Goal: Task Accomplishment & Management: Use online tool/utility

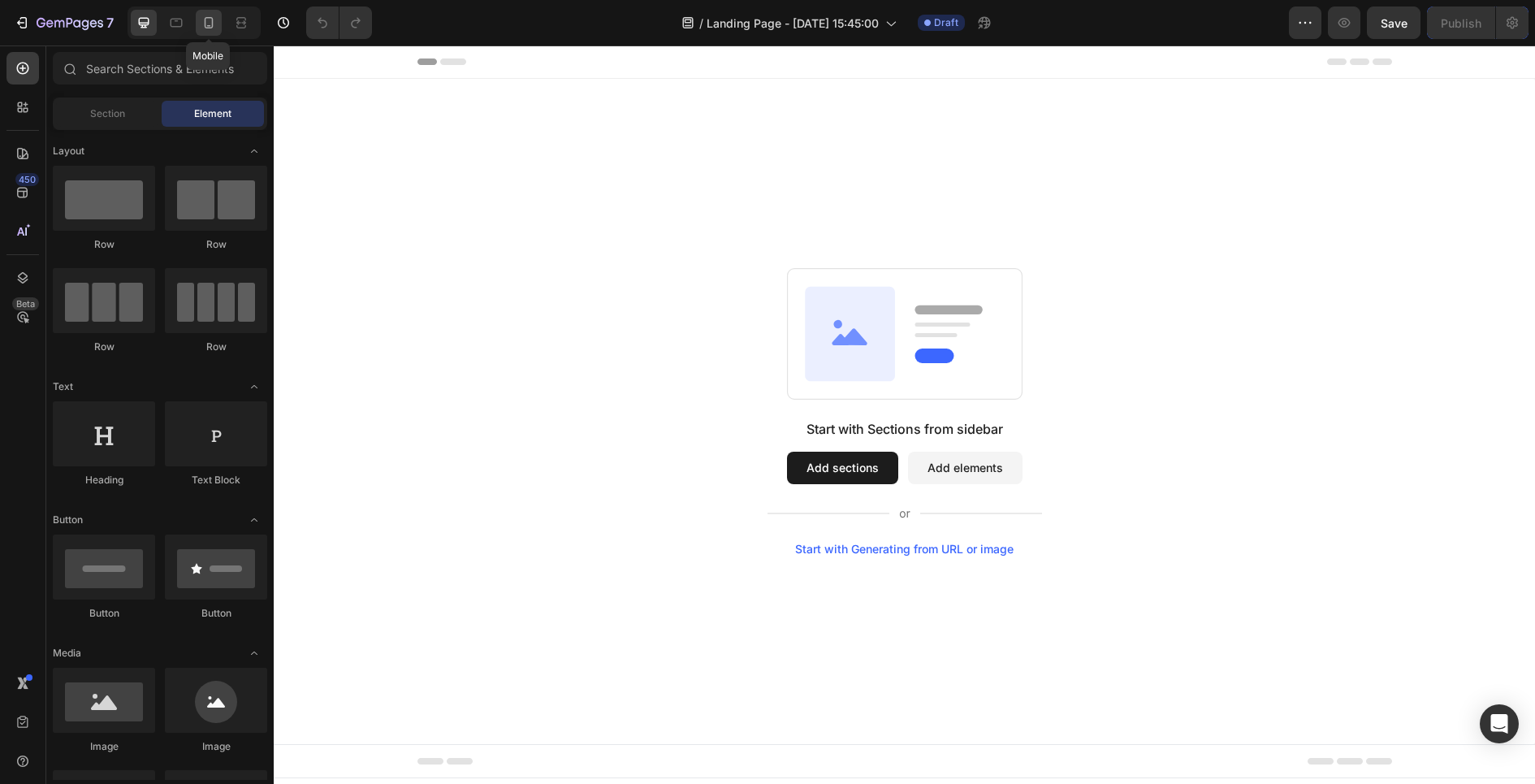
click at [215, 28] on icon at bounding box center [208, 22] width 17 height 17
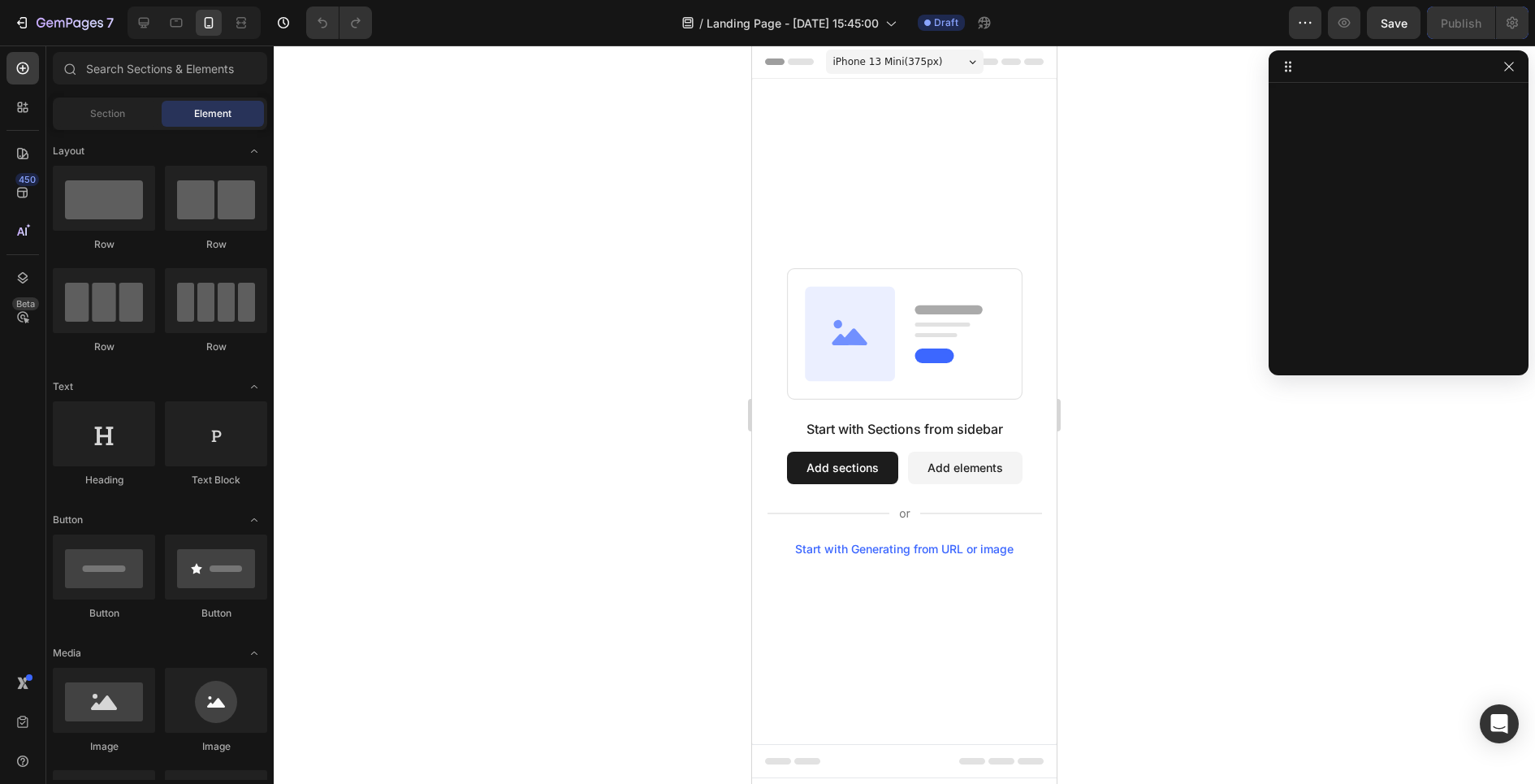
click at [849, 466] on button "Add sections" at bounding box center [842, 467] width 111 height 32
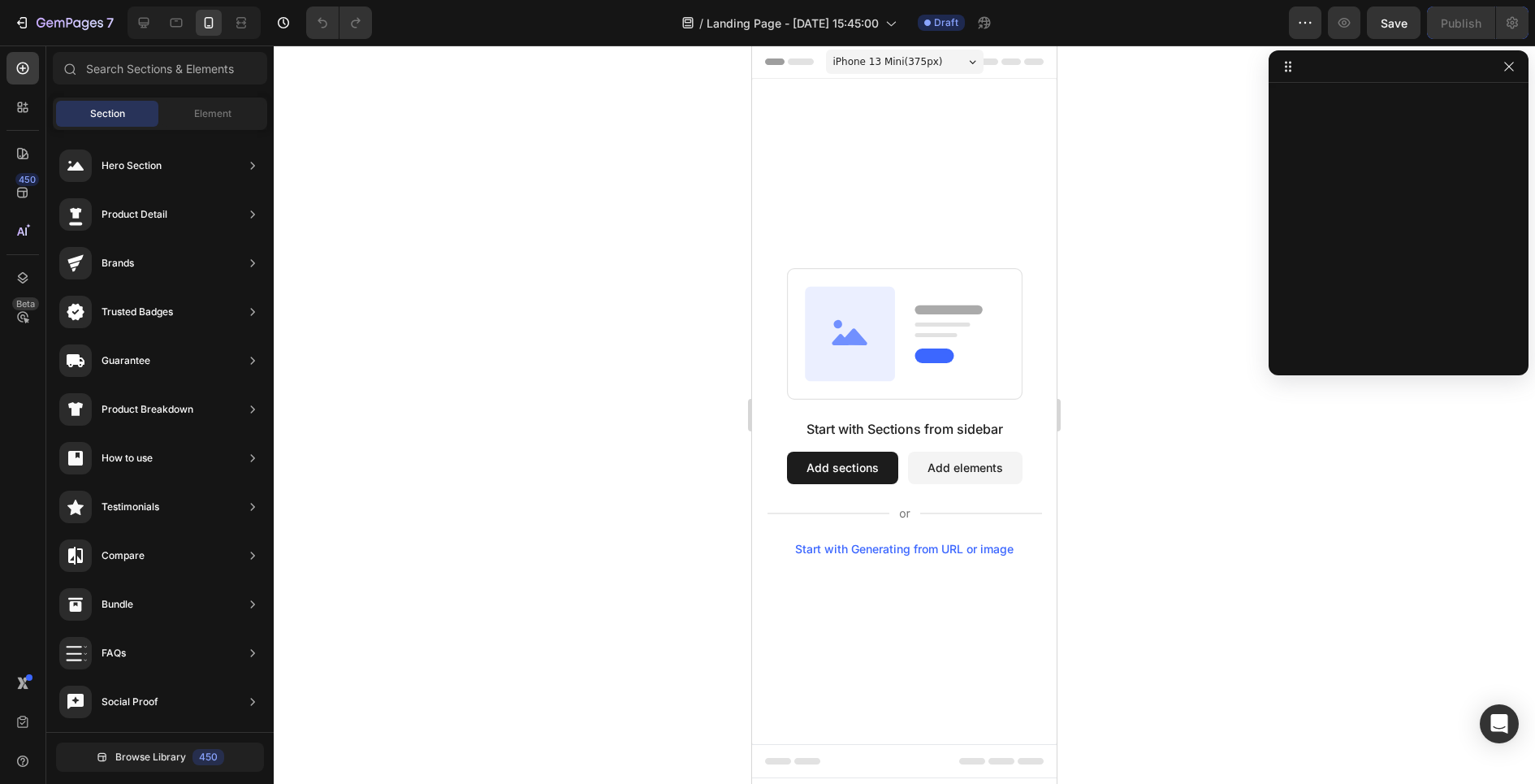
click at [932, 462] on button "Add elements" at bounding box center [965, 467] width 115 height 32
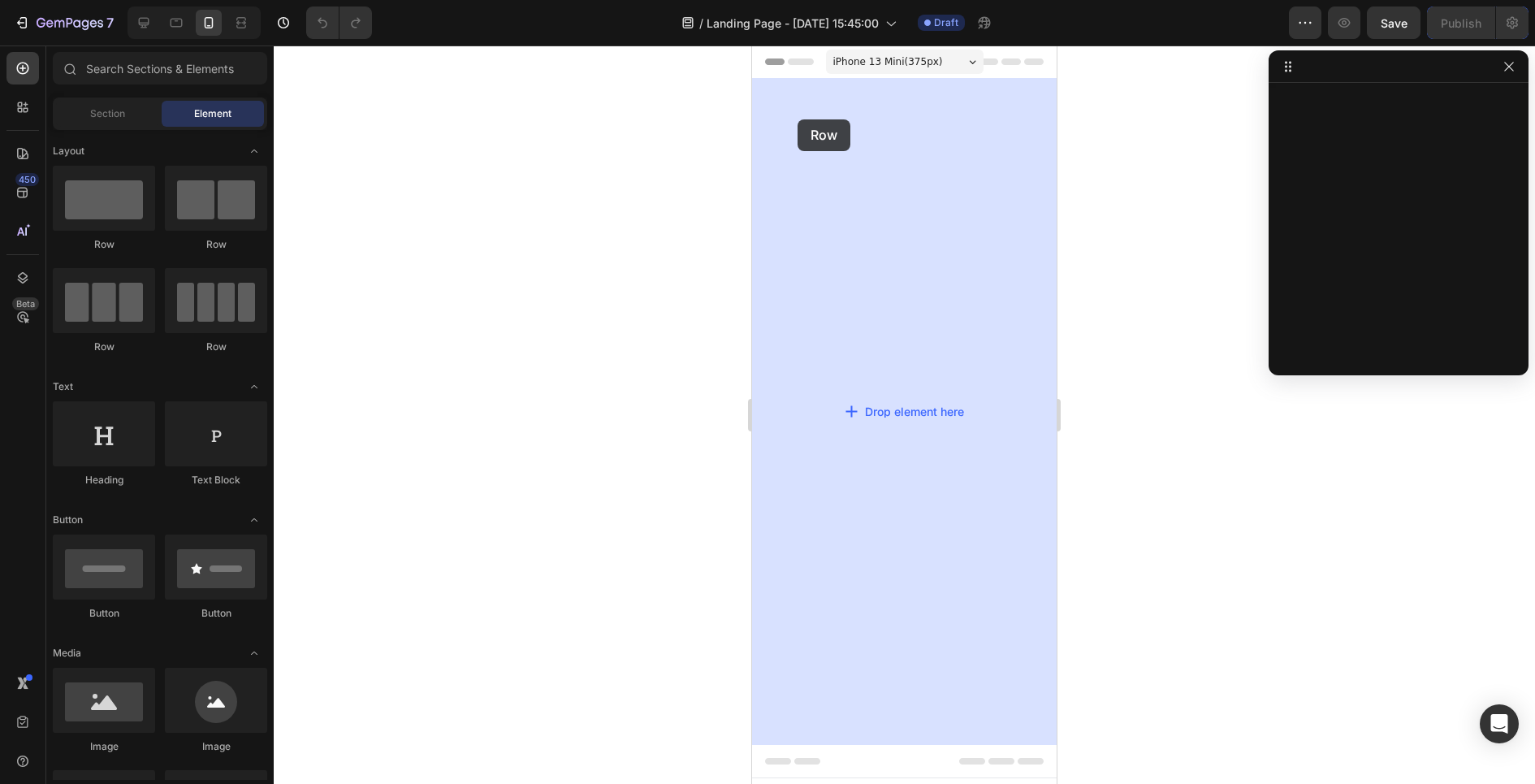
drag, startPoint x: 846, startPoint y: 263, endPoint x: 796, endPoint y: 121, distance: 150.5
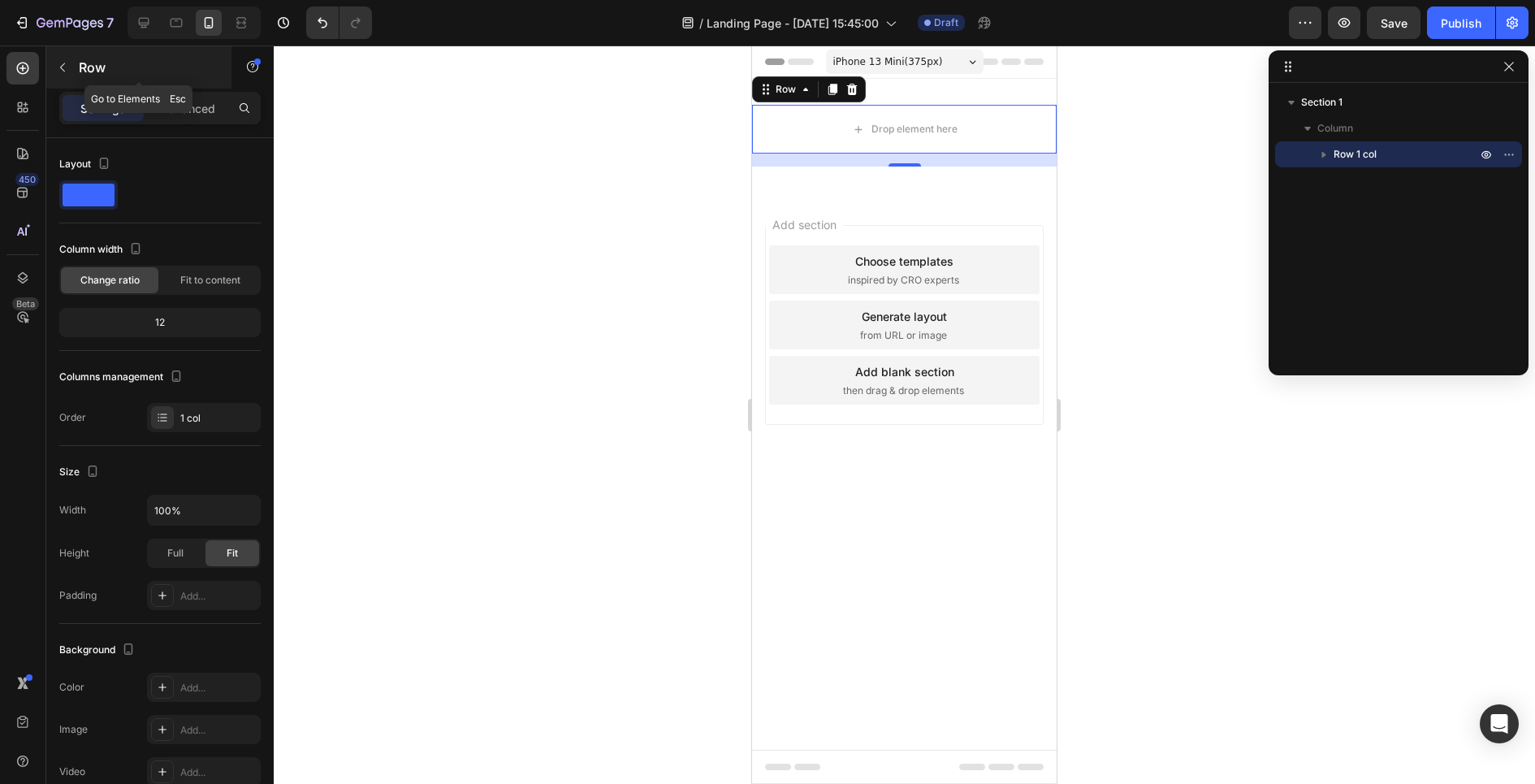
click at [63, 66] on icon "button" at bounding box center [62, 67] width 13 height 13
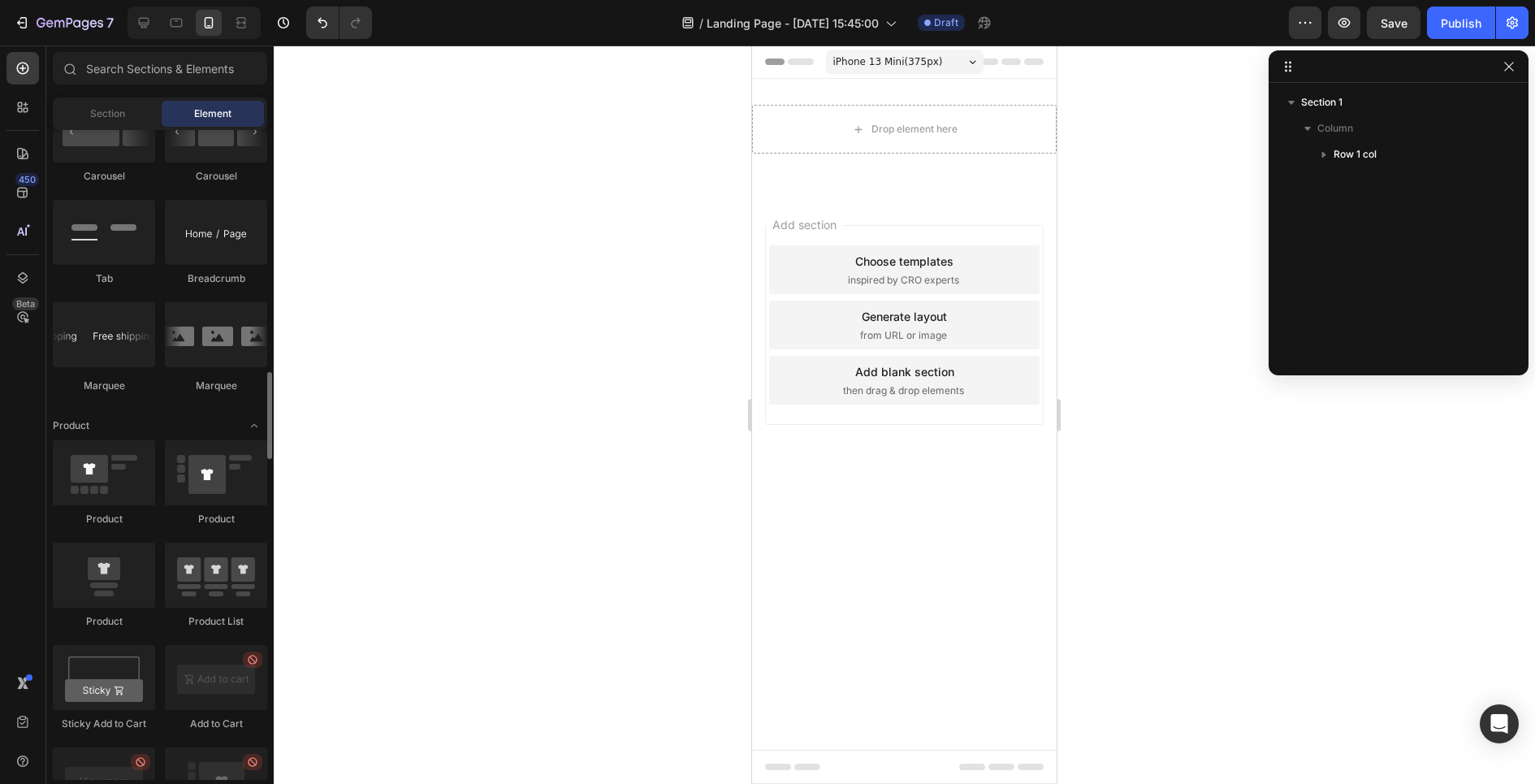
scroll to position [1801, 0]
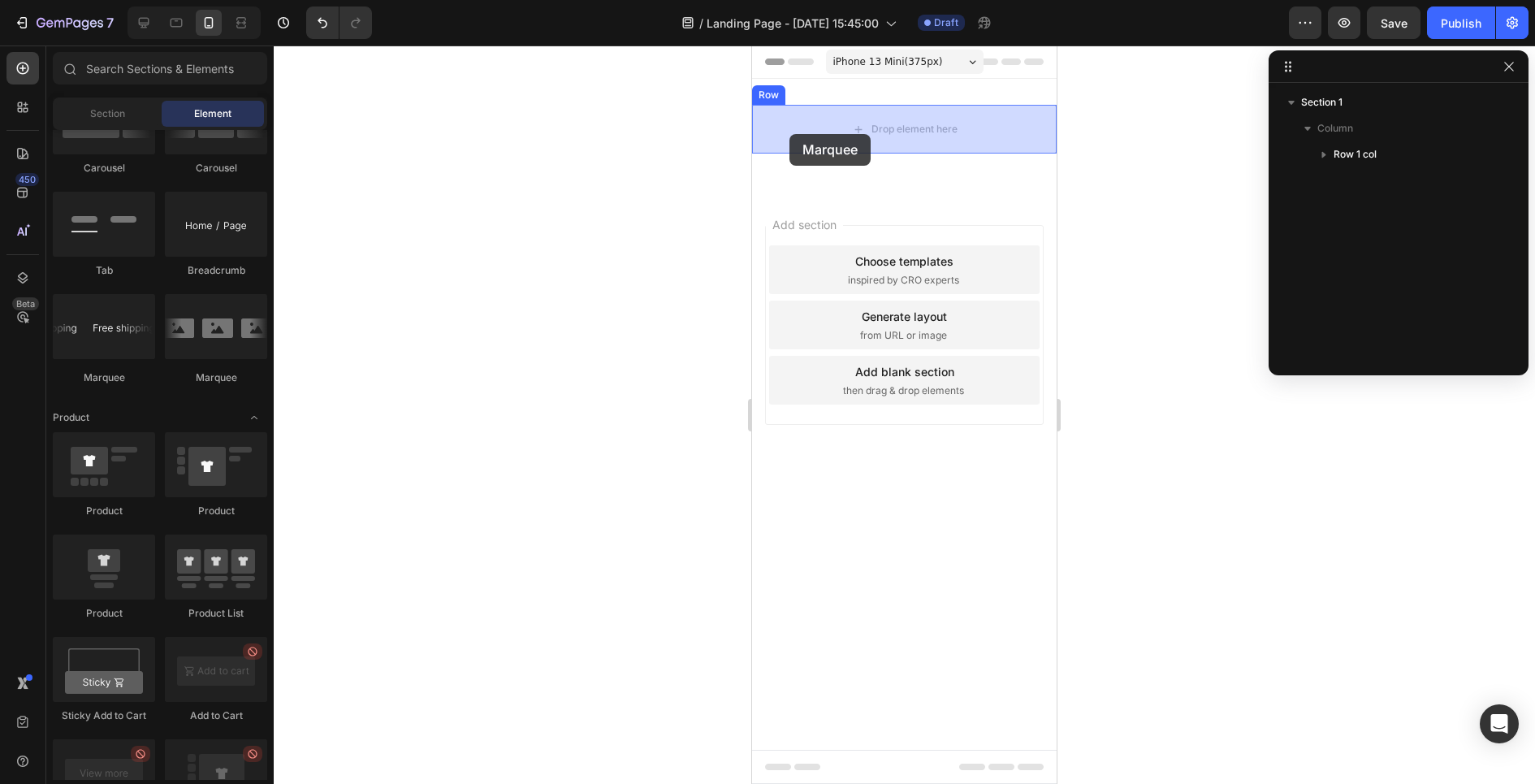
drag, startPoint x: 863, startPoint y: 372, endPoint x: 789, endPoint y: 134, distance: 249.2
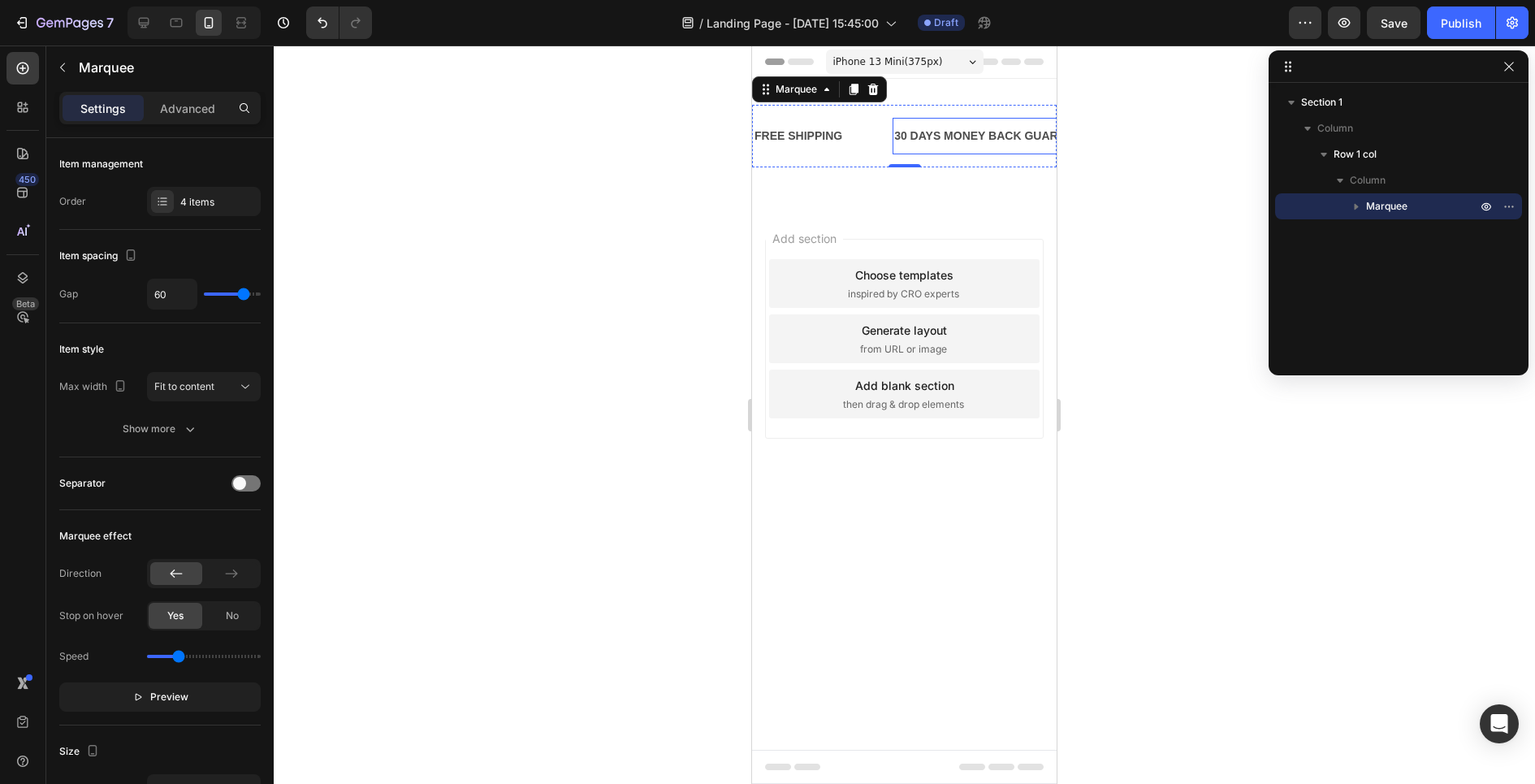
click at [912, 136] on div "30 DAYS MONEY BACK GUARANTEE" at bounding box center [994, 136] width 205 height 23
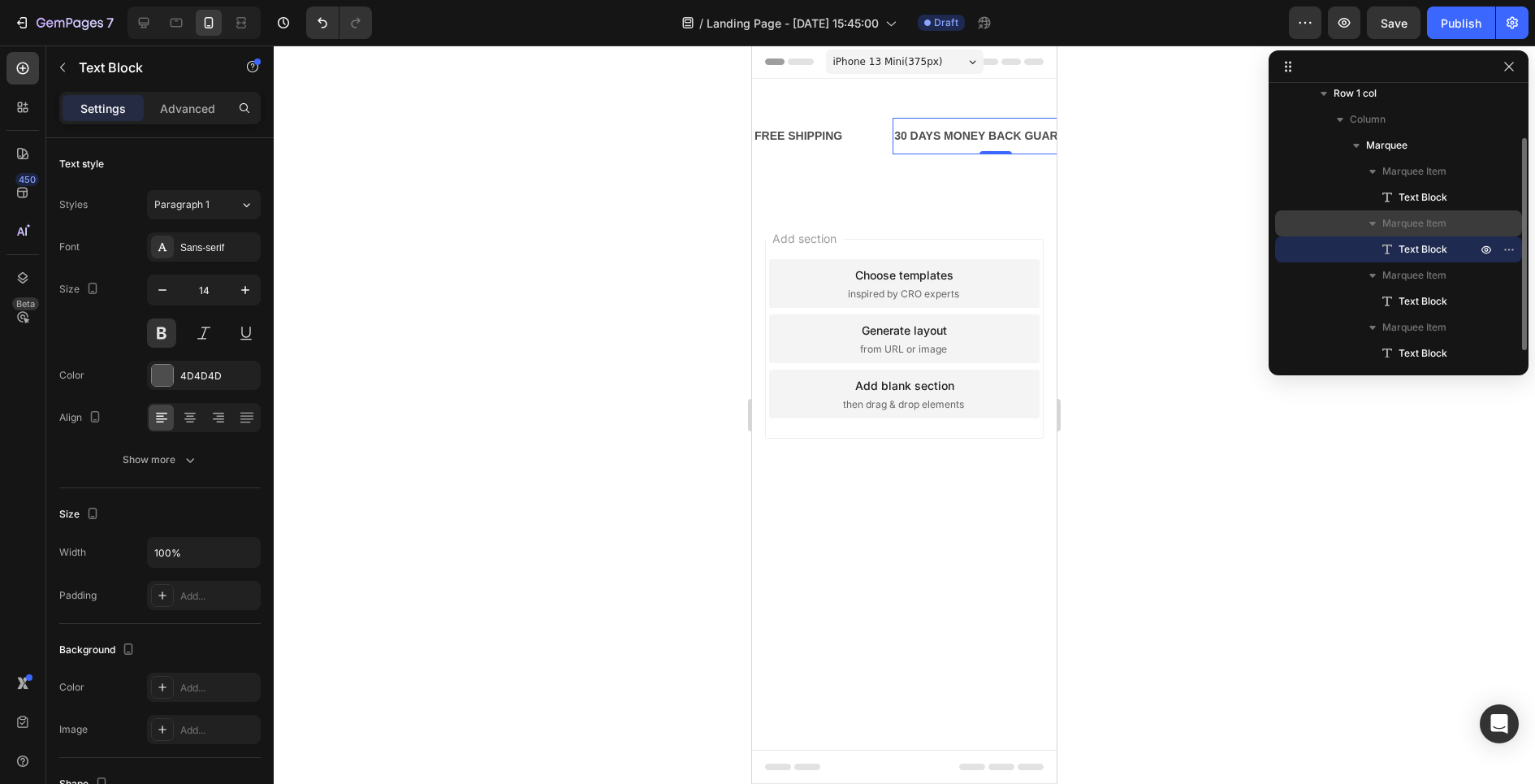
scroll to position [69, 0]
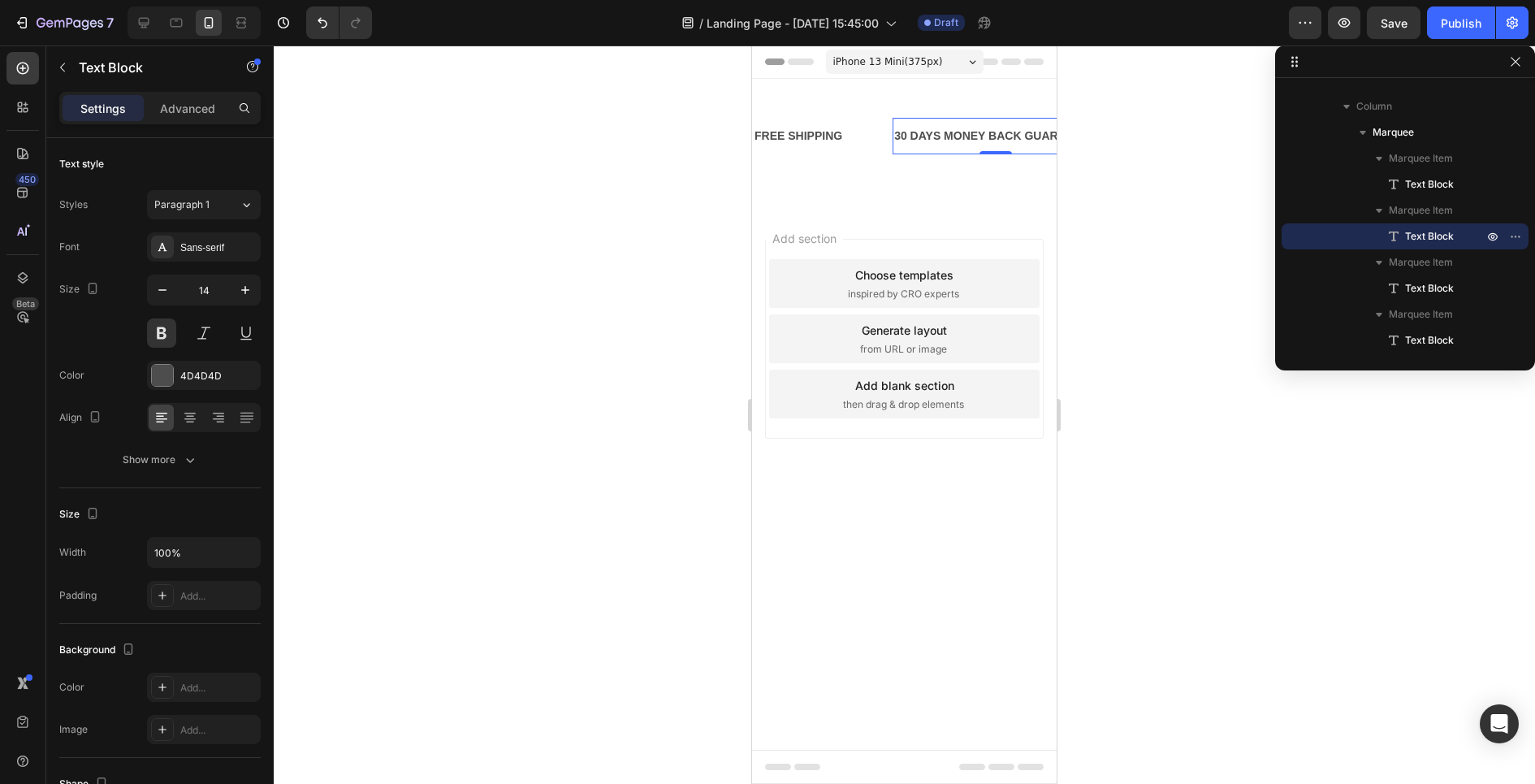
drag, startPoint x: 1355, startPoint y: 69, endPoint x: 1532, endPoint y: 61, distance: 177.2
drag, startPoint x: 1285, startPoint y: 61, endPoint x: 1508, endPoint y: -3, distance: 232.0
click at [1508, 0] on html "7 Version history / Landing Page - [DATE] 15:45:00 Draft Preview Publish 450 Be…" at bounding box center [768, 0] width 1535 height 0
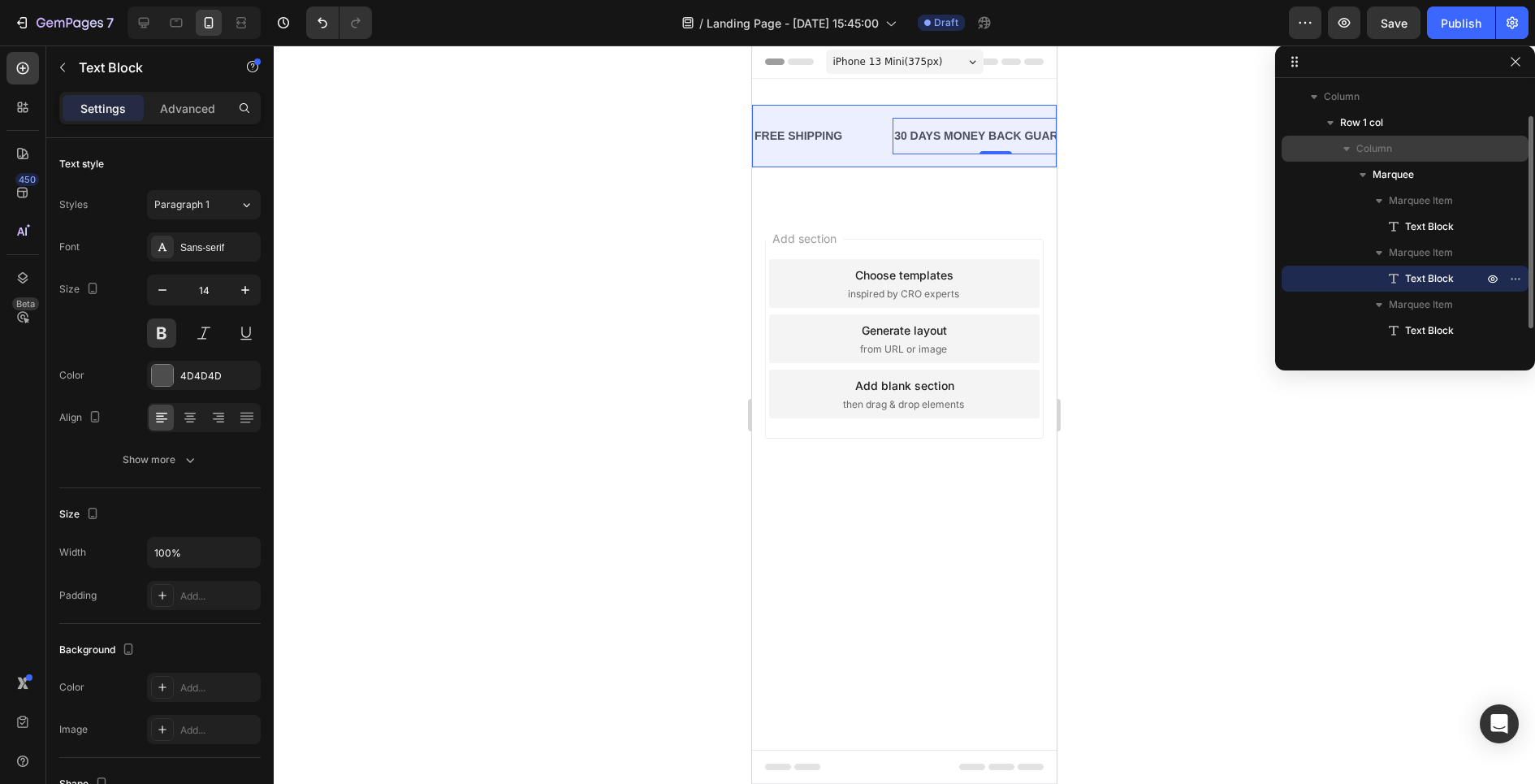
scroll to position [0, 0]
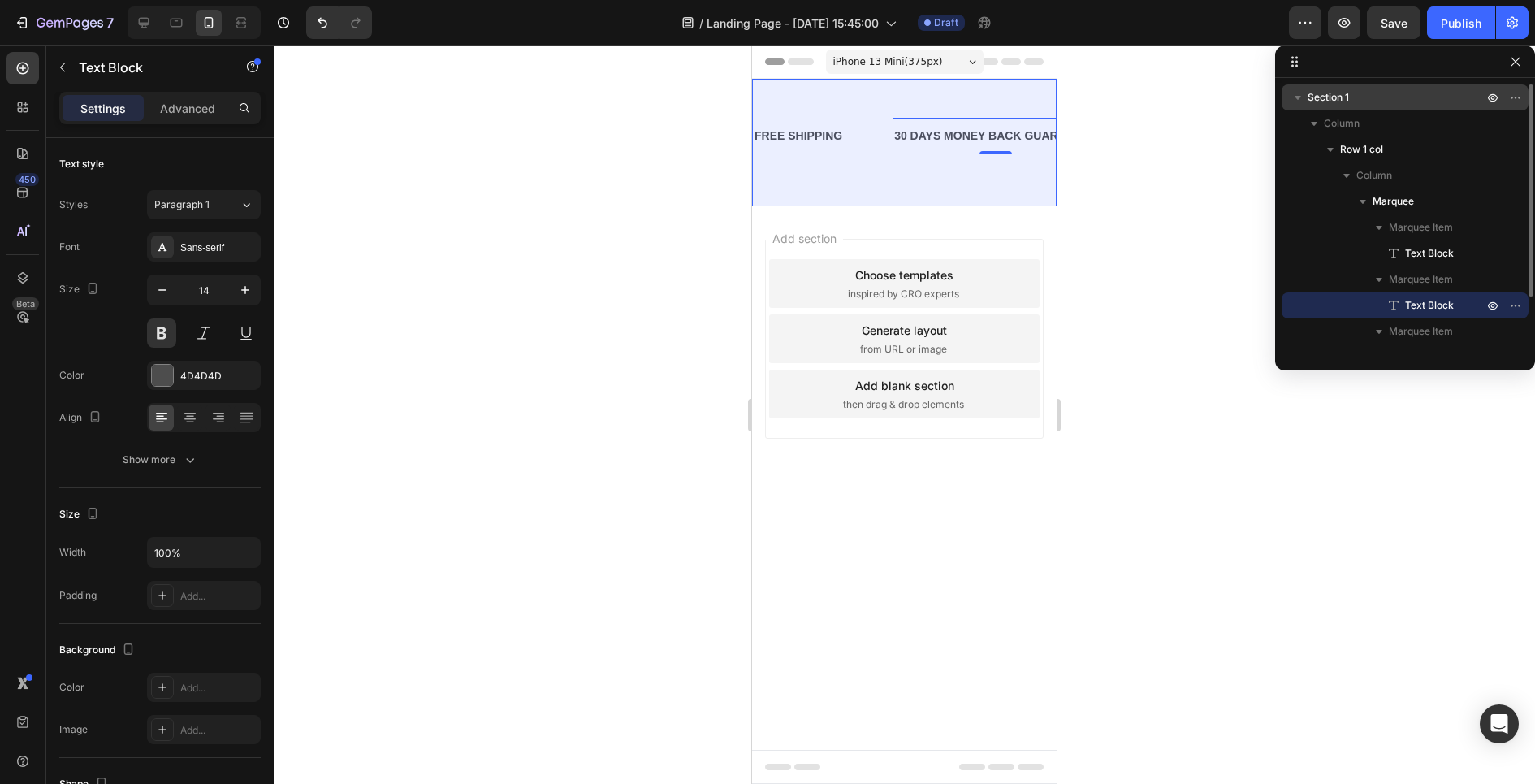
click at [1366, 96] on p "Section 1" at bounding box center [1397, 97] width 179 height 17
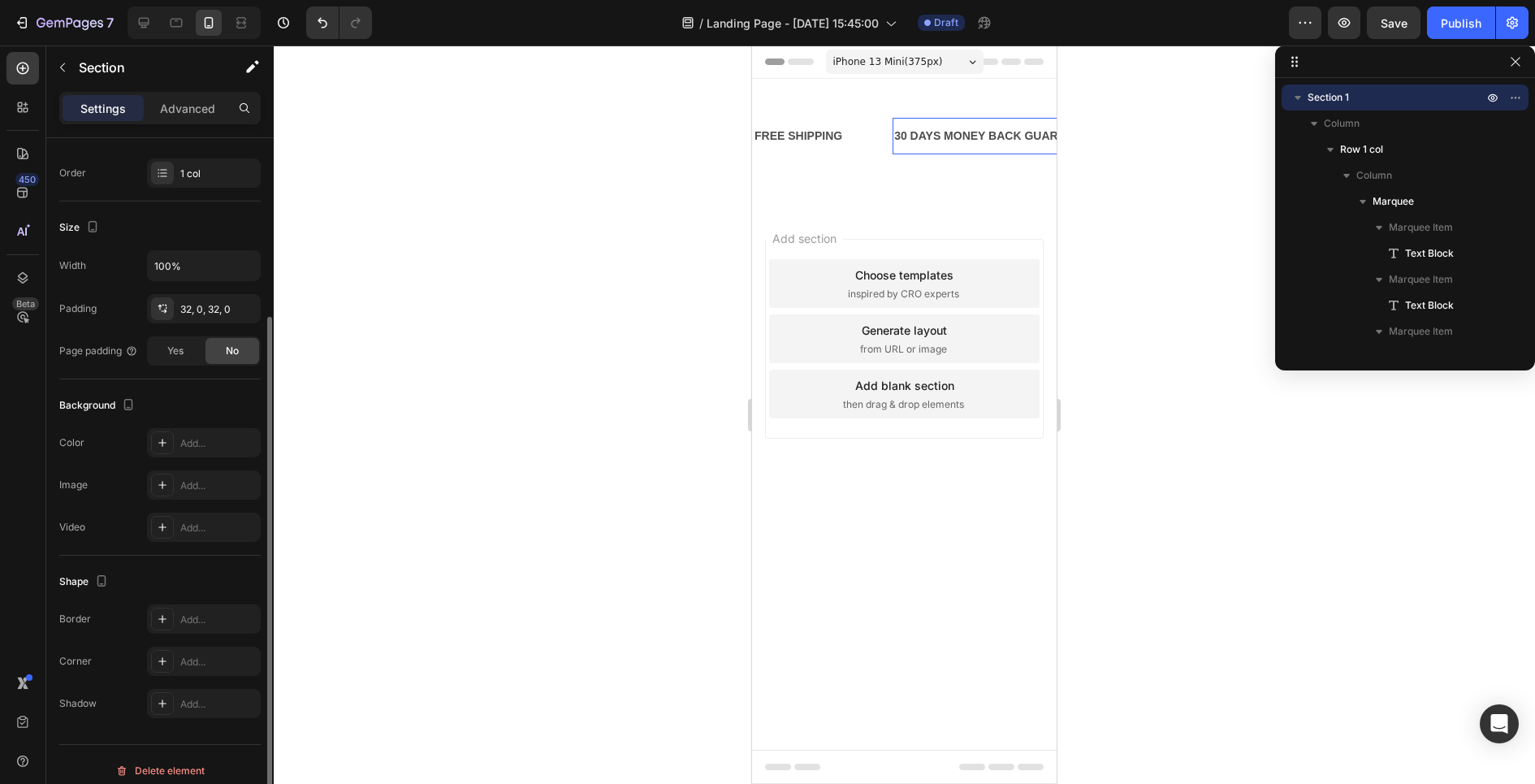
scroll to position [253, 0]
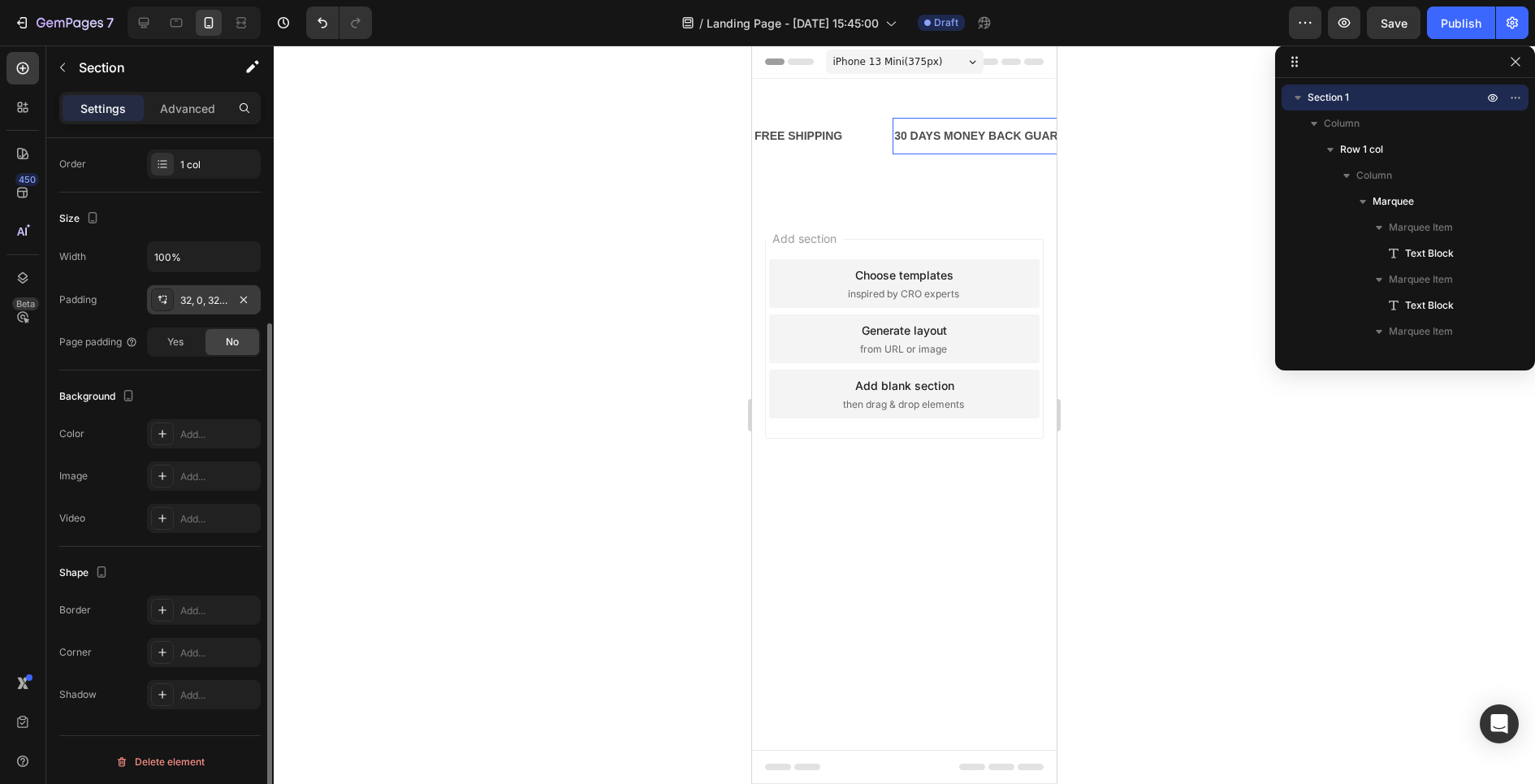
click at [197, 299] on div "32, 0, 32, 0" at bounding box center [203, 300] width 47 height 15
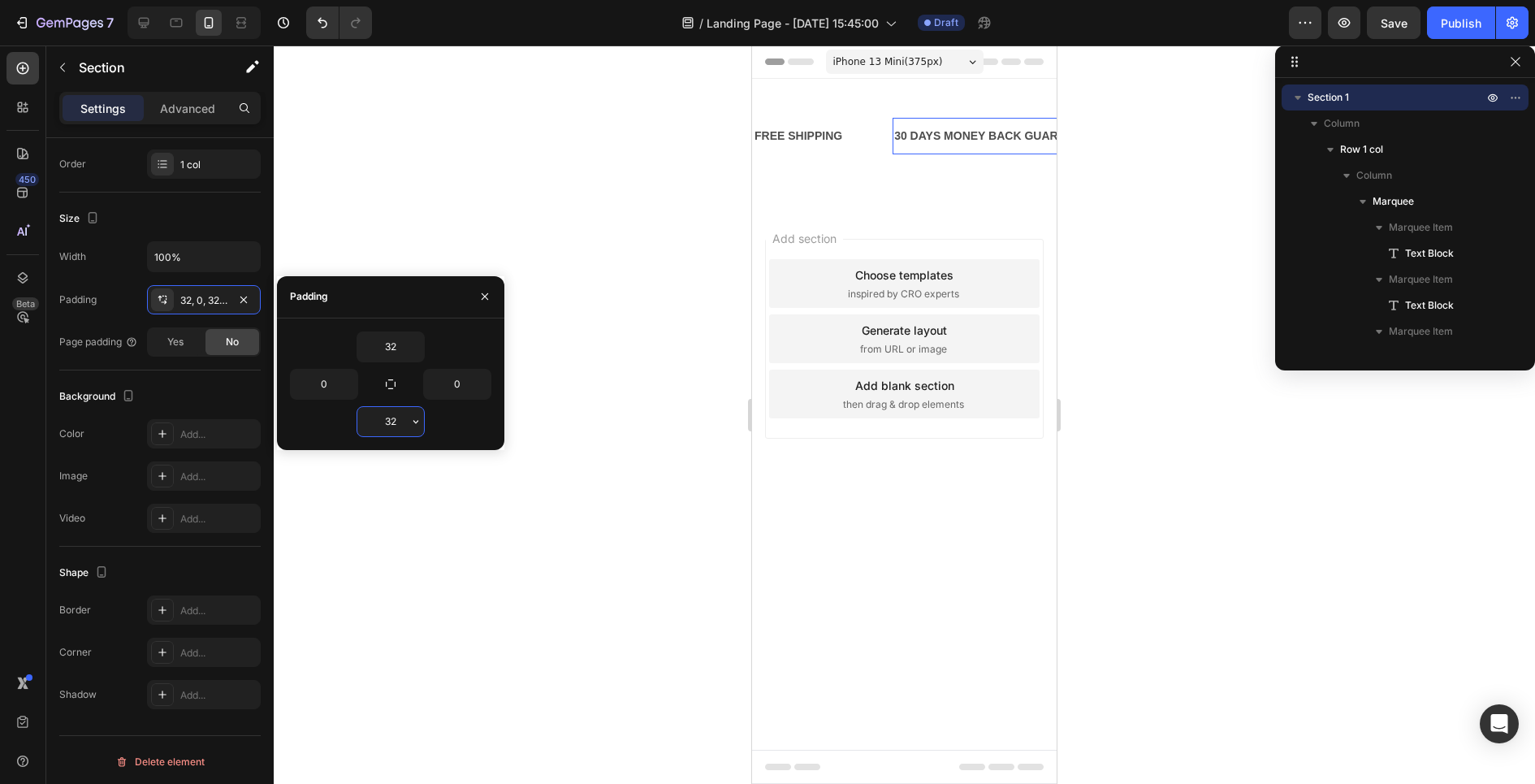
click at [386, 424] on input "32" at bounding box center [390, 421] width 66 height 29
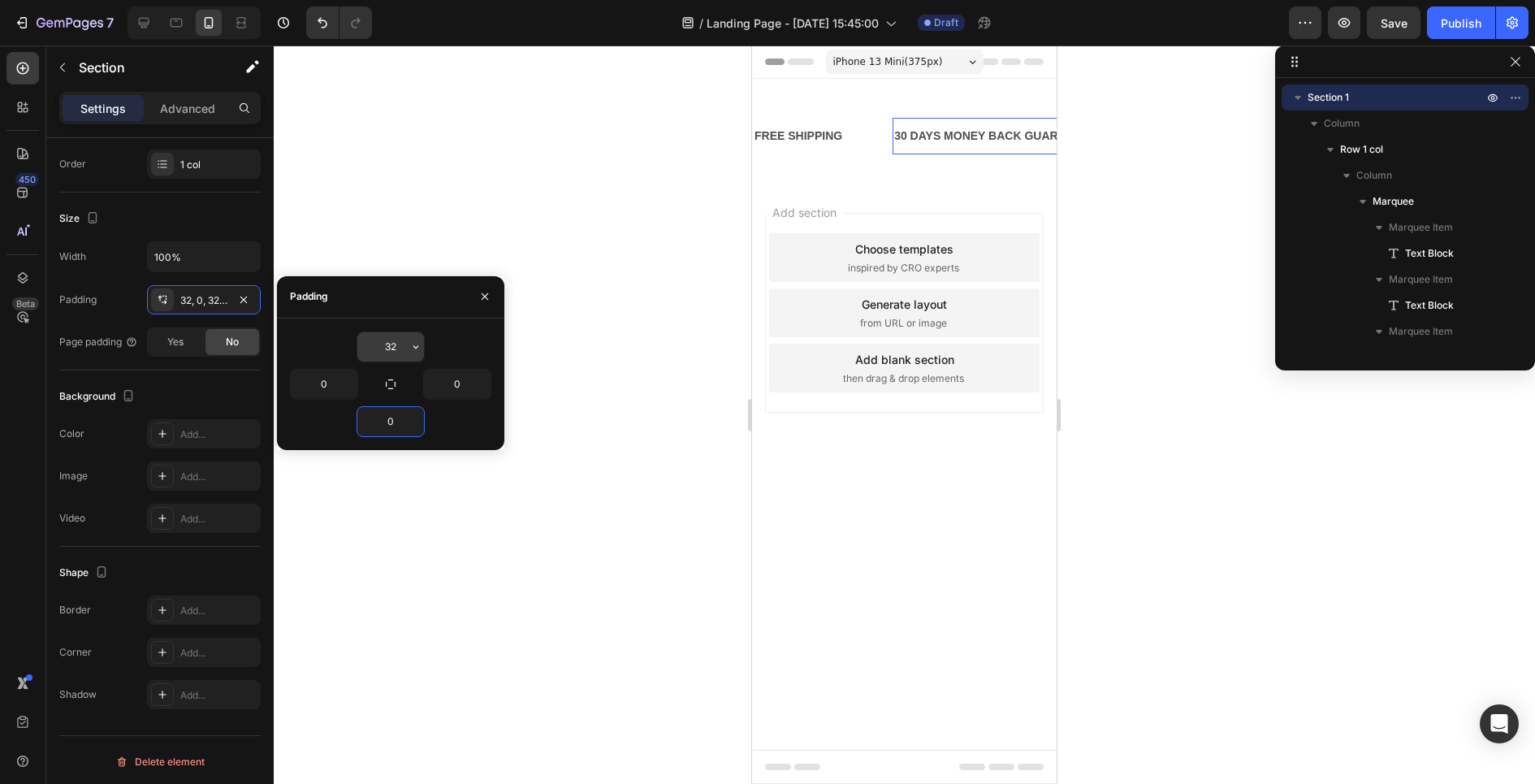
type input "0"
click at [390, 341] on input "32" at bounding box center [390, 346] width 66 height 29
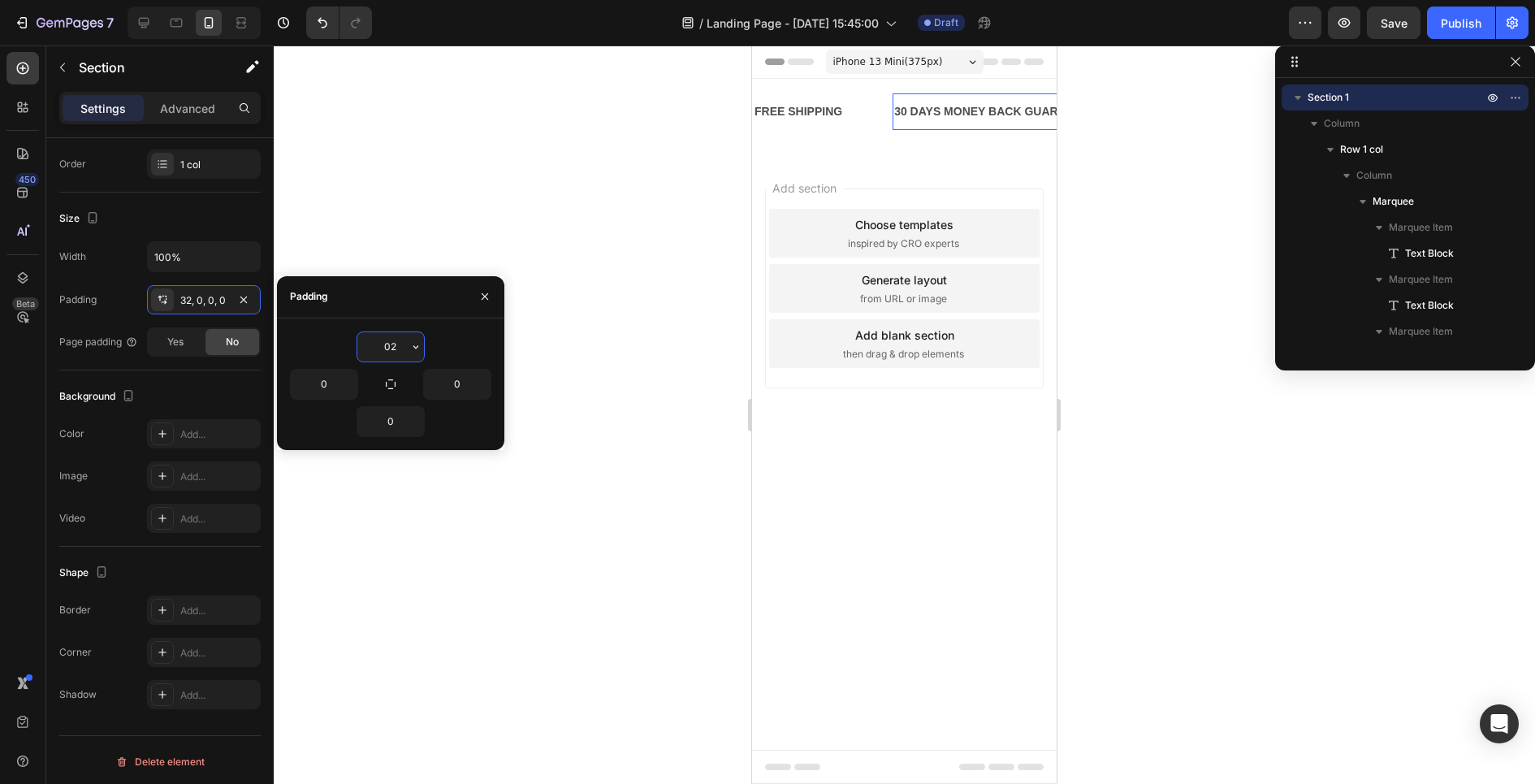
click at [390, 341] on input "02" at bounding box center [390, 346] width 66 height 29
type input "0"
click at [846, 136] on div "FREE SHIPPING Text Block 30 DAYS MONEY BACK GUARANTEE Text Block LIMITED TIME 5…" at bounding box center [904, 110] width 304 height 62
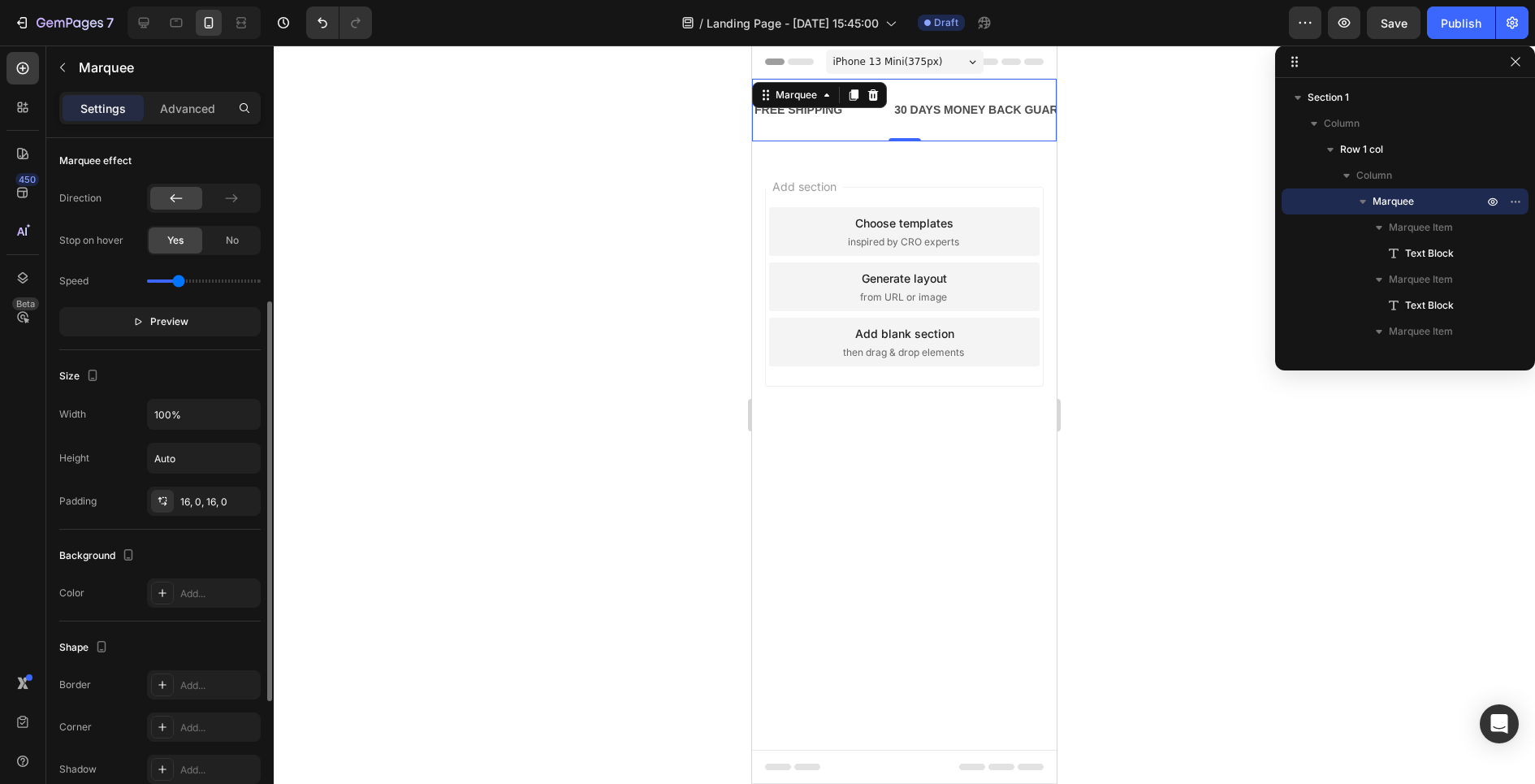
scroll to position [504, 0]
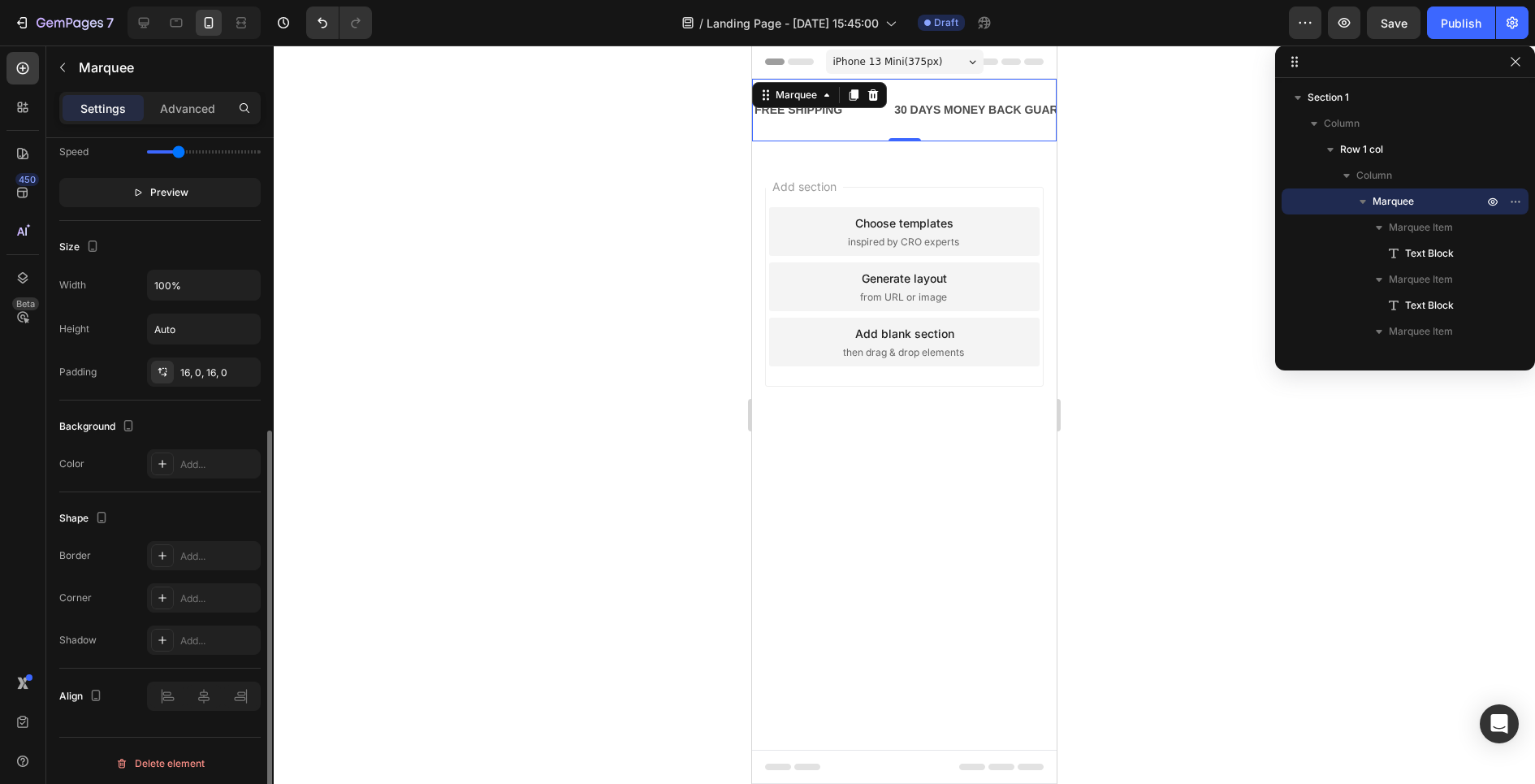
click at [189, 153] on div "Speed" at bounding box center [160, 152] width 201 height 26
drag, startPoint x: 182, startPoint y: 153, endPoint x: 172, endPoint y: 151, distance: 10.2
type input "0.8"
click at [172, 151] on input "range" at bounding box center [203, 151] width 114 height 3
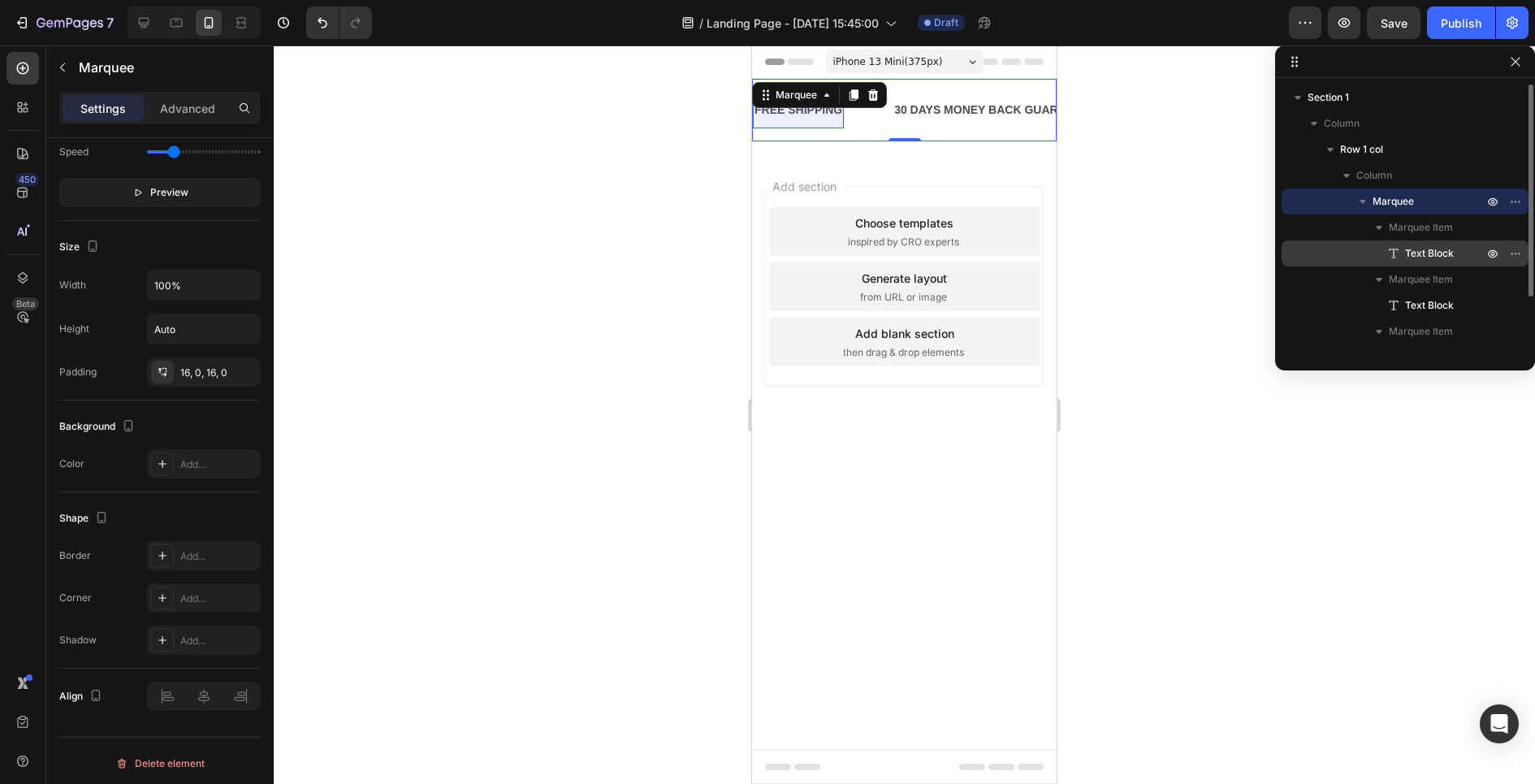
click at [1417, 250] on span "Text Block" at bounding box center [1429, 253] width 49 height 17
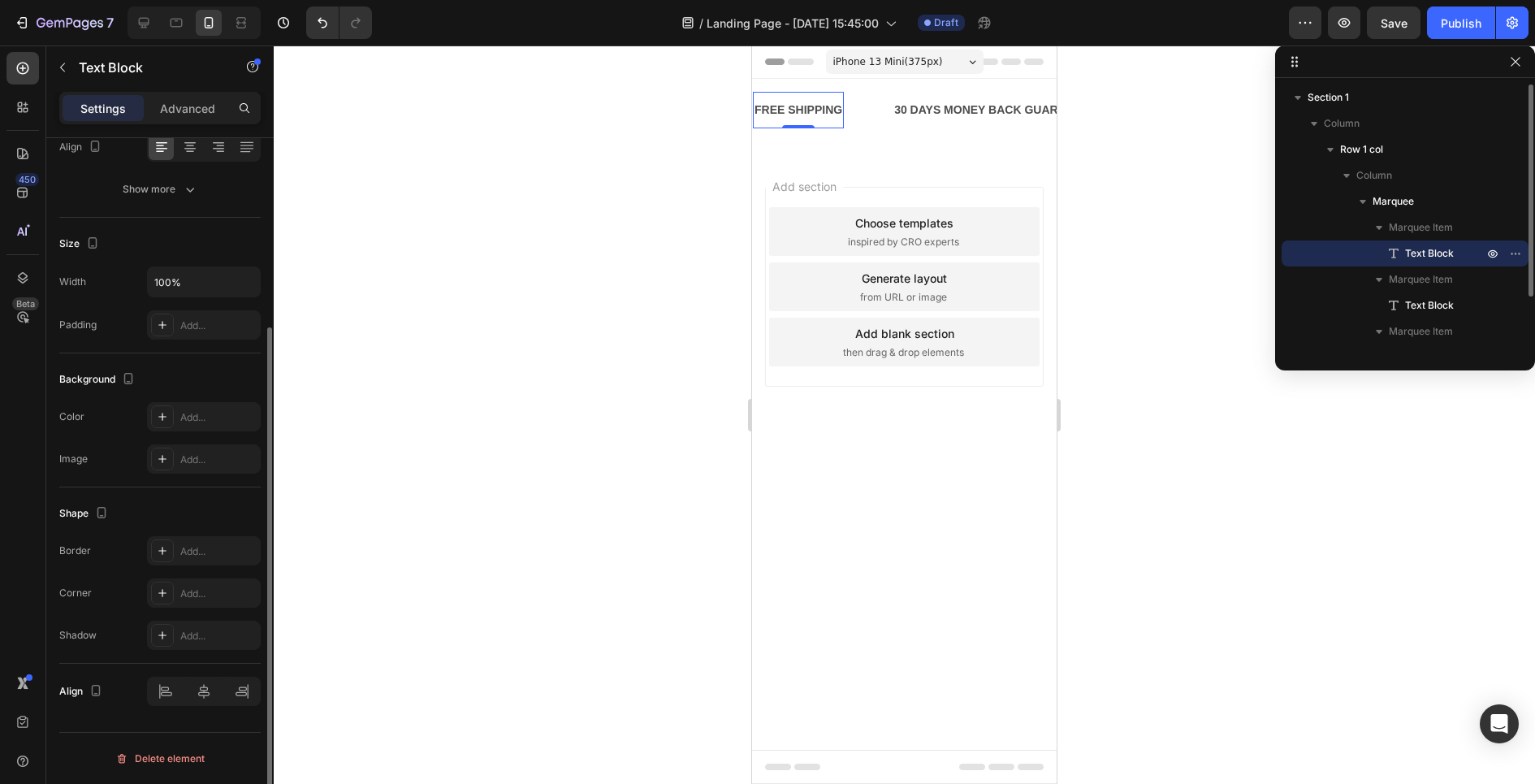
scroll to position [0, 0]
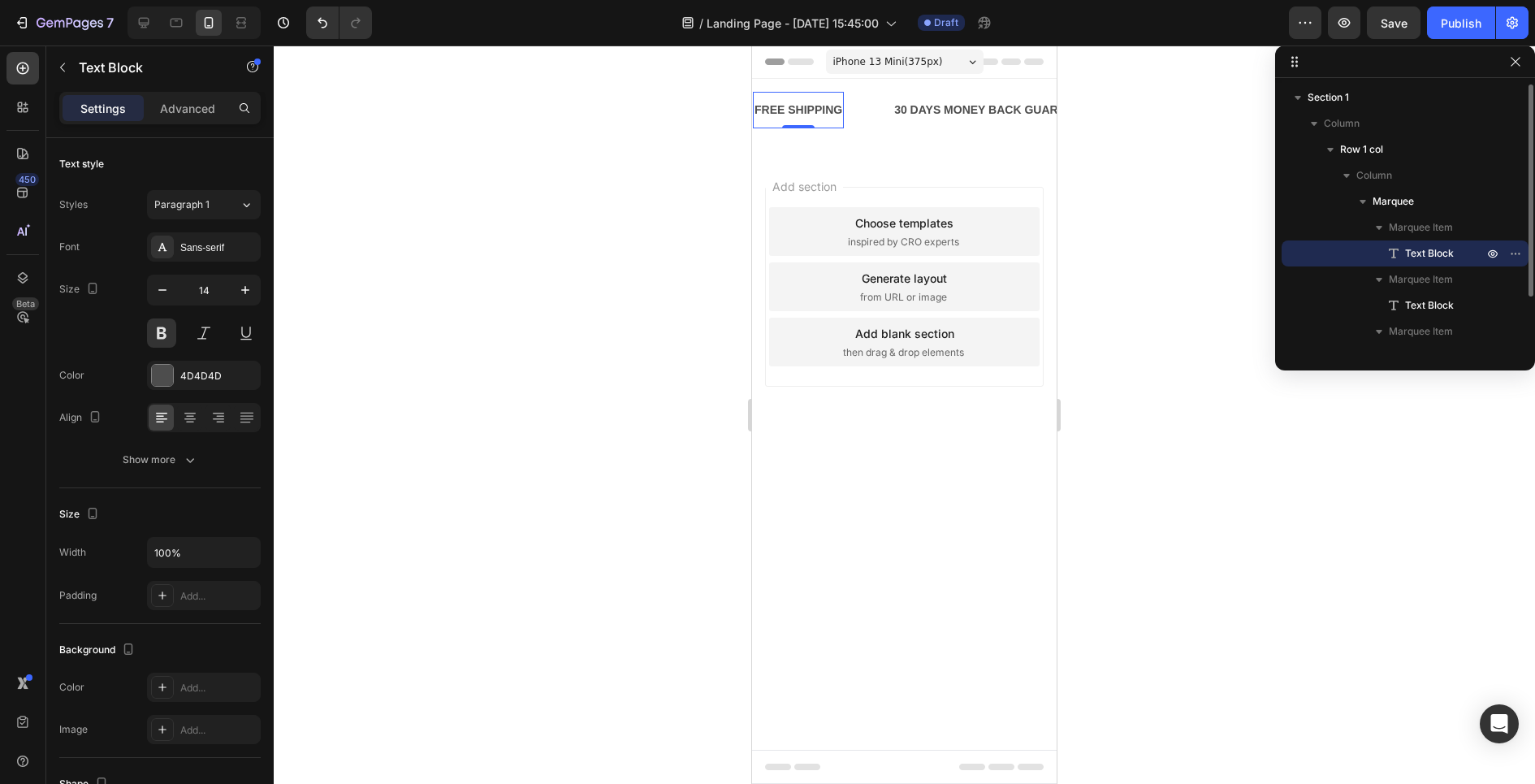
click at [1412, 256] on span "Text Block" at bounding box center [1429, 253] width 49 height 17
click at [1408, 285] on span "Marquee Item" at bounding box center [1421, 279] width 64 height 17
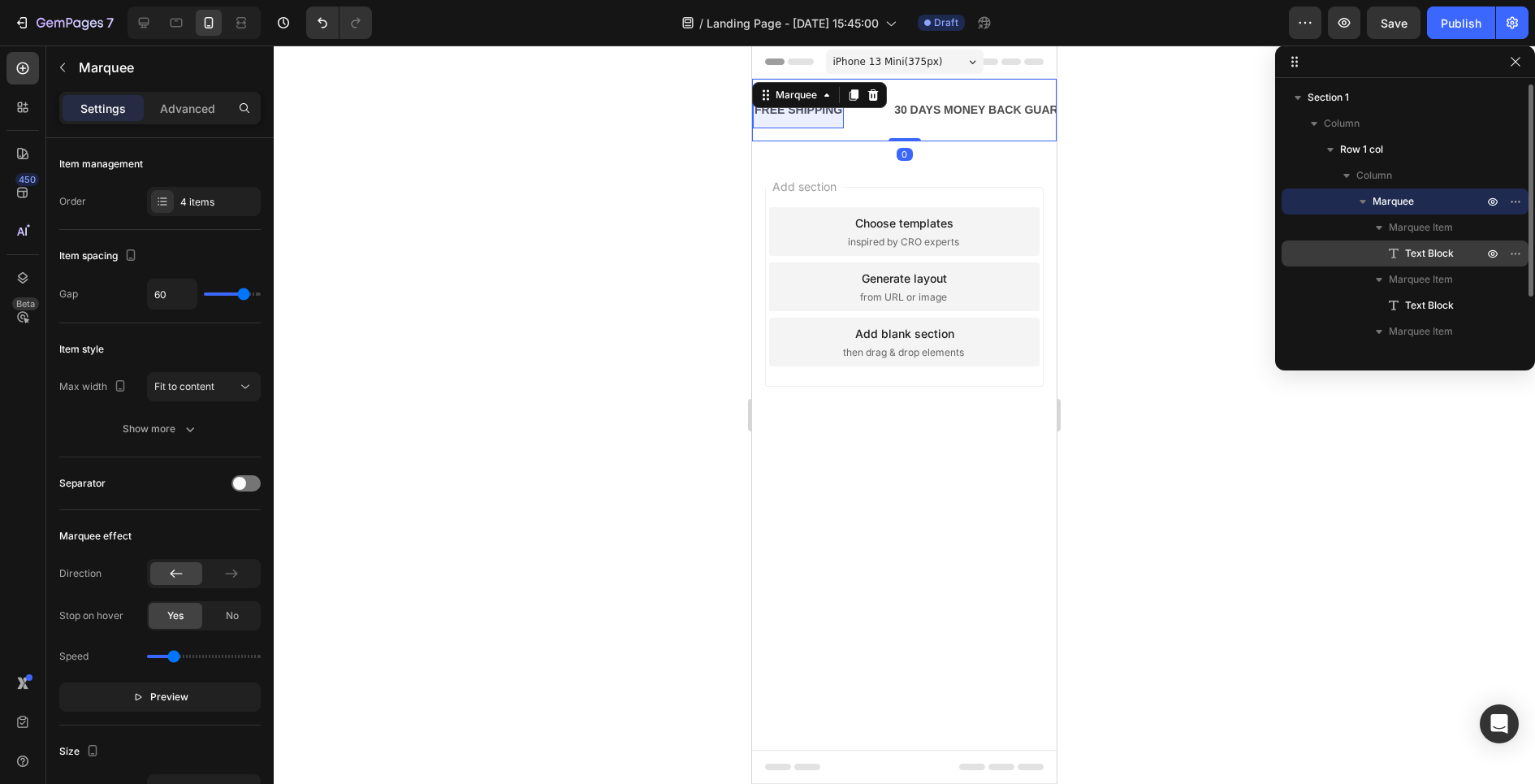
click at [1409, 260] on span "Text Block" at bounding box center [1429, 253] width 49 height 17
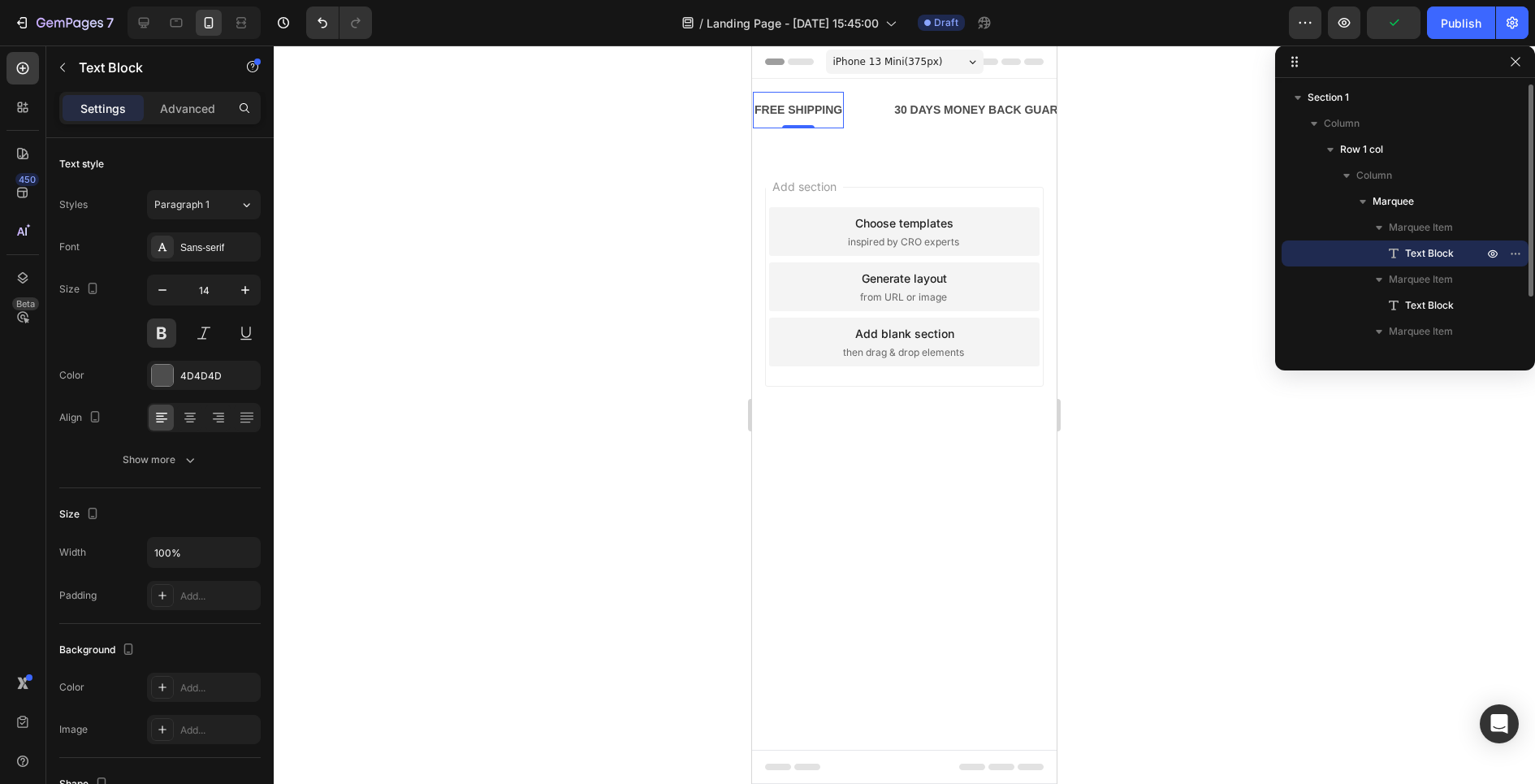
click at [1409, 261] on span "Text Block" at bounding box center [1429, 253] width 49 height 17
click at [793, 116] on div "FREE SHIPPING" at bounding box center [798, 110] width 90 height 23
click at [793, 116] on p "FREE SHIPPING" at bounding box center [799, 110] width 88 height 20
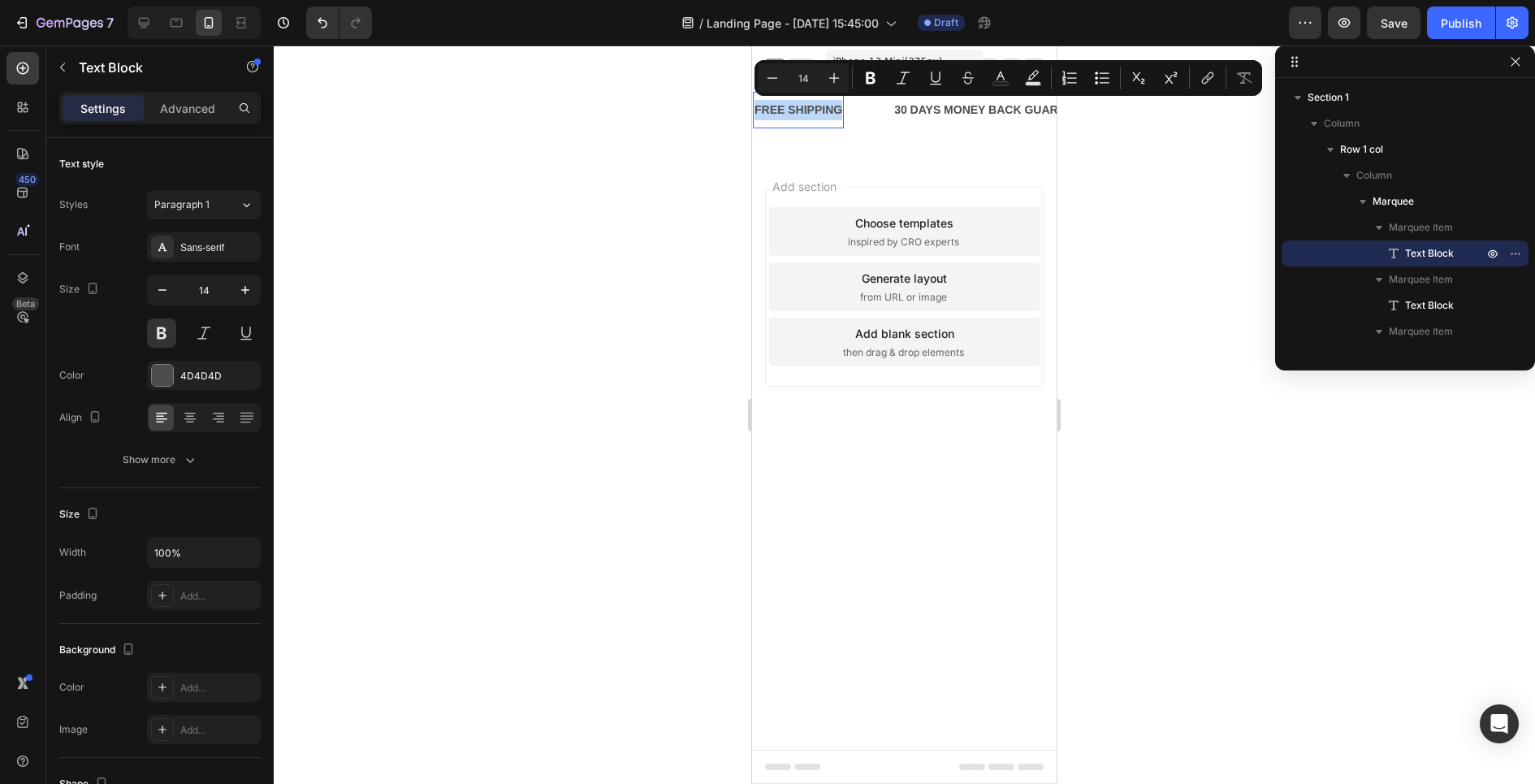
click at [793, 116] on p "FREE SHIPPING" at bounding box center [799, 110] width 88 height 20
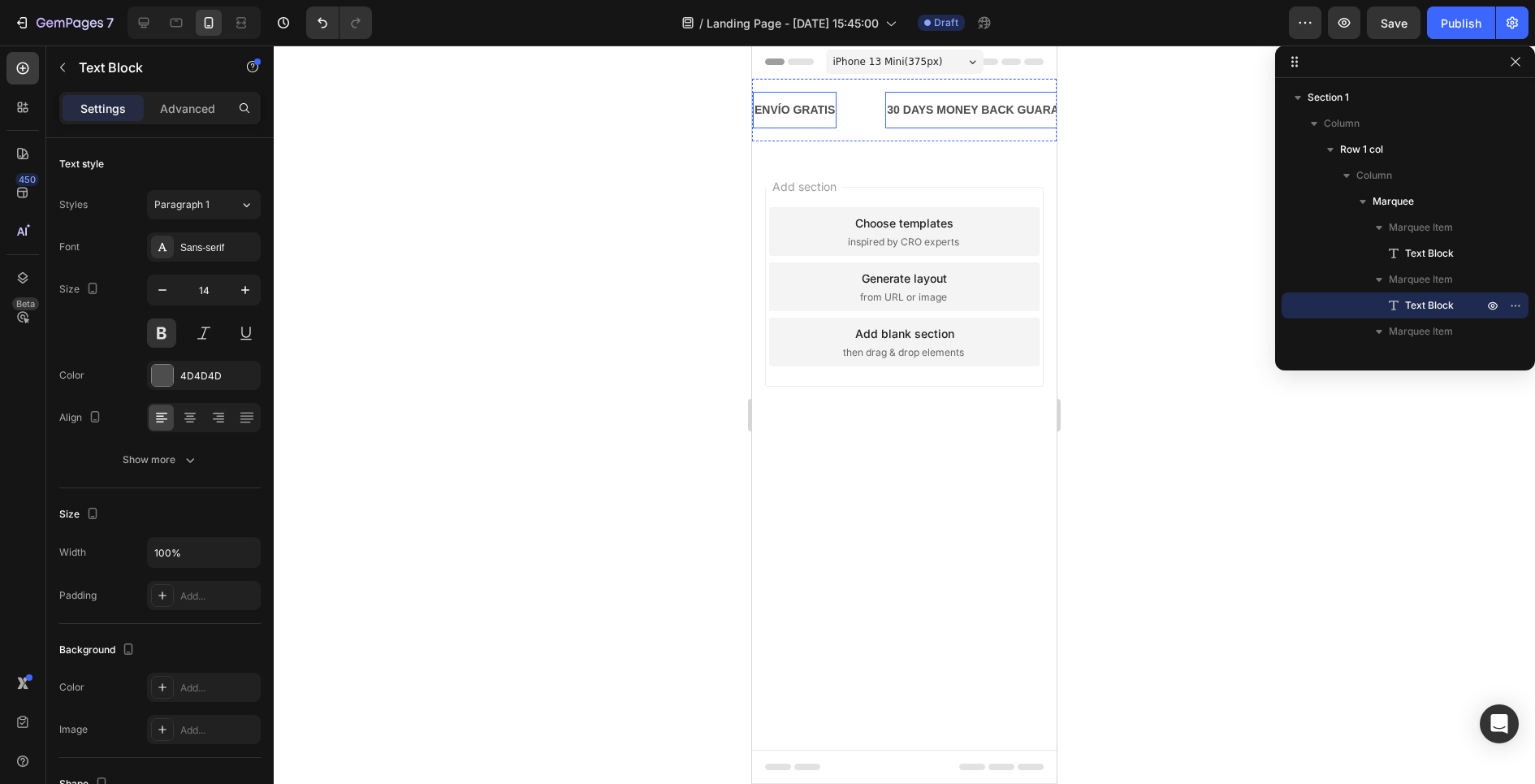
click at [911, 101] on div "30 DAYS MONEY BACK GUARANTEE" at bounding box center [987, 110] width 205 height 23
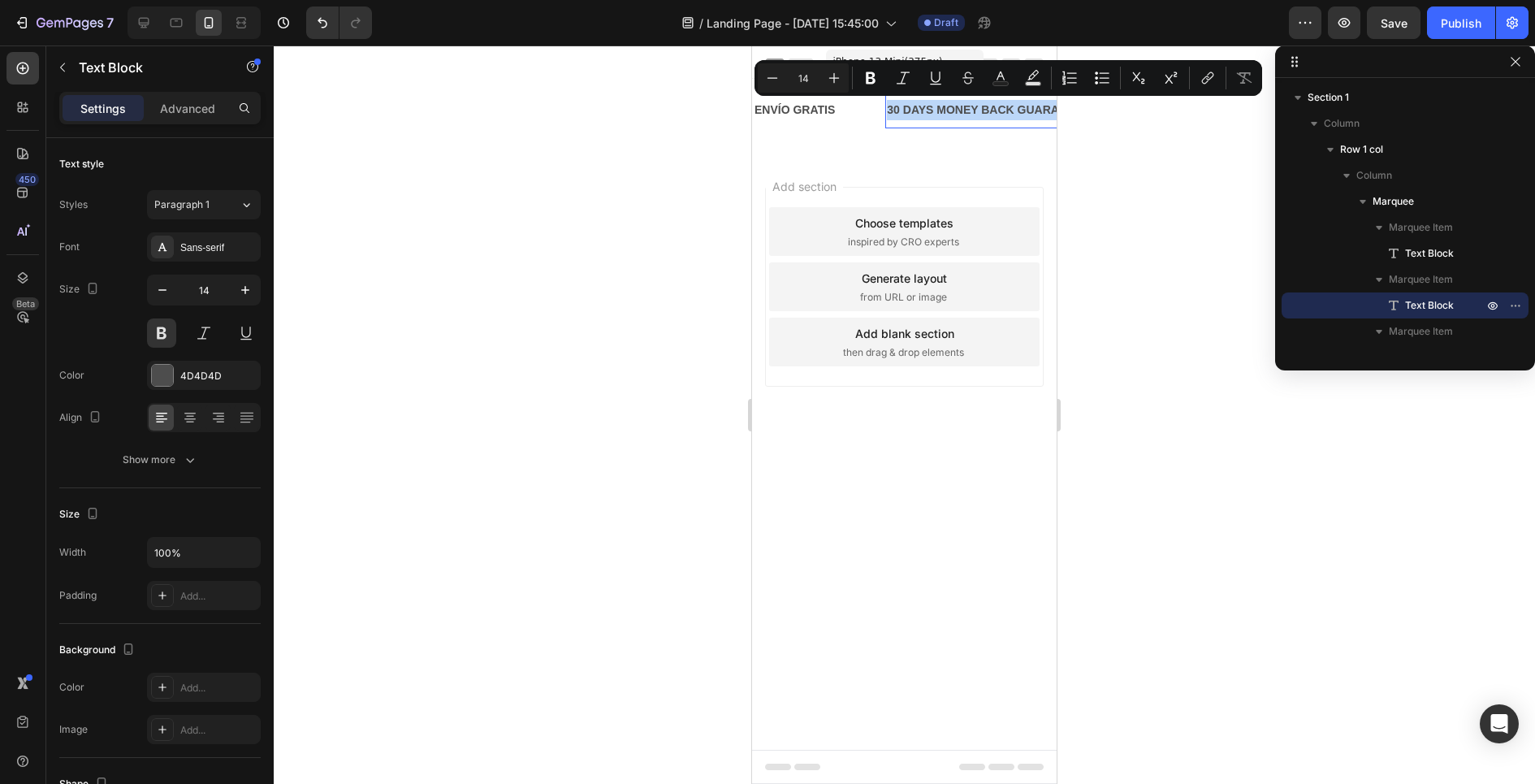
click at [911, 101] on p "30 DAYS MONEY BACK GUARANTEE" at bounding box center [988, 110] width 202 height 20
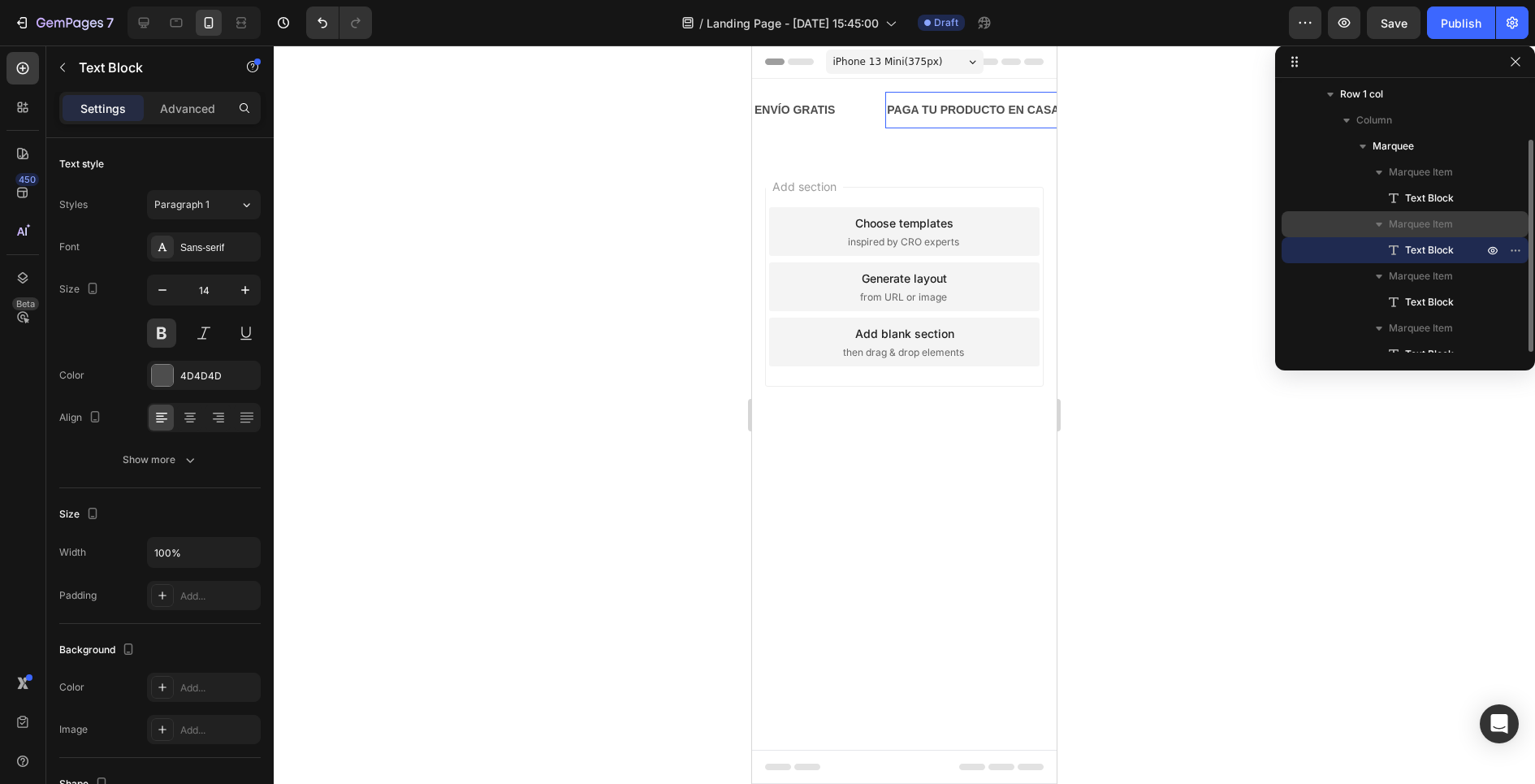
scroll to position [69, 0]
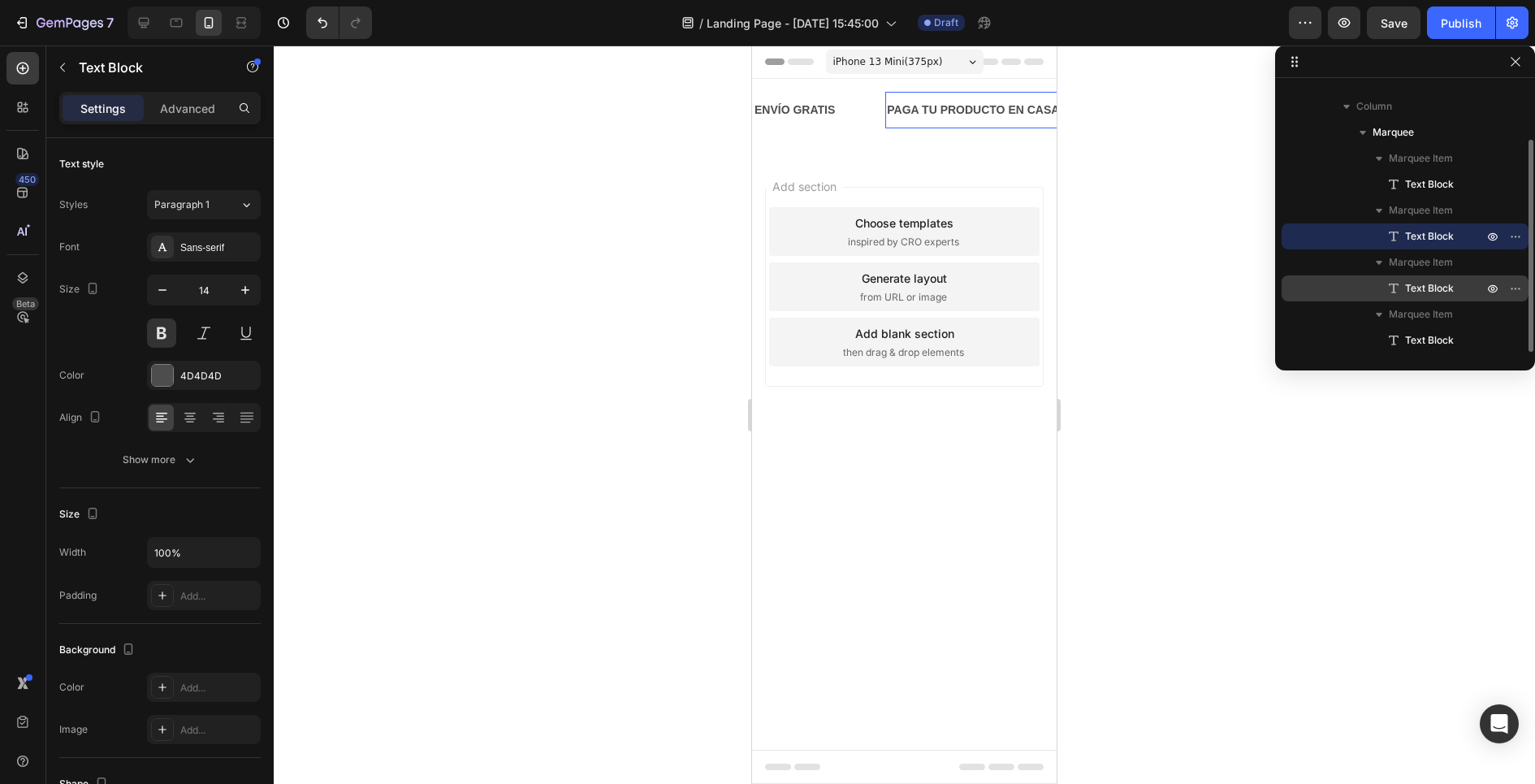
click at [1407, 289] on span "Text Block" at bounding box center [1429, 288] width 49 height 17
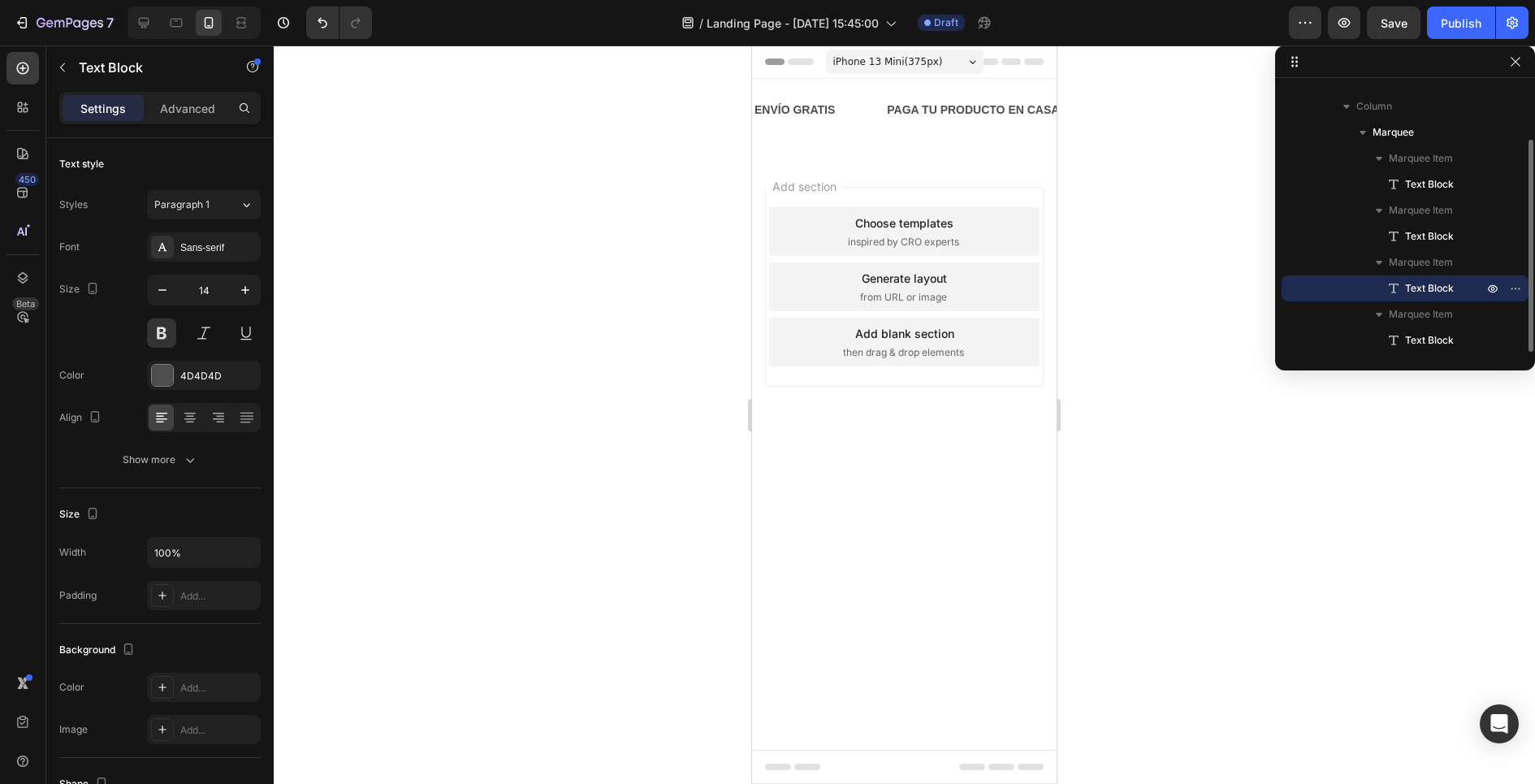
scroll to position [0, 207]
click at [963, 110] on p "LIMITED TIME 50% OFF SALE" at bounding box center [983, 110] width 161 height 20
click at [1375, 337] on div "Text Block" at bounding box center [1405, 339] width 233 height 26
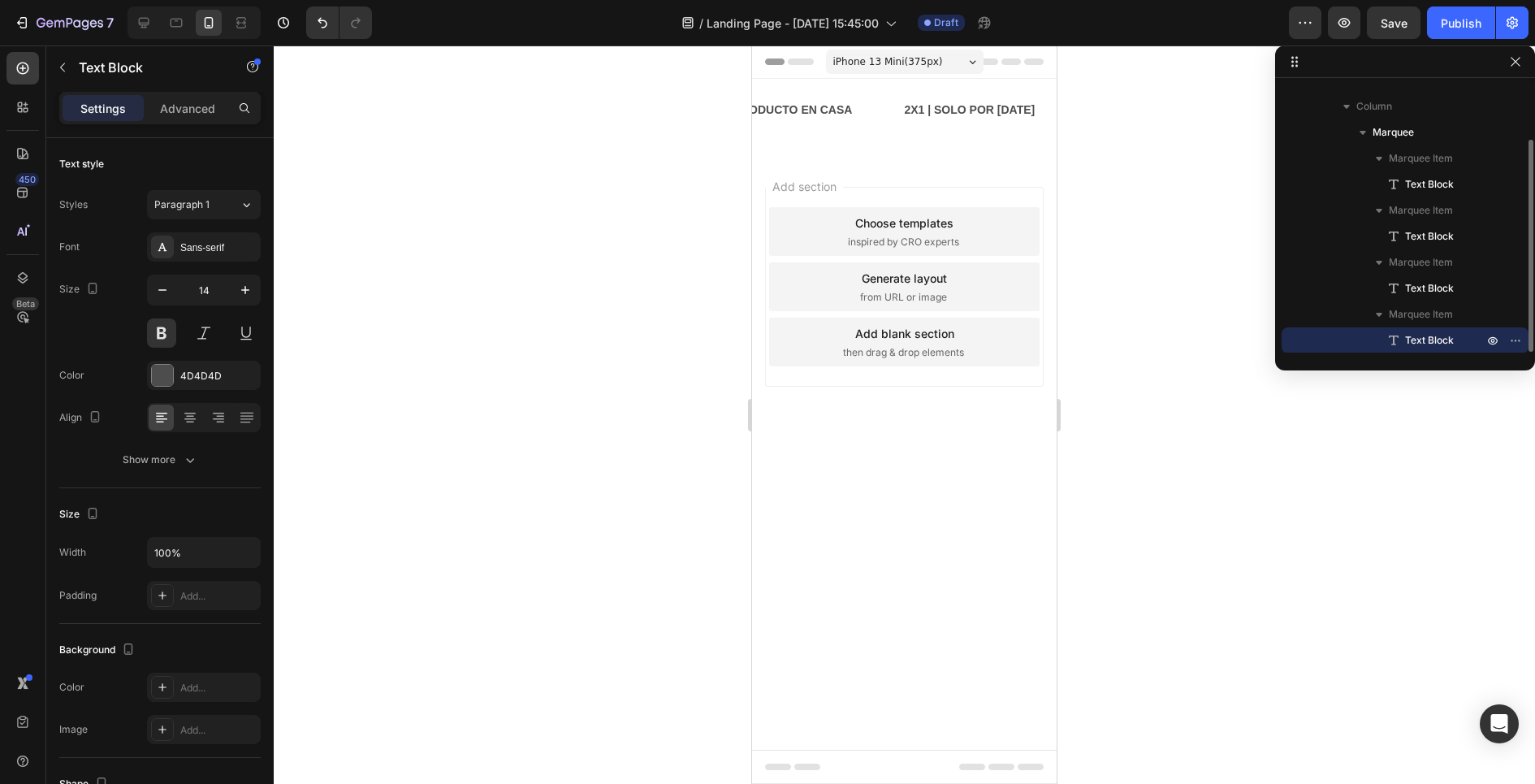
scroll to position [0, 376]
click at [928, 118] on p "LIFE TIME WARRANTY" at bounding box center [978, 110] width 124 height 20
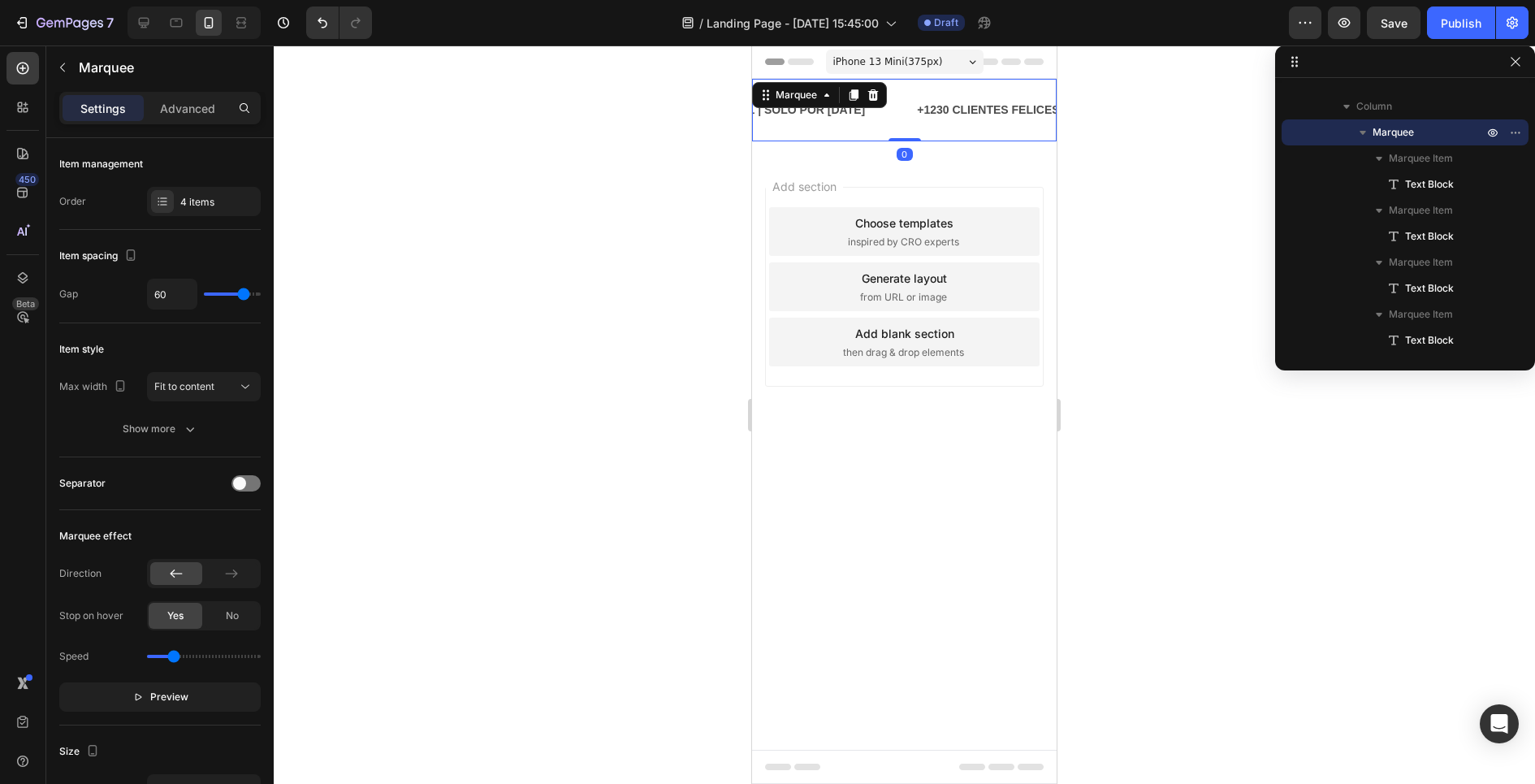
click at [764, 132] on div "ENVÍO GRATIS Text Block PAGA TU PRODUCTO EN CASA Text Block 2X1 | SOLO POR [DAT…" at bounding box center [904, 110] width 304 height 62
click at [916, 110] on p "+1230 CLIENTES FELICES" at bounding box center [987, 110] width 142 height 20
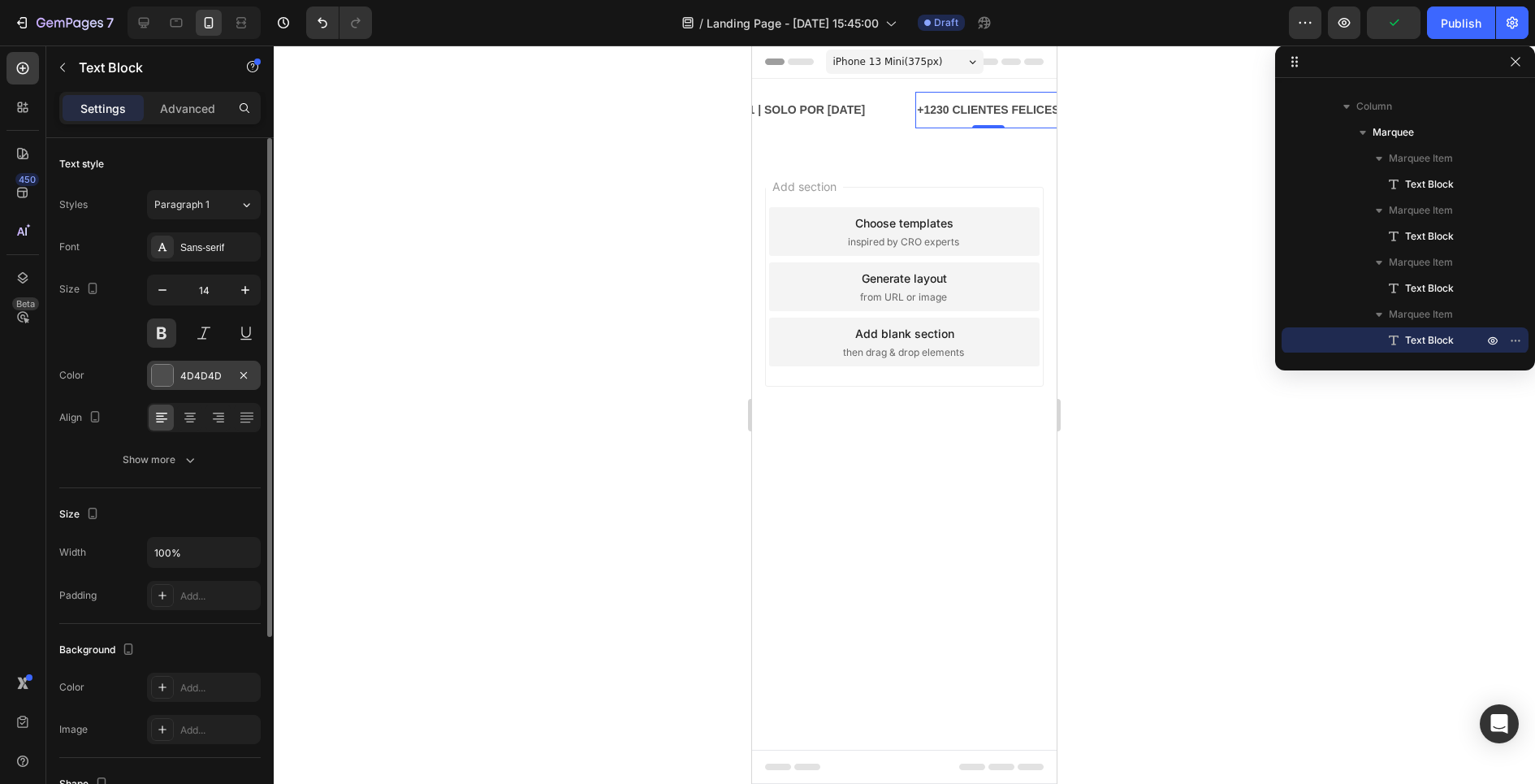
click at [162, 372] on div at bounding box center [162, 375] width 21 height 21
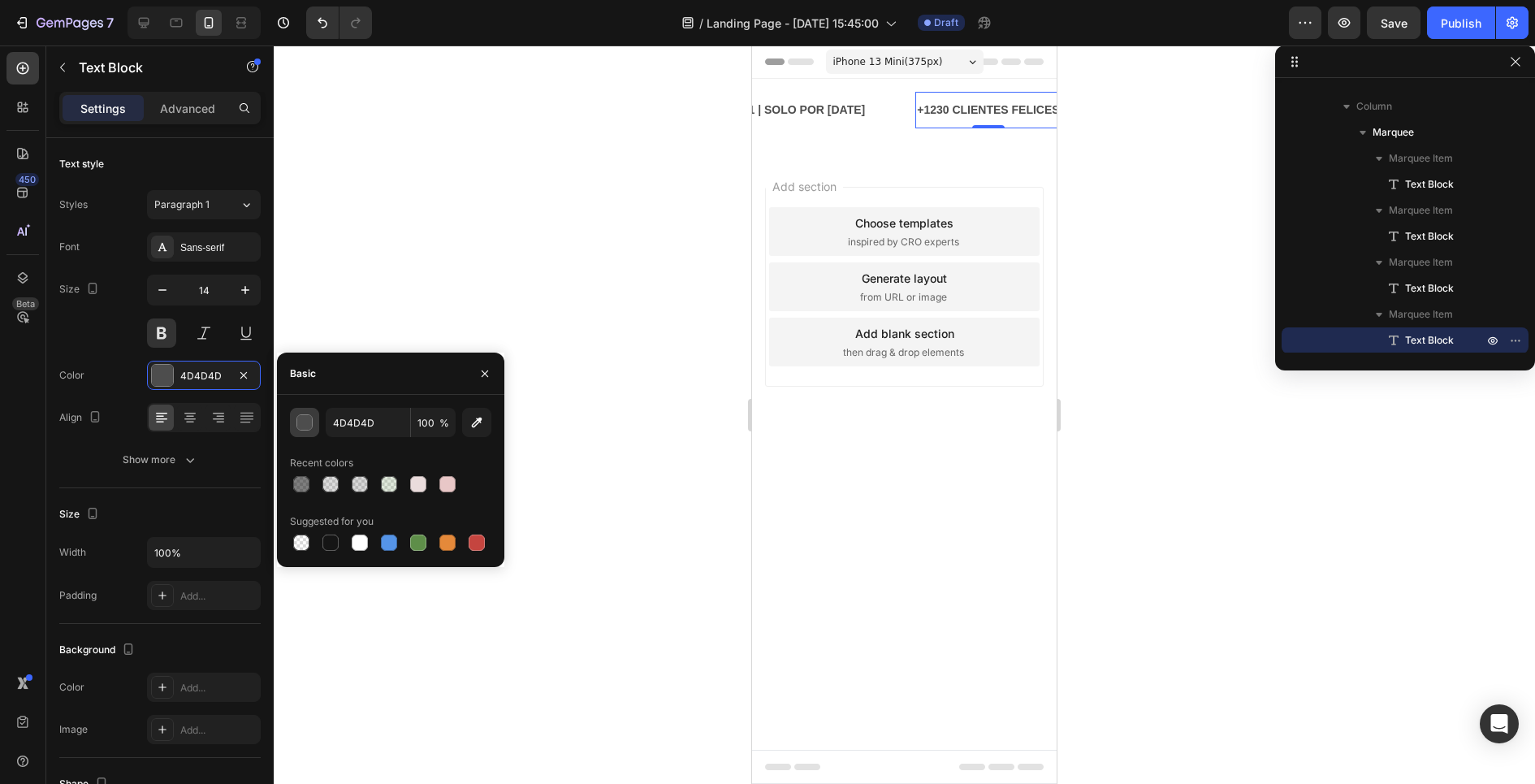
click at [311, 424] on div "button" at bounding box center [305, 423] width 17 height 17
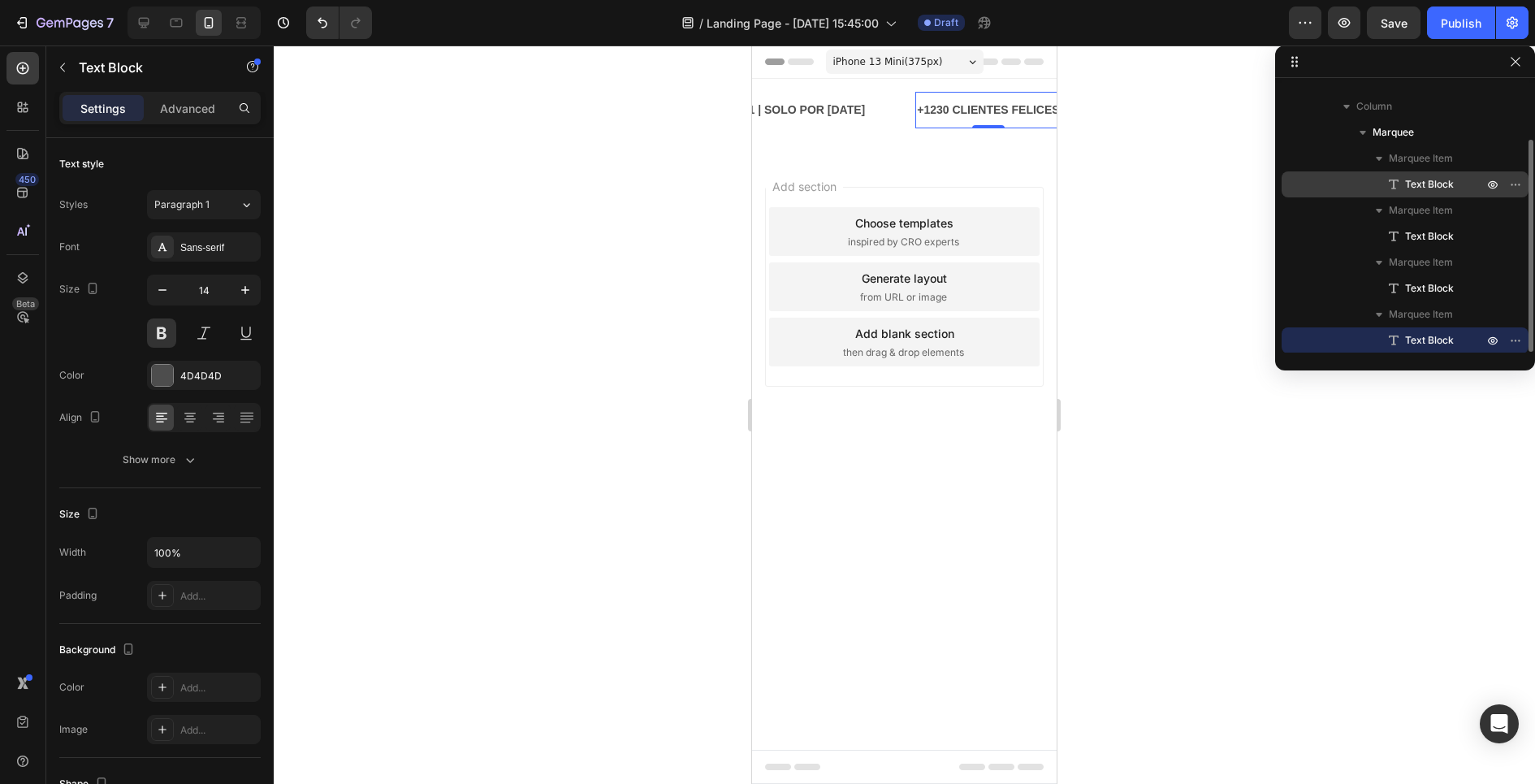
click at [1405, 191] on span "Text Block" at bounding box center [1429, 184] width 49 height 17
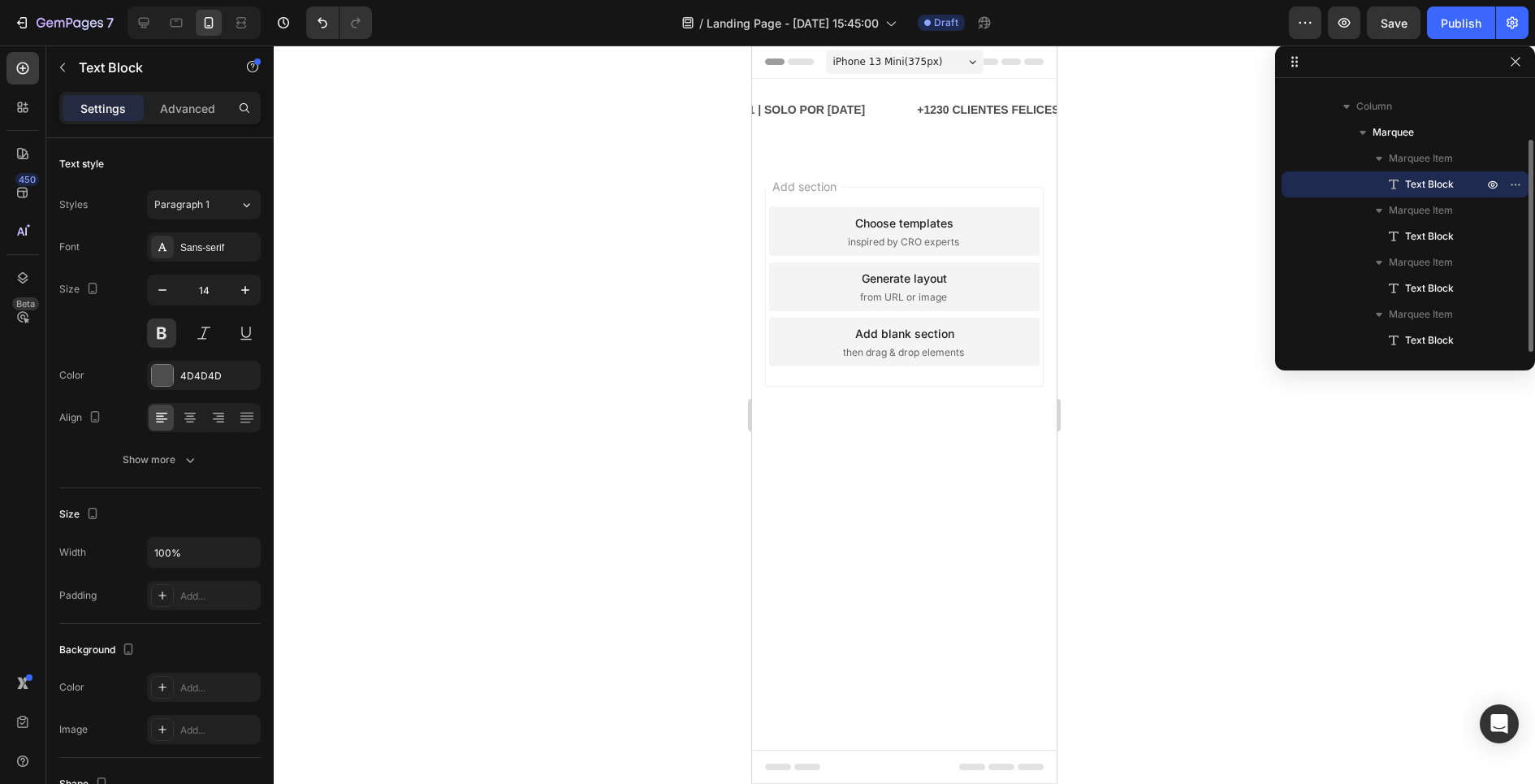
click at [1395, 186] on icon at bounding box center [1393, 184] width 17 height 17
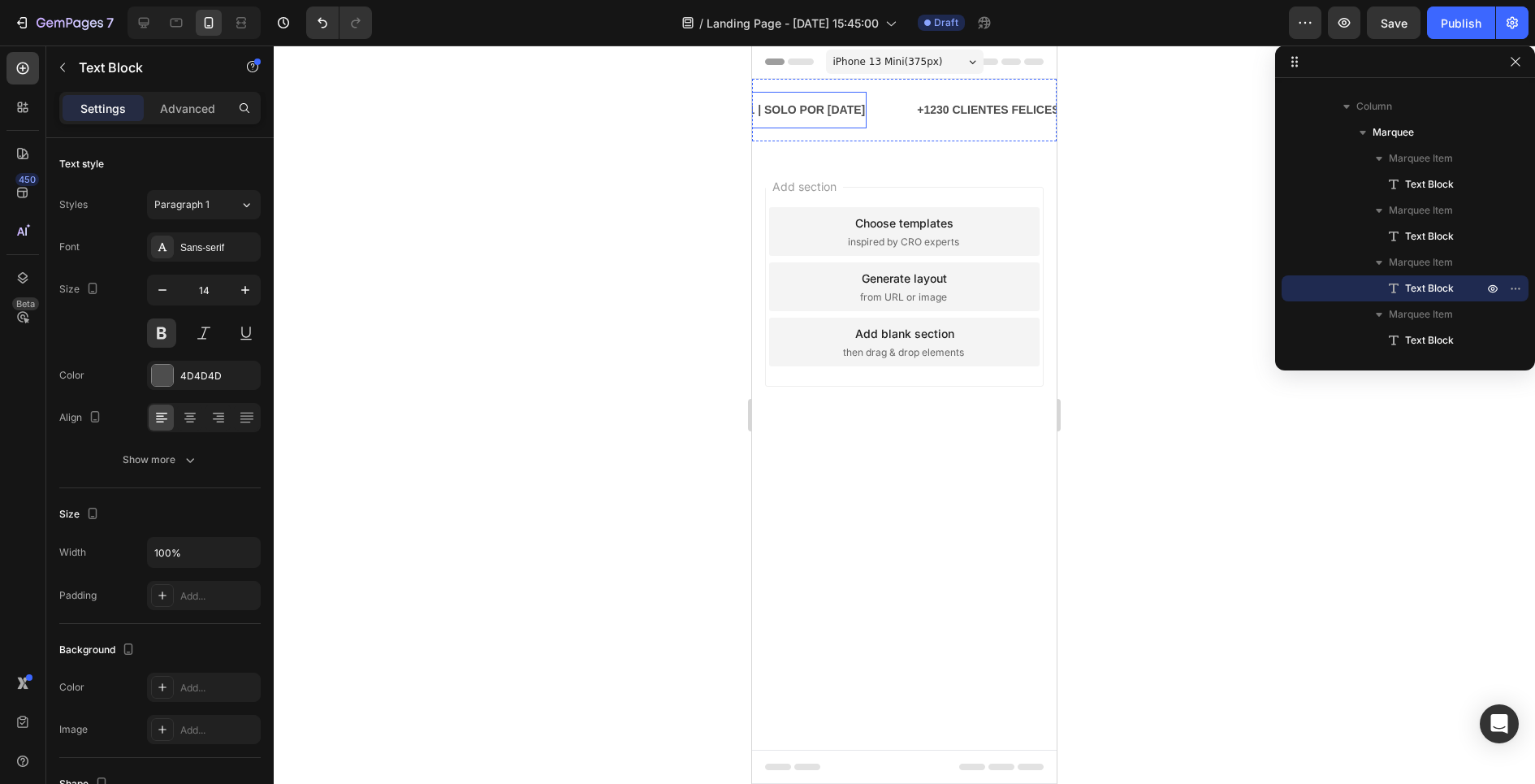
click at [783, 112] on p "2X1 | SOLO POR [DATE]" at bounding box center [800, 110] width 130 height 20
click at [1394, 185] on icon at bounding box center [1394, 184] width 10 height 10
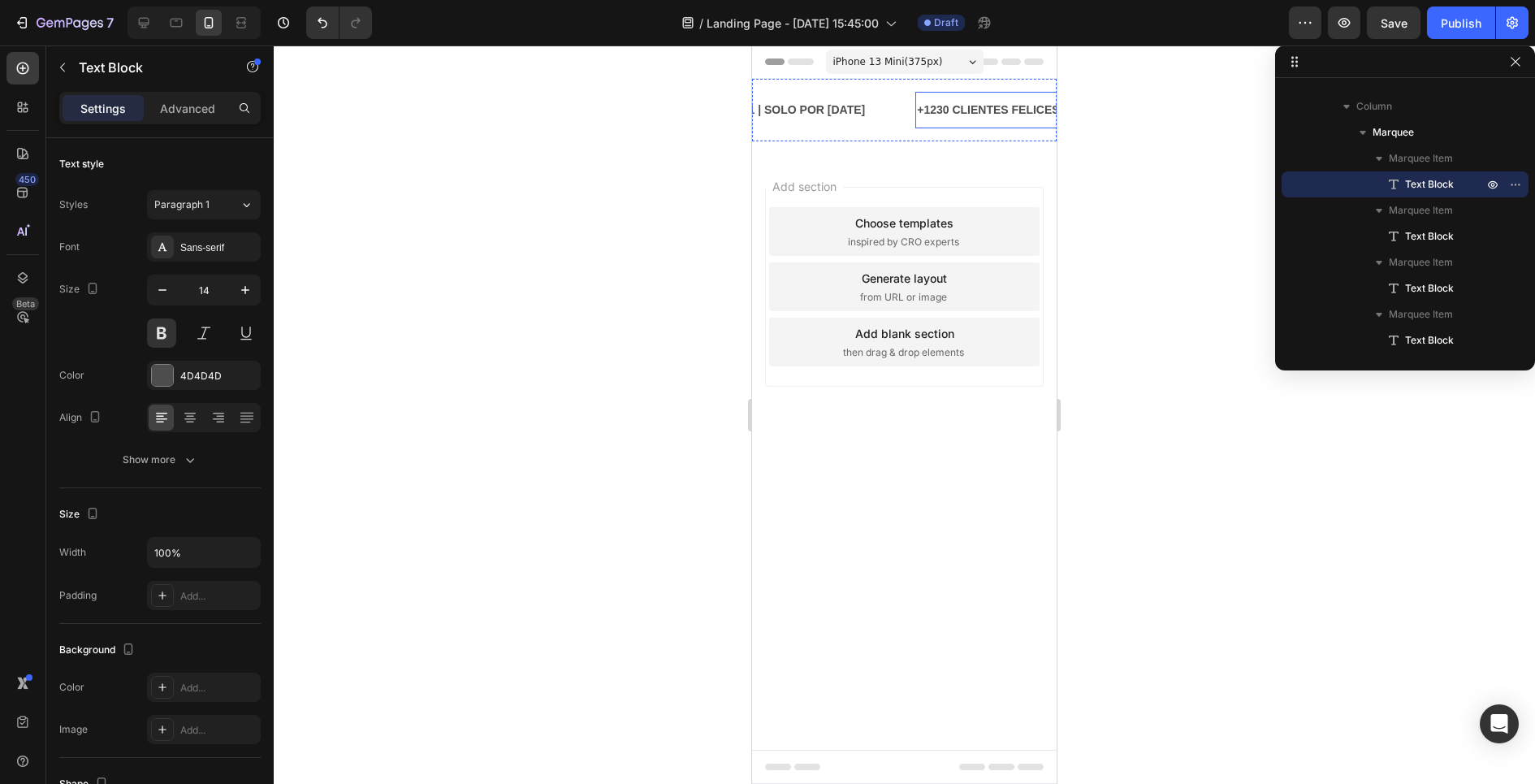
click at [992, 98] on div "+1230 CLIENTES FELICES" at bounding box center [987, 110] width 145 height 23
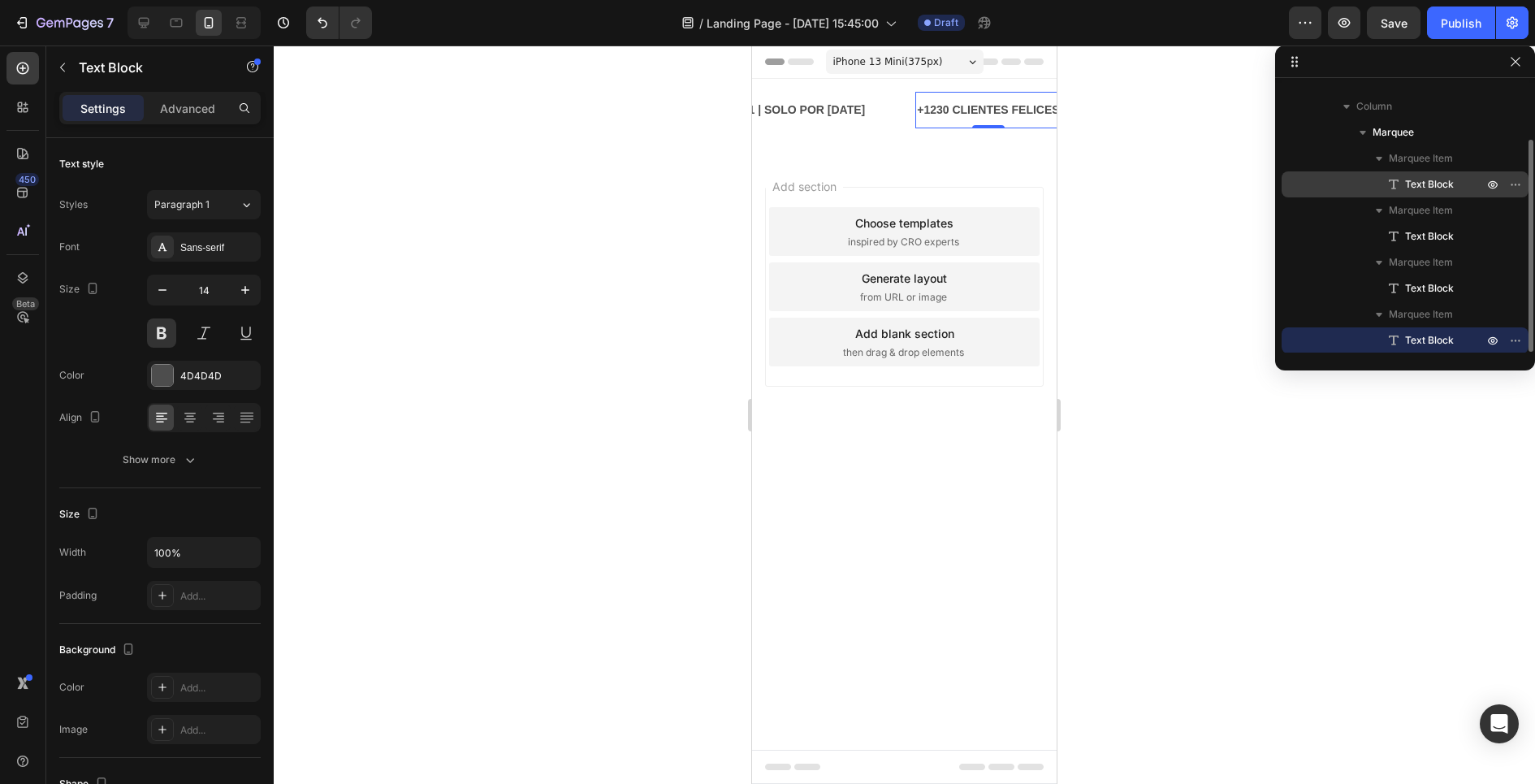
click at [1408, 190] on span "Text Block" at bounding box center [1429, 184] width 49 height 17
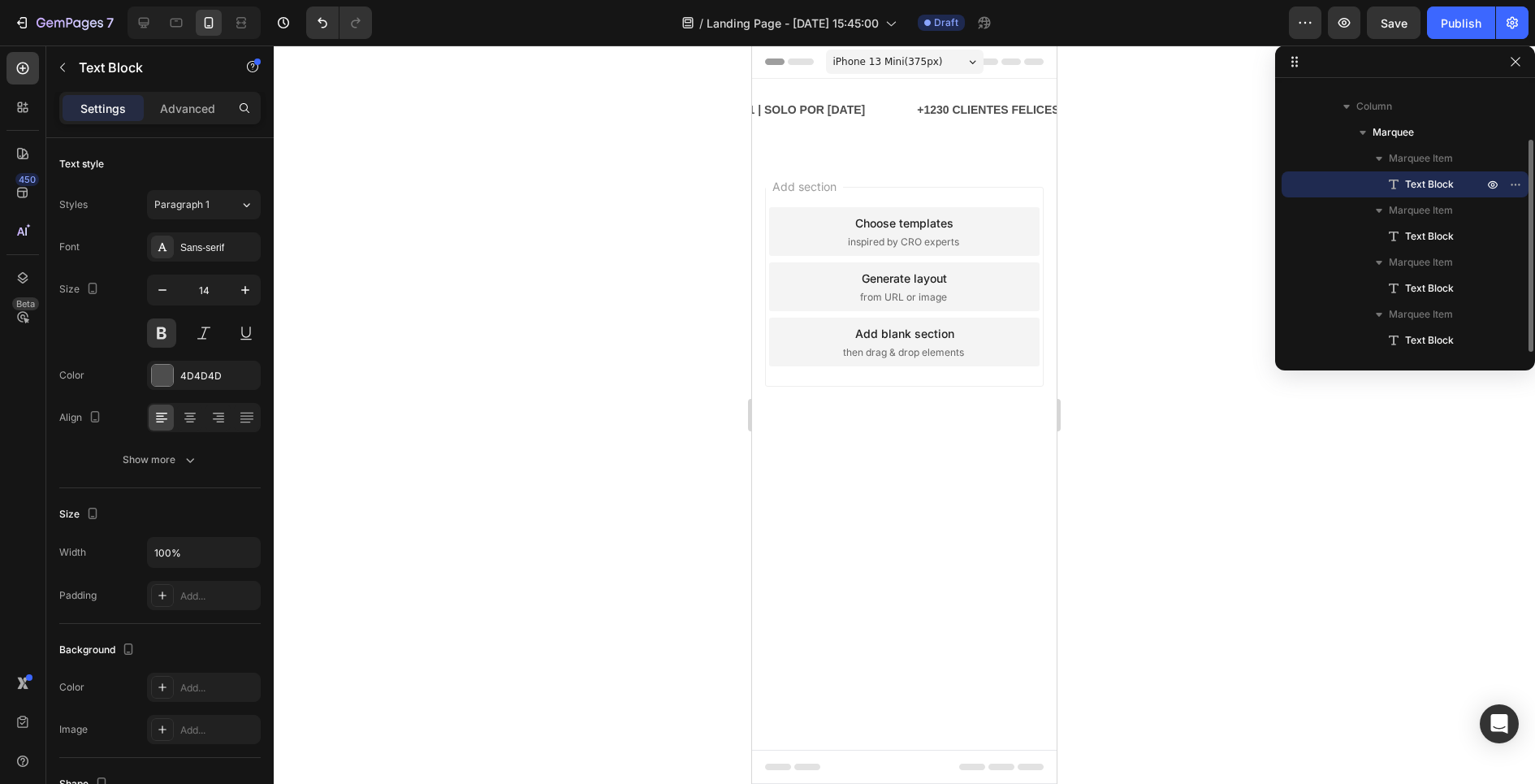
click at [1408, 190] on span "Text Block" at bounding box center [1429, 184] width 49 height 17
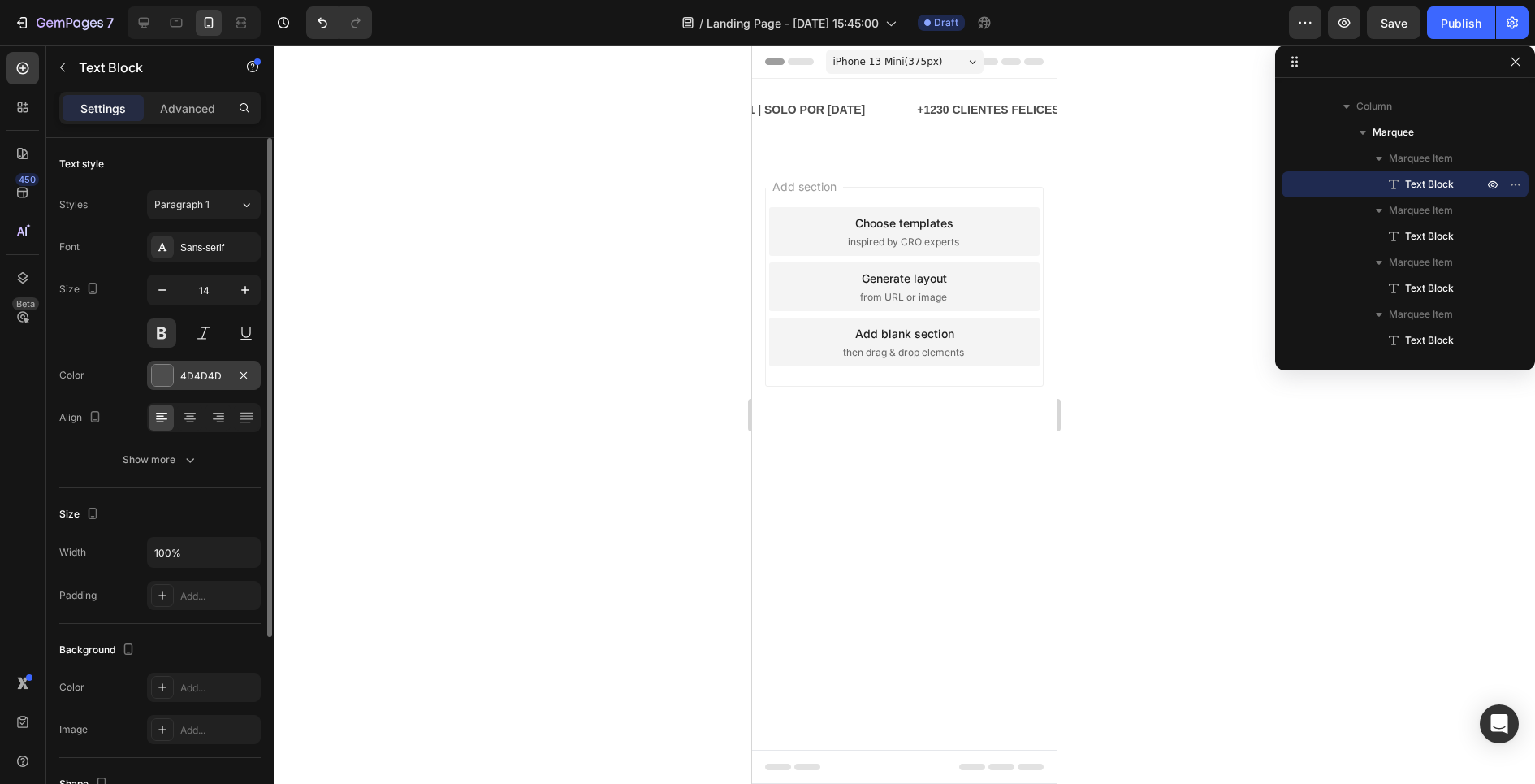
click at [172, 374] on div at bounding box center [162, 375] width 21 height 21
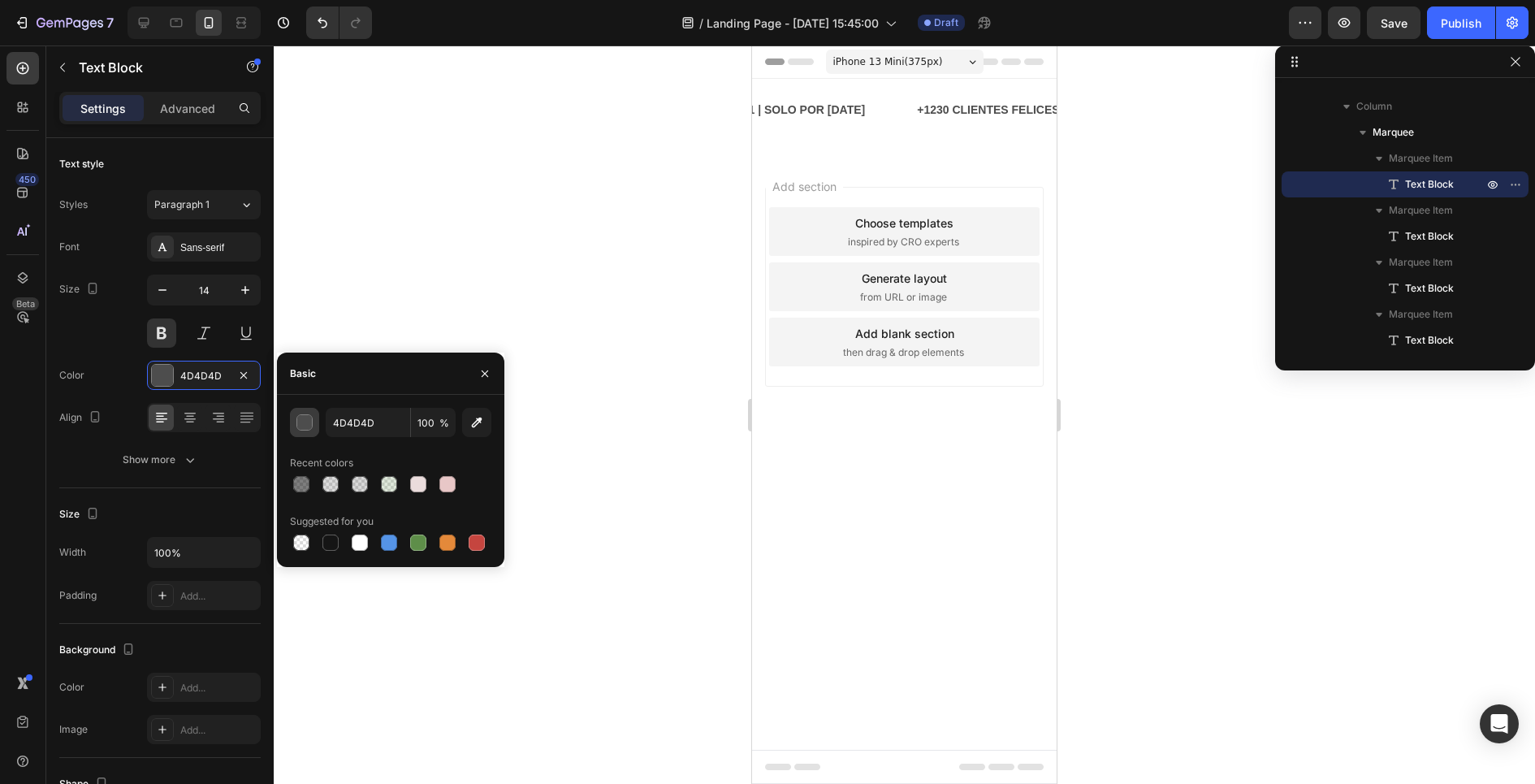
click at [307, 430] on button "button" at bounding box center [304, 422] width 29 height 29
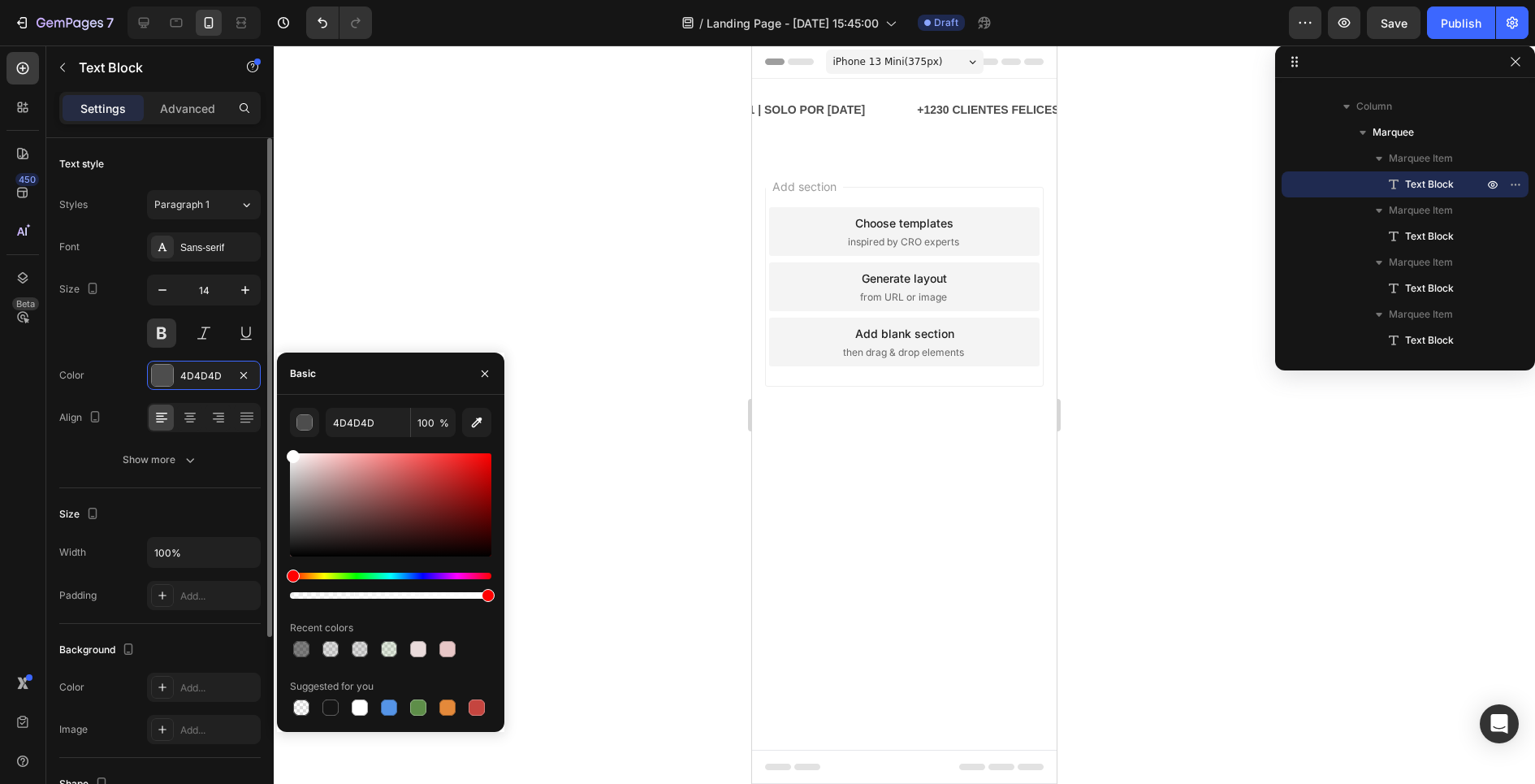
drag, startPoint x: 311, startPoint y: 466, endPoint x: 253, endPoint y: 390, distance: 95.6
click at [254, 391] on div "450 Beta Sections(18) Elements(83) Section Element Hero Section Product Detail …" at bounding box center [136, 414] width 273 height 738
type input "FFFFFF"
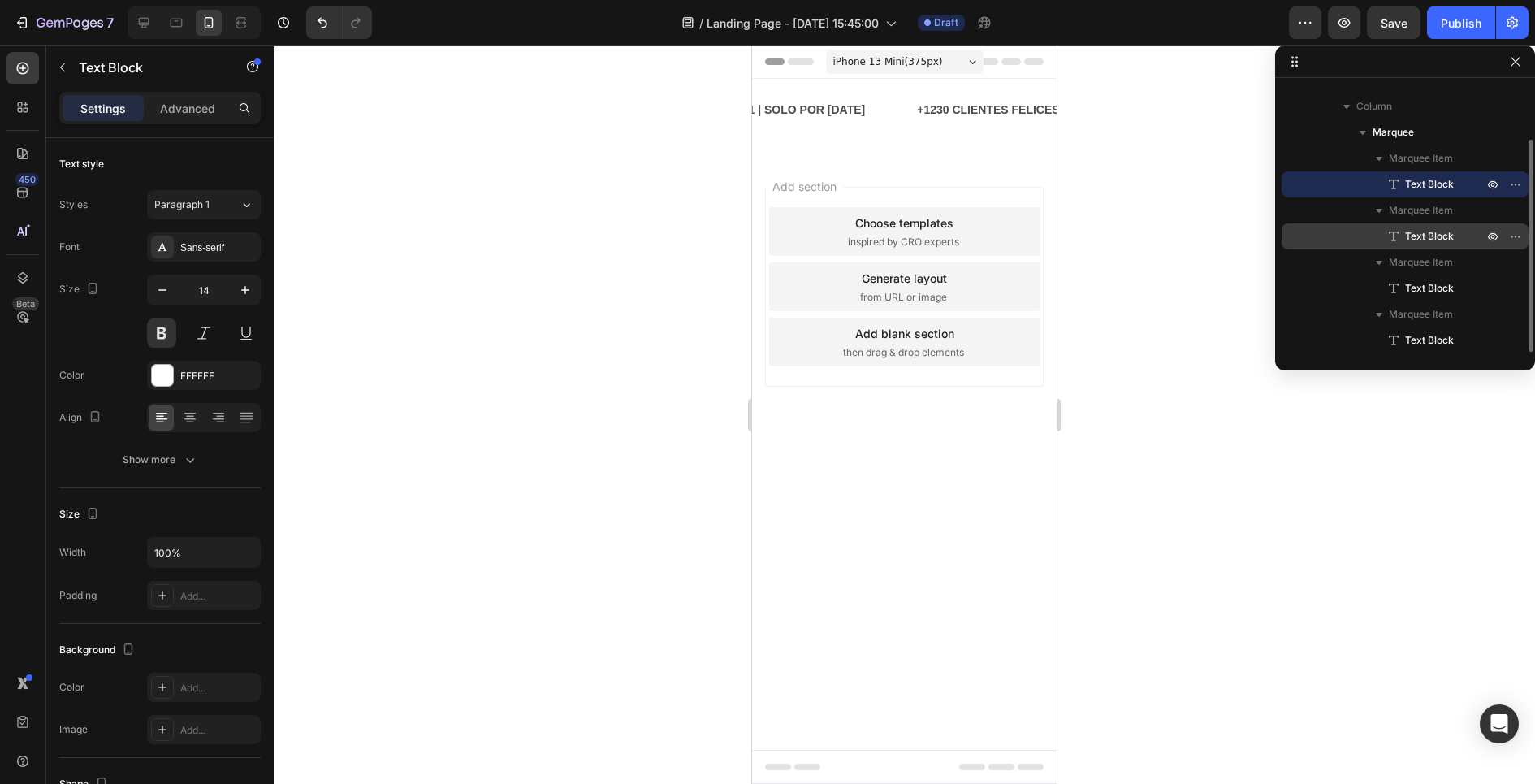
click at [1388, 236] on icon at bounding box center [1393, 236] width 17 height 17
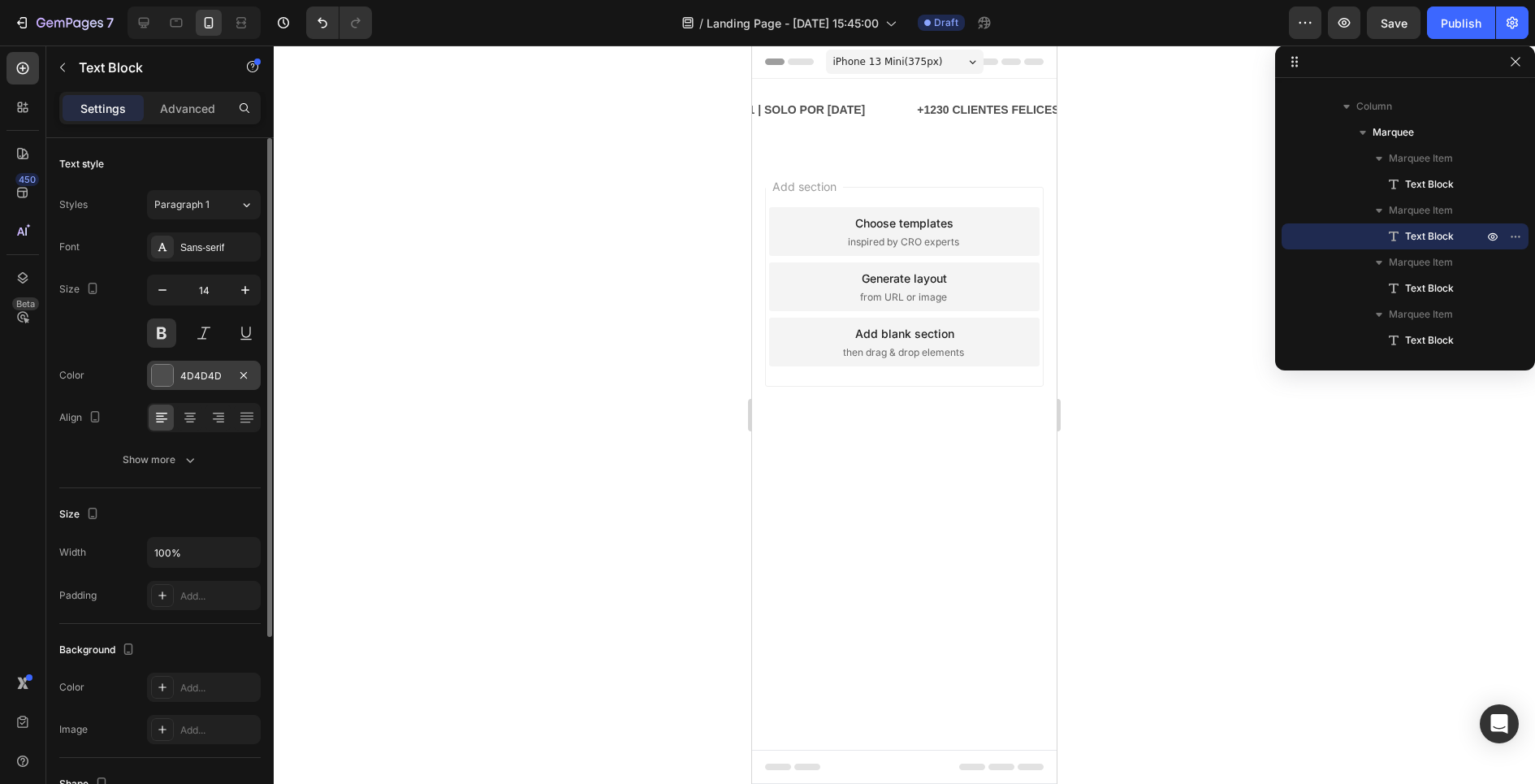
click at [169, 380] on div at bounding box center [162, 375] width 21 height 21
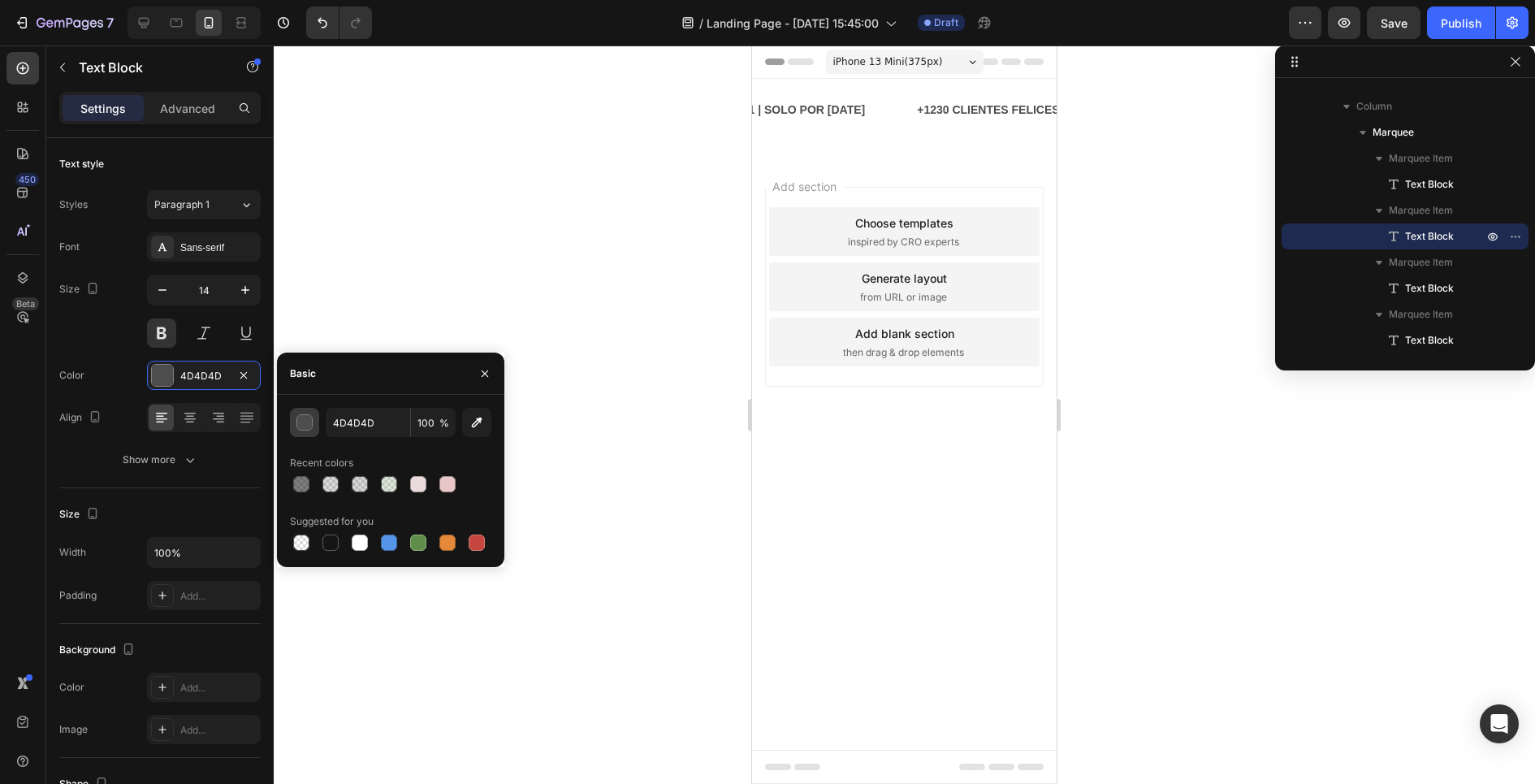
click at [306, 422] on div "button" at bounding box center [305, 423] width 17 height 17
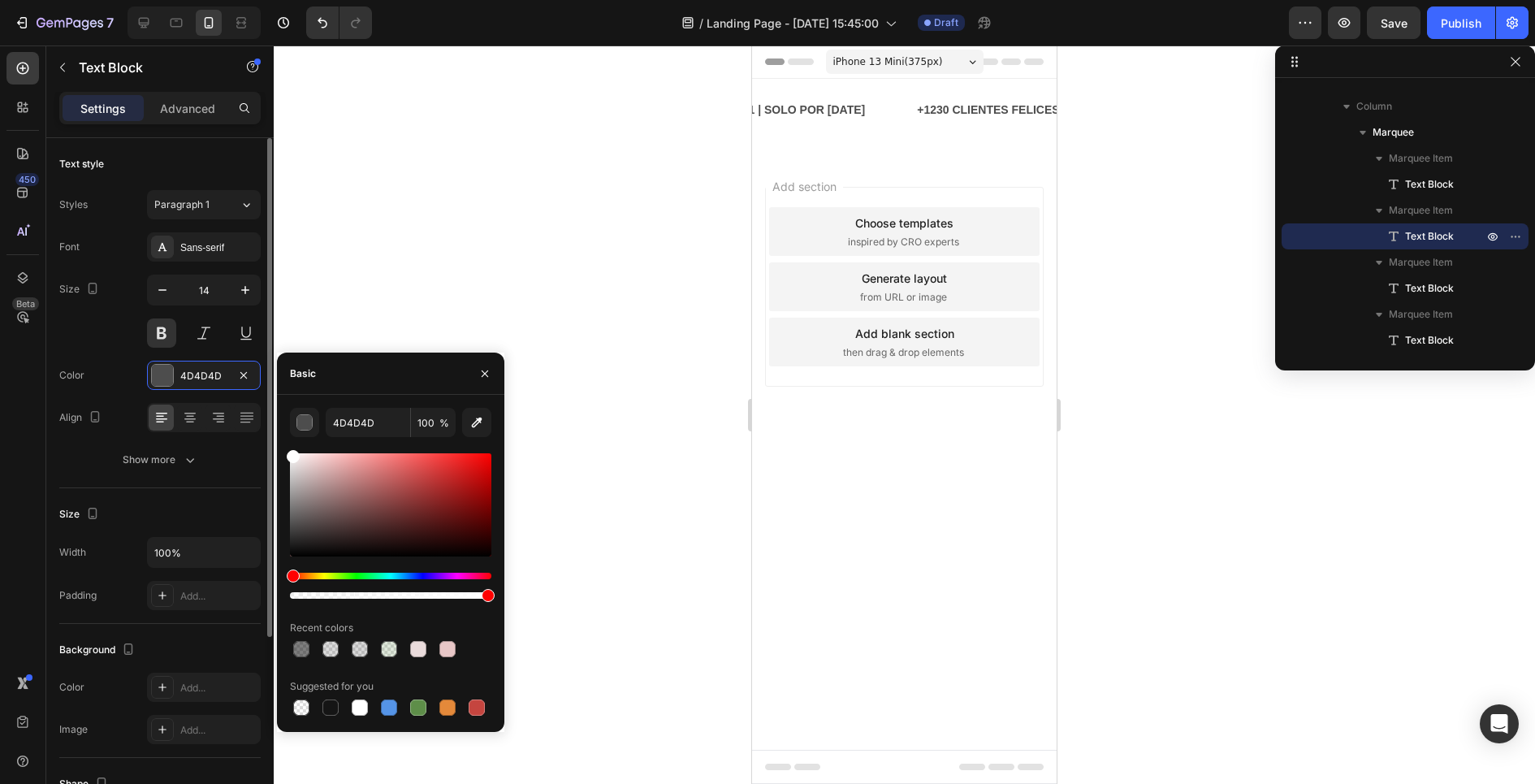
drag, startPoint x: 310, startPoint y: 483, endPoint x: 238, endPoint y: 390, distance: 117.6
click at [238, 390] on div "450 Beta Sections(18) Elements(83) Section Element Hero Section Product Detail …" at bounding box center [136, 414] width 273 height 738
type input "FFFFFF"
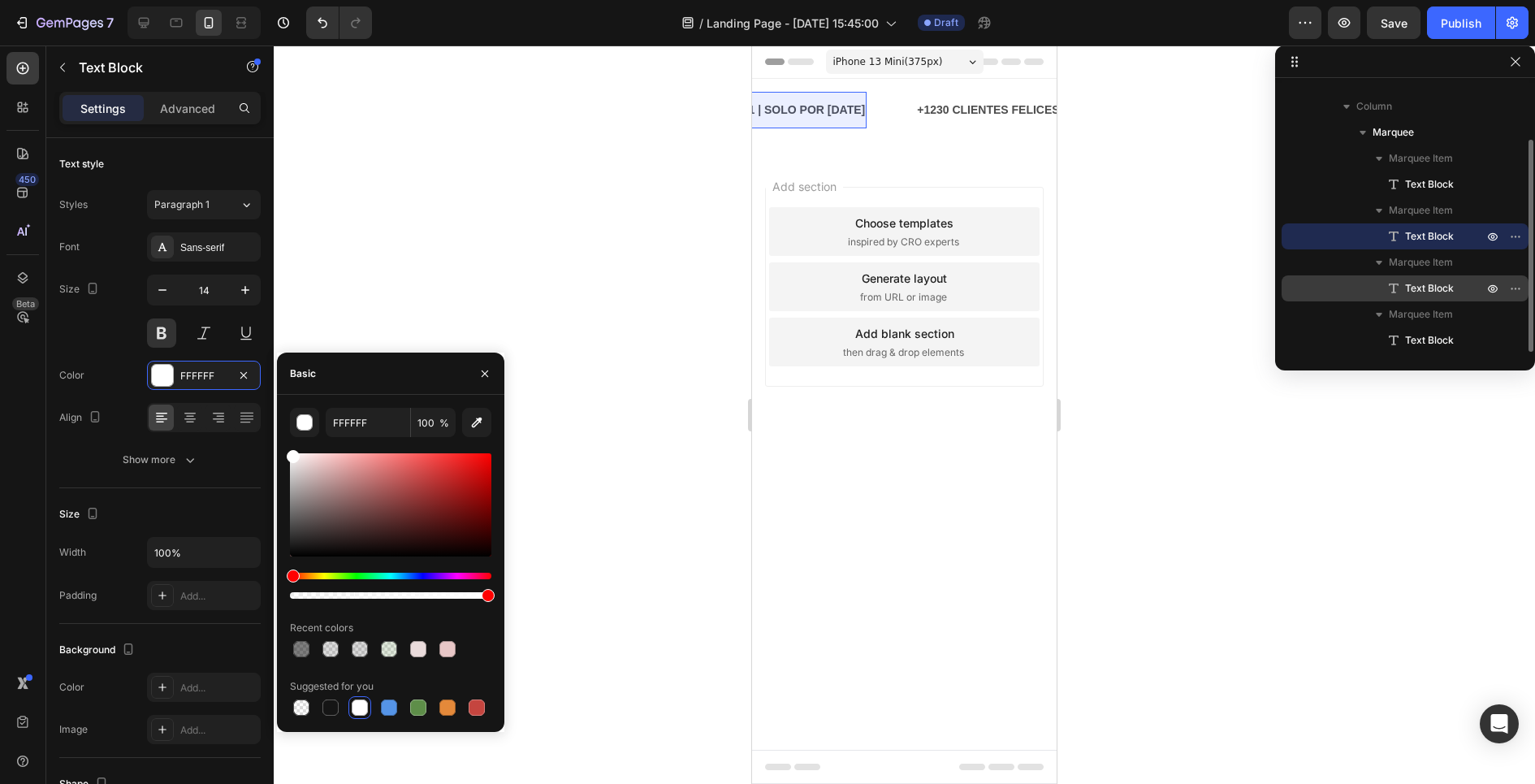
click at [1413, 290] on span "Text Block" at bounding box center [1429, 288] width 49 height 17
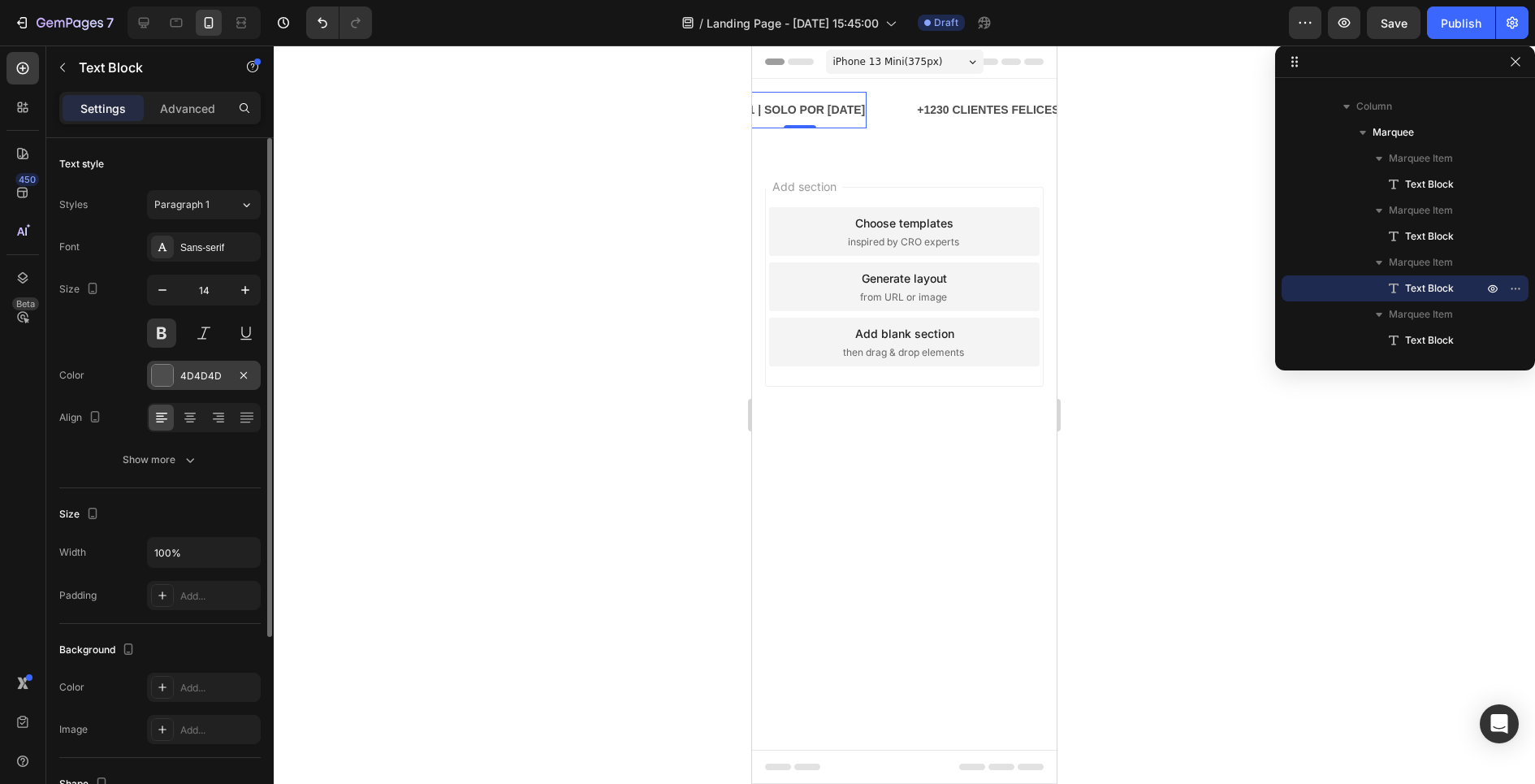
click at [164, 378] on div at bounding box center [162, 375] width 21 height 21
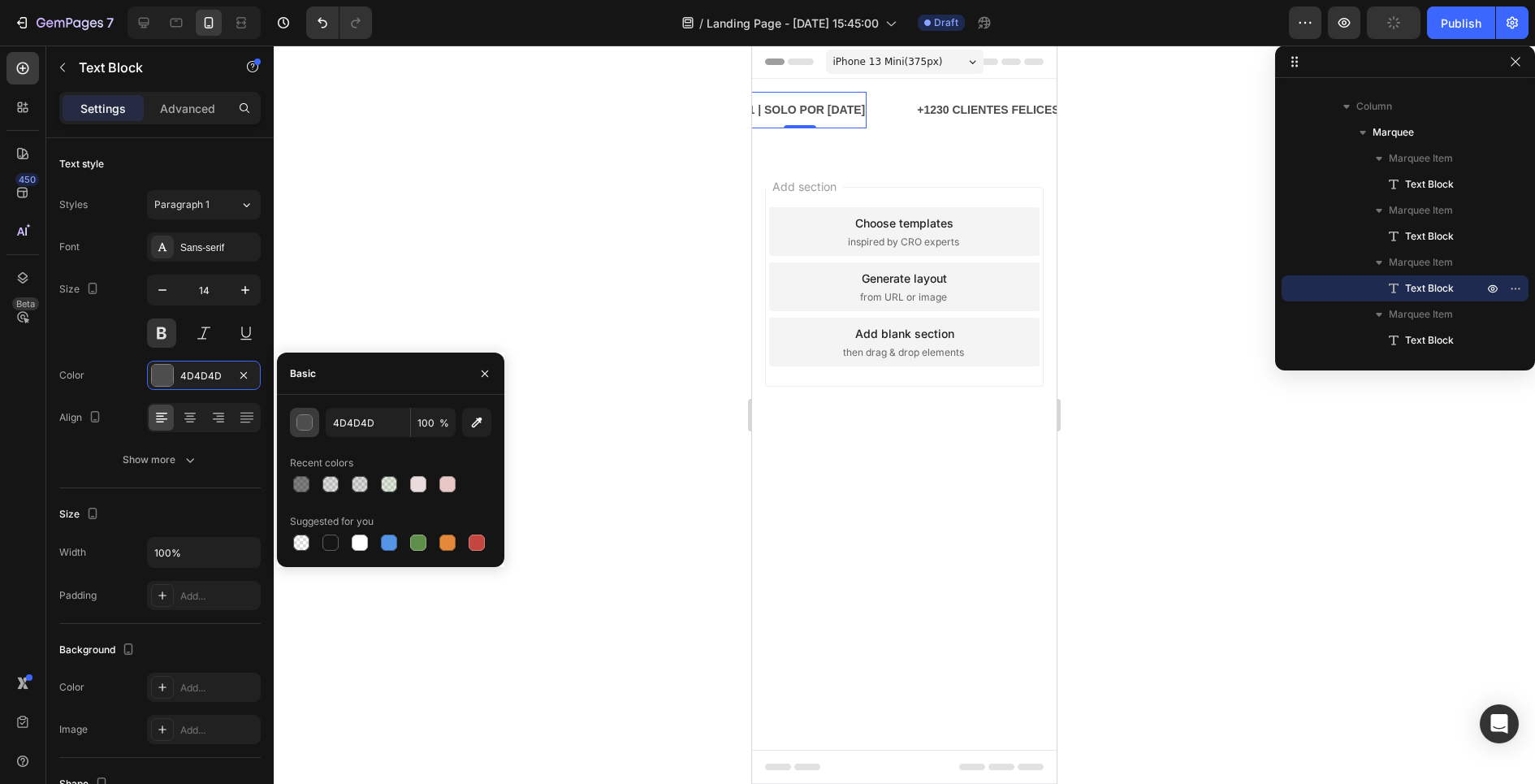
click at [307, 432] on button "button" at bounding box center [304, 422] width 29 height 29
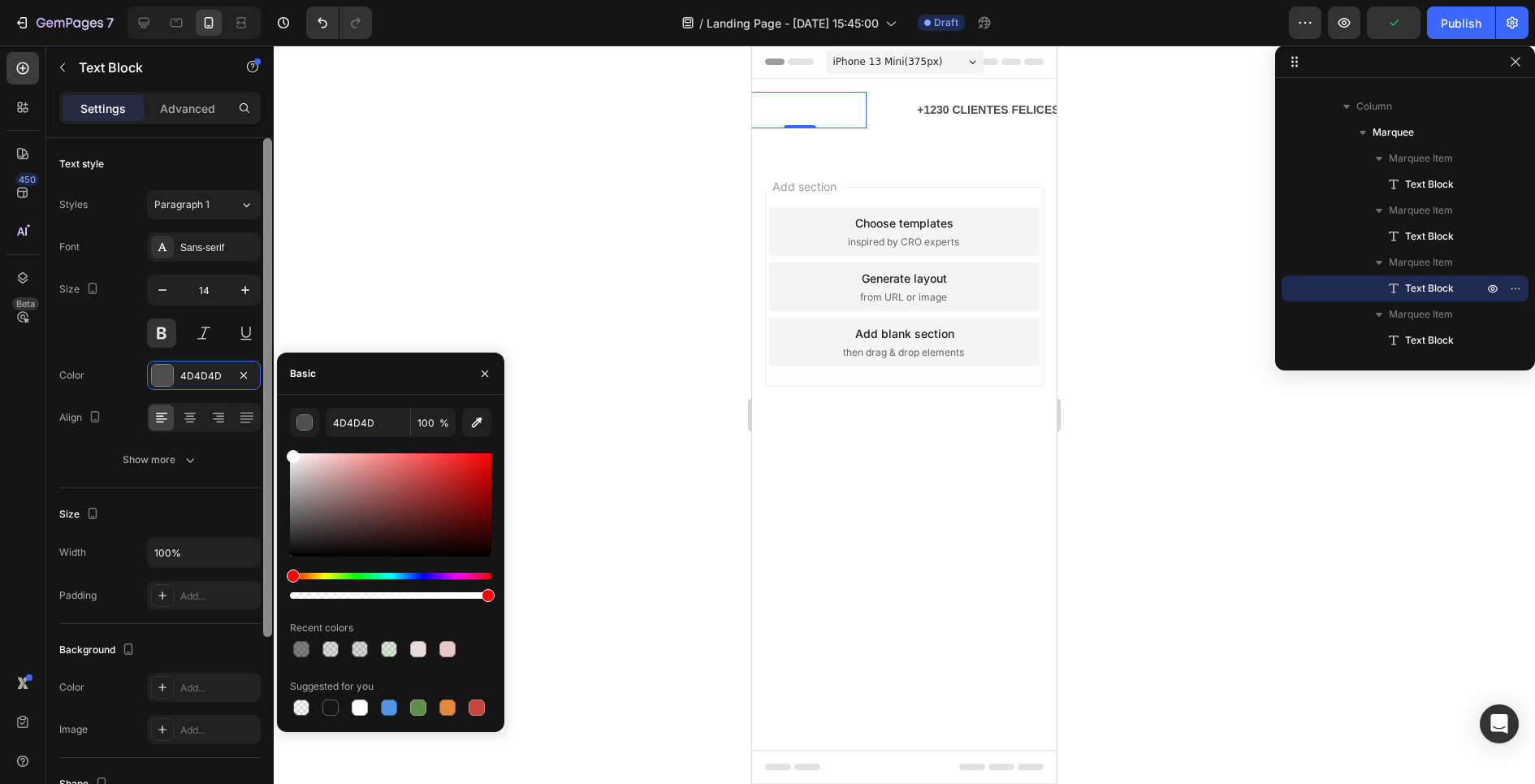
drag, startPoint x: 309, startPoint y: 478, endPoint x: 267, endPoint y: 388, distance: 99.3
click at [267, 388] on div "450 Beta Sections(18) Elements(83) Section Element Hero Section Product Detail …" at bounding box center [136, 414] width 273 height 738
type input "FFFFFF"
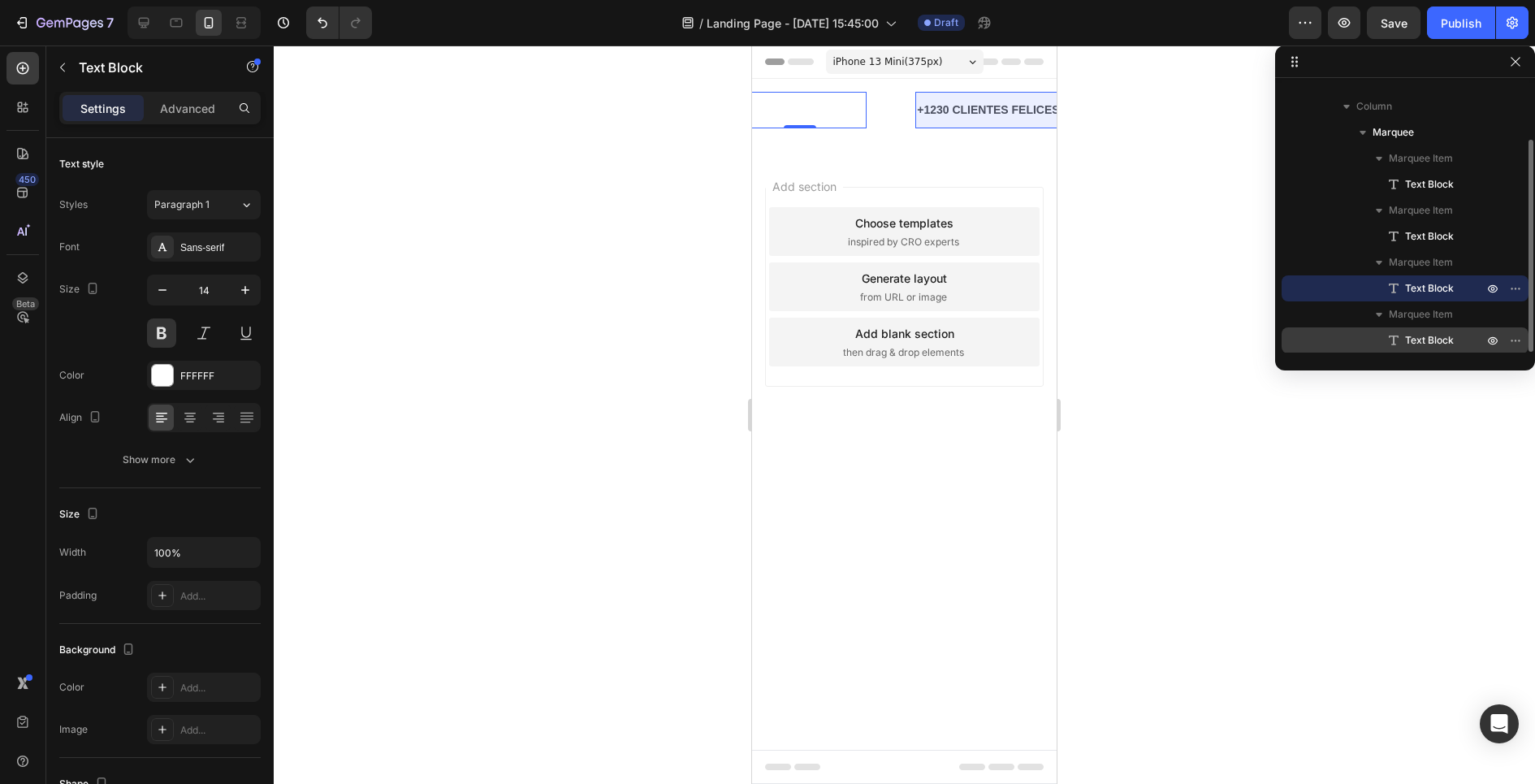
click at [1413, 339] on span "Text Block" at bounding box center [1429, 339] width 49 height 17
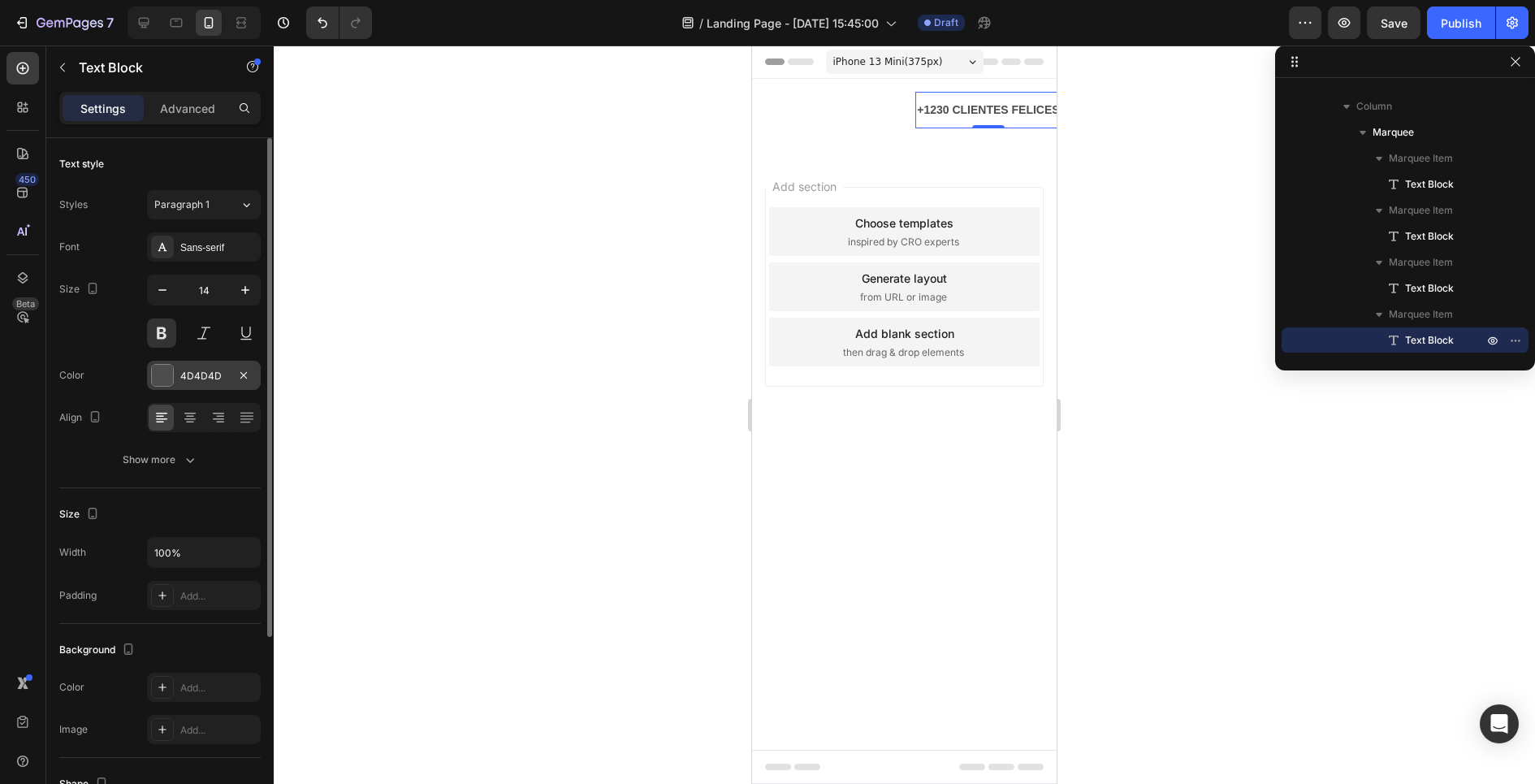
click at [174, 371] on div "4D4D4D" at bounding box center [203, 375] width 114 height 29
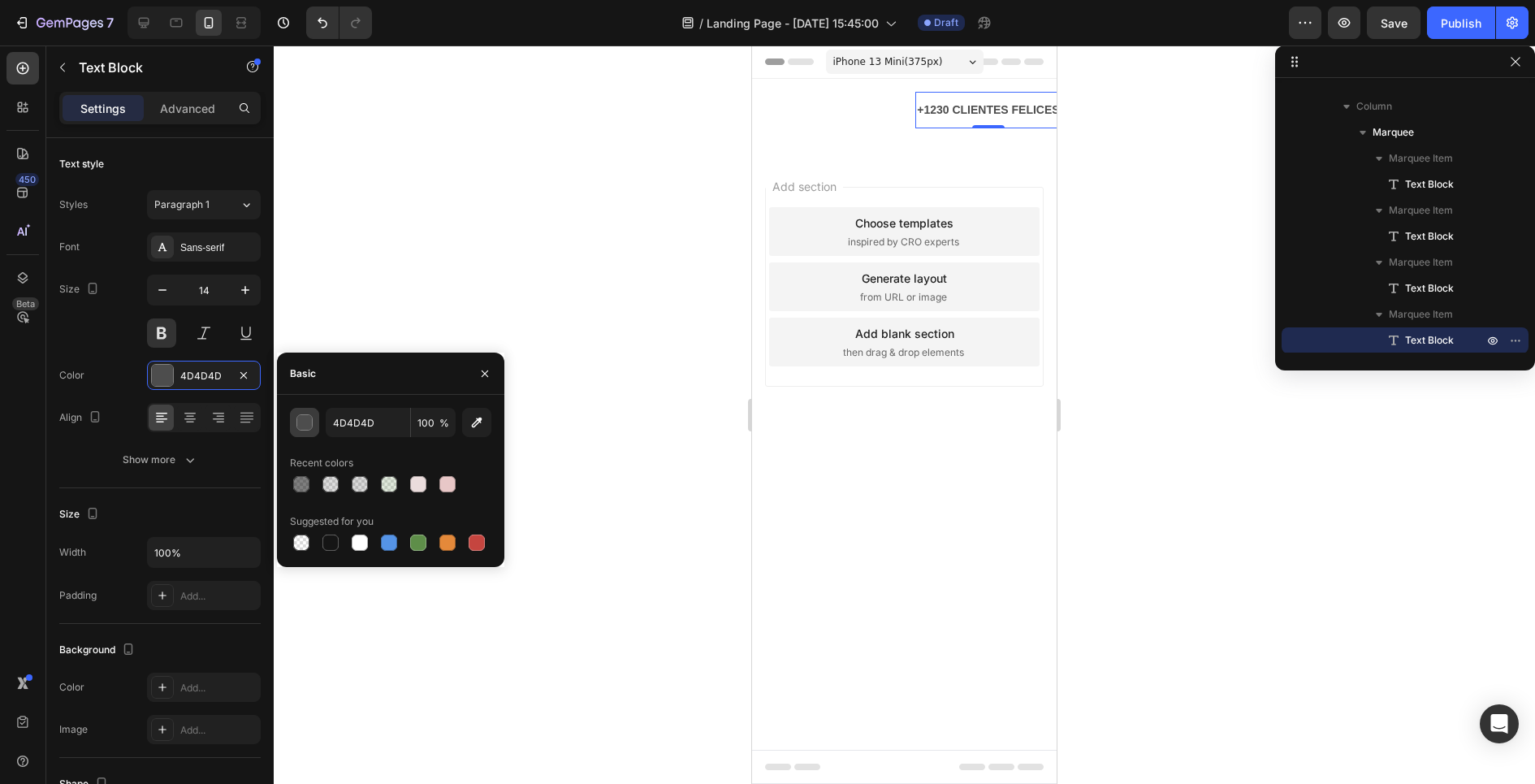
click at [303, 424] on div "button" at bounding box center [305, 423] width 17 height 17
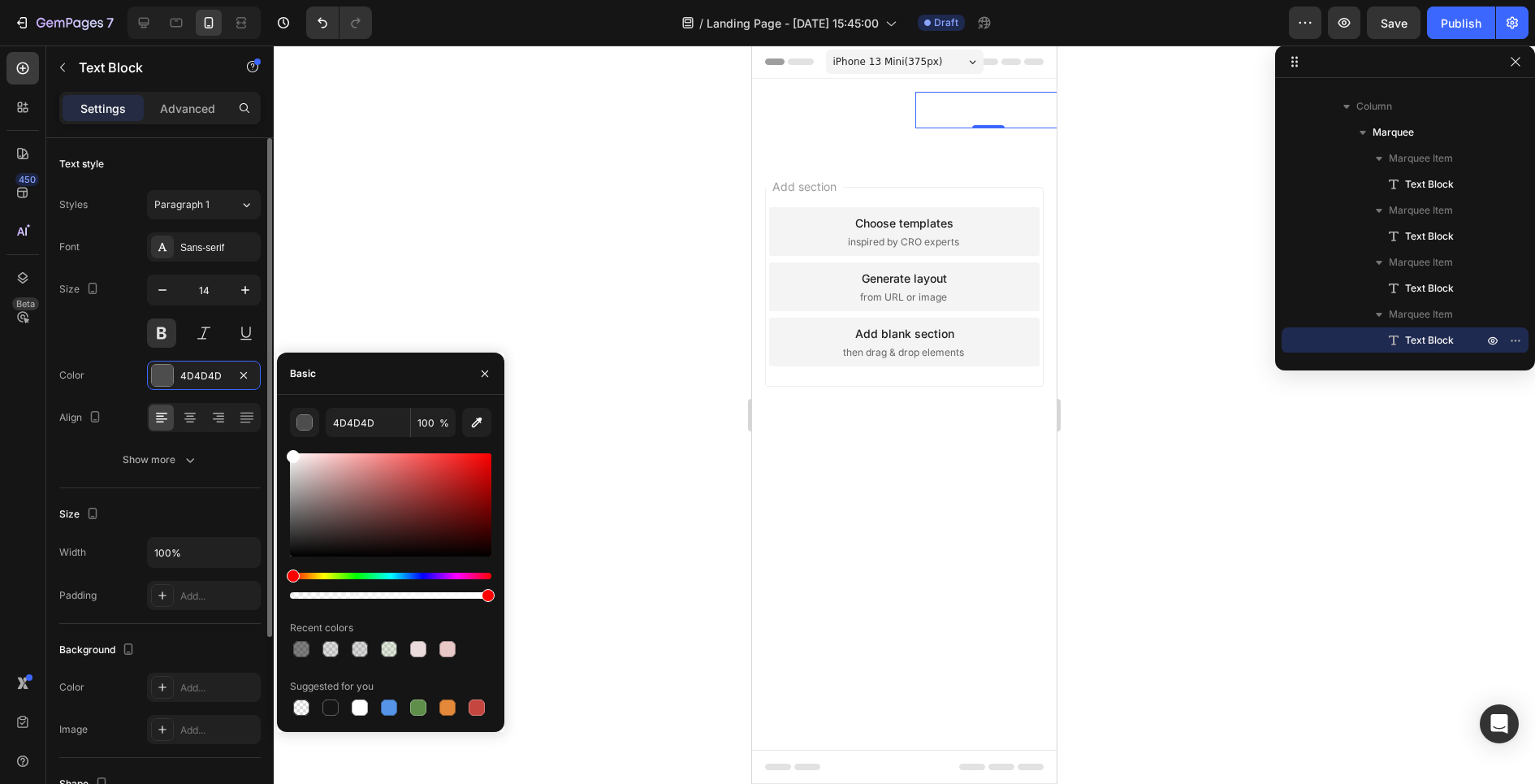
drag, startPoint x: 311, startPoint y: 475, endPoint x: 238, endPoint y: 391, distance: 111.3
click at [238, 391] on div "450 Beta Sections(18) Elements(83) Section Element Hero Section Product Detail …" at bounding box center [136, 414] width 273 height 738
type input "FFFFFF"
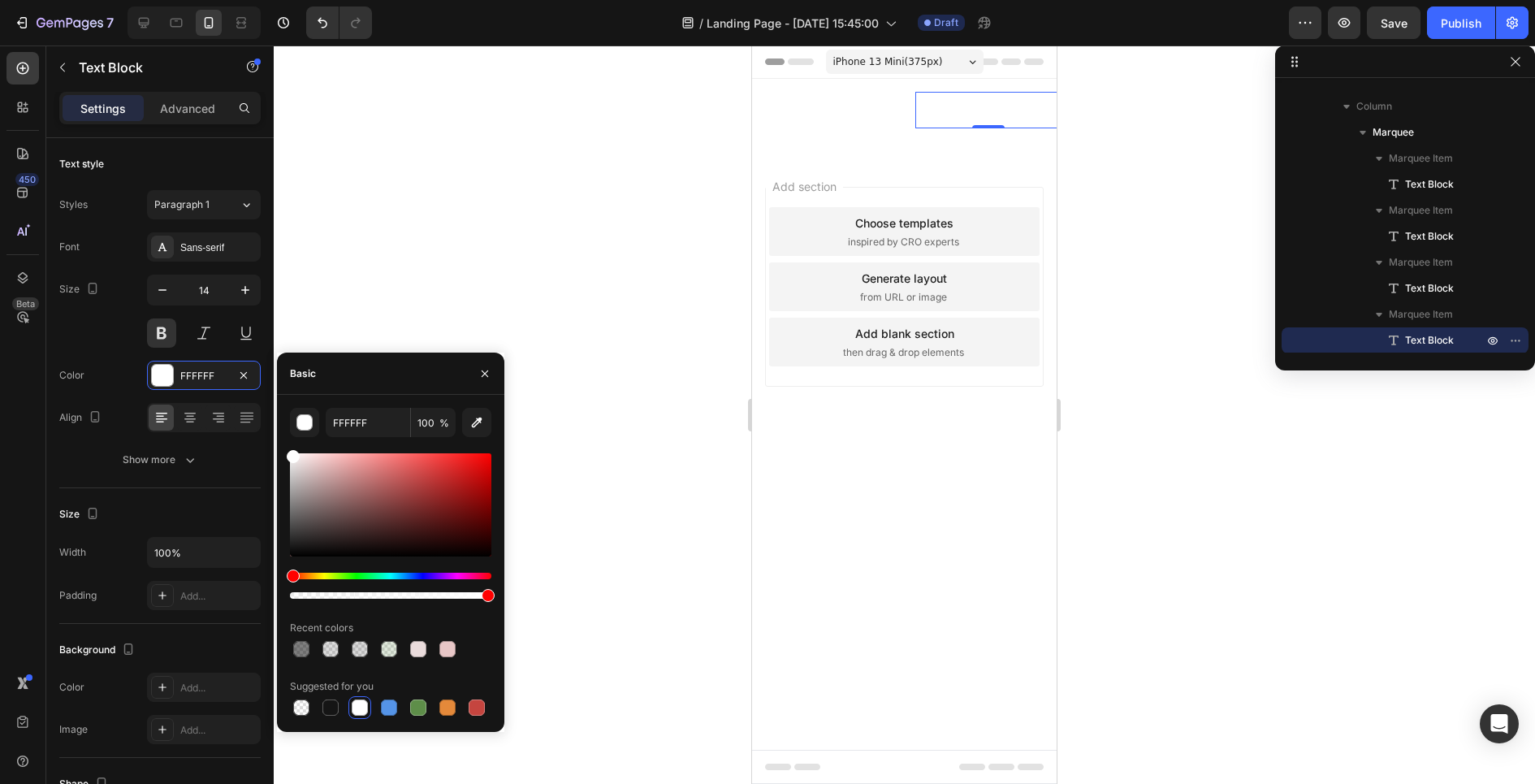
click at [1123, 268] on div at bounding box center [904, 414] width 1261 height 738
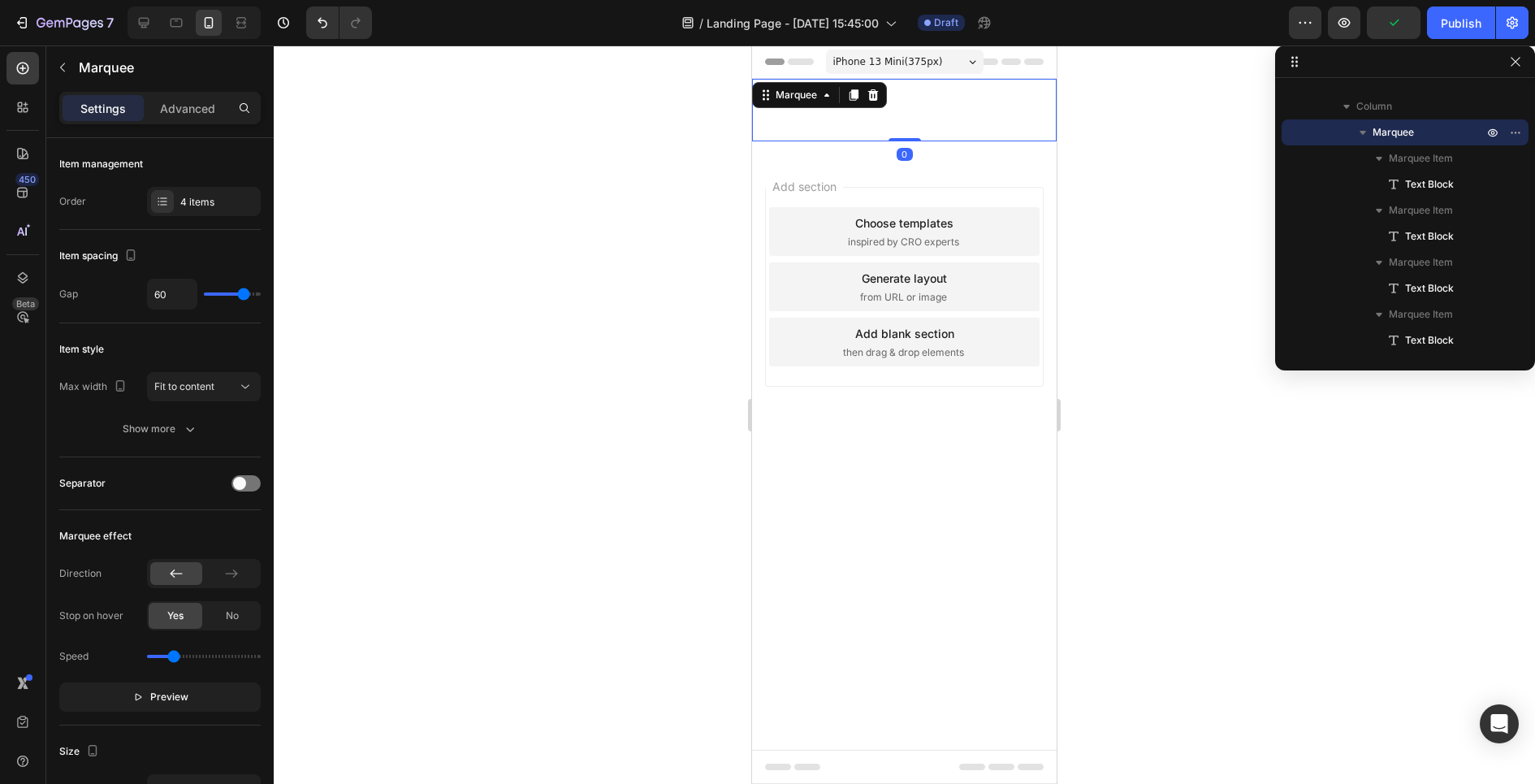
click at [864, 134] on div "ENVÍO GRATIS Text Block PAGA TU PRODUCTO EN CASA Text Block 2X1 | SOLO POR [DAT…" at bounding box center [904, 110] width 304 height 62
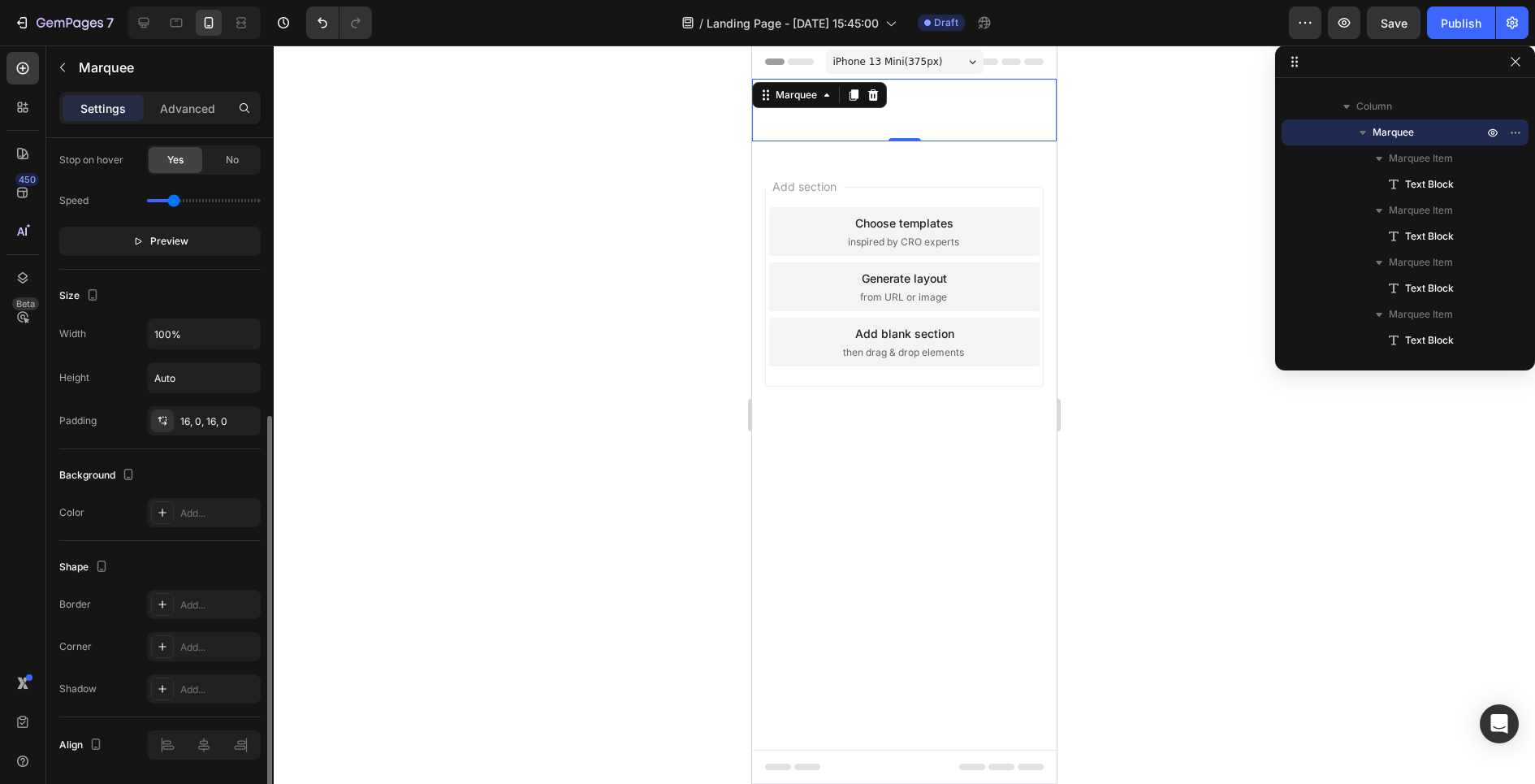
scroll to position [477, 0]
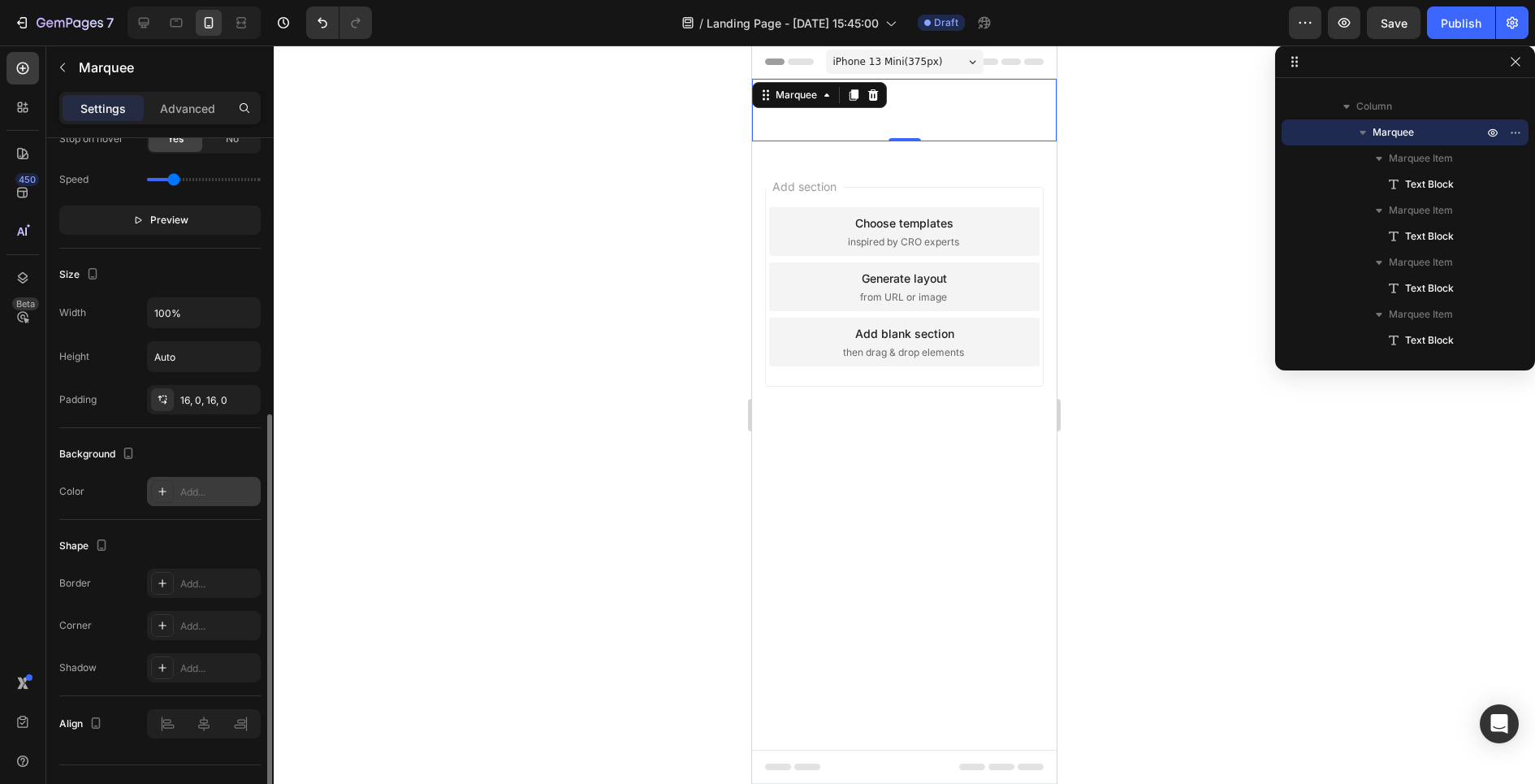
click at [164, 484] on icon at bounding box center [161, 490] width 13 height 13
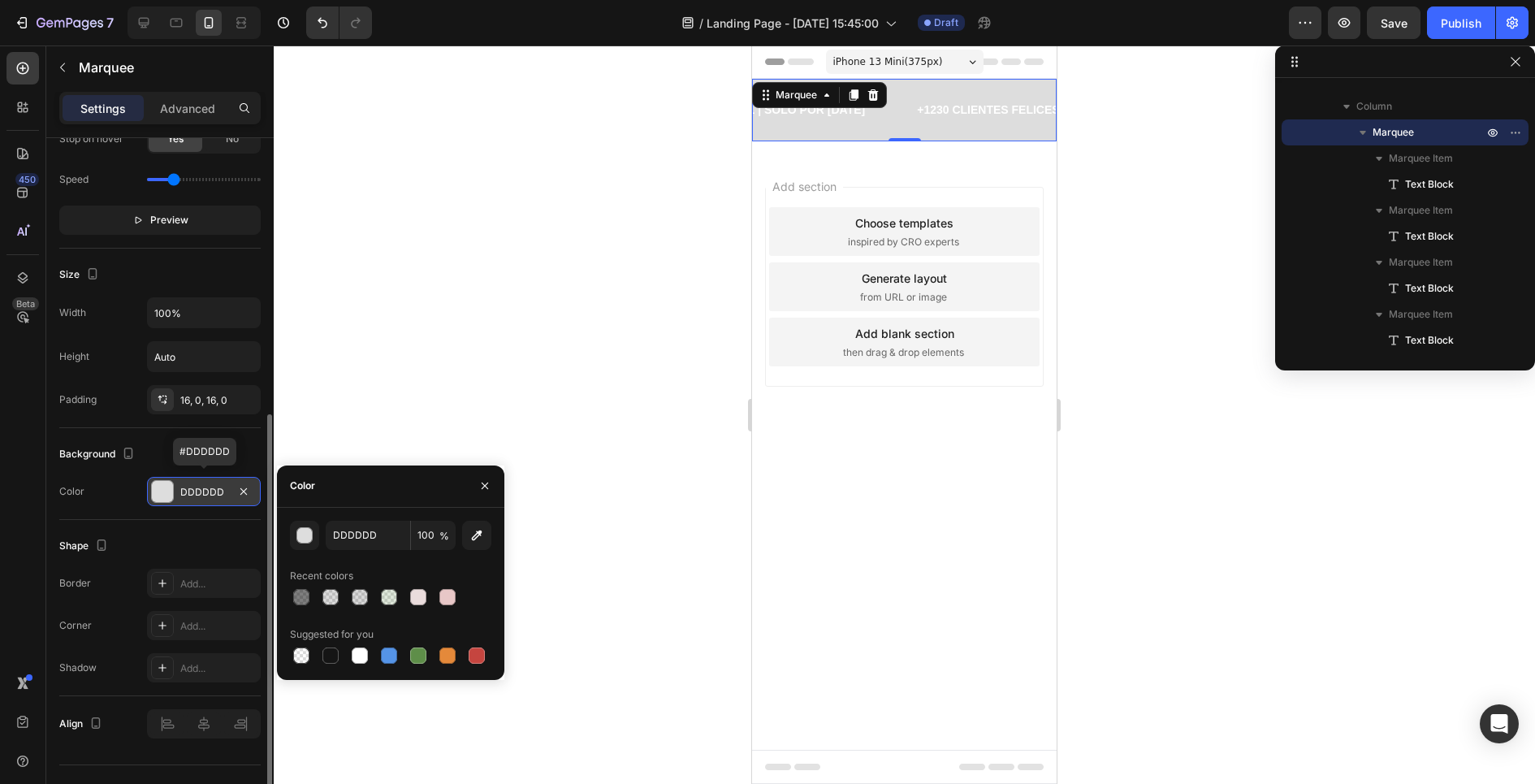
click at [183, 485] on div "DDDDDD" at bounding box center [203, 491] width 47 height 15
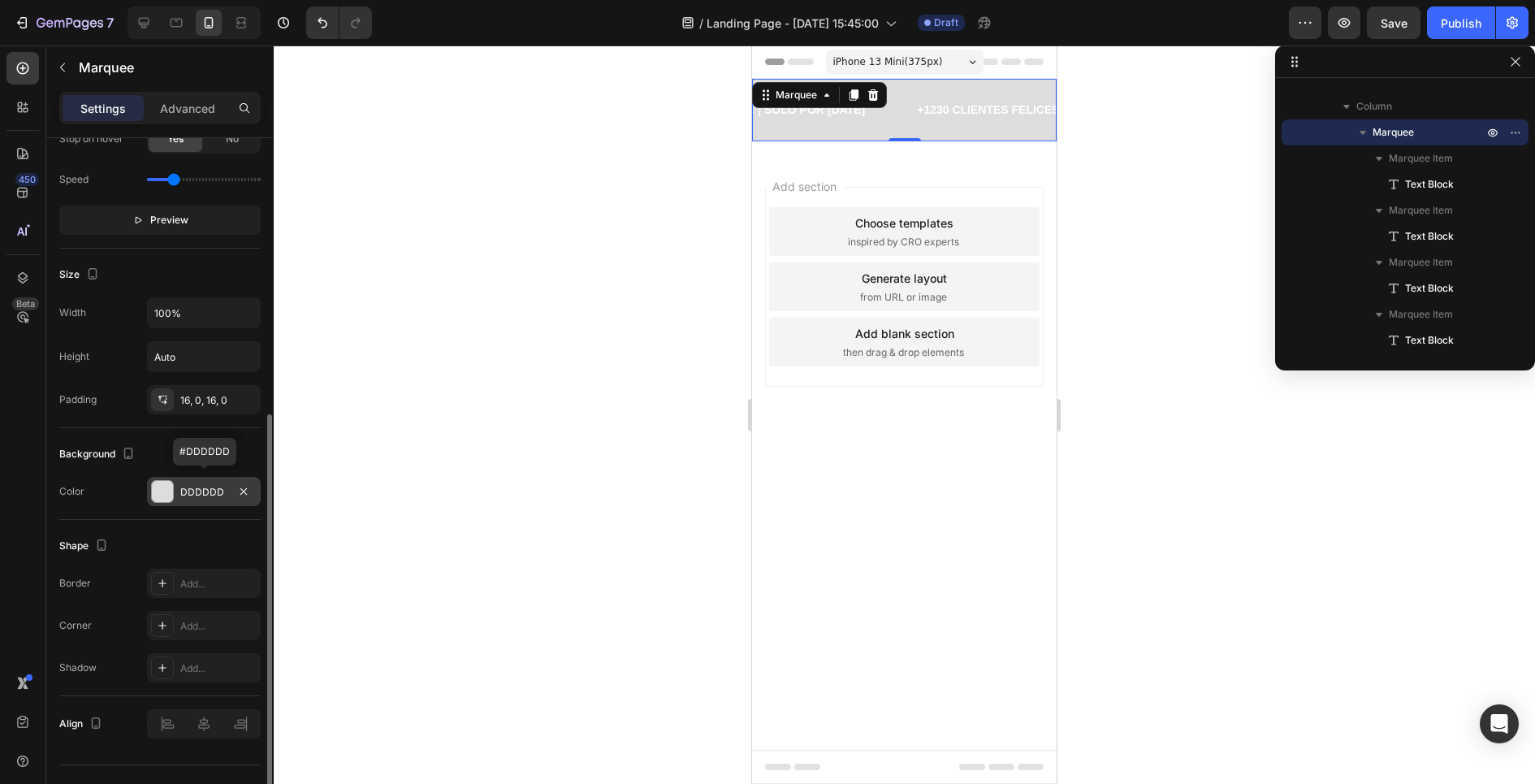
click at [183, 485] on div "DDDDDD" at bounding box center [203, 491] width 47 height 15
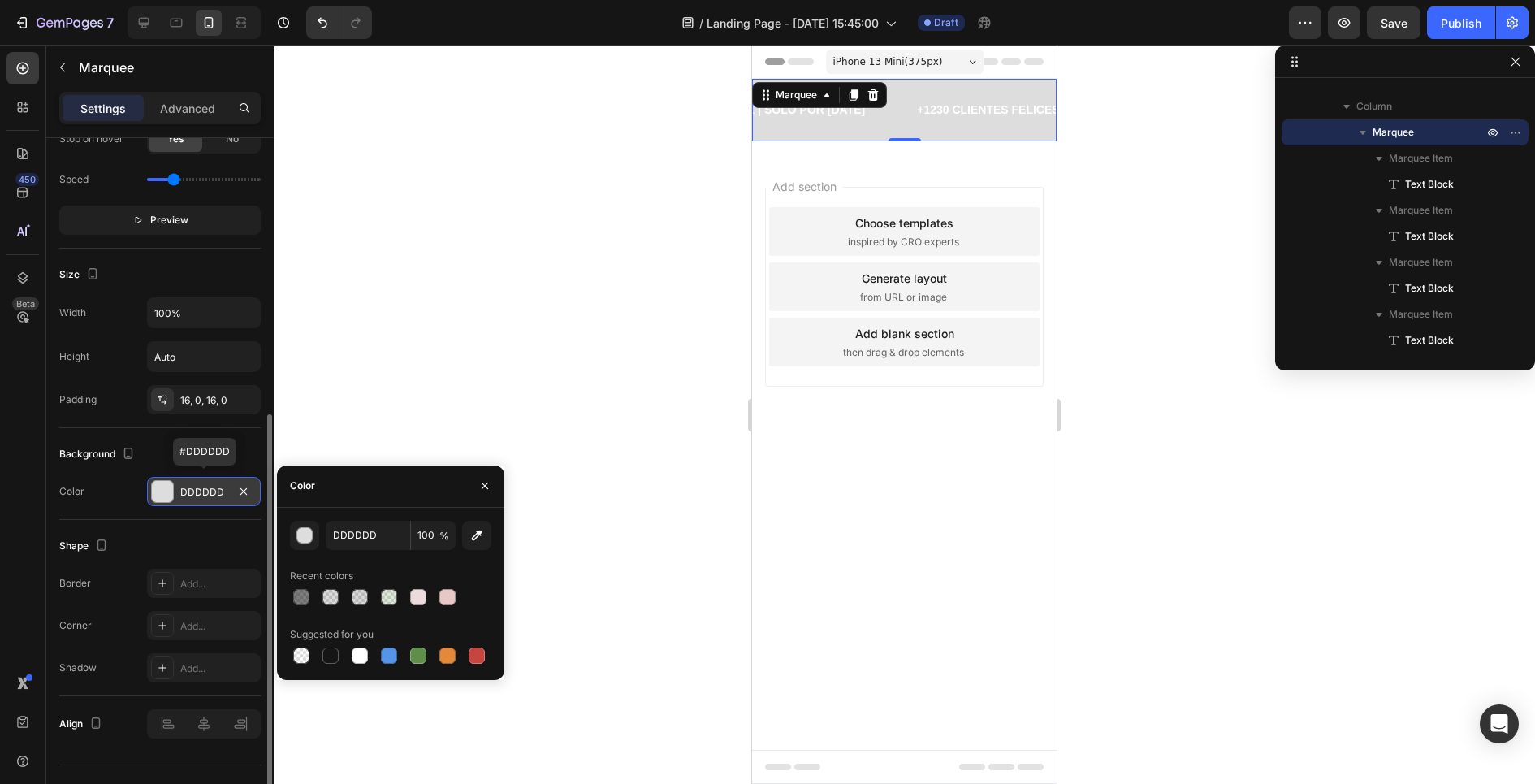
click at [183, 485] on div "DDDDDD" at bounding box center [203, 491] width 47 height 15
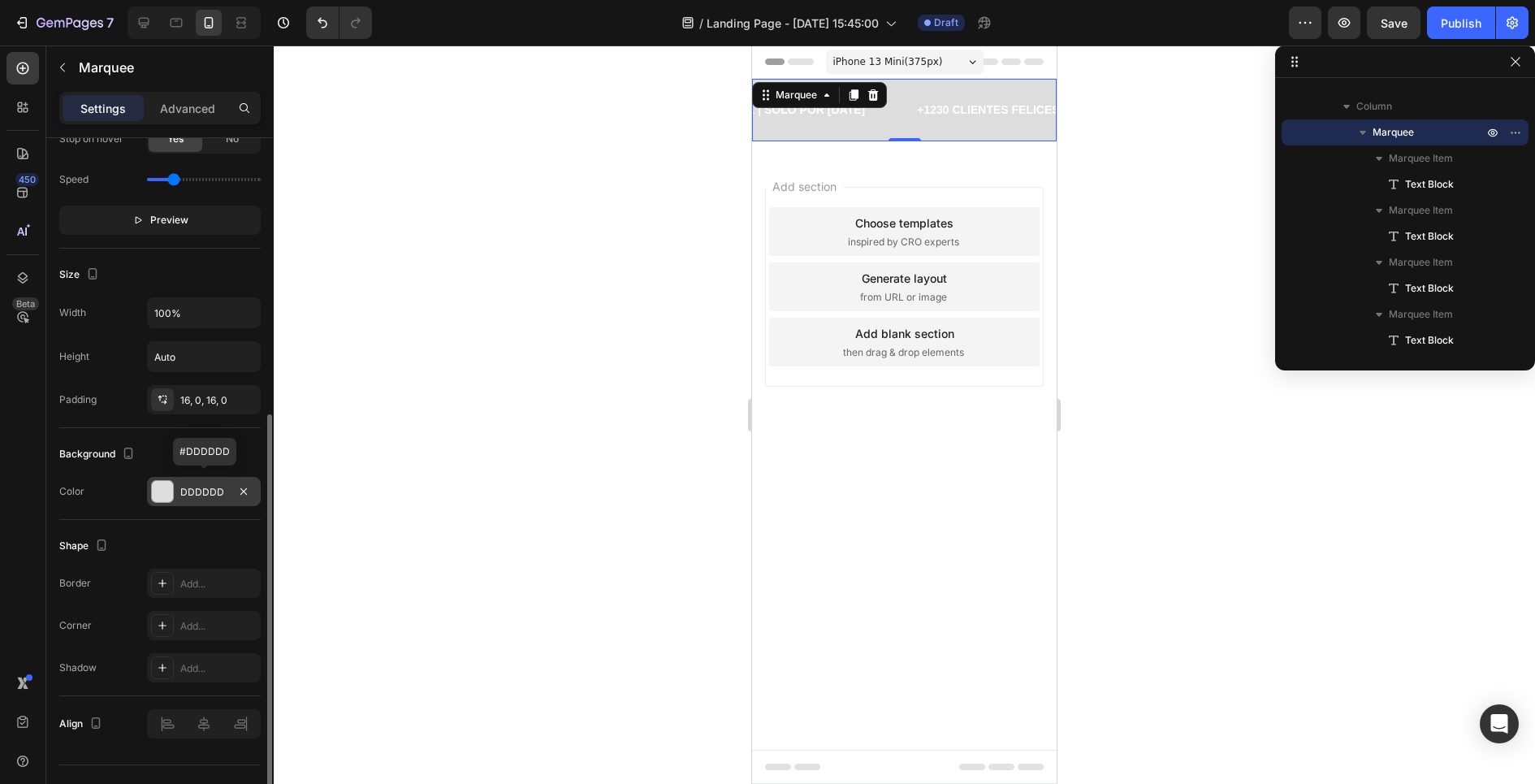
click at [183, 485] on div "DDDDDD" at bounding box center [203, 491] width 47 height 15
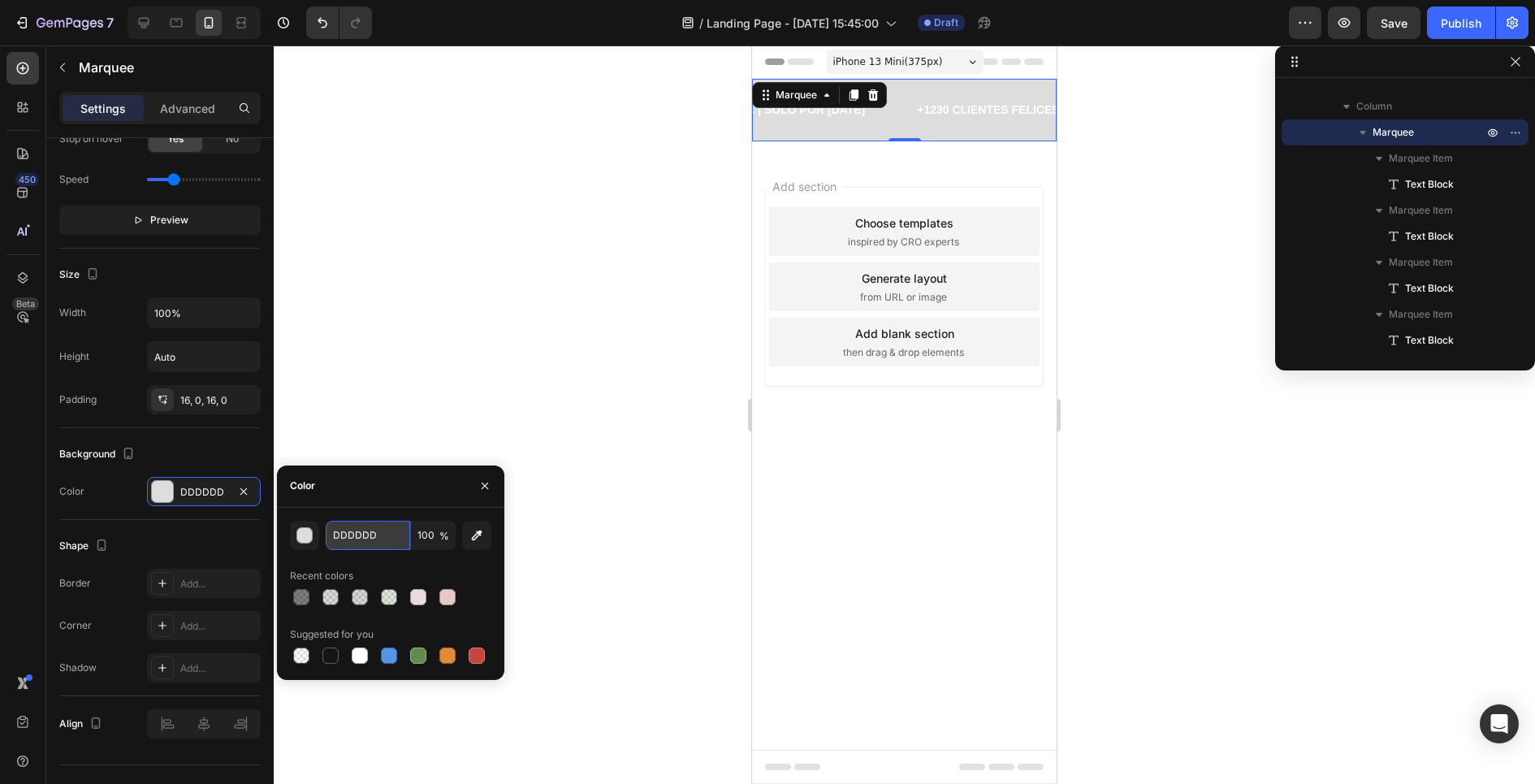
click at [361, 536] on input "DDDDDD" at bounding box center [368, 535] width 85 height 29
paste input "#ff751f"
type input "#ff751f"
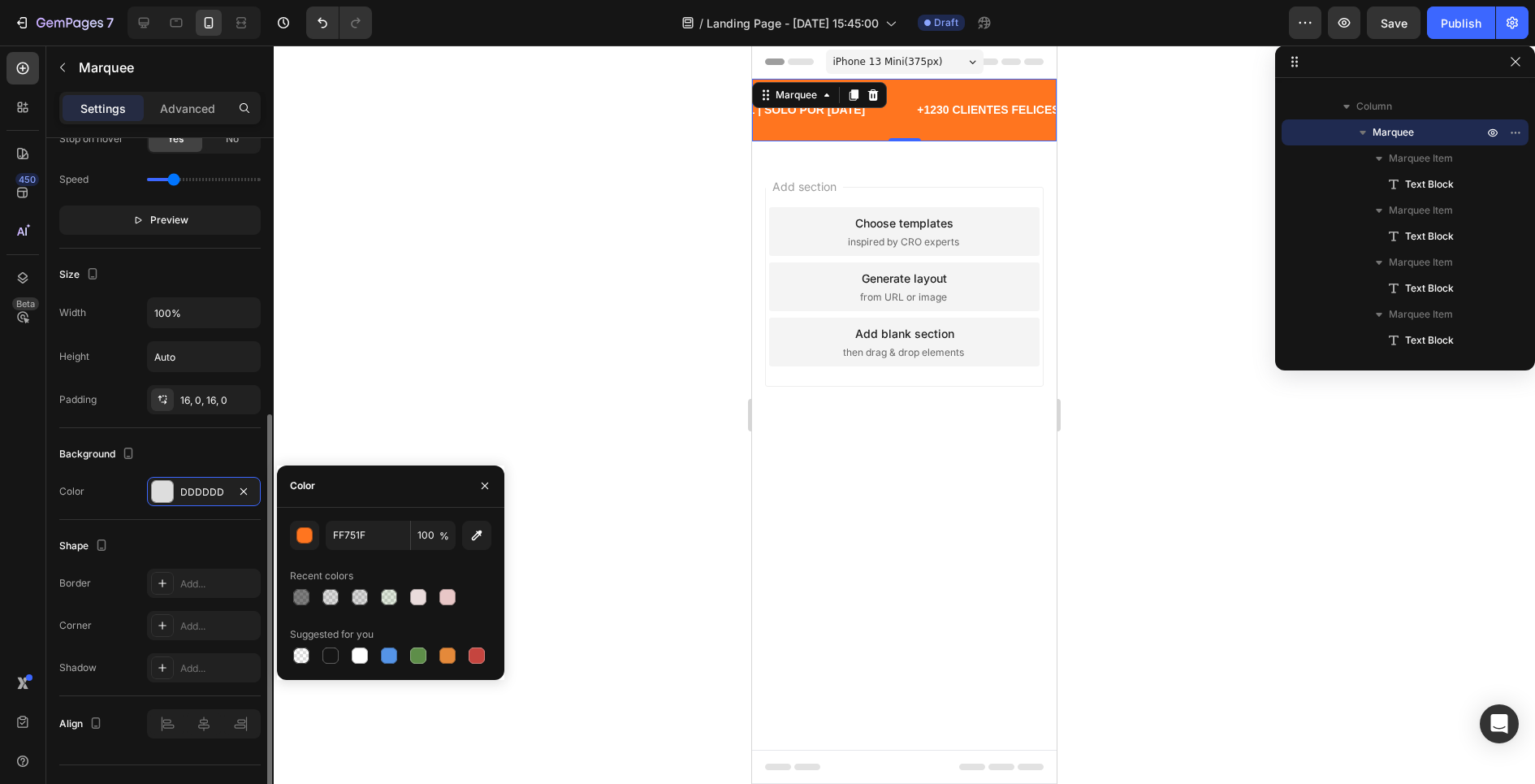
click at [195, 453] on div "Background" at bounding box center [160, 453] width 201 height 26
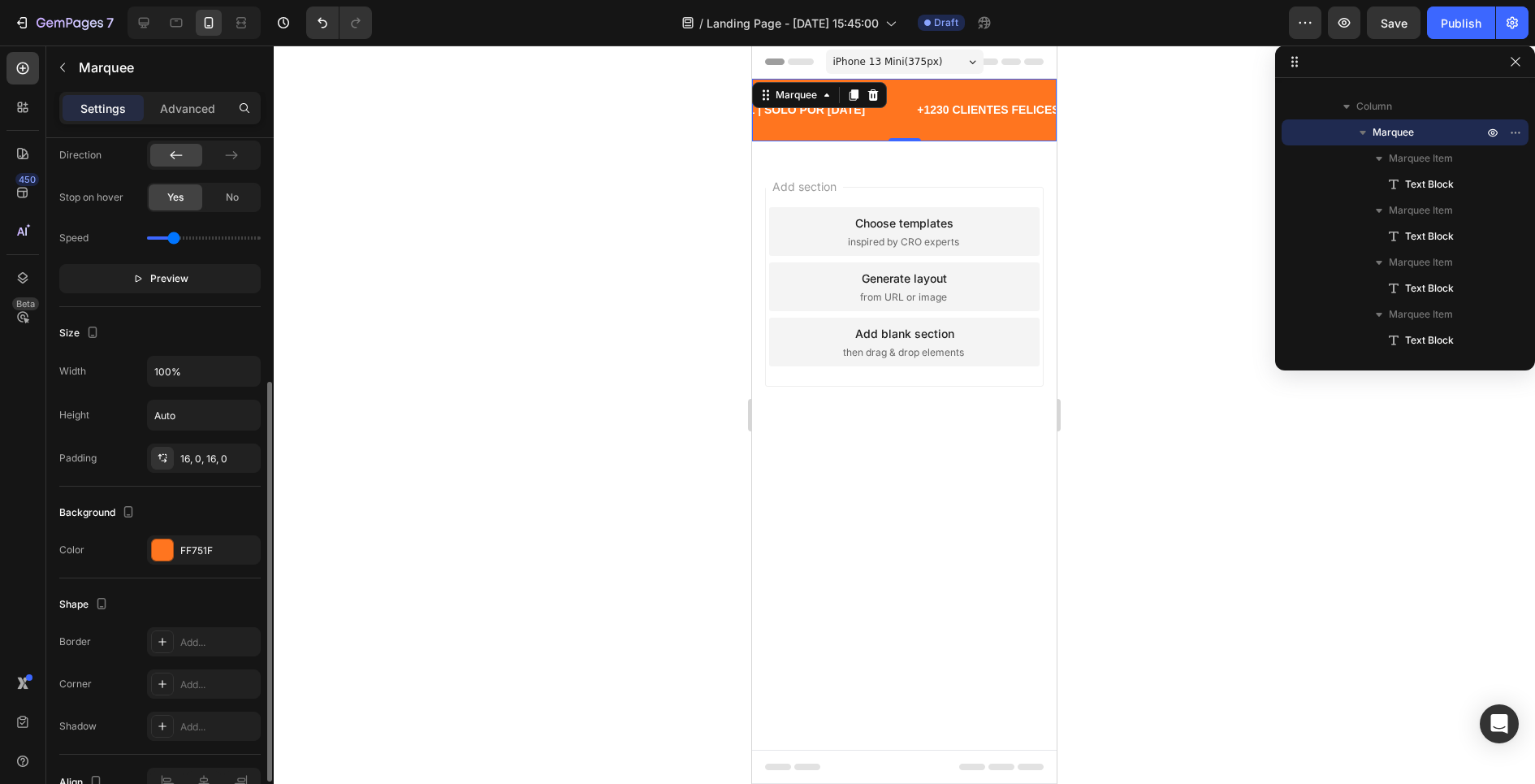
scroll to position [372, 0]
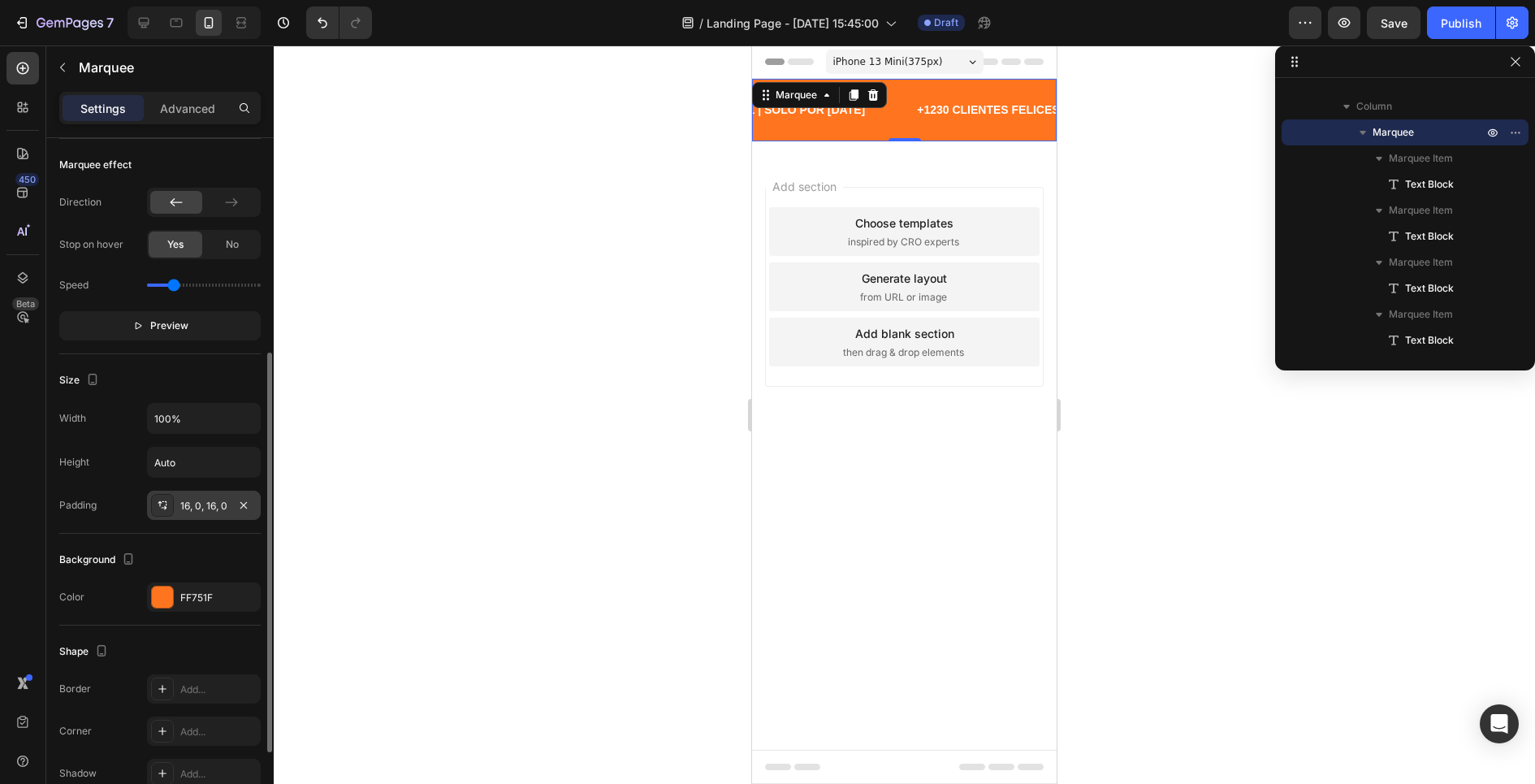
click at [193, 501] on div "16, 0, 16, 0" at bounding box center [203, 506] width 47 height 15
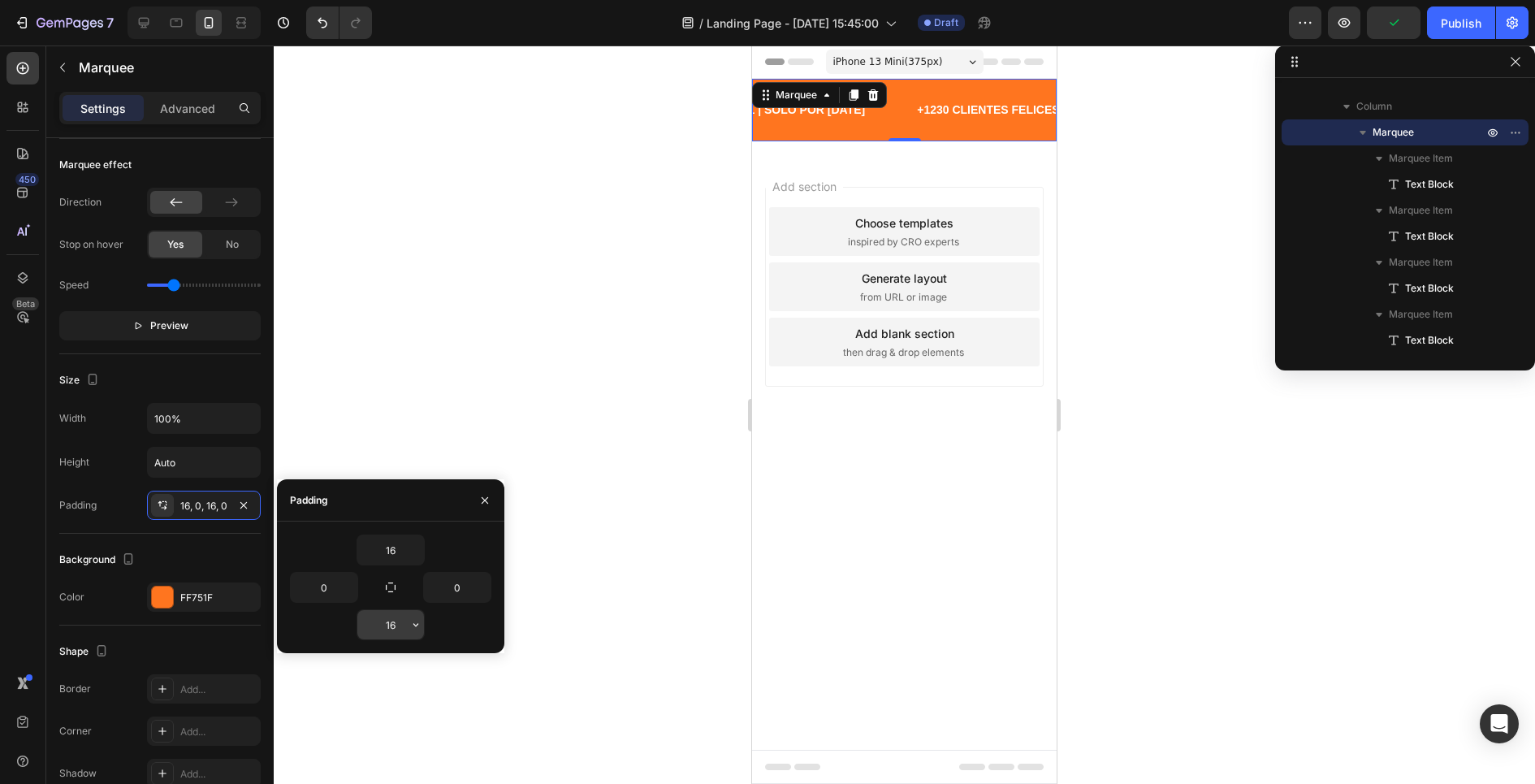
click at [394, 624] on input "16" at bounding box center [390, 624] width 66 height 29
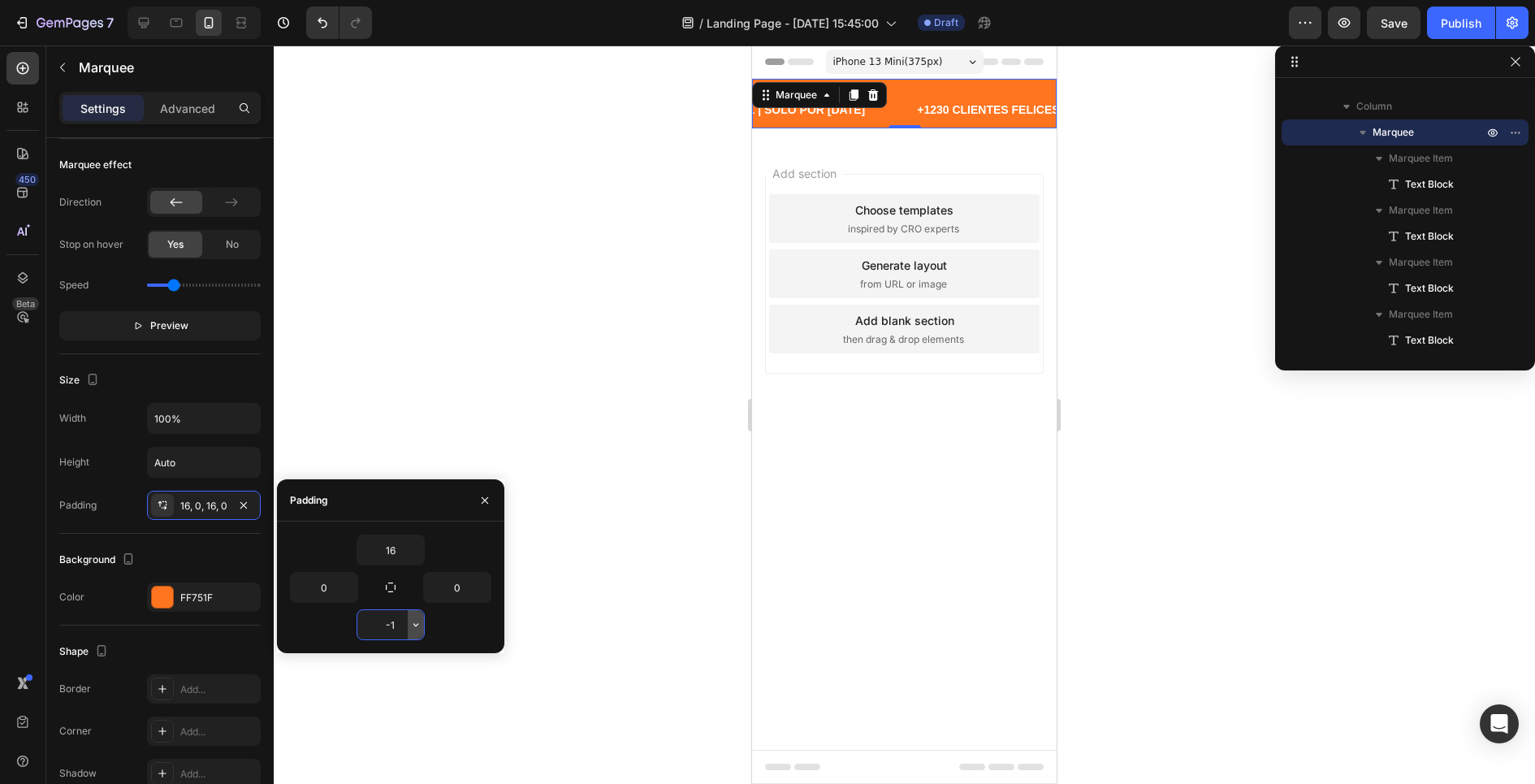
type input "0"
click at [386, 538] on input "16" at bounding box center [390, 550] width 66 height 29
type input "0"
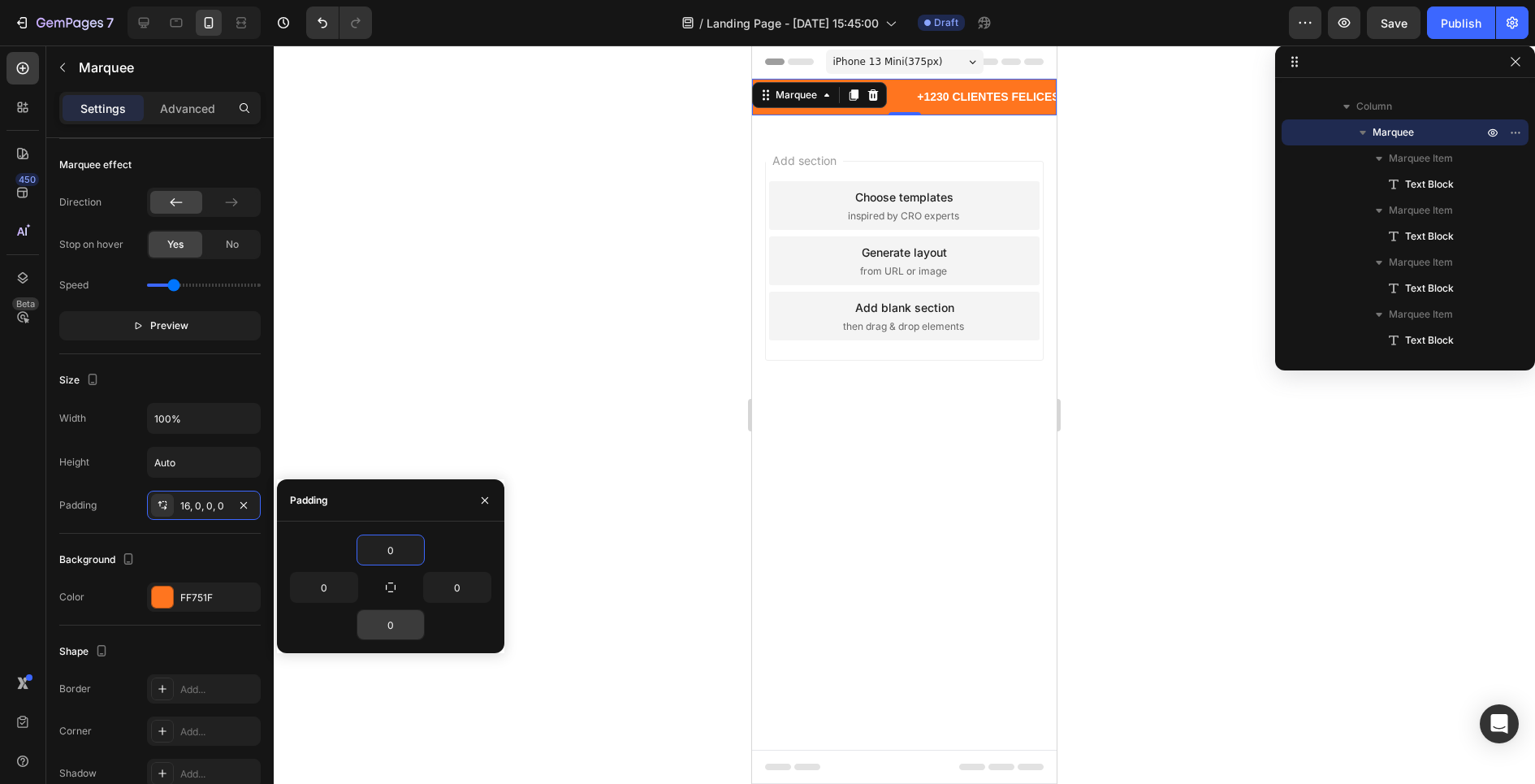
click at [1173, 385] on div at bounding box center [904, 414] width 1261 height 738
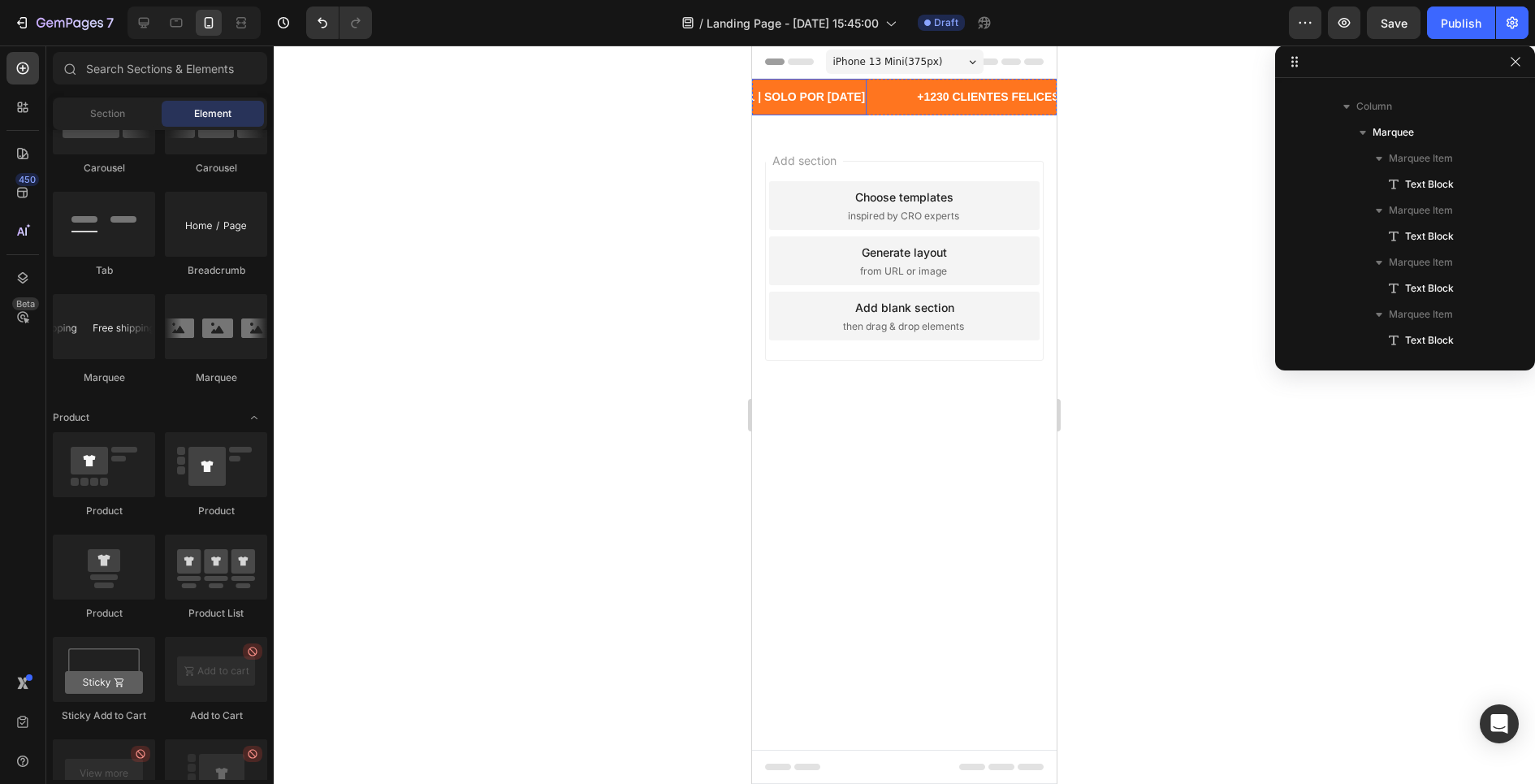
click at [779, 104] on p "2X1 | SOLO POR [DATE]" at bounding box center [800, 96] width 130 height 20
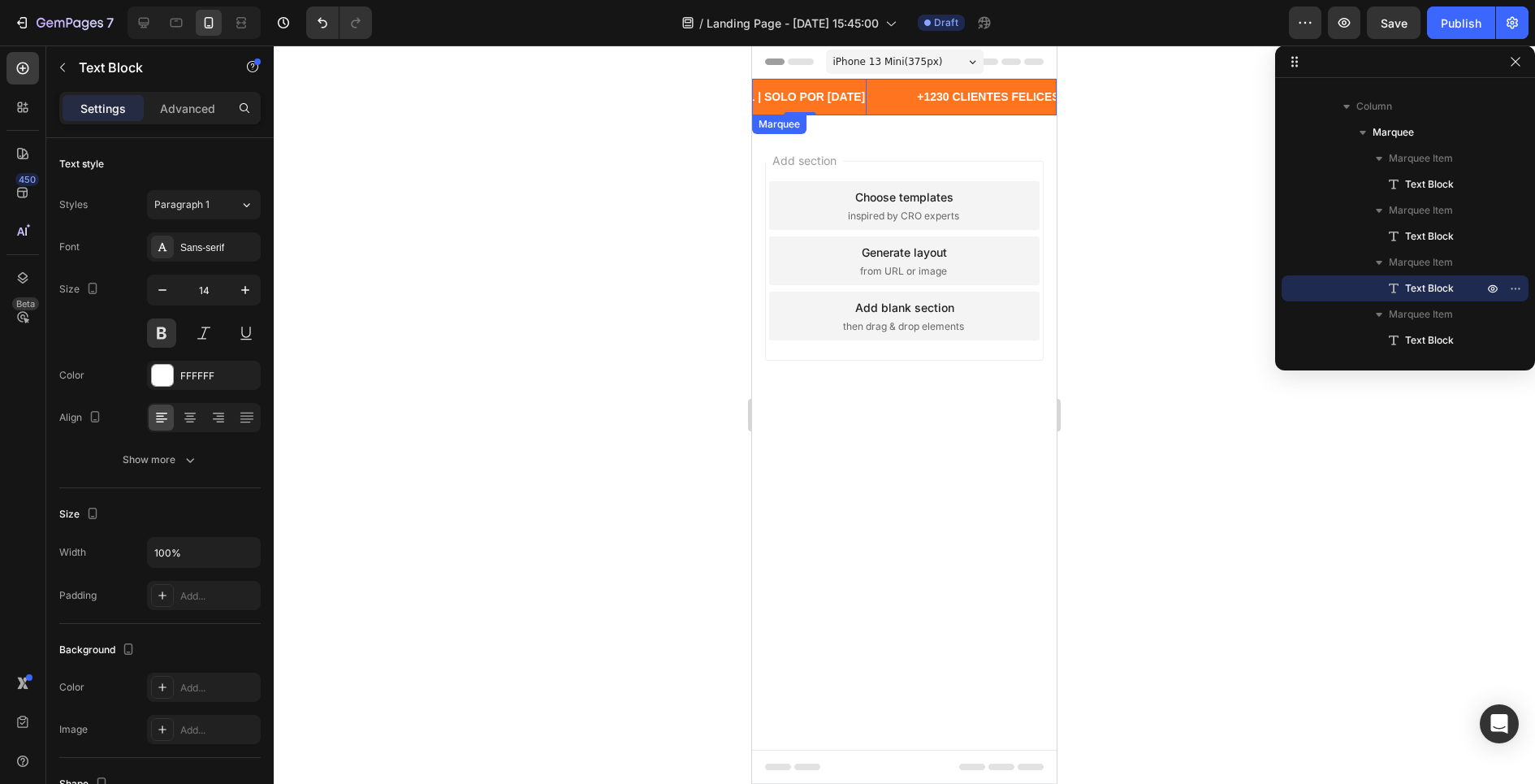
click at [866, 102] on div "2X1 | SOLO POR [DATE] Text Block 0" at bounding box center [824, 97] width 183 height 37
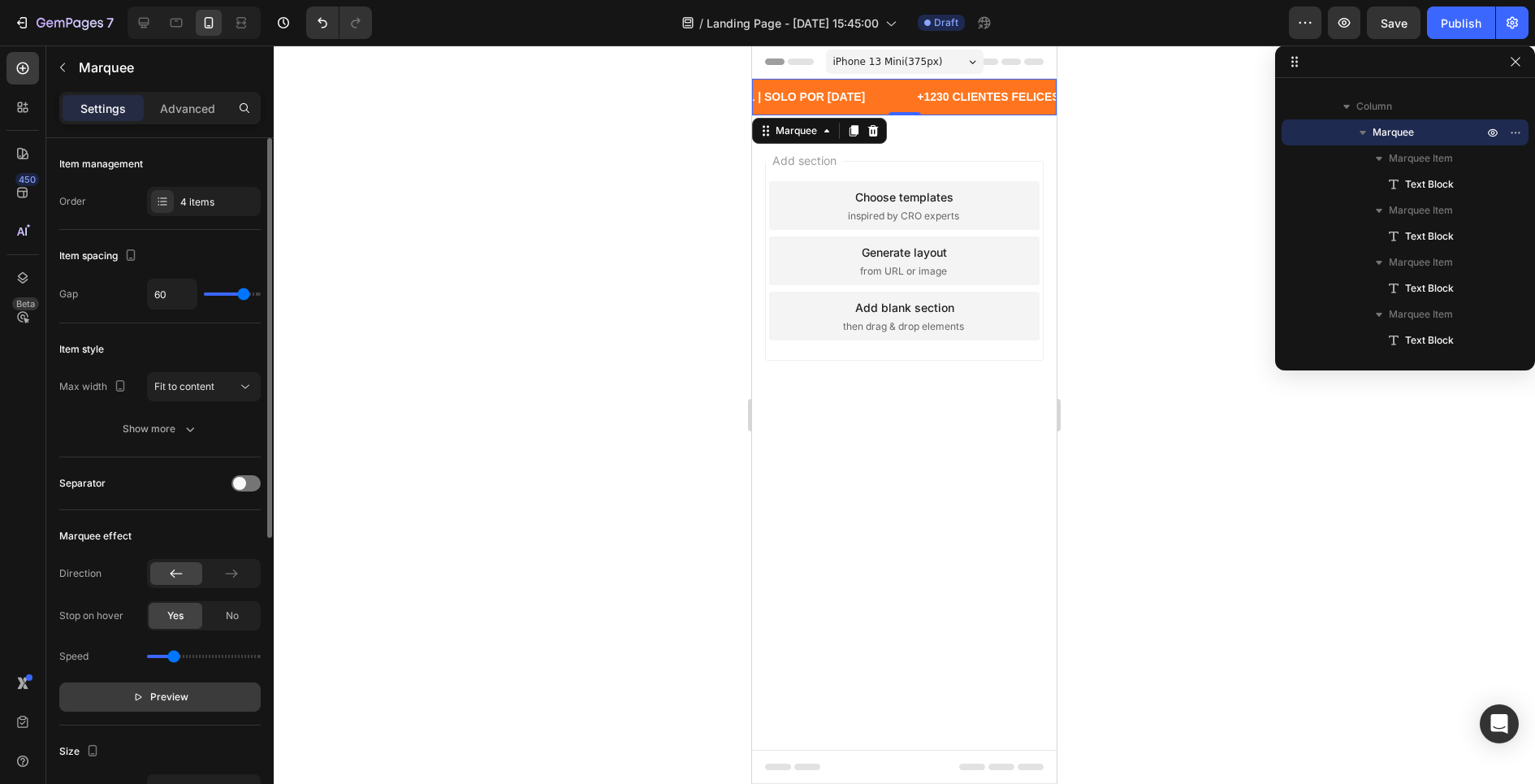
click at [154, 698] on span "Preview" at bounding box center [168, 696] width 38 height 17
click at [908, 130] on div "0" at bounding box center [905, 127] width 17 height 13
click at [708, 179] on div at bounding box center [904, 414] width 1261 height 738
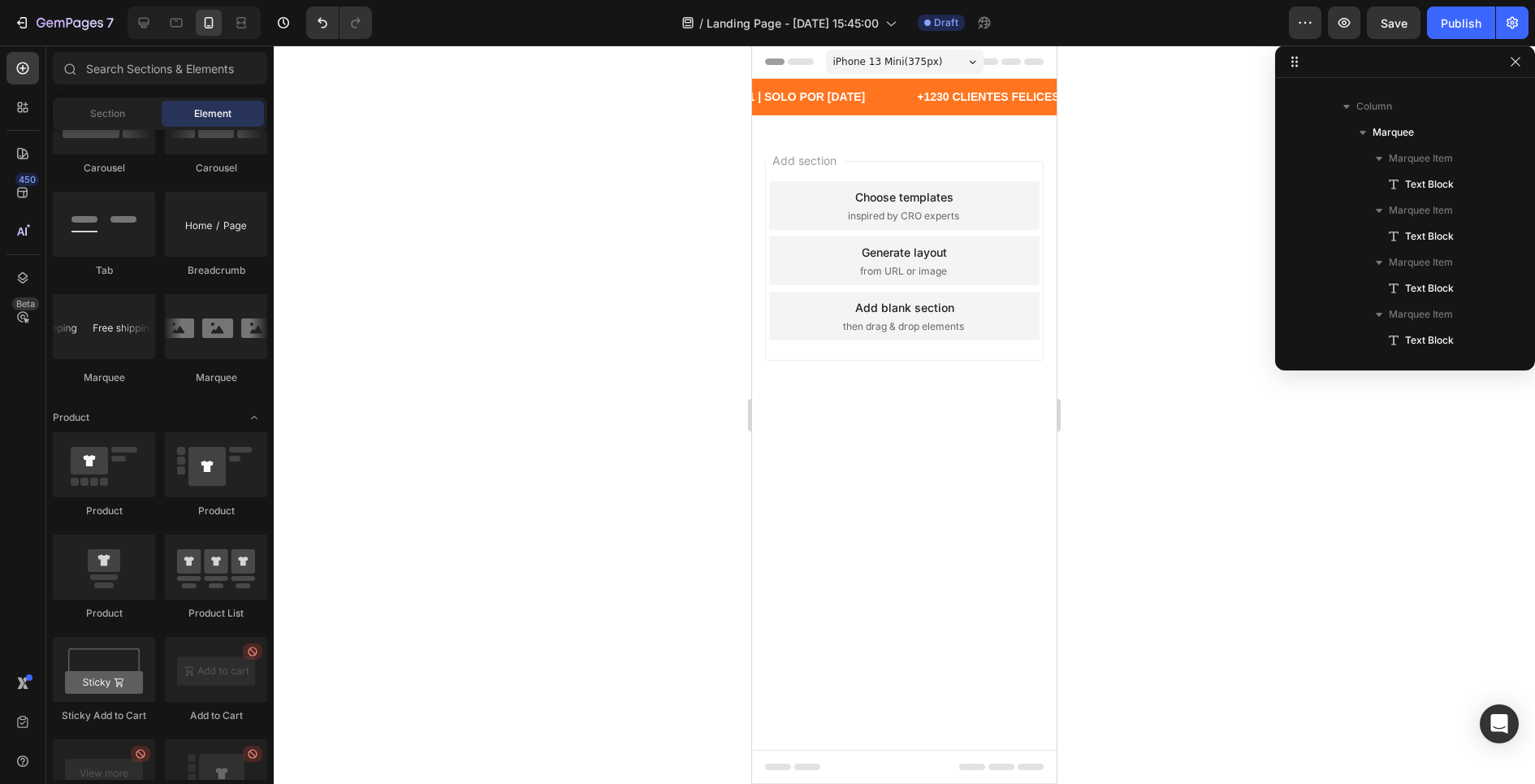
click at [649, 183] on div at bounding box center [904, 414] width 1261 height 738
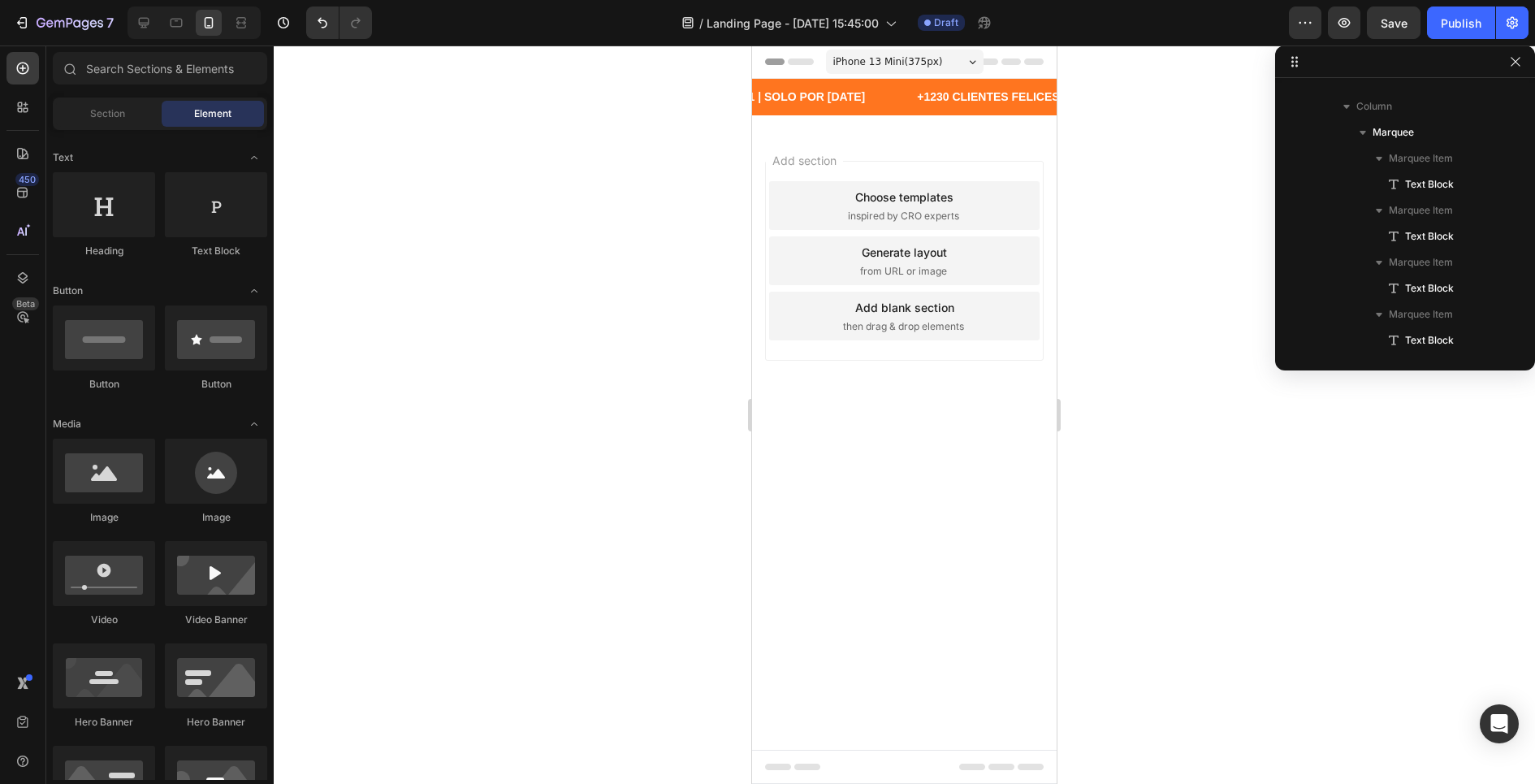
scroll to position [0, 0]
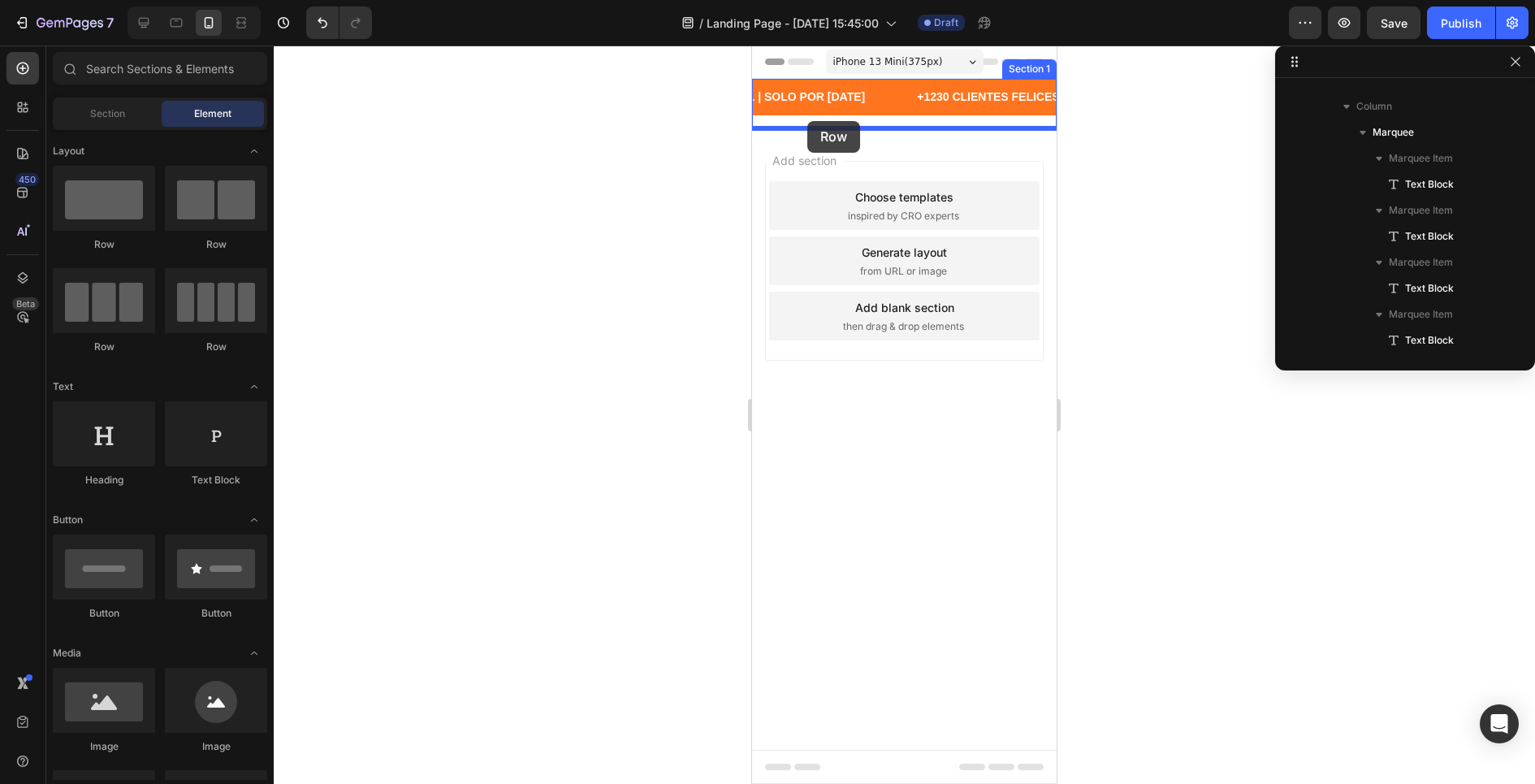
drag, startPoint x: 856, startPoint y: 253, endPoint x: 807, endPoint y: 121, distance: 140.8
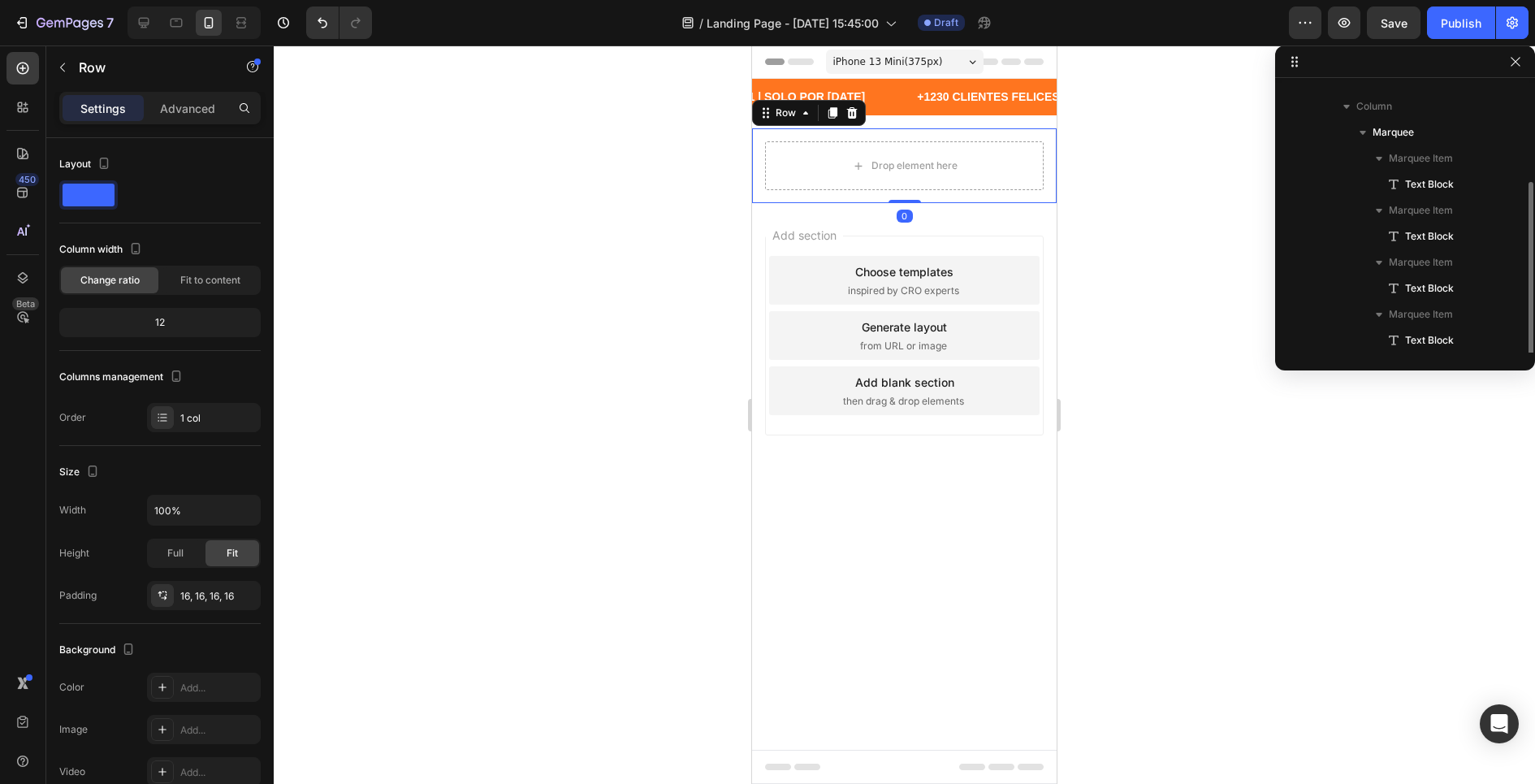
scroll to position [96, 0]
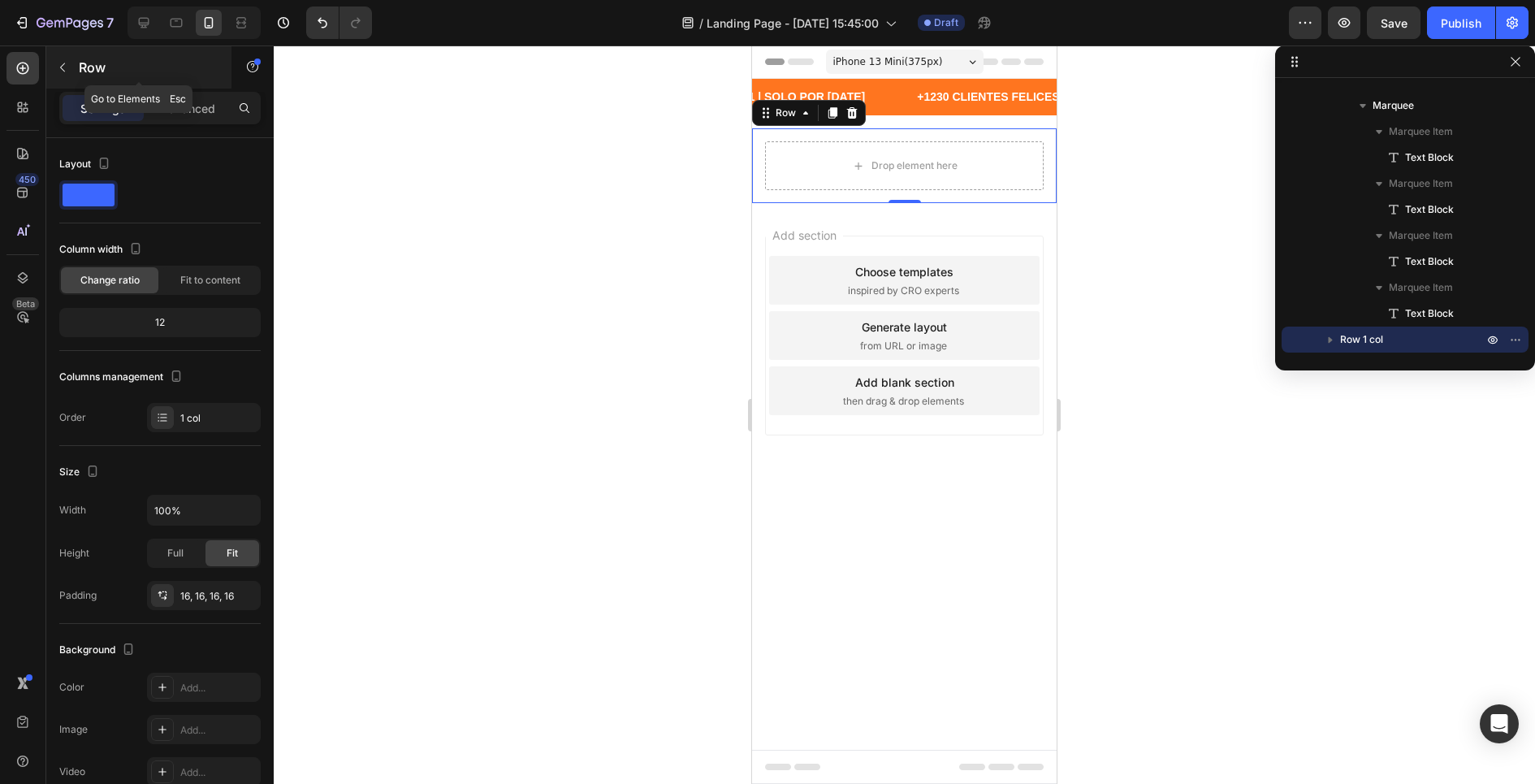
click at [66, 66] on icon "button" at bounding box center [62, 67] width 13 height 13
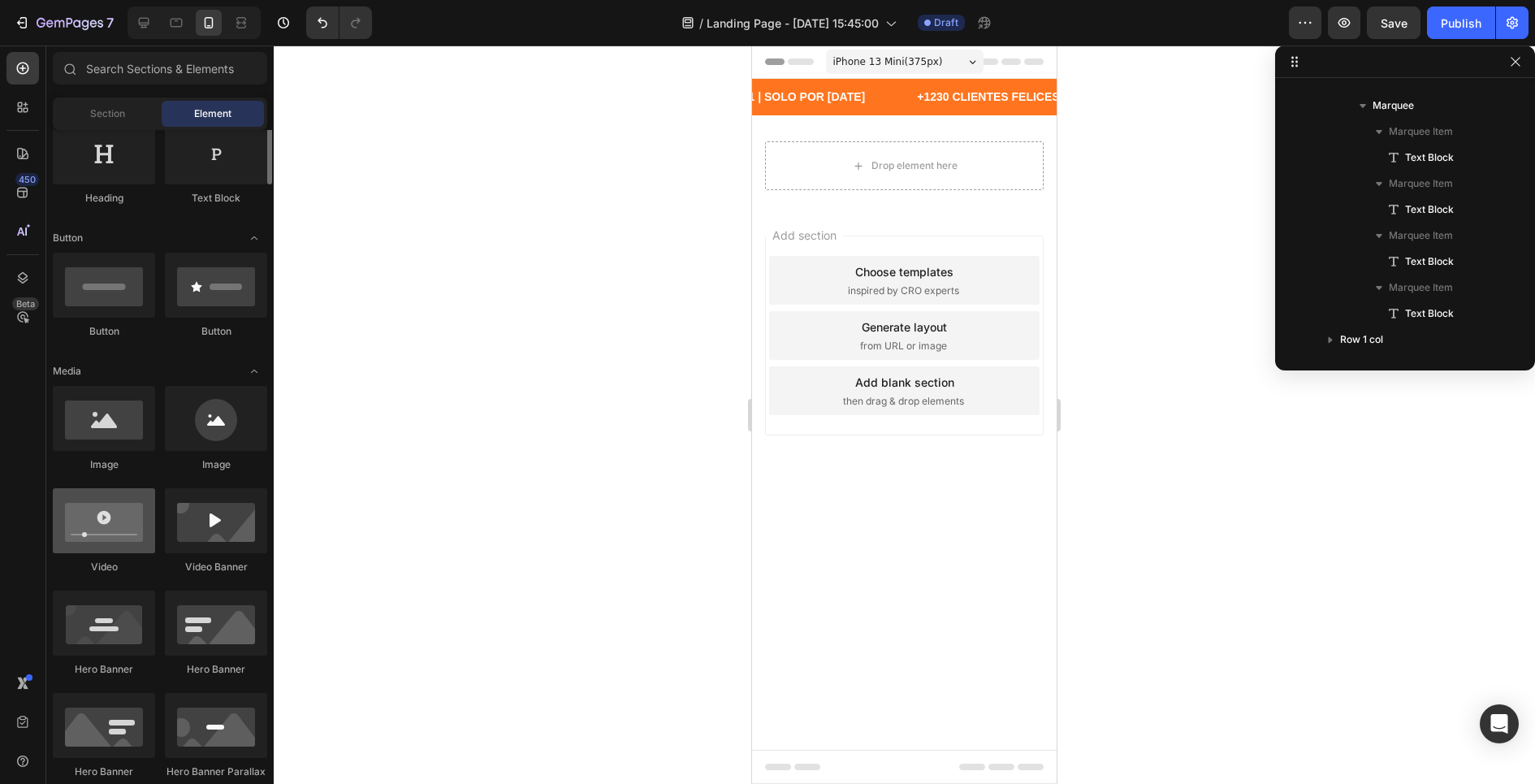
scroll to position [302, 0]
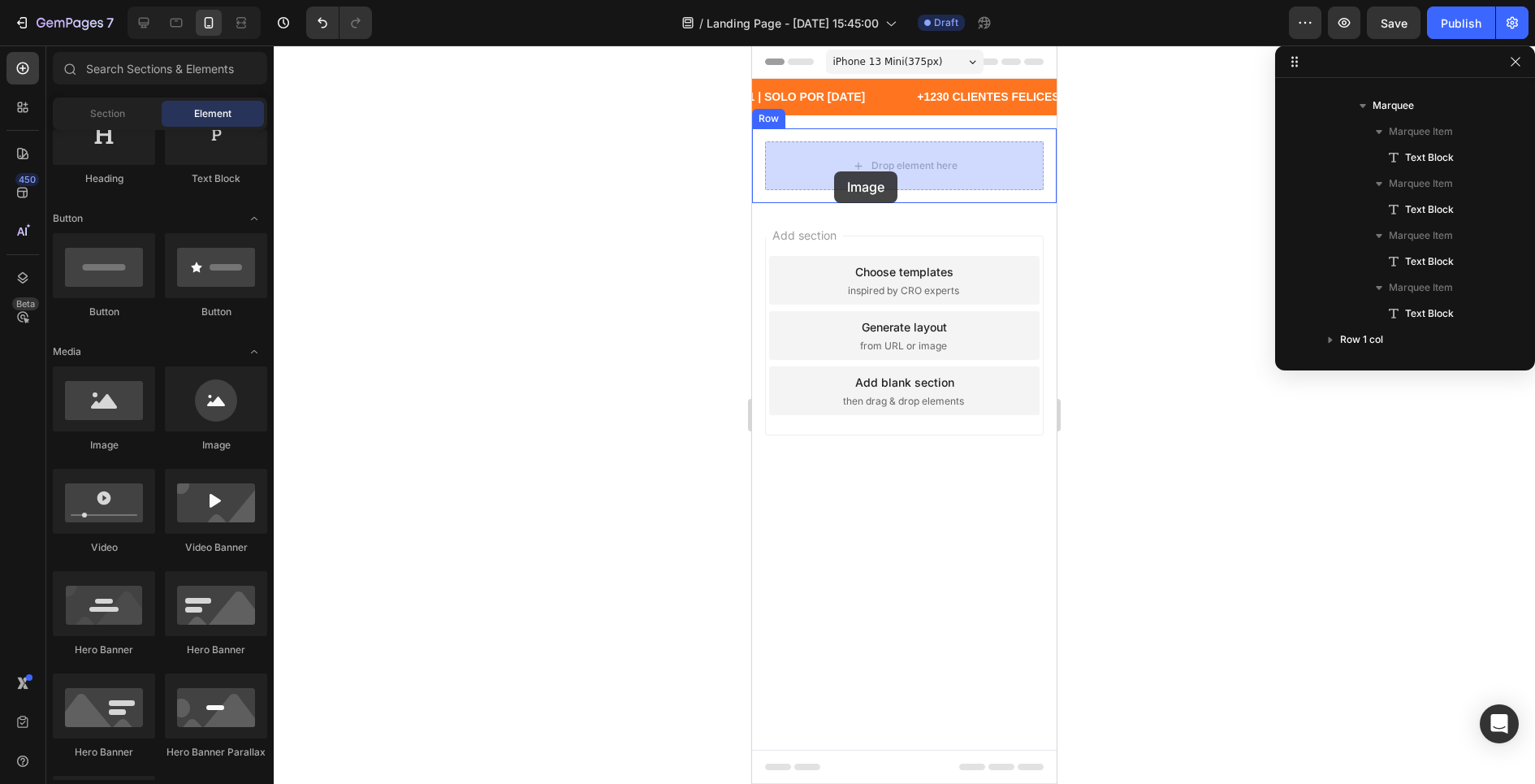
drag, startPoint x: 858, startPoint y: 449, endPoint x: 819, endPoint y: 188, distance: 263.9
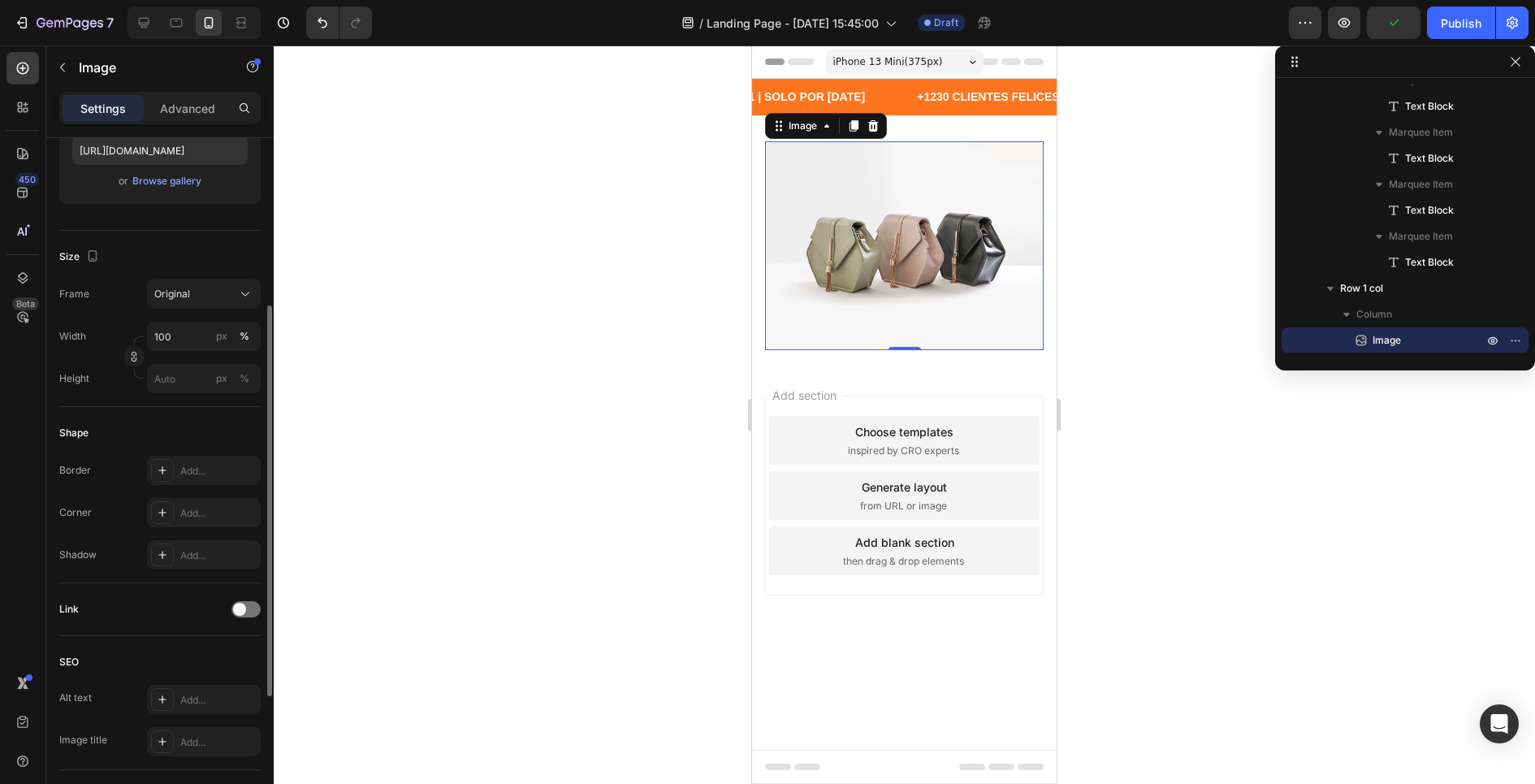
scroll to position [295, 0]
click at [192, 307] on div "Frame Original Width 100 px % Height px %" at bounding box center [160, 335] width 201 height 114
click at [192, 300] on button "Original" at bounding box center [203, 293] width 114 height 29
click at [166, 250] on div "Size" at bounding box center [160, 256] width 201 height 26
click at [867, 131] on icon at bounding box center [873, 125] width 13 height 13
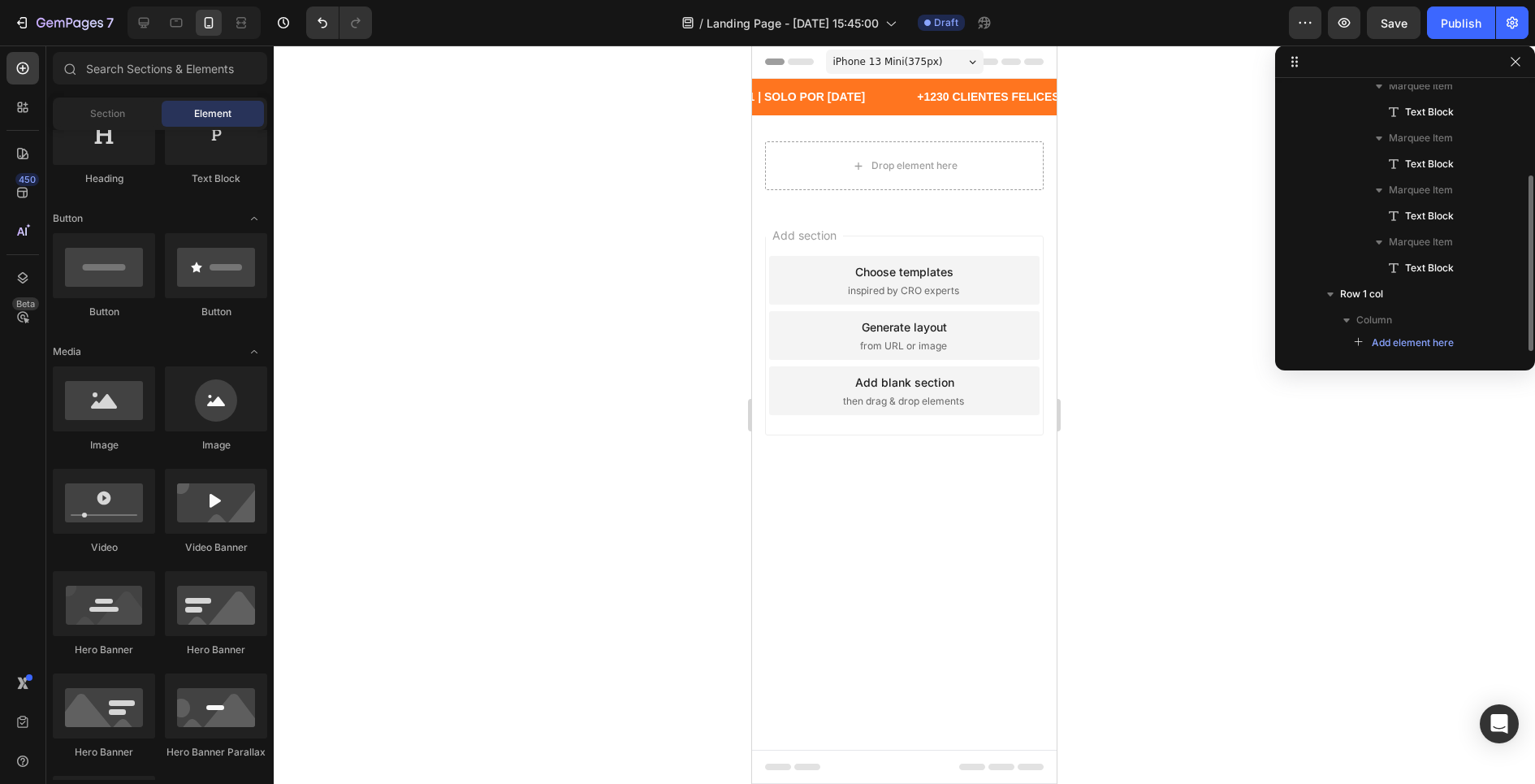
scroll to position [140, 0]
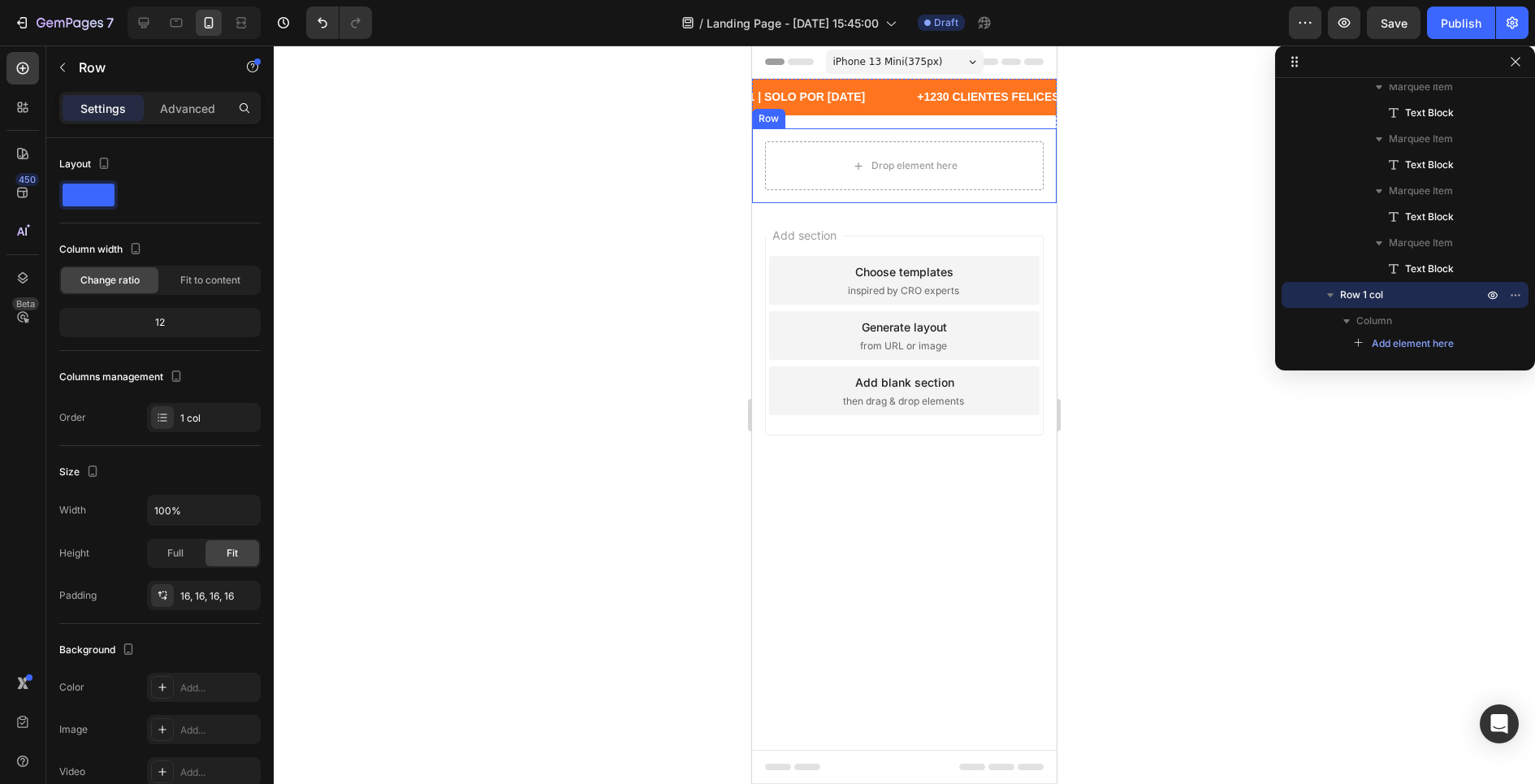
click at [862, 135] on div "Drop element here Row" at bounding box center [904, 165] width 304 height 75
click at [853, 107] on icon at bounding box center [851, 112] width 13 height 13
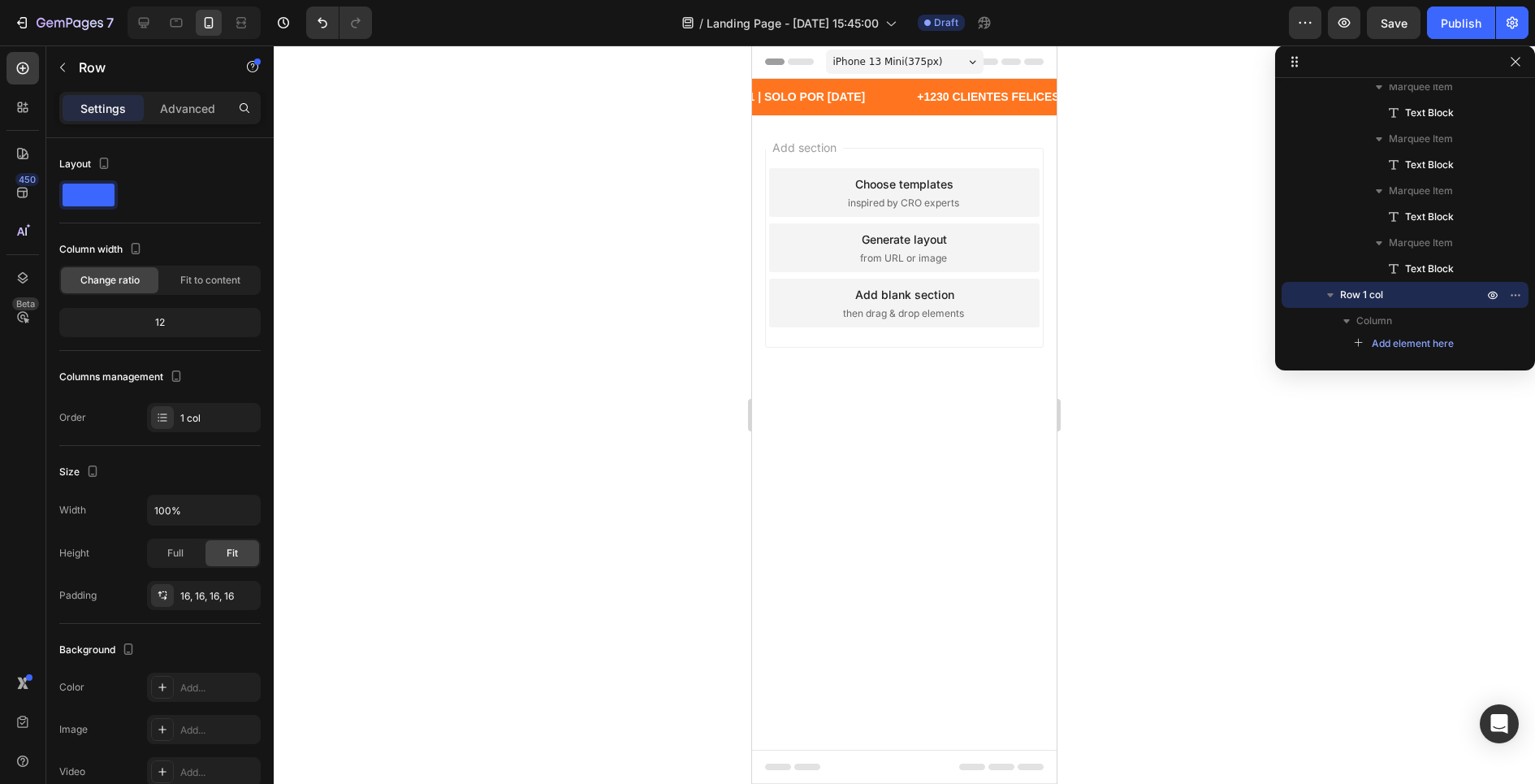
scroll to position [69, 0]
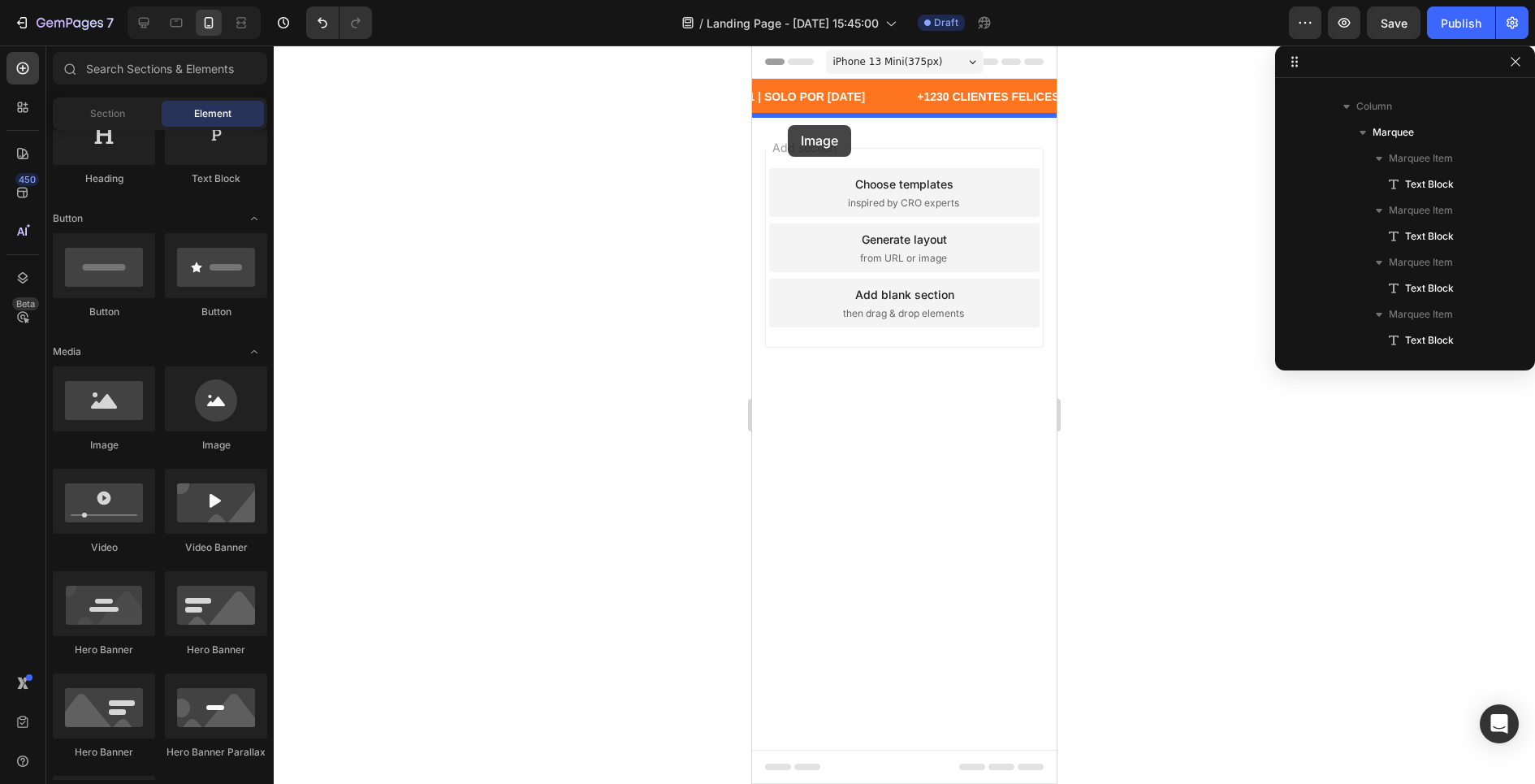
drag, startPoint x: 856, startPoint y: 446, endPoint x: 788, endPoint y: 125, distance: 328.1
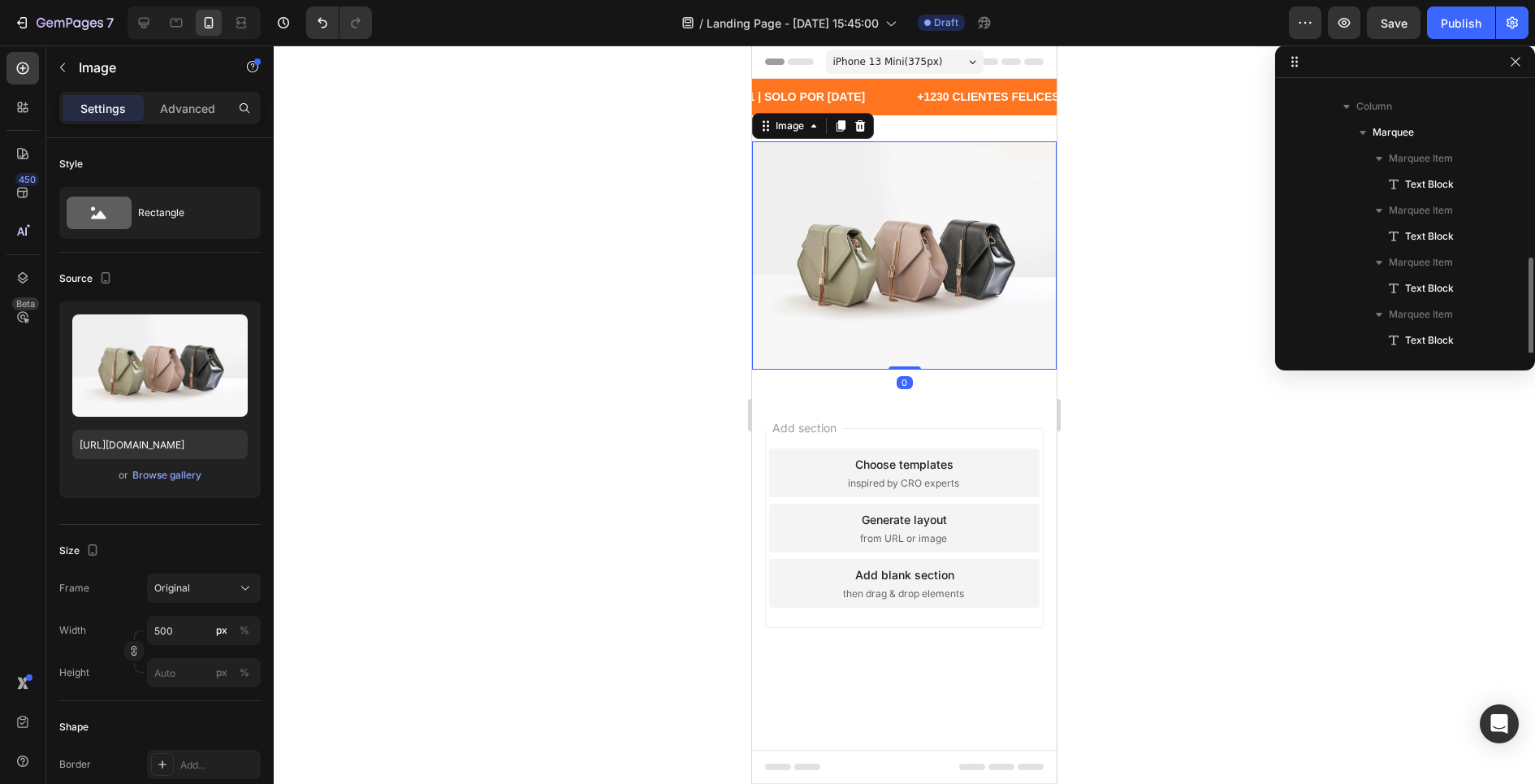
scroll to position [147, 0]
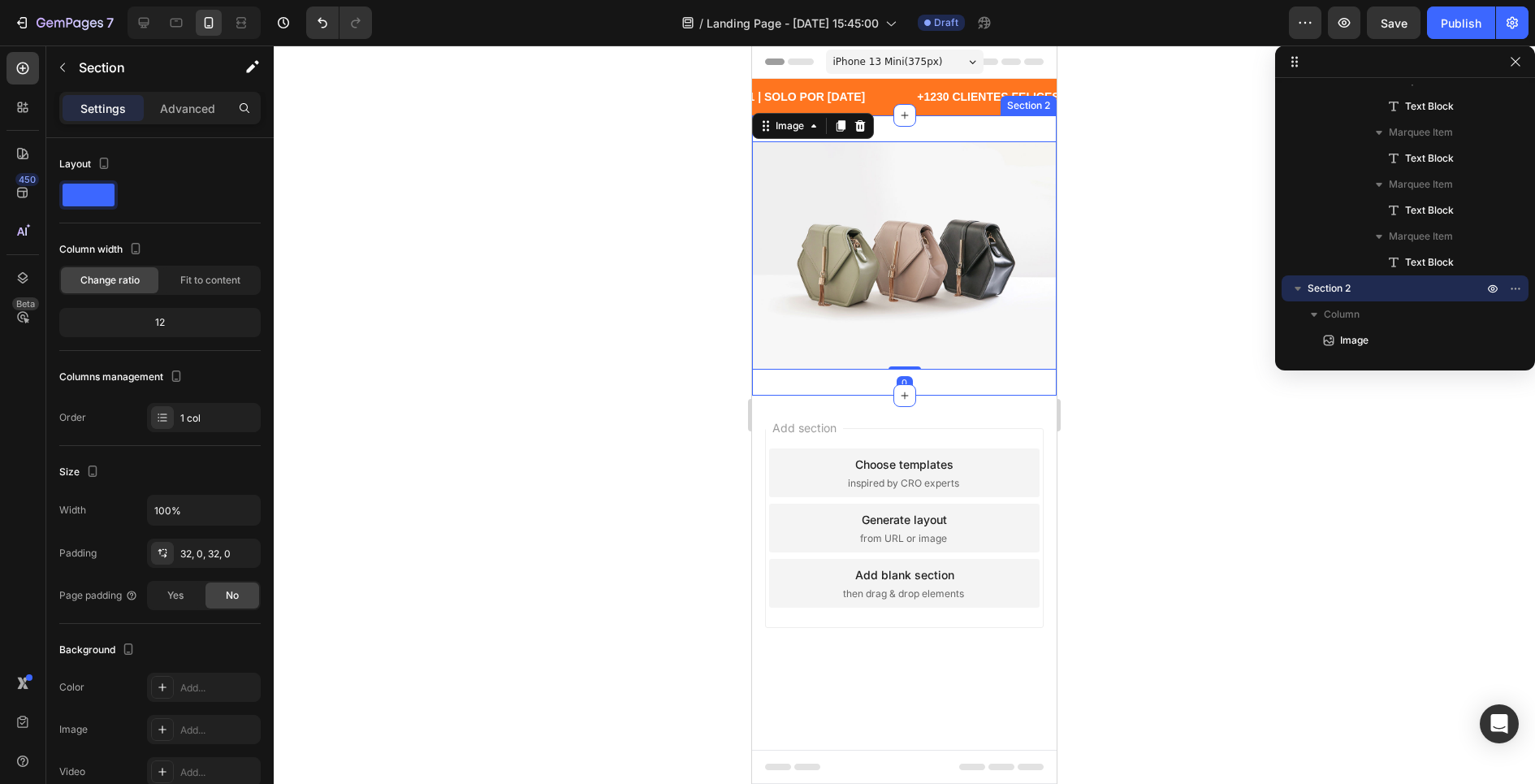
click at [888, 126] on div "Image 0 Section 2" at bounding box center [904, 256] width 304 height 280
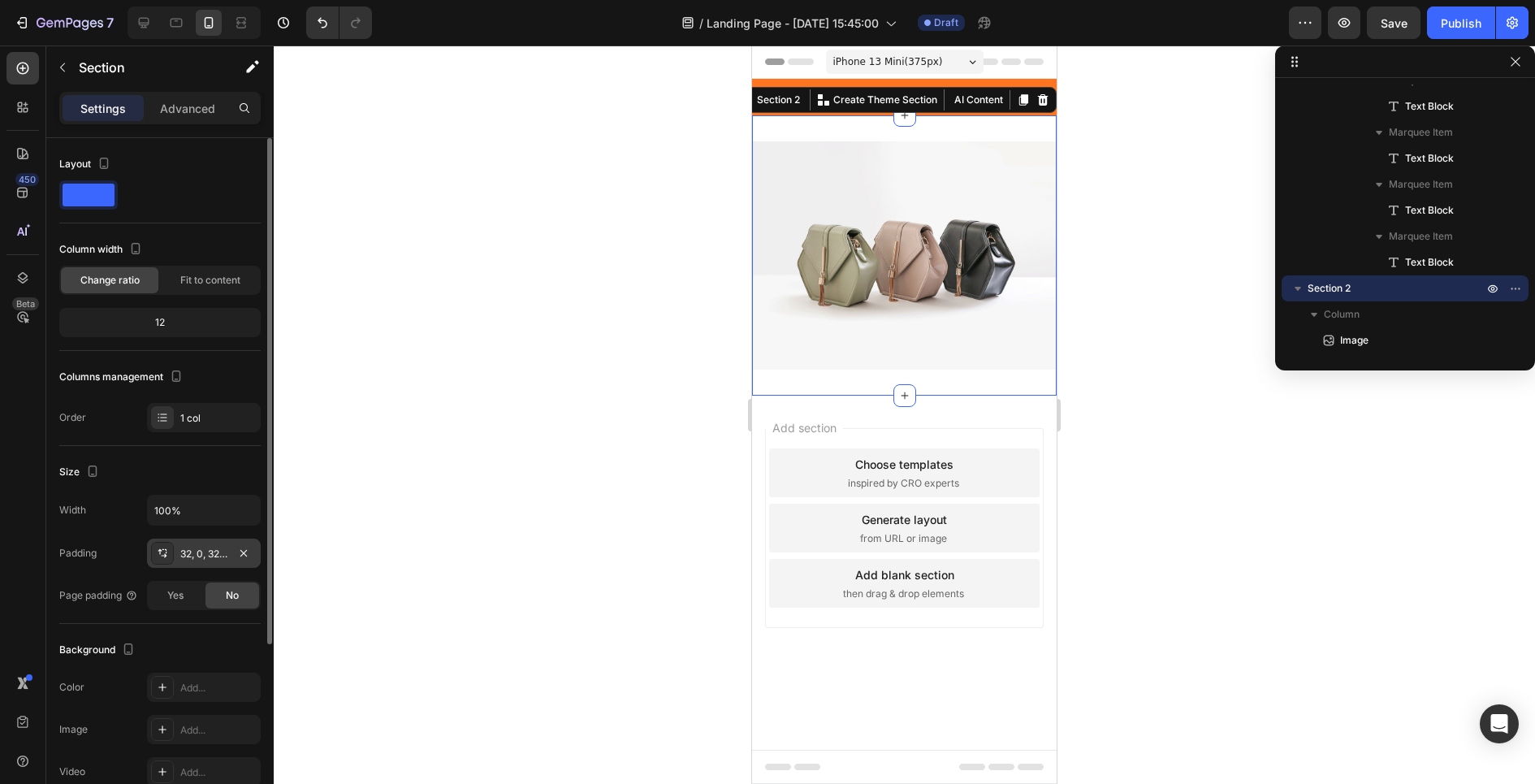
click at [185, 552] on div "32, 0, 32, 0" at bounding box center [203, 553] width 47 height 15
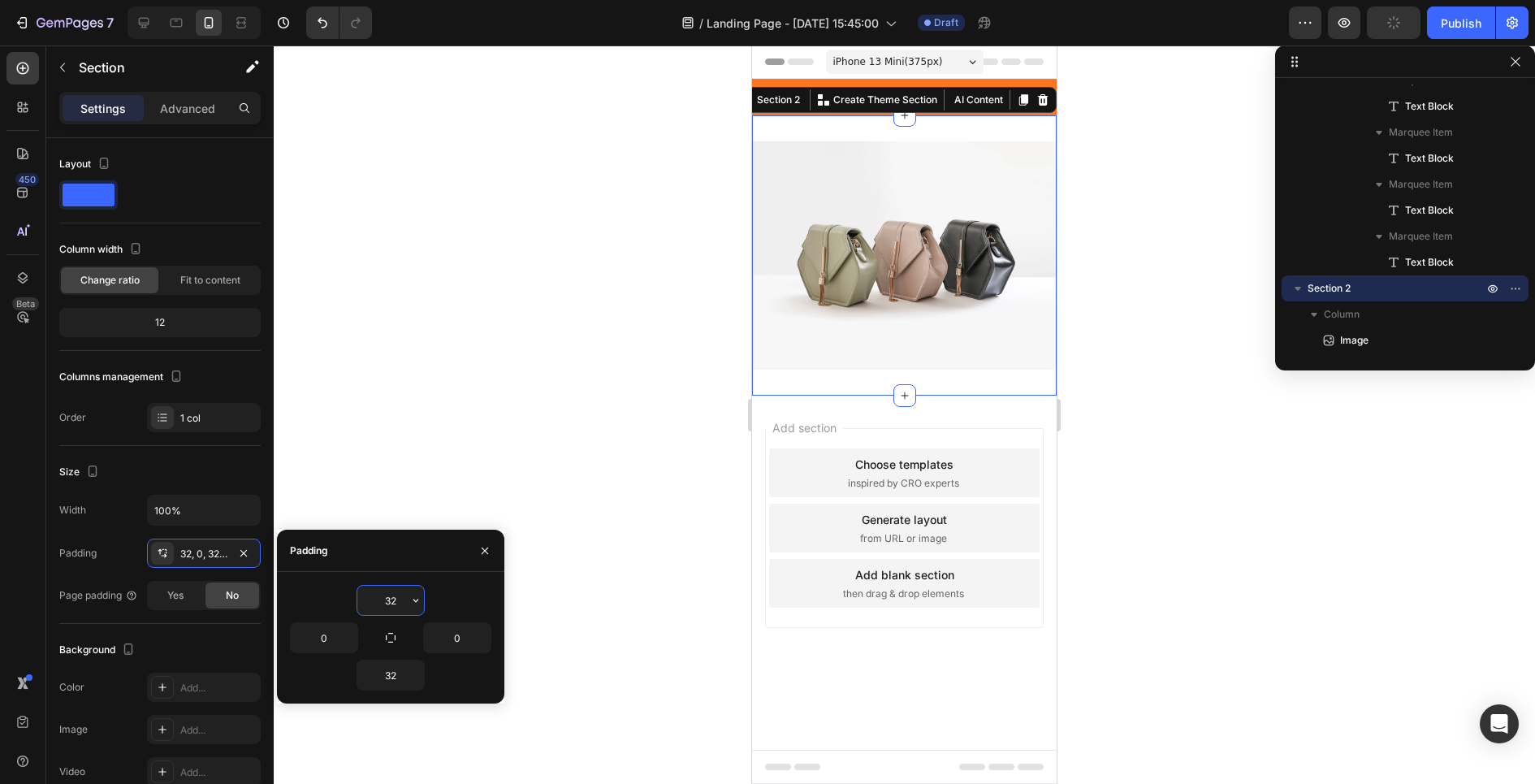
click at [385, 597] on input "32" at bounding box center [390, 600] width 66 height 29
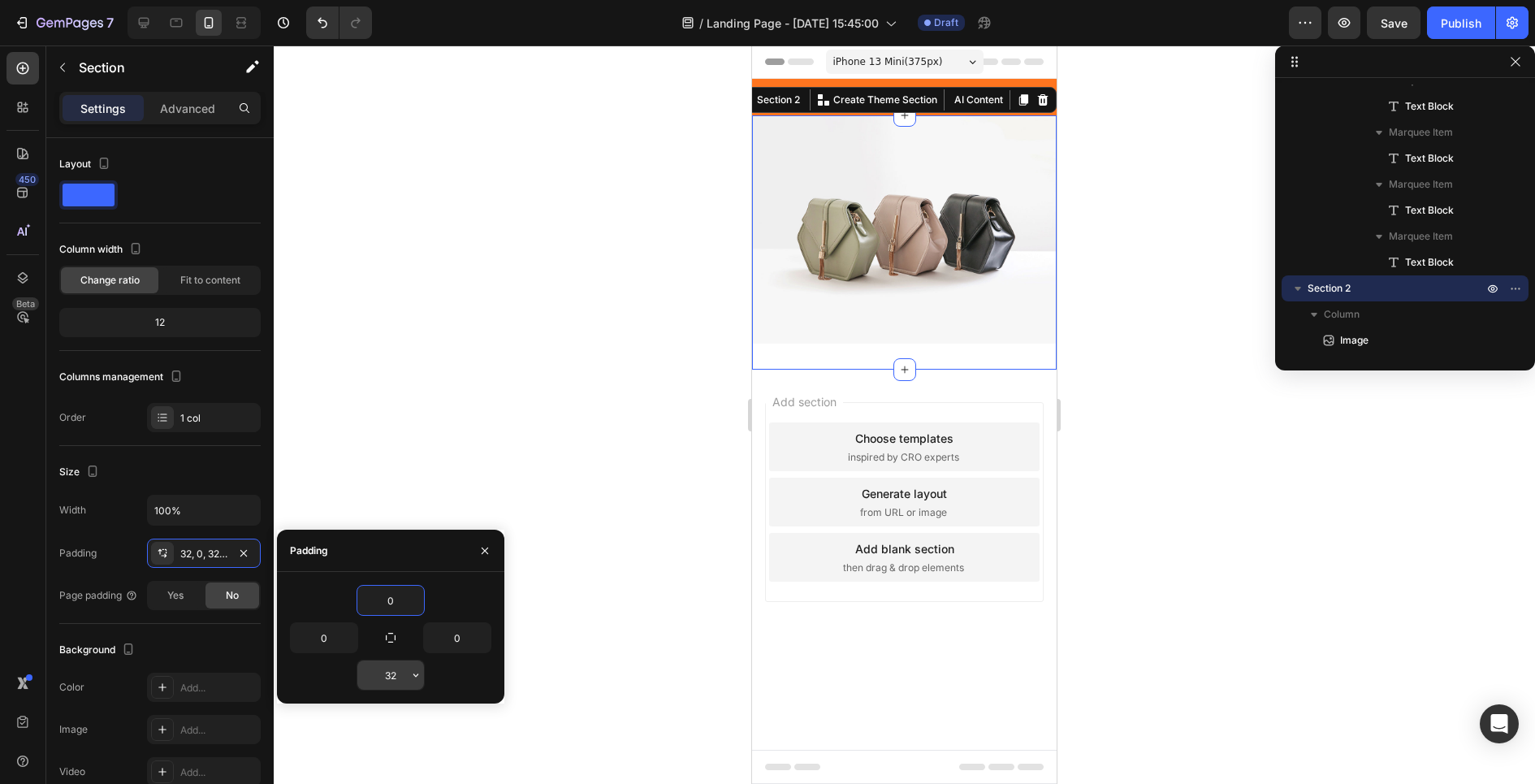
type input "0"
click at [387, 681] on input "32" at bounding box center [390, 675] width 66 height 29
type input "0"
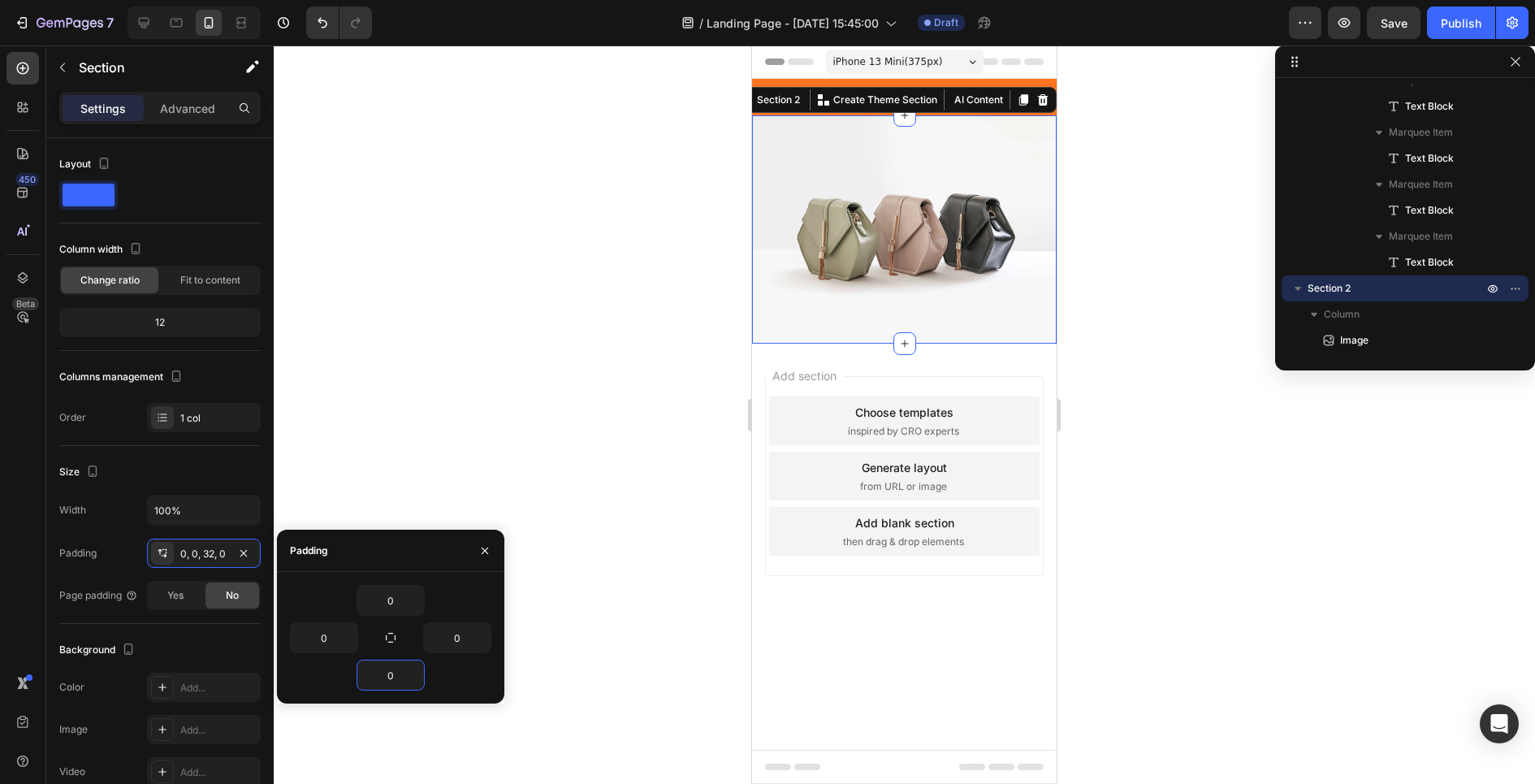
click at [682, 442] on div at bounding box center [904, 414] width 1261 height 738
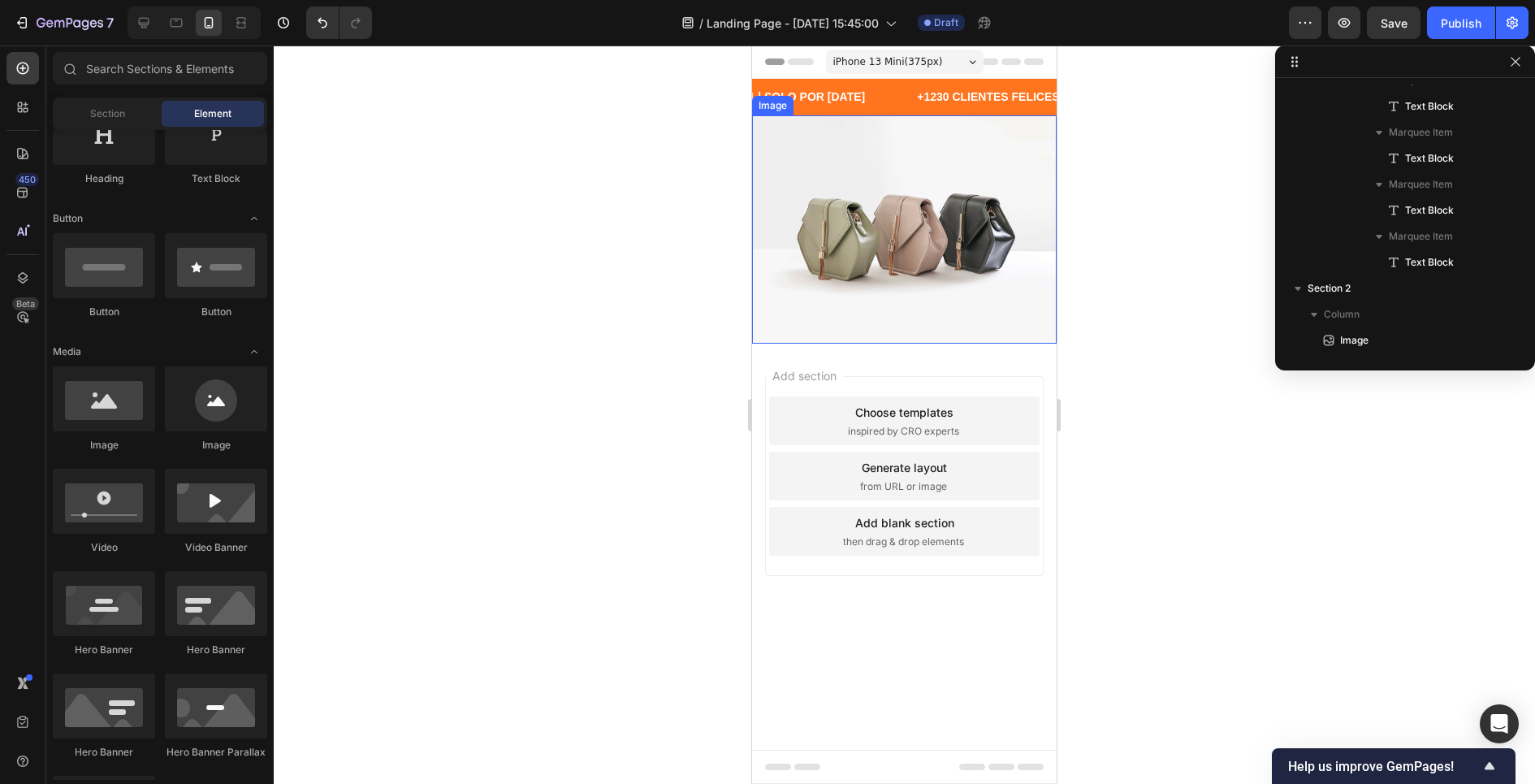
click at [894, 271] on img at bounding box center [904, 230] width 304 height 229
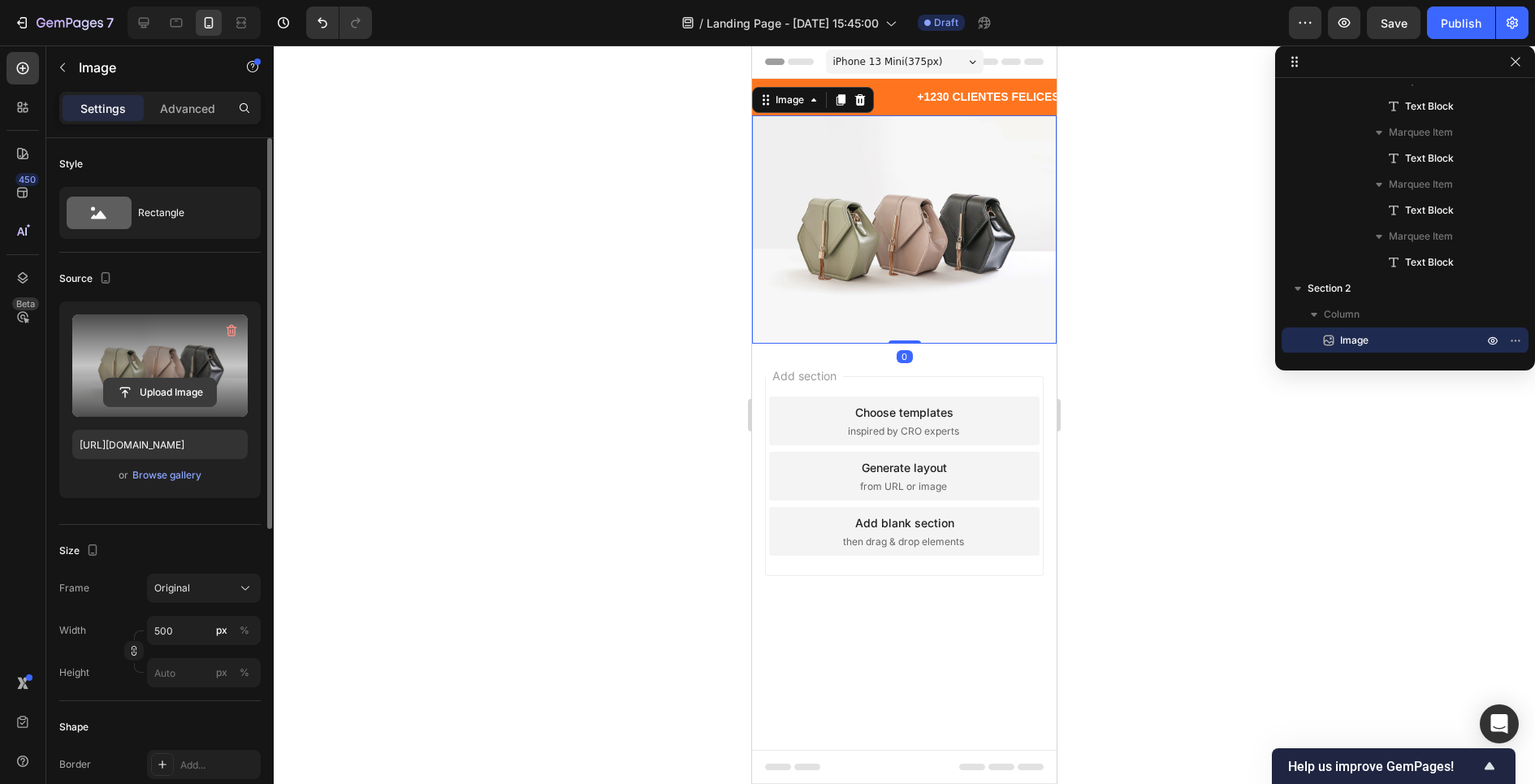
click at [135, 385] on input "file" at bounding box center [160, 392] width 112 height 27
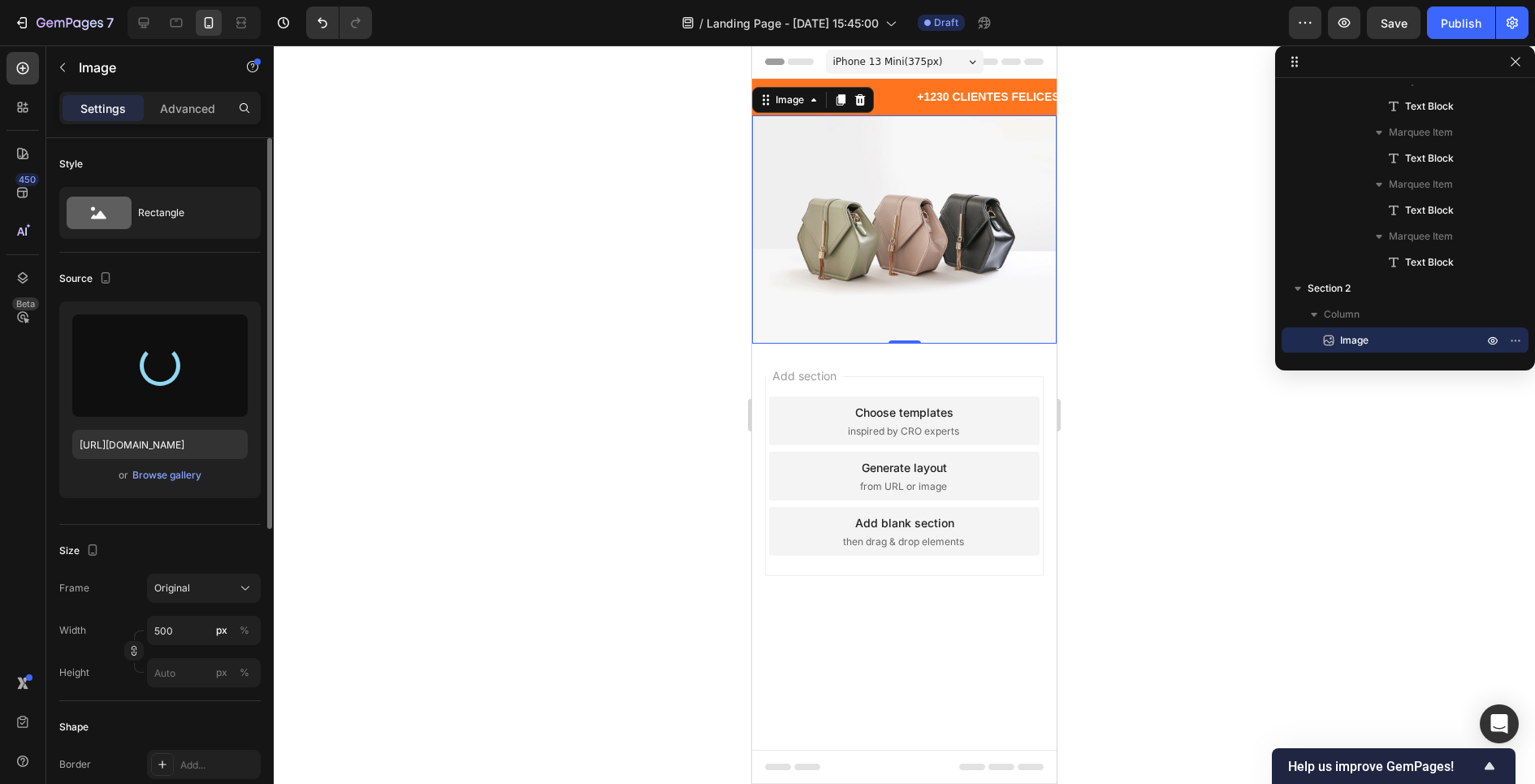
type input "[URL][DOMAIN_NAME]"
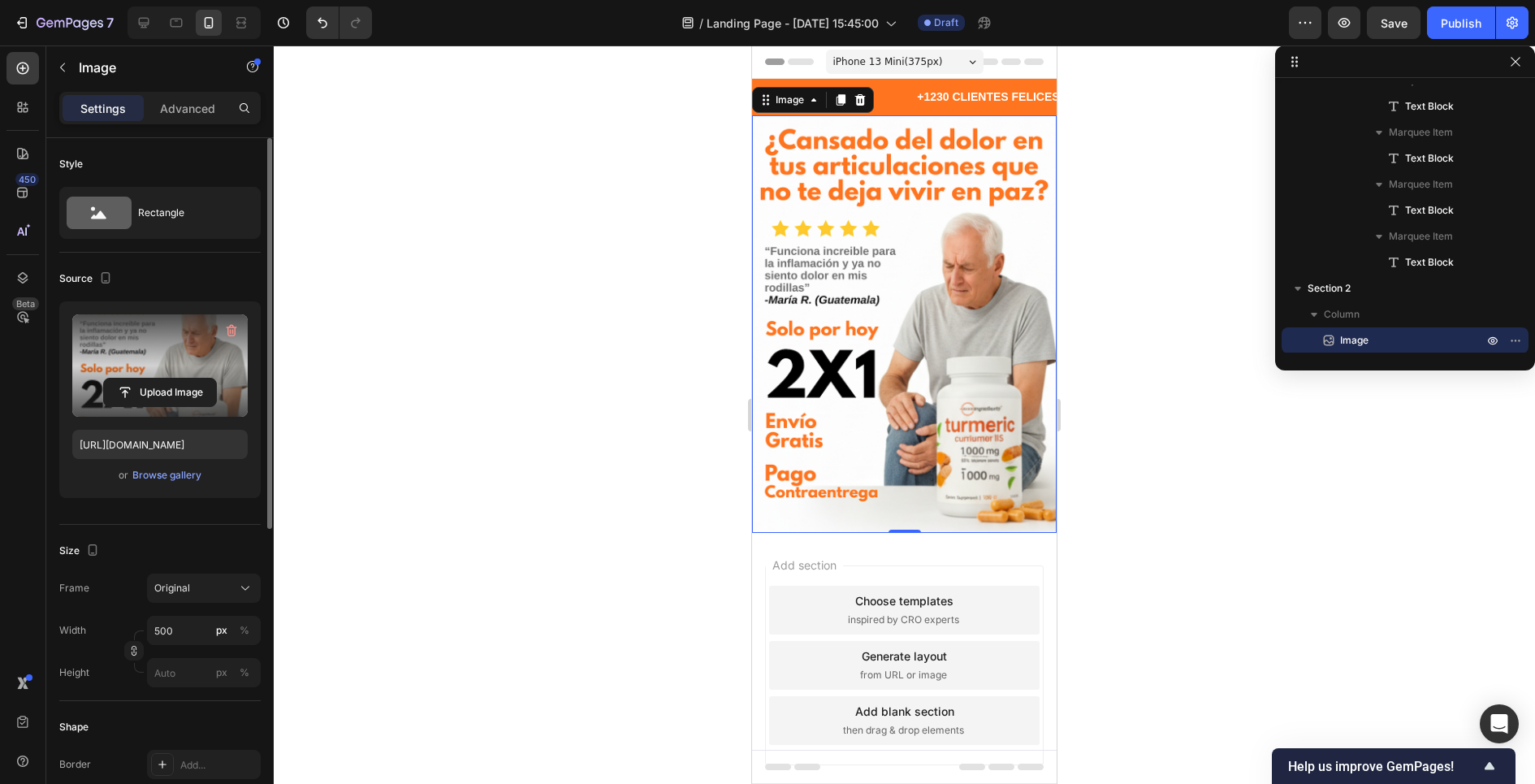
click at [643, 377] on div at bounding box center [904, 414] width 1261 height 738
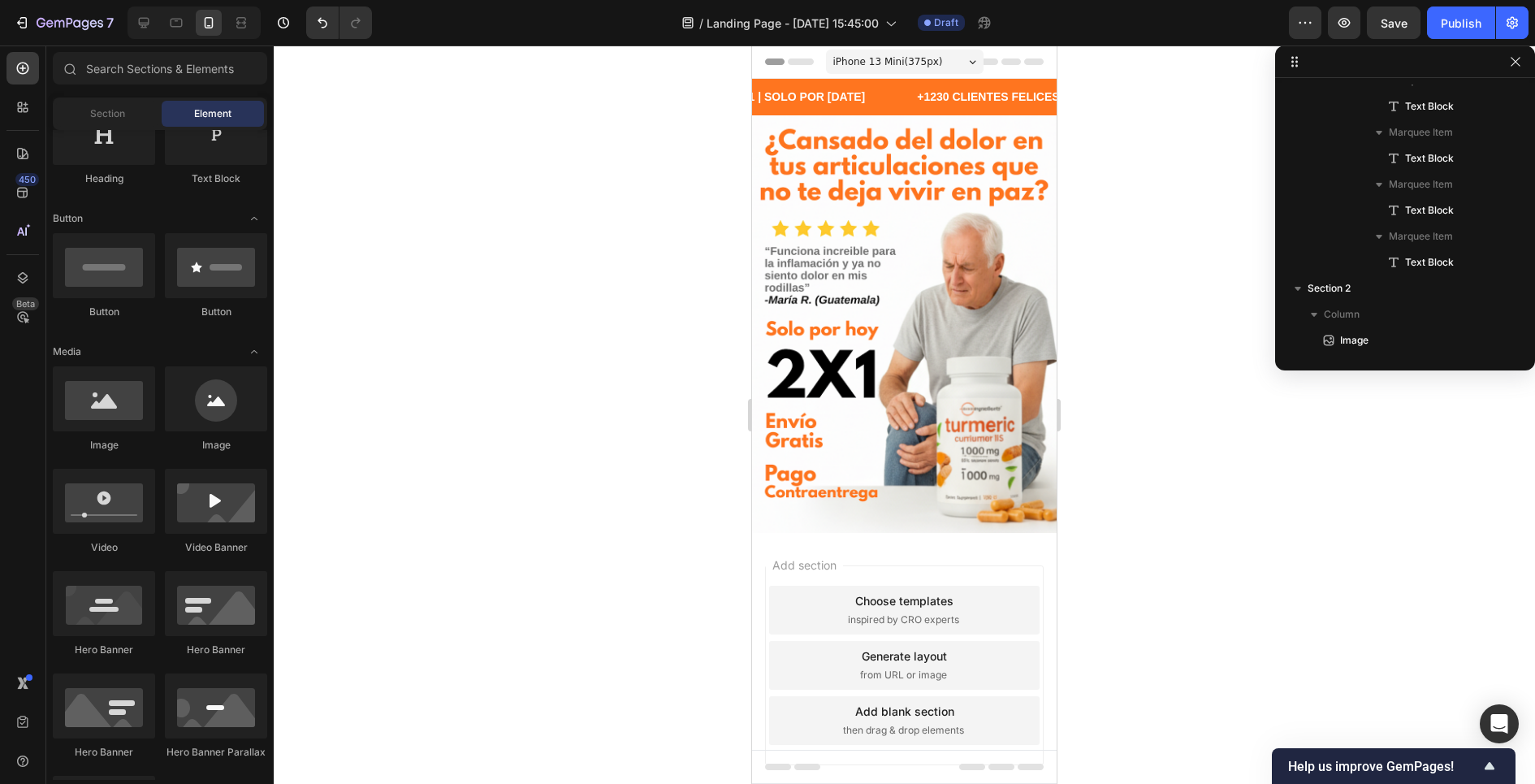
click at [876, 617] on span "inspired by CRO experts" at bounding box center [904, 619] width 111 height 15
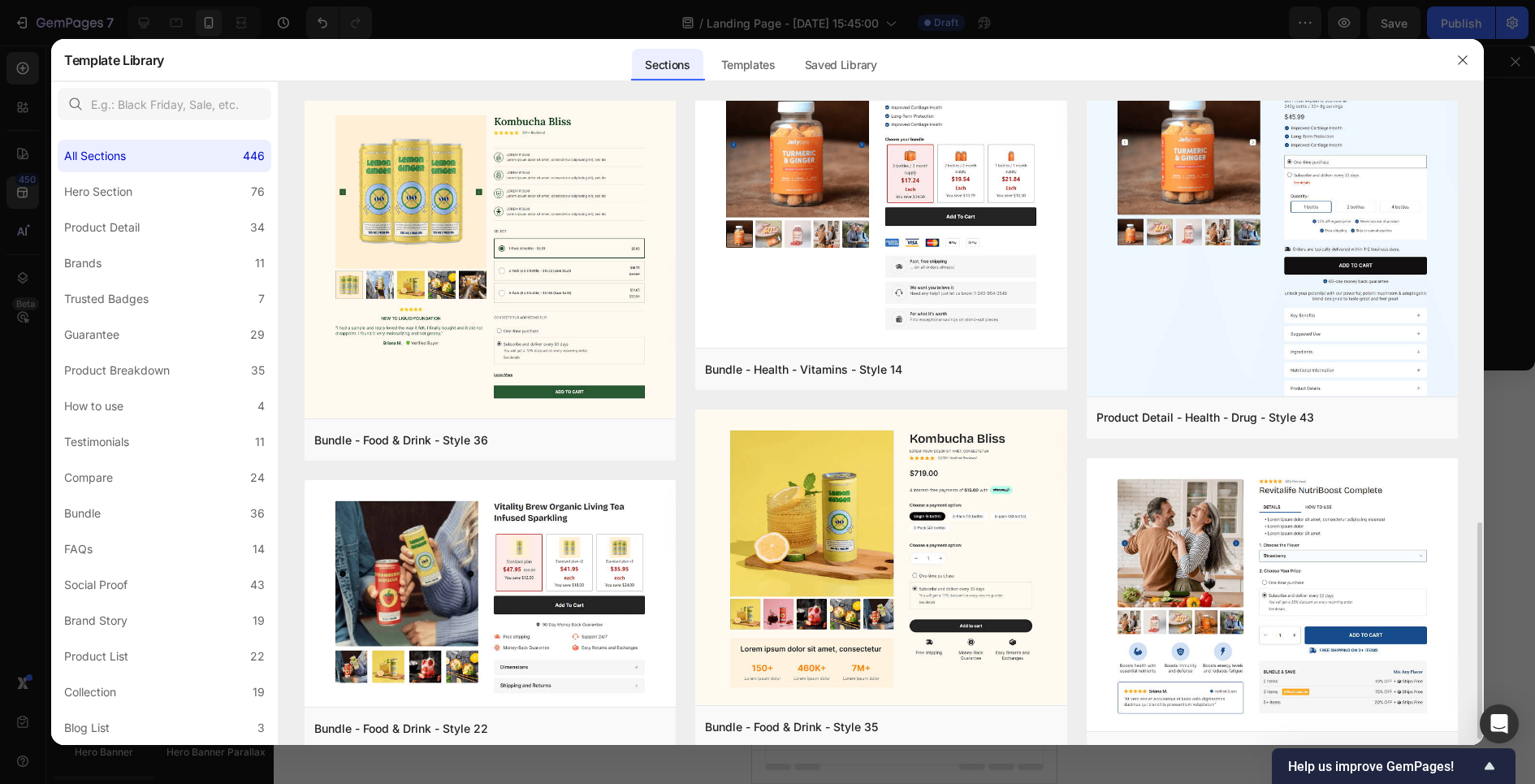
scroll to position [1236, 0]
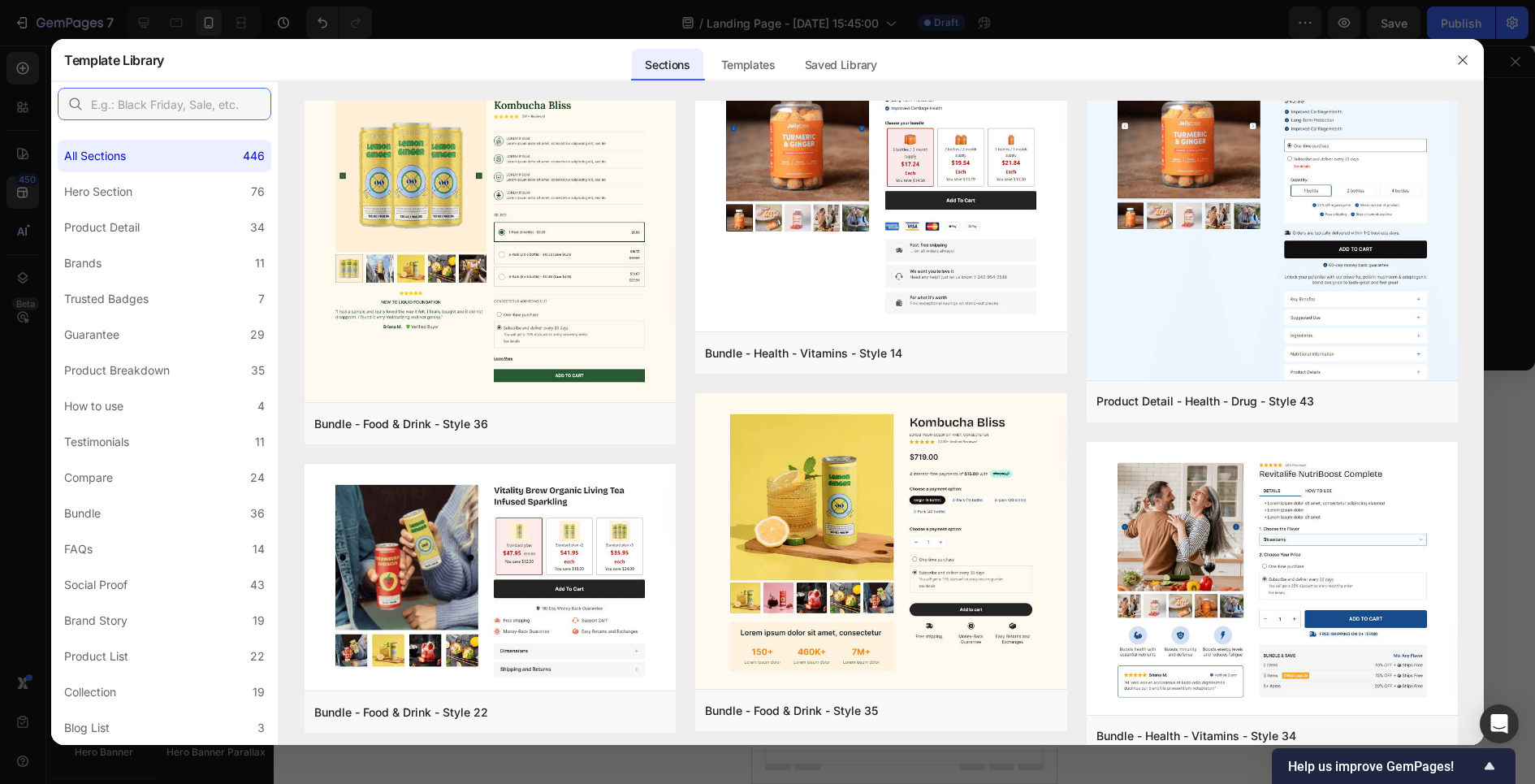
click at [189, 107] on input "text" at bounding box center [164, 103] width 214 height 32
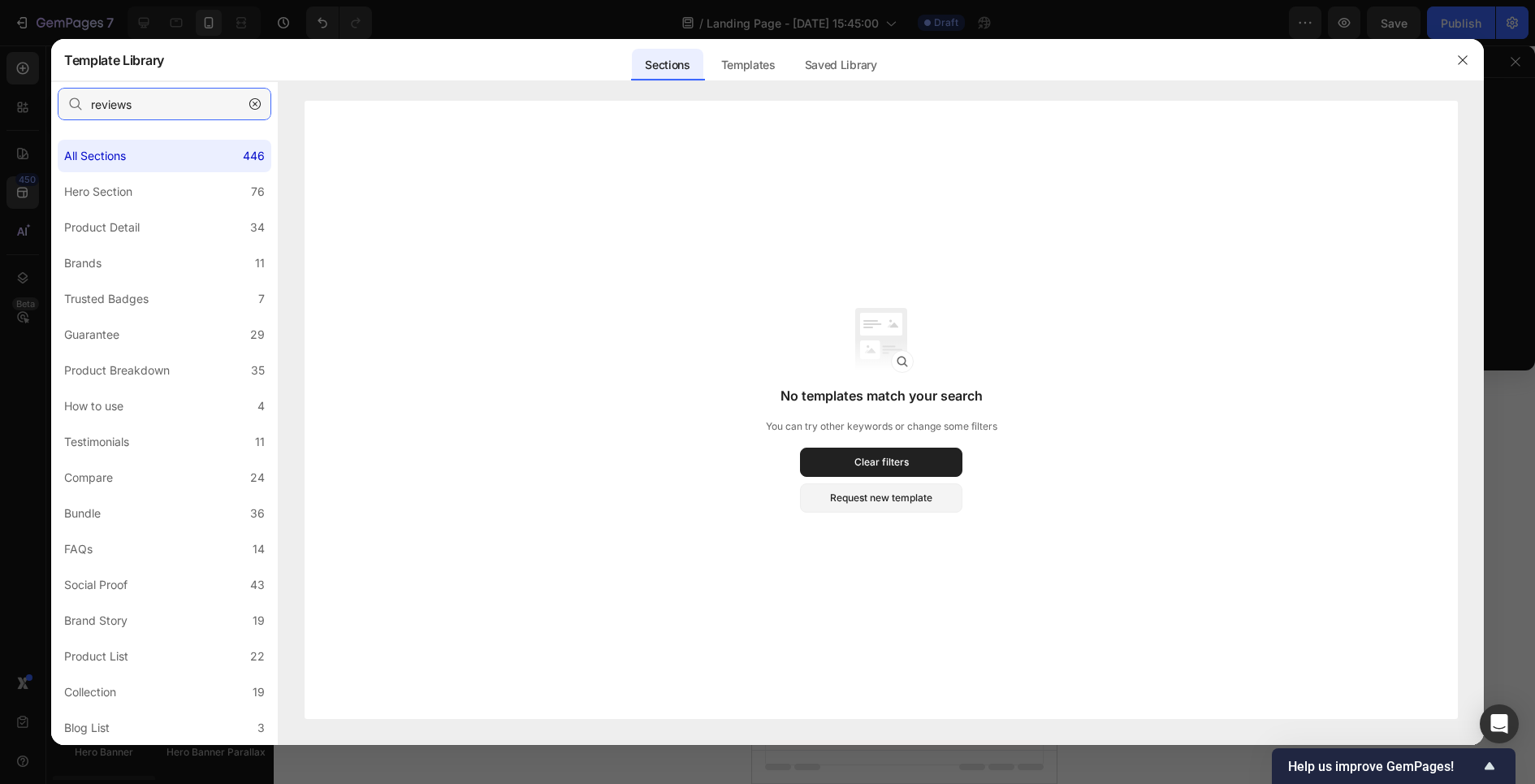
click at [174, 111] on input "reviews" at bounding box center [164, 103] width 214 height 32
type input "review"
click at [174, 111] on input "review" at bounding box center [164, 103] width 214 height 32
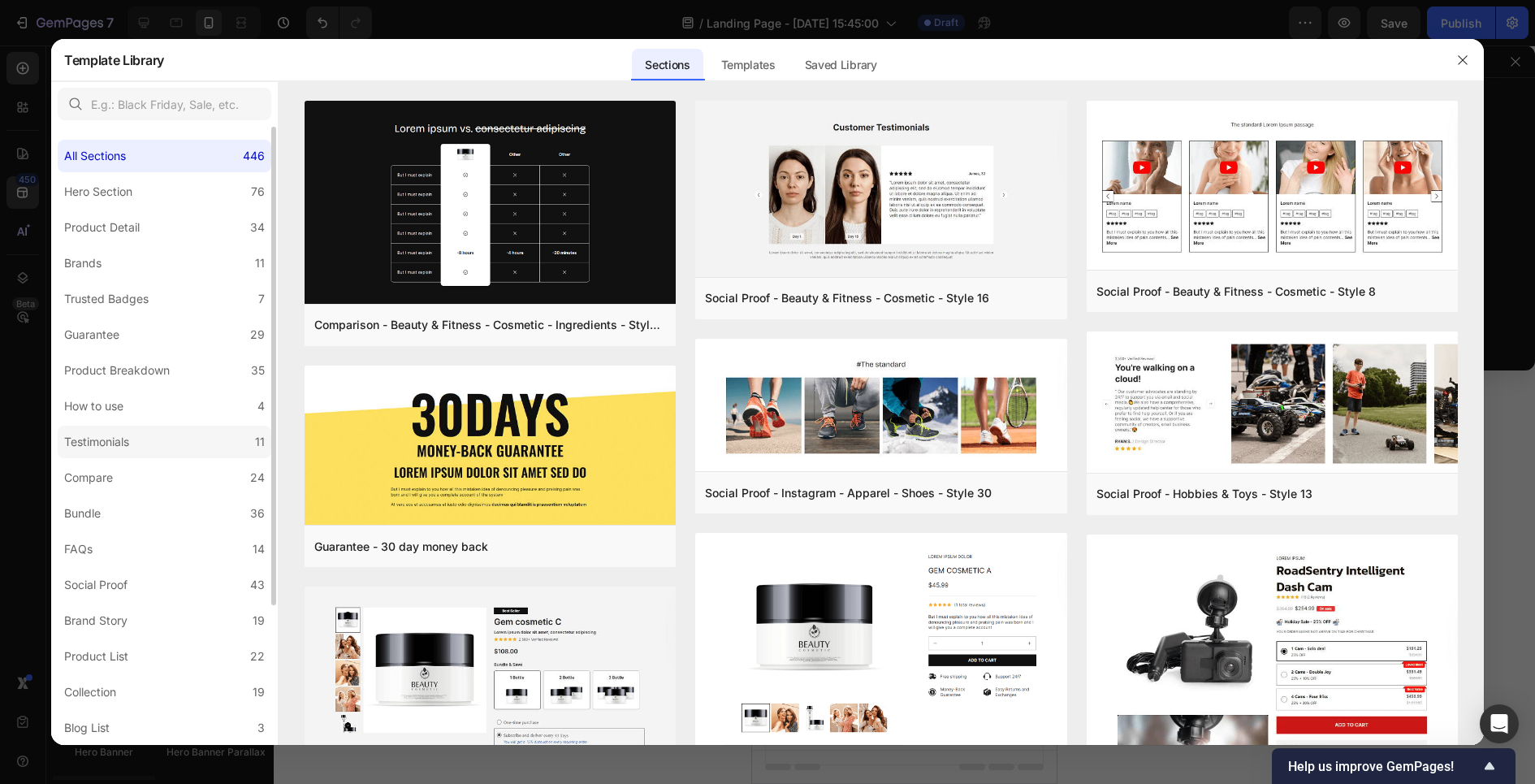
click at [132, 447] on div "Testimonials" at bounding box center [99, 442] width 71 height 19
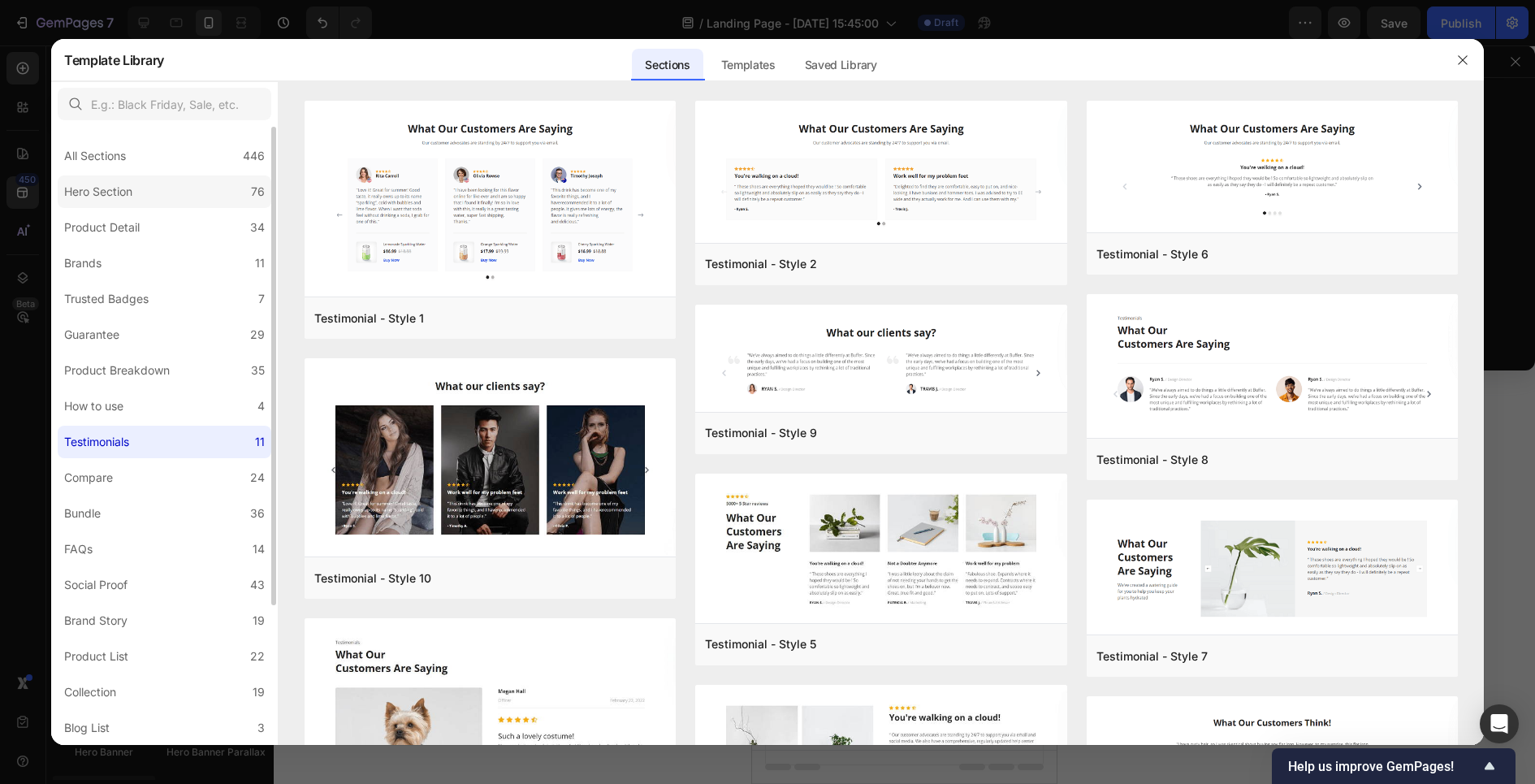
click at [148, 198] on label "Hero Section 76" at bounding box center [164, 191] width 214 height 32
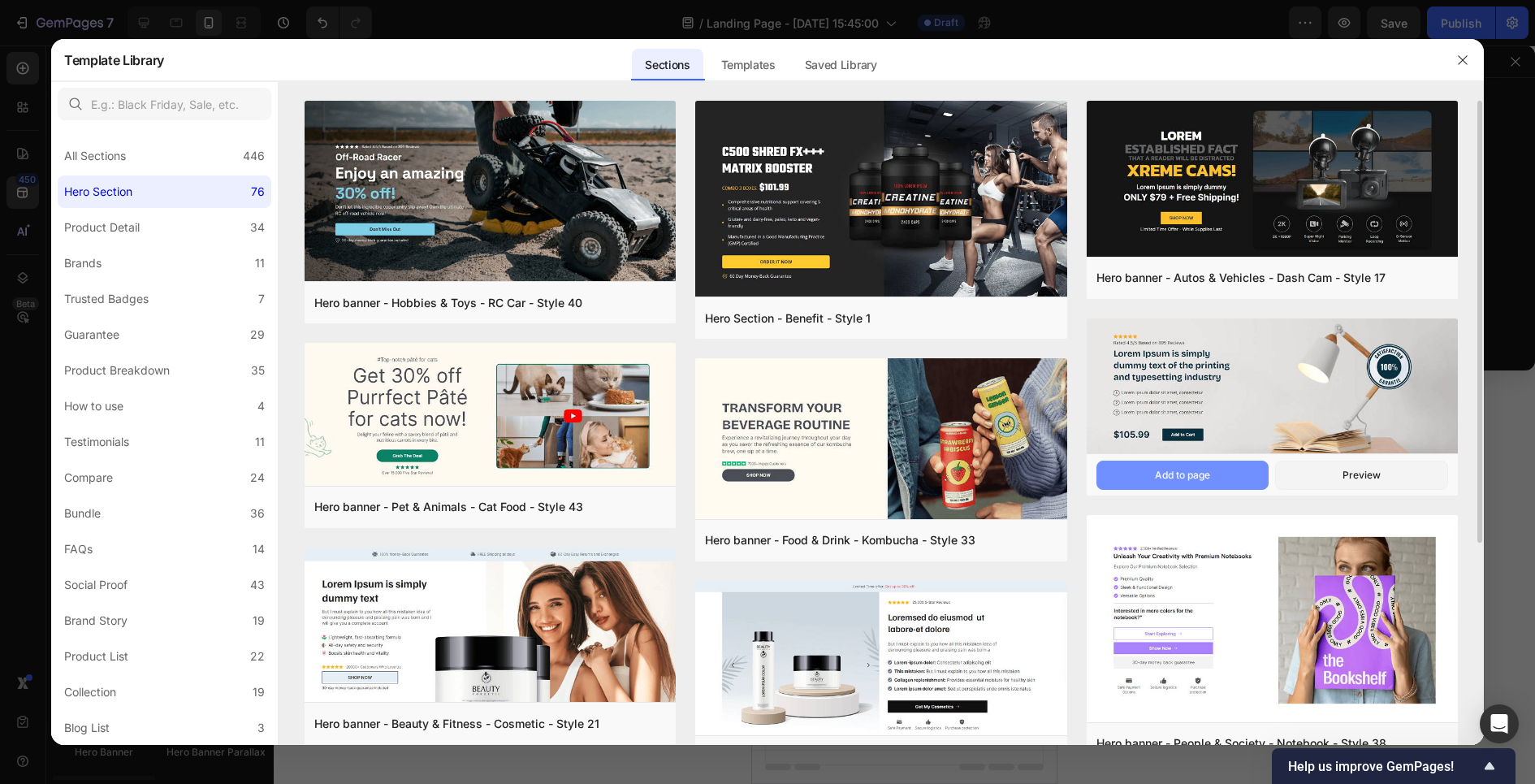
click at [1205, 475] on div "Add to page" at bounding box center [1182, 475] width 55 height 15
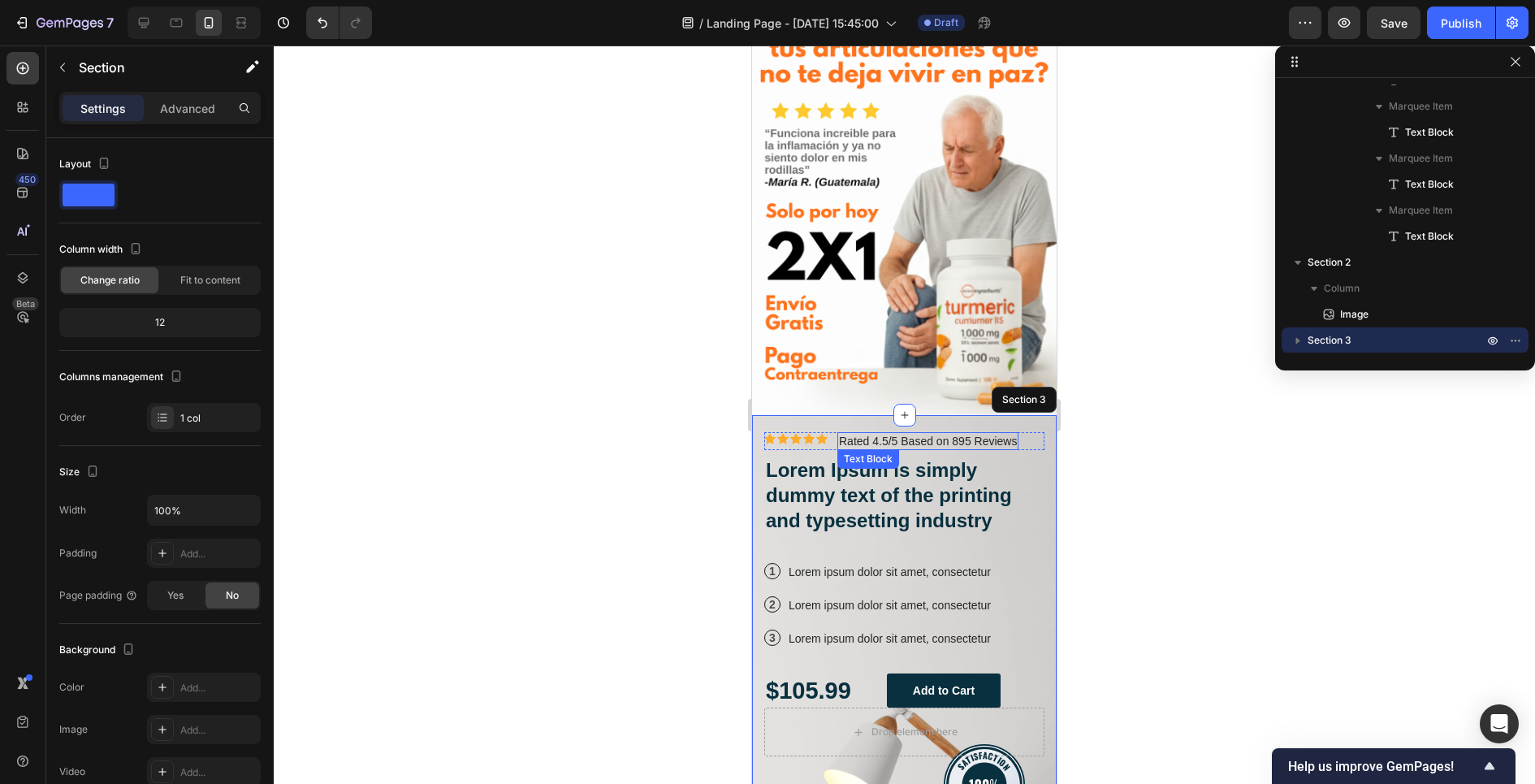
scroll to position [541, 0]
click at [843, 455] on div "Text Block" at bounding box center [868, 458] width 55 height 15
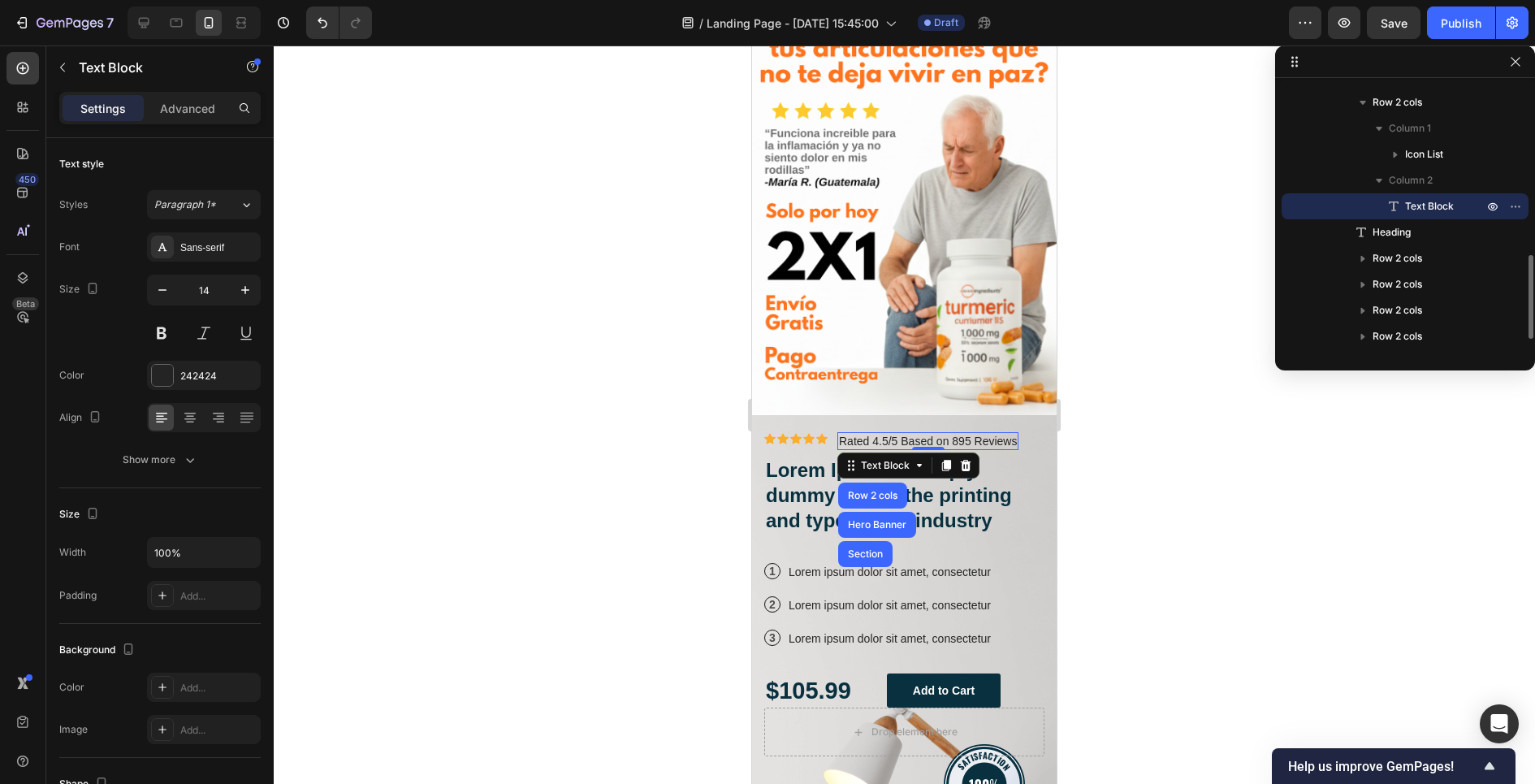
click at [839, 445] on p "Rated 4.5/5 Based on 895 Reviews" at bounding box center [927, 441] width 178 height 15
click at [839, 445] on div "Rated 4.5/5 Based on 895 Reviews" at bounding box center [928, 441] width 181 height 18
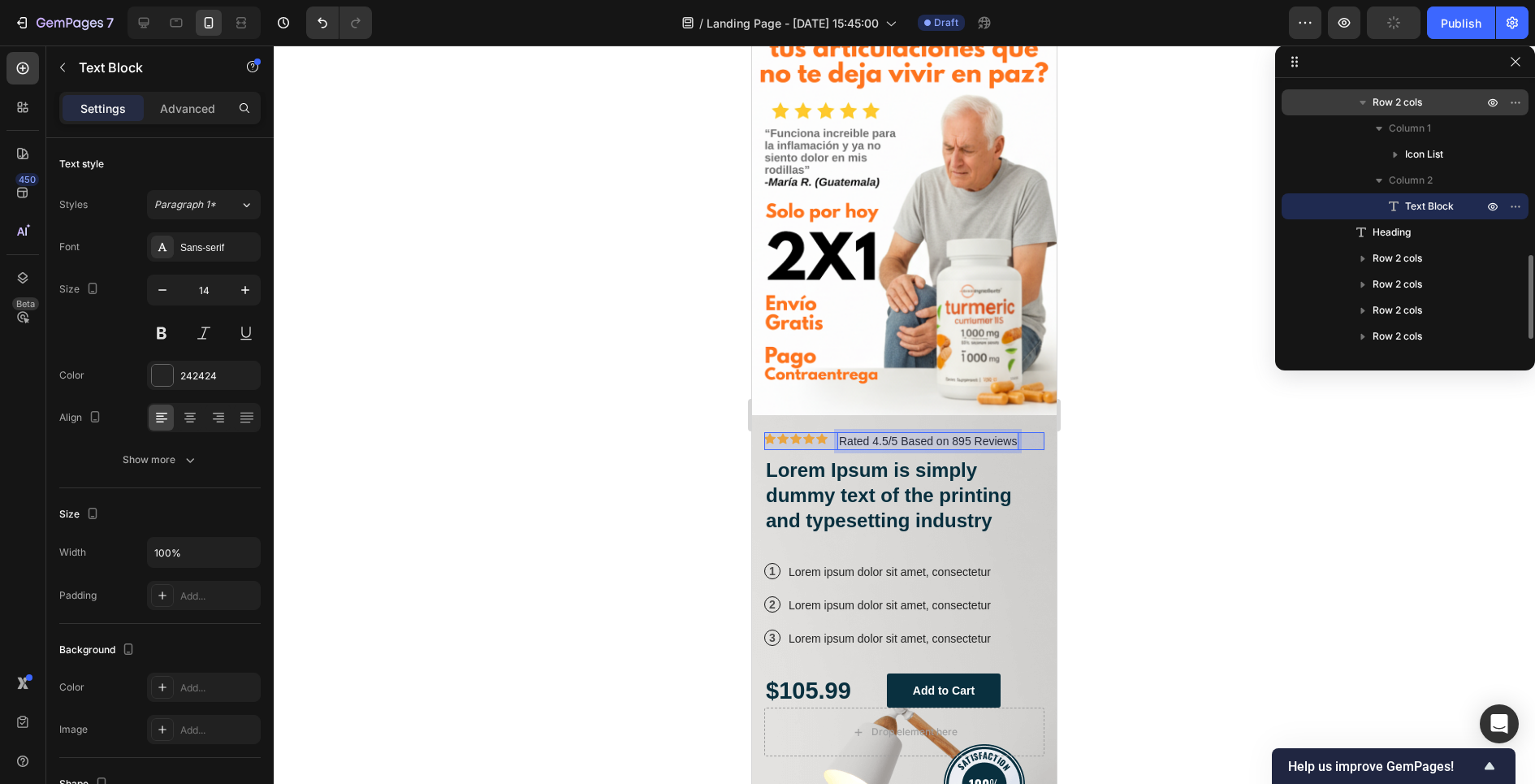
click at [1424, 91] on div "Row 2 cols" at bounding box center [1405, 102] width 233 height 26
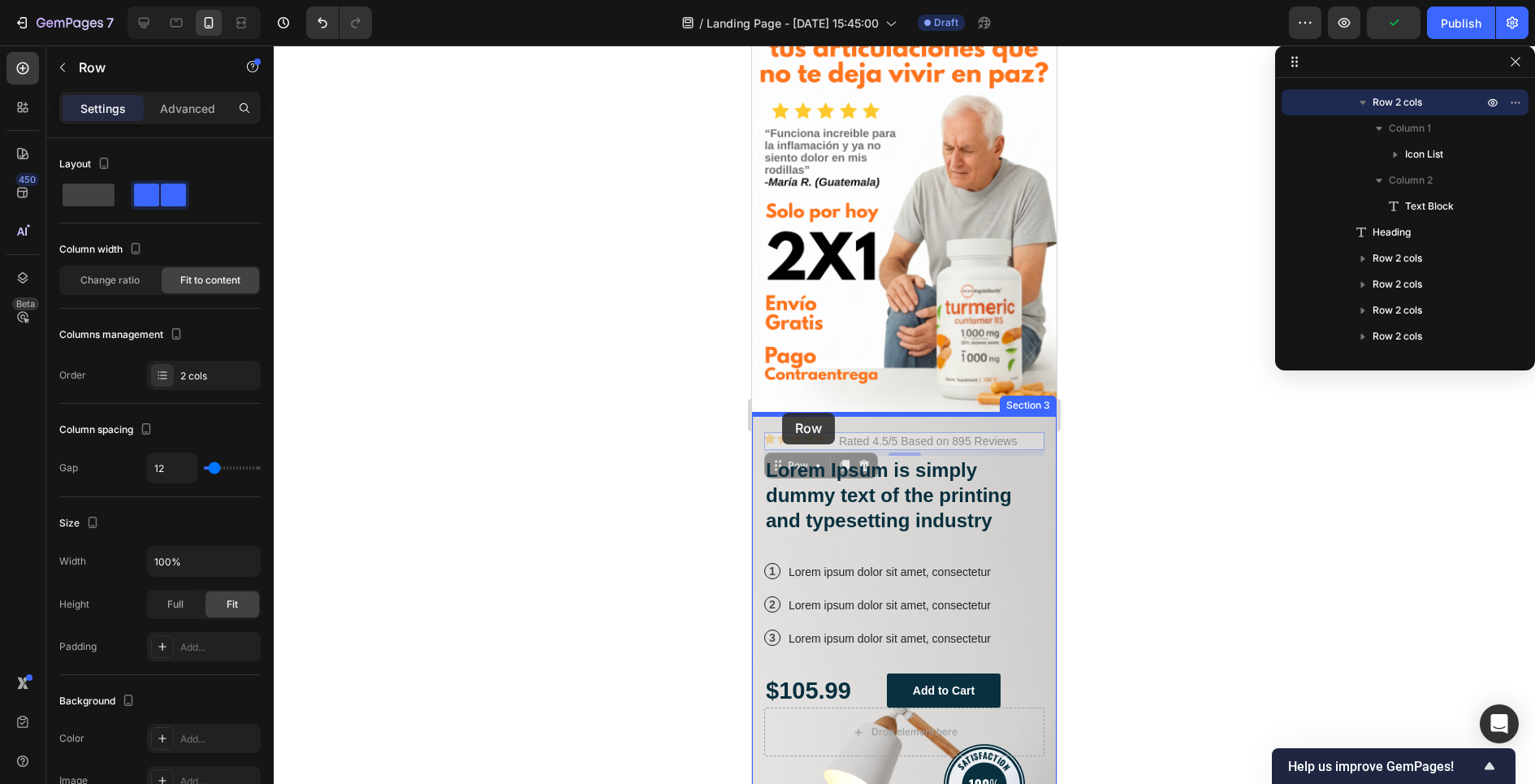
drag, startPoint x: 777, startPoint y: 468, endPoint x: 782, endPoint y: 412, distance: 56.2
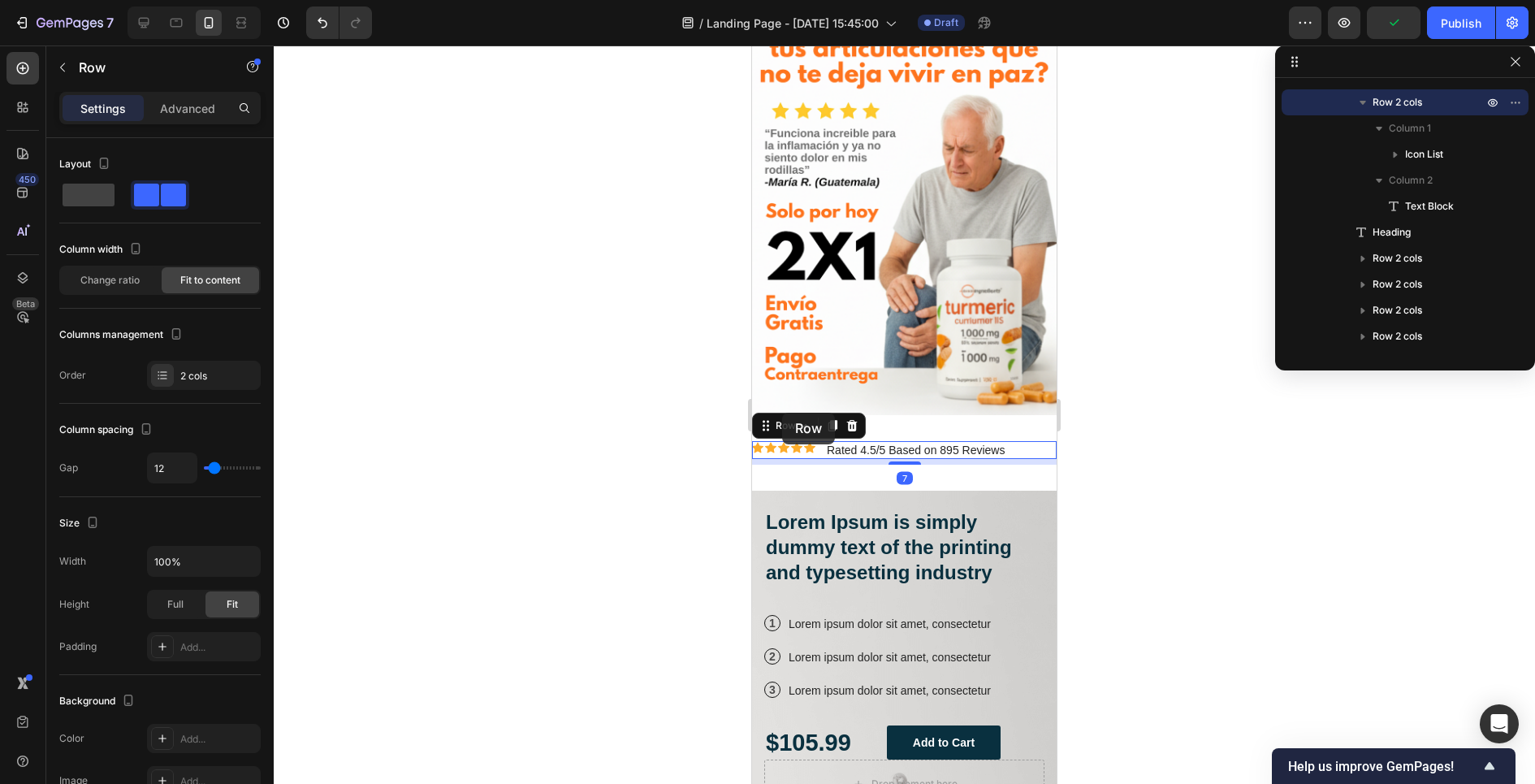
scroll to position [252, 0]
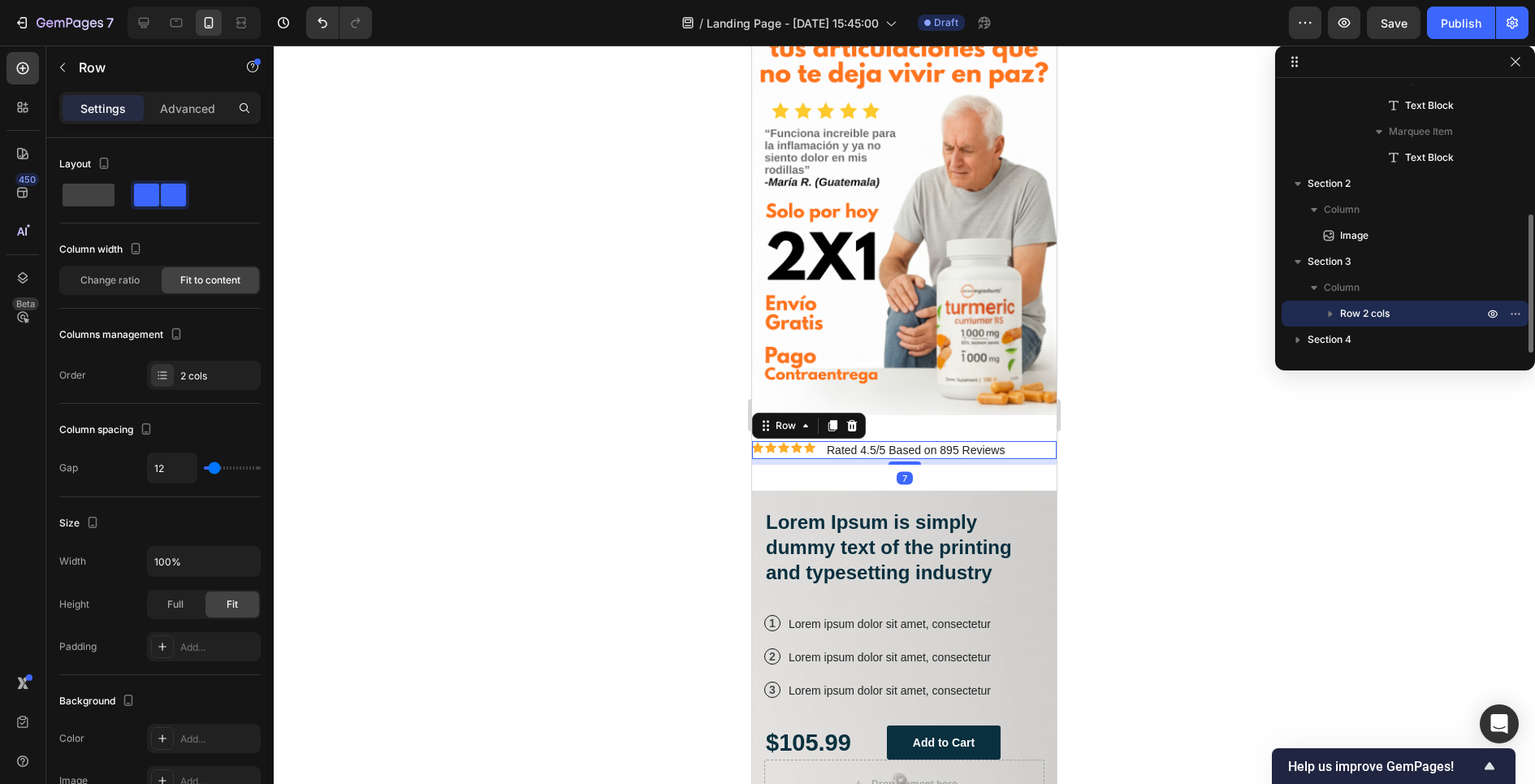
click at [697, 489] on div at bounding box center [904, 414] width 1261 height 738
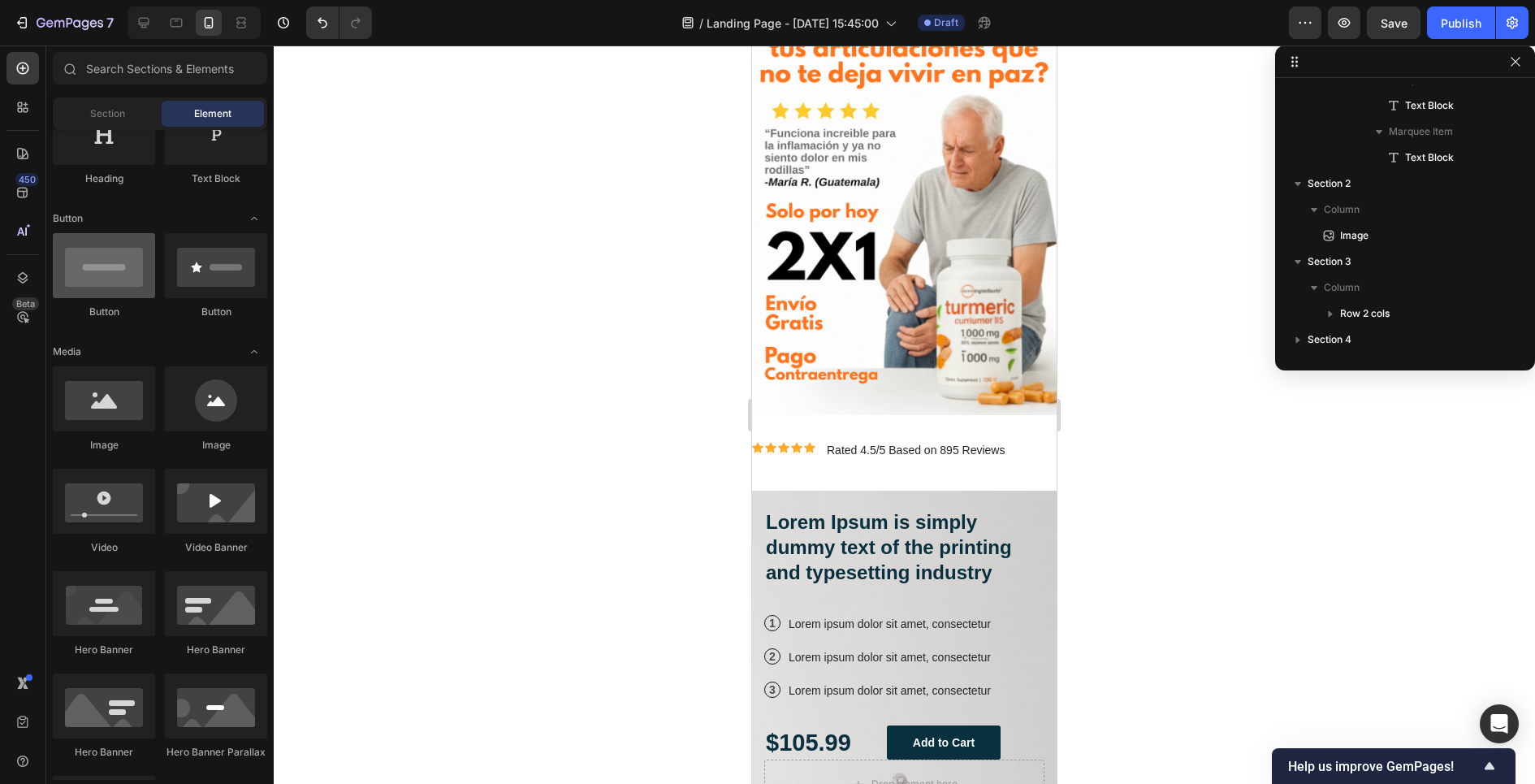
scroll to position [0, 0]
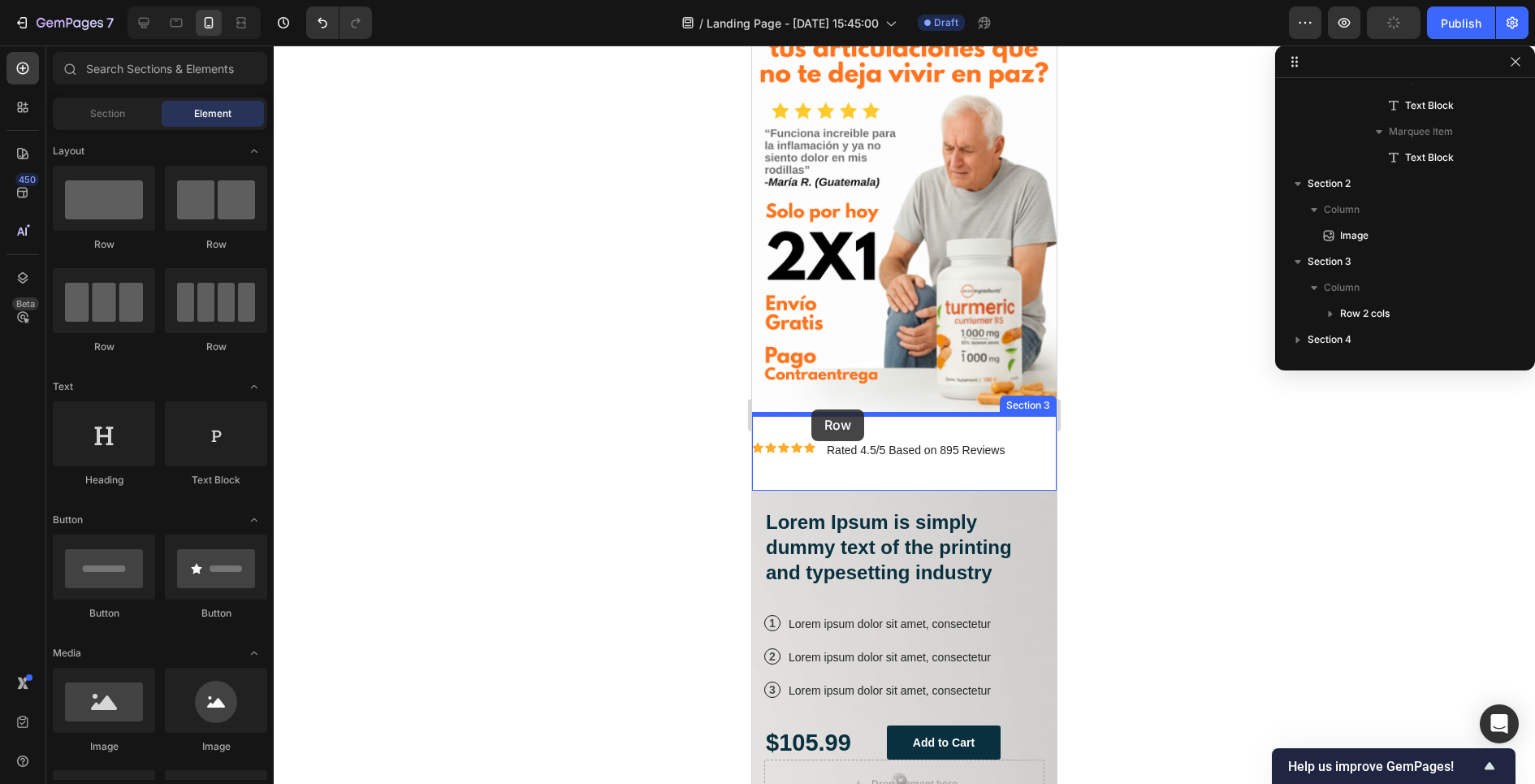
drag, startPoint x: 862, startPoint y: 258, endPoint x: 811, endPoint y: 410, distance: 160.3
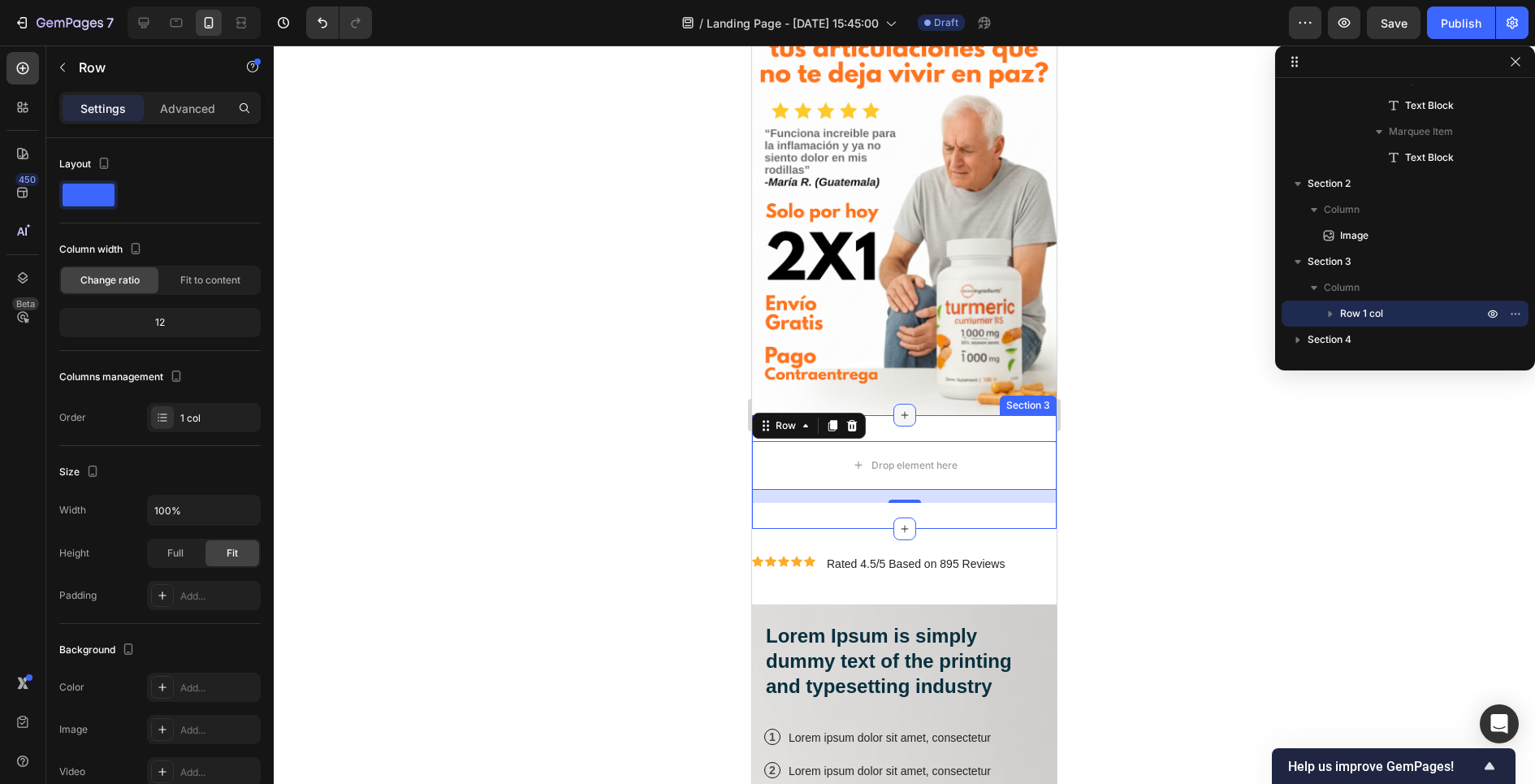
click at [900, 419] on icon at bounding box center [904, 414] width 13 height 13
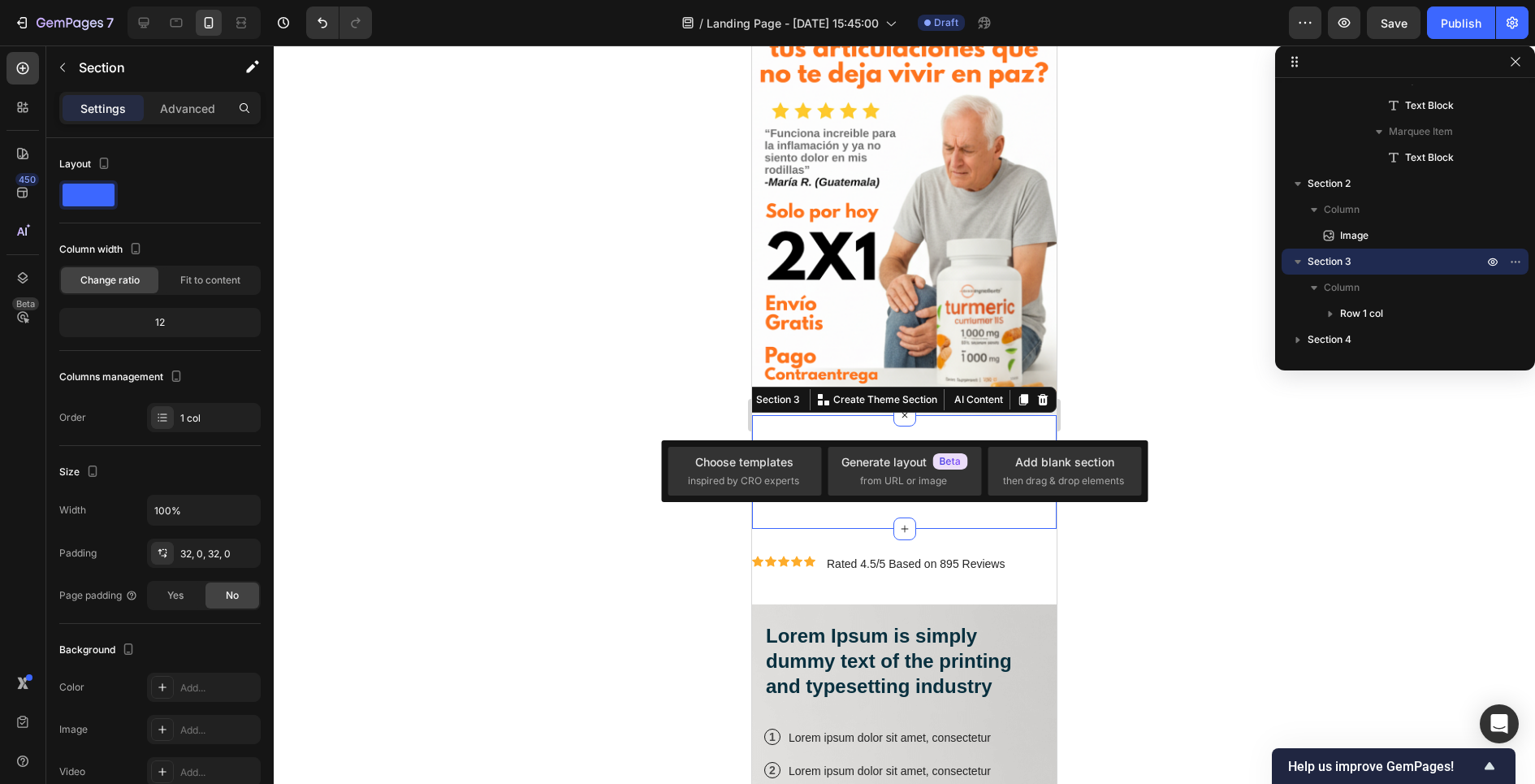
click at [876, 424] on div "Drop element here Row Section 3 You can create reusable sections Create Theme S…" at bounding box center [904, 472] width 304 height 114
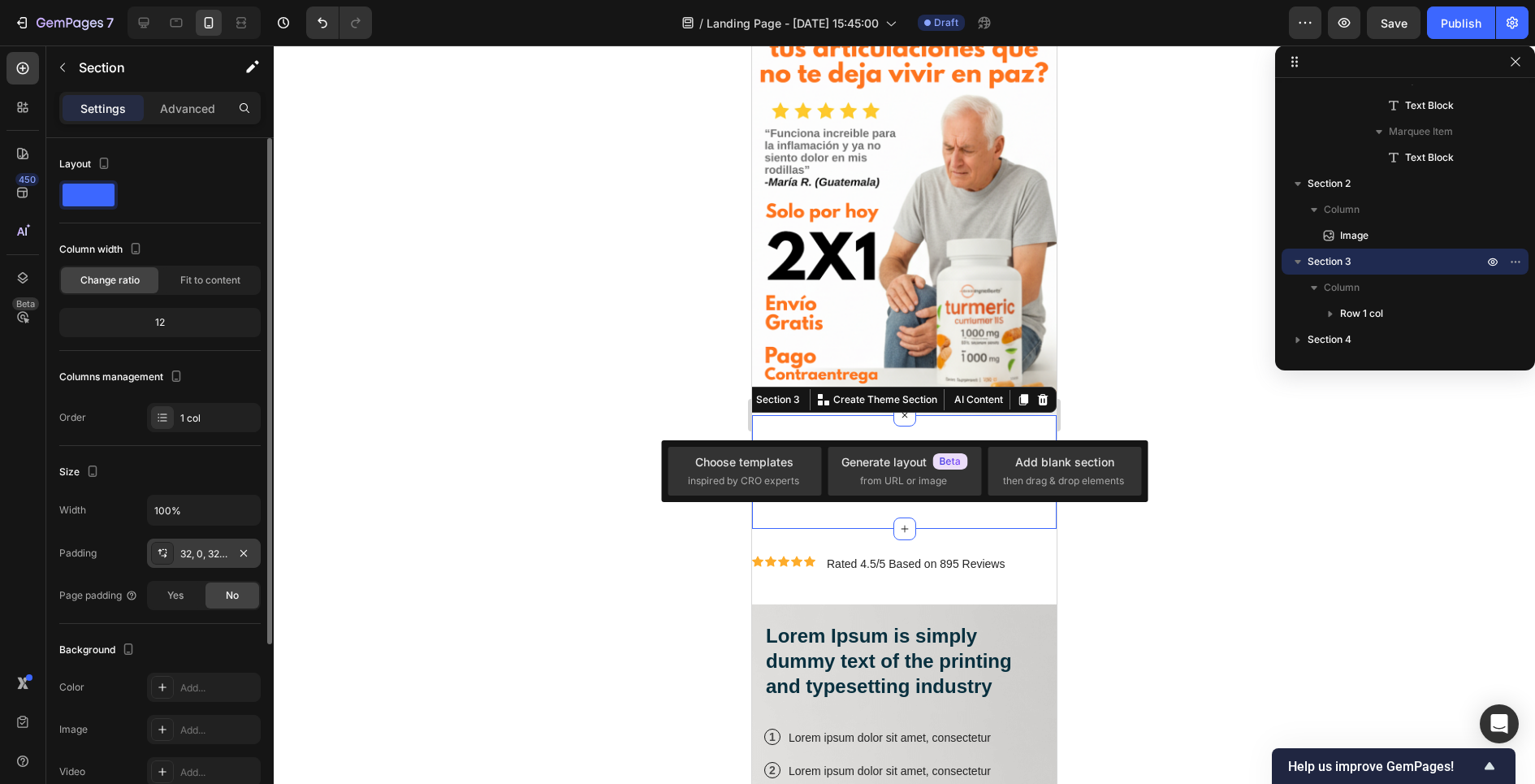
click at [212, 552] on div "32, 0, 32, 0" at bounding box center [203, 553] width 47 height 15
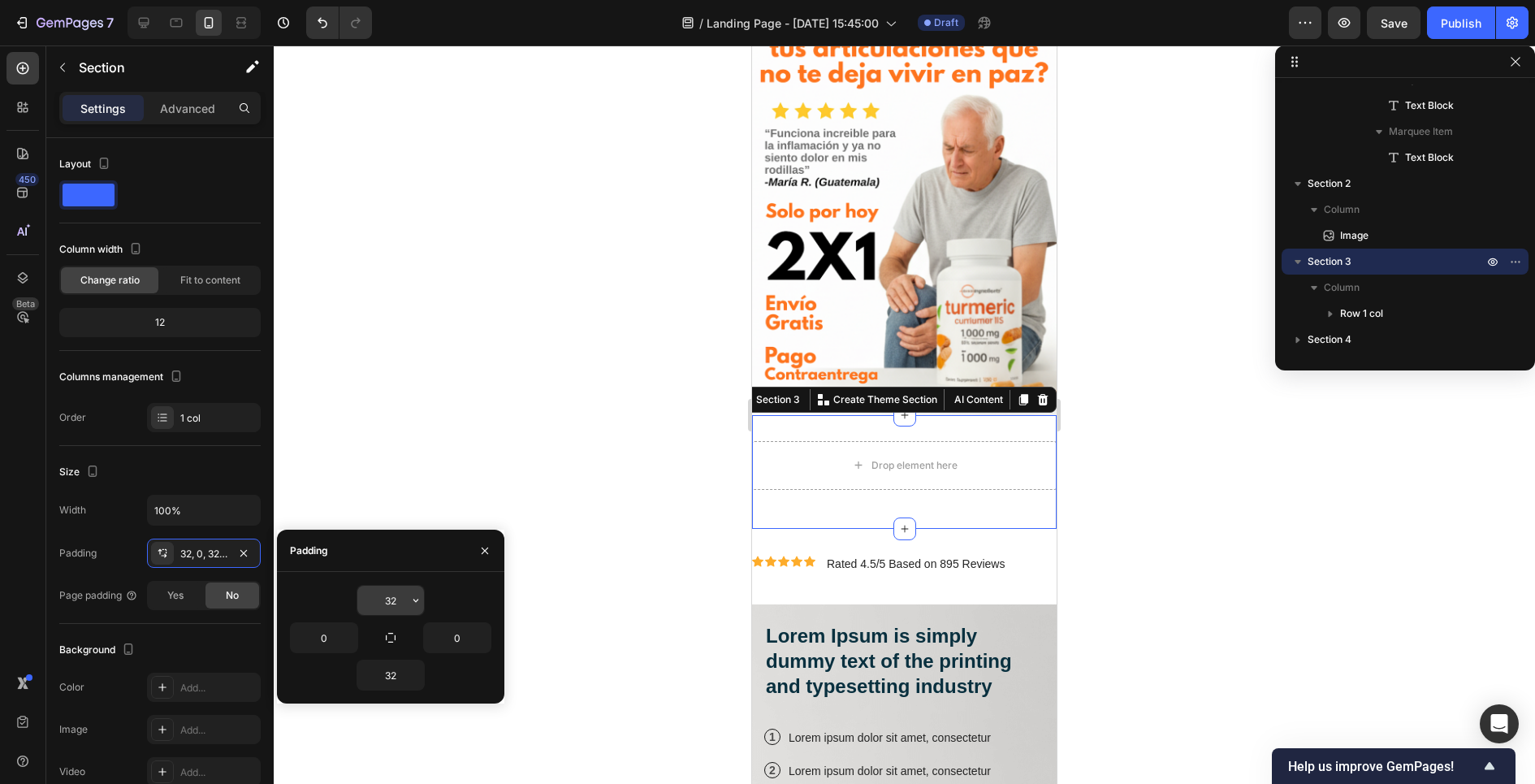
click at [386, 593] on input "32" at bounding box center [390, 600] width 66 height 29
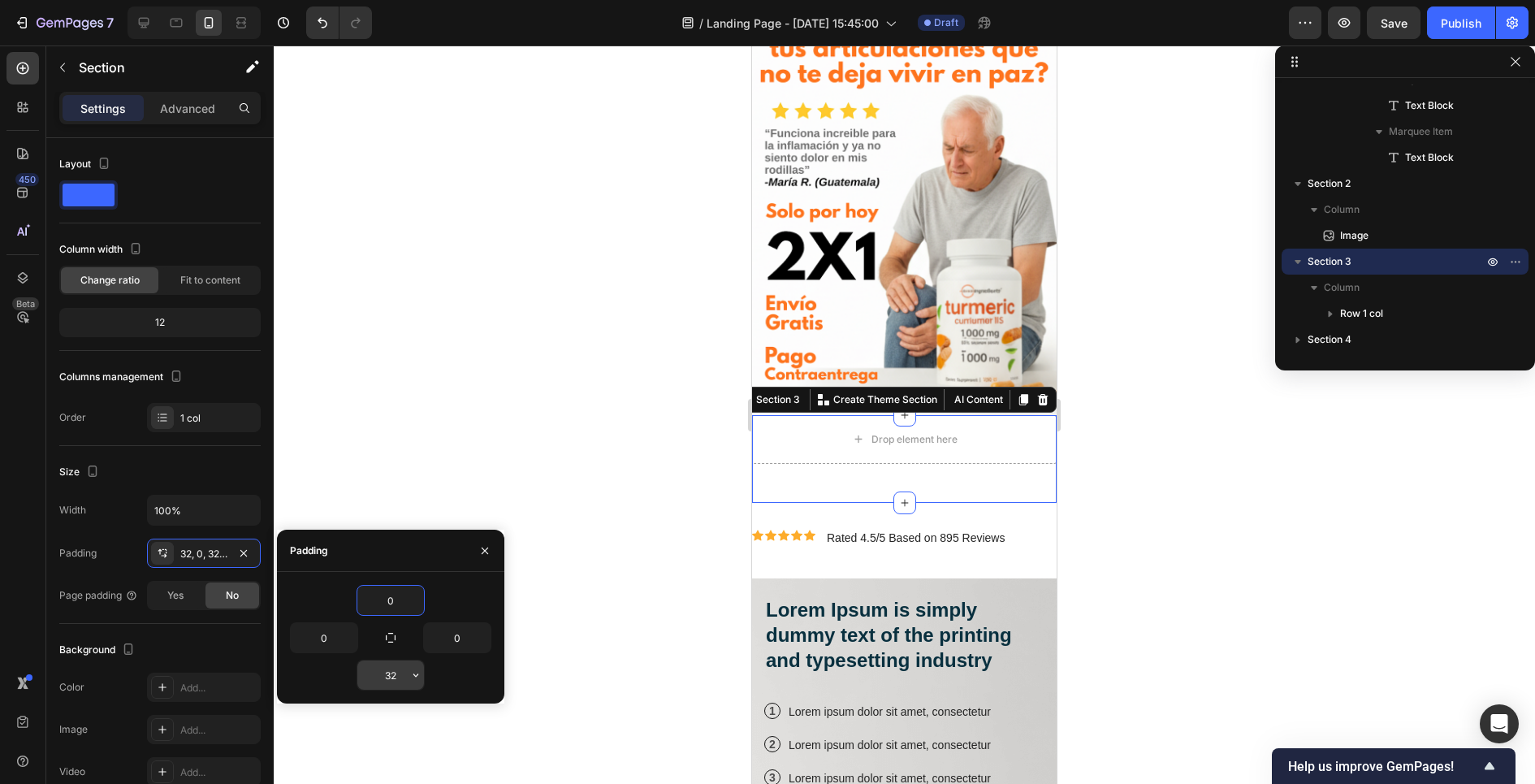
type input "0"
click at [386, 674] on input "32" at bounding box center [390, 675] width 66 height 29
type input "0"
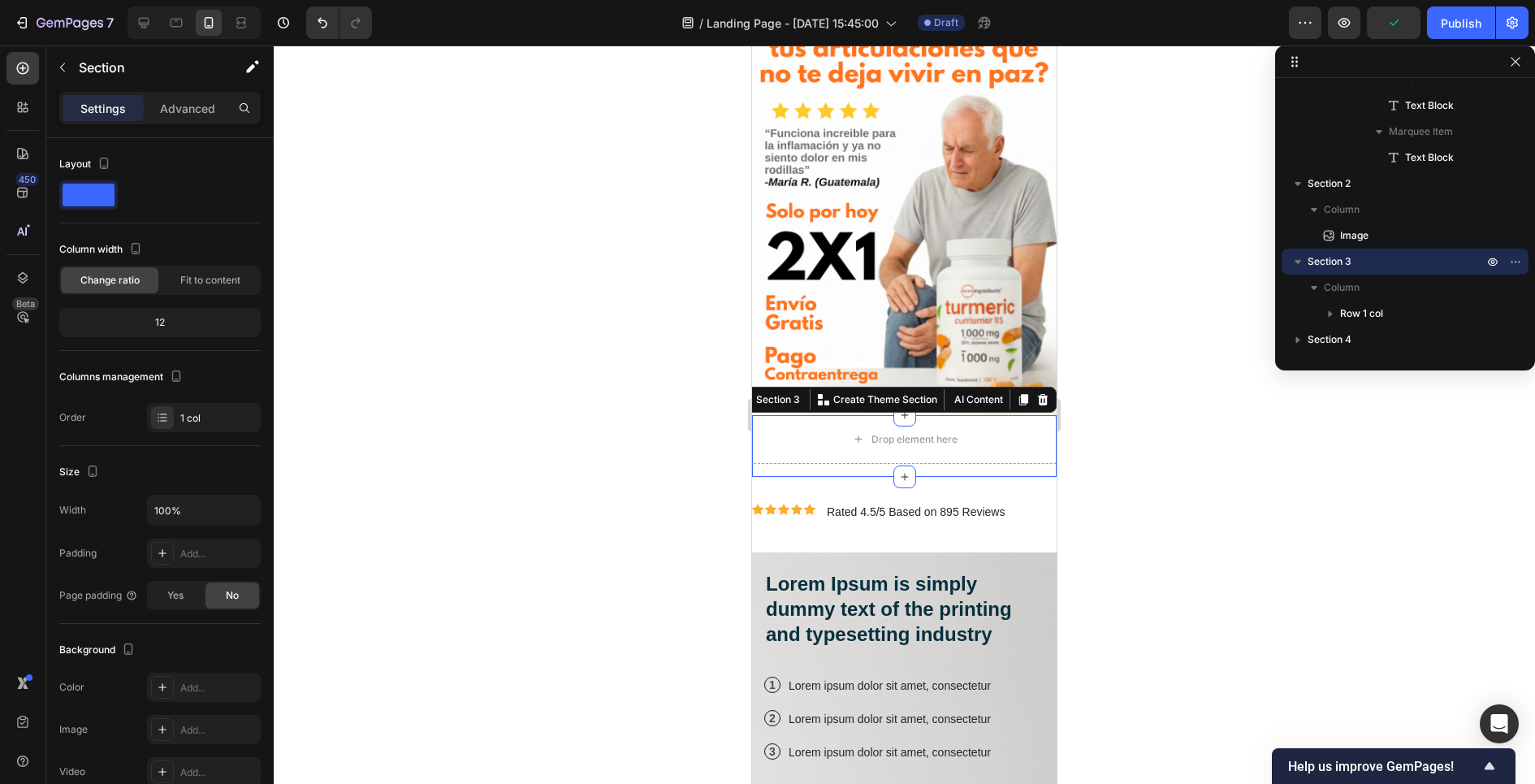
click at [598, 509] on div at bounding box center [904, 414] width 1261 height 738
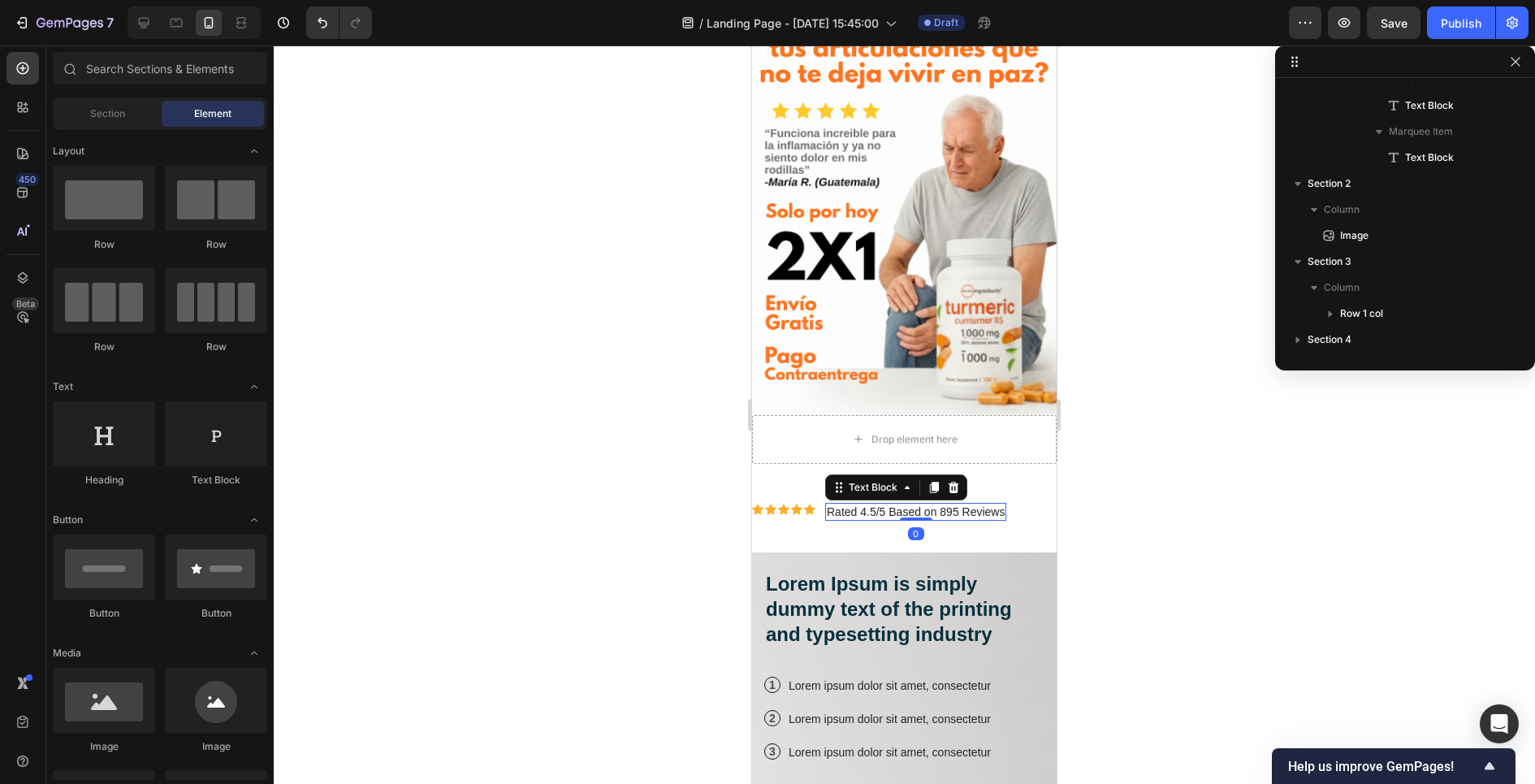
scroll to position [433, 0]
click at [825, 509] on div "Rated 4.5/5 Based on 895 Reviews" at bounding box center [915, 512] width 181 height 18
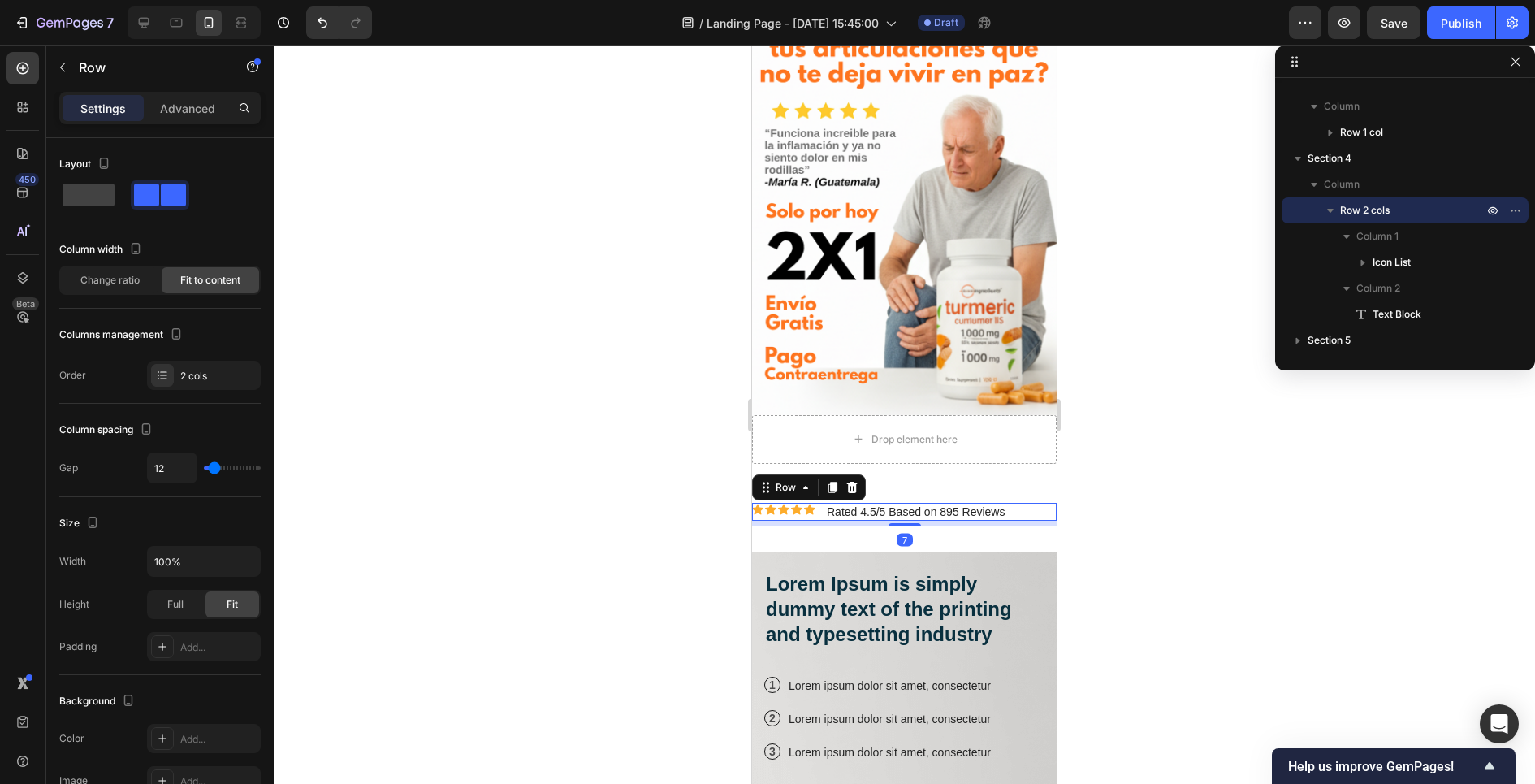
click at [822, 509] on div "Icon Icon Icon Icon Icon Icon List Rated 4.5/5 Based on 895 Reviews Text Block …" at bounding box center [904, 512] width 304 height 18
click at [692, 501] on div at bounding box center [904, 414] width 1261 height 738
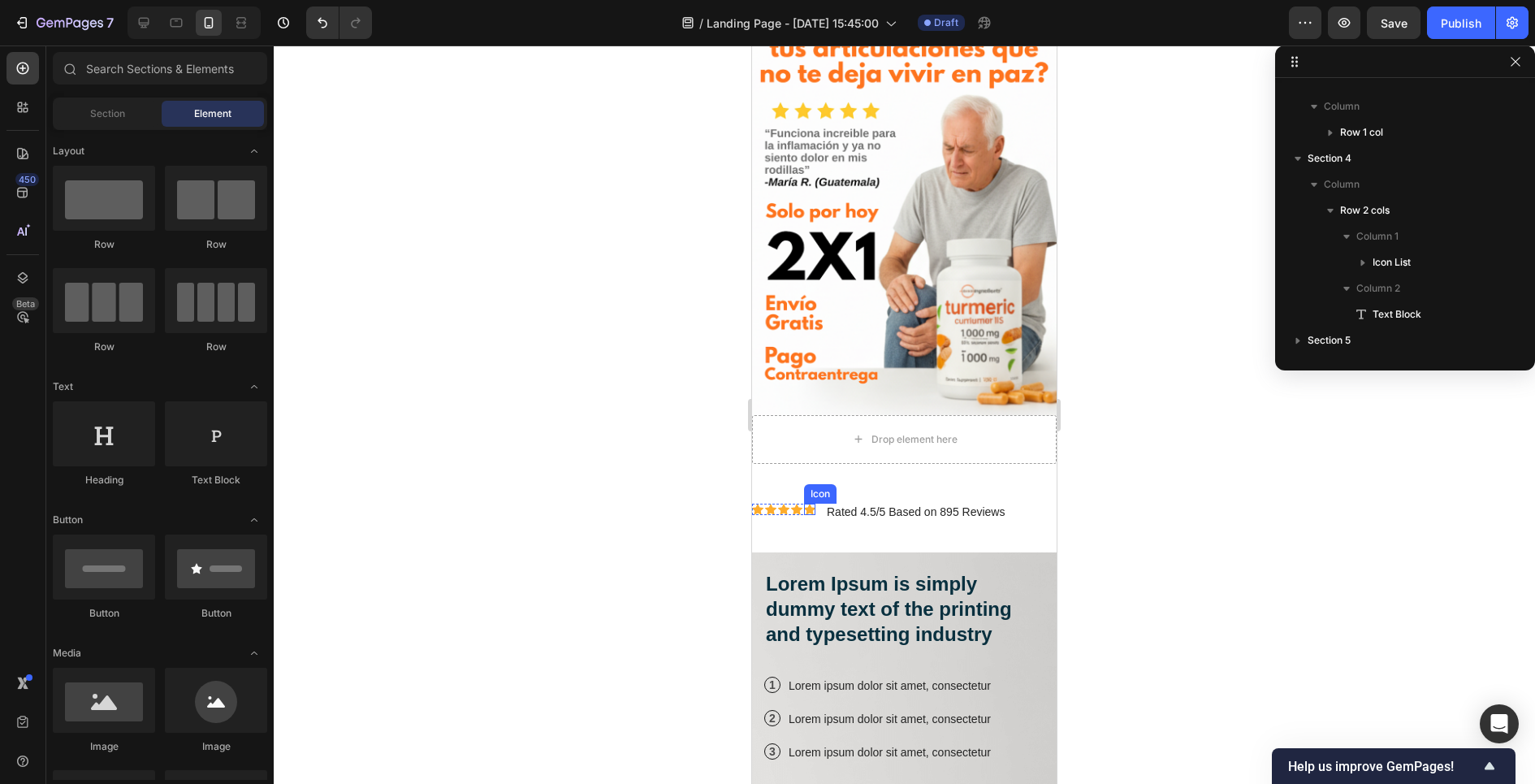
click at [824, 494] on div "Icon" at bounding box center [820, 494] width 26 height 0
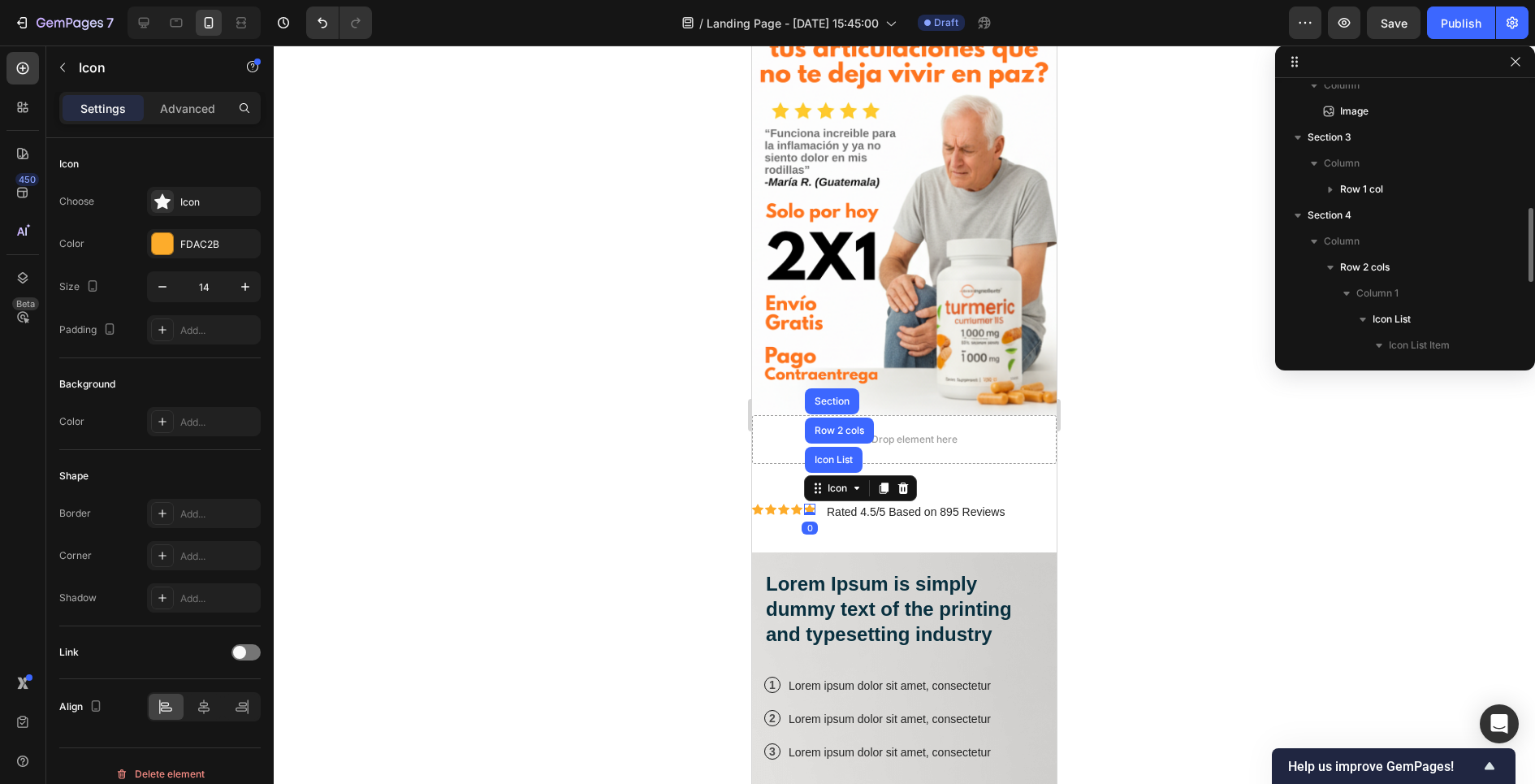
scroll to position [374, 0]
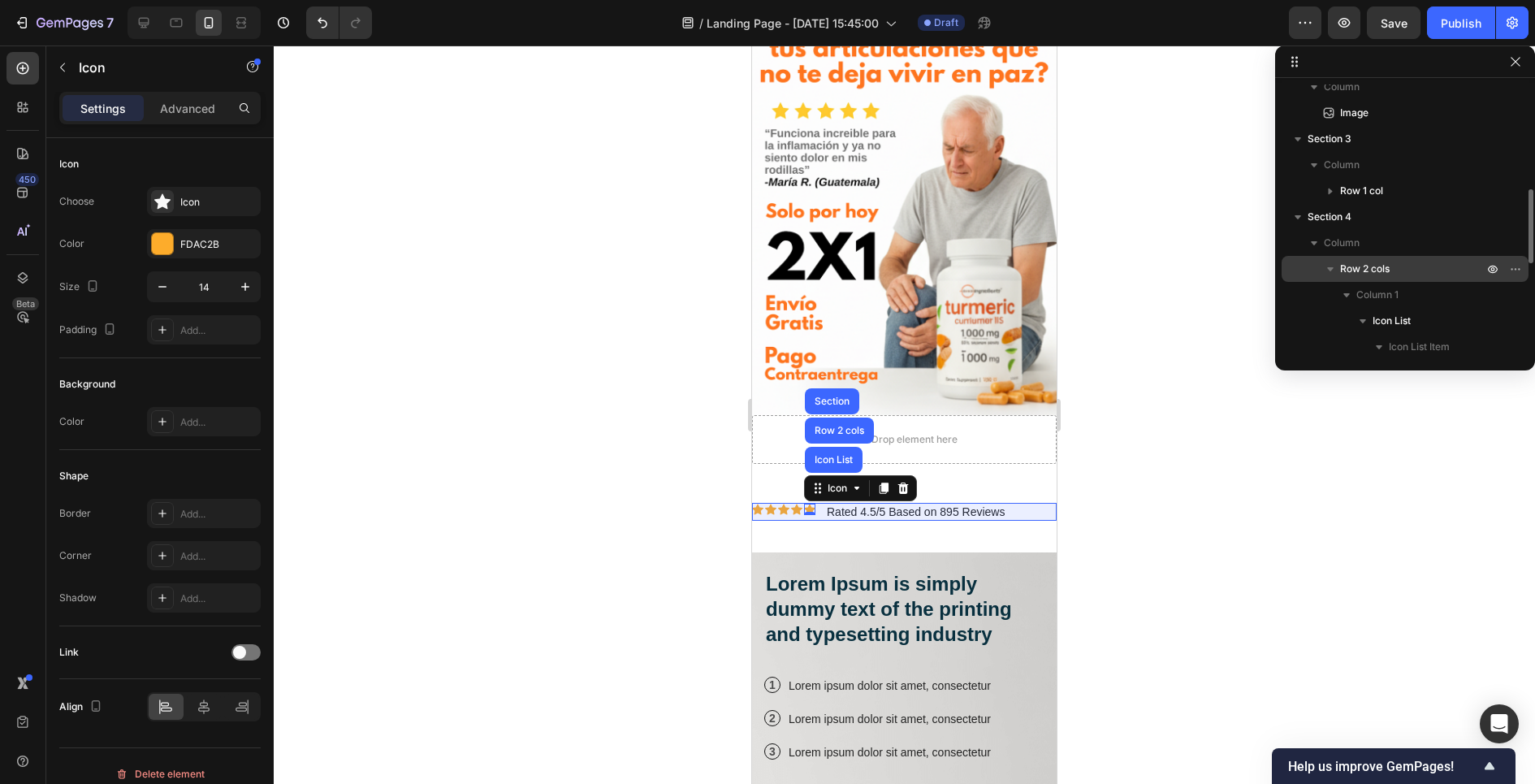
click at [1368, 266] on span "Row 2 cols" at bounding box center [1364, 268] width 50 height 17
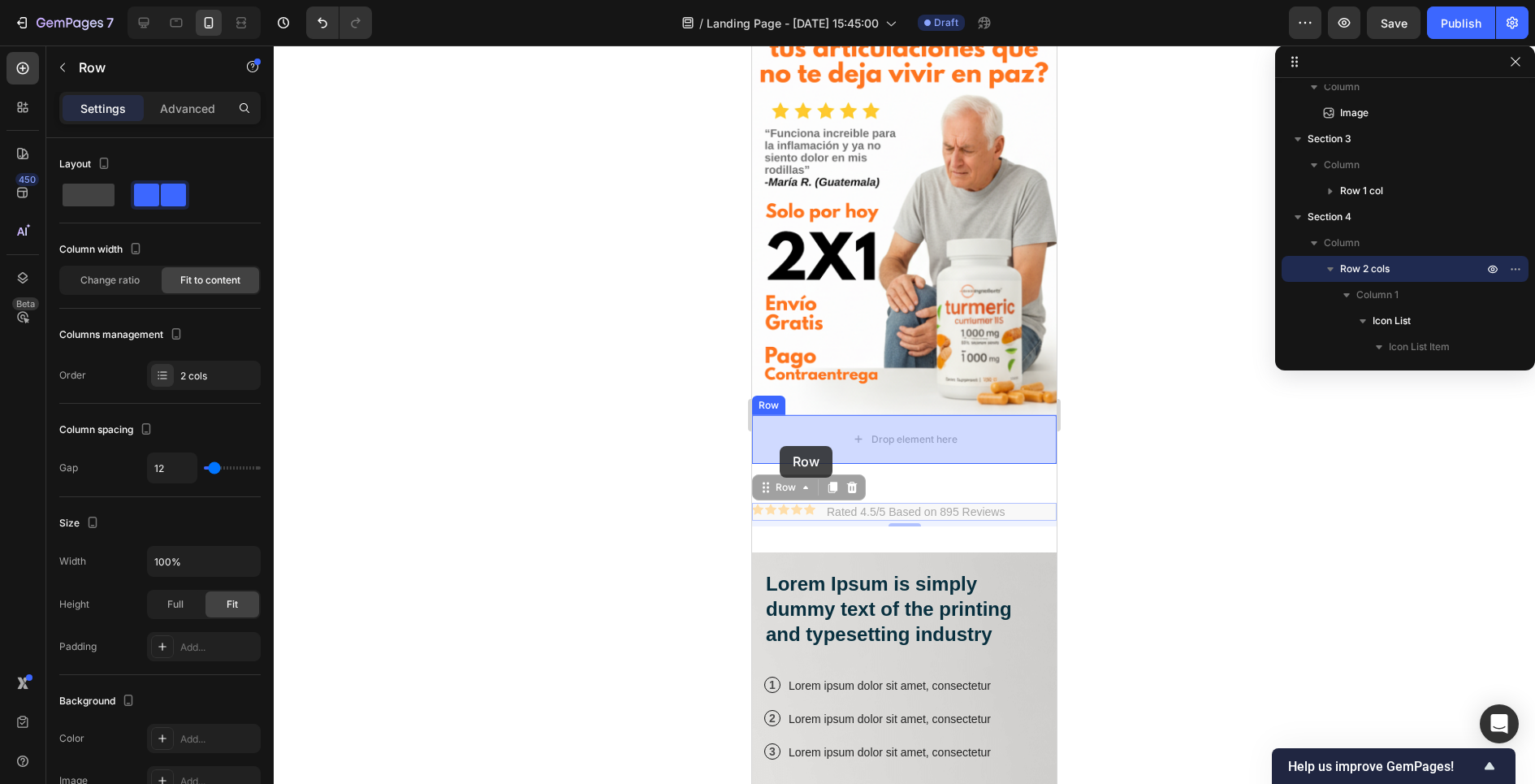
drag, startPoint x: 763, startPoint y: 487, endPoint x: 779, endPoint y: 445, distance: 44.9
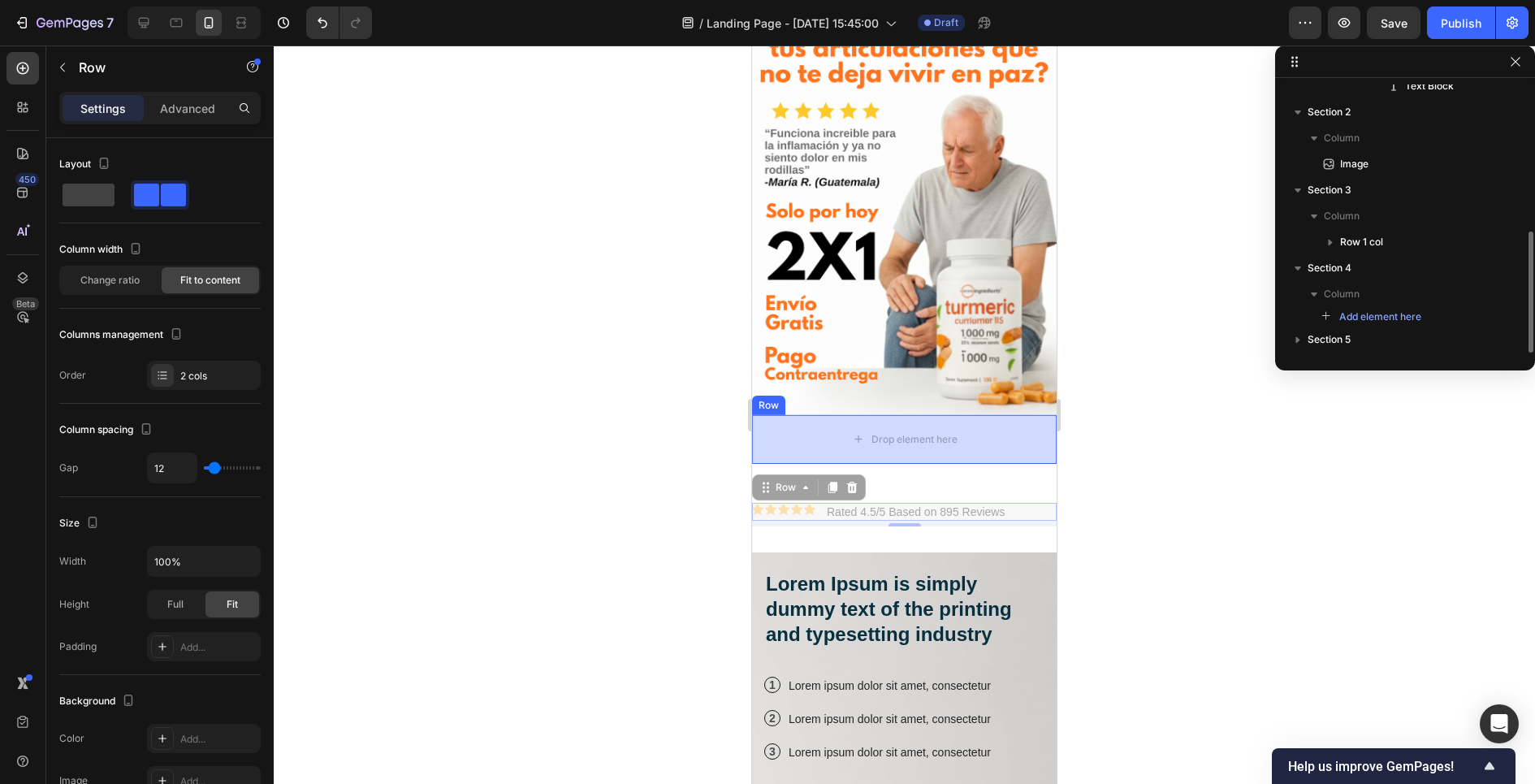
scroll to position [323, 0]
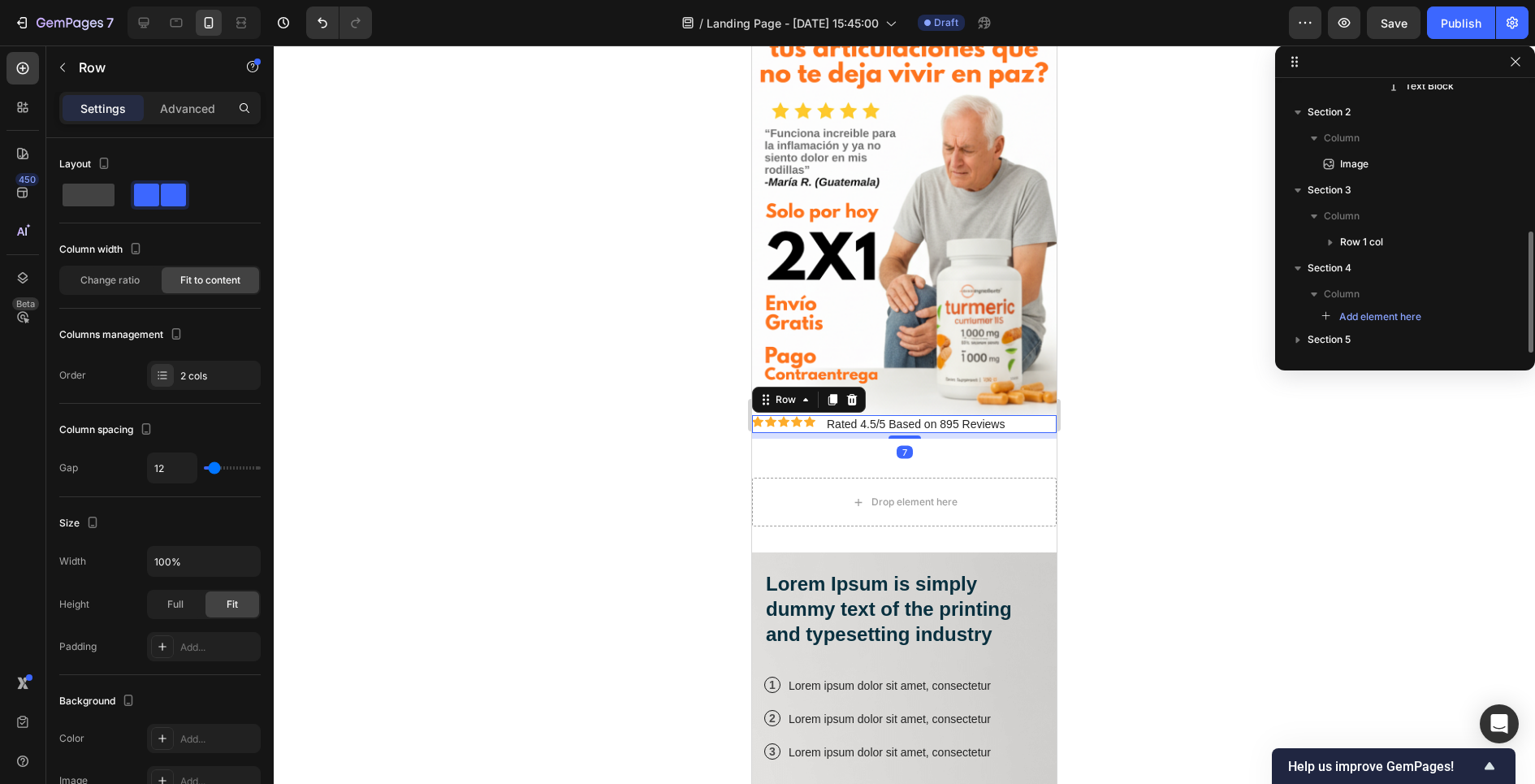
click at [715, 435] on div at bounding box center [904, 414] width 1261 height 738
click at [1025, 420] on div "Icon Icon Icon Icon Icon Icon List Rated 4.5/5 Based on 895 Reviews Text Block …" at bounding box center [904, 424] width 304 height 18
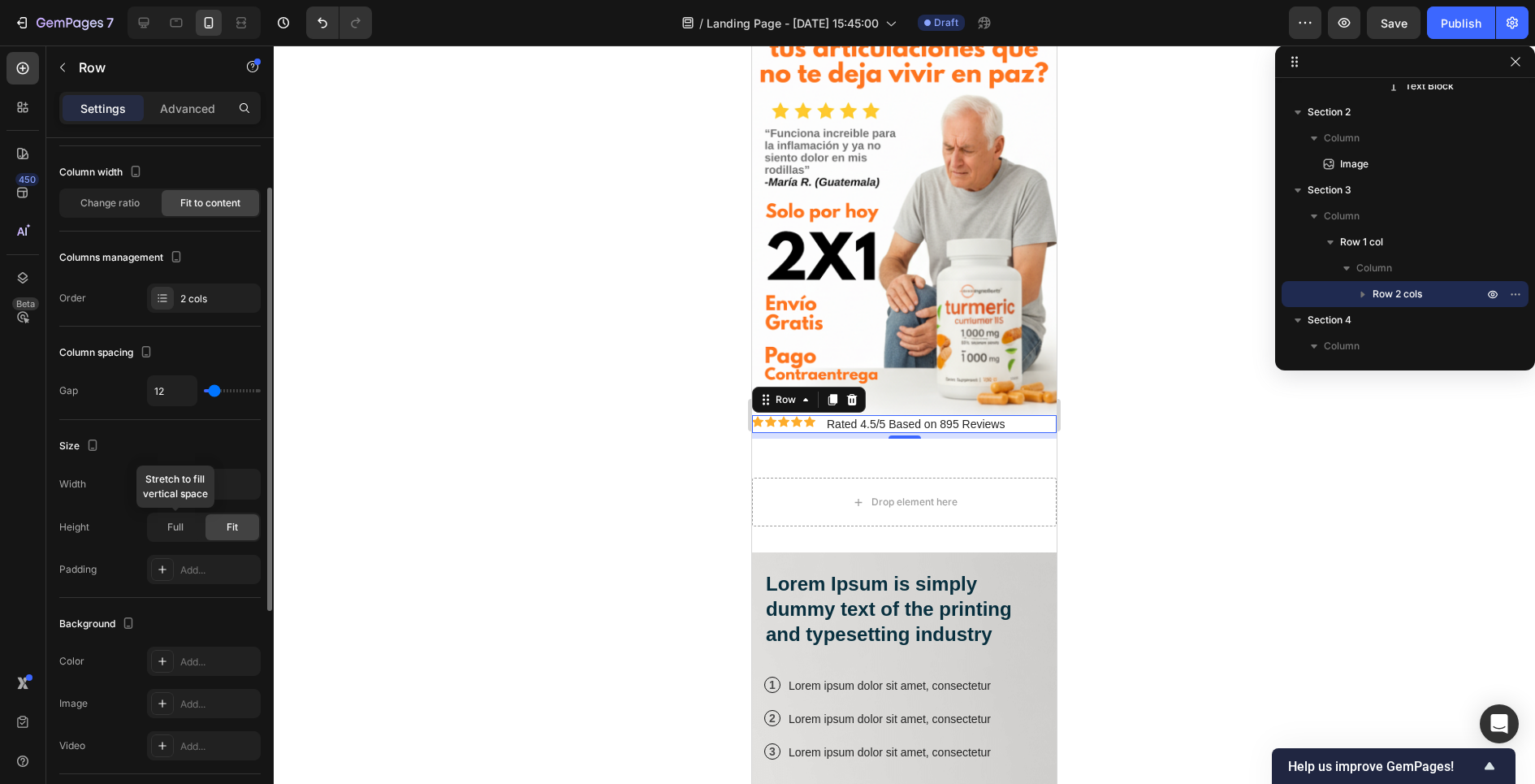
scroll to position [79, 0]
click at [167, 556] on div at bounding box center [161, 567] width 22 height 22
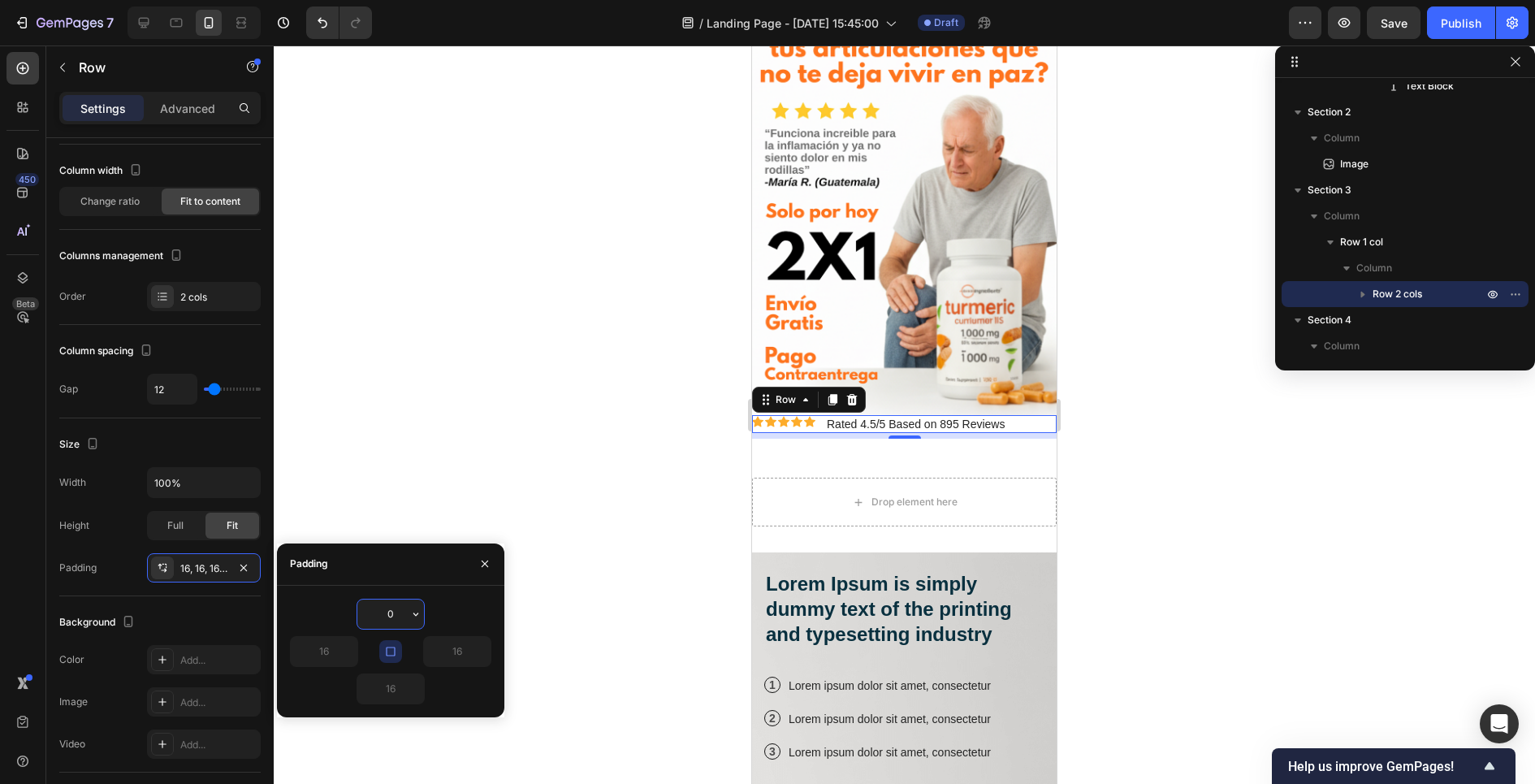
type input "0"
click at [487, 564] on icon "button" at bounding box center [484, 563] width 13 height 13
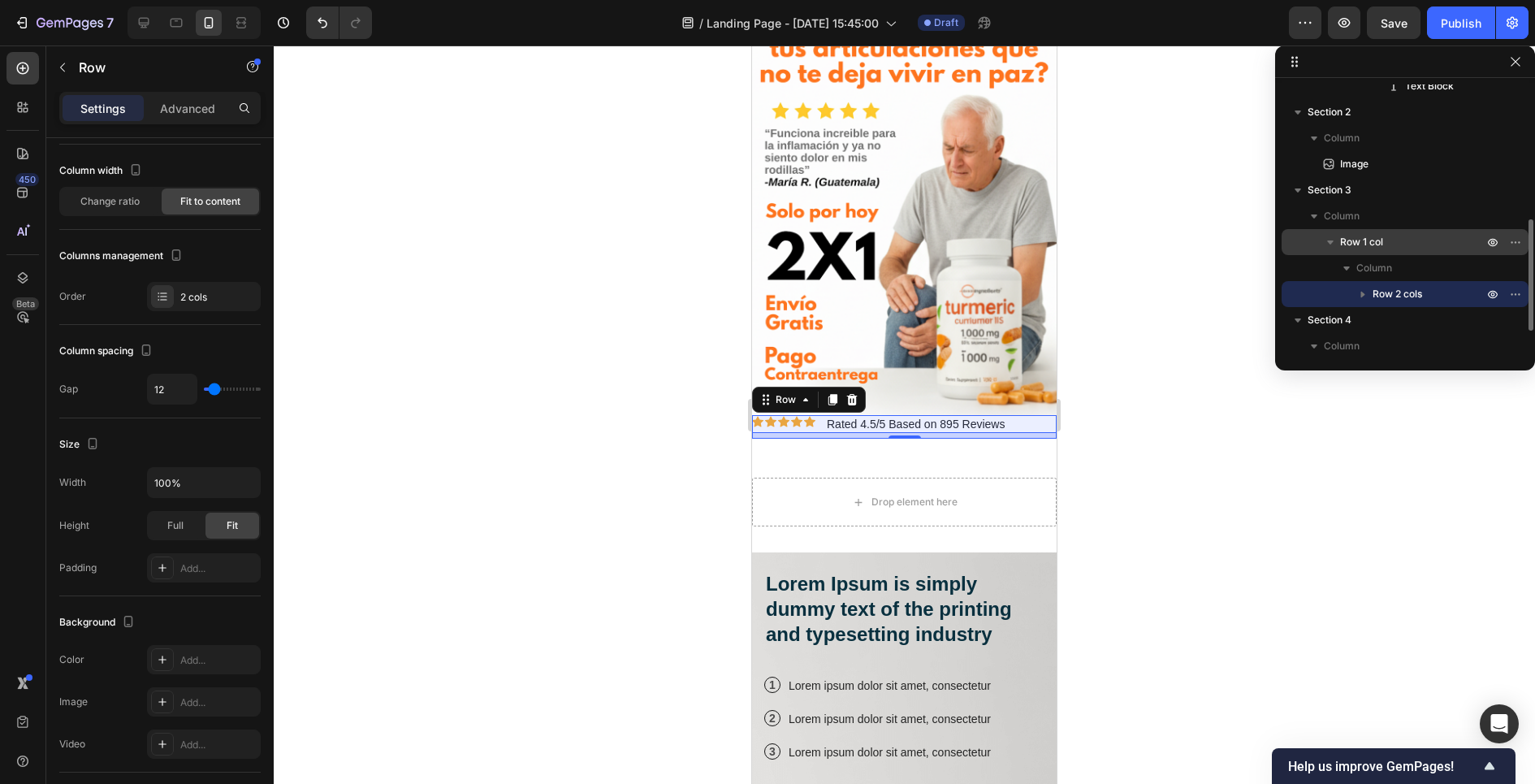
click at [1364, 236] on span "Row 1 col" at bounding box center [1361, 241] width 43 height 17
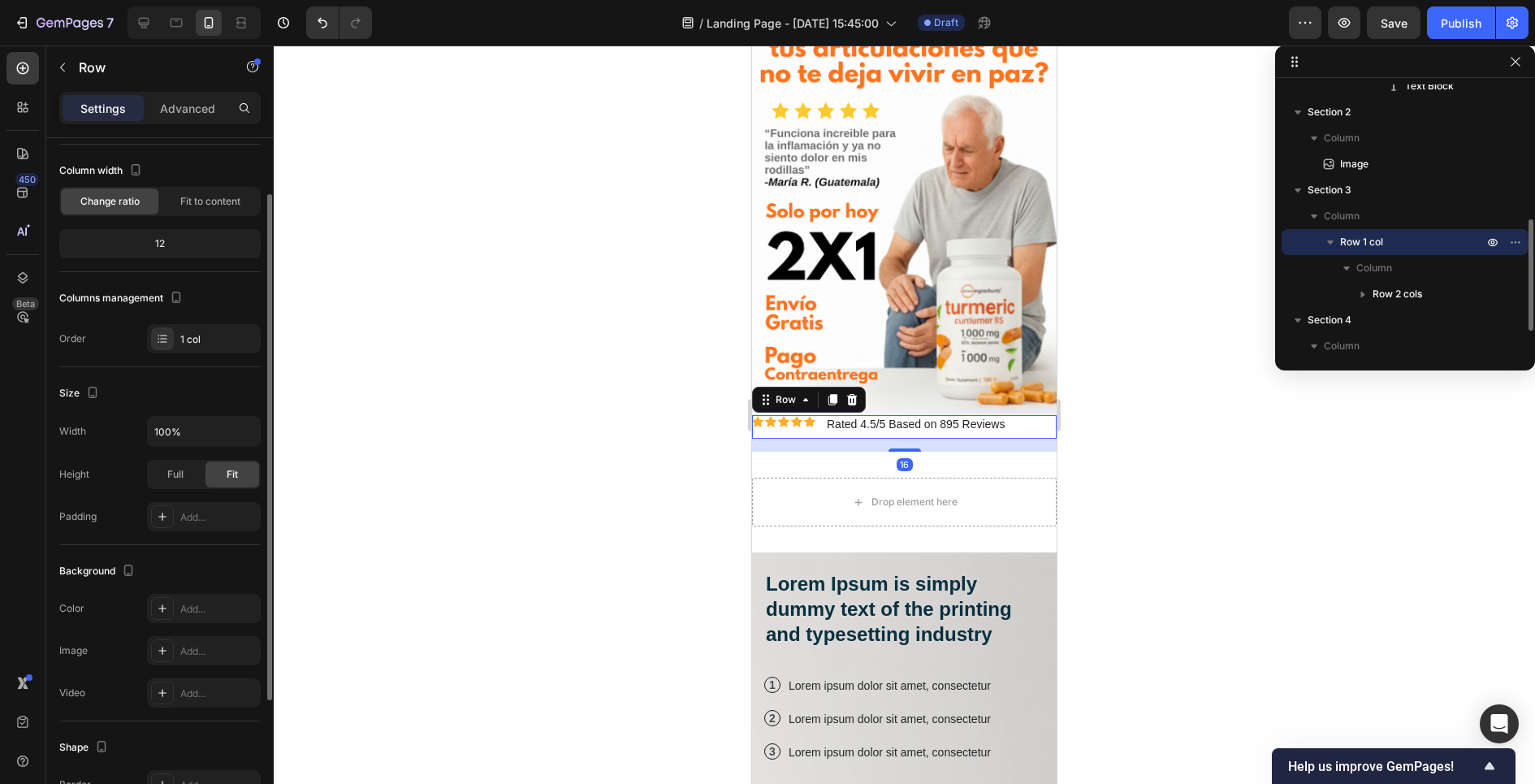
scroll to position [78, 0]
click at [168, 513] on div at bounding box center [161, 517] width 22 height 22
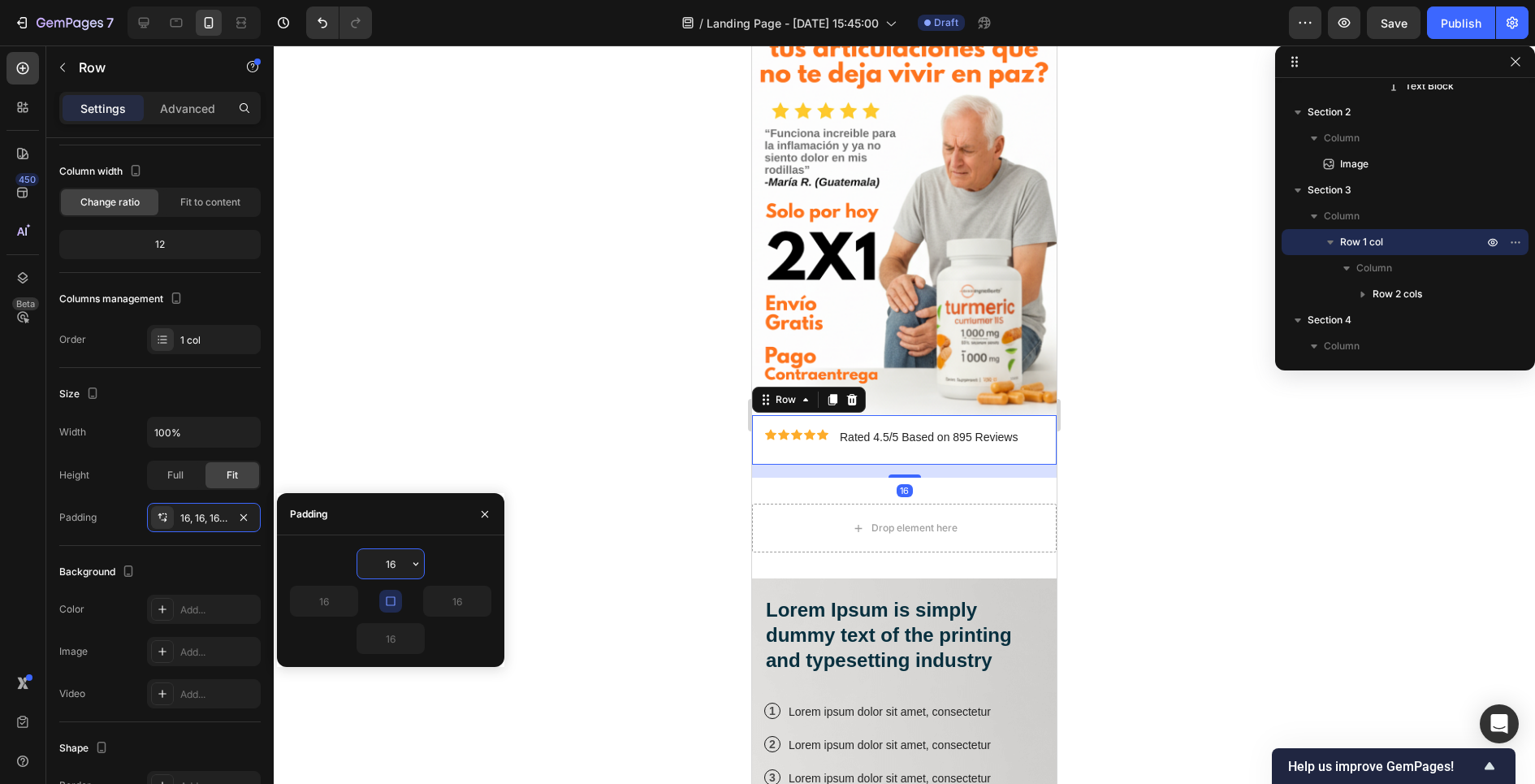
type input "0"
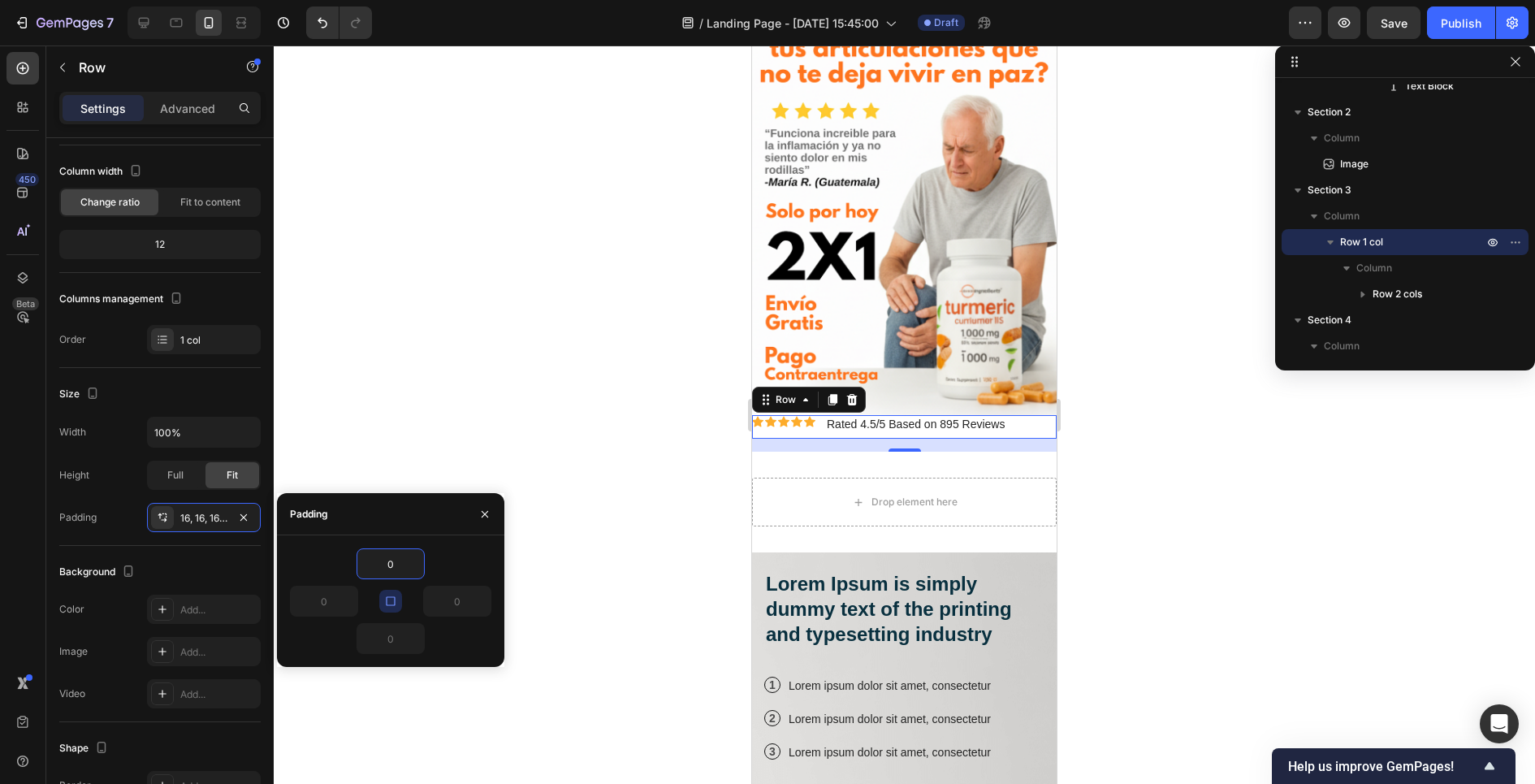
click at [434, 428] on div at bounding box center [904, 414] width 1261 height 738
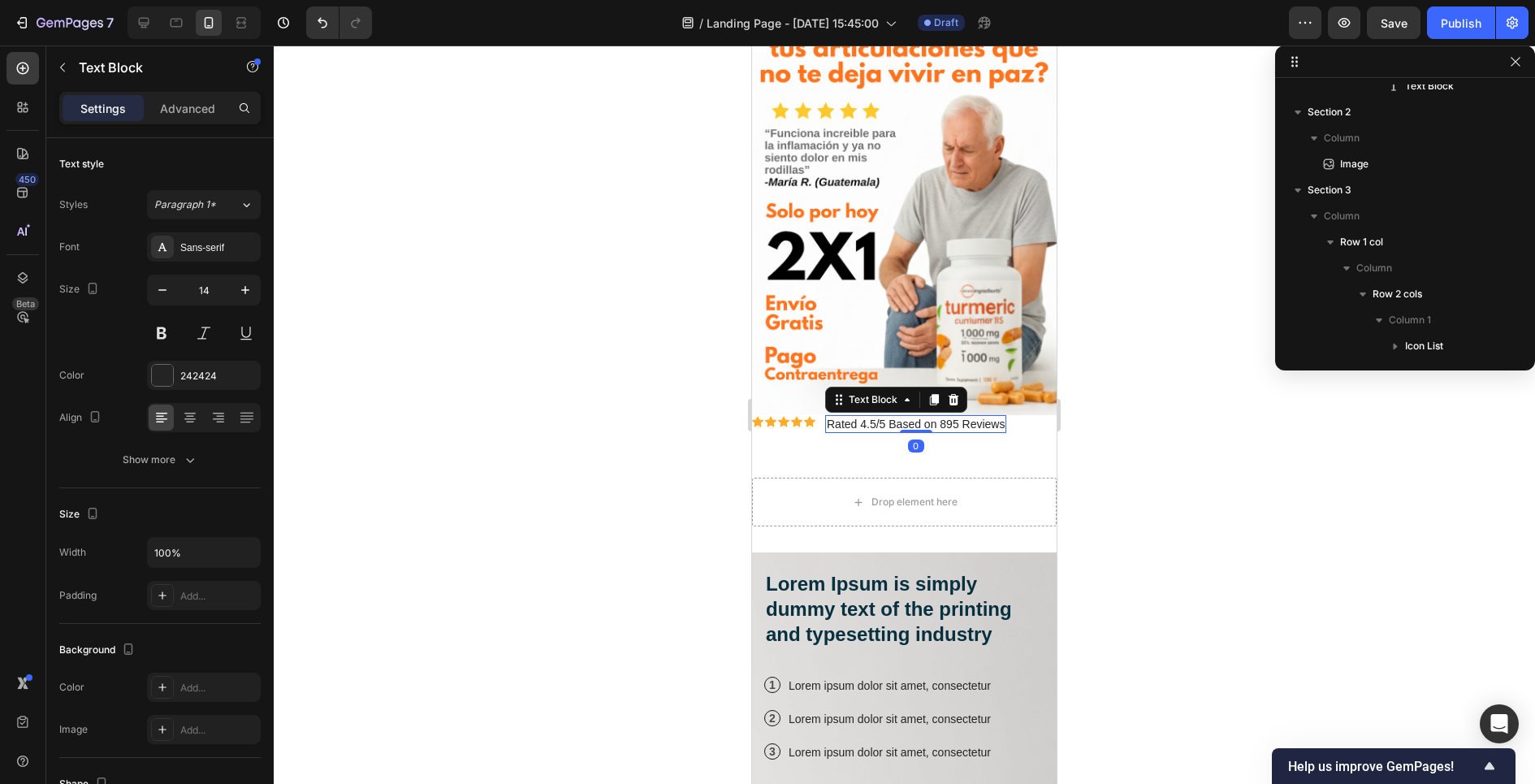
click at [859, 430] on p "Rated 4.5/5 Based on 895 Reviews" at bounding box center [915, 423] width 178 height 15
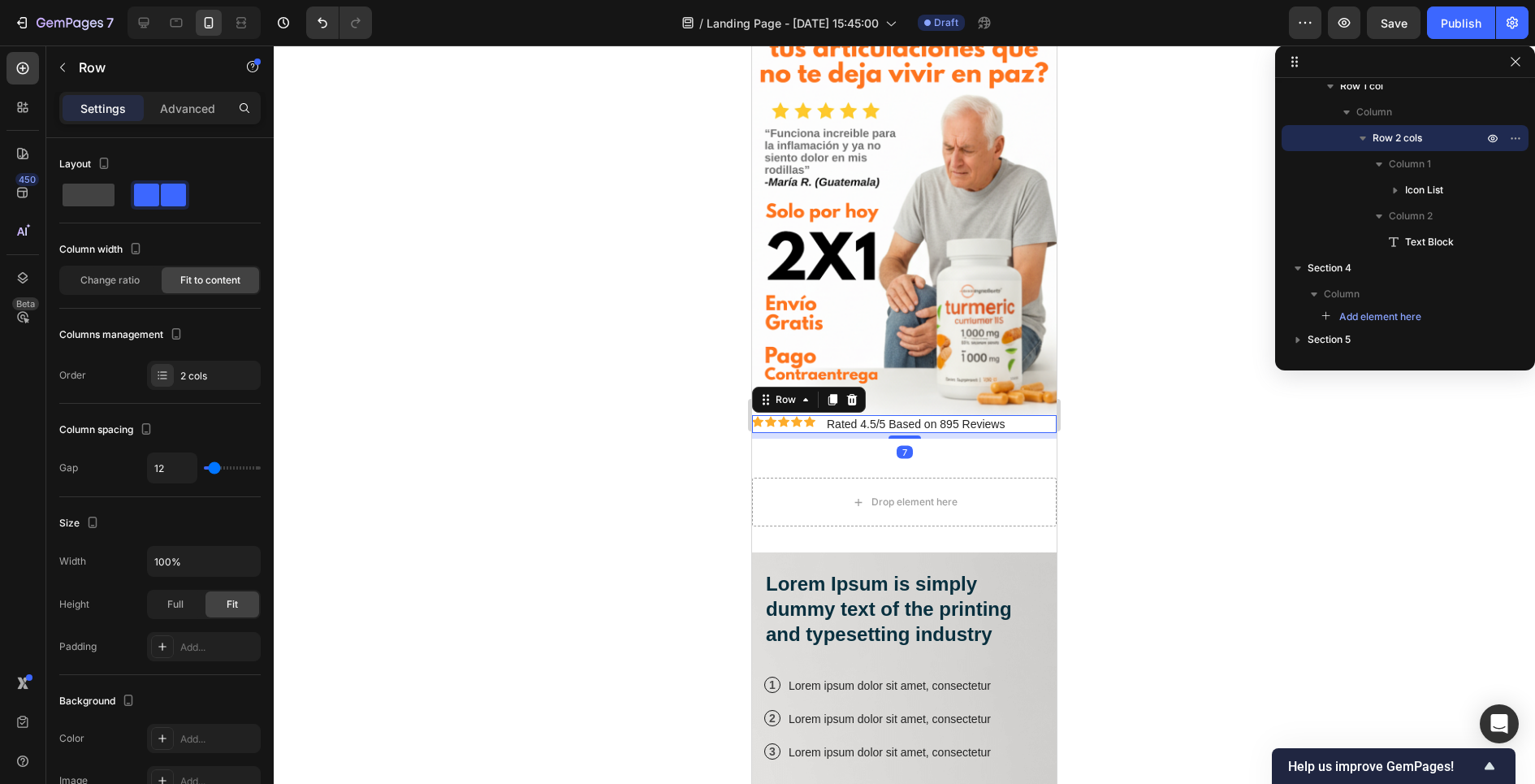
click at [1040, 430] on div "Icon Icon Icon Icon Icon Icon List Rated 4.5/5 Based on 895 Reviews Text Block …" at bounding box center [904, 424] width 304 height 18
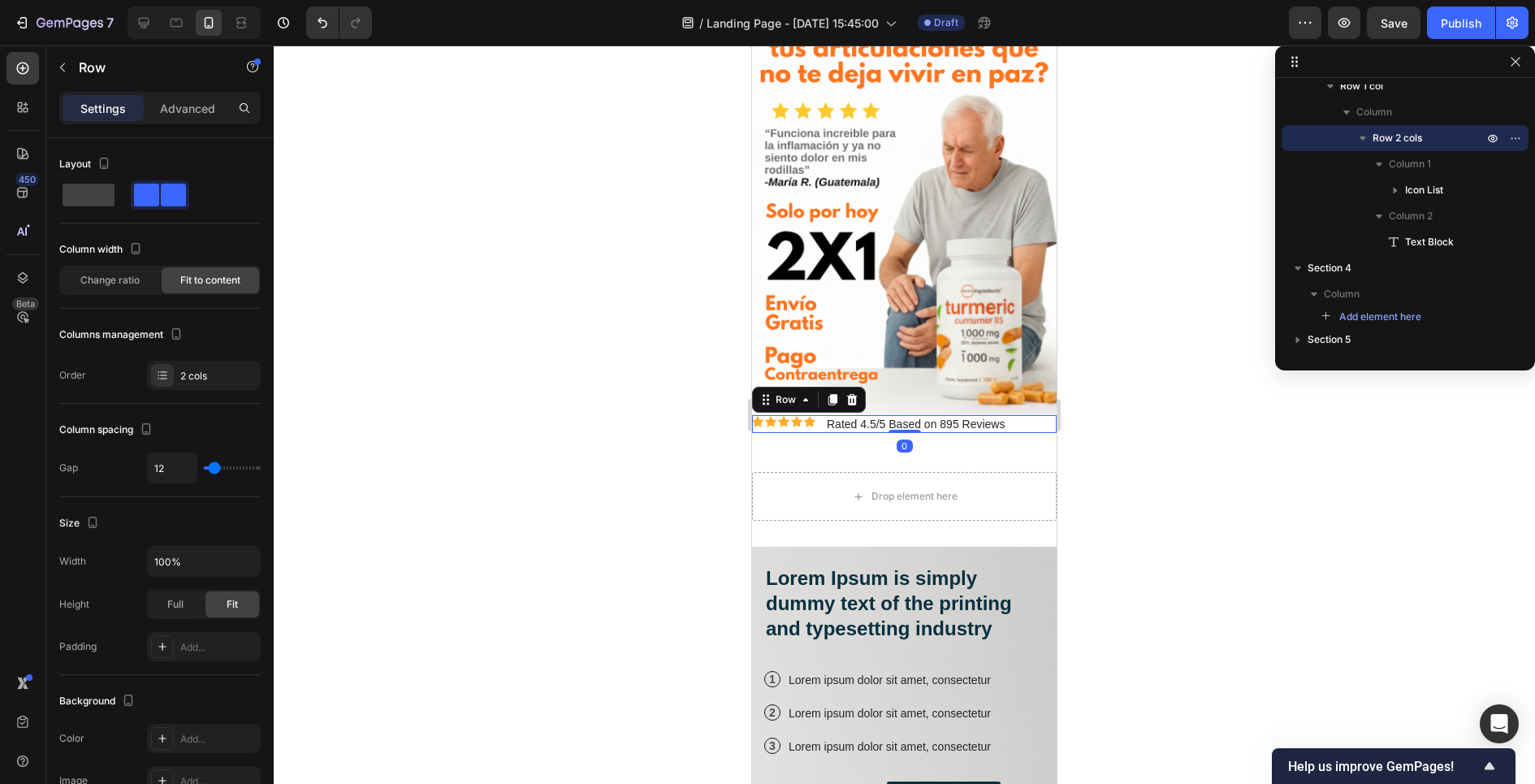
drag, startPoint x: 908, startPoint y: 433, endPoint x: 911, endPoint y: 401, distance: 32.1
click at [911, 401] on div "Image Section 2 Icon Icon Icon Icon Icon Icon List Rated 4.5/5 Based on 895 Rev…" at bounding box center [904, 524] width 304 height 1127
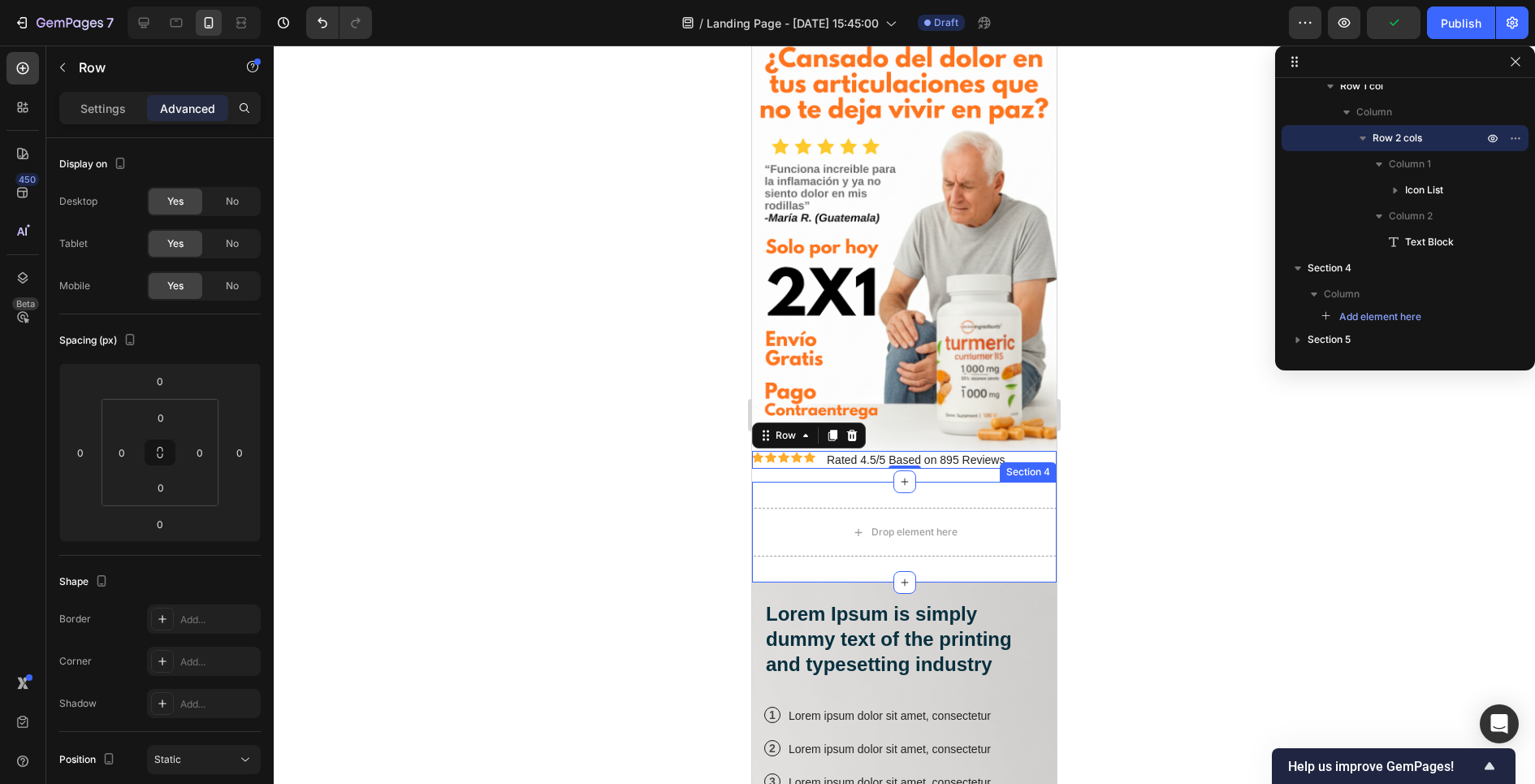
scroll to position [86, 0]
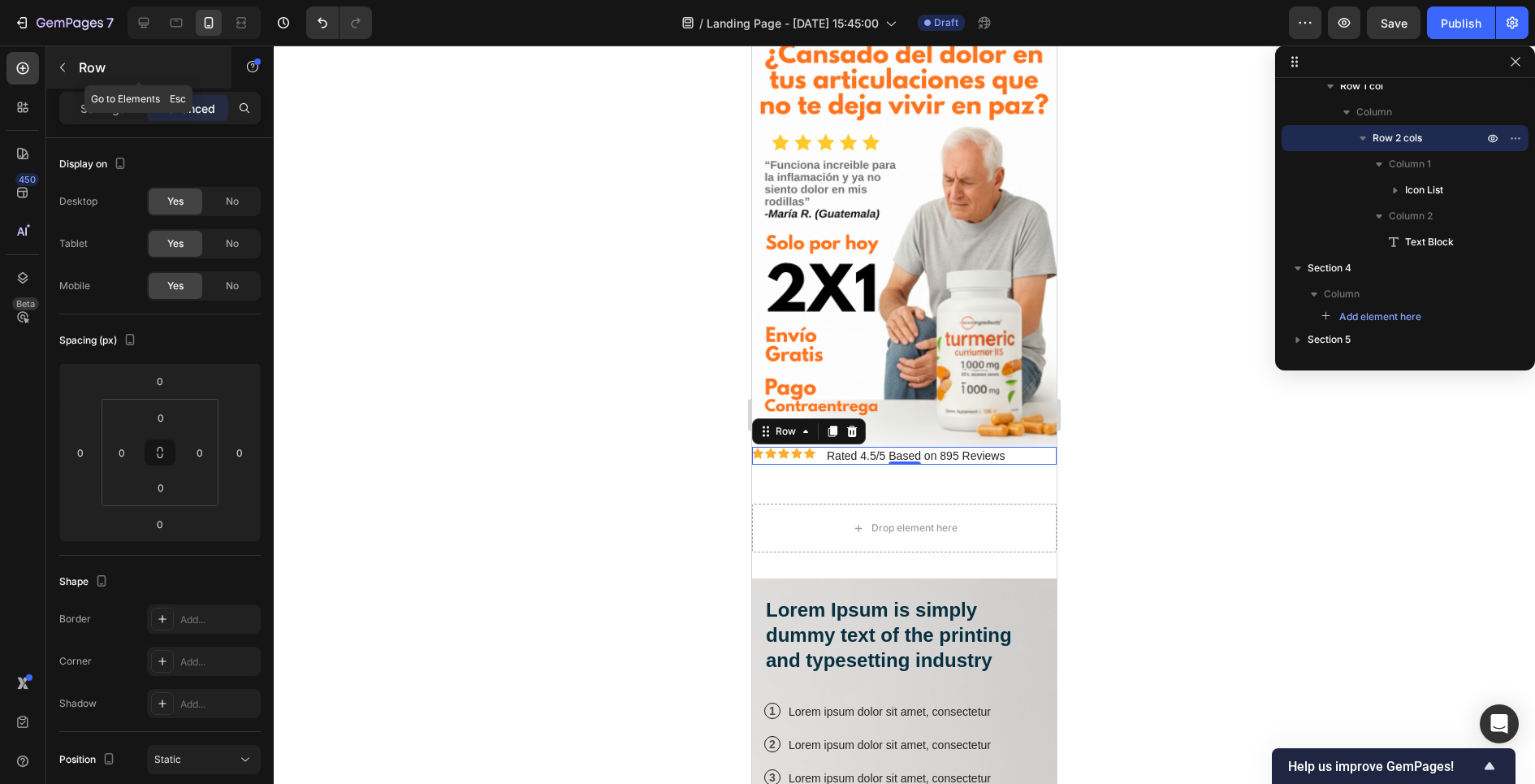
click at [71, 62] on button "button" at bounding box center [62, 67] width 26 height 26
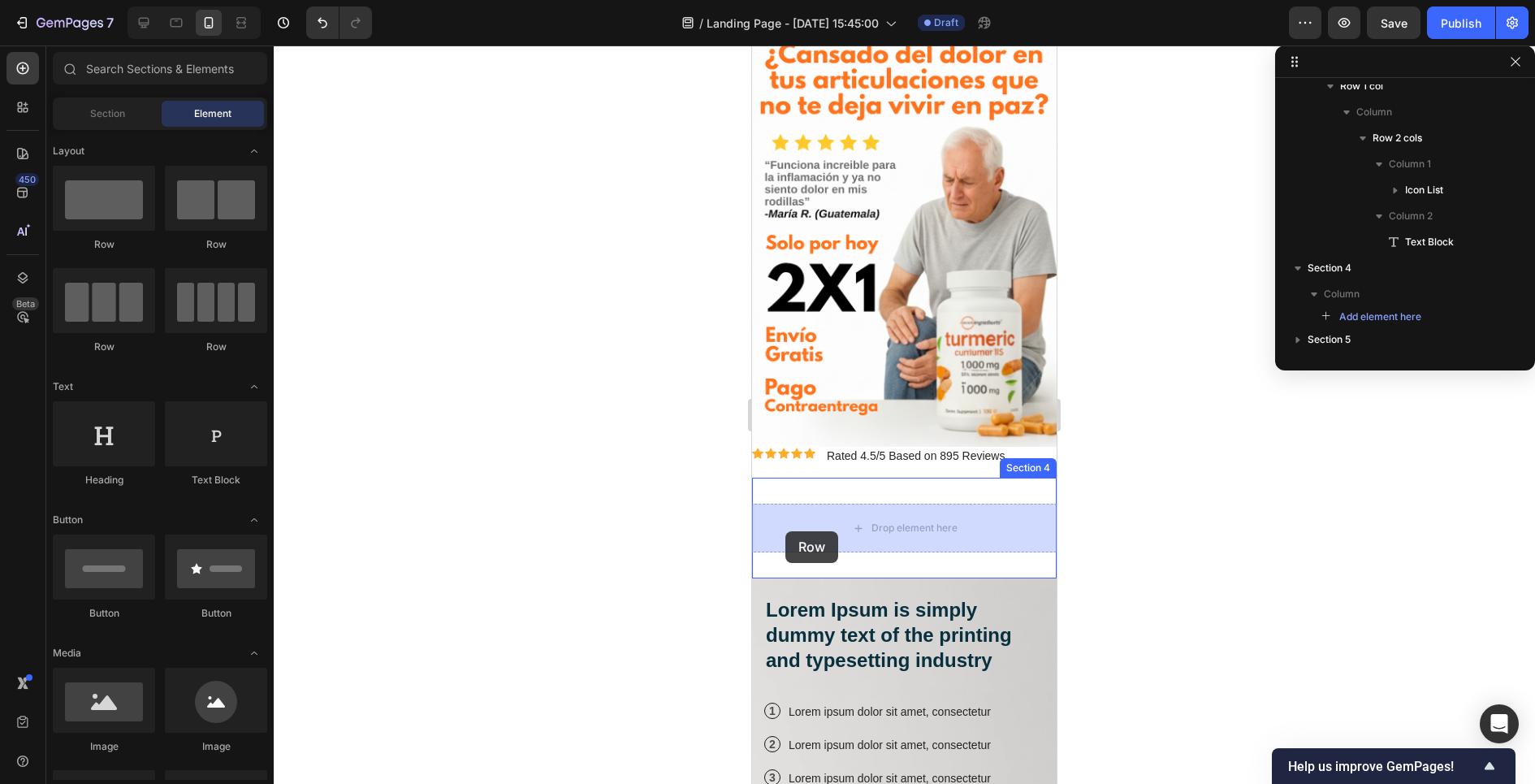
drag, startPoint x: 865, startPoint y: 235, endPoint x: 785, endPoint y: 531, distance: 306.6
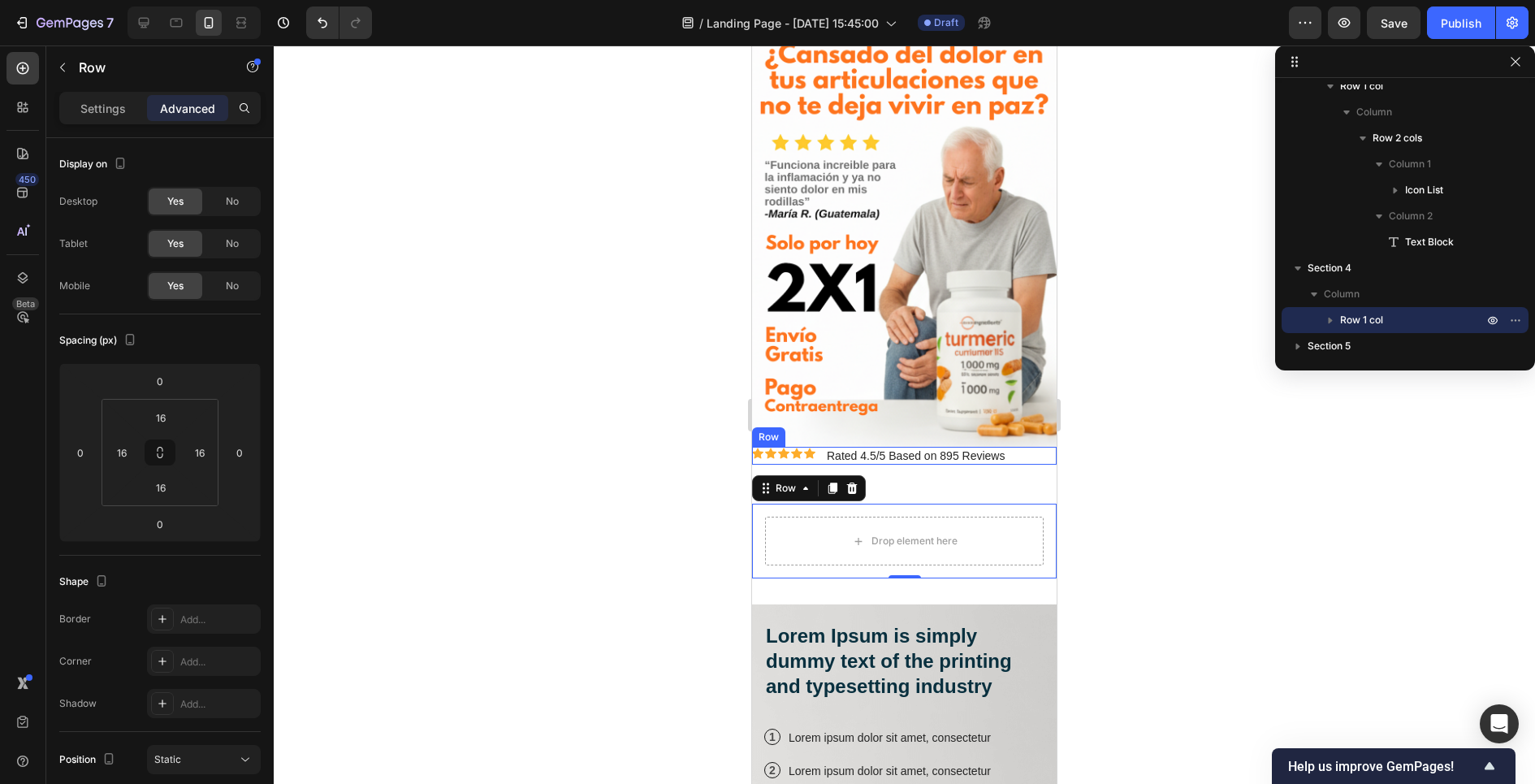
scroll to position [78, 0]
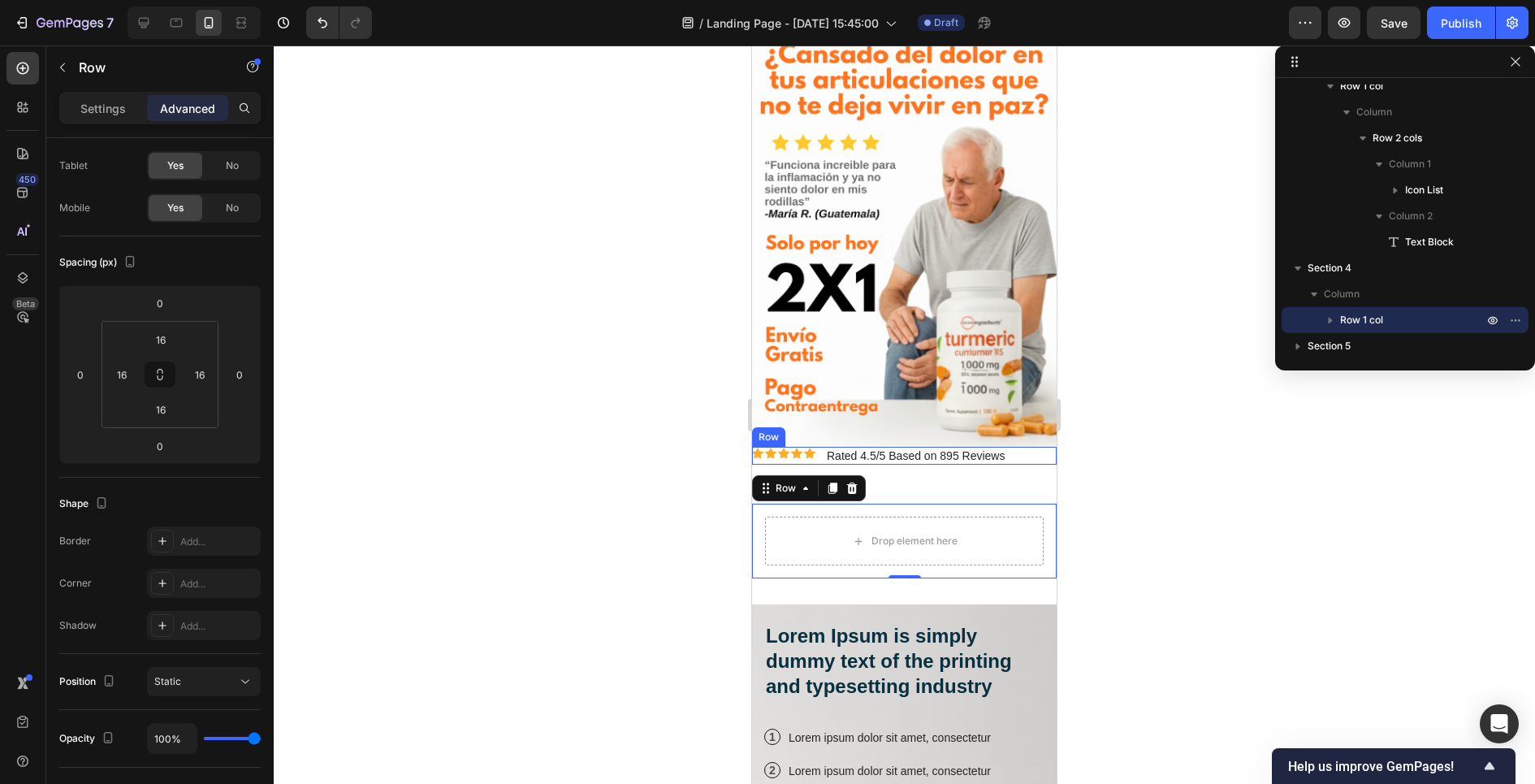
click at [1036, 452] on div "Icon Icon Icon Icon Icon Icon List Rated 4.5/5 Based on 895 Reviews Text Block …" at bounding box center [904, 455] width 304 height 18
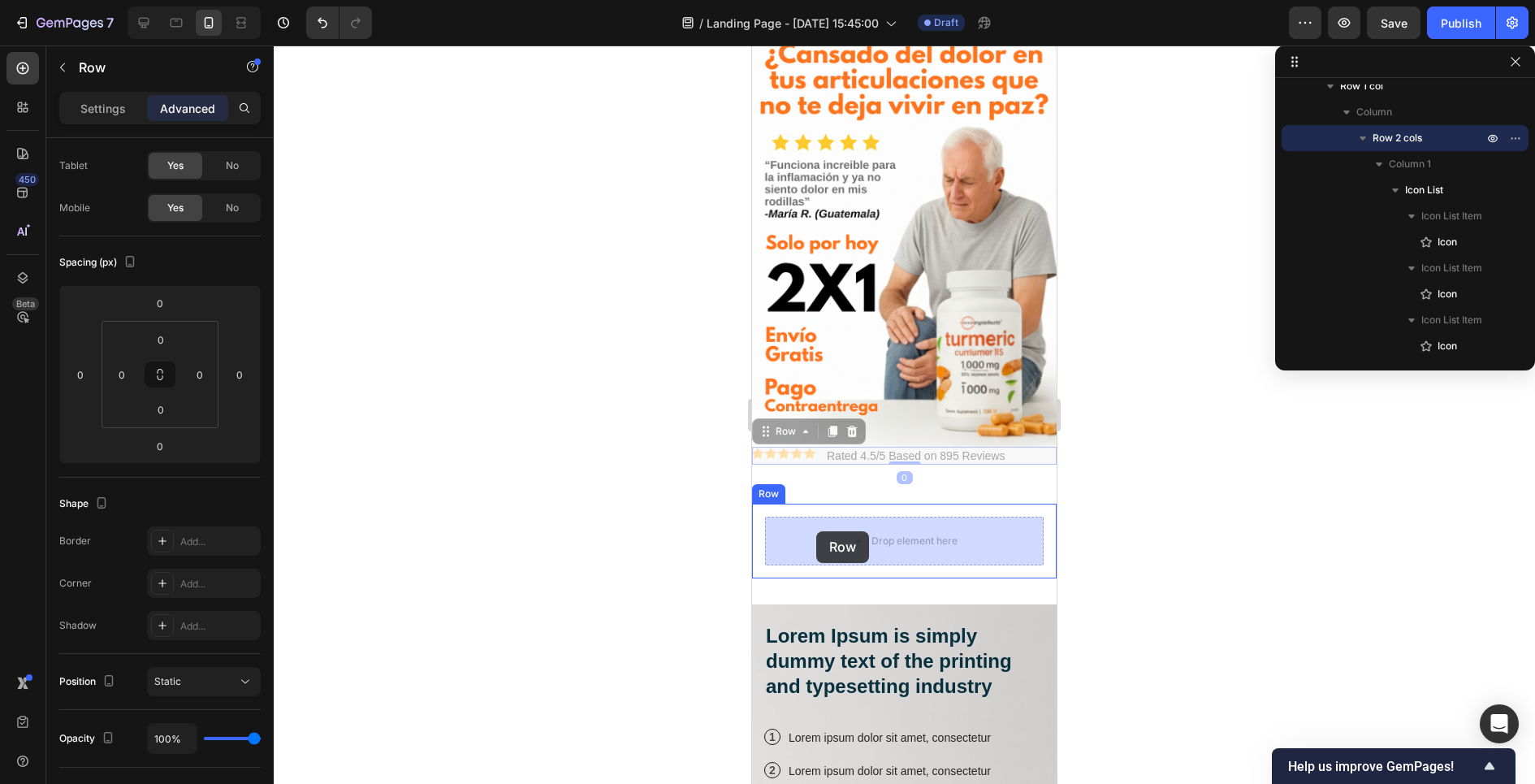
drag, startPoint x: 760, startPoint y: 434, endPoint x: 816, endPoint y: 531, distance: 112.0
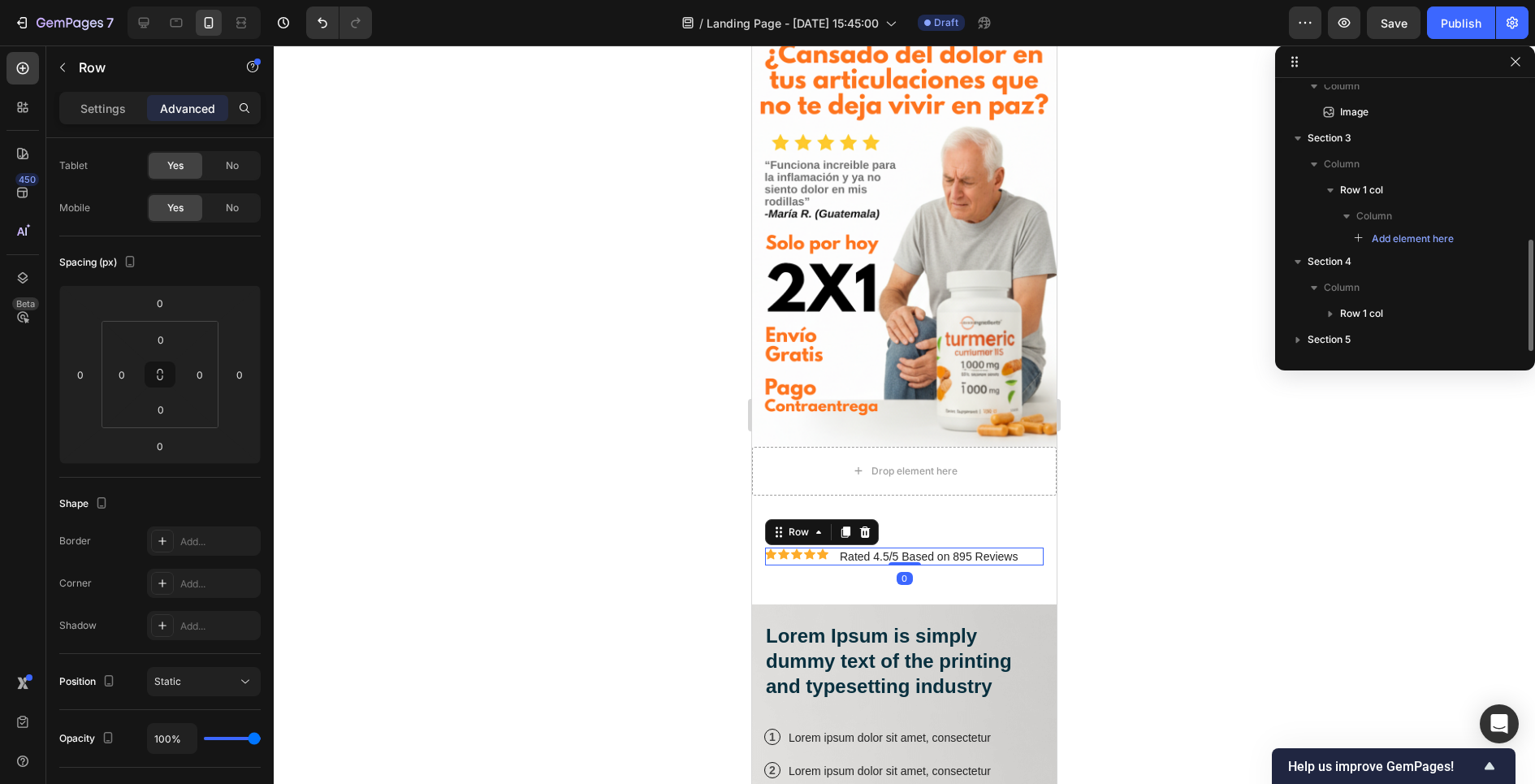
scroll to position [374, 0]
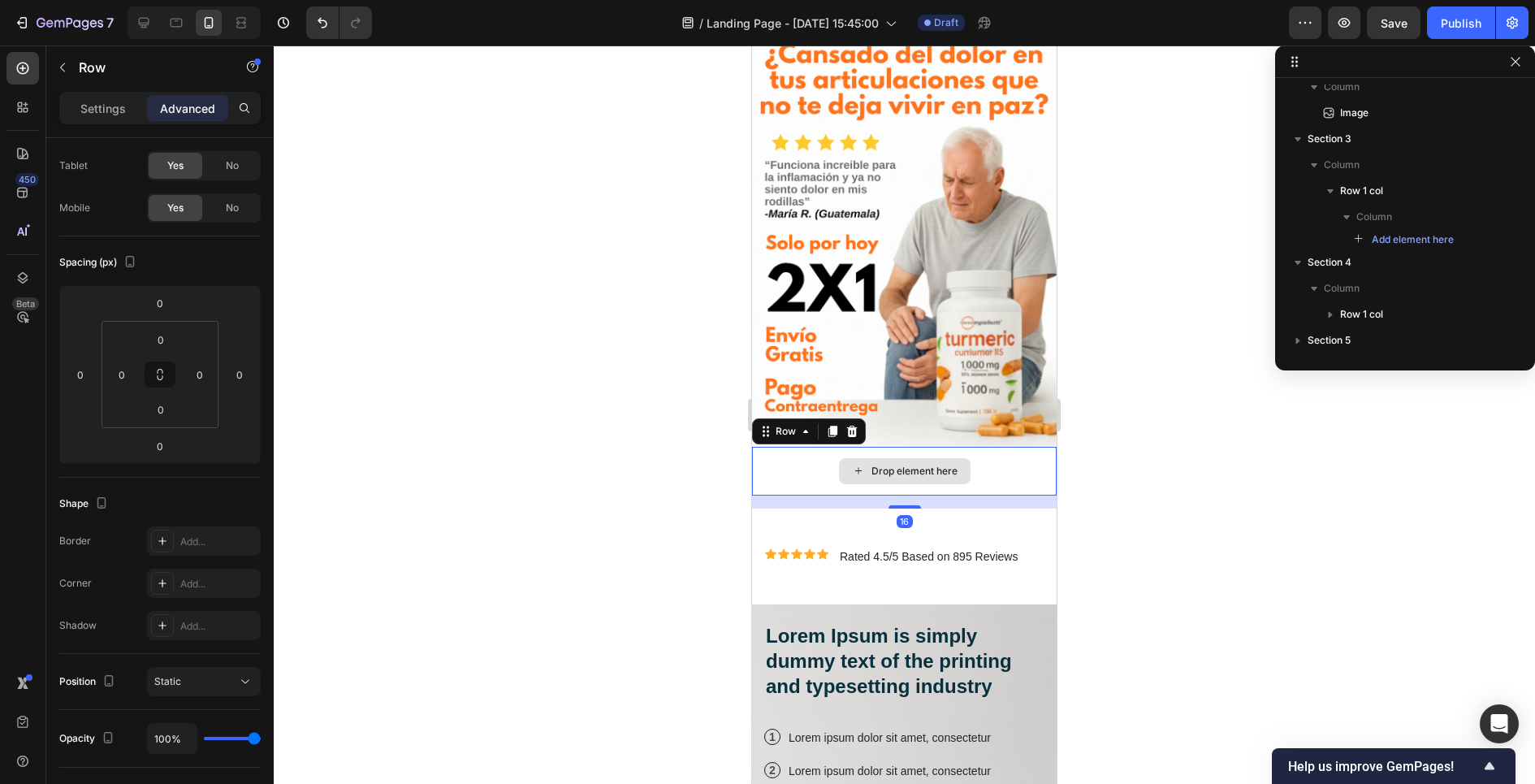
click at [801, 475] on div "Drop element here" at bounding box center [904, 471] width 304 height 49
click at [849, 427] on icon at bounding box center [852, 431] width 11 height 12
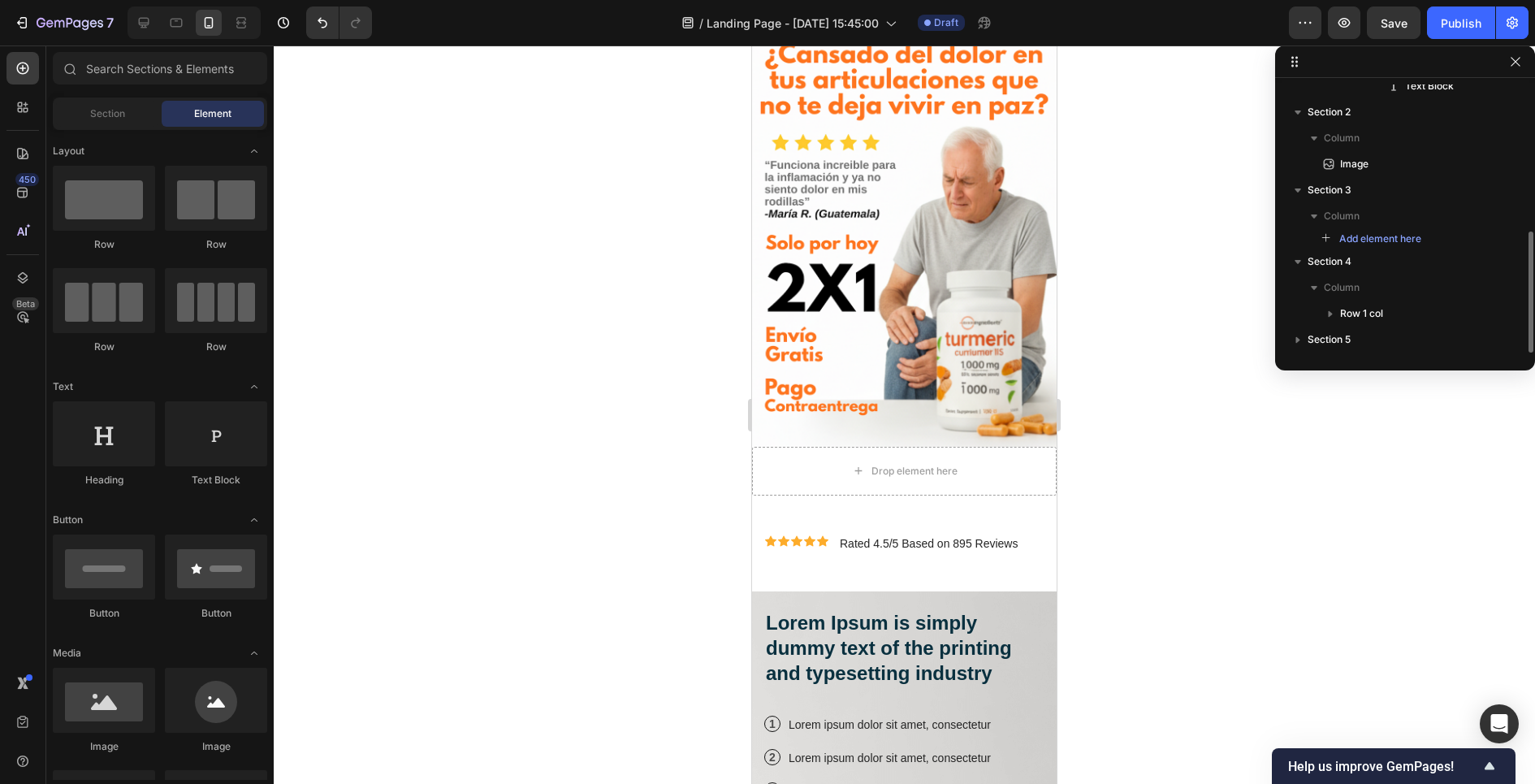
scroll to position [323, 0]
click at [813, 480] on div "Drop element here" at bounding box center [904, 471] width 304 height 49
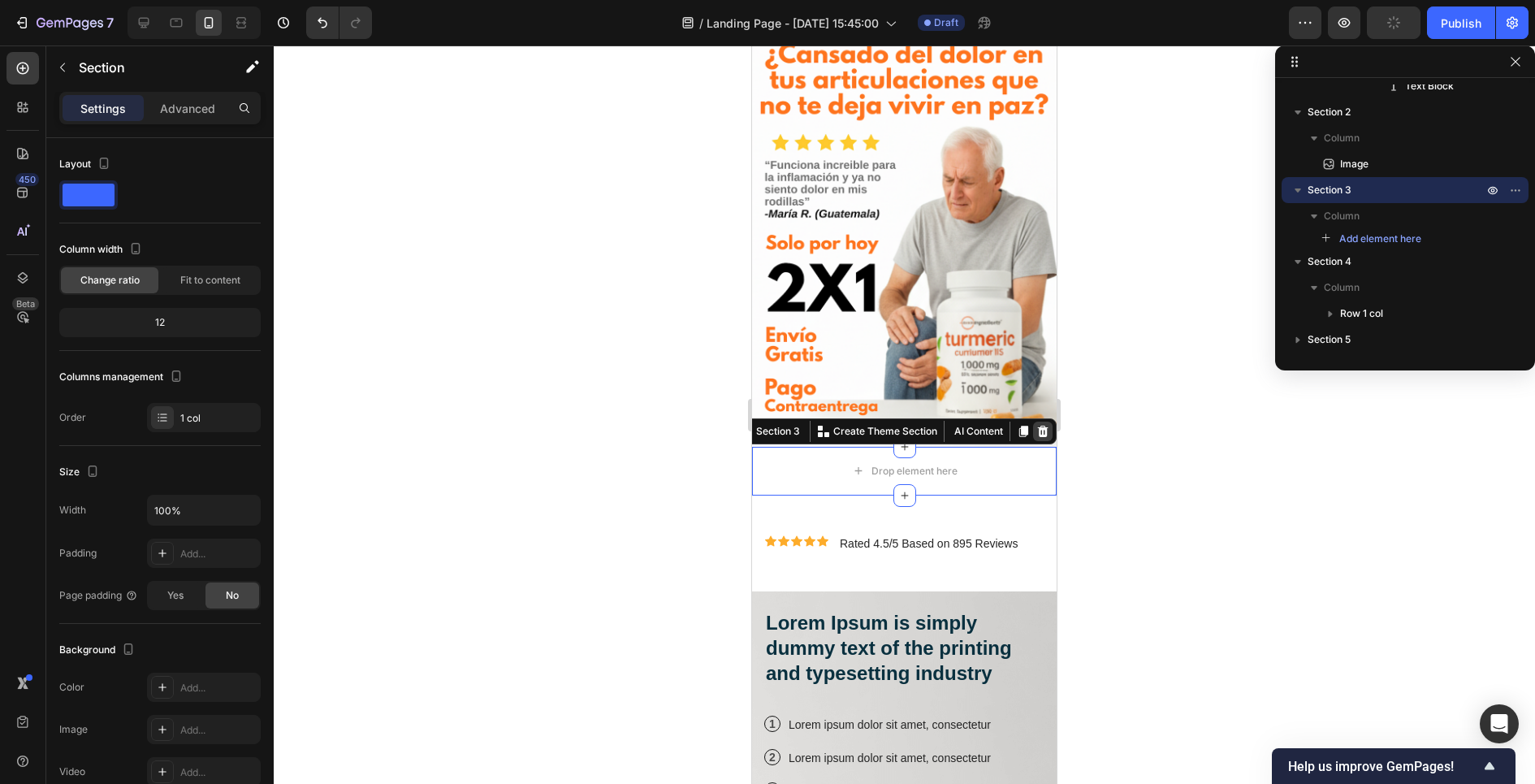
click at [1044, 421] on div at bounding box center [1043, 431] width 19 height 19
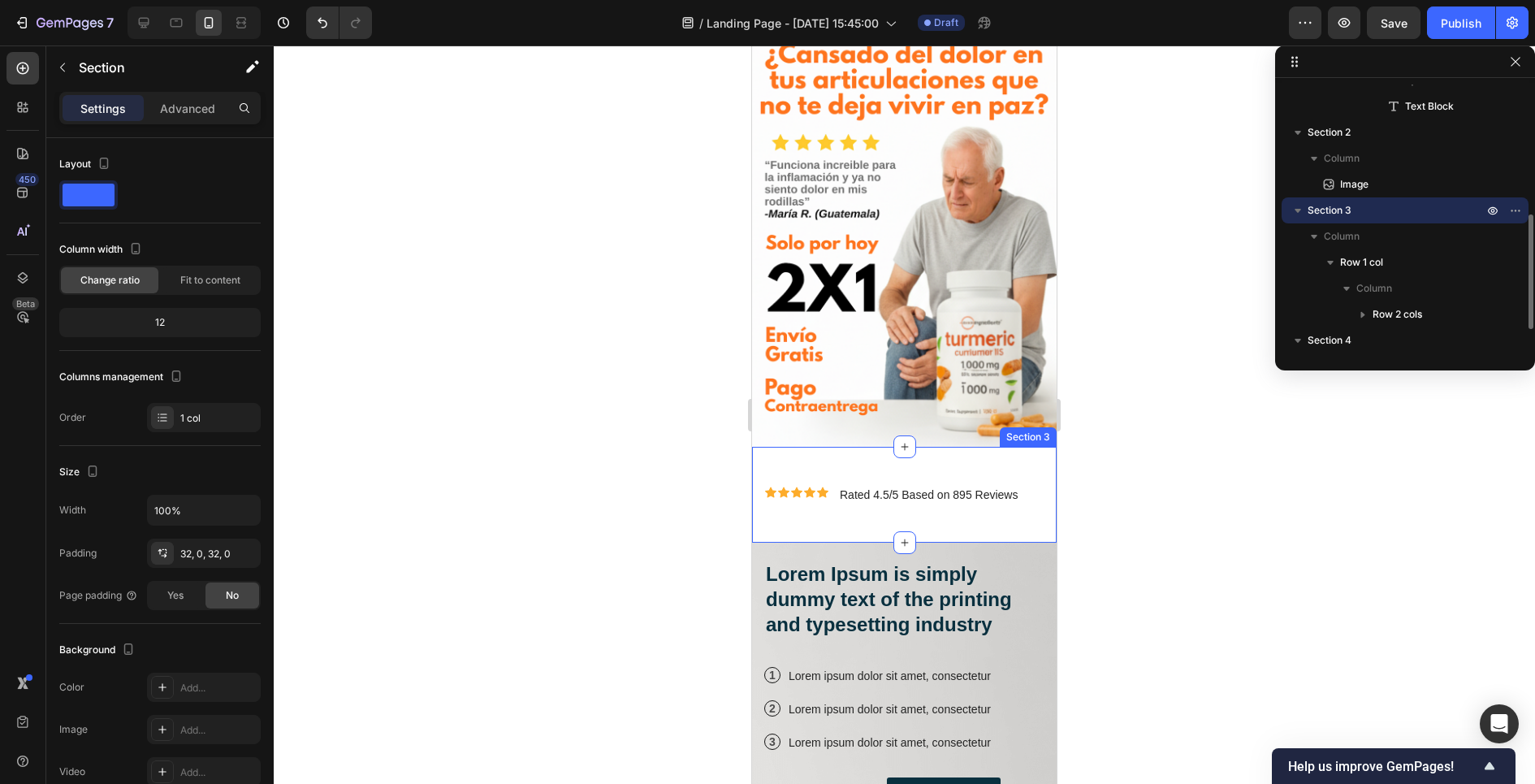
click at [873, 465] on div "Icon Icon Icon Icon Icon Icon List Rated 4.5/5 Based on 895 Reviews Text Block …" at bounding box center [904, 494] width 304 height 96
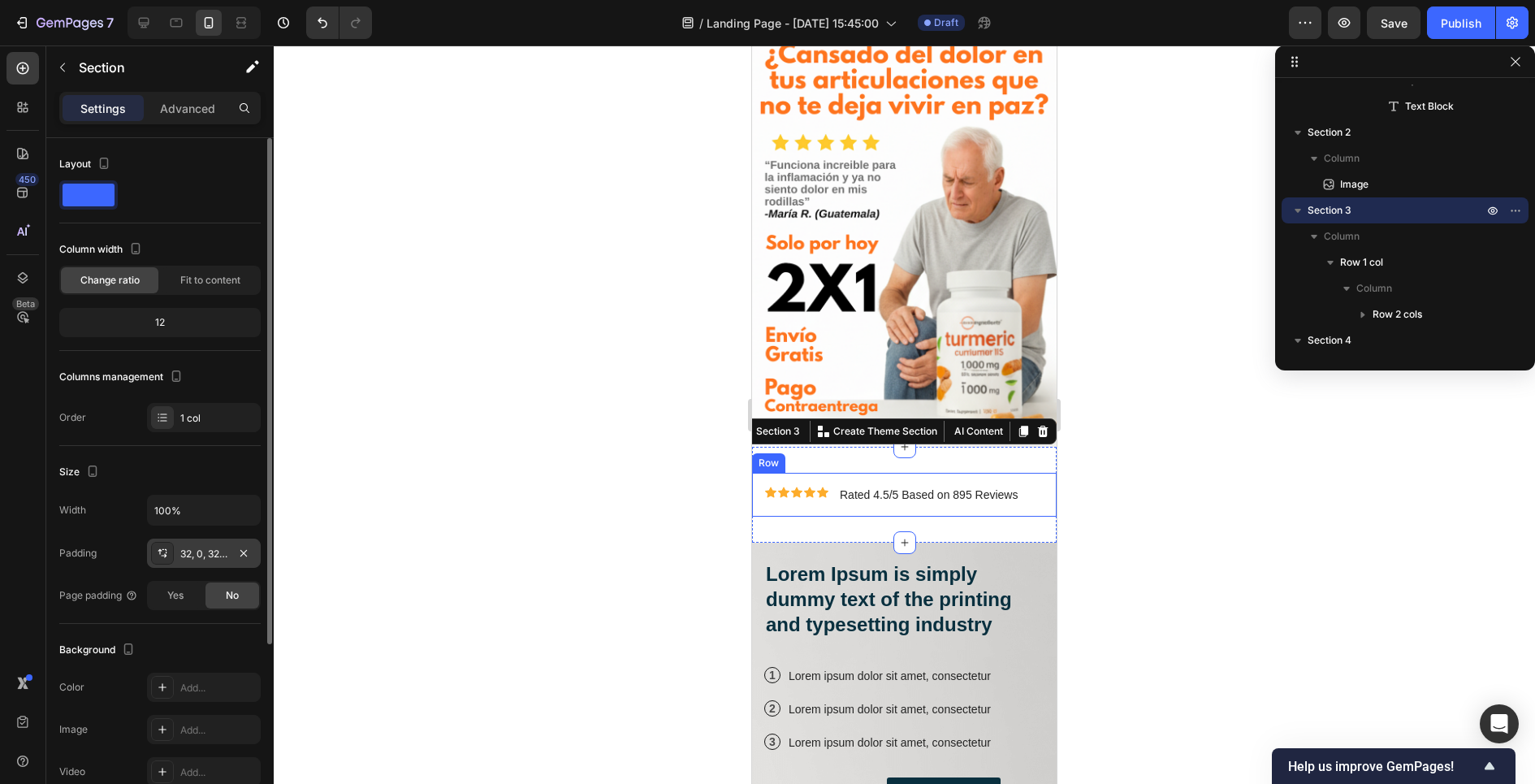
click at [190, 547] on div "32, 0, 32, 0" at bounding box center [203, 553] width 47 height 15
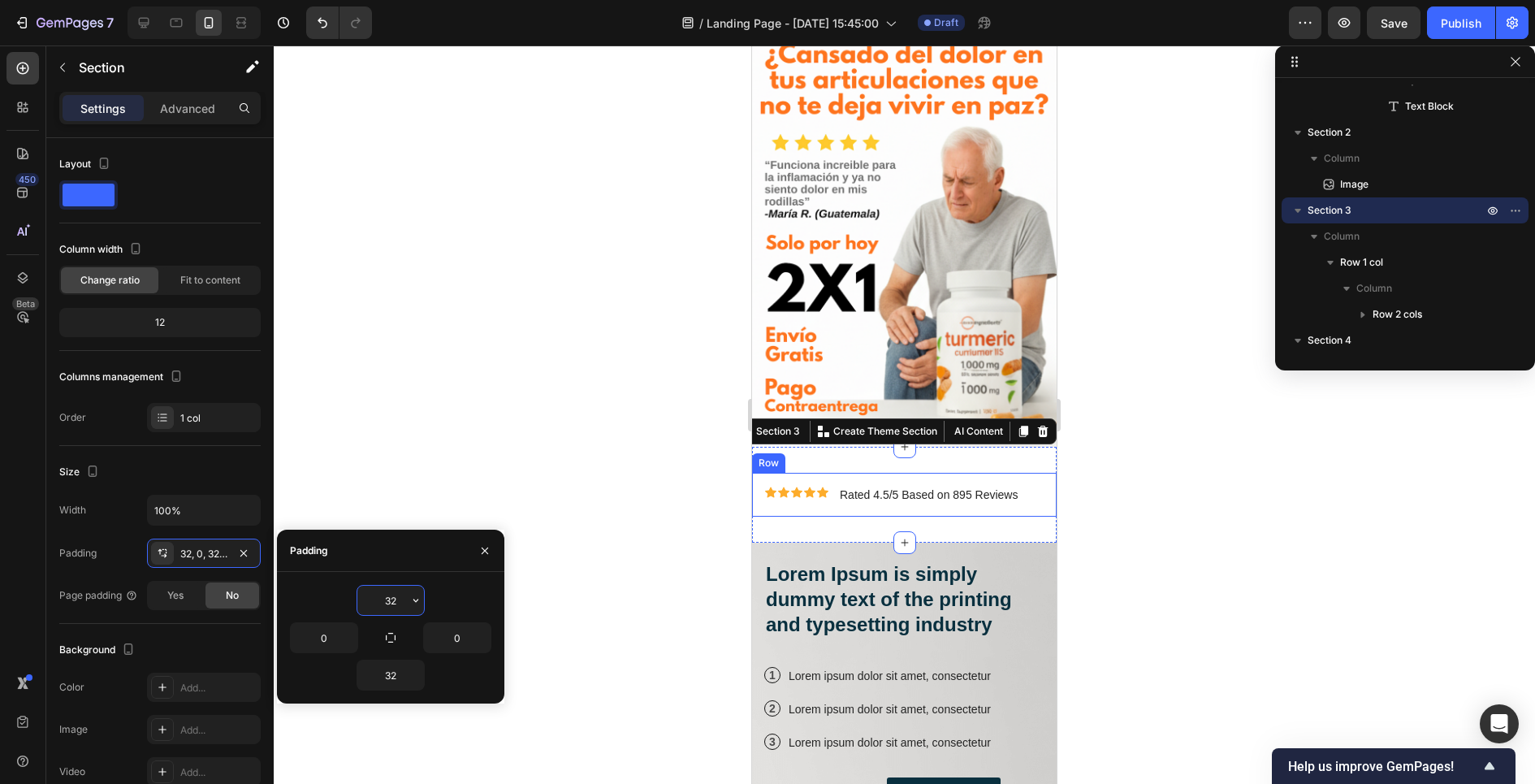
click at [386, 599] on input "32" at bounding box center [390, 600] width 66 height 29
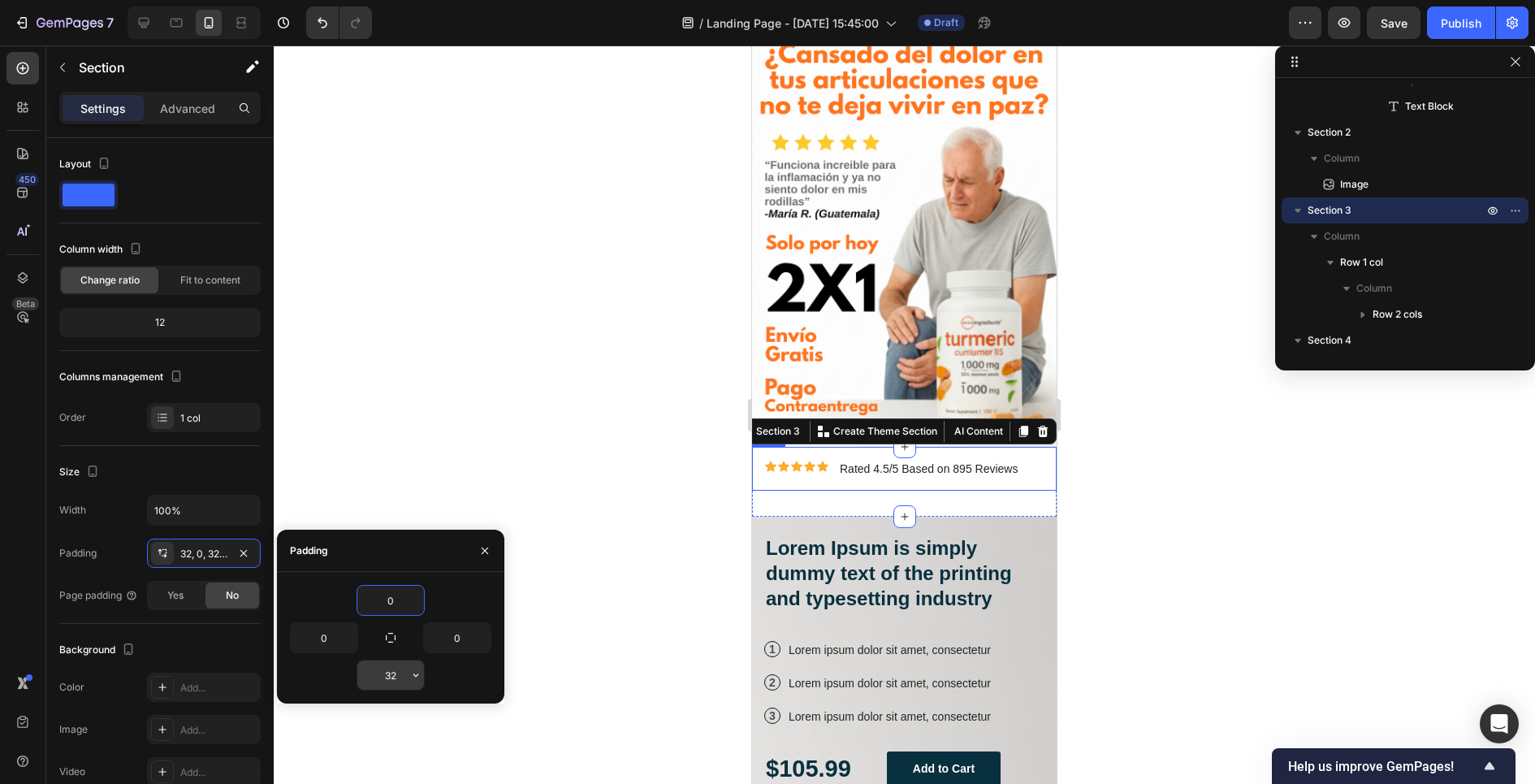
type input "0"
click at [386, 676] on input "32" at bounding box center [390, 675] width 66 height 29
type input "0"
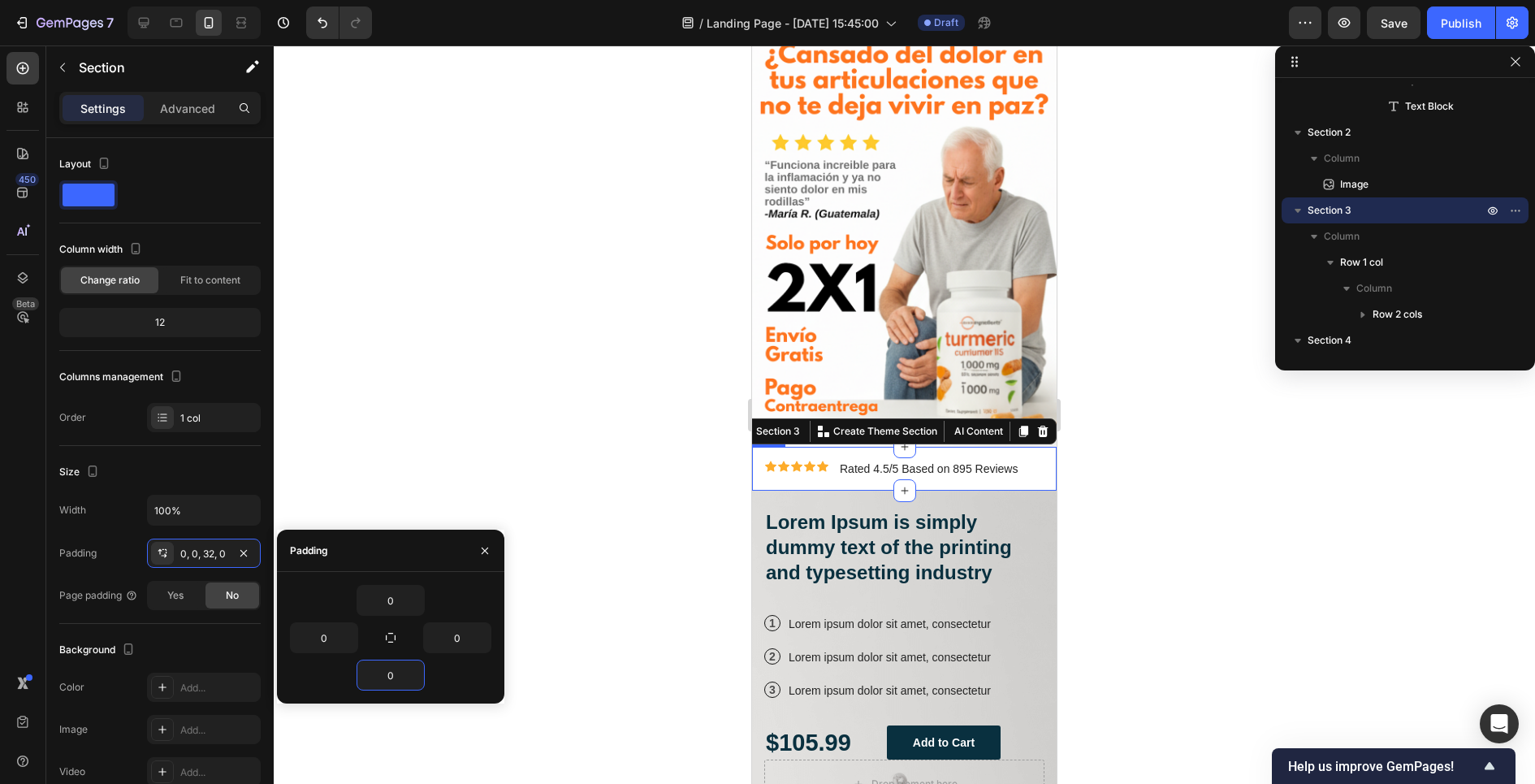
click at [633, 576] on div at bounding box center [904, 414] width 1261 height 738
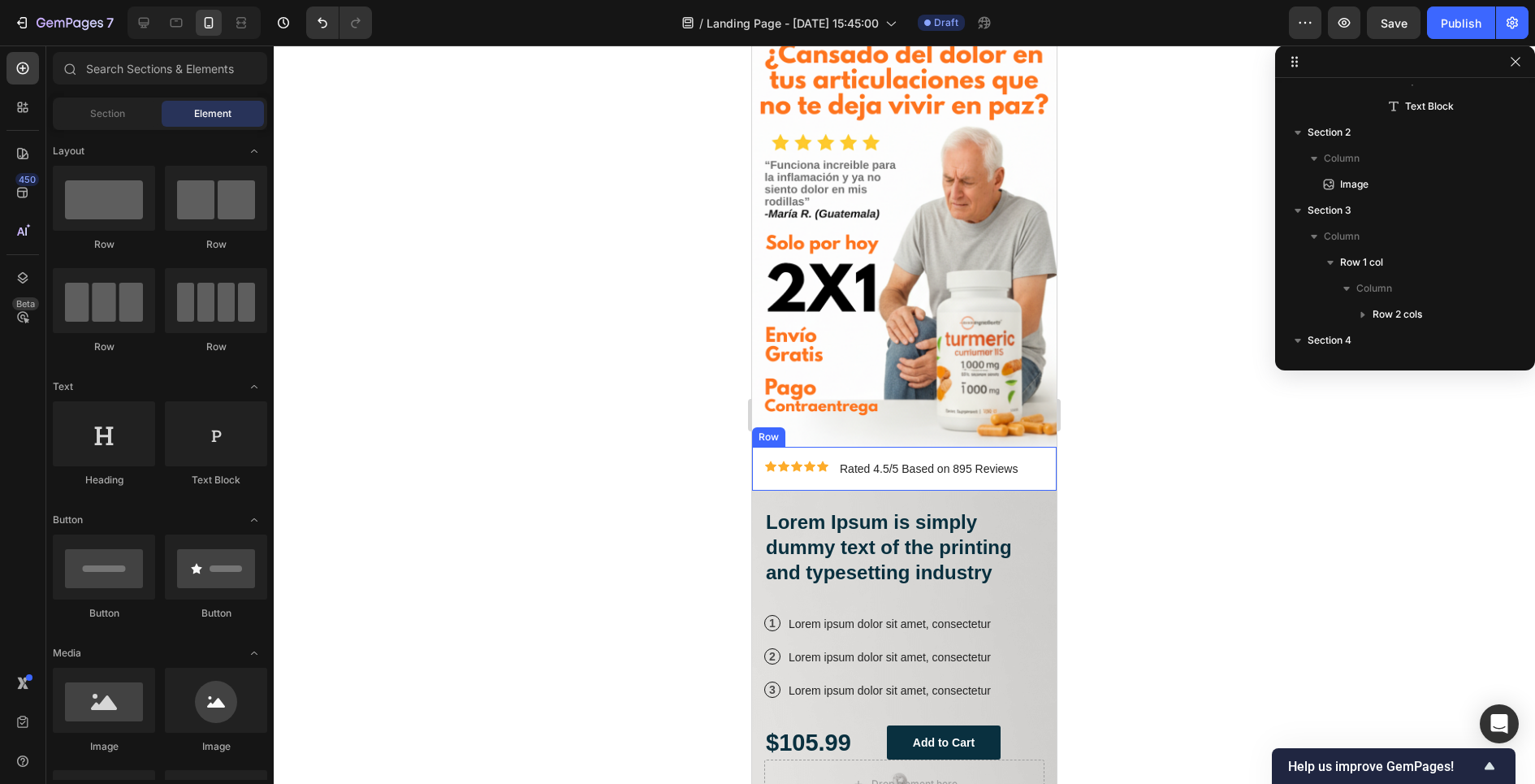
click at [633, 576] on div at bounding box center [904, 414] width 1261 height 738
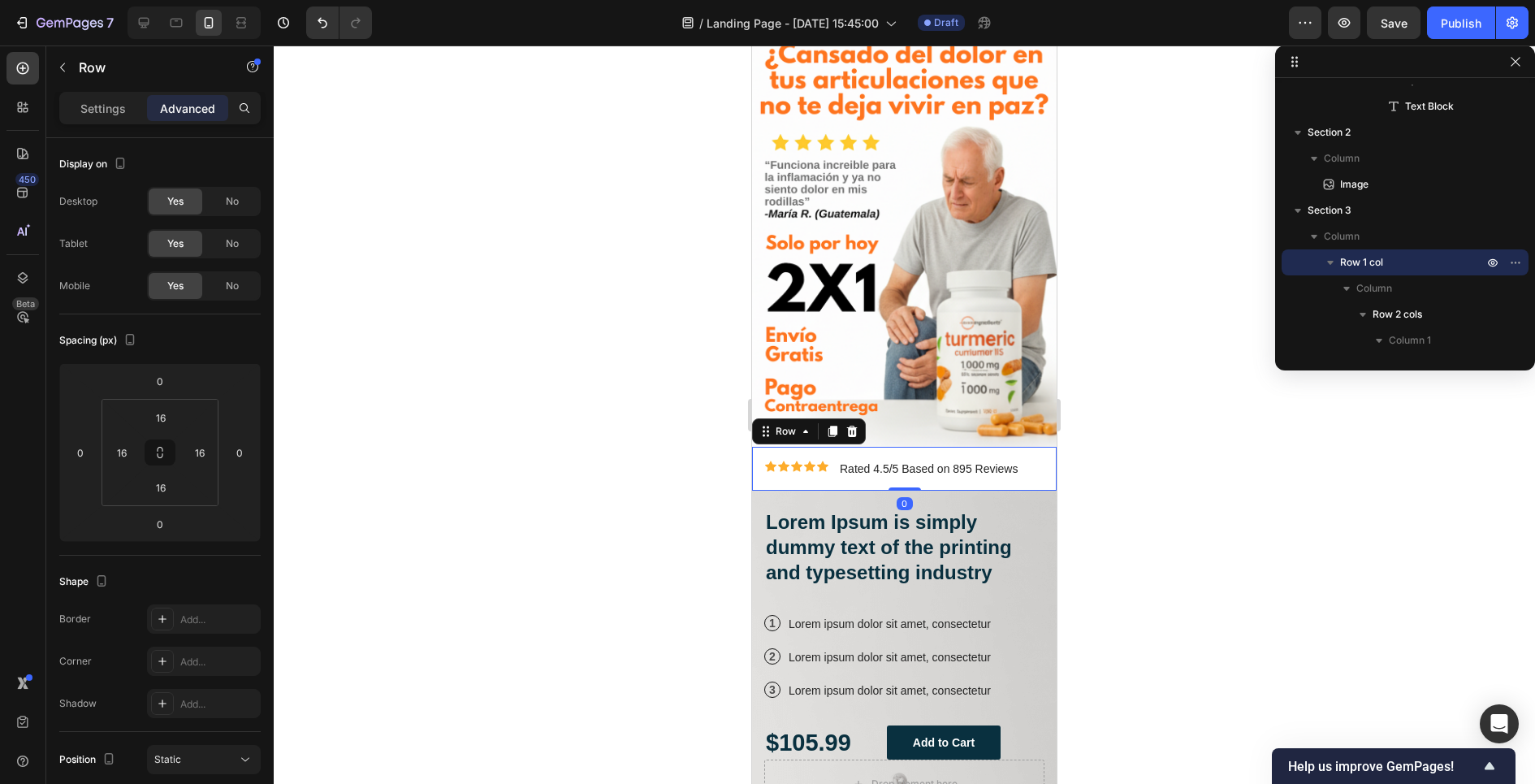
click at [843, 452] on div "Icon Icon Icon Icon Icon Icon List Rated 4.5/5 Based on 895 Reviews Text Block …" at bounding box center [904, 468] width 304 height 44
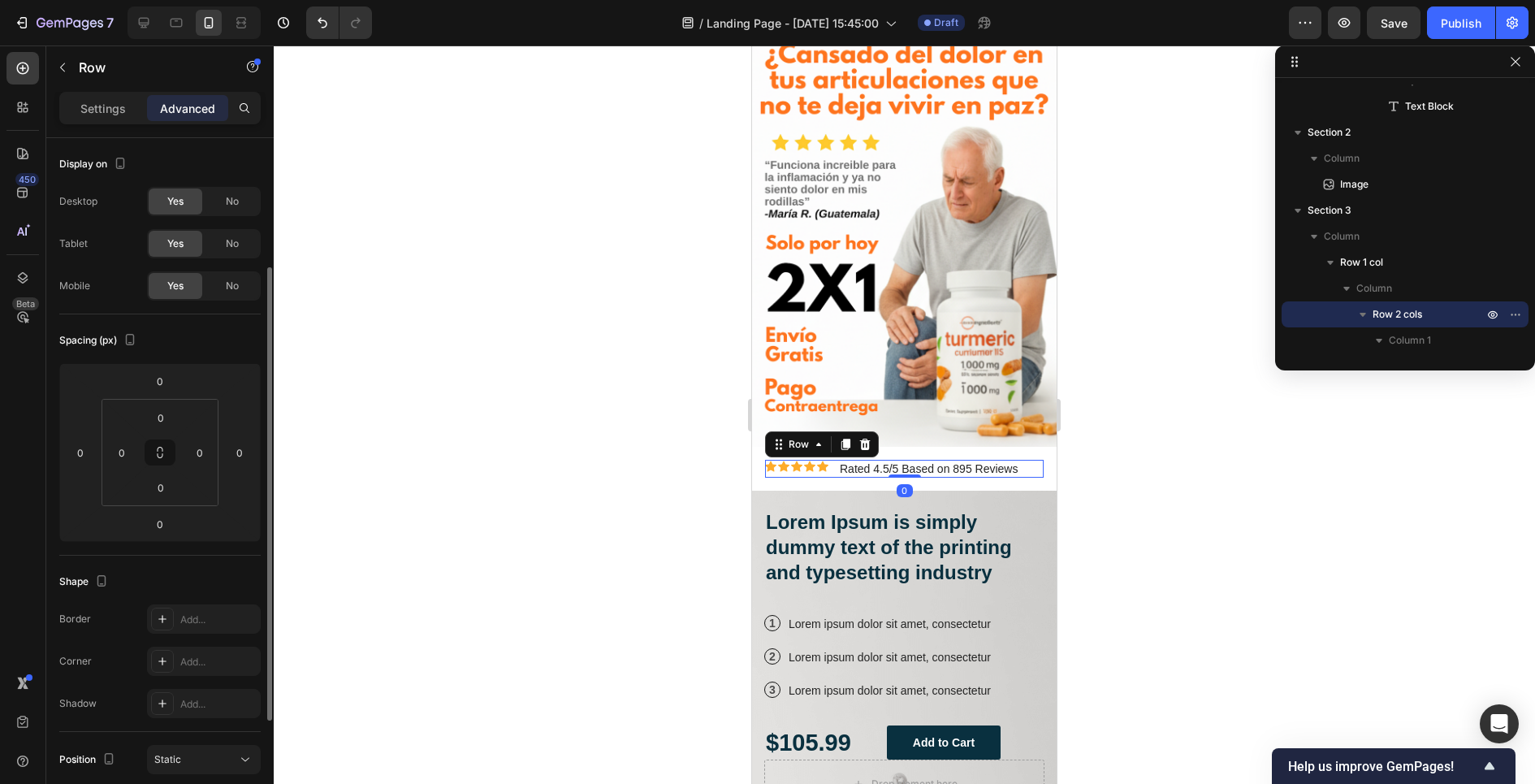
scroll to position [78, 0]
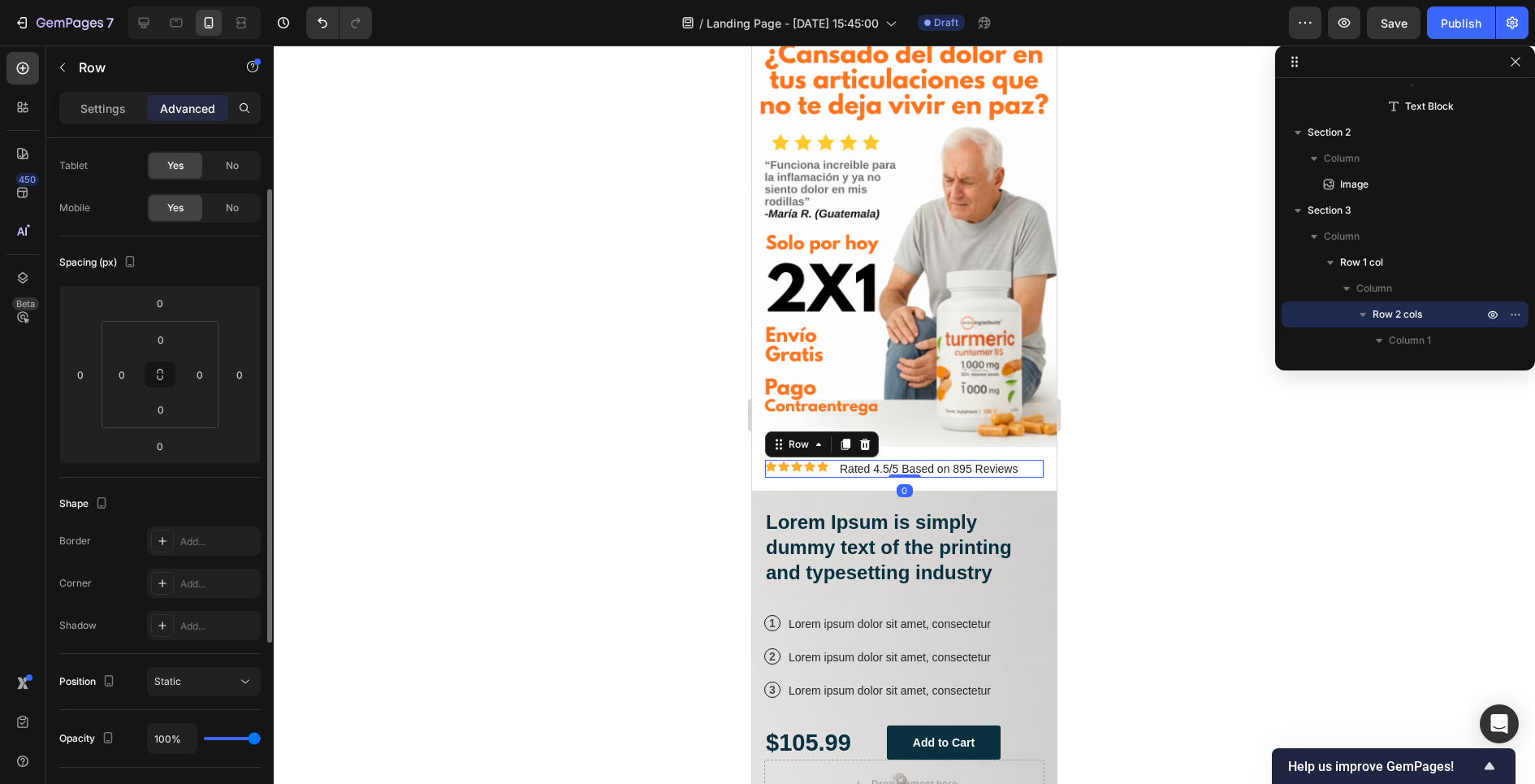
click at [833, 465] on div "Icon Icon Icon Icon Icon Icon List Rated 4.5/5 Based on 895 Reviews Text Block …" at bounding box center [904, 469] width 278 height 18
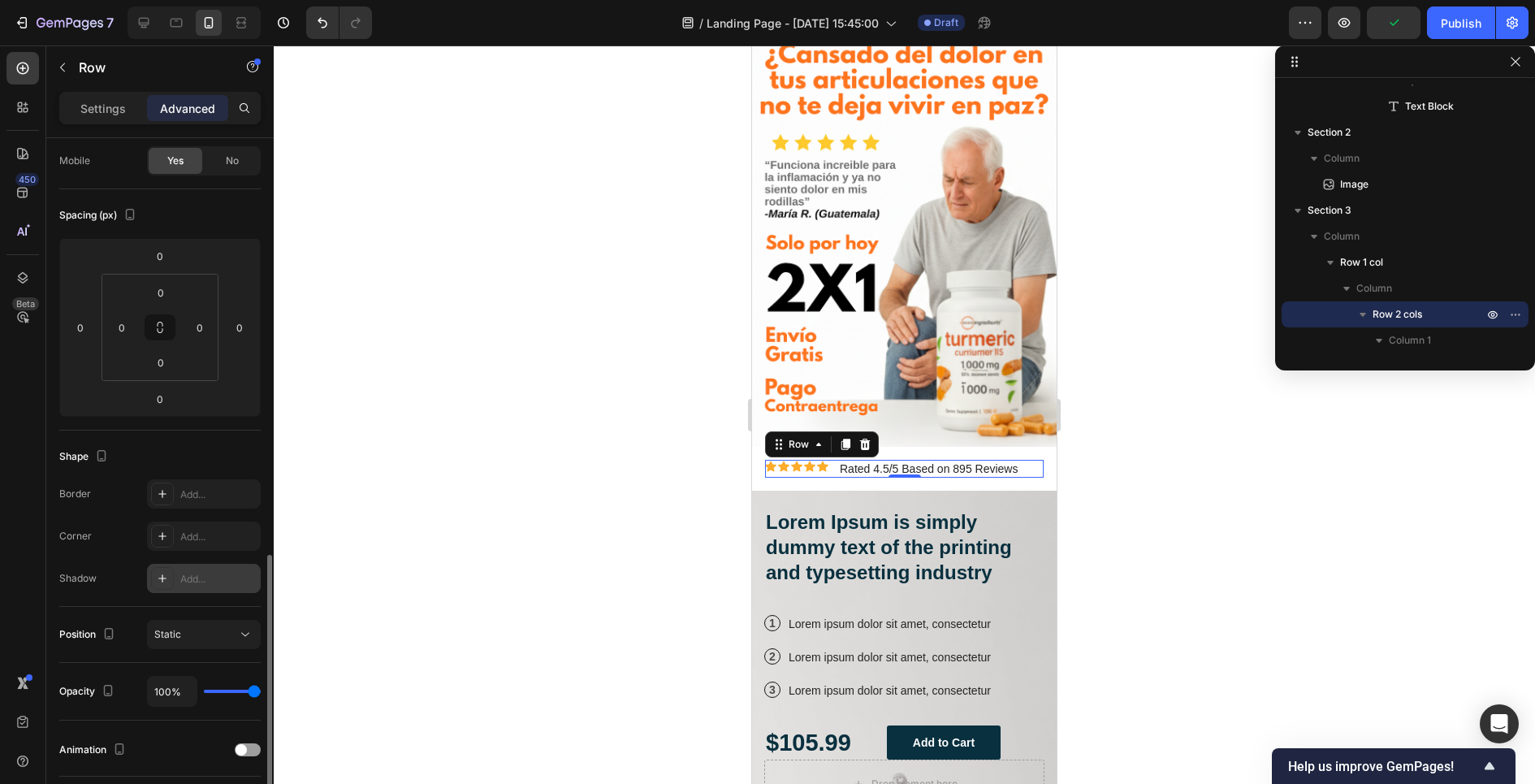
scroll to position [0, 0]
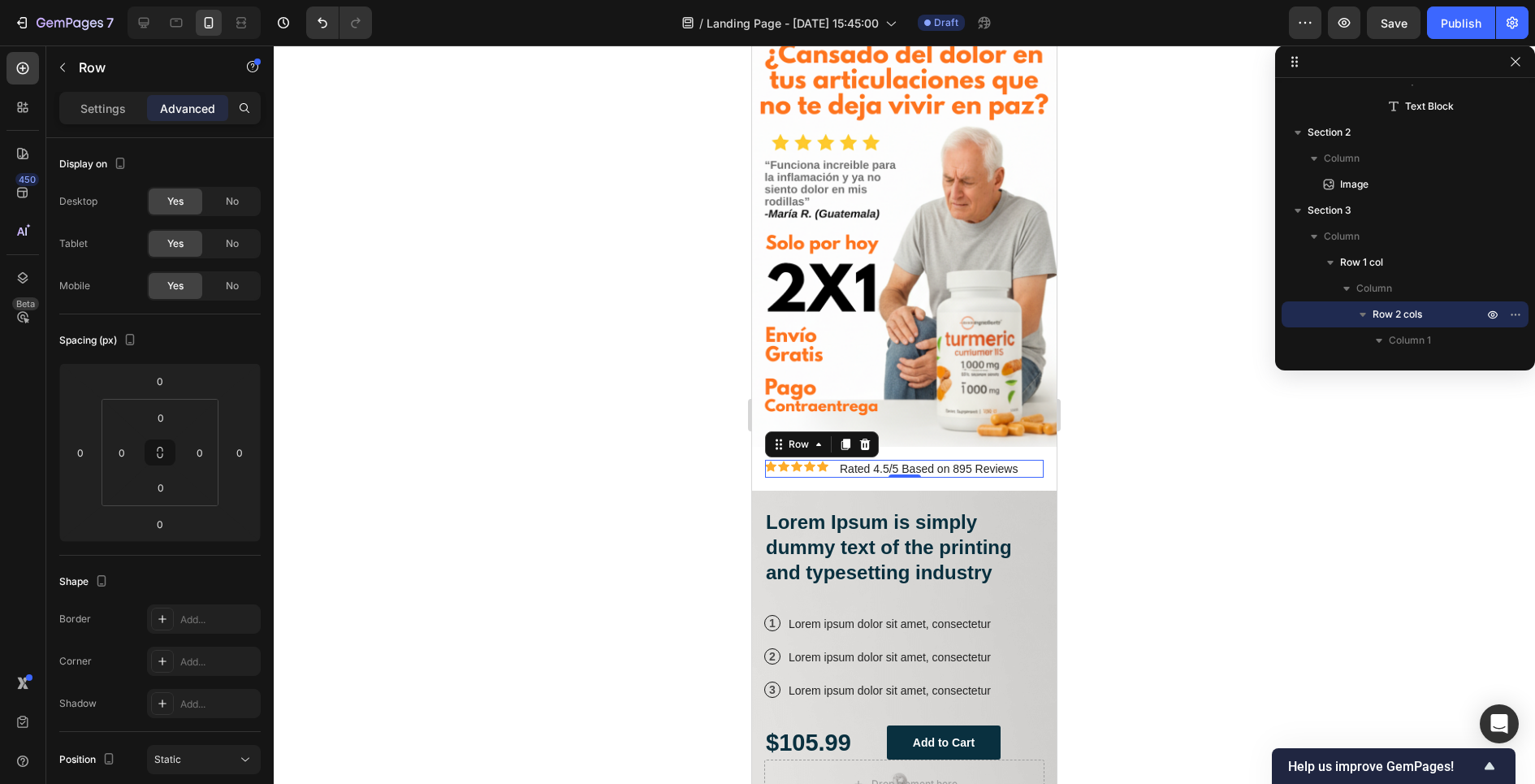
click at [657, 446] on div at bounding box center [904, 414] width 1261 height 738
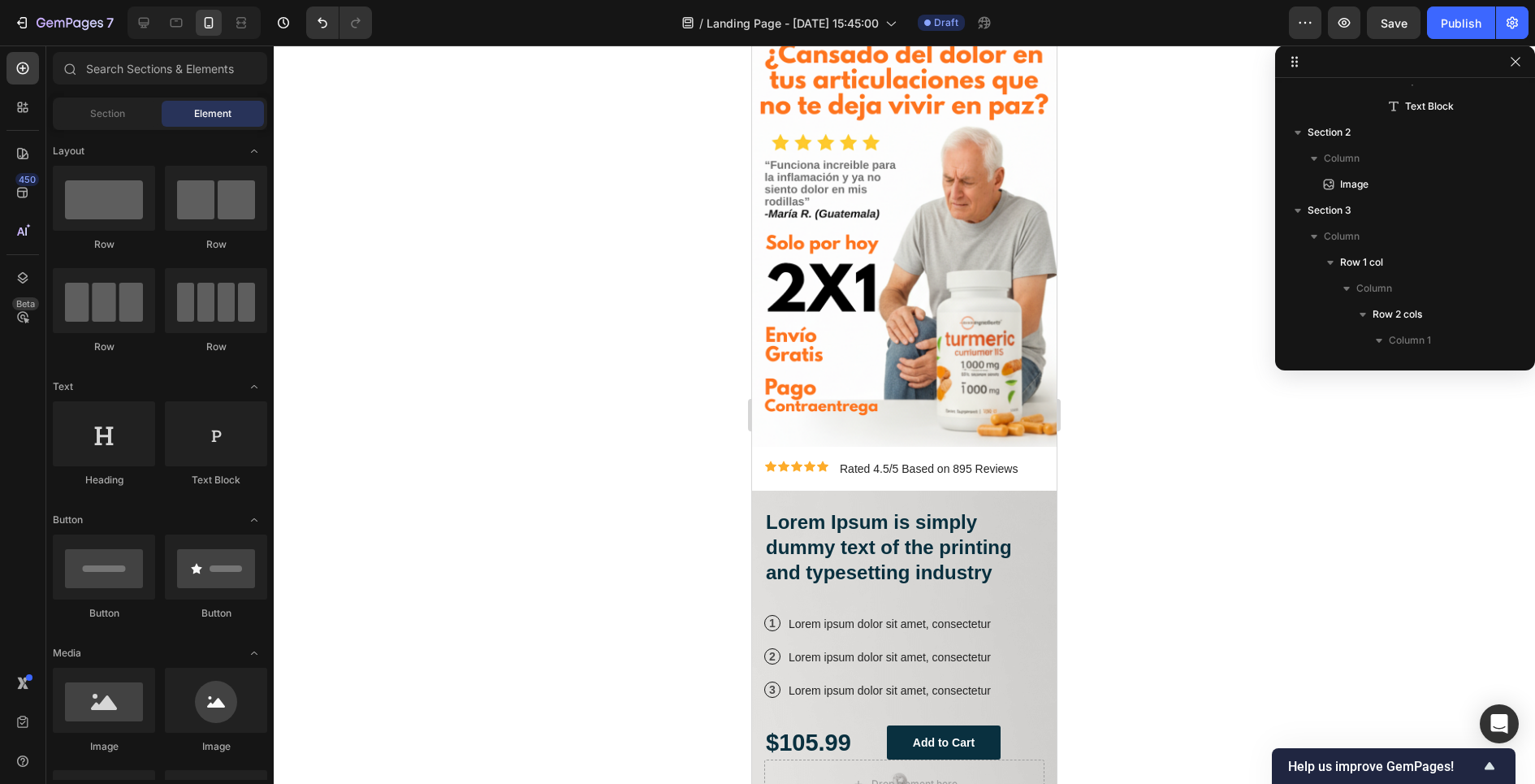
click at [657, 446] on div at bounding box center [904, 414] width 1261 height 738
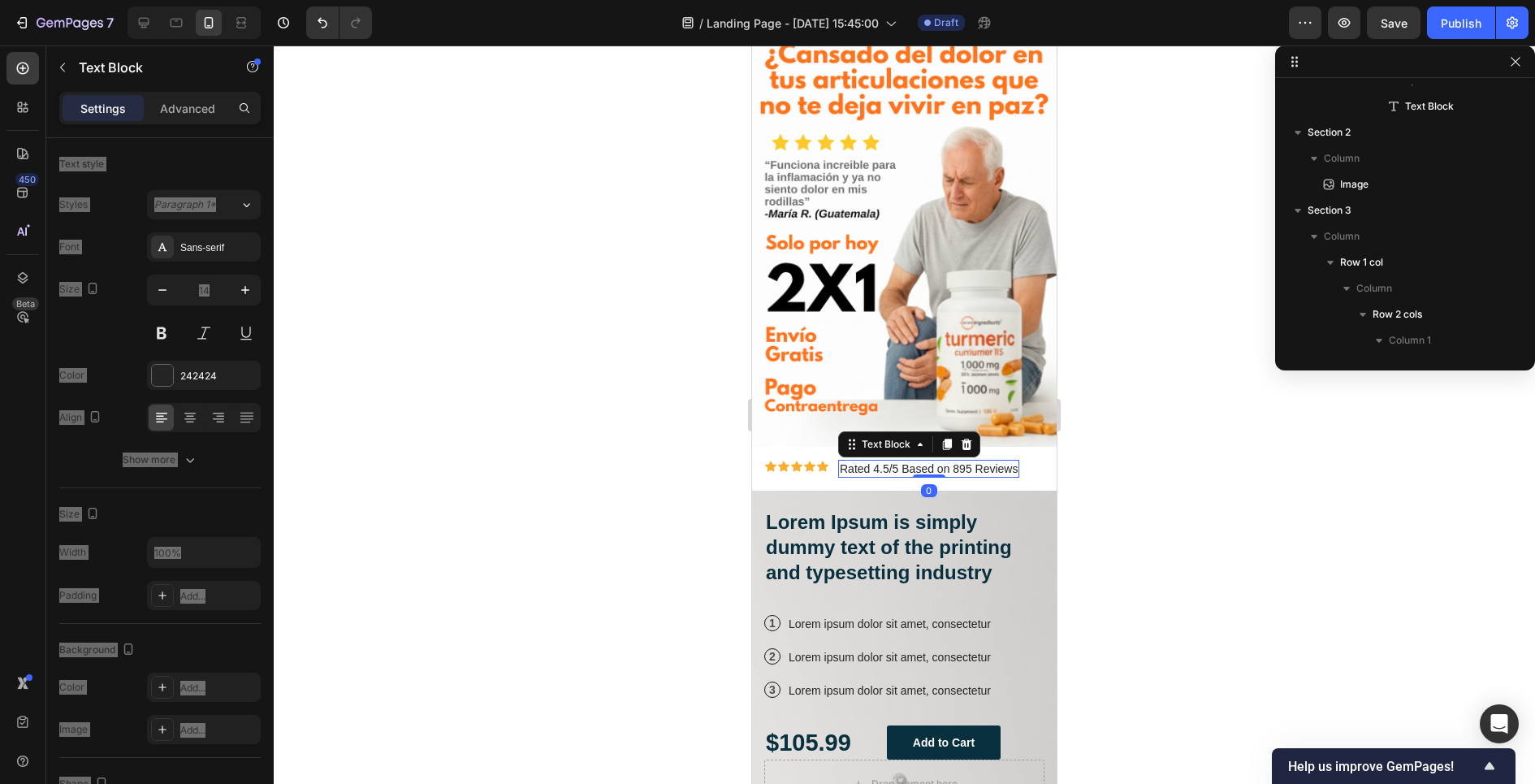
click at [850, 467] on p "Rated 4.5/5 Based on 895 Reviews" at bounding box center [928, 468] width 178 height 15
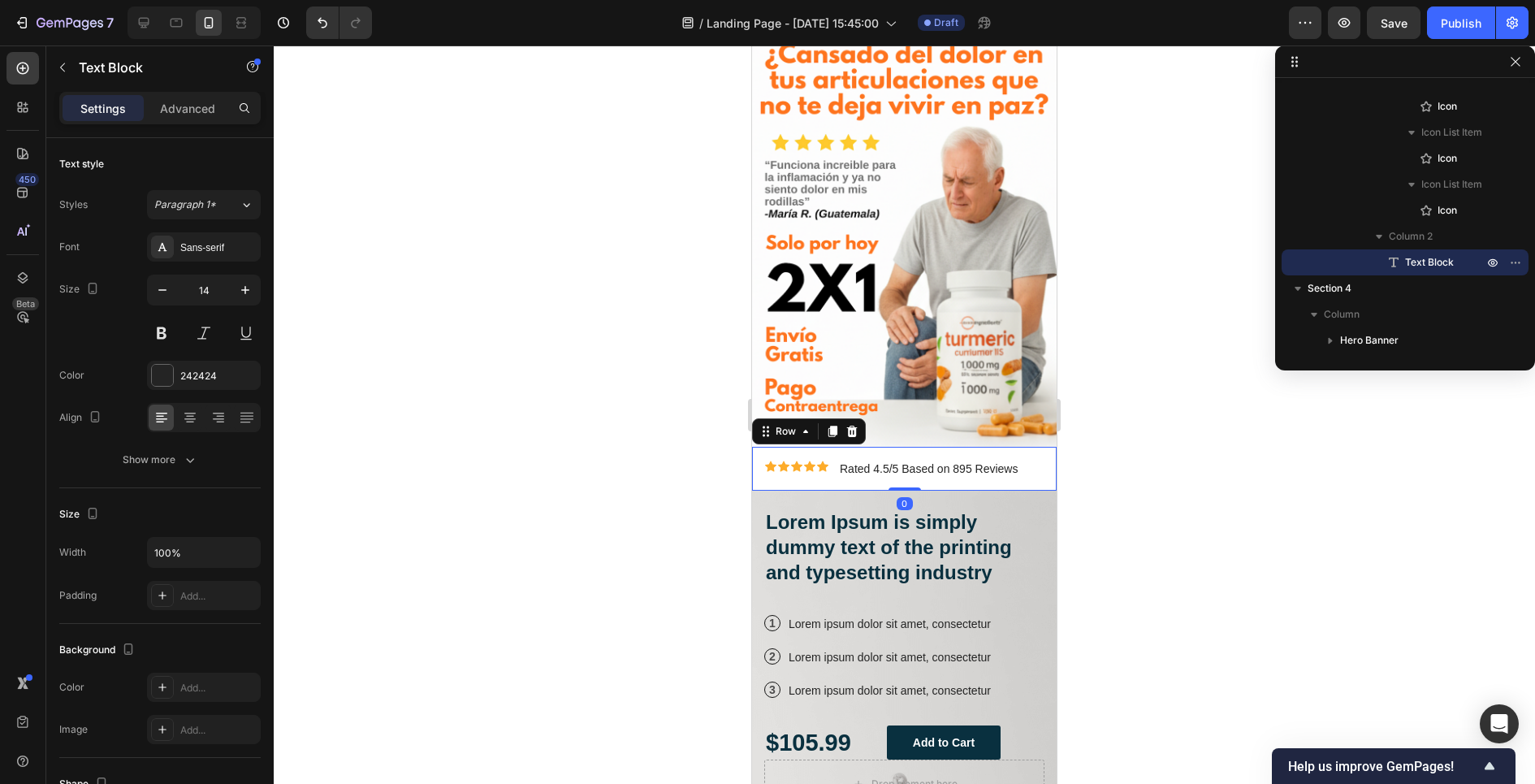
scroll to position [359, 0]
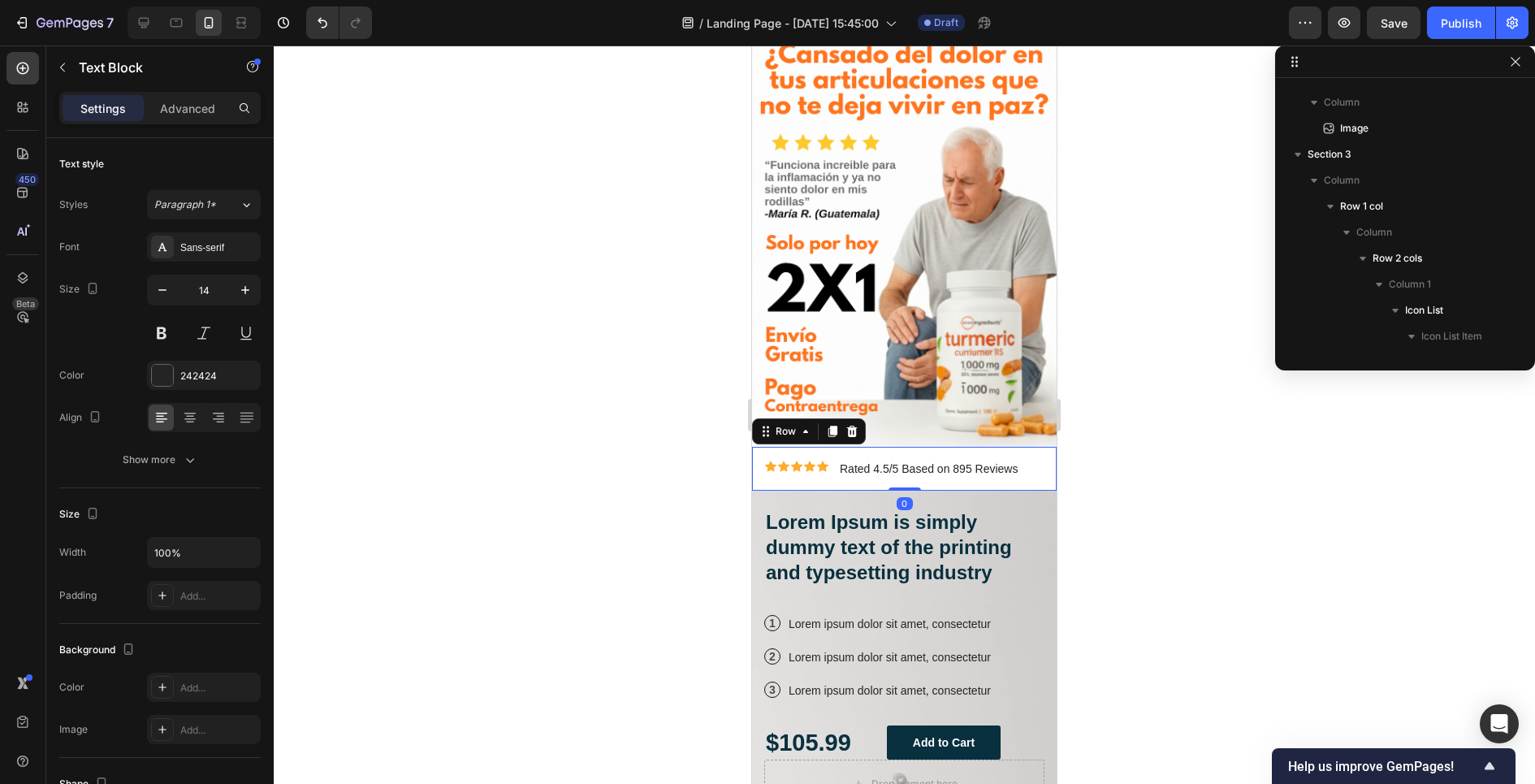
click at [826, 452] on div "Icon Icon Icon Icon Icon Icon List Rated 4.5/5 Based on 895 Reviews Text Block …" at bounding box center [904, 468] width 304 height 44
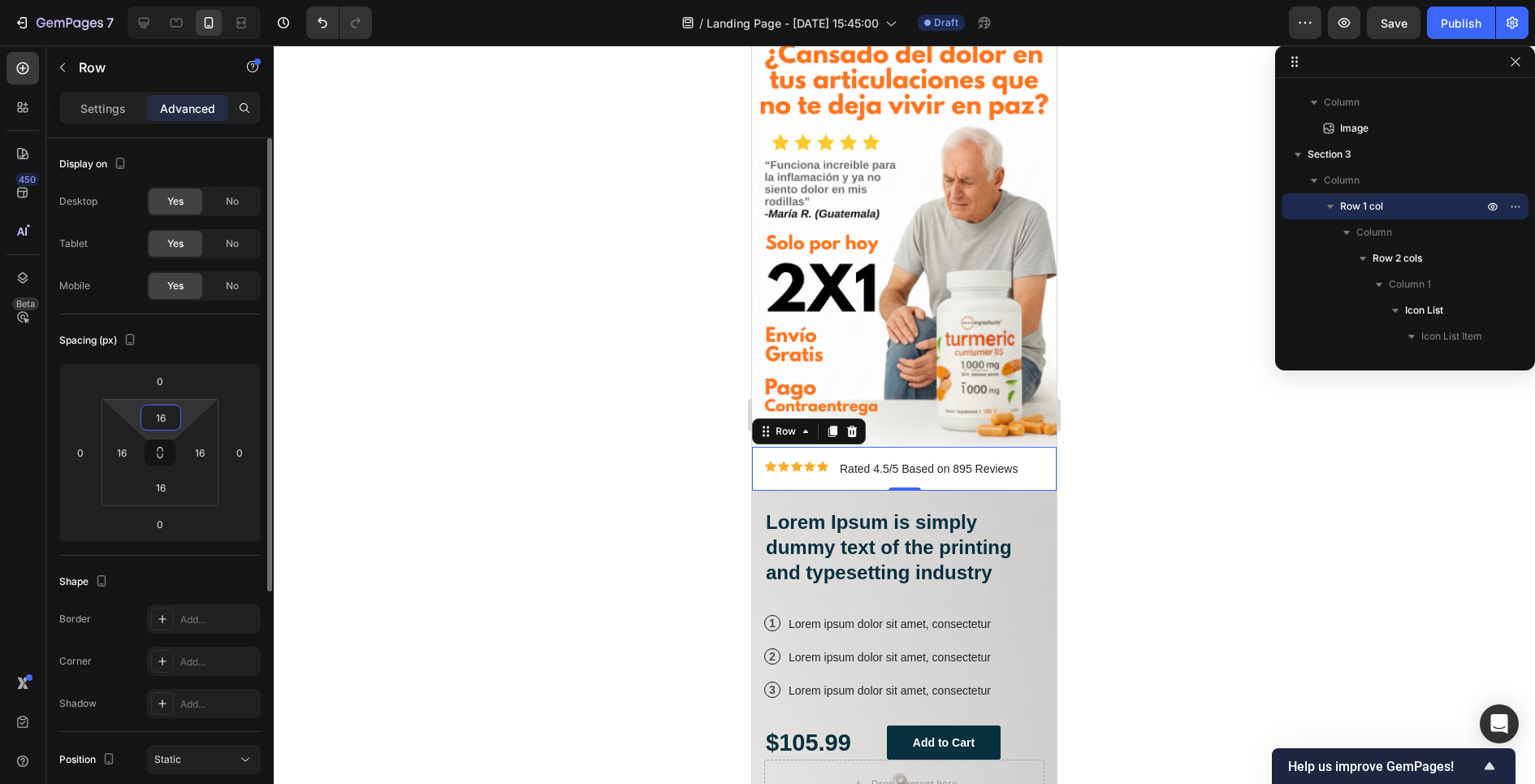
click at [161, 420] on input "16" at bounding box center [161, 417] width 32 height 24
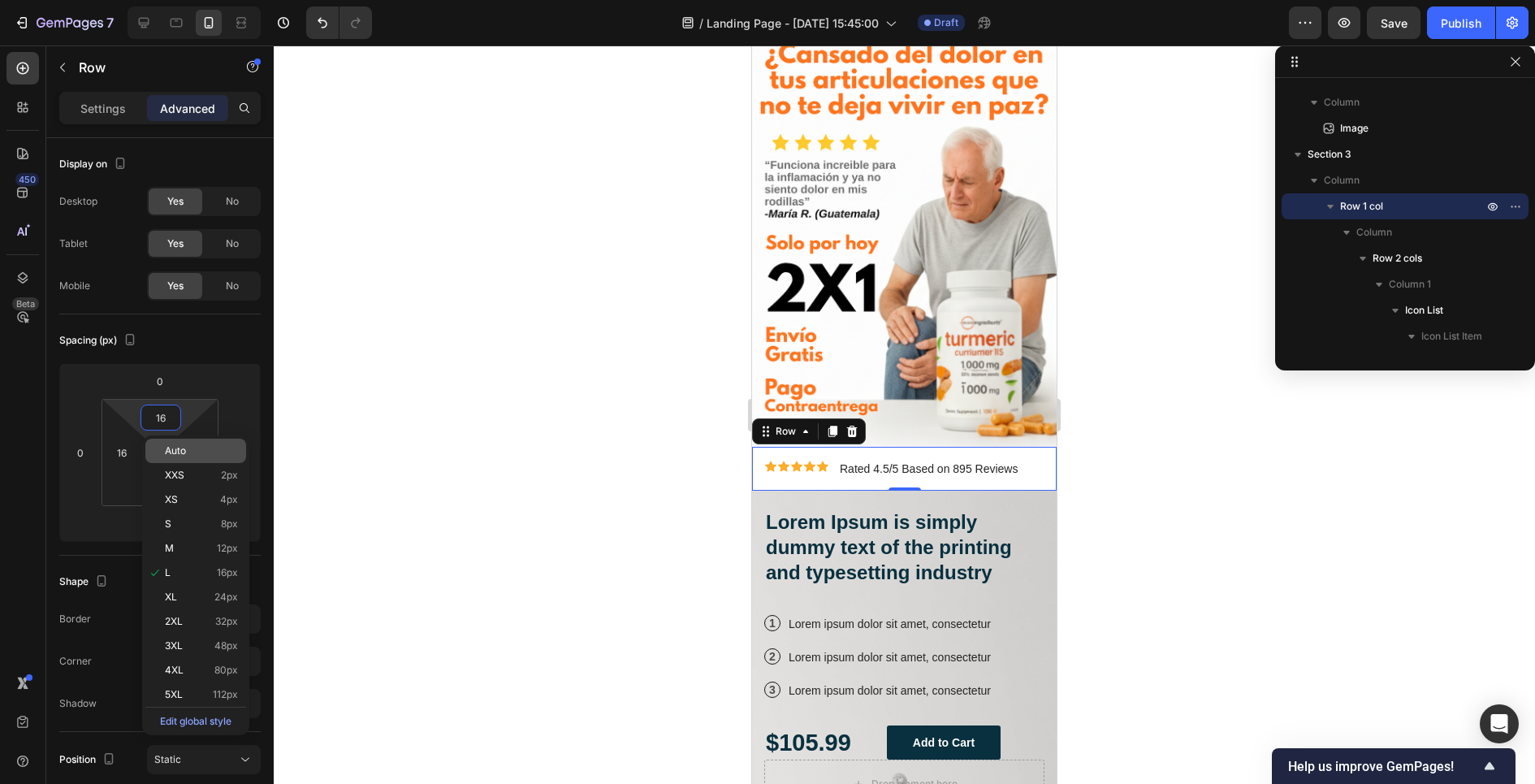
type input "0"
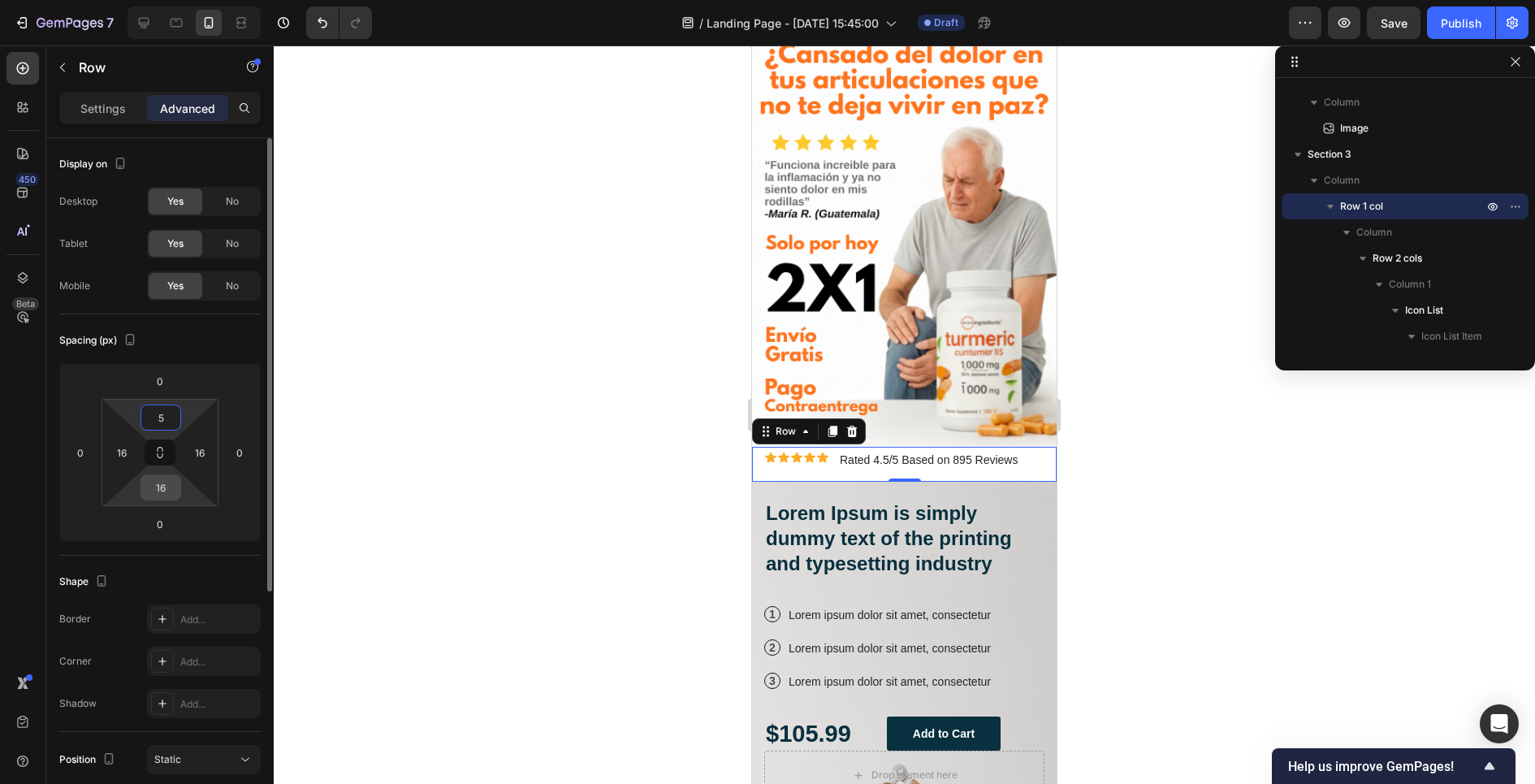
type input "5"
click at [161, 487] on input "16" at bounding box center [161, 486] width 32 height 24
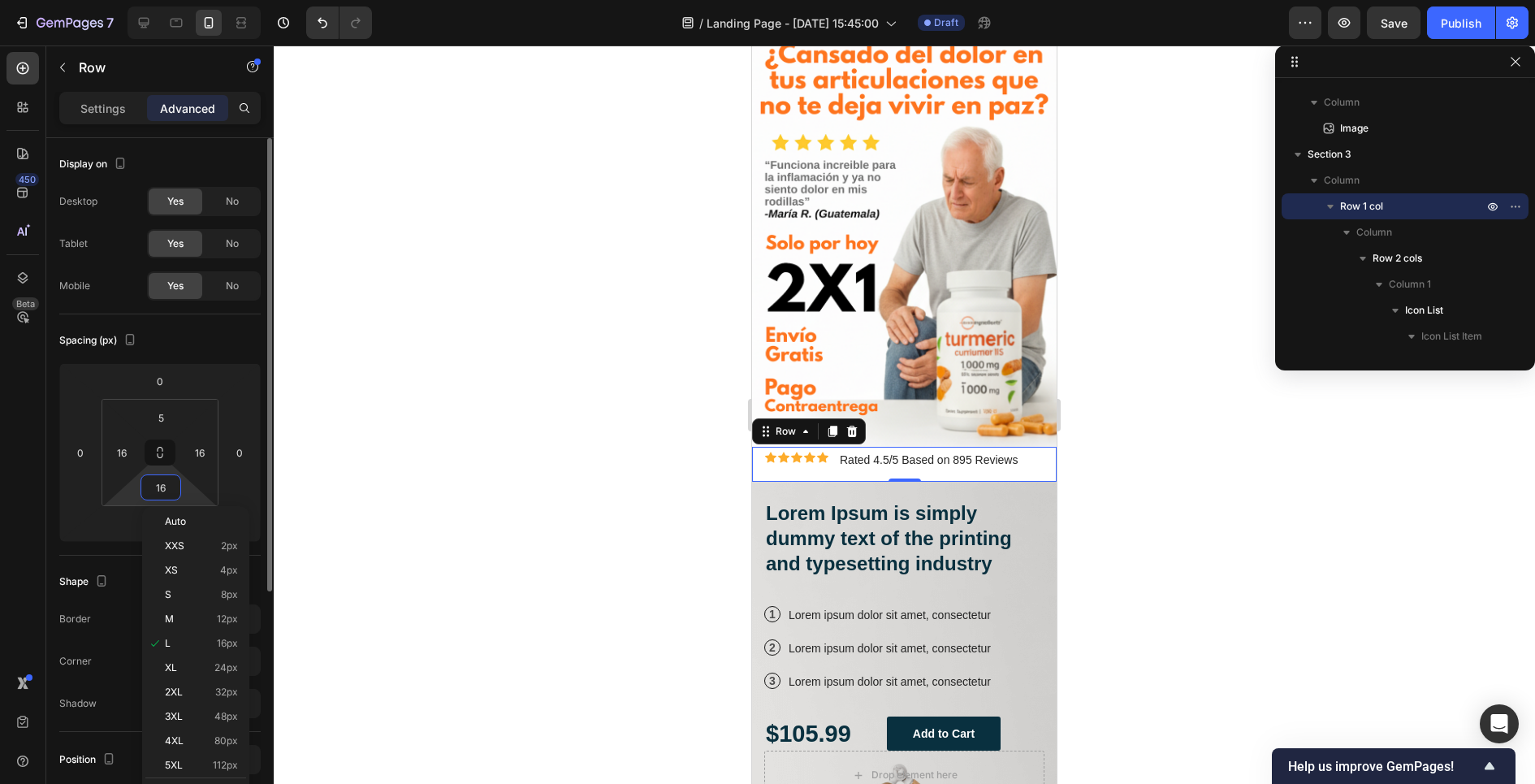
type input "5"
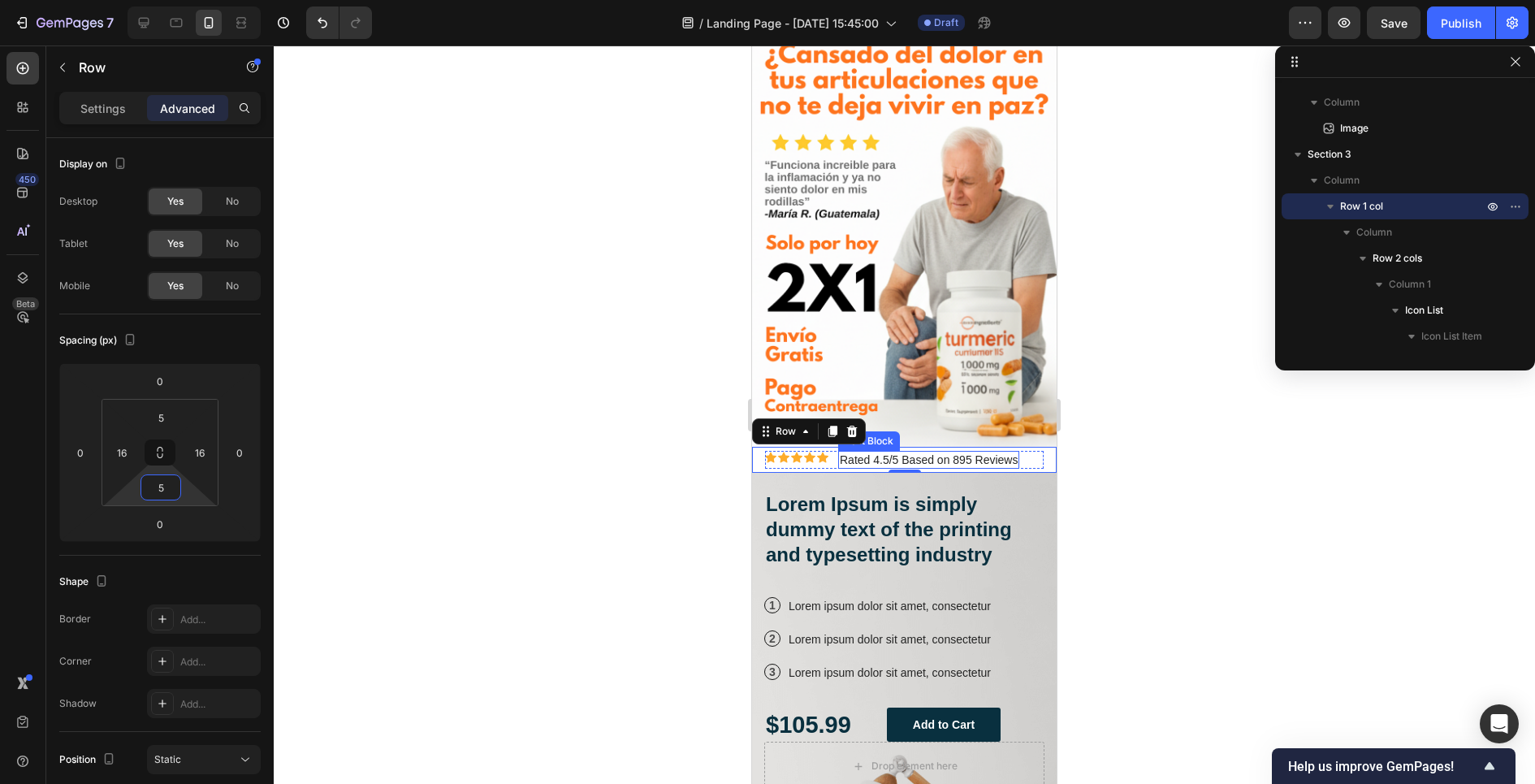
click at [867, 458] on p "Rated 4.5/5 Based on 895 Reviews" at bounding box center [928, 459] width 178 height 15
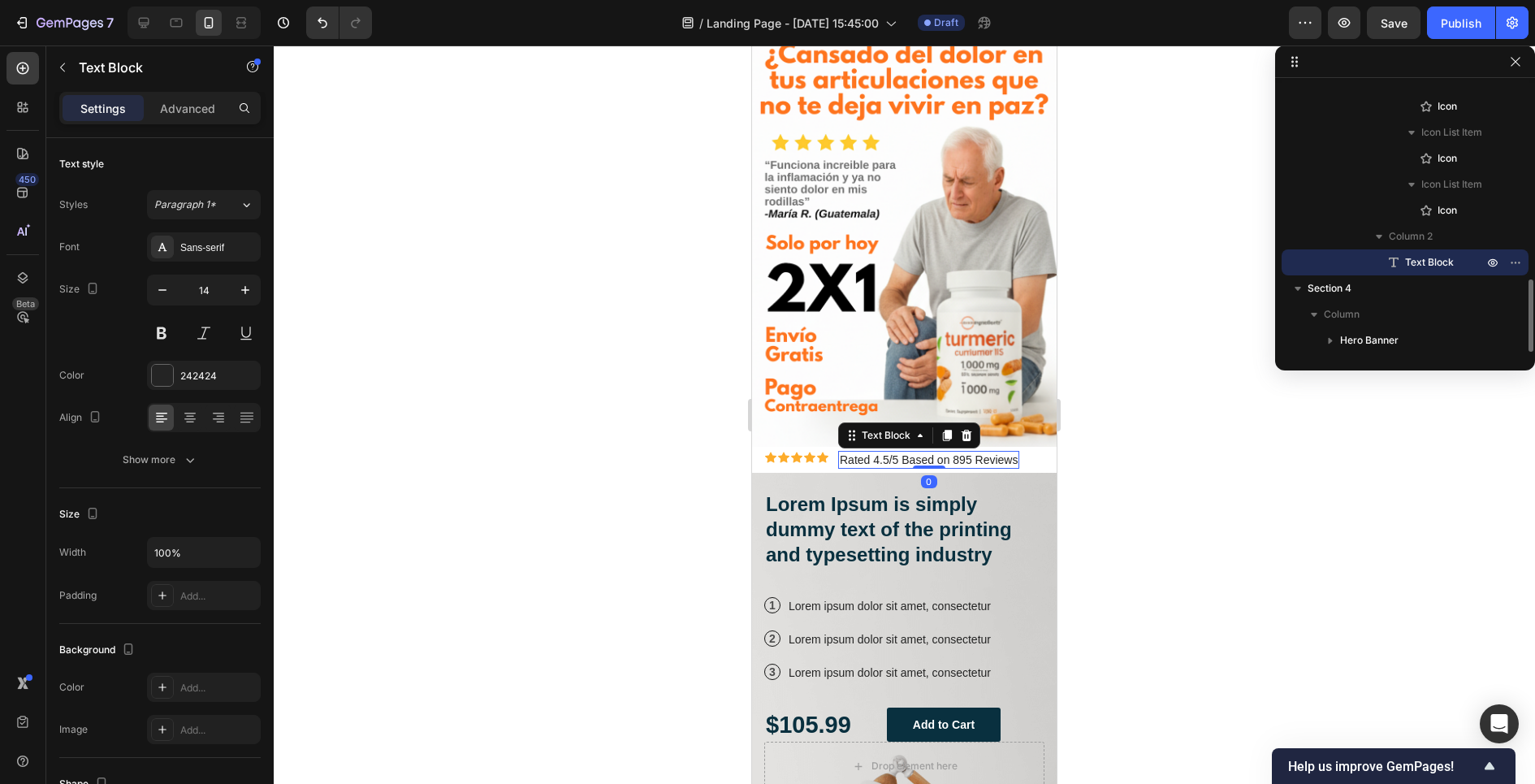
click at [867, 458] on p "Rated 4.5/5 Based on 895 Reviews" at bounding box center [928, 459] width 178 height 15
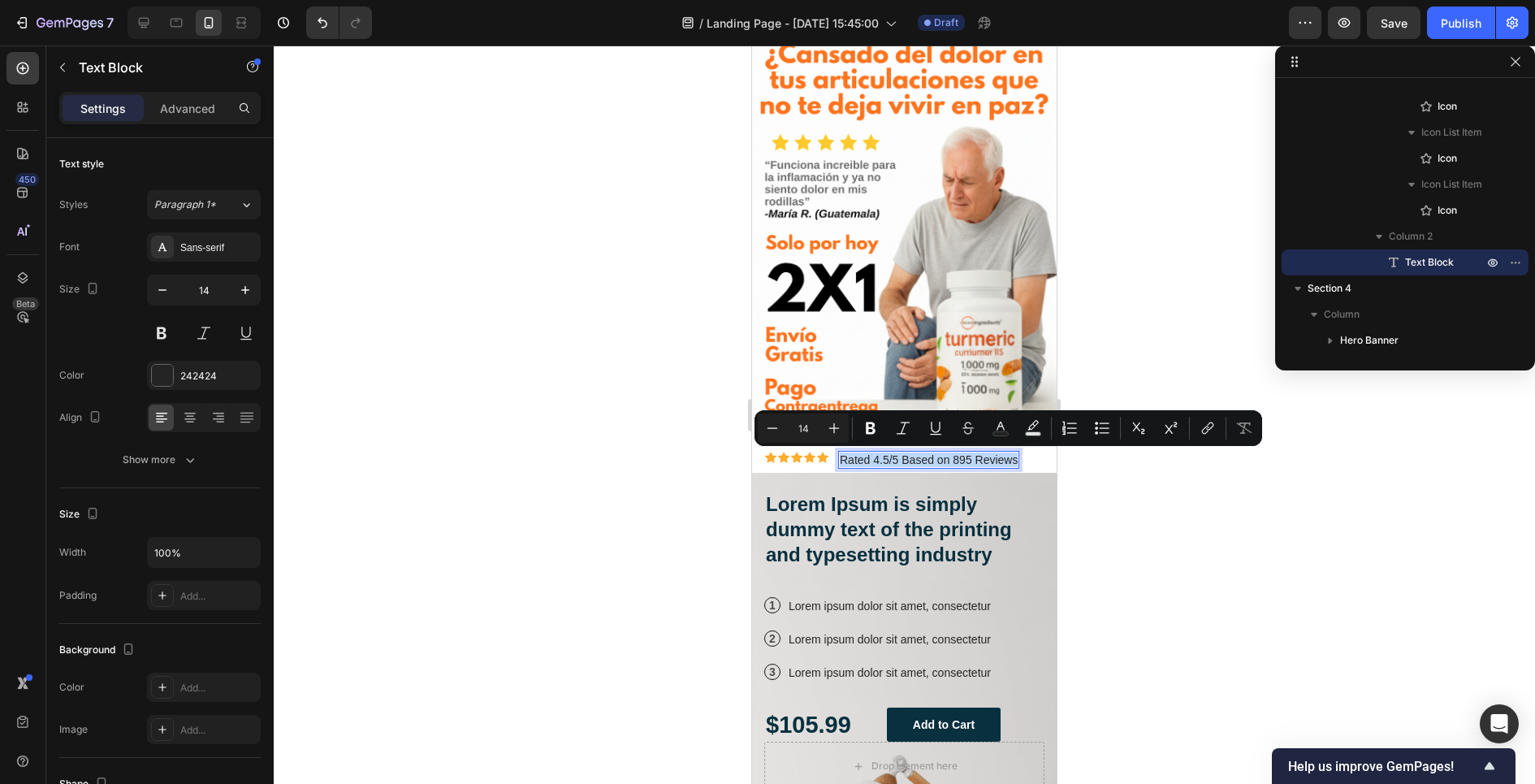
click at [867, 458] on p "Rated 4.5/5 Based on 895 Reviews" at bounding box center [928, 459] width 178 height 15
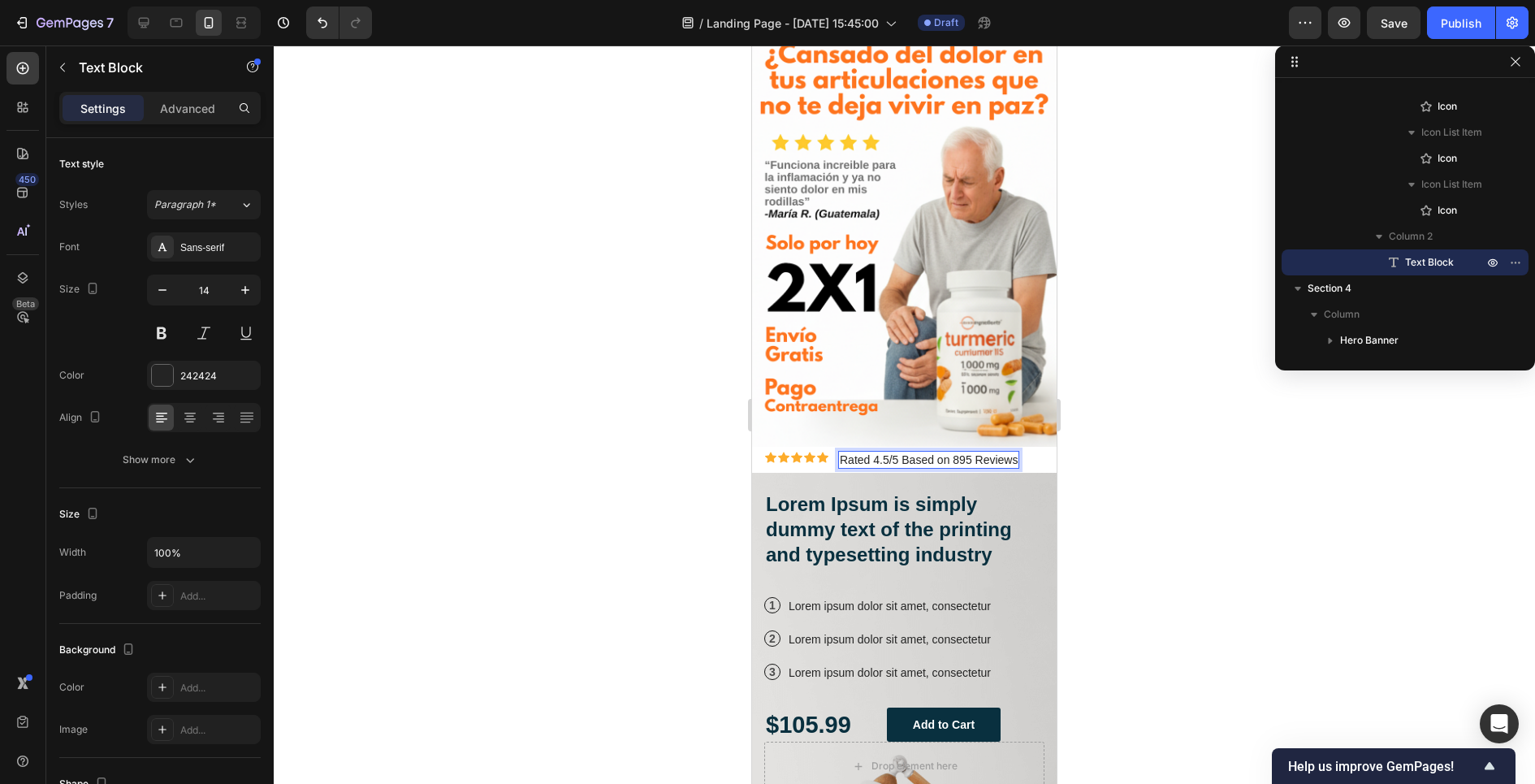
click at [858, 458] on p "Rated 4.5/5 Based on 895 Reviews" at bounding box center [928, 459] width 178 height 15
click at [864, 459] on p "Basado 4.5/5 Based on 895 Reviews" at bounding box center [934, 459] width 190 height 15
click at [848, 457] on p "4.5/5 Based on 895 Reviews" at bounding box center [911, 459] width 145 height 15
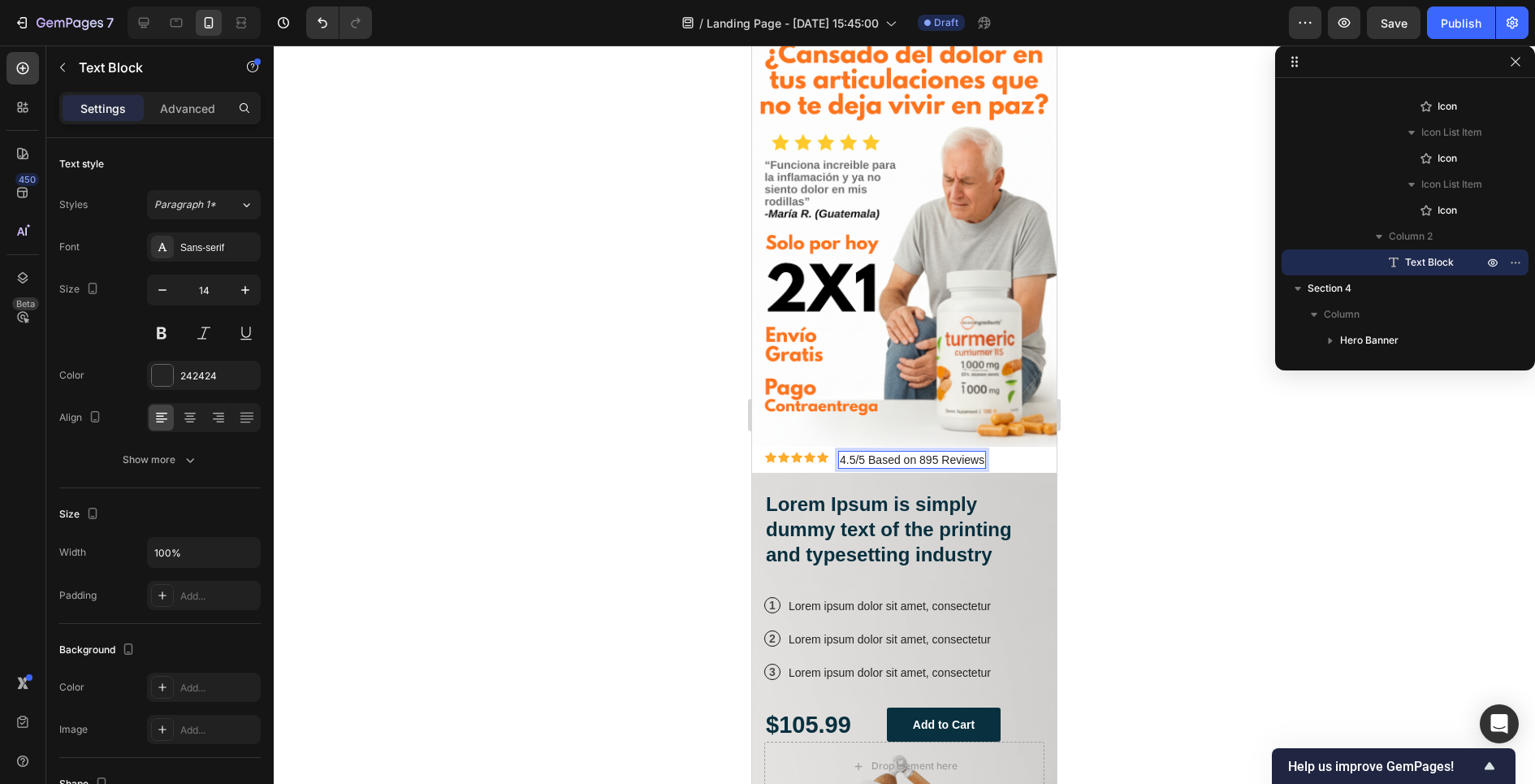
click at [858, 464] on p "4.5/5 Based on 895 Reviews" at bounding box center [911, 459] width 145 height 15
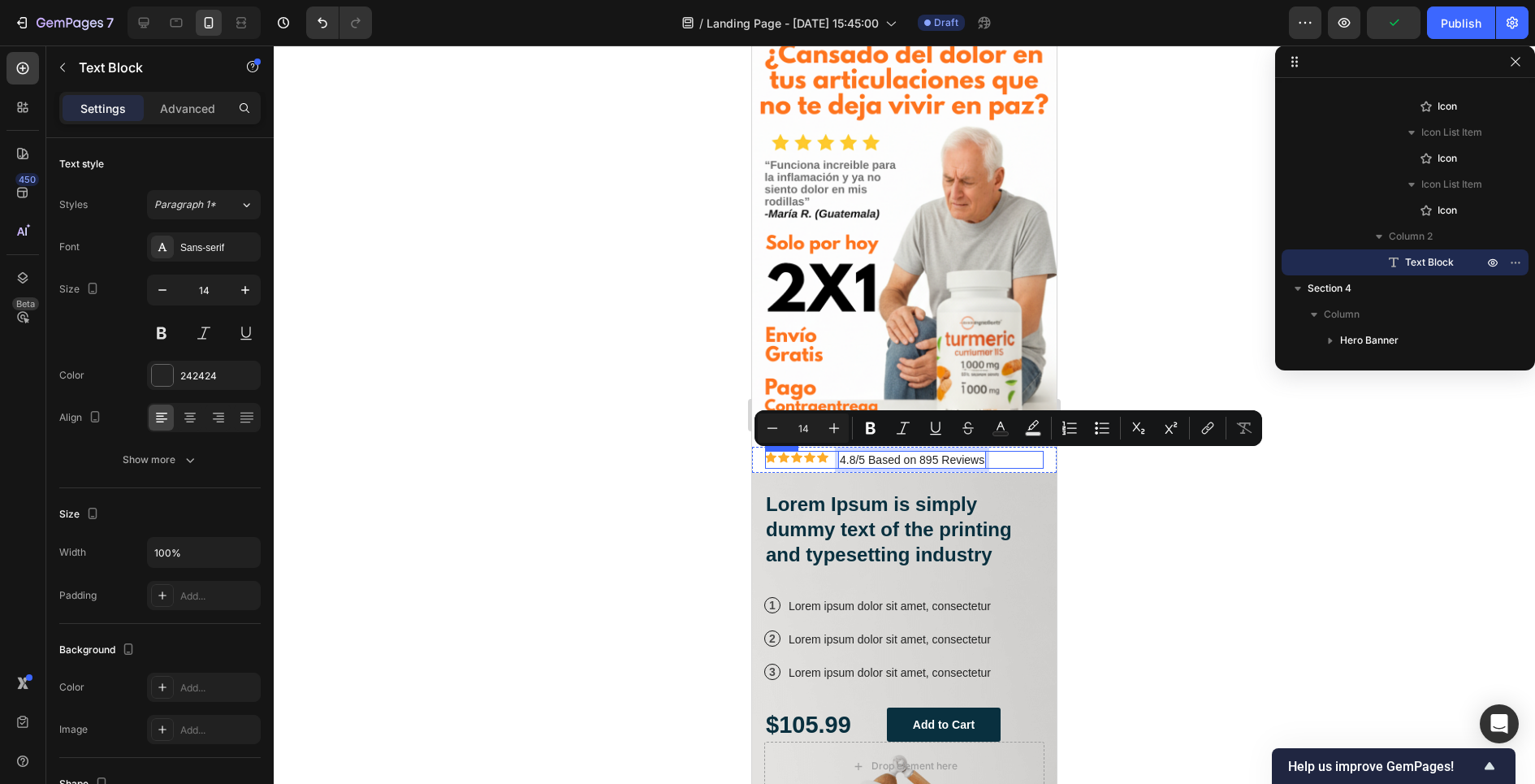
drag, startPoint x: 873, startPoint y: 459, endPoint x: 999, endPoint y: 458, distance: 126.0
click at [999, 458] on div "Icon Icon Icon Icon Icon Icon List 4.8/5 Based on 895 Reviews Text Block 0 Row" at bounding box center [904, 459] width 278 height 18
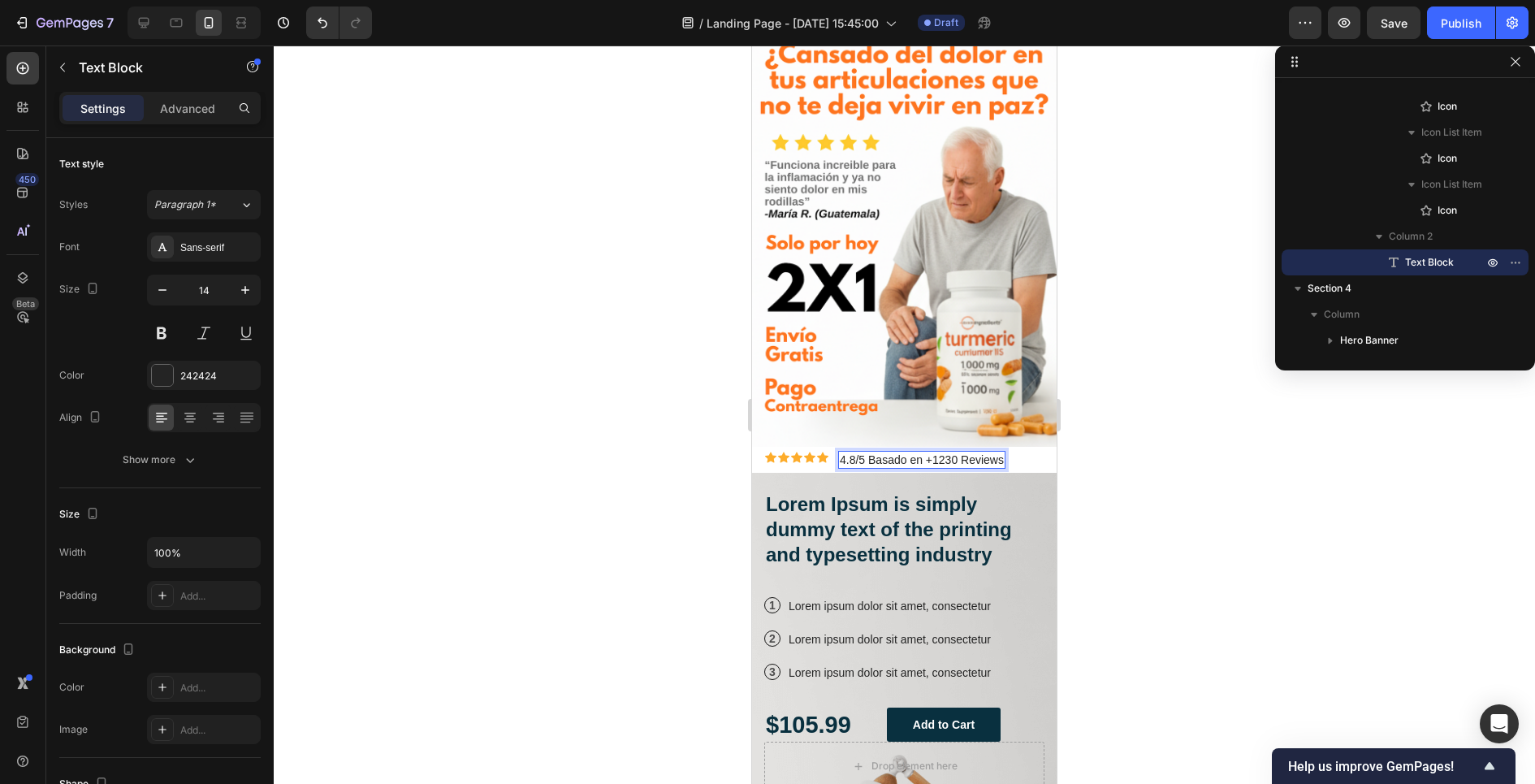
click at [723, 447] on div at bounding box center [904, 414] width 1261 height 738
click at [862, 459] on p "4.8/5 Basado en +1230 Reviews" at bounding box center [921, 459] width 164 height 15
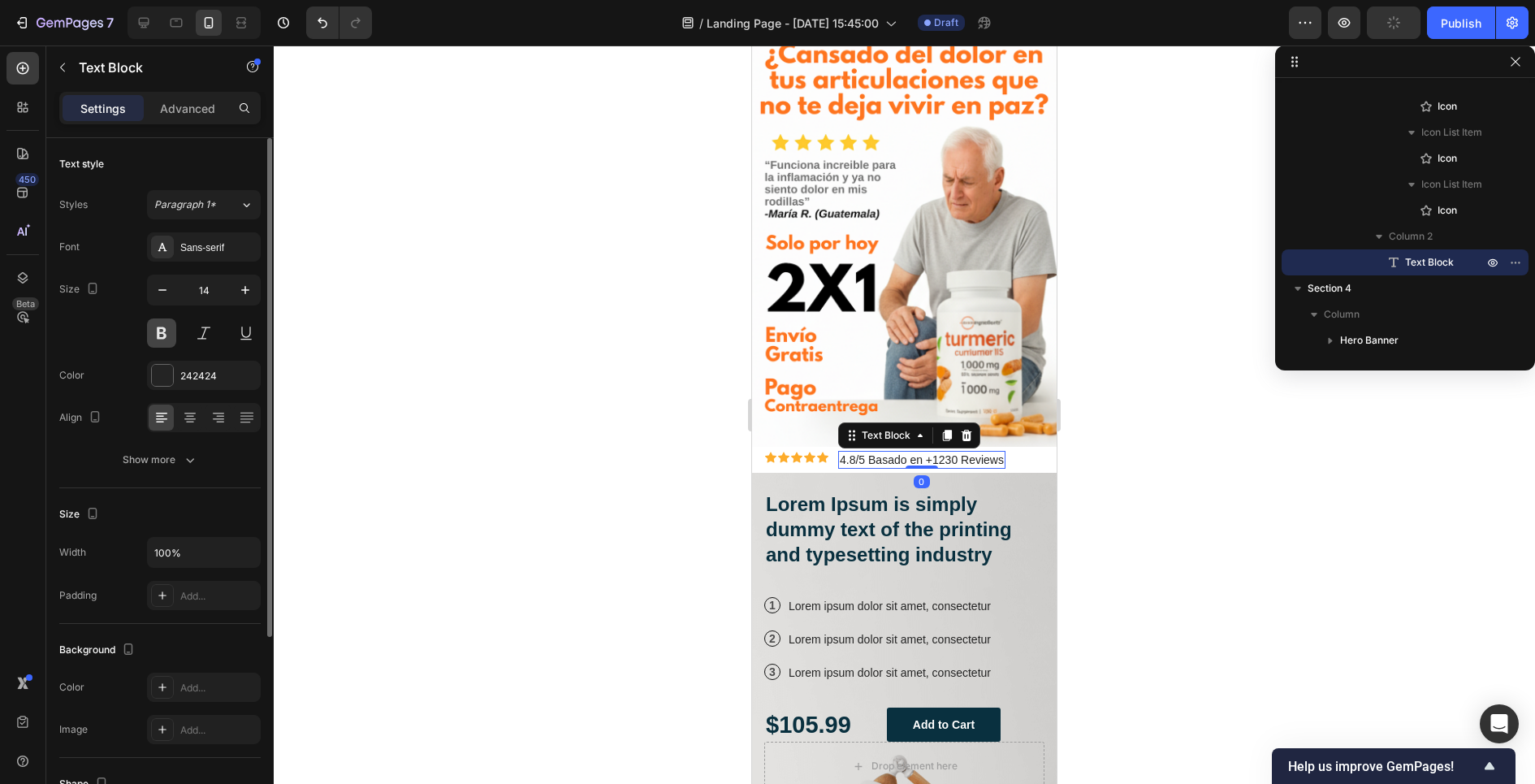
click at [162, 341] on button at bounding box center [161, 333] width 29 height 29
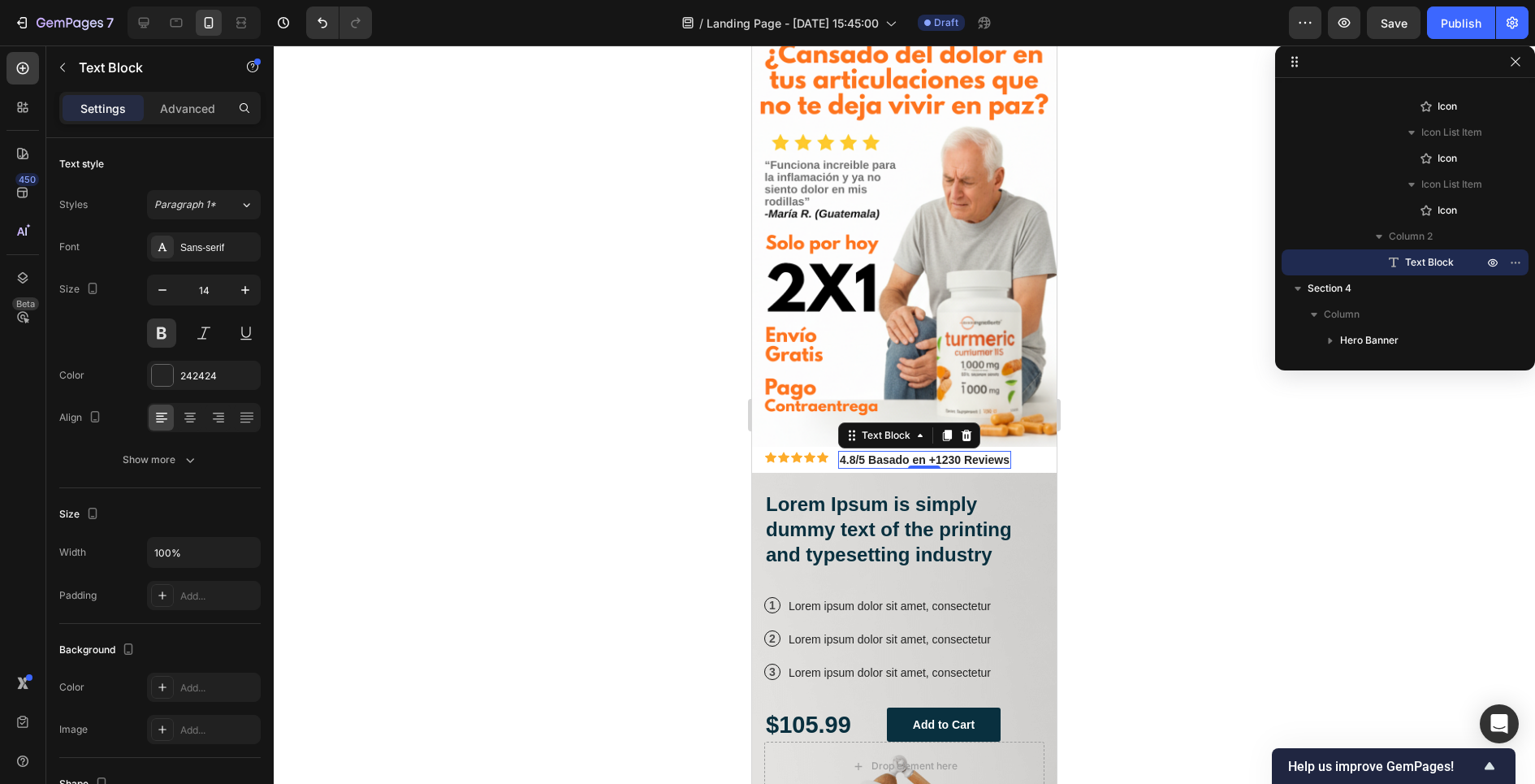
click at [469, 366] on div at bounding box center [904, 414] width 1261 height 738
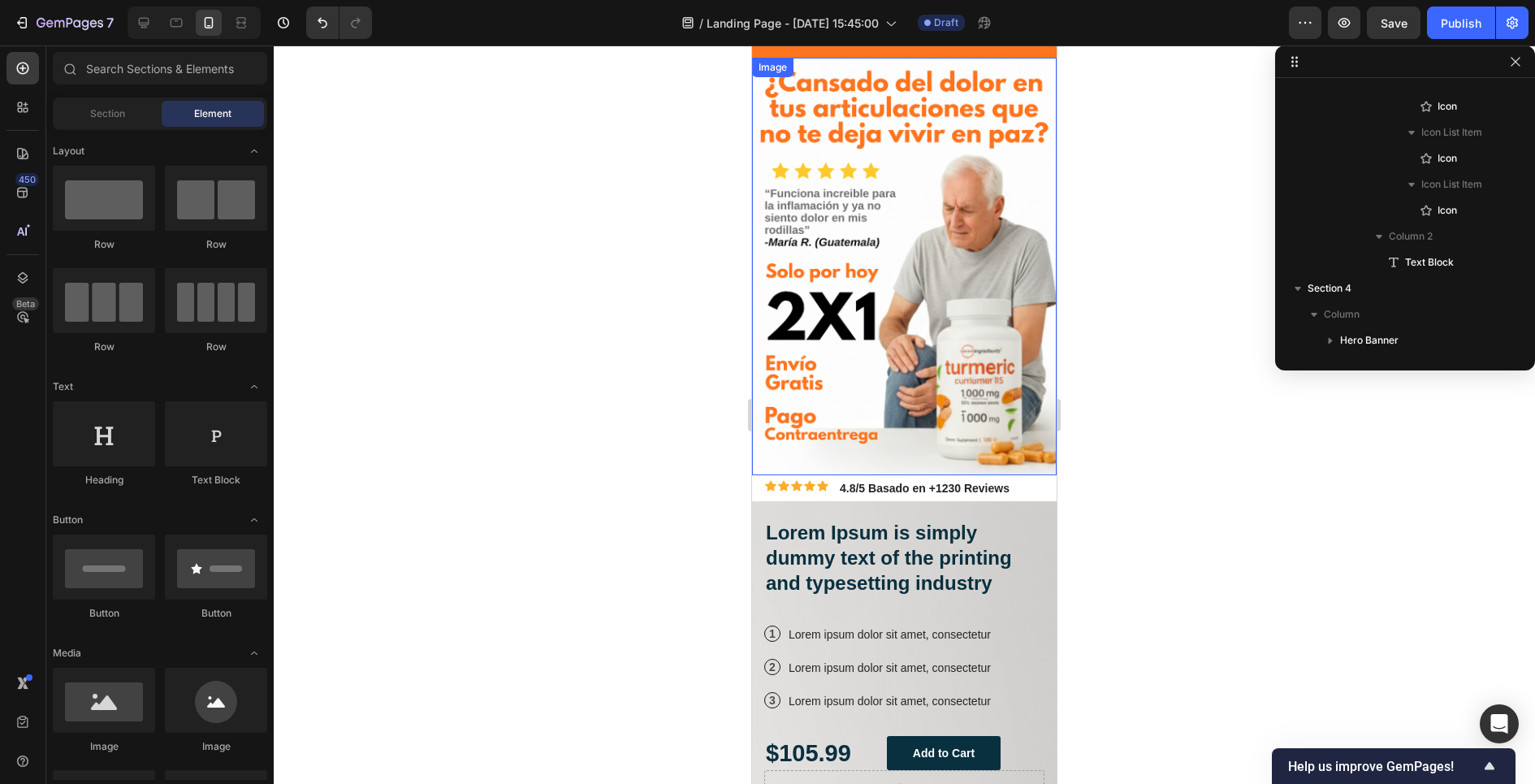
scroll to position [70, 0]
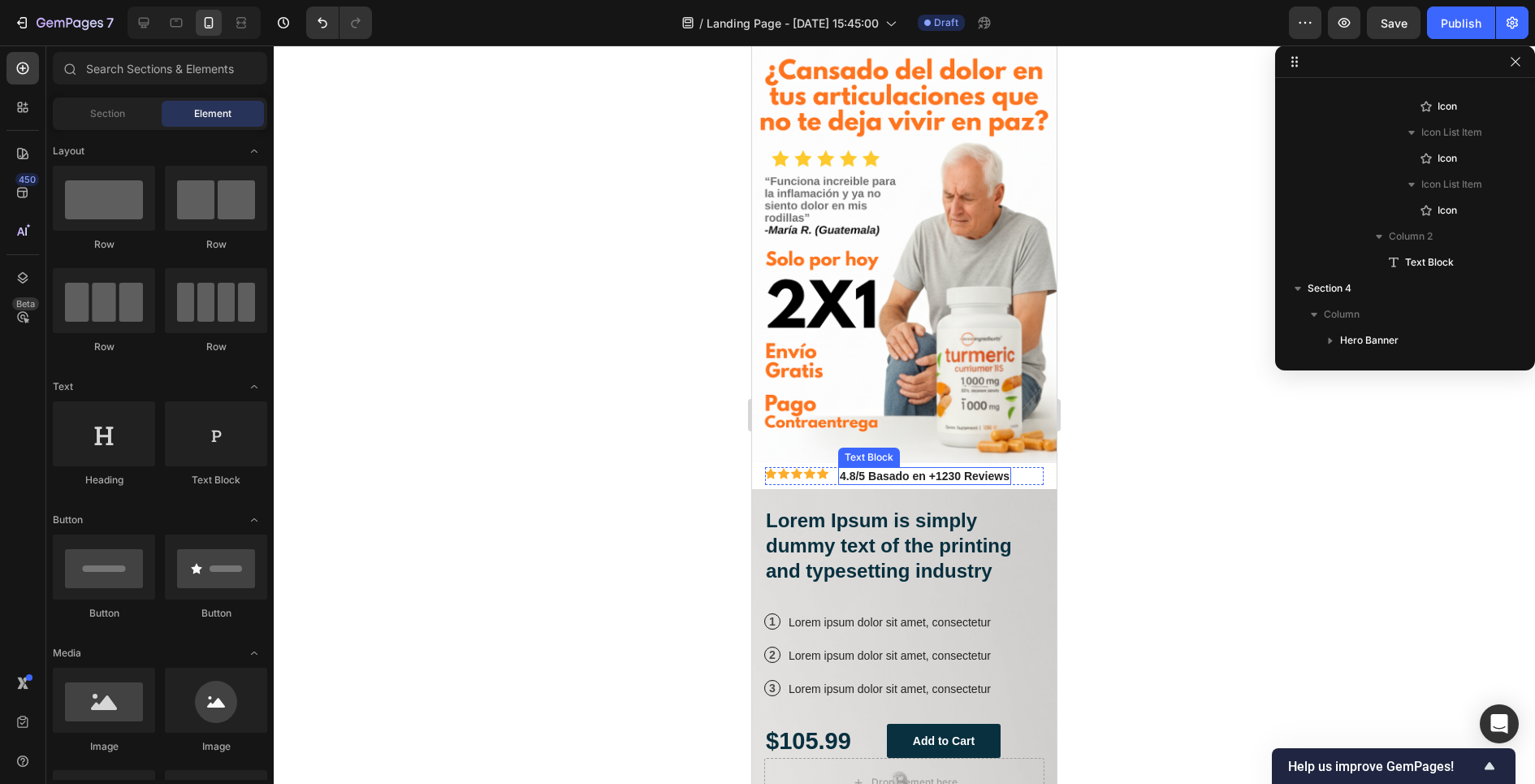
click at [927, 480] on p "4.8/5 Basado en +1230 Reviews" at bounding box center [924, 476] width 169 height 15
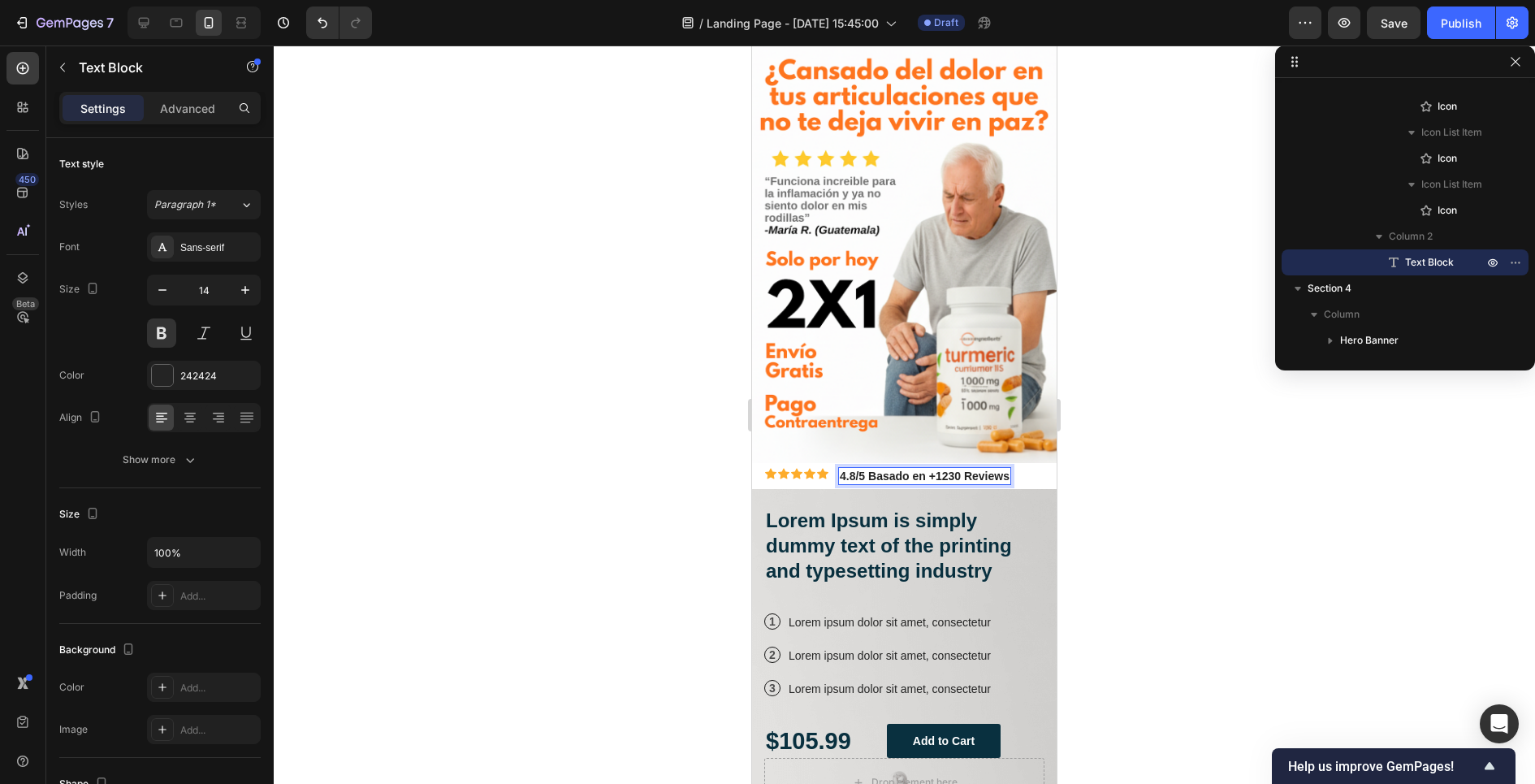
click at [934, 475] on p "4.8/5 Basado en +1230 Reviews" at bounding box center [924, 476] width 169 height 15
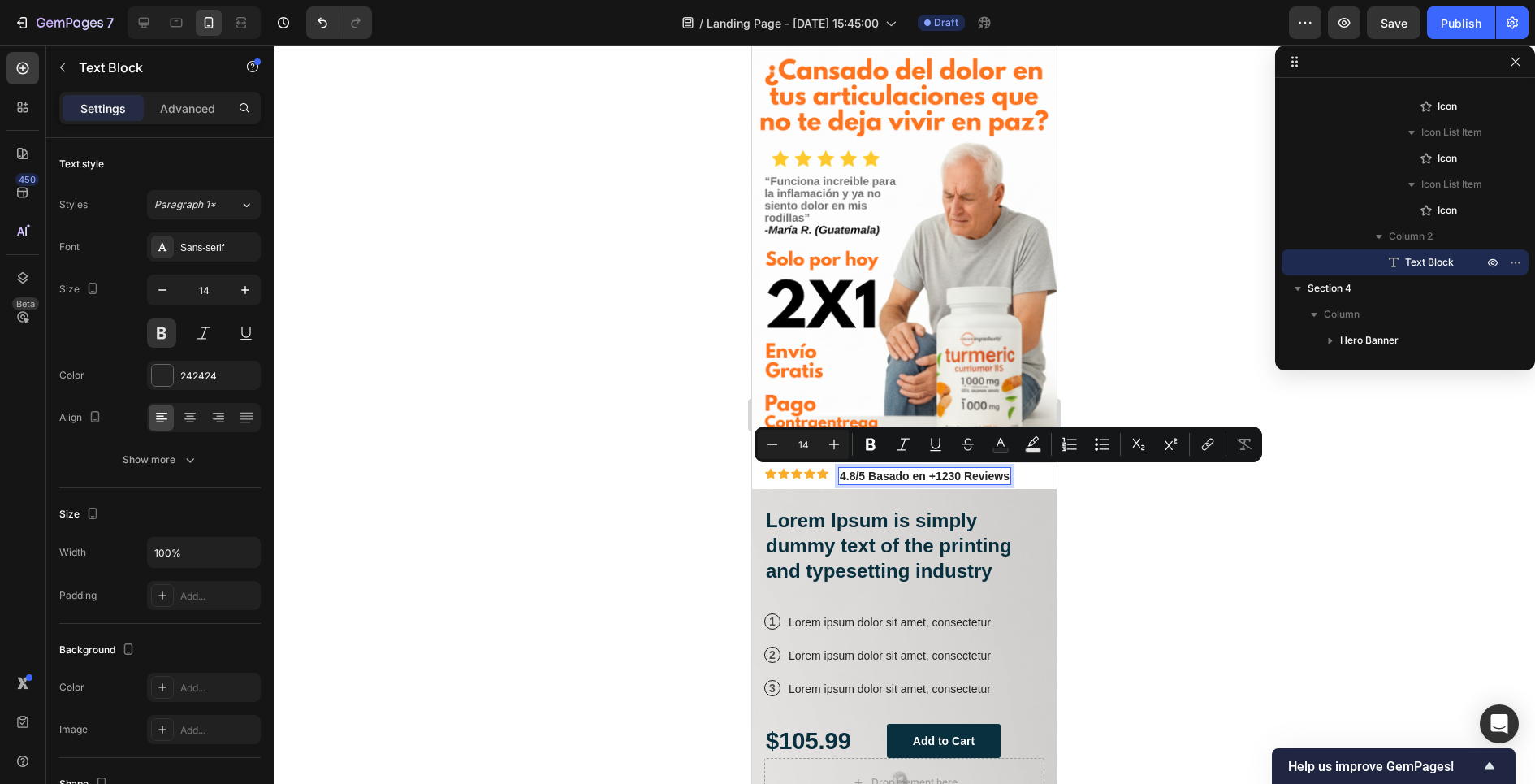
click at [936, 483] on div "4.8/5 Basado en +1230 Reviews" at bounding box center [925, 476] width 173 height 18
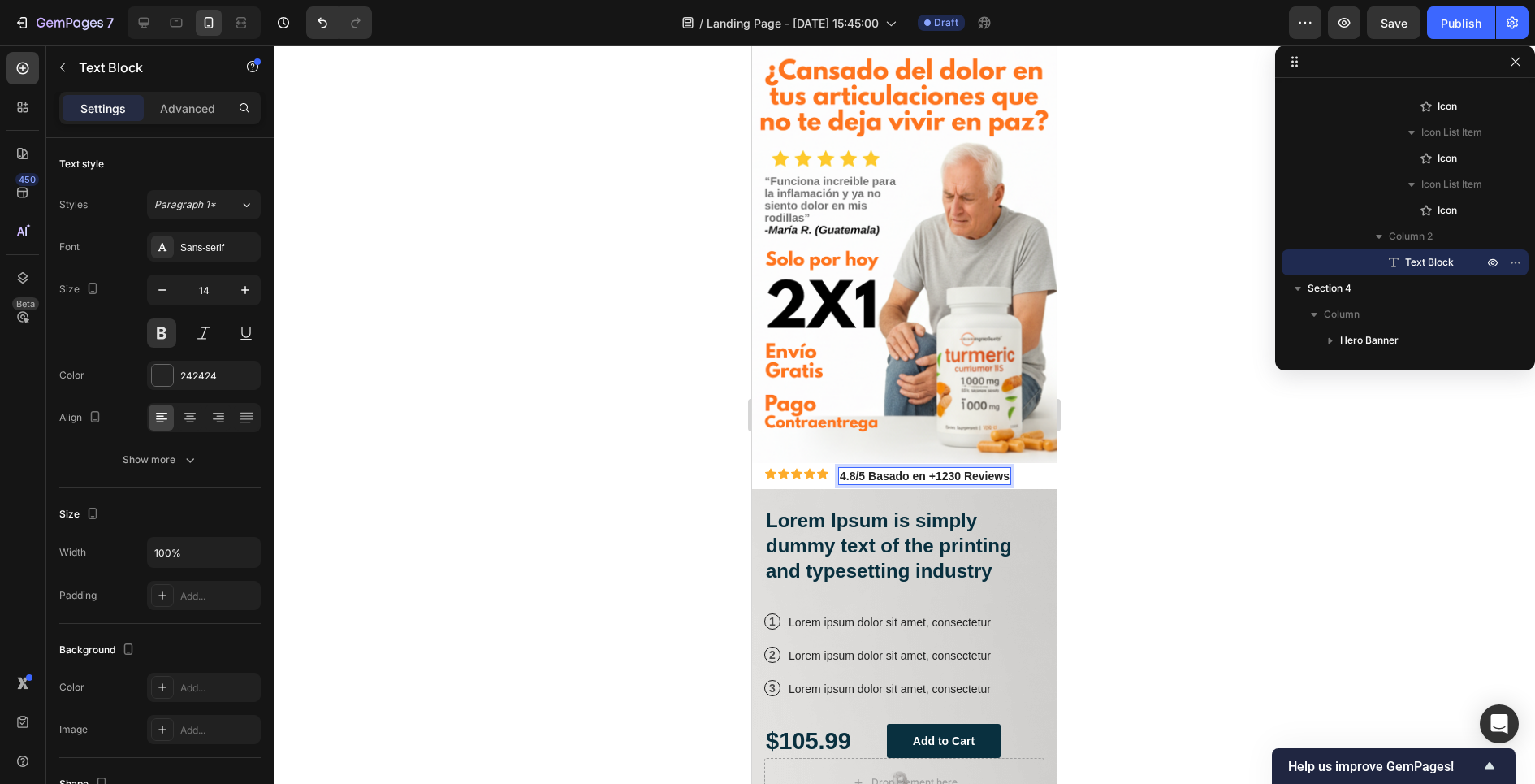
click at [934, 475] on p "4.8/5 Basado en +1230 Reviews" at bounding box center [924, 476] width 169 height 15
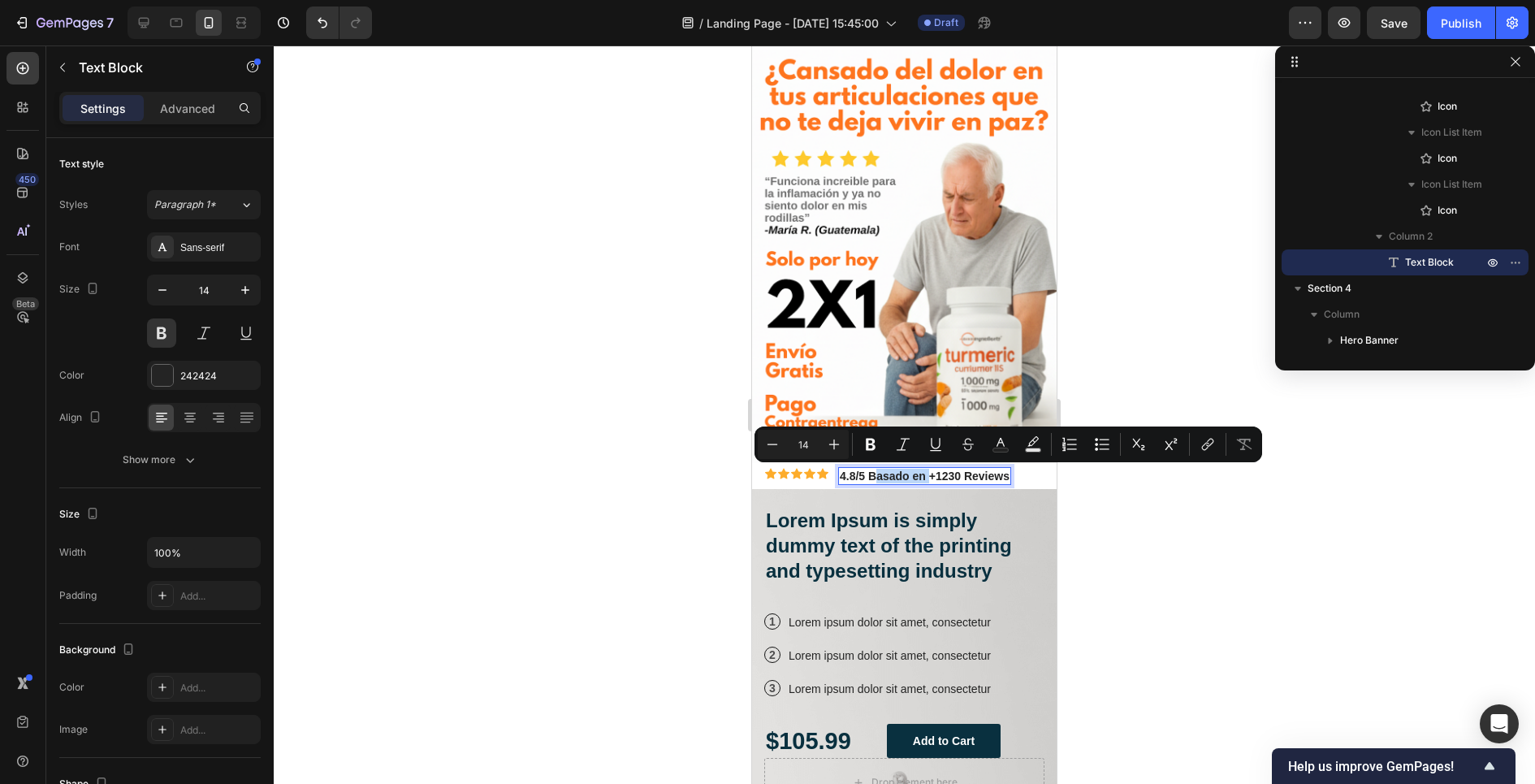
drag, startPoint x: 930, startPoint y: 473, endPoint x: 871, endPoint y: 472, distance: 59.0
click at [871, 472] on p "4.8/5 Basado en +1230 Reviews" at bounding box center [924, 476] width 169 height 15
click at [873, 440] on icon "Editor contextual toolbar" at bounding box center [871, 445] width 10 height 13
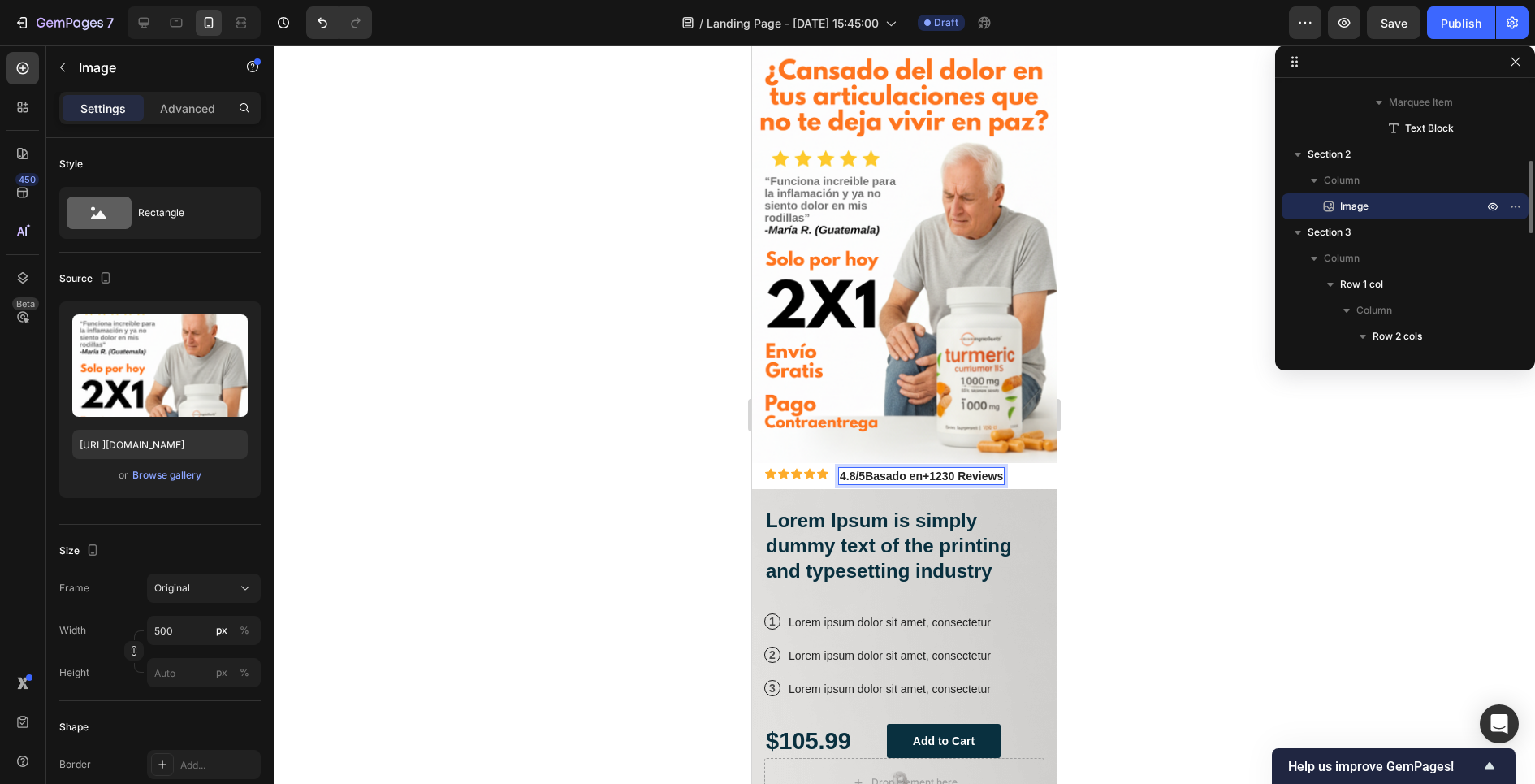
click at [873, 440] on img at bounding box center [904, 254] width 304 height 417
click at [875, 479] on strong "Basado en" at bounding box center [893, 476] width 57 height 13
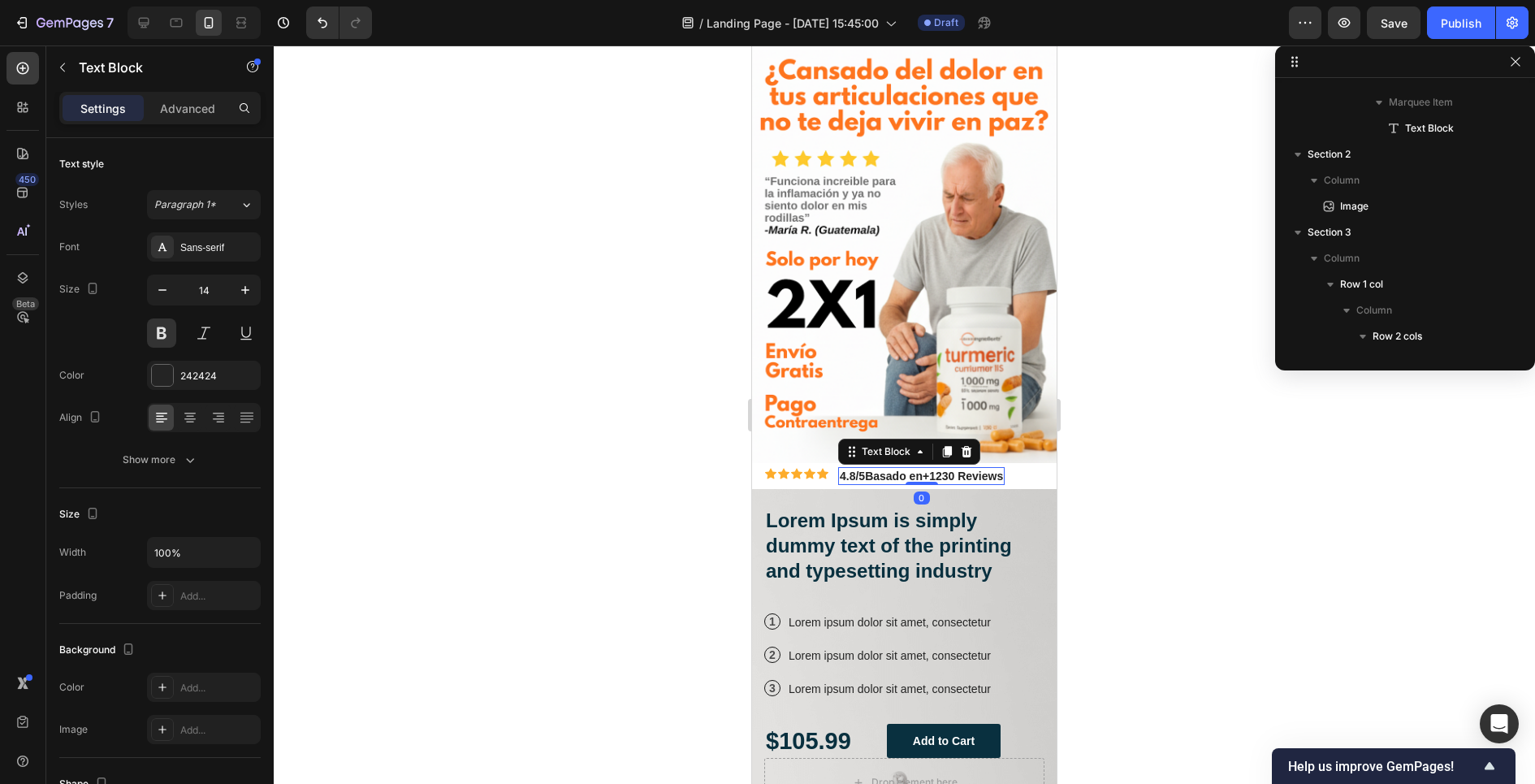
scroll to position [719, 0]
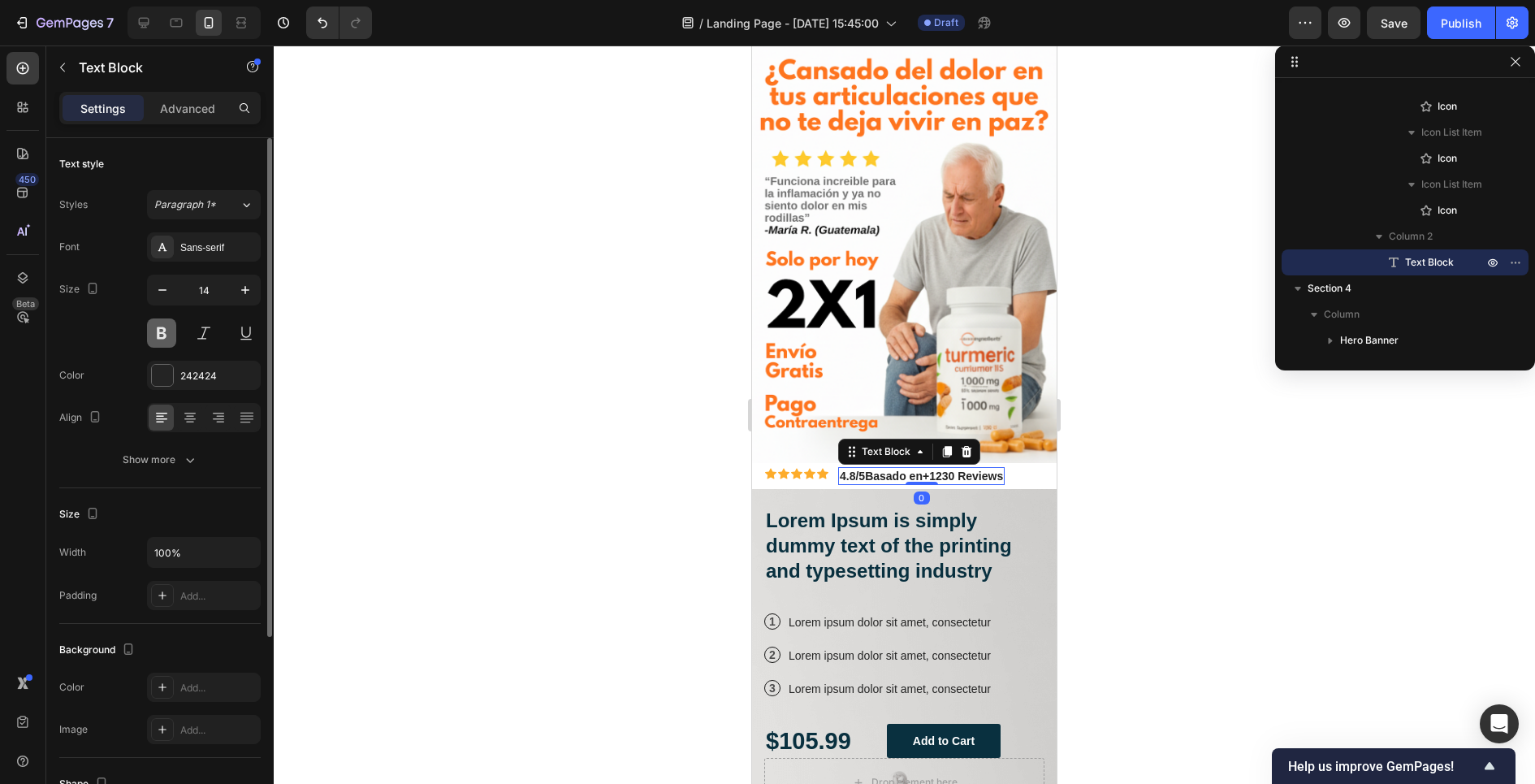
click at [155, 333] on button at bounding box center [161, 333] width 29 height 29
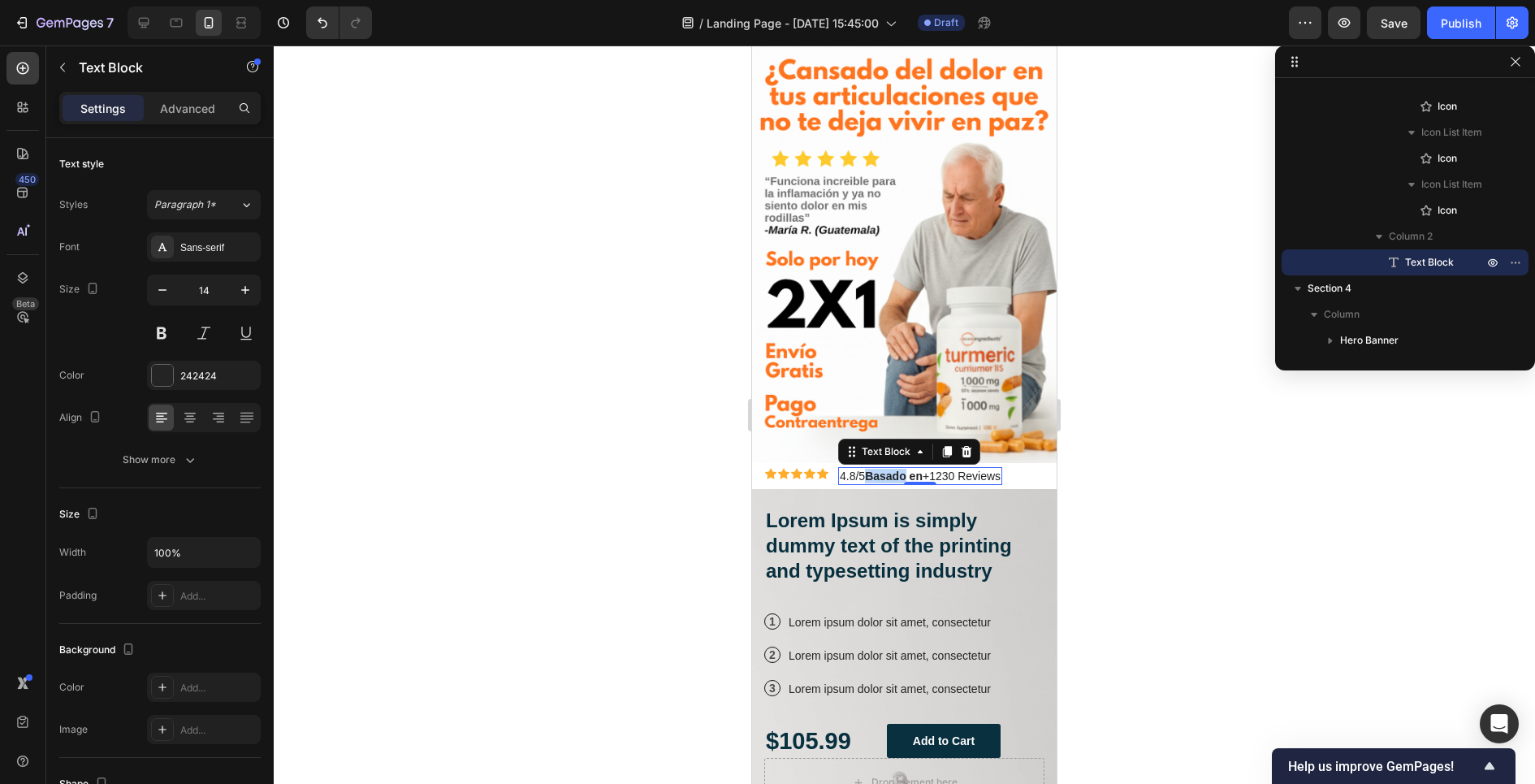
click at [877, 475] on strong "Basado en" at bounding box center [893, 476] width 57 height 13
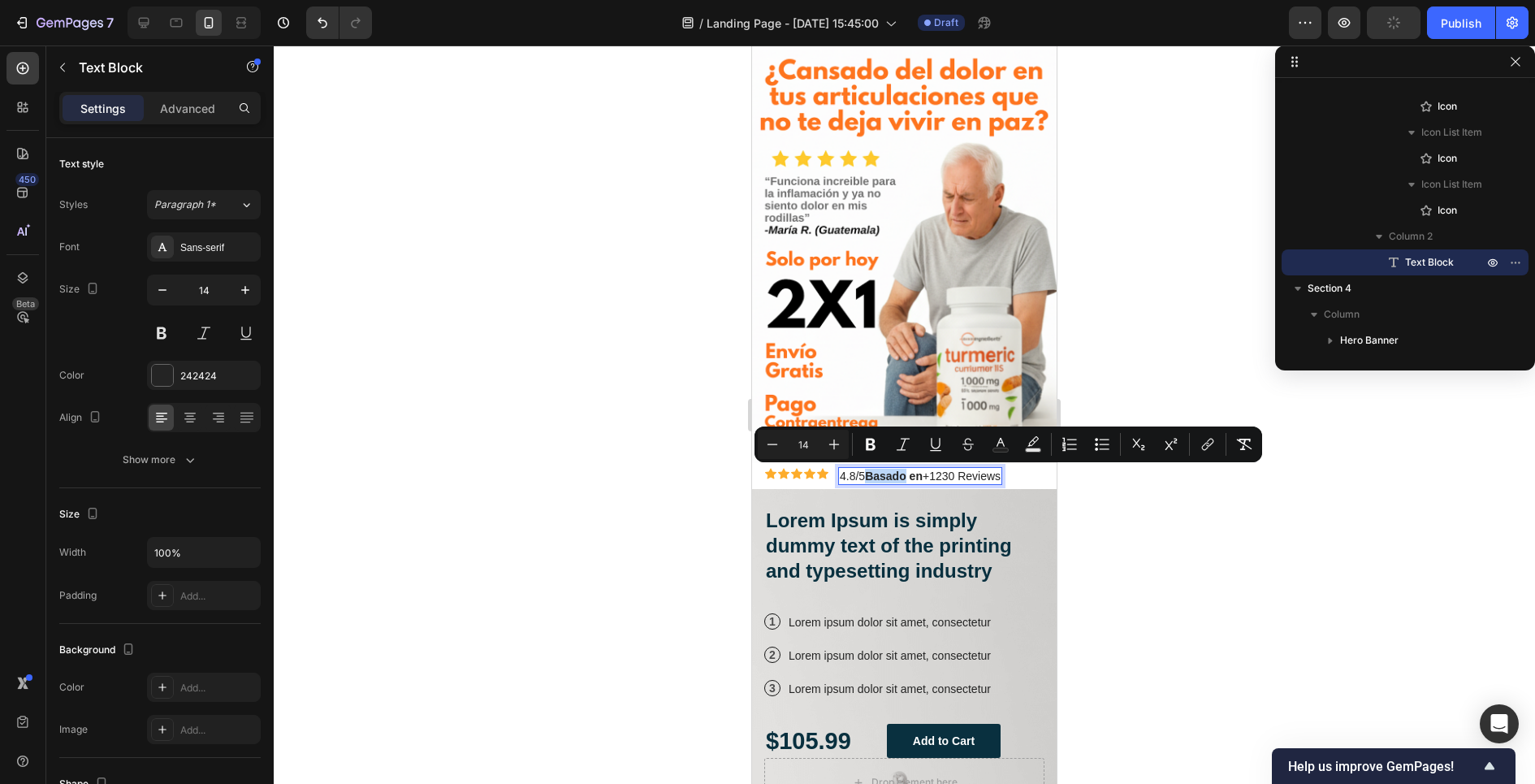
click at [868, 475] on p "4.8/5 Basado en +1230 Reviews" at bounding box center [919, 476] width 161 height 15
click at [873, 475] on strong "Basado en" at bounding box center [893, 476] width 57 height 13
drag, startPoint x: 873, startPoint y: 475, endPoint x: 932, endPoint y: 474, distance: 59.0
click at [932, 474] on p "4.8/5 Basado en +1230 Reviews" at bounding box center [919, 476] width 161 height 15
click at [873, 440] on icon "Editor contextual toolbar" at bounding box center [871, 445] width 10 height 13
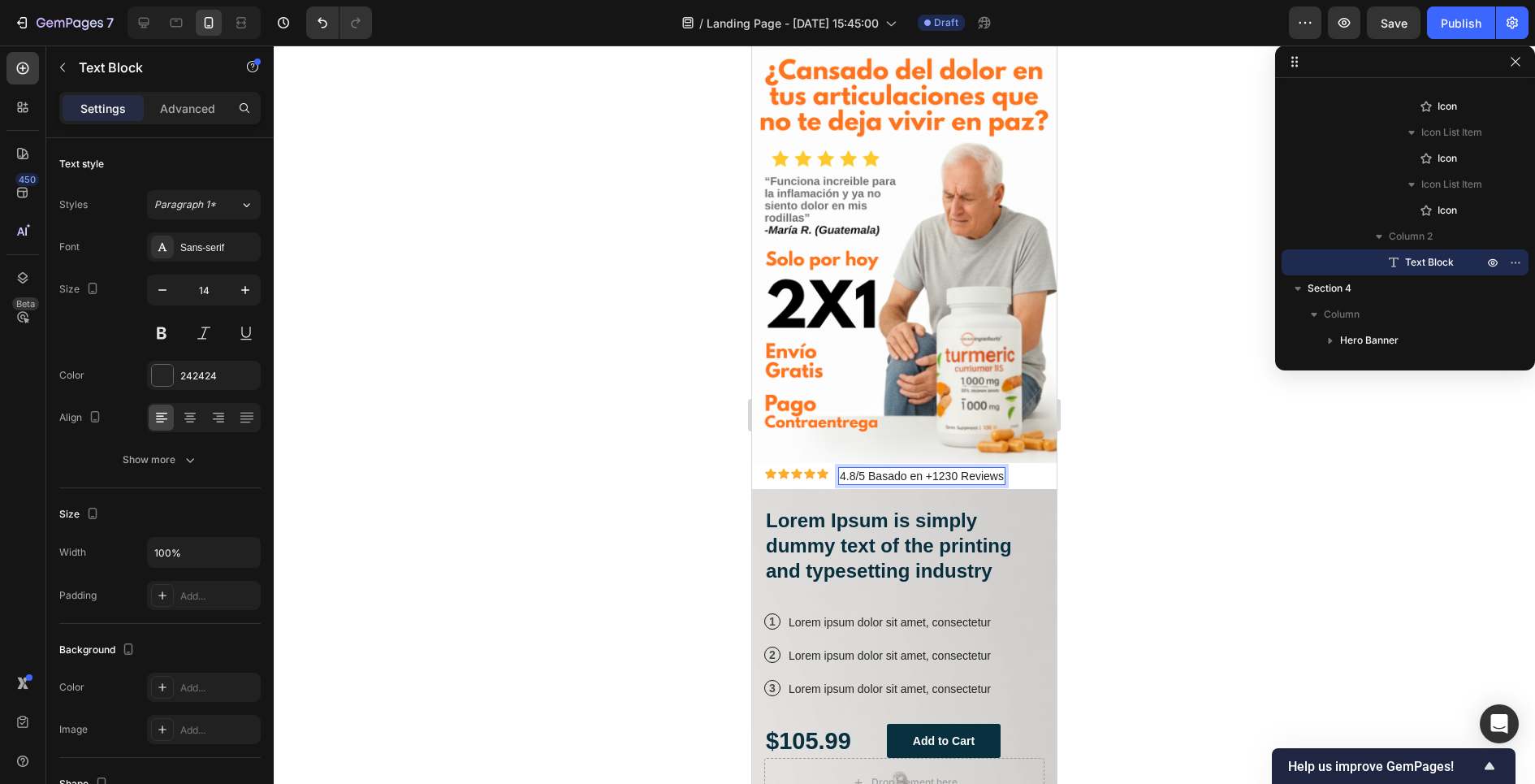
click at [931, 470] on p "4.8/5 Basado en +1230 Reviews" at bounding box center [921, 476] width 164 height 15
click at [930, 475] on p "4.8/5 Basado en +1230 Reviews" at bounding box center [921, 476] width 164 height 15
drag, startPoint x: 930, startPoint y: 479, endPoint x: 1010, endPoint y: 473, distance: 80.2
click at [1010, 473] on div "Icon Icon Icon Icon Icon Icon List 4.8/5 Basado en +1230 Reviews Text Block 0 R…" at bounding box center [904, 476] width 278 height 18
click at [872, 471] on p "4.8/5 Basado en +1230 Reviews" at bounding box center [921, 476] width 163 height 15
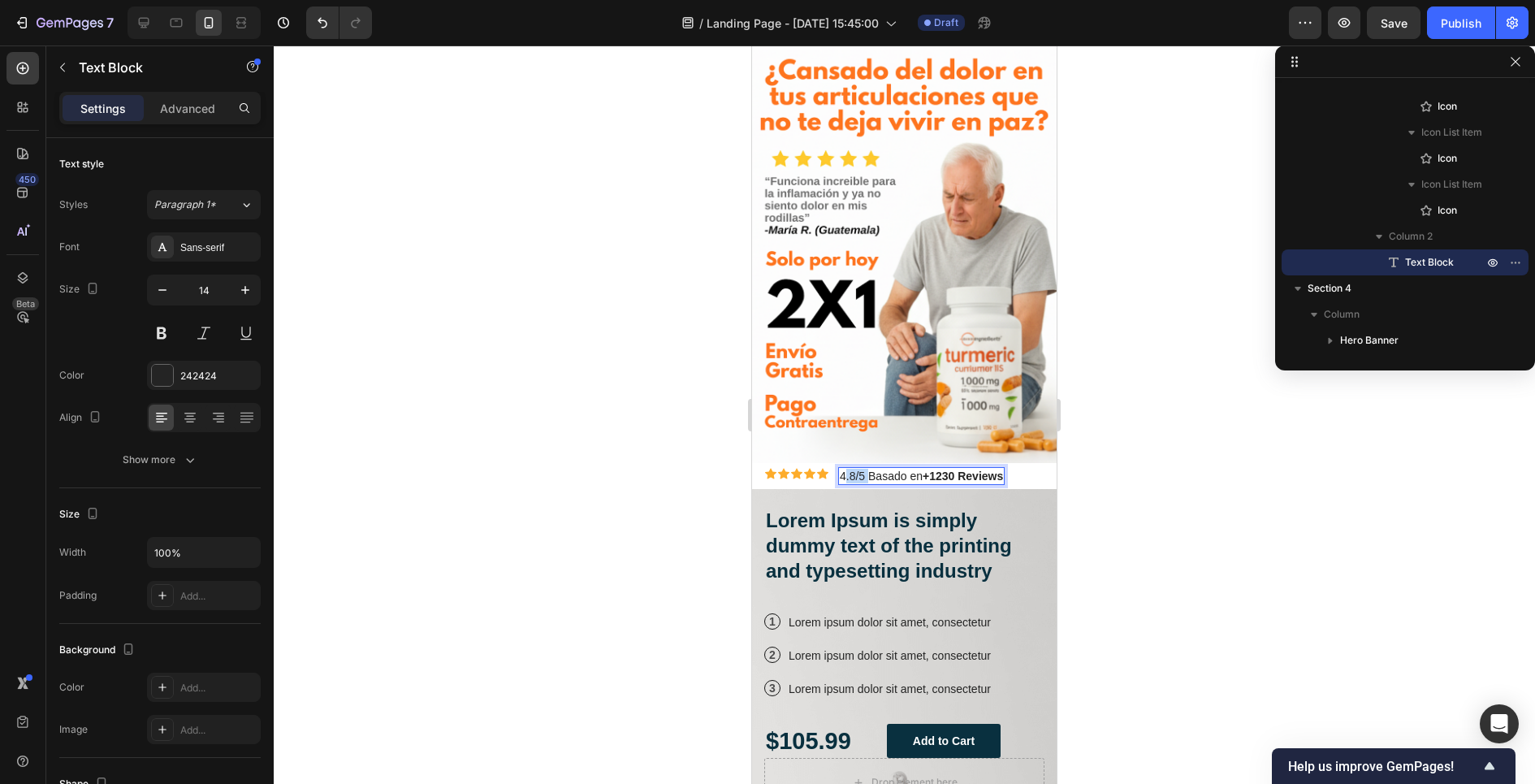
drag, startPoint x: 867, startPoint y: 476, endPoint x: 843, endPoint y: 476, distance: 24.0
click at [843, 476] on p "4.8/5 Basado en +1230 Reviews" at bounding box center [921, 476] width 163 height 15
click at [705, 470] on div at bounding box center [904, 414] width 1261 height 738
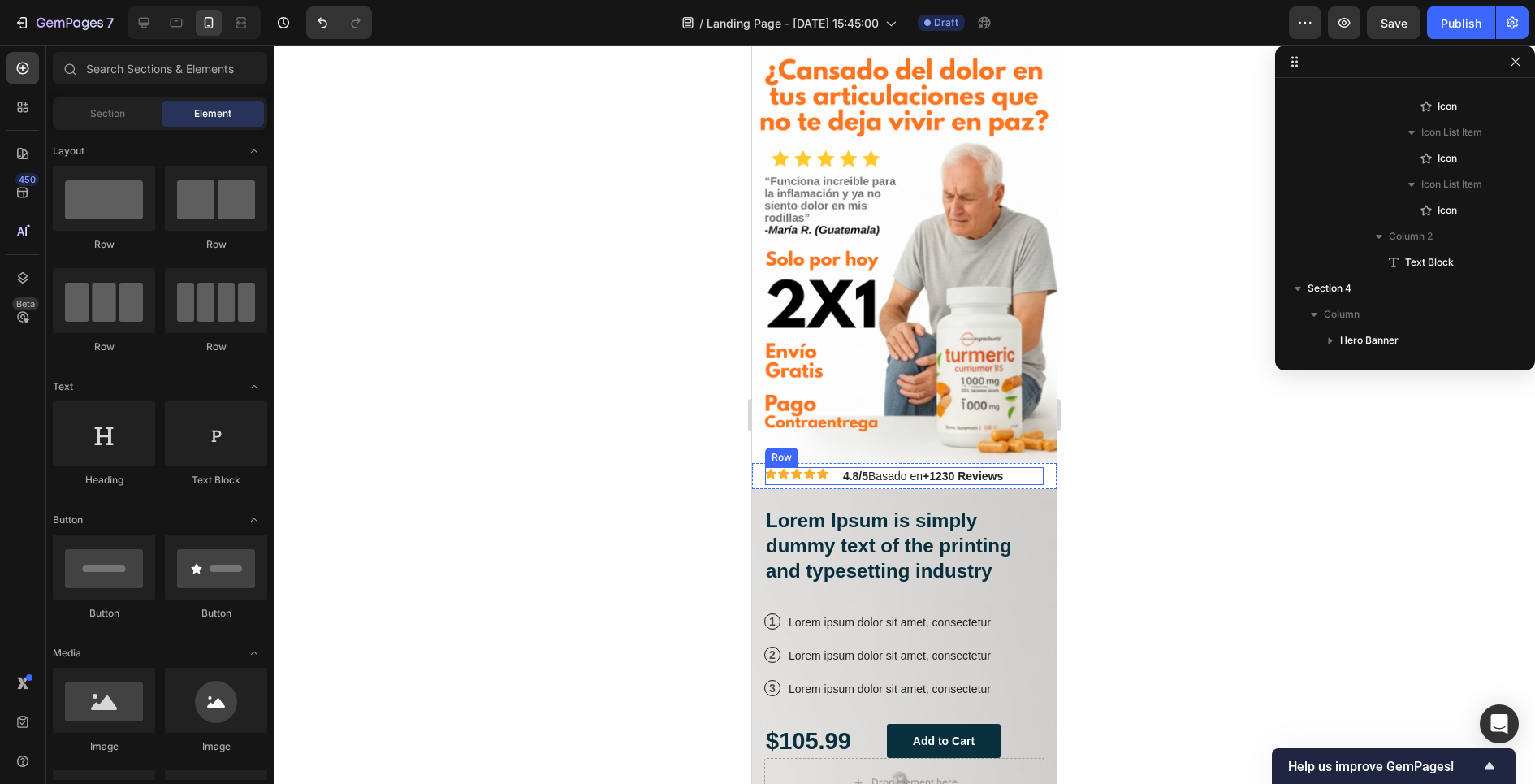
click at [833, 473] on div "Icon Icon Icon Icon Icon Icon List 4.8/5 Basado en +1230 Reviews Text Block Row" at bounding box center [904, 476] width 278 height 18
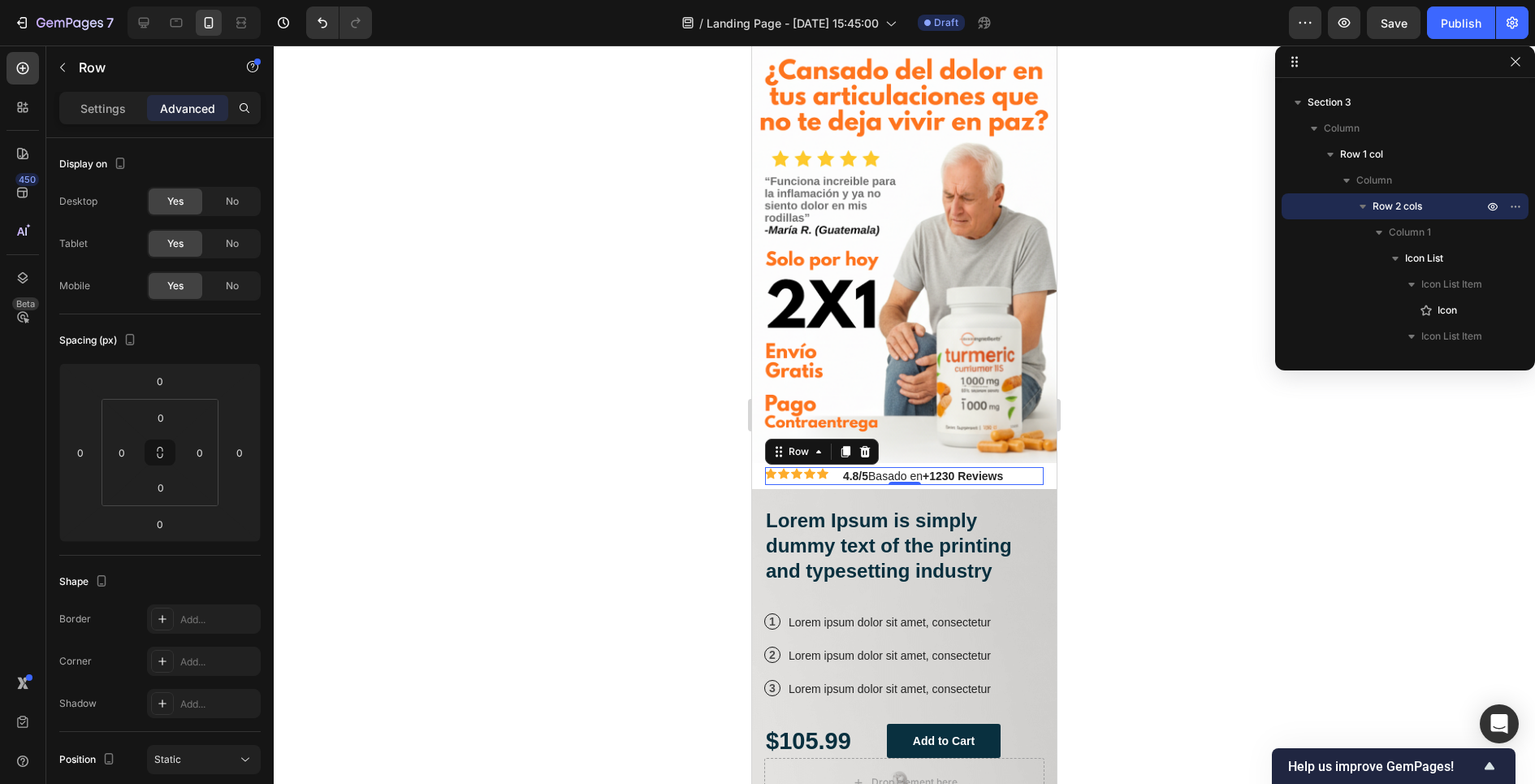
click at [834, 472] on div "Icon Icon Icon Icon Icon Icon List 4.8/5 Basado en +1230 Reviews Text Block Row…" at bounding box center [904, 476] width 278 height 18
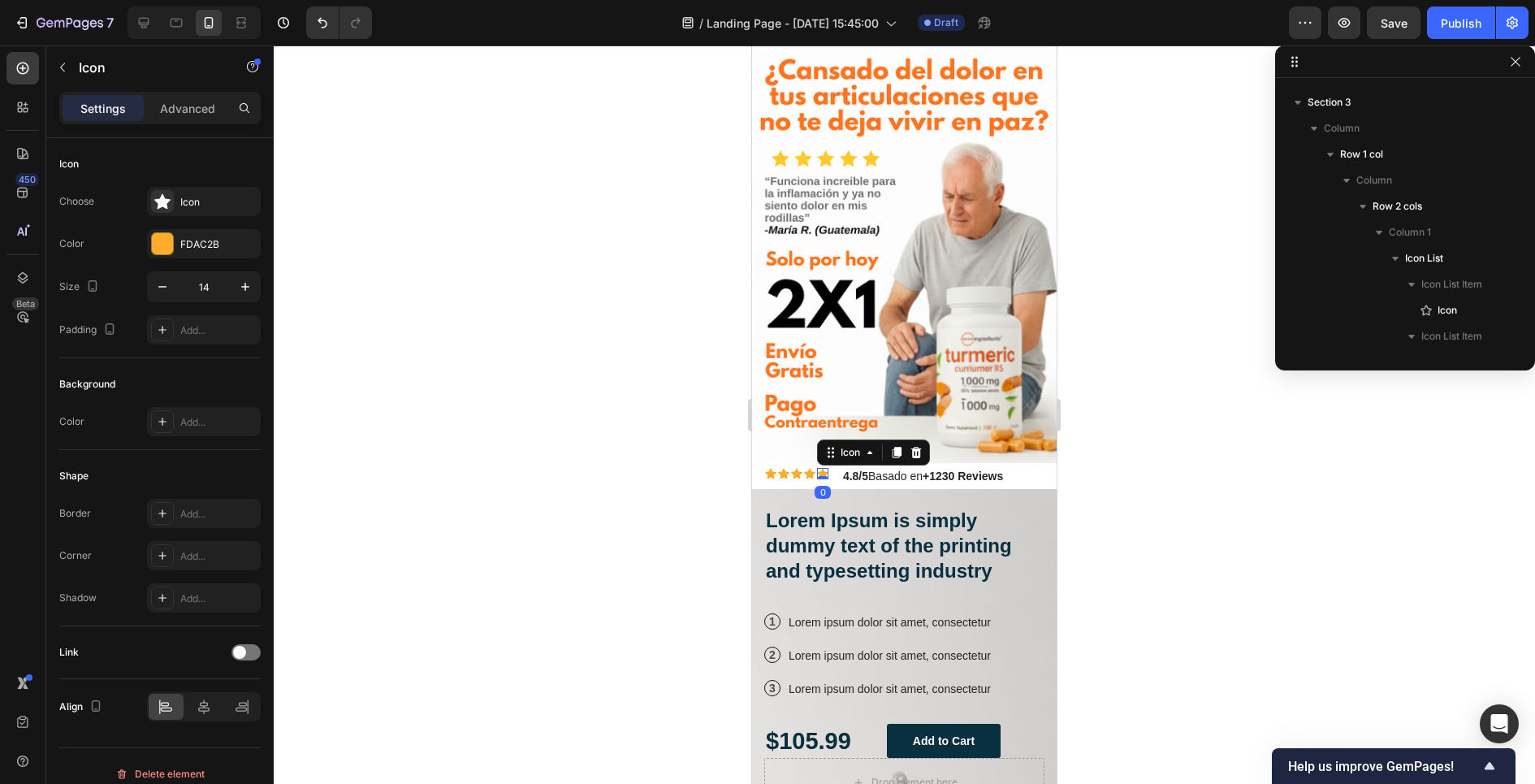
click at [818, 478] on div "Icon 0" at bounding box center [823, 474] width 12 height 12
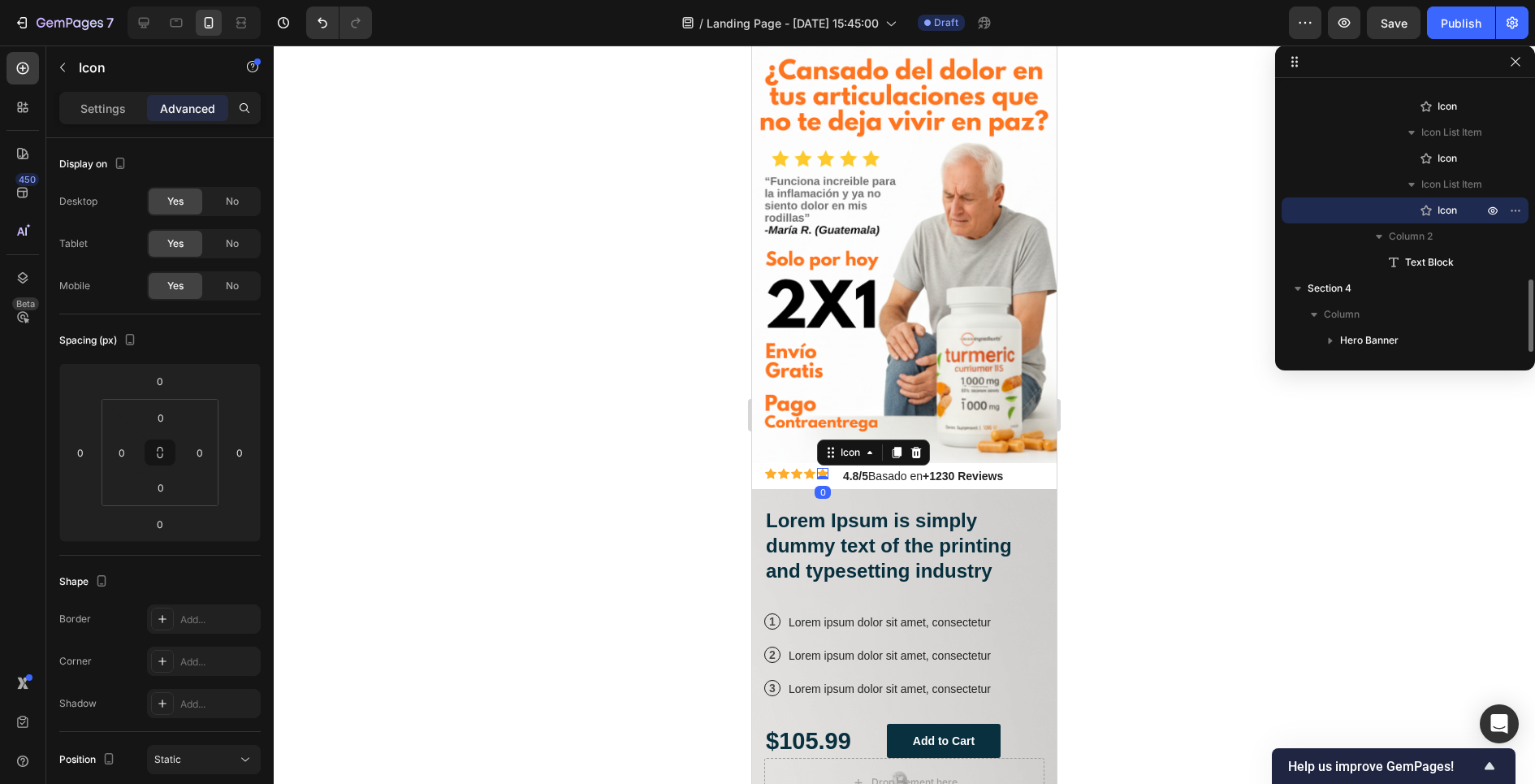
click at [734, 455] on div at bounding box center [904, 414] width 1261 height 738
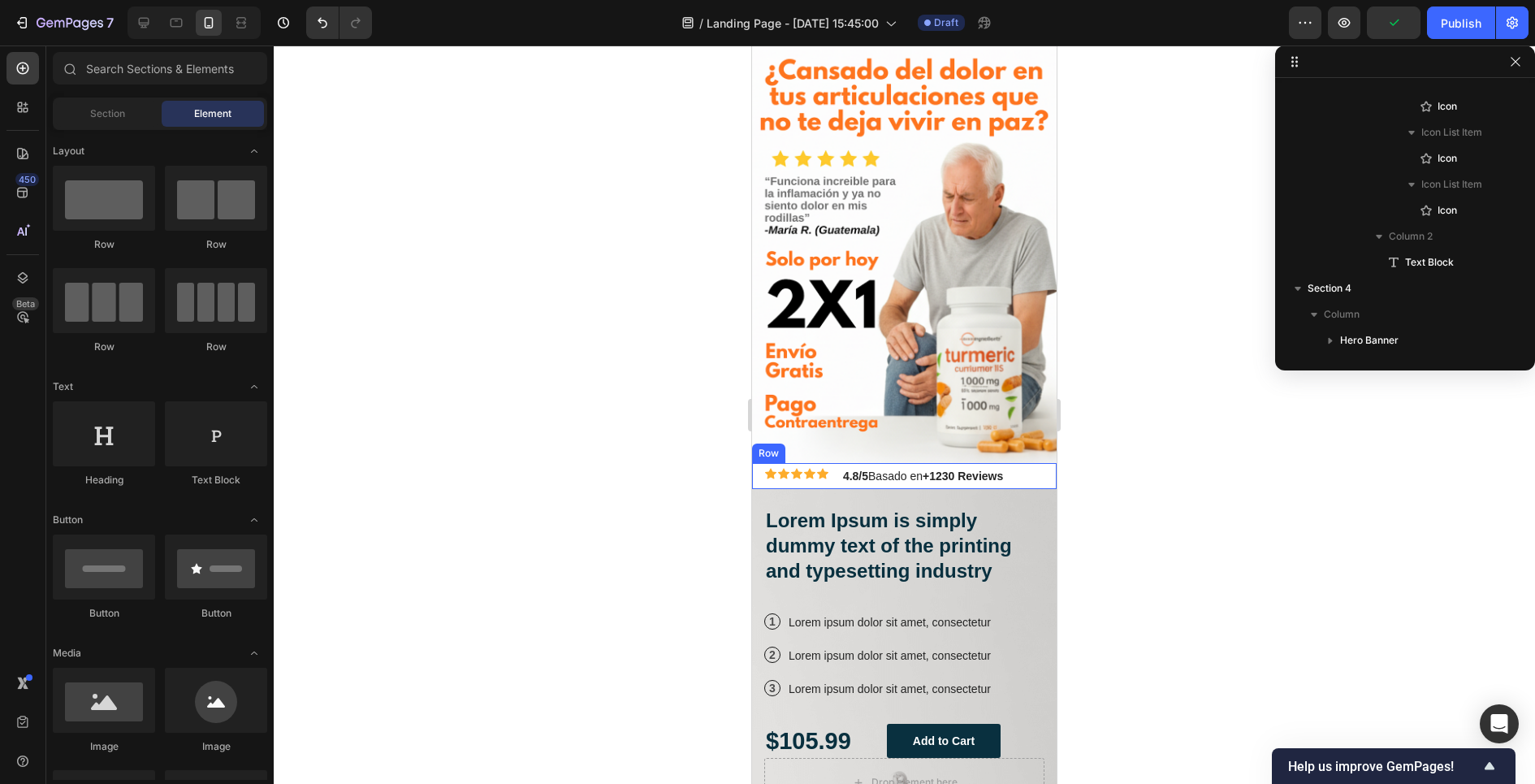
click at [756, 475] on div "Icon Icon Icon Icon Icon Icon List 4.8/5 Basado en +1230 Reviews Text Block Row…" at bounding box center [904, 476] width 304 height 26
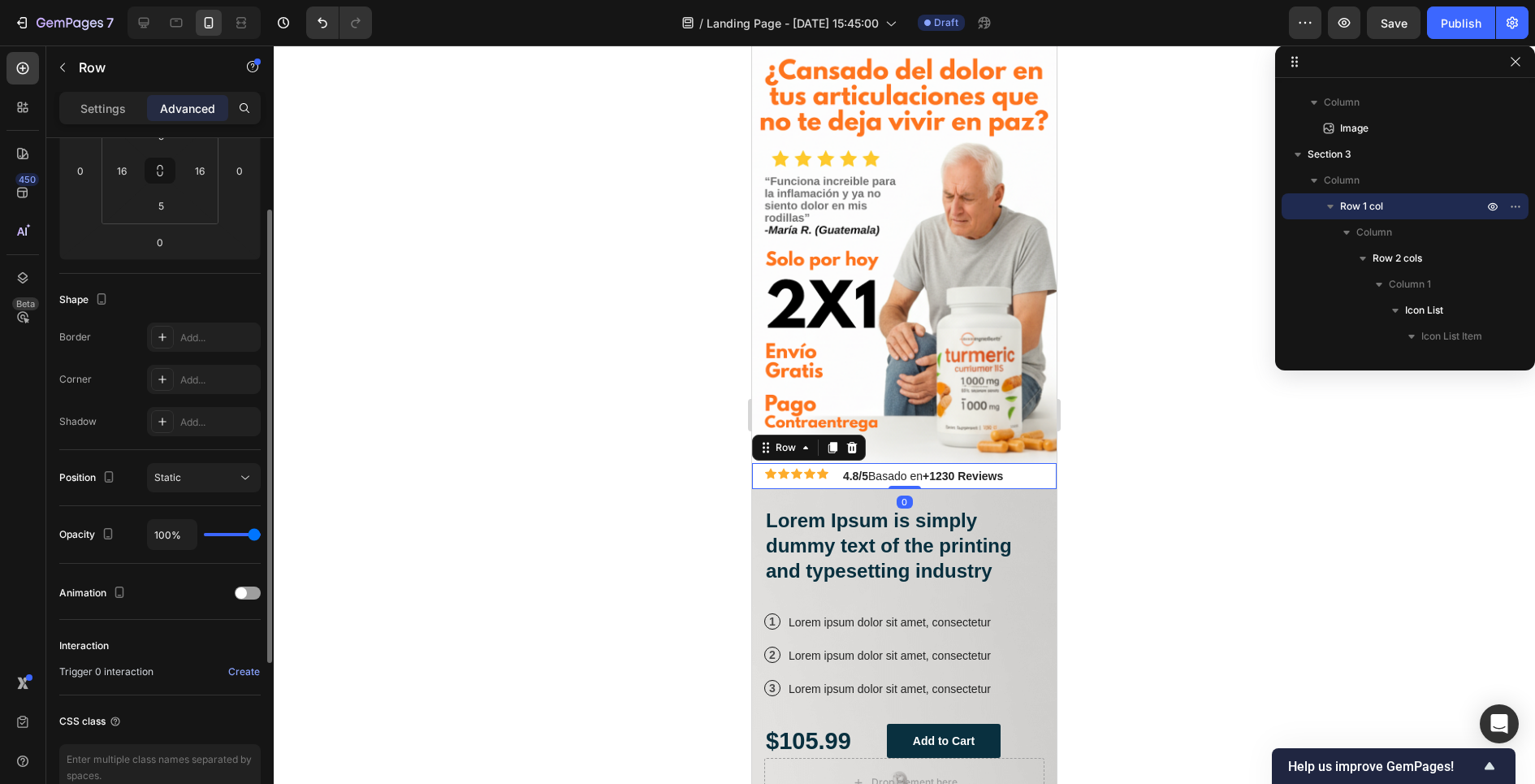
scroll to position [364, 0]
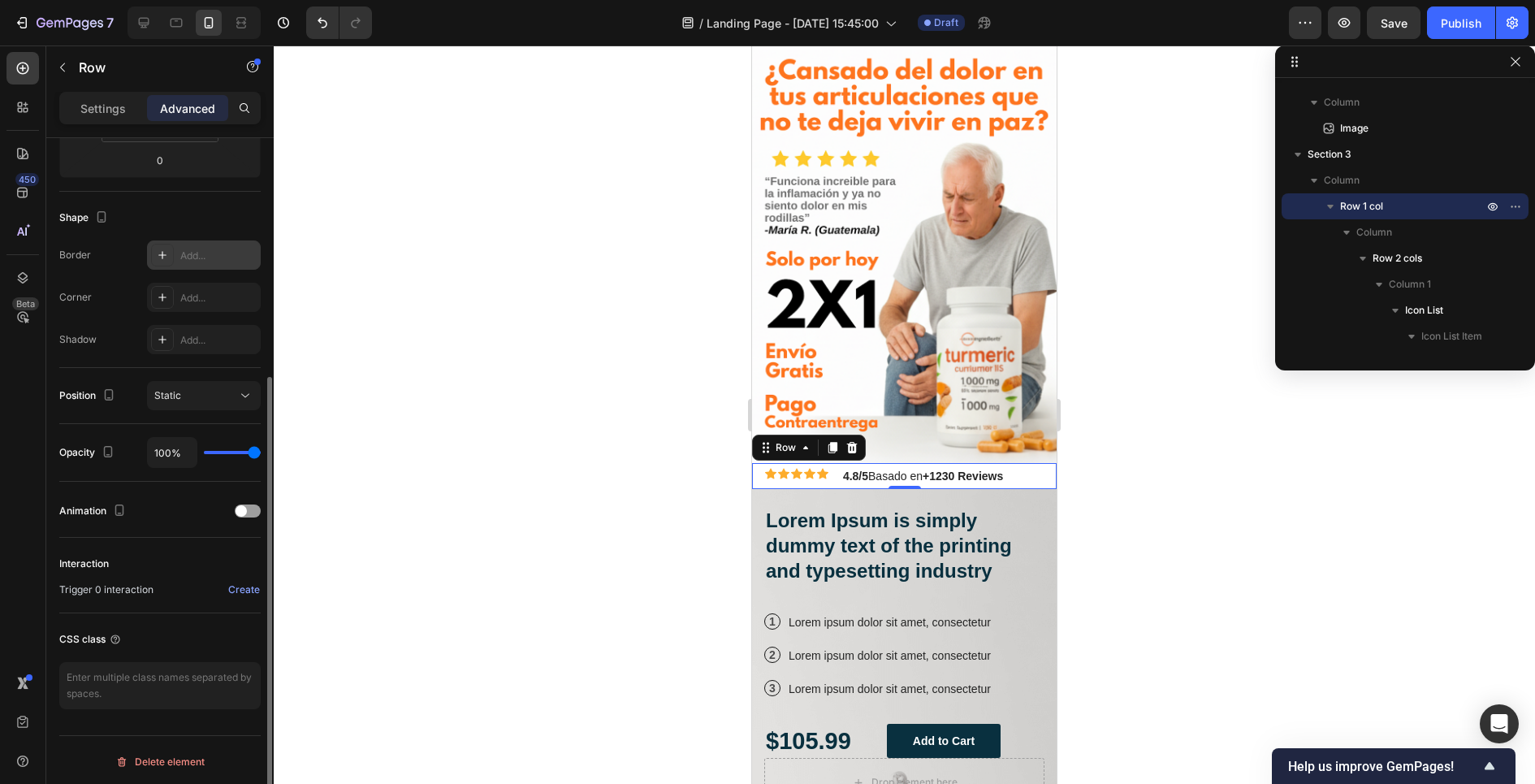
click at [160, 248] on icon at bounding box center [161, 254] width 13 height 13
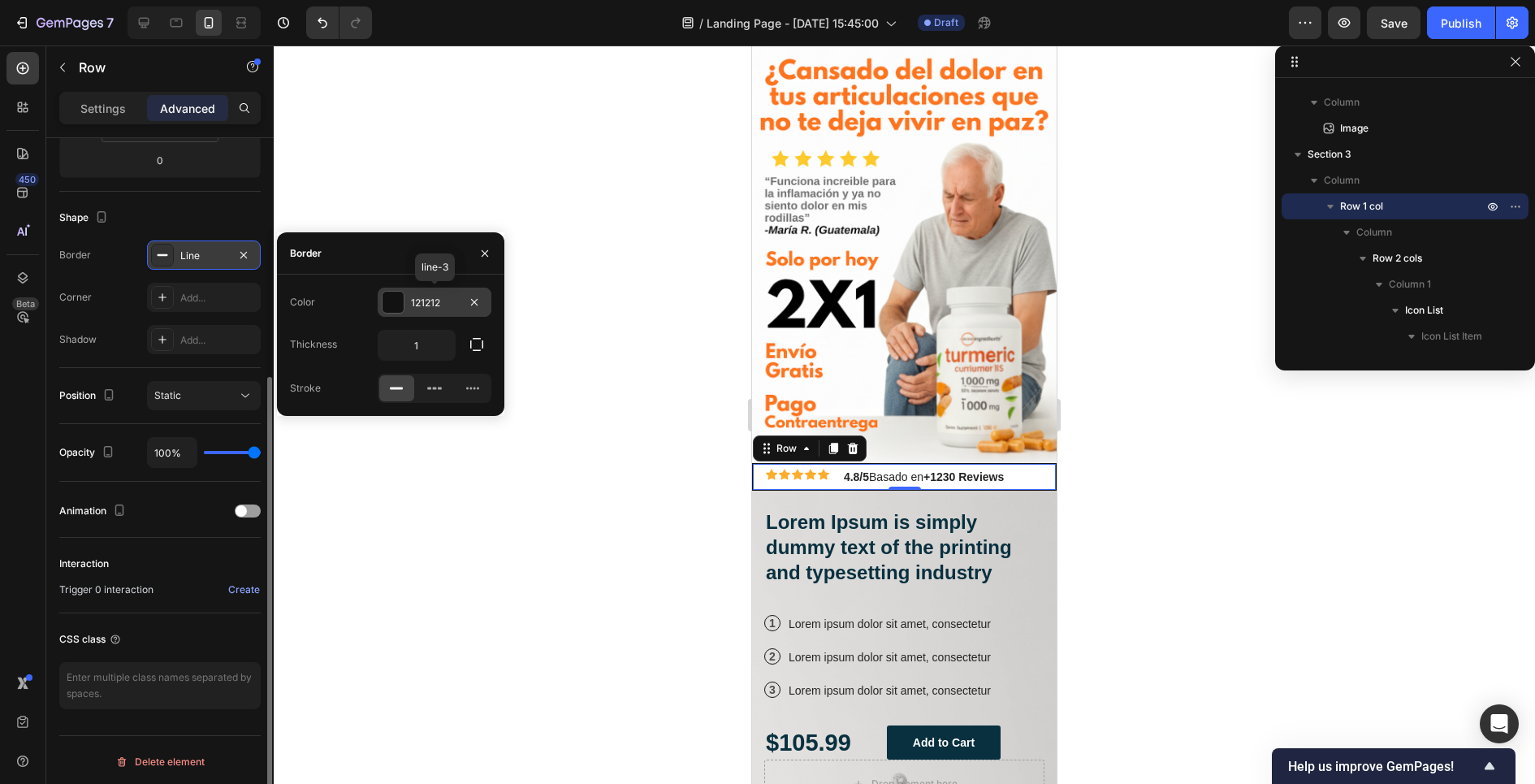
click at [387, 305] on div at bounding box center [393, 303] width 21 height 21
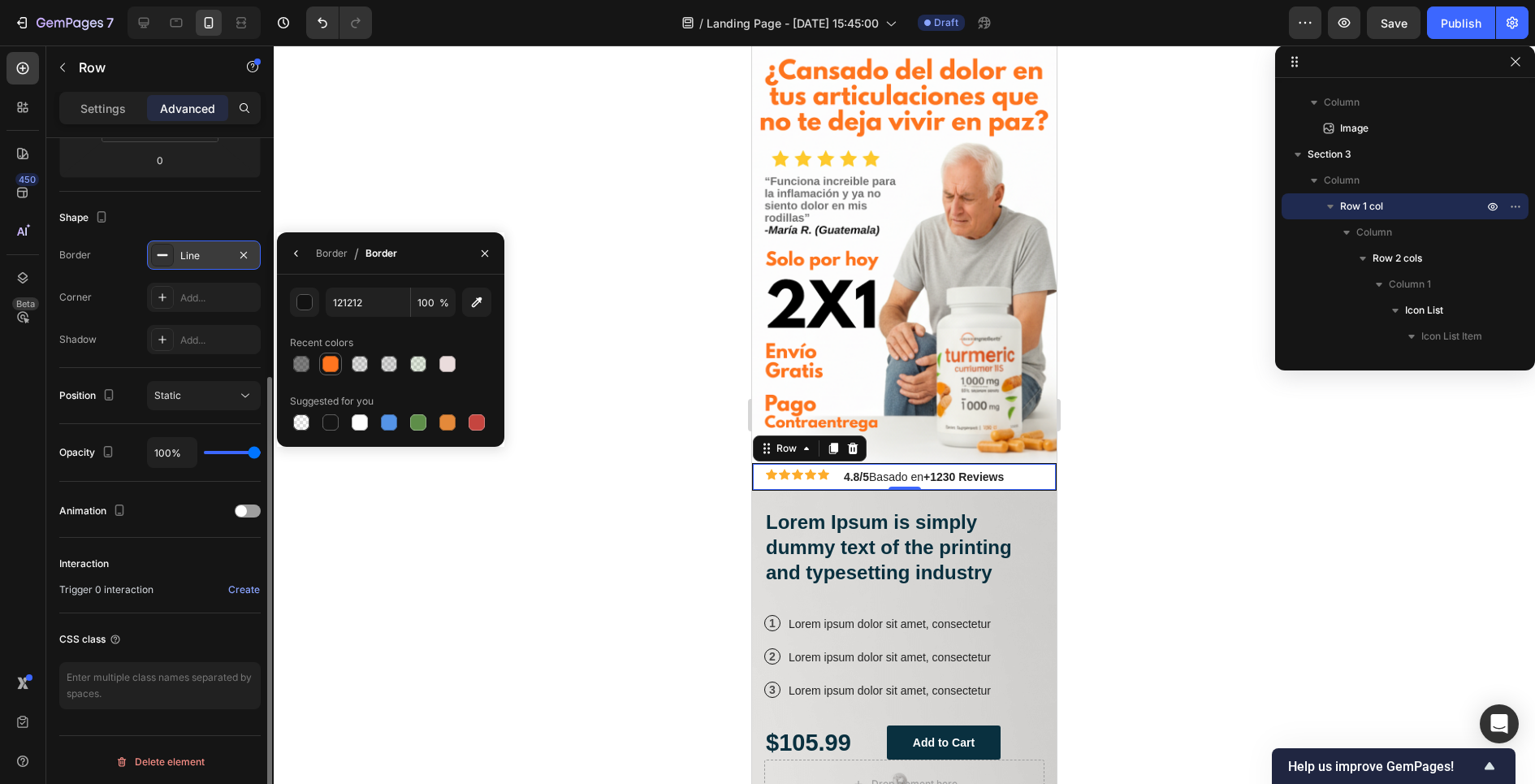
click at [324, 363] on div at bounding box center [330, 364] width 17 height 17
type input "FF751F"
click at [294, 248] on icon "button" at bounding box center [296, 253] width 13 height 13
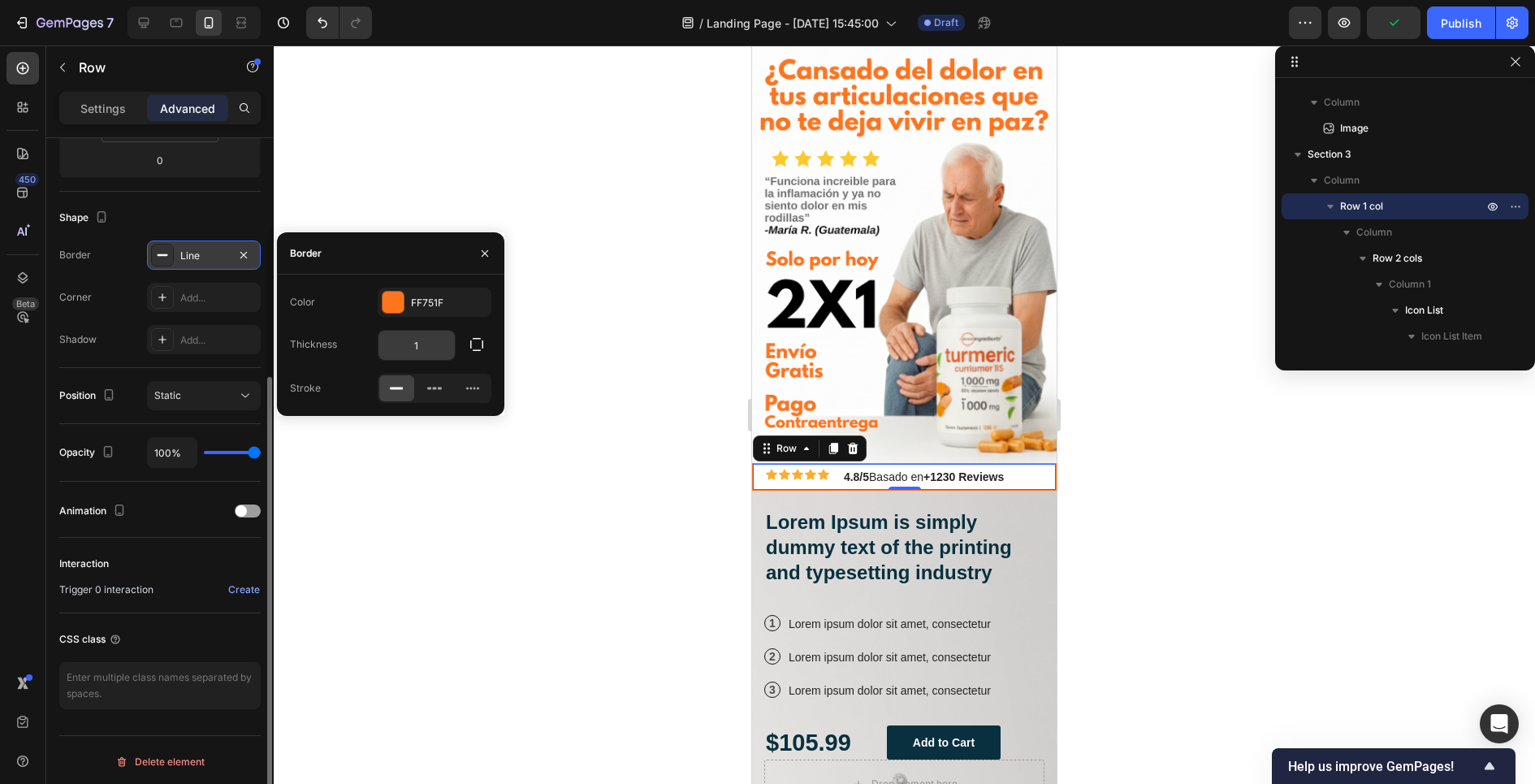
click at [423, 351] on input "1" at bounding box center [416, 345] width 76 height 29
type input "1"
click at [686, 464] on div at bounding box center [904, 414] width 1261 height 738
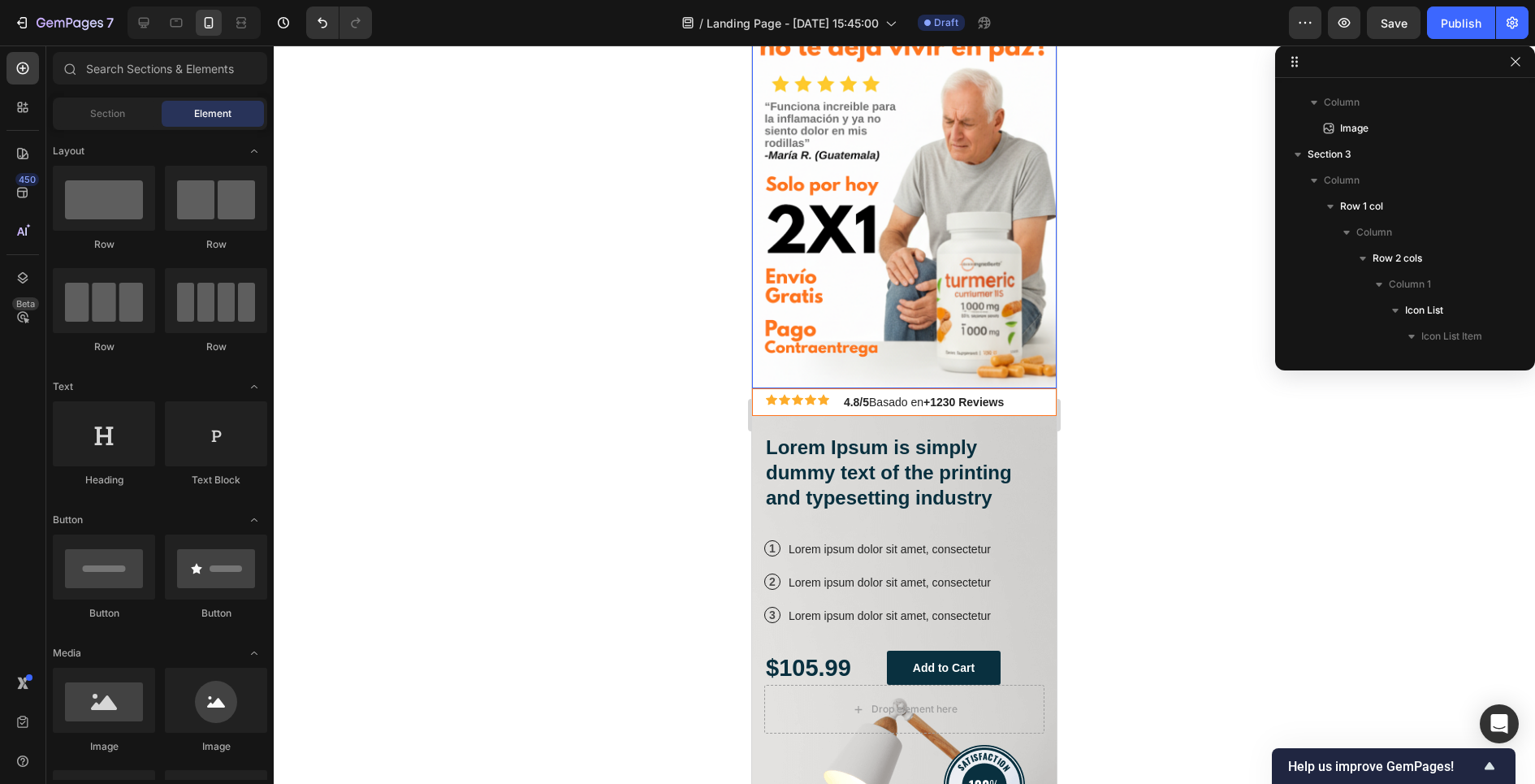
scroll to position [190, 0]
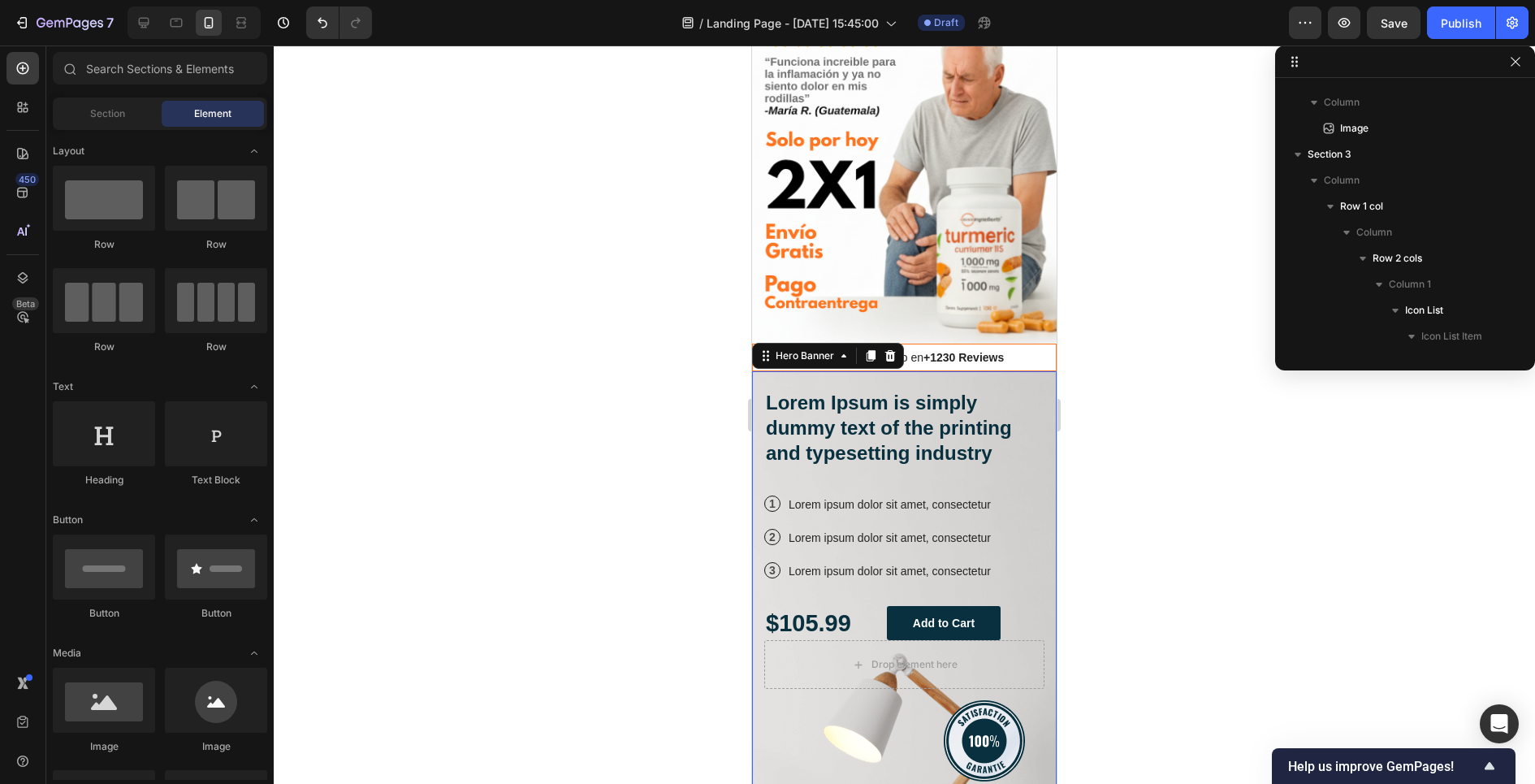
click at [888, 379] on div "Icon Icon Icon Icon Icon Icon List Lorem Ipsum is simply dummy text of the prin…" at bounding box center [904, 539] width 304 height 335
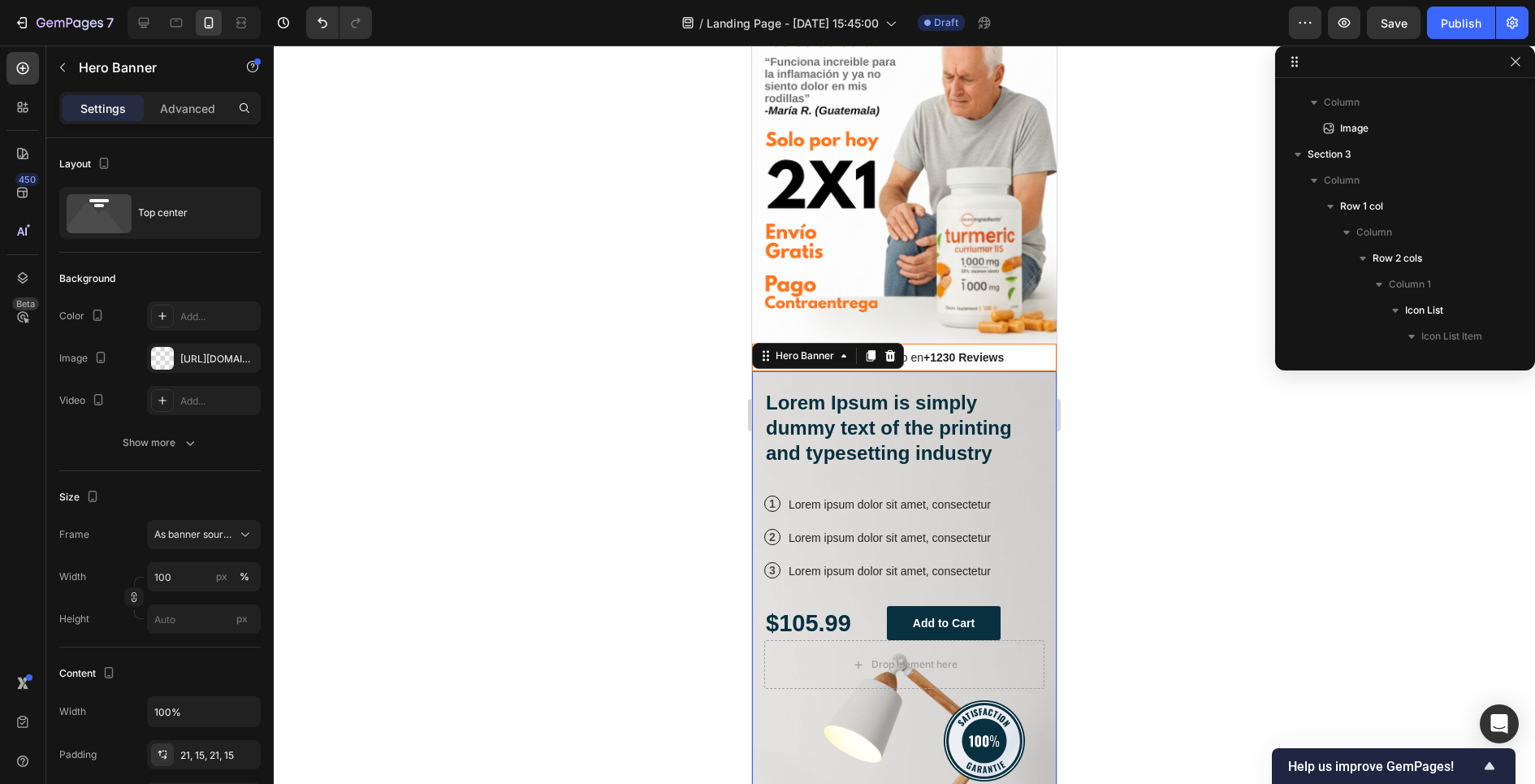
scroll to position [853, 0]
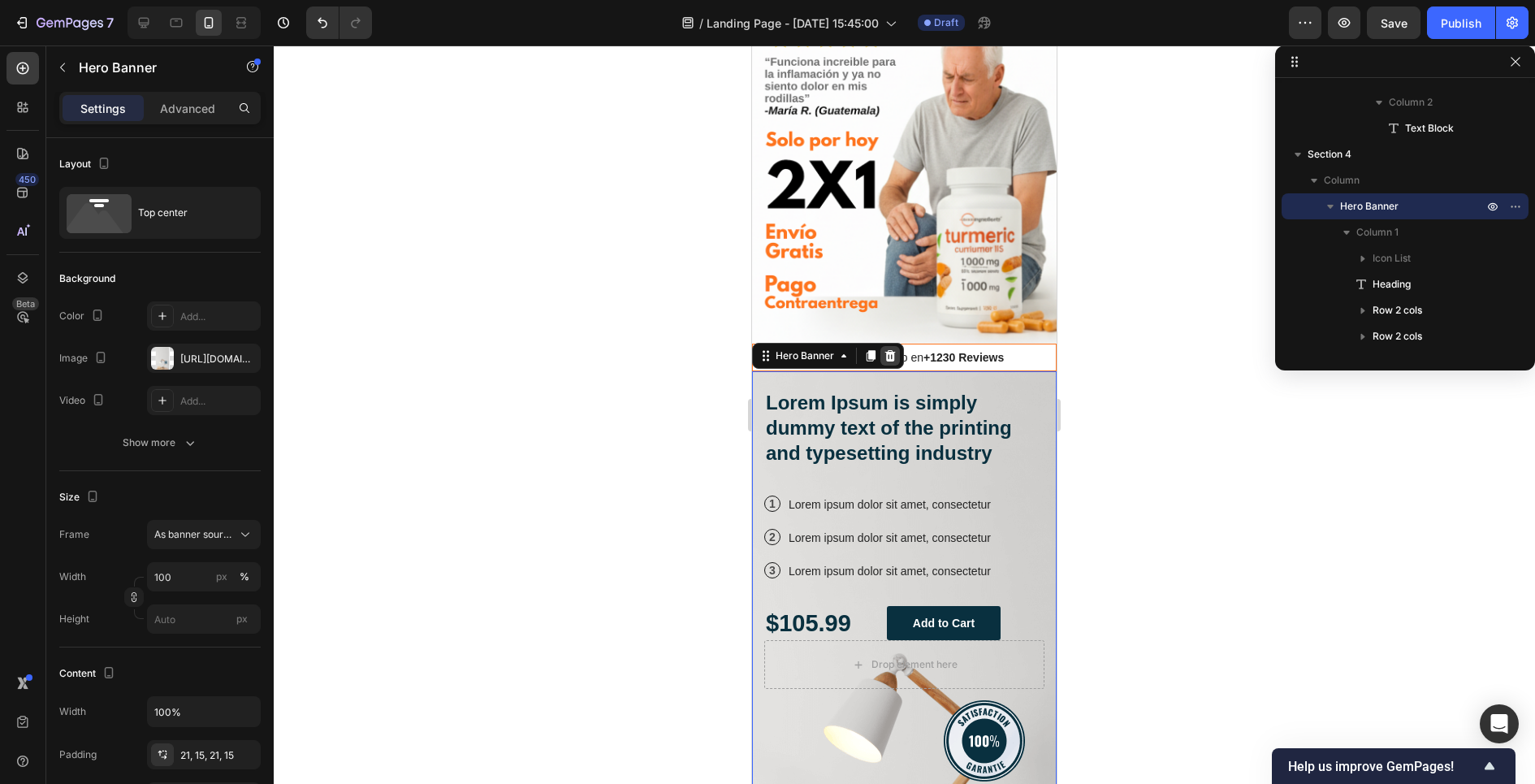
click at [890, 357] on icon at bounding box center [890, 356] width 11 height 12
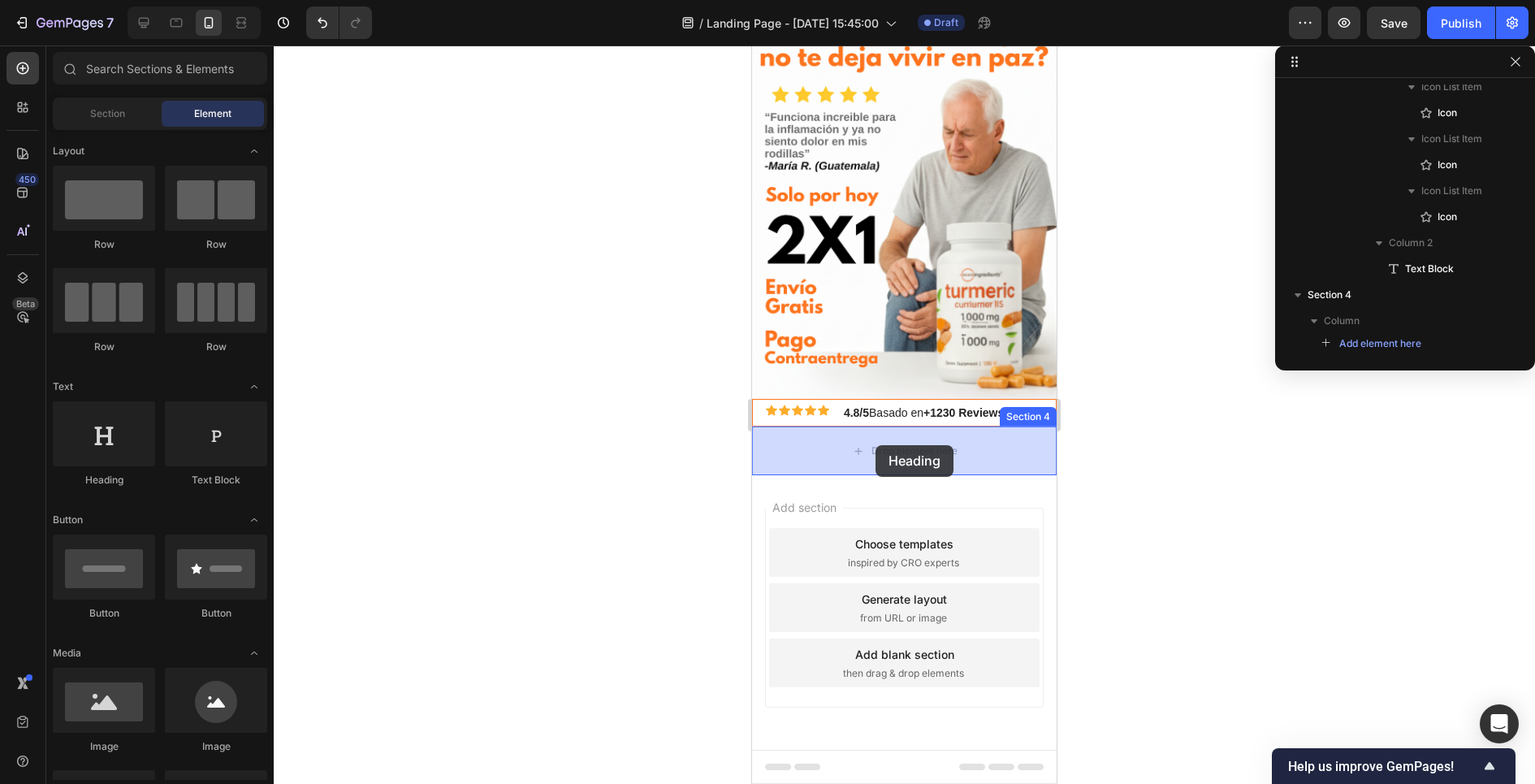
drag, startPoint x: 860, startPoint y: 482, endPoint x: 872, endPoint y: 434, distance: 49.5
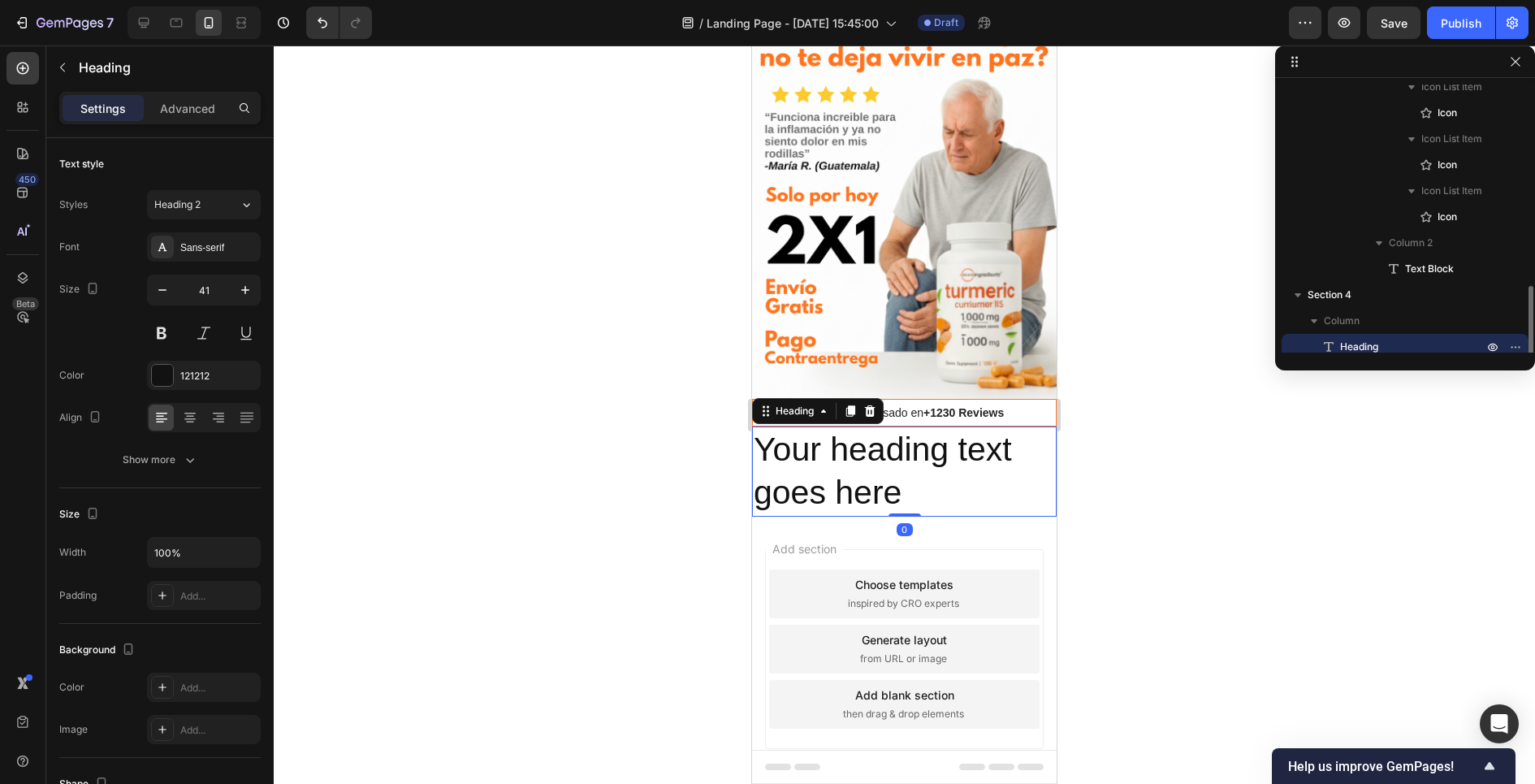
scroll to position [719, 0]
click at [875, 410] on icon at bounding box center [869, 410] width 13 height 13
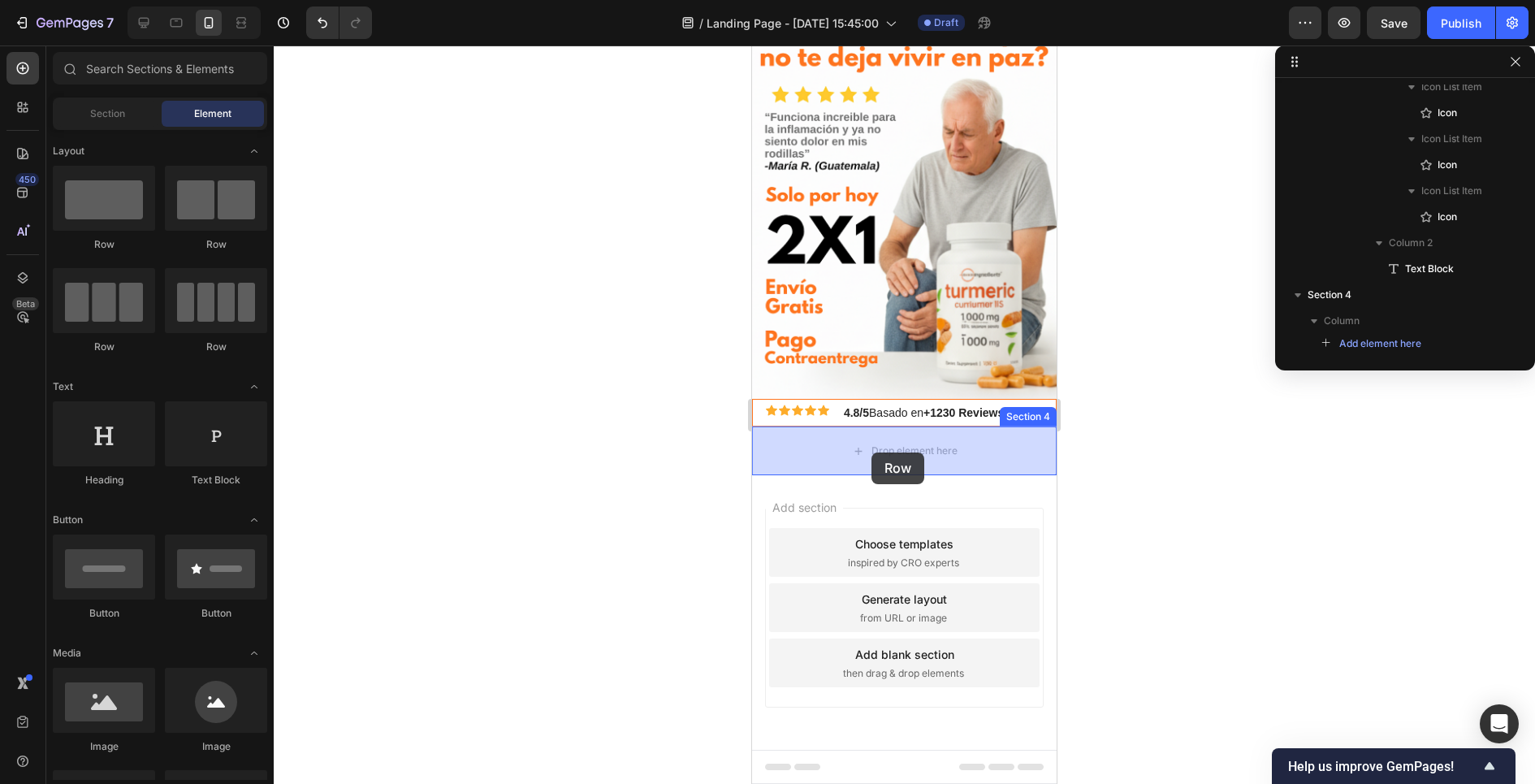
drag, startPoint x: 877, startPoint y: 267, endPoint x: 872, endPoint y: 452, distance: 185.1
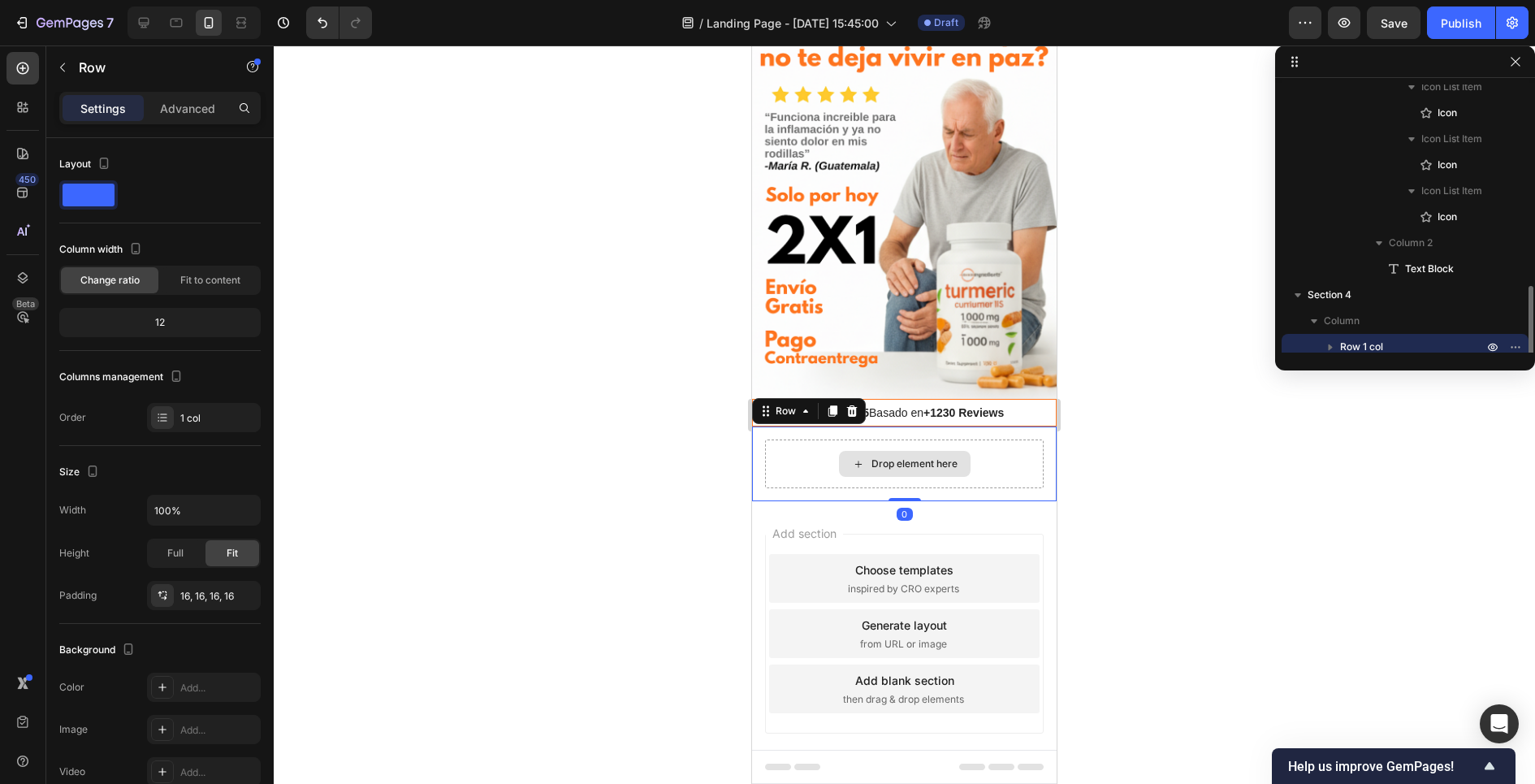
scroll to position [719, 0]
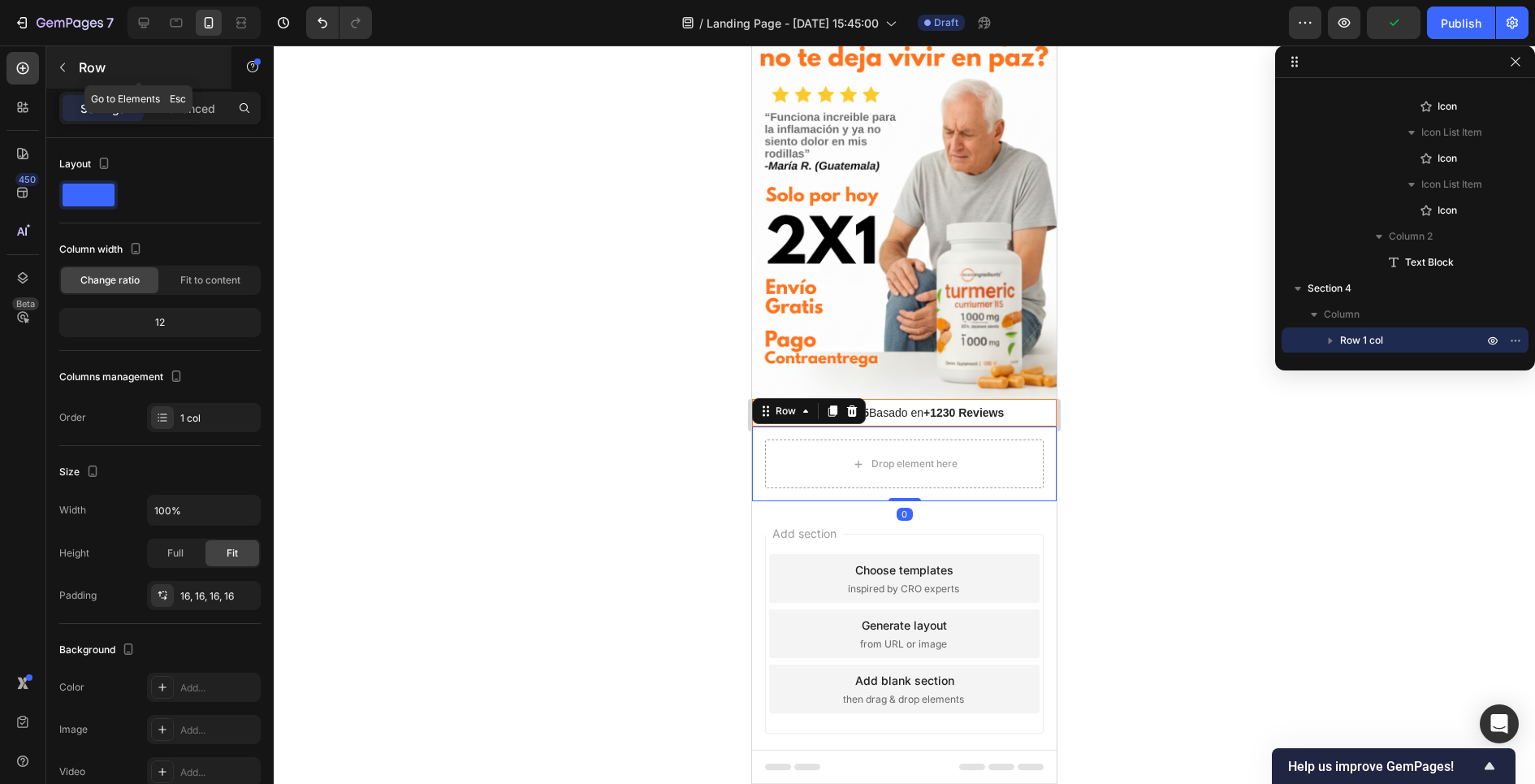
click at [64, 61] on icon "button" at bounding box center [62, 67] width 13 height 13
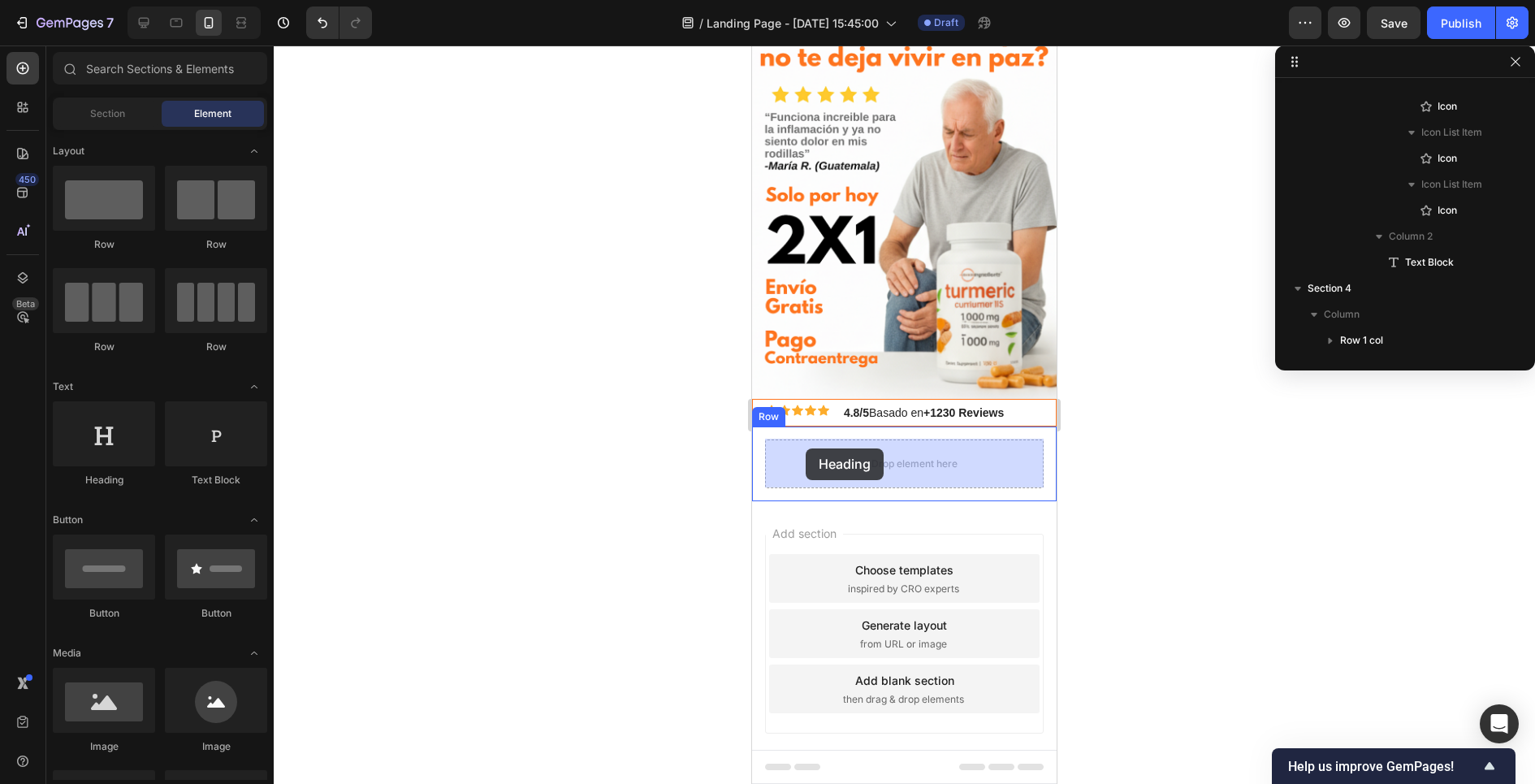
drag, startPoint x: 863, startPoint y: 478, endPoint x: 810, endPoint y: 453, distance: 58.6
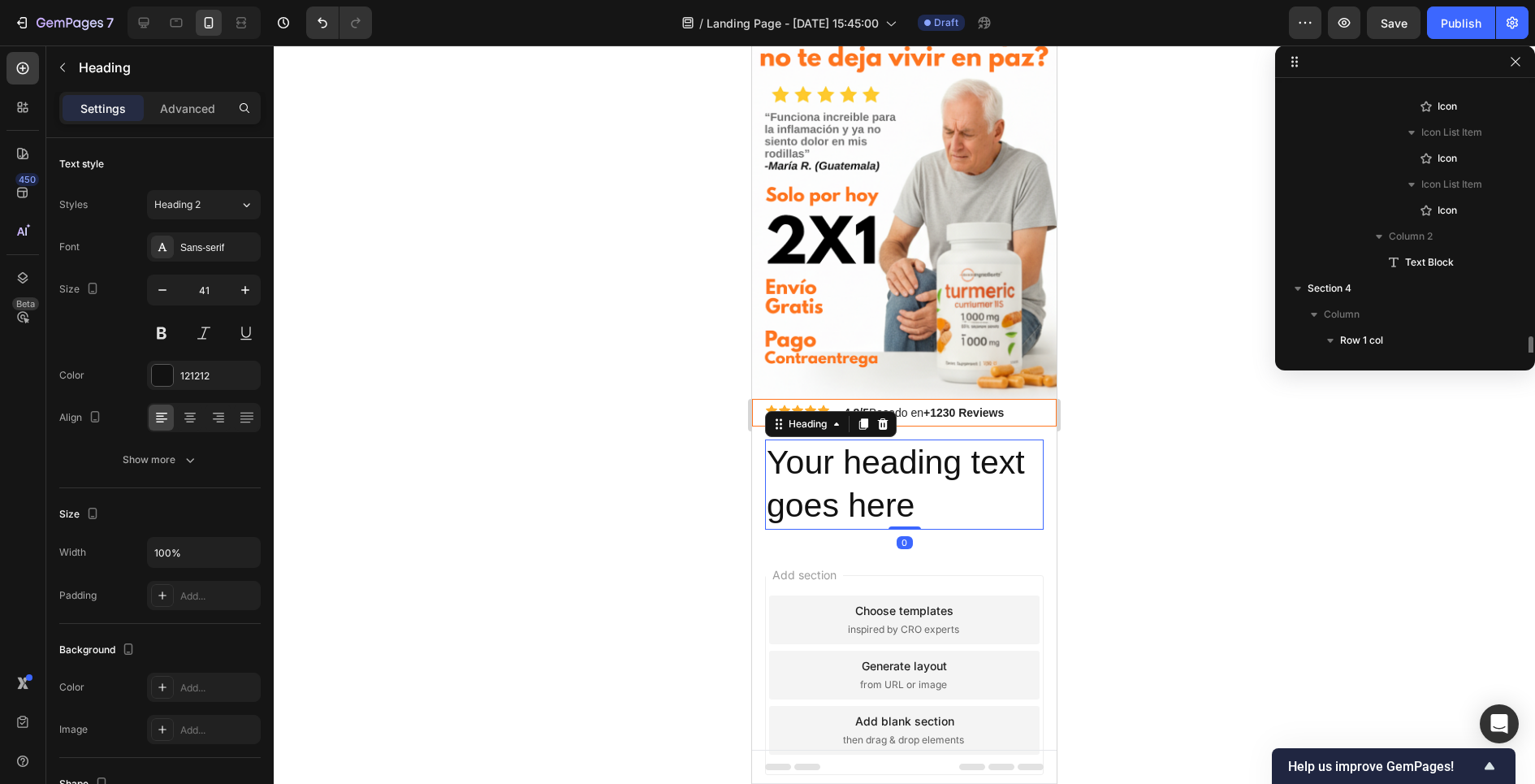
scroll to position [771, 0]
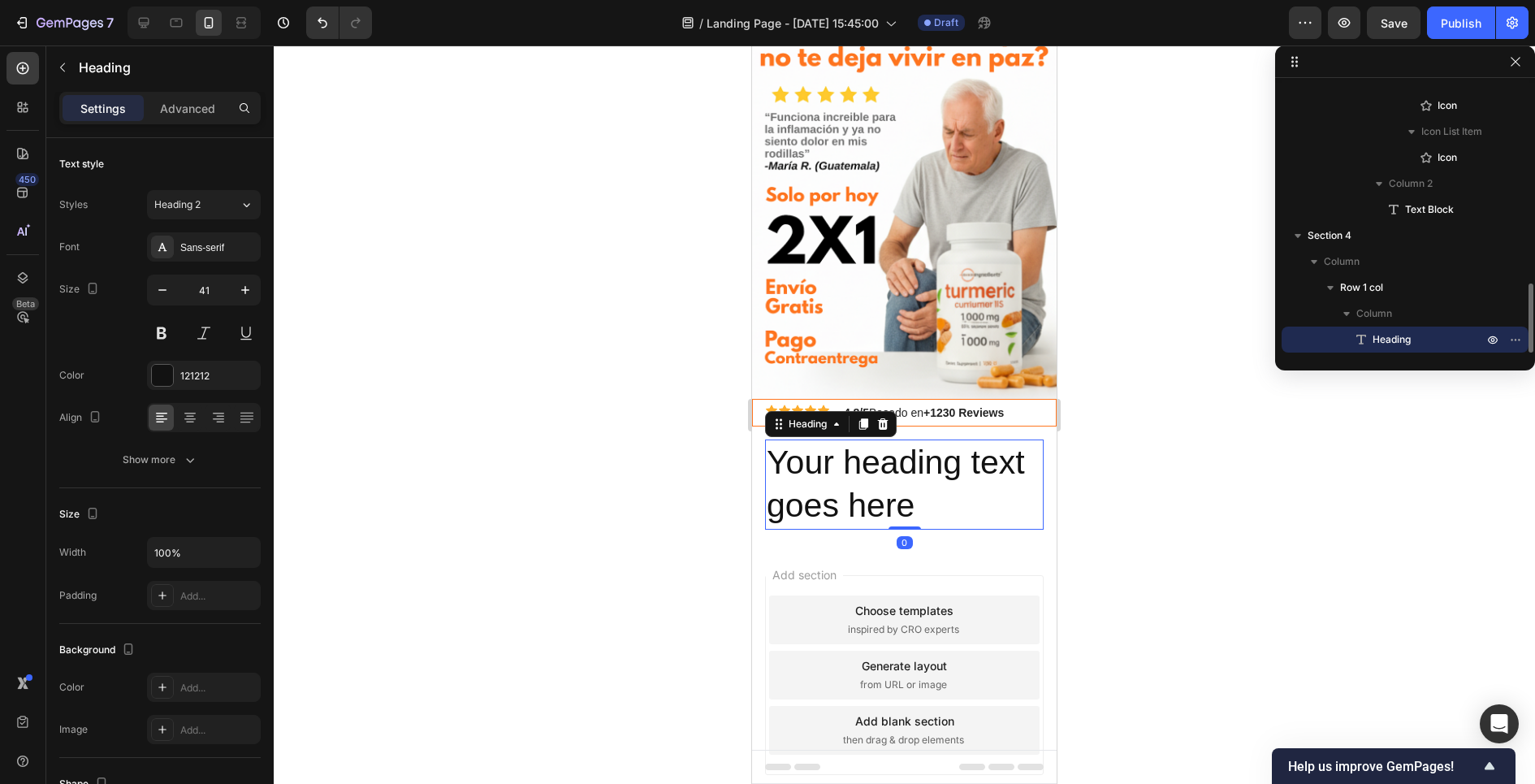
click at [815, 461] on h2 "Your heading text goes here" at bounding box center [904, 484] width 278 height 90
click at [815, 461] on p "Your heading text goes here" at bounding box center [904, 483] width 275 height 87
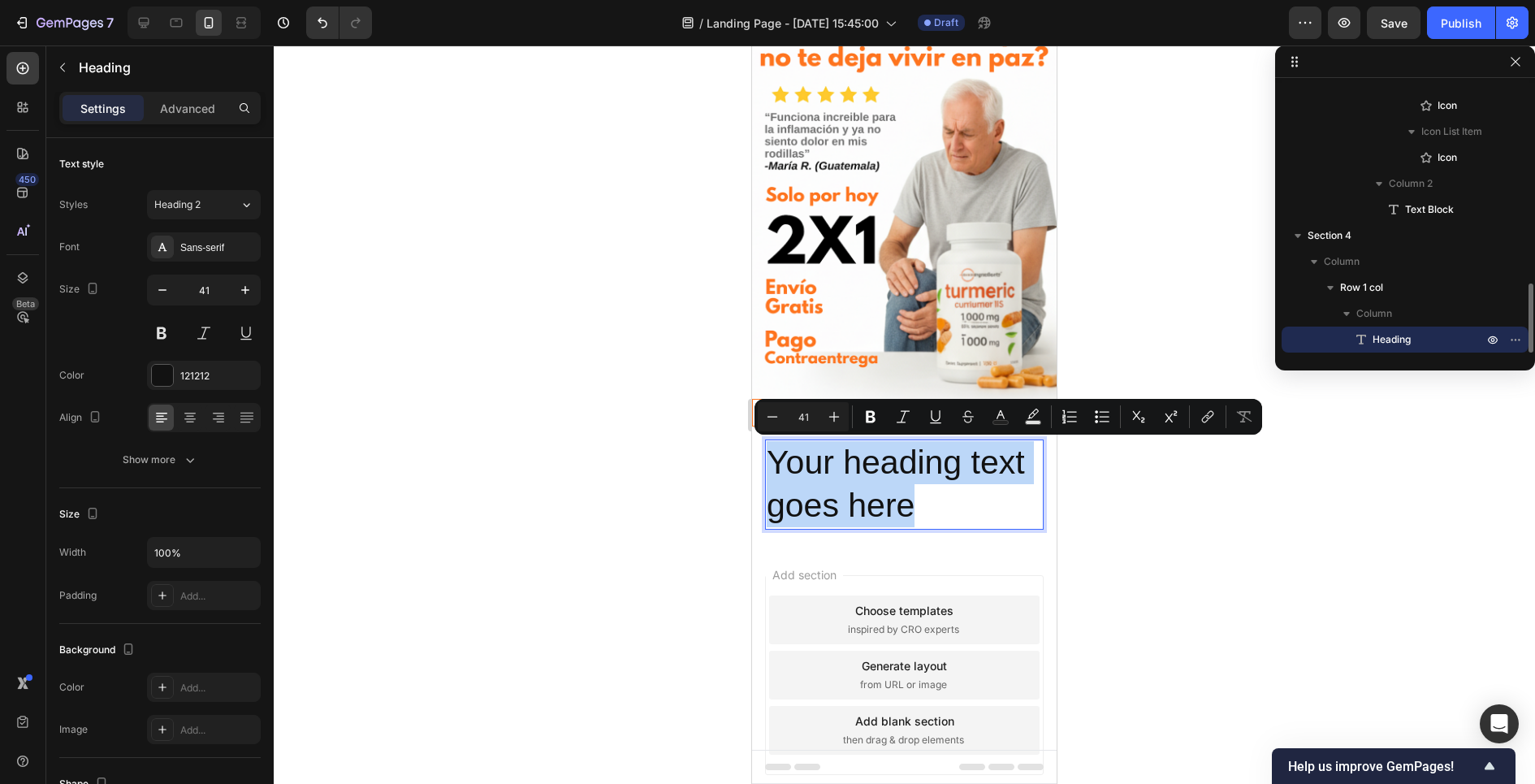
click at [815, 461] on p "Your heading text goes here" at bounding box center [904, 483] width 275 height 87
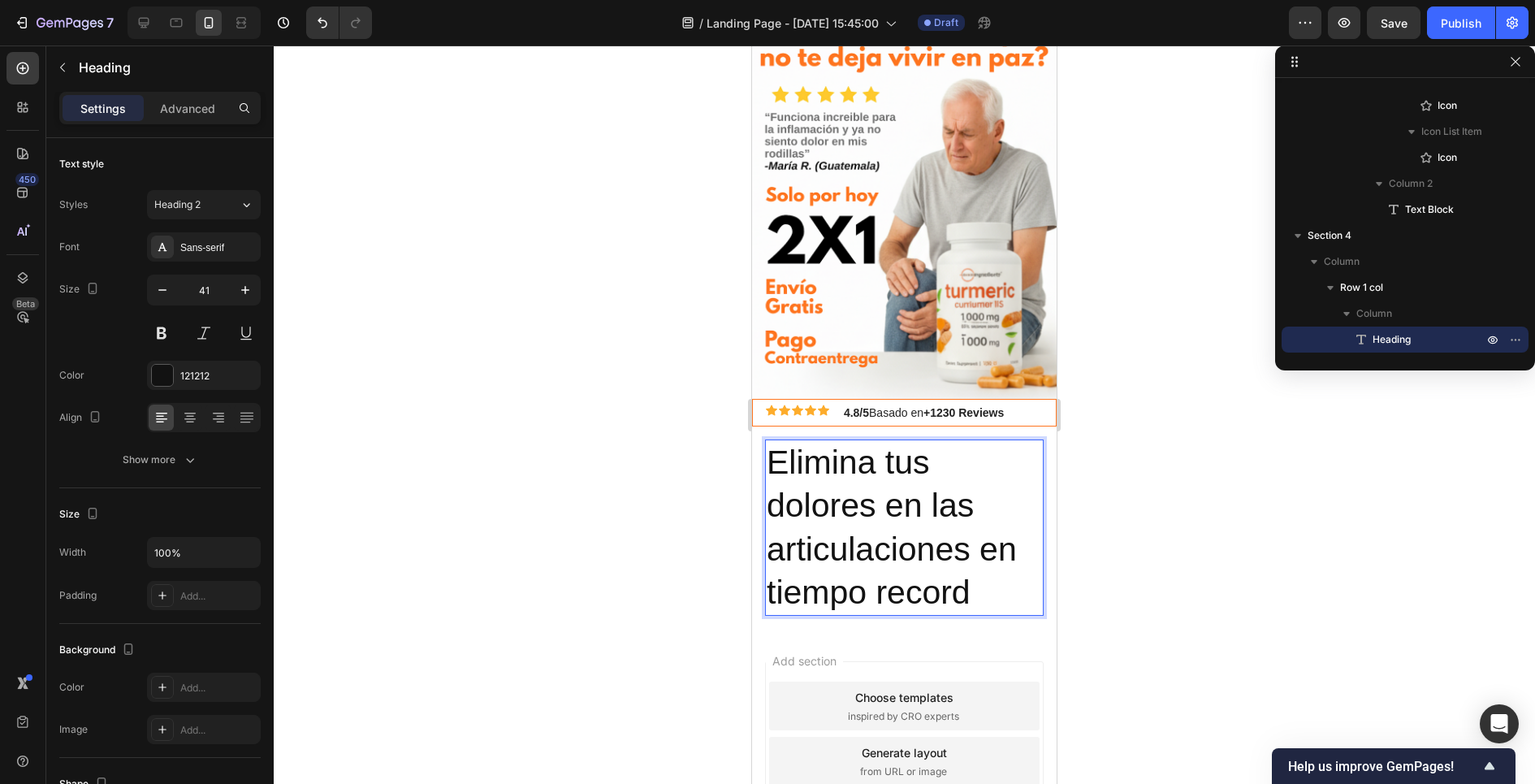
click at [899, 469] on p "Elimina tus dolores en las articulaciones en tiempo record" at bounding box center [904, 527] width 275 height 173
click at [784, 509] on p "Elimina tus dolores en las articulaciones en tiempo record" at bounding box center [904, 527] width 275 height 173
click at [783, 558] on p "Elimina tus Dolores en las articulaciones en tiempo record" at bounding box center [904, 527] width 275 height 173
click at [778, 597] on p "Elimina tus Dolores en las Articulaciones en tiempo record" at bounding box center [904, 527] width 275 height 173
click at [896, 597] on p "Elimina tus Dolores en las Articulaciones en Tiempo record" at bounding box center [904, 527] width 275 height 173
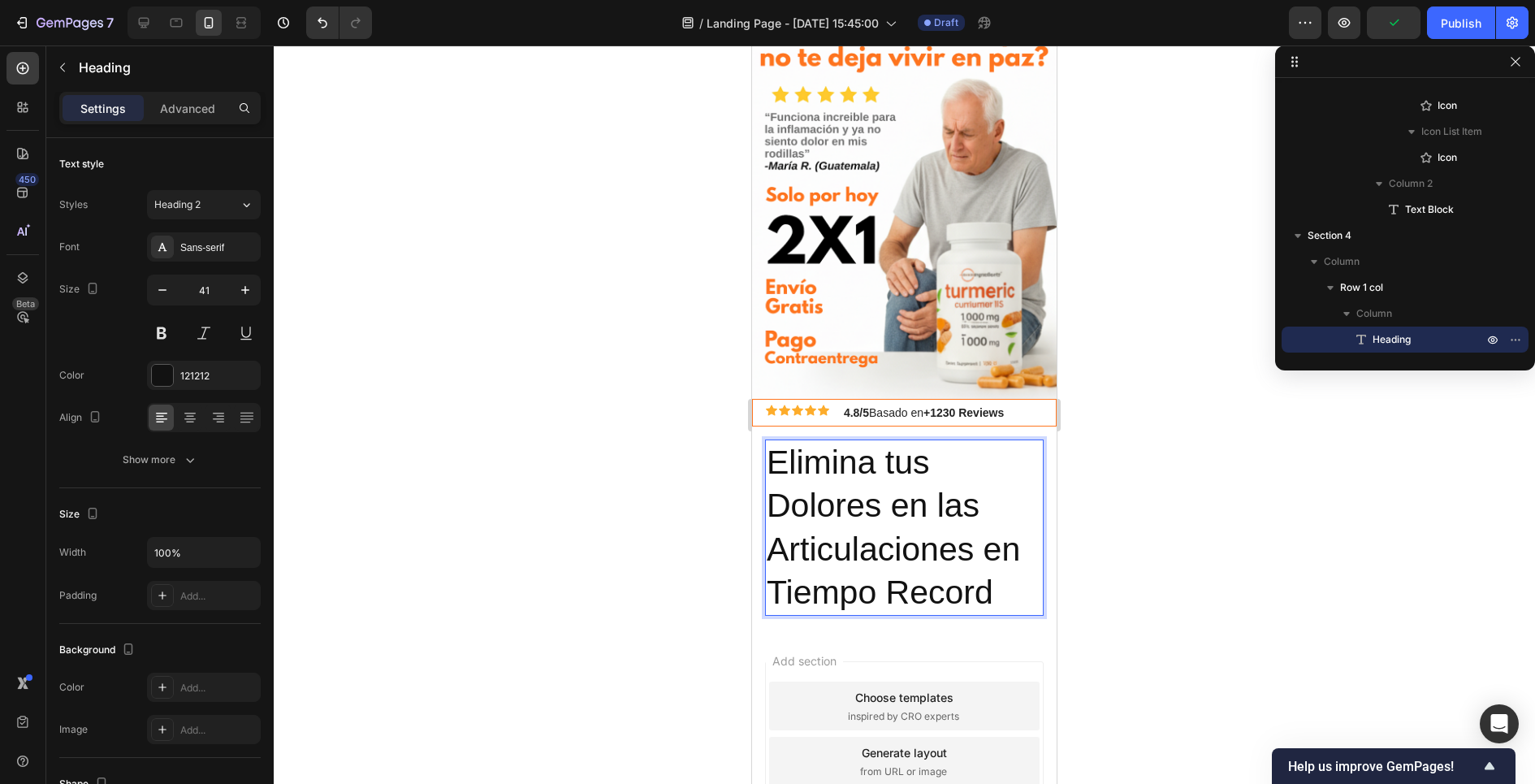
click at [706, 596] on div at bounding box center [904, 414] width 1261 height 738
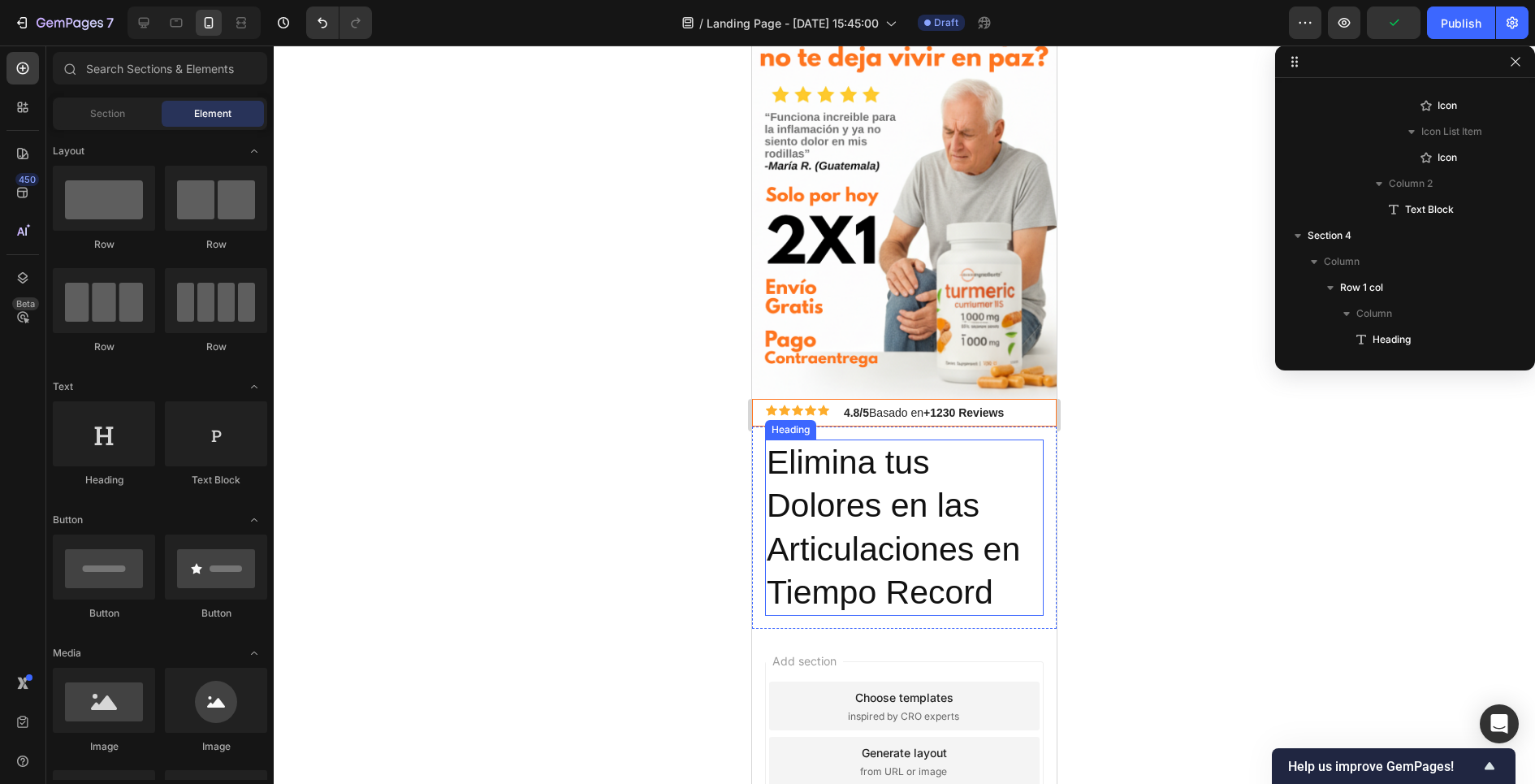
click at [818, 564] on p "Elimina tus Dolores en las Articulaciones en Tiempo Record" at bounding box center [904, 527] width 275 height 173
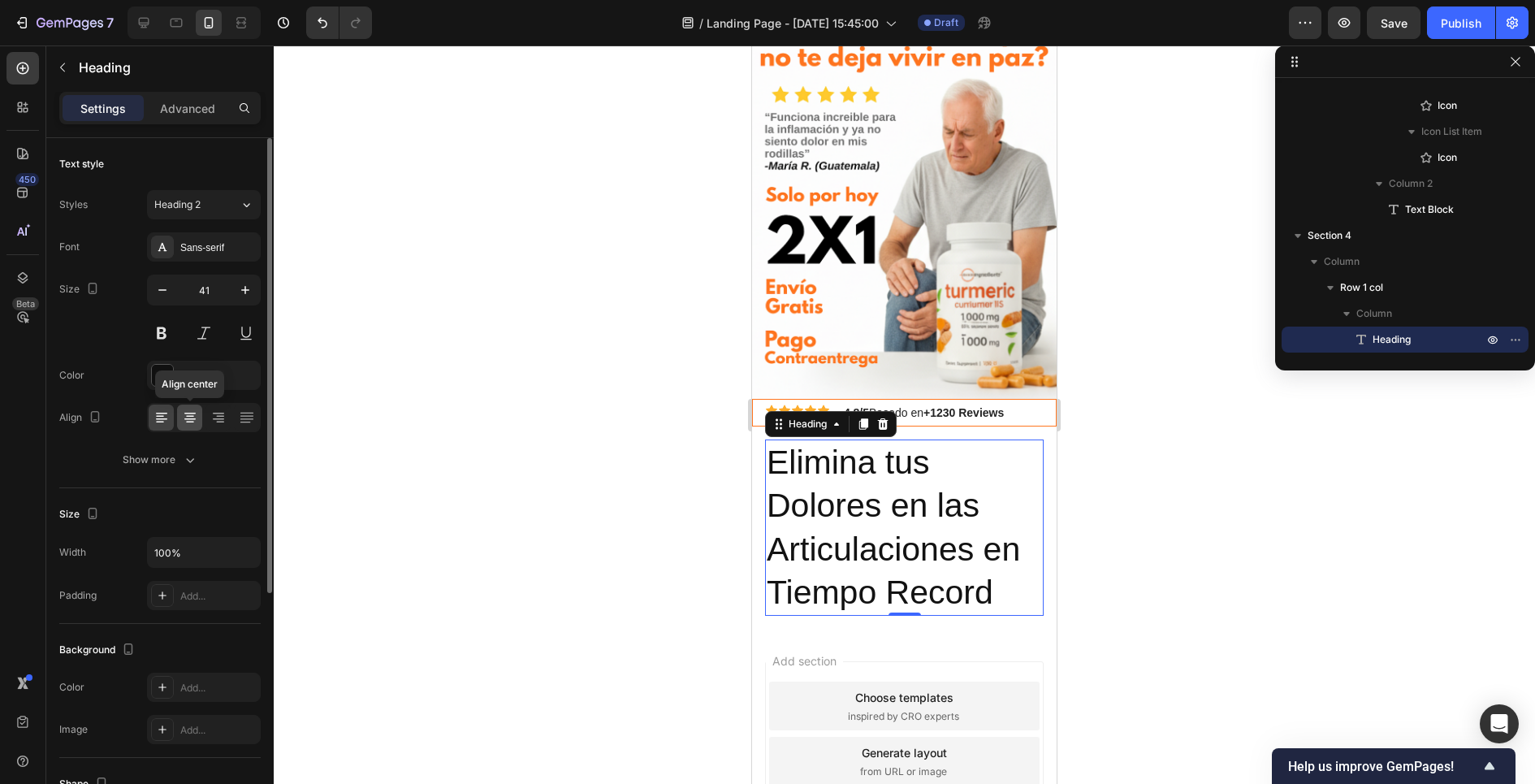
click at [187, 418] on icon at bounding box center [191, 419] width 12 height 2
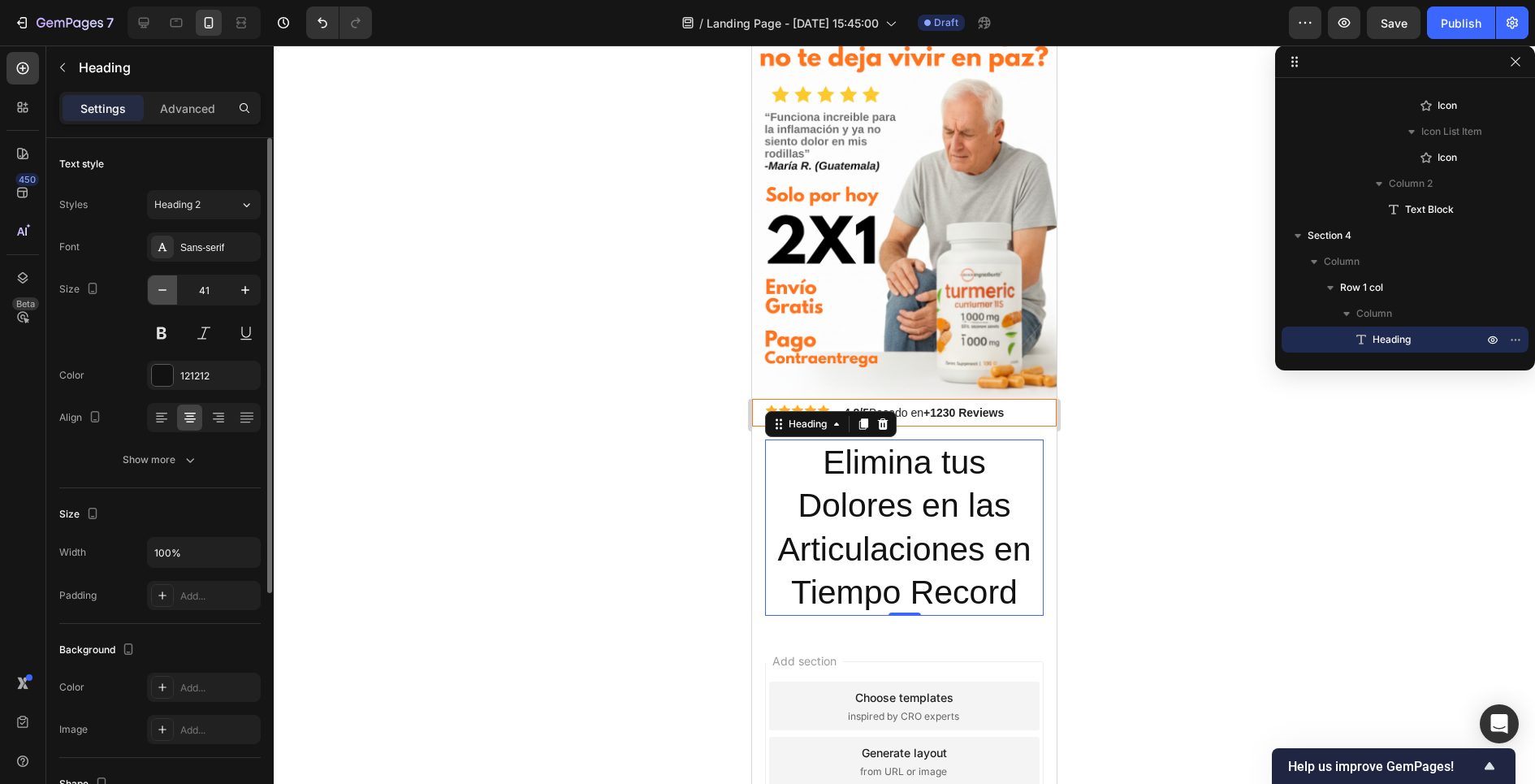
click at [161, 298] on button "button" at bounding box center [162, 290] width 29 height 29
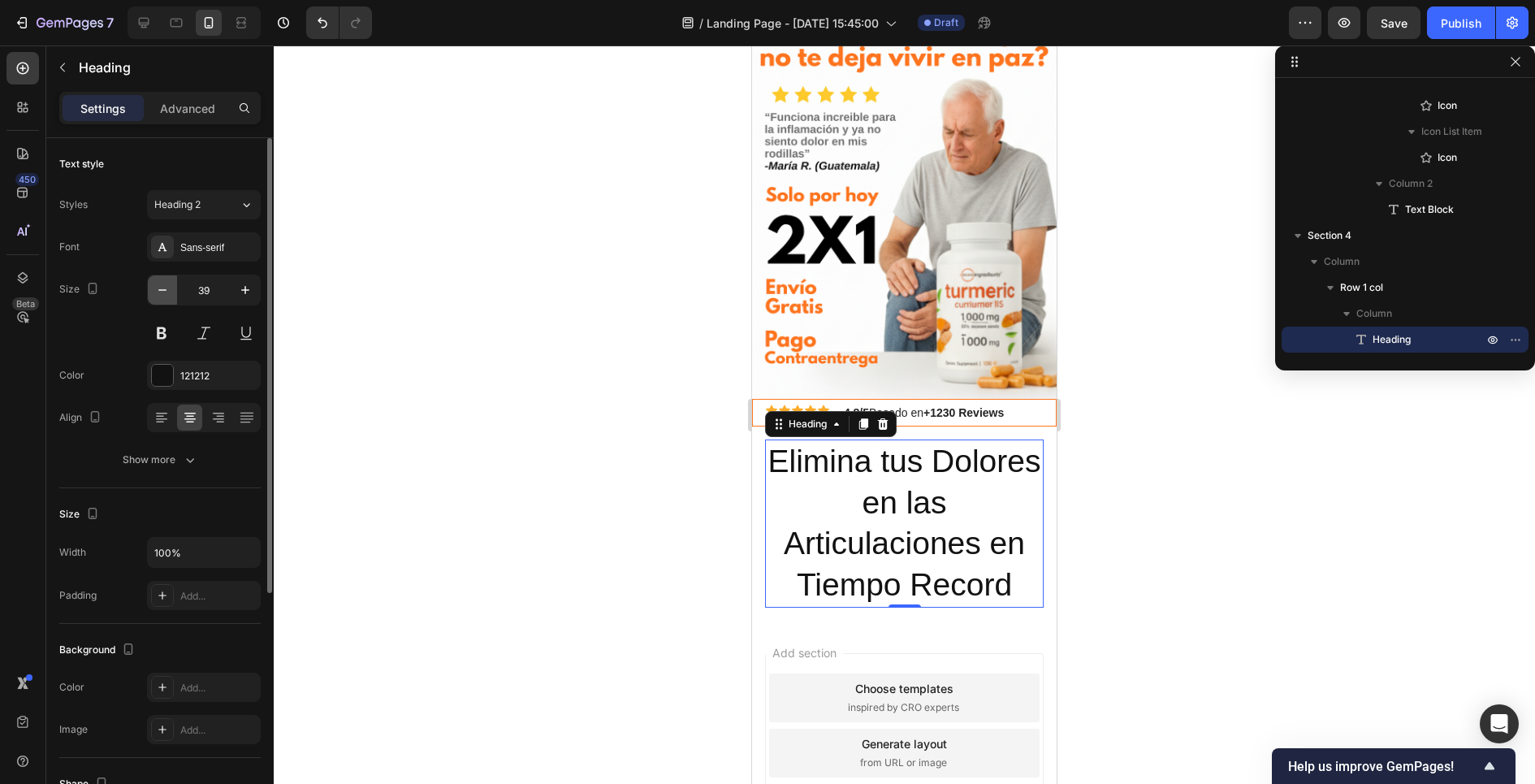
click at [161, 298] on button "button" at bounding box center [162, 290] width 29 height 29
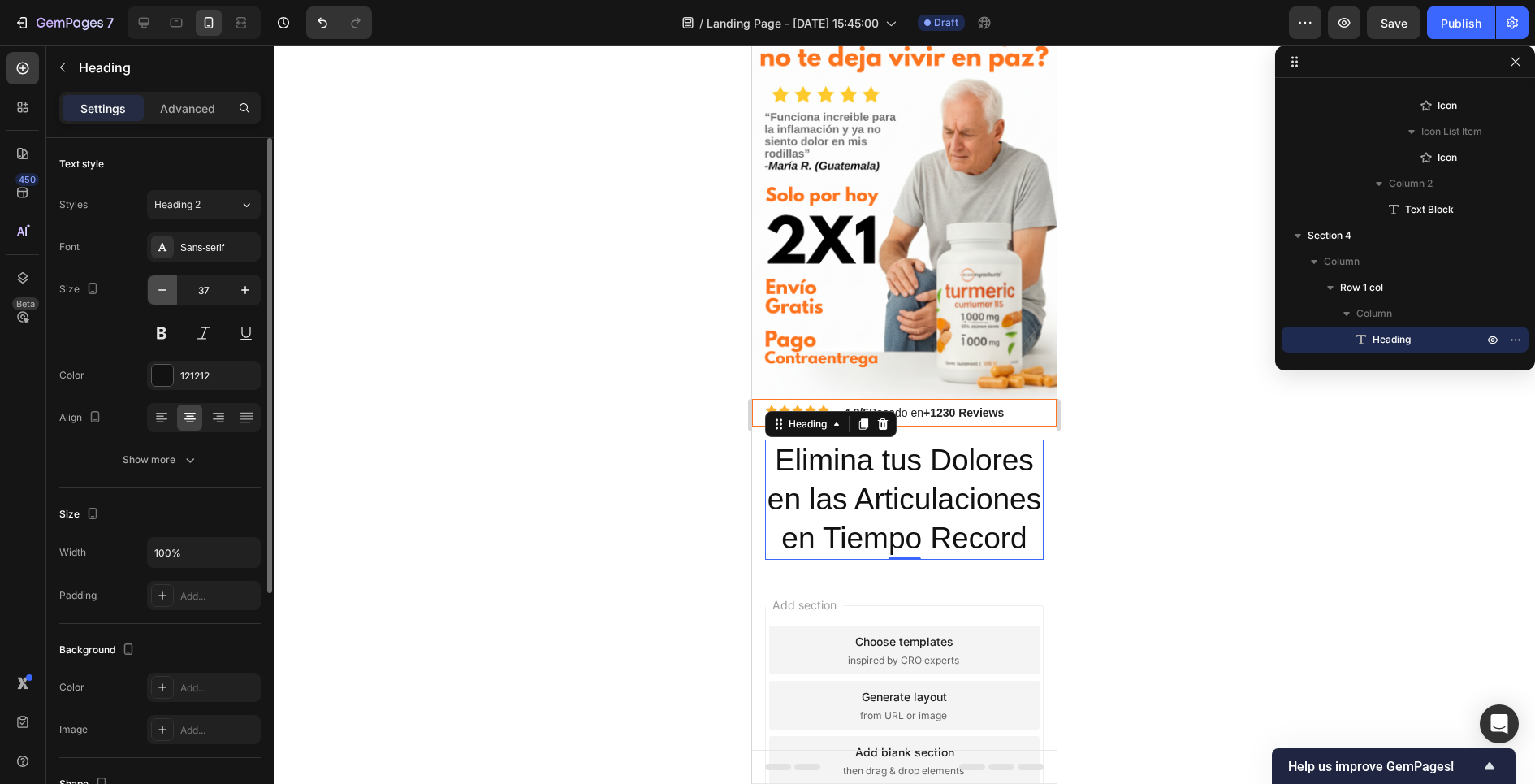
click at [161, 298] on button "button" at bounding box center [162, 290] width 29 height 29
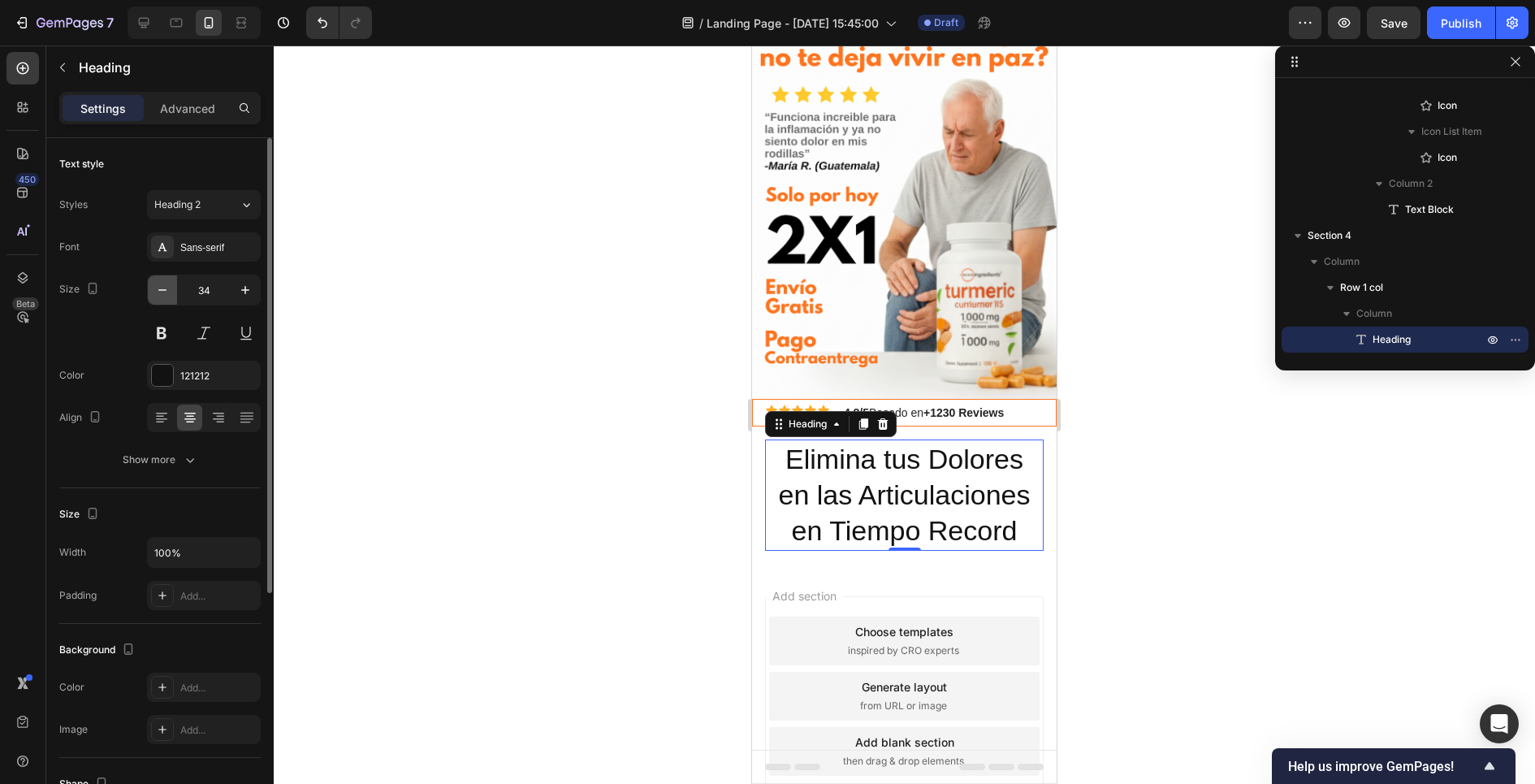
click at [161, 298] on button "button" at bounding box center [162, 290] width 29 height 29
type input "33"
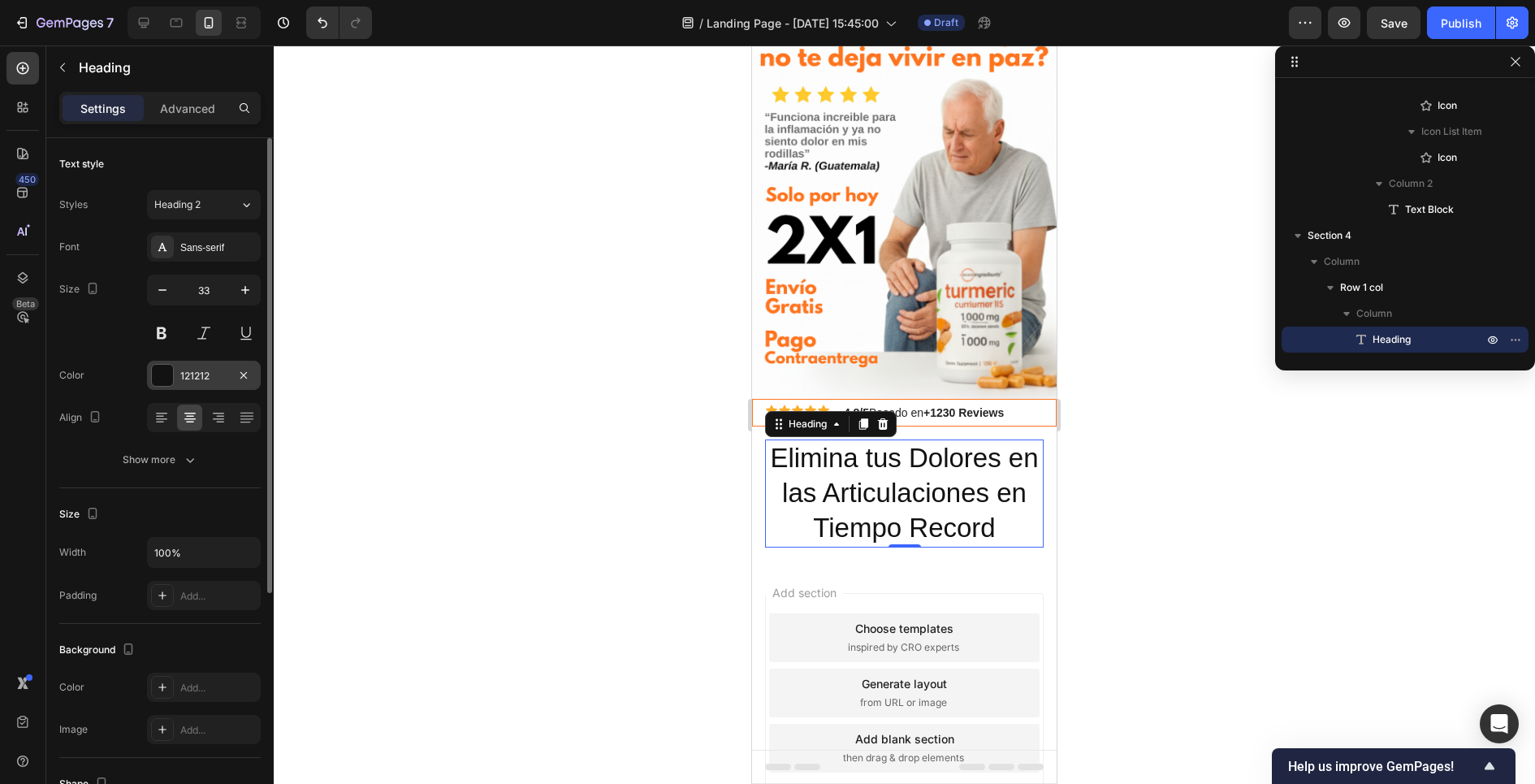
click at [161, 373] on div at bounding box center [162, 375] width 21 height 21
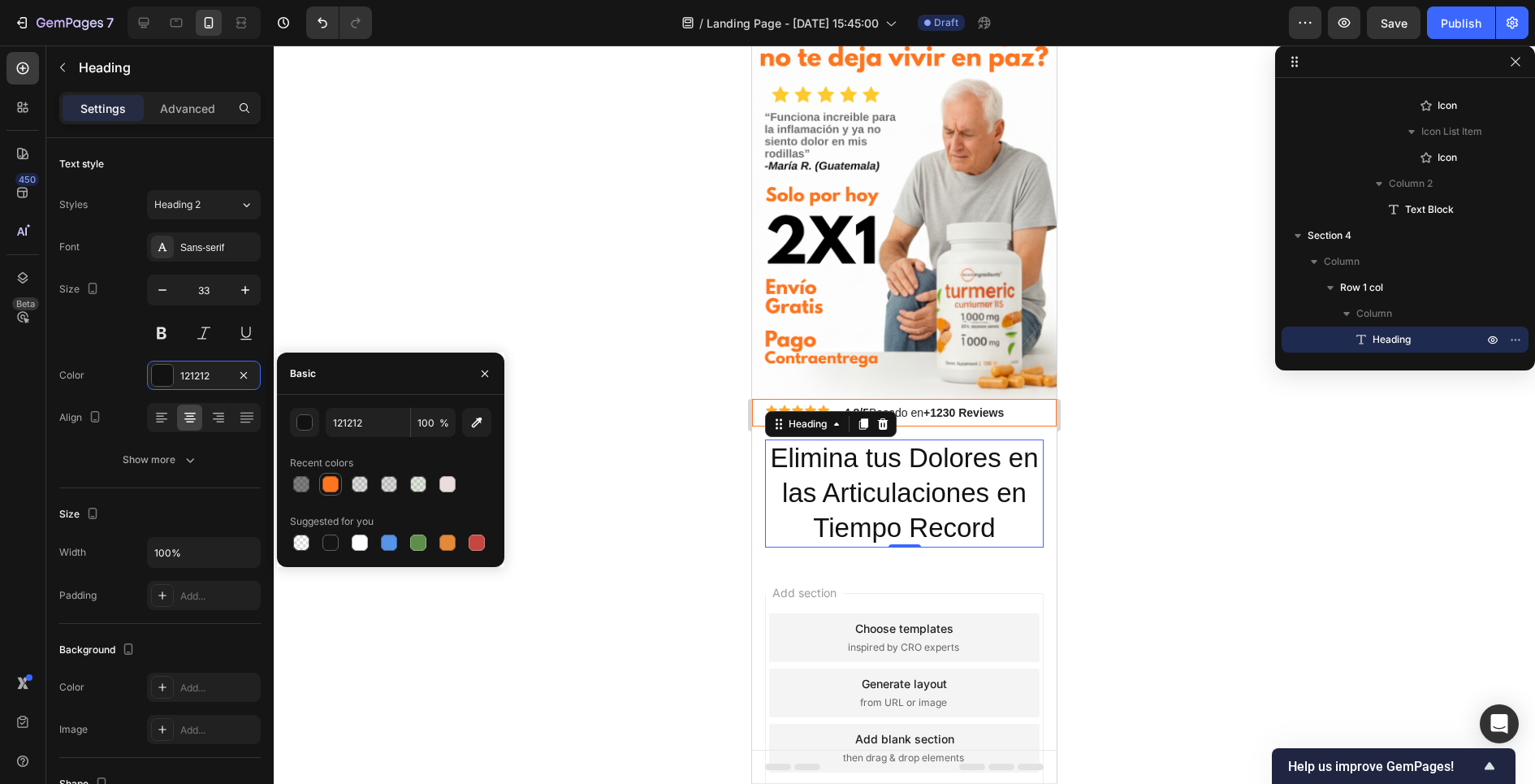
click at [332, 486] on div at bounding box center [330, 483] width 17 height 17
type input "FF751F"
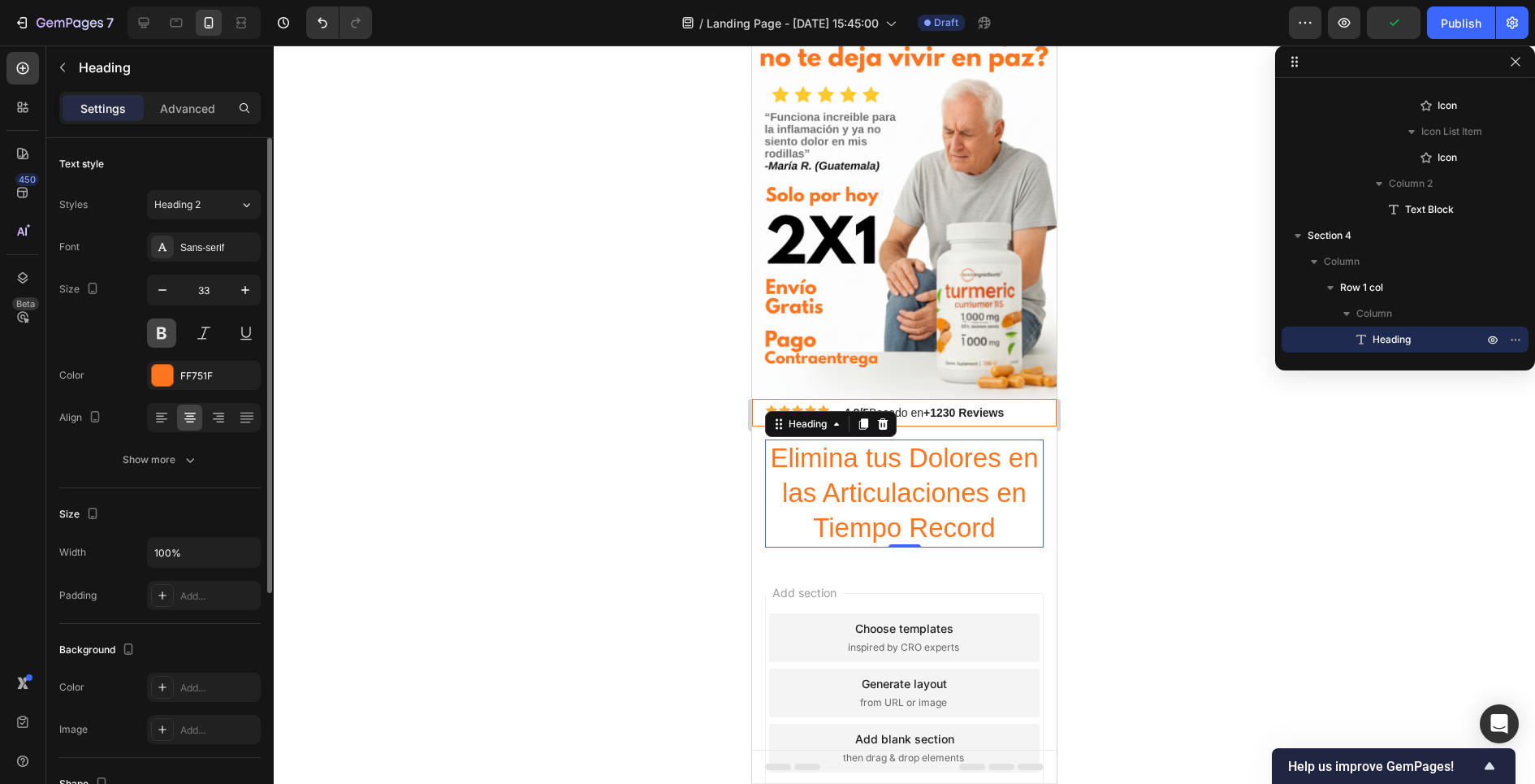
click at [164, 337] on button at bounding box center [161, 333] width 29 height 29
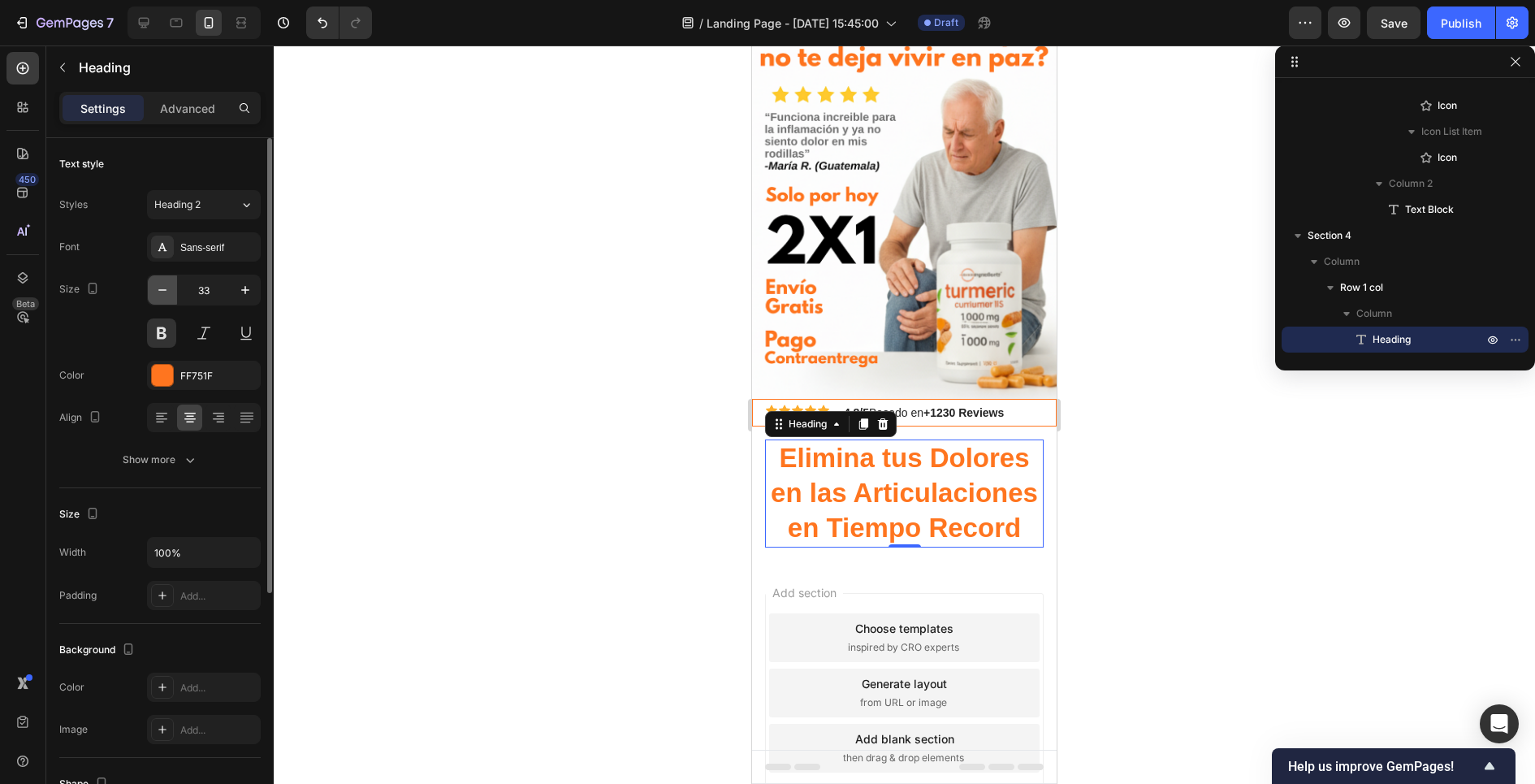
click at [164, 296] on icon "button" at bounding box center [162, 290] width 17 height 17
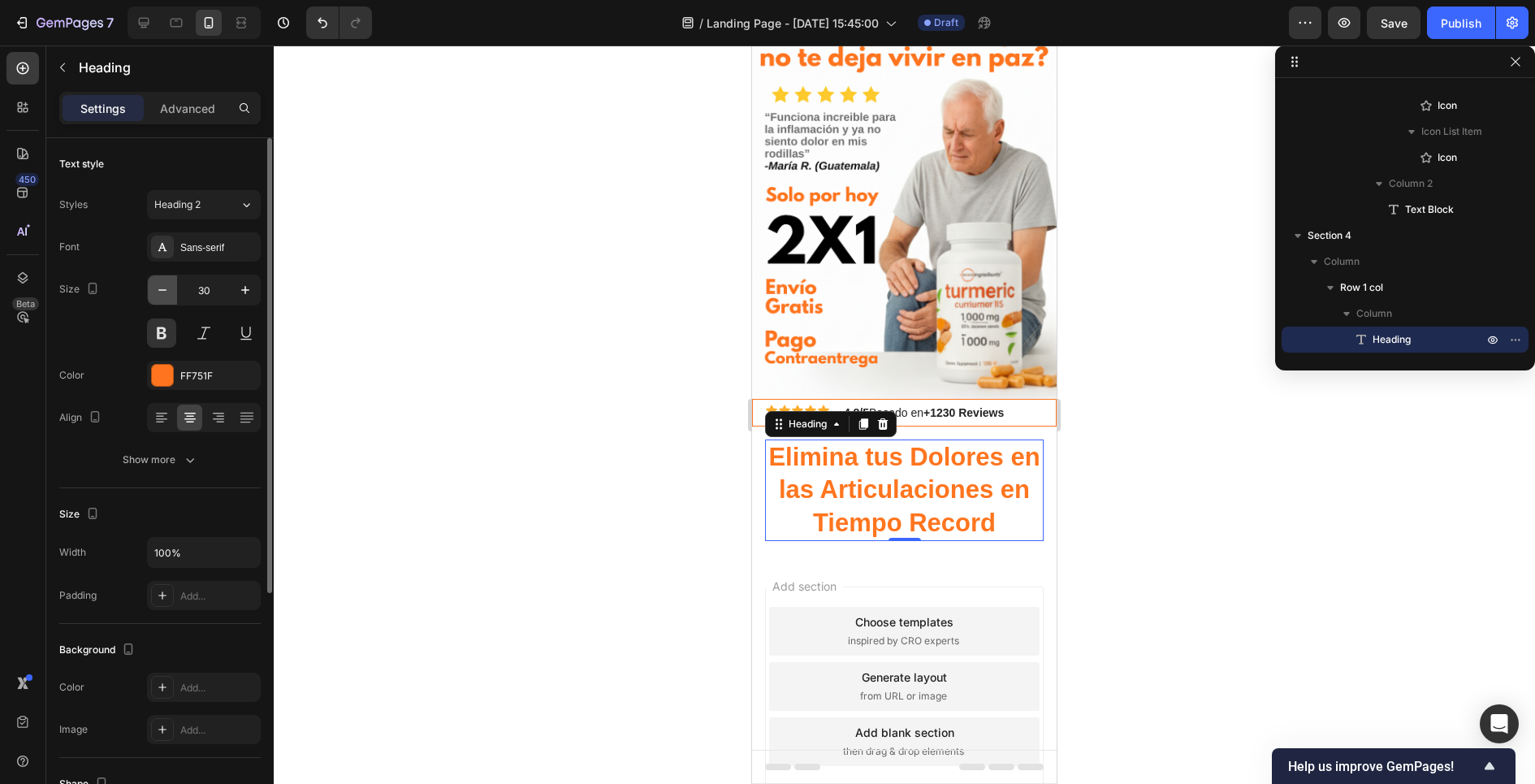
click at [164, 296] on icon "button" at bounding box center [162, 290] width 17 height 17
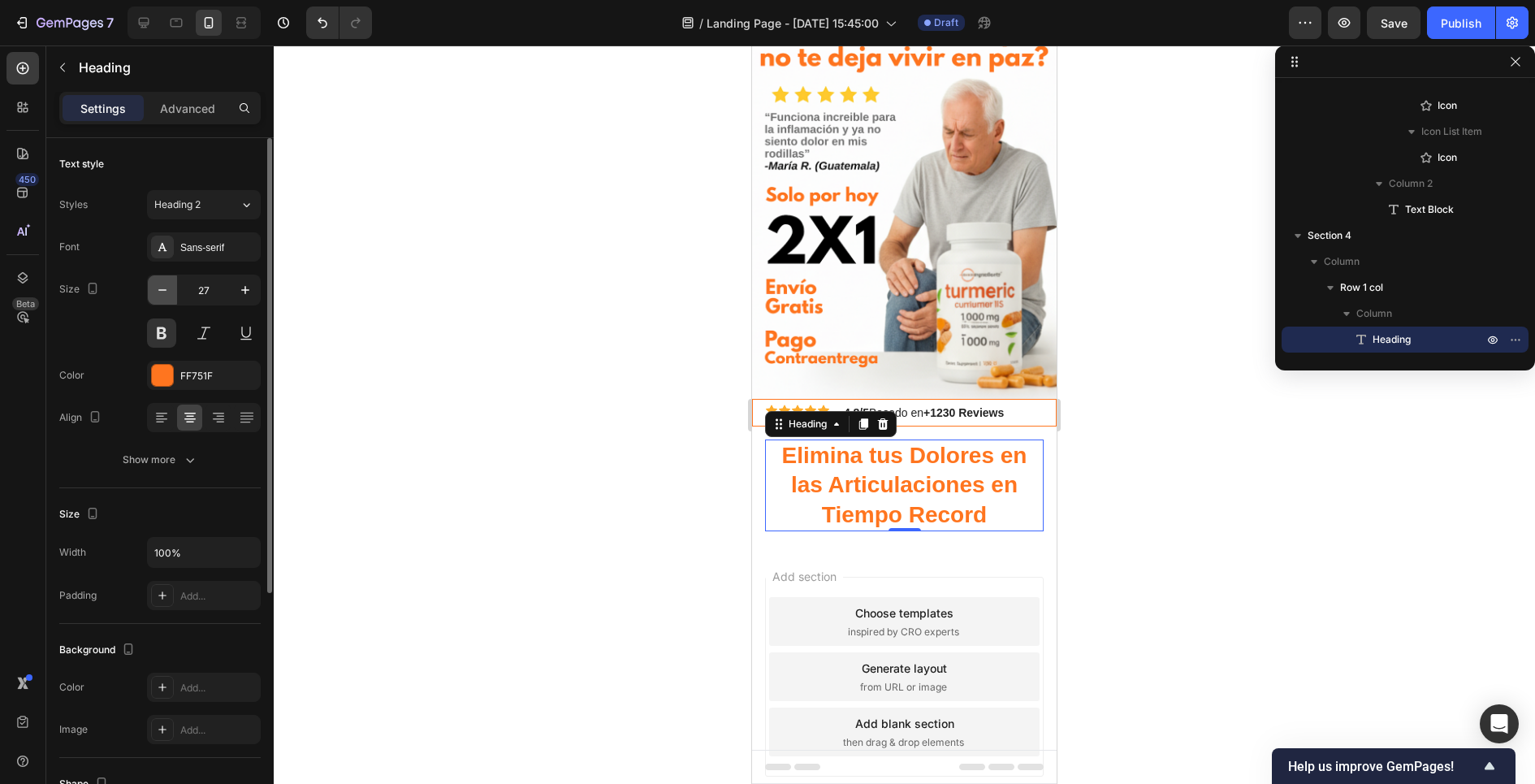
click at [164, 296] on icon "button" at bounding box center [162, 290] width 17 height 17
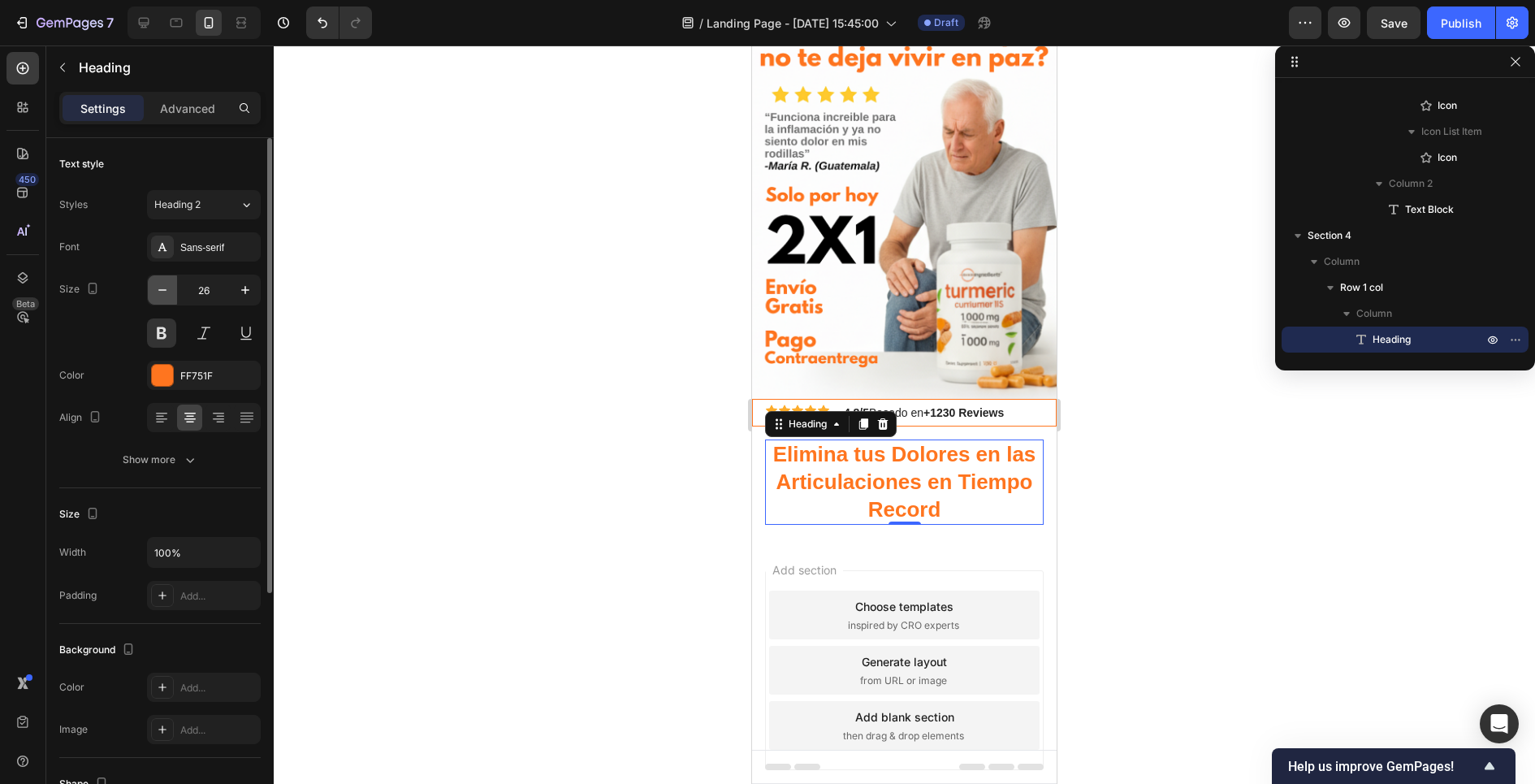
click at [164, 296] on icon "button" at bounding box center [162, 290] width 17 height 17
click at [246, 299] on button "button" at bounding box center [245, 290] width 29 height 29
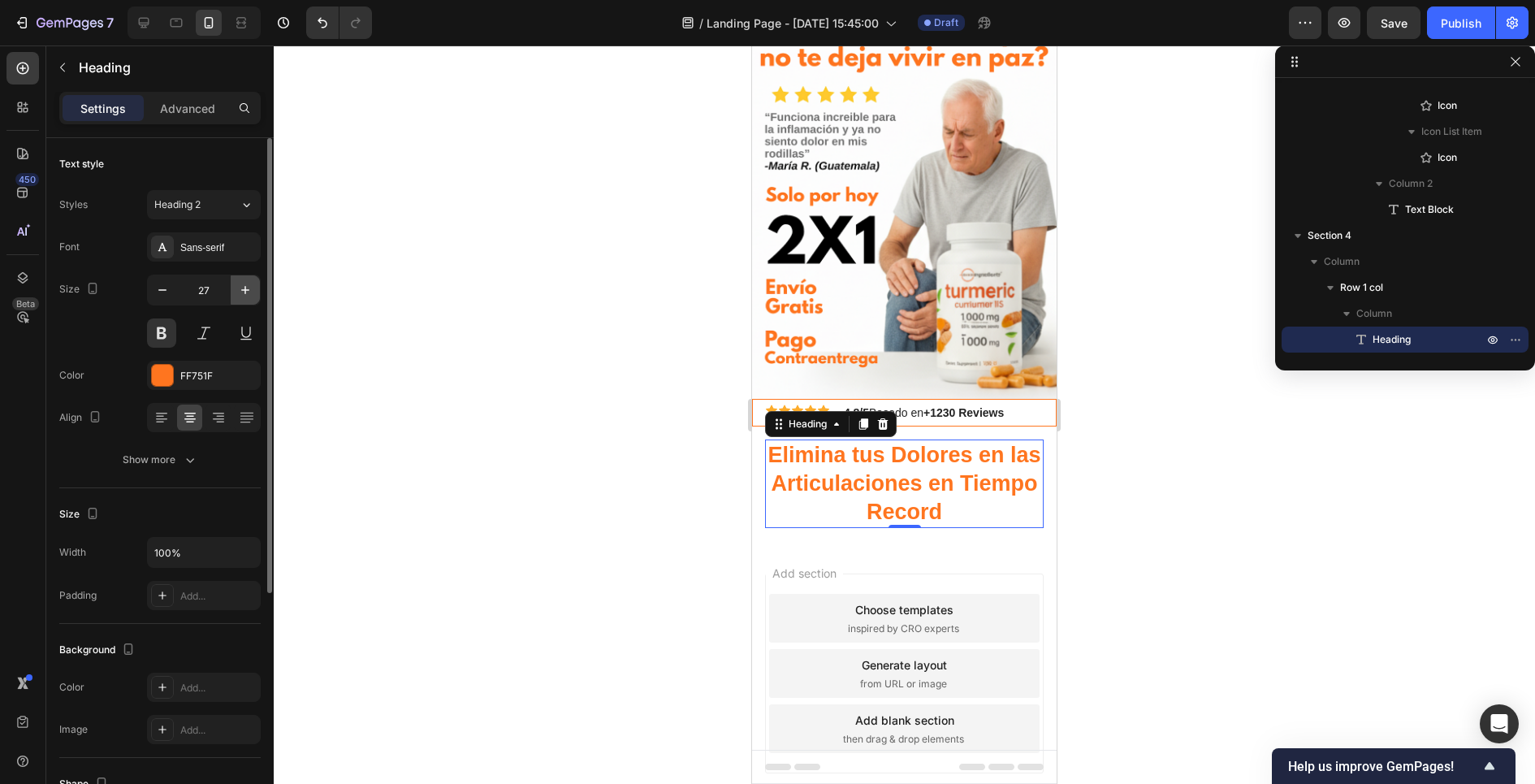
click at [246, 299] on button "button" at bounding box center [245, 290] width 29 height 29
type input "28"
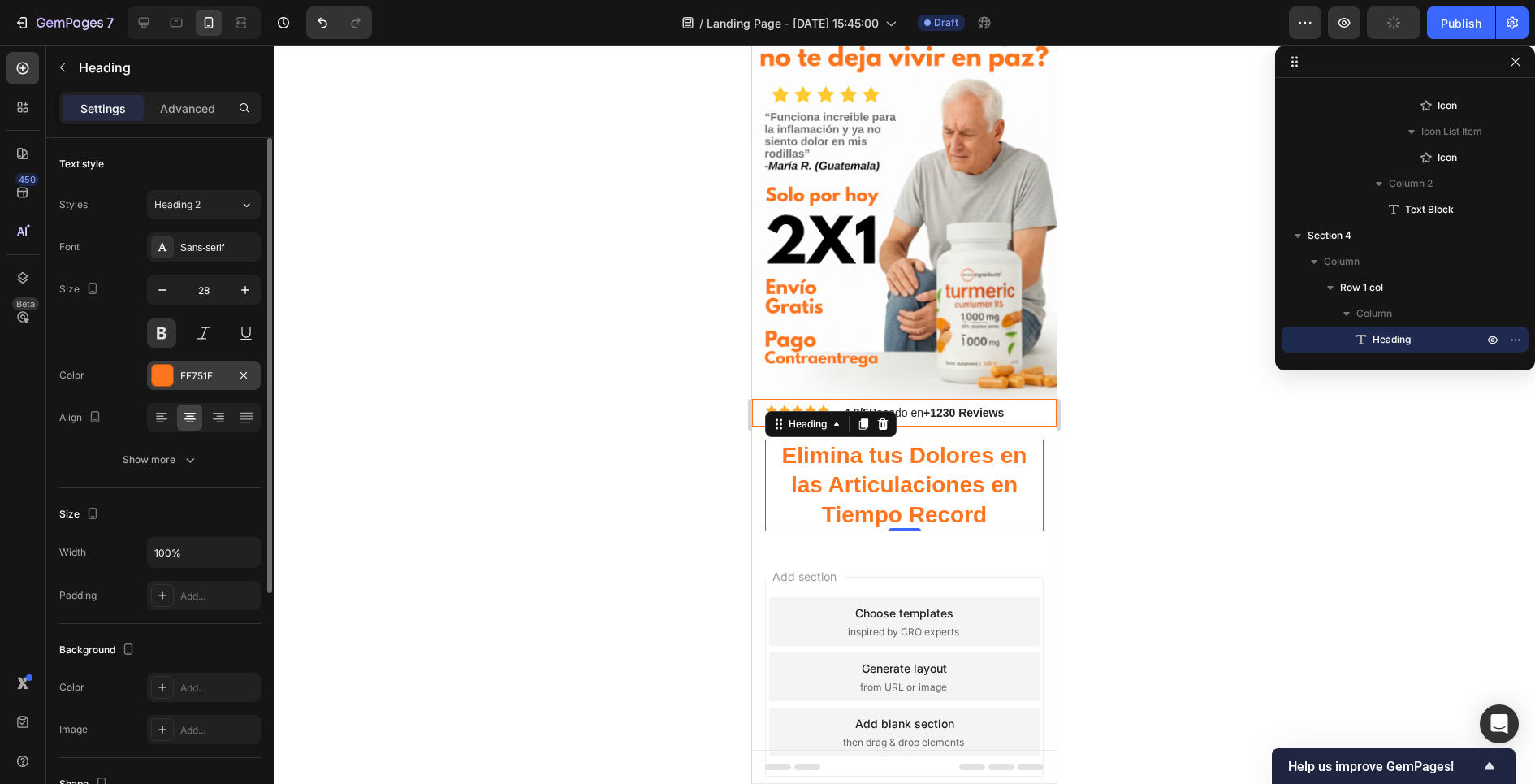
click at [160, 367] on div at bounding box center [162, 375] width 21 height 21
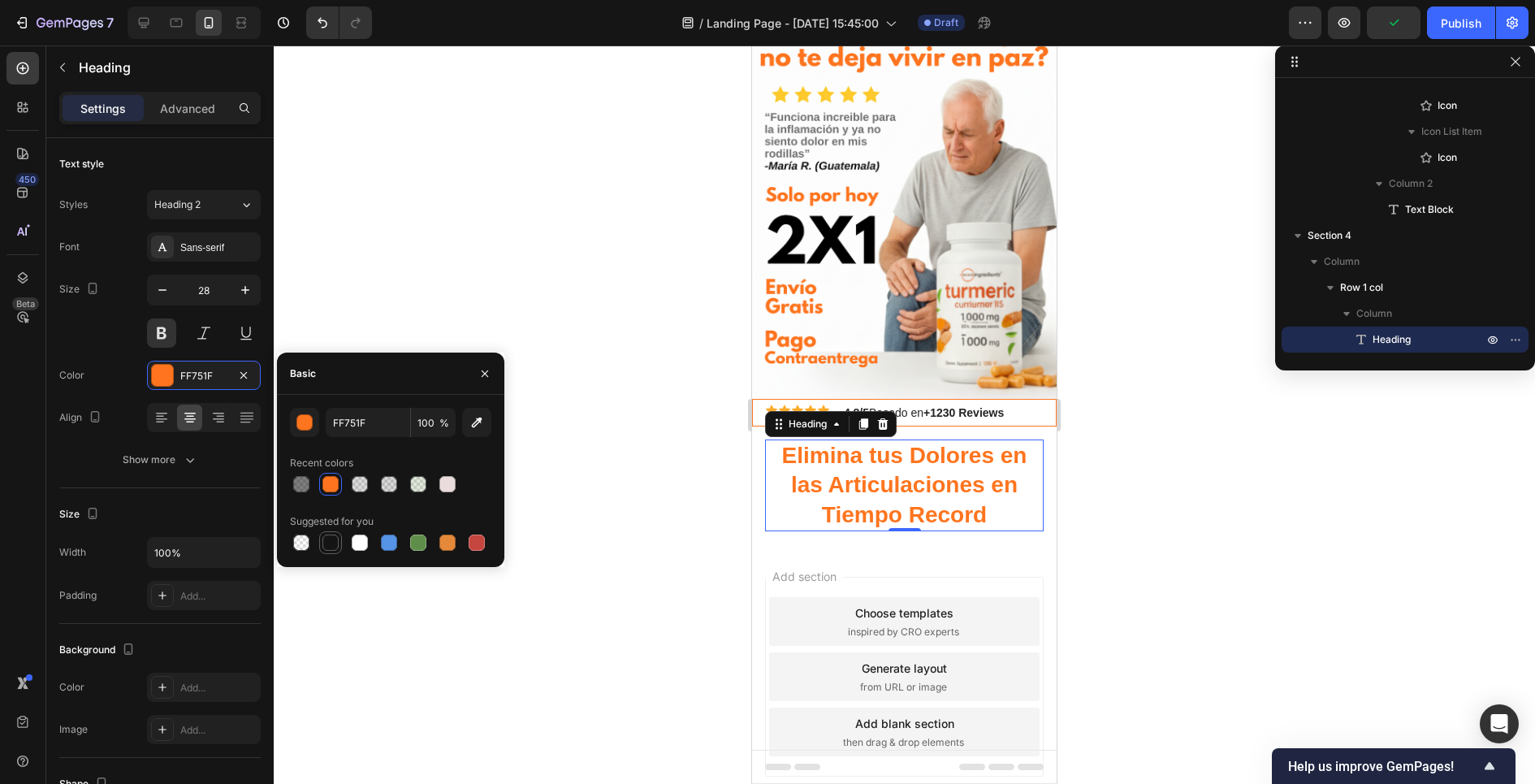
click at [329, 542] on div at bounding box center [330, 542] width 17 height 17
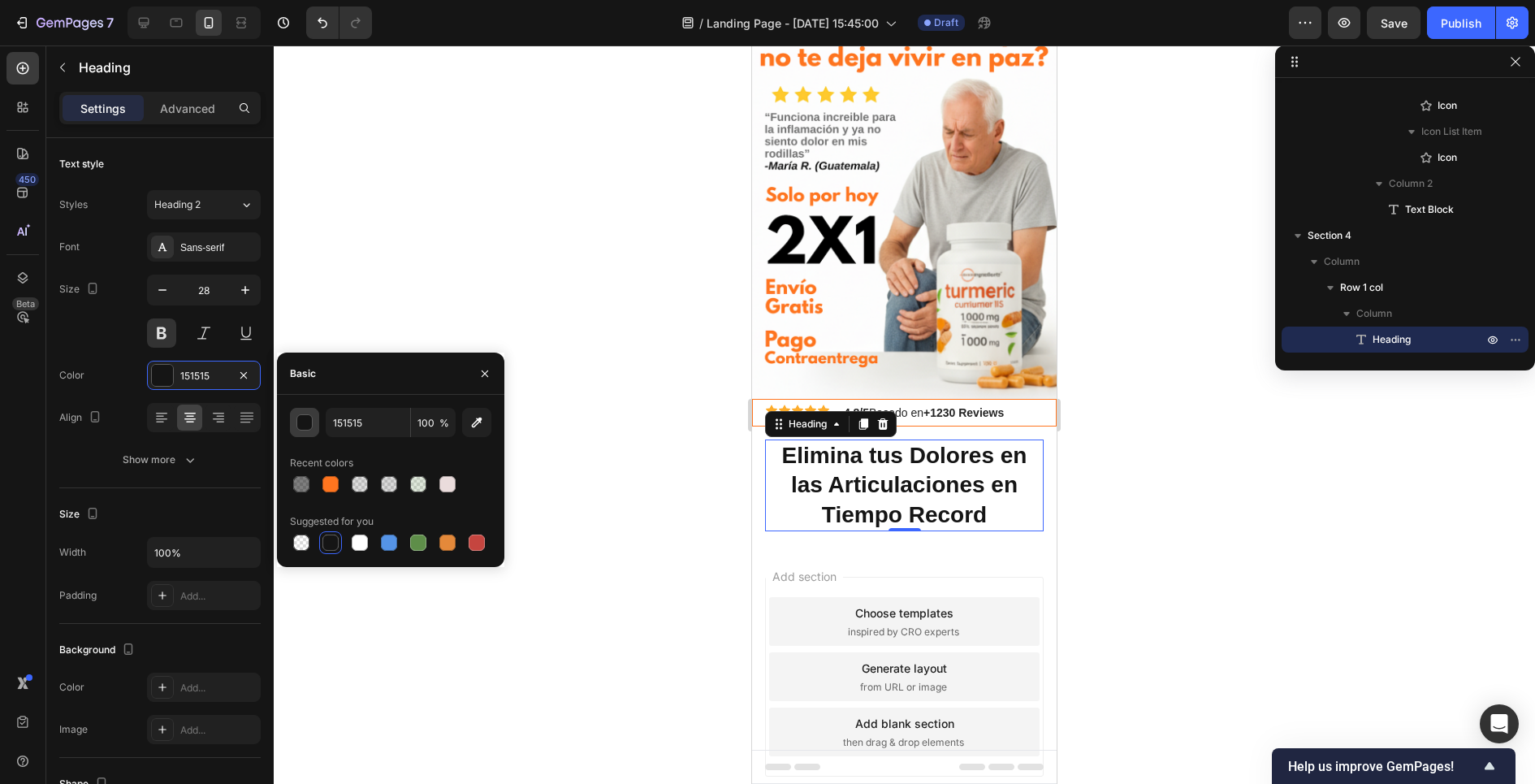
click at [306, 422] on div "button" at bounding box center [305, 423] width 17 height 17
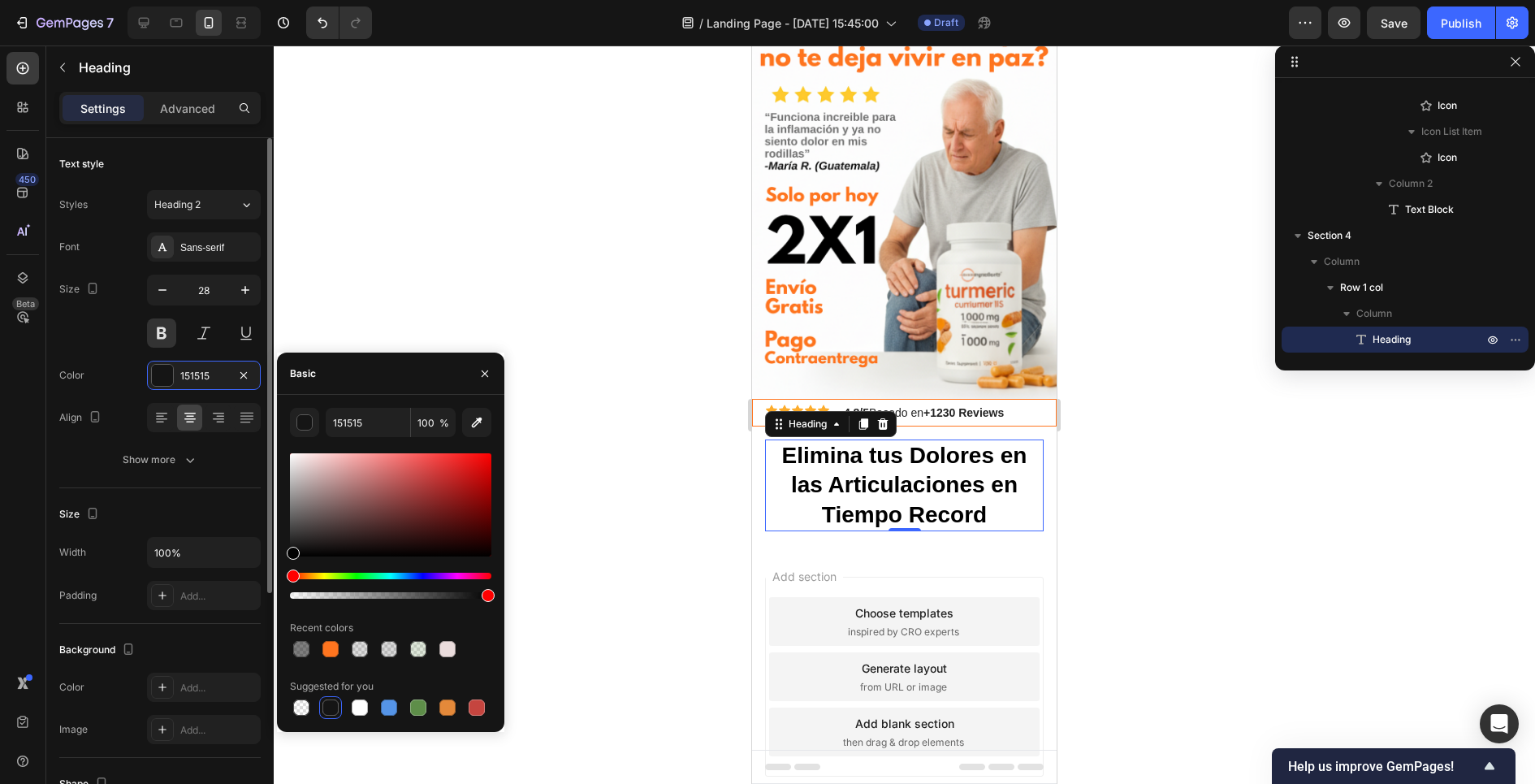
drag, startPoint x: 297, startPoint y: 550, endPoint x: 248, endPoint y: 610, distance: 77.5
click at [248, 610] on div "450 Beta Sections(18) Elements(83) Section Element Hero Section Product Detail …" at bounding box center [136, 414] width 273 height 738
type input "000000"
click at [125, 386] on div "Color 000000" at bounding box center [160, 375] width 201 height 29
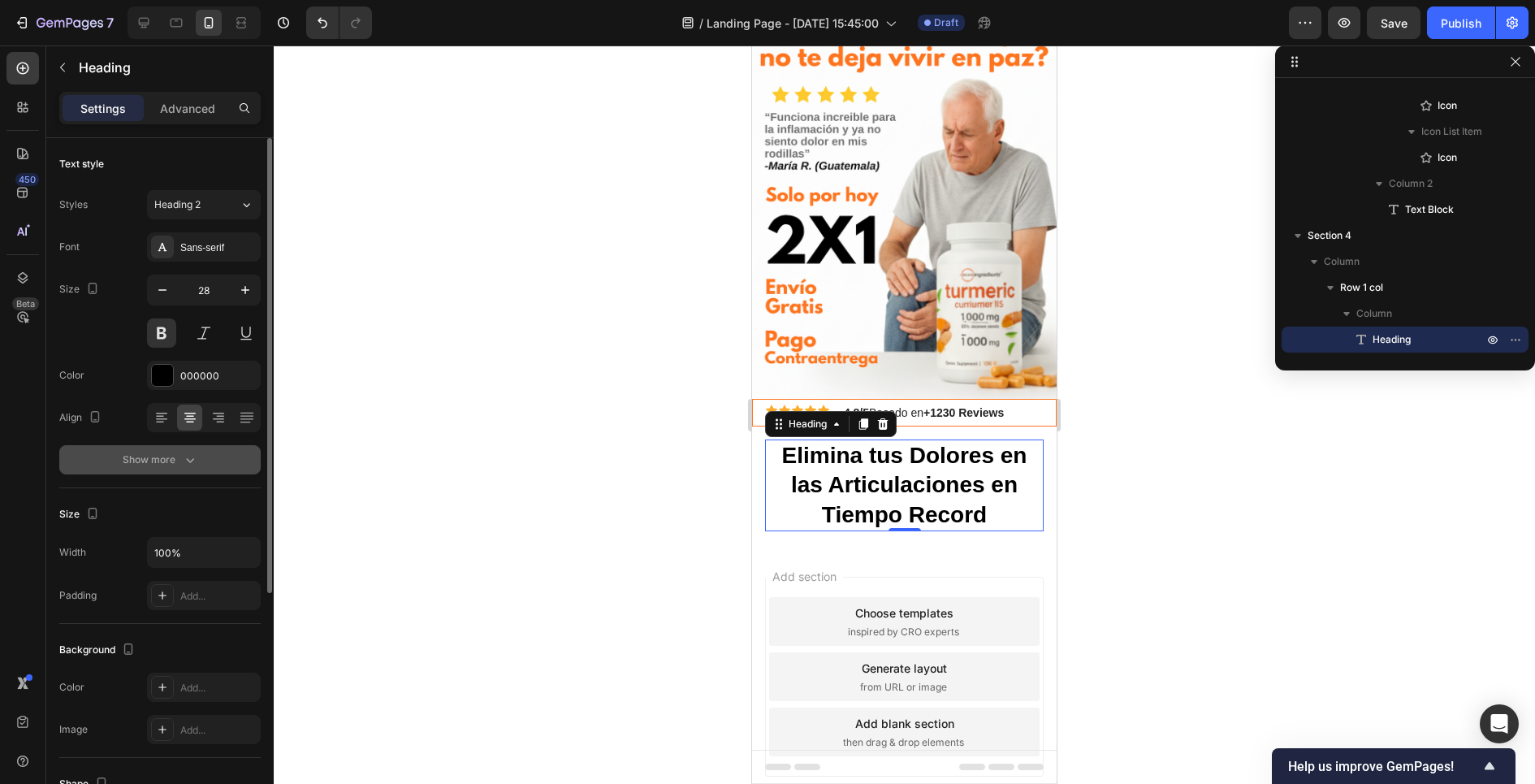
click at [163, 460] on div "Show more" at bounding box center [161, 459] width 76 height 17
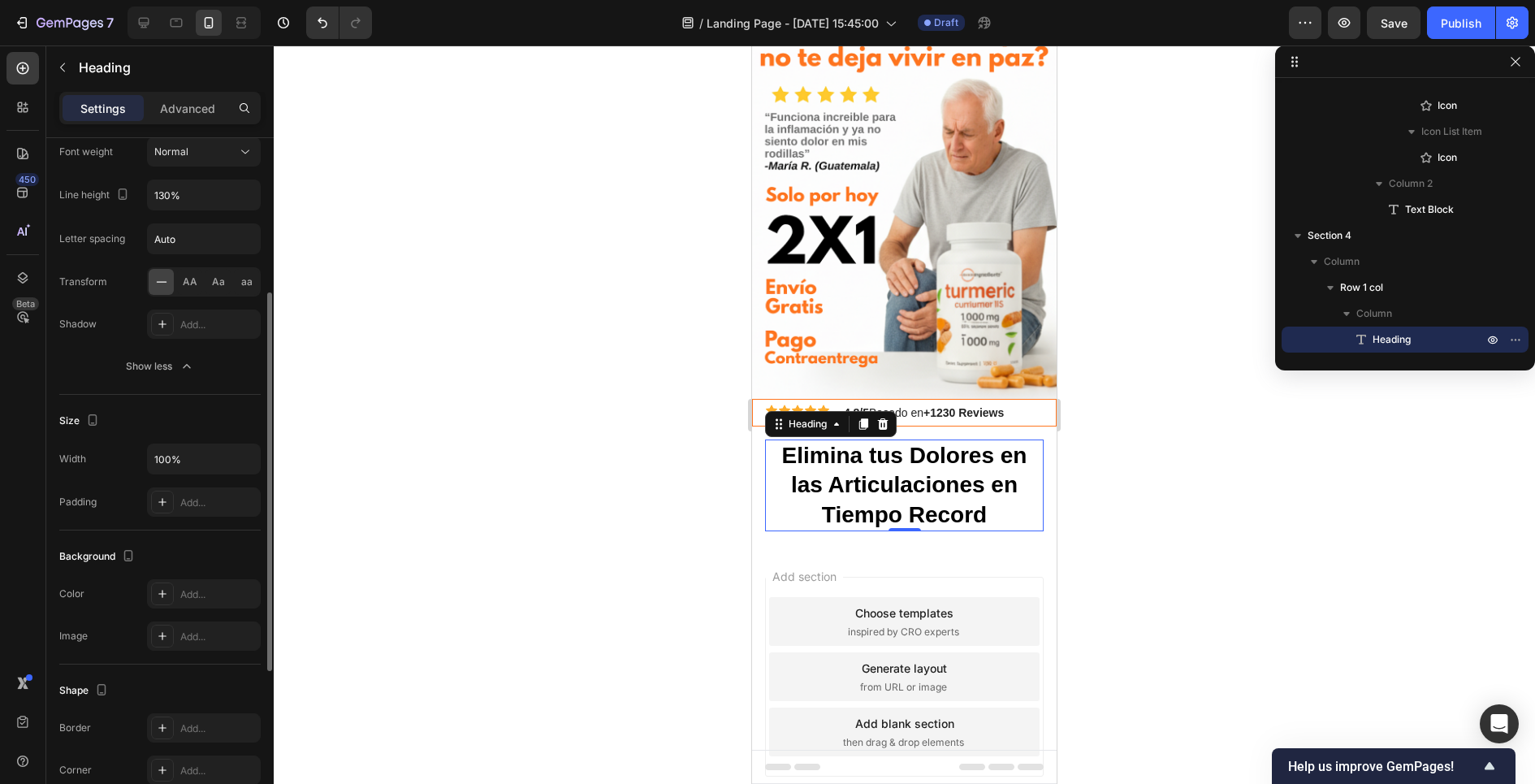
scroll to position [278, 0]
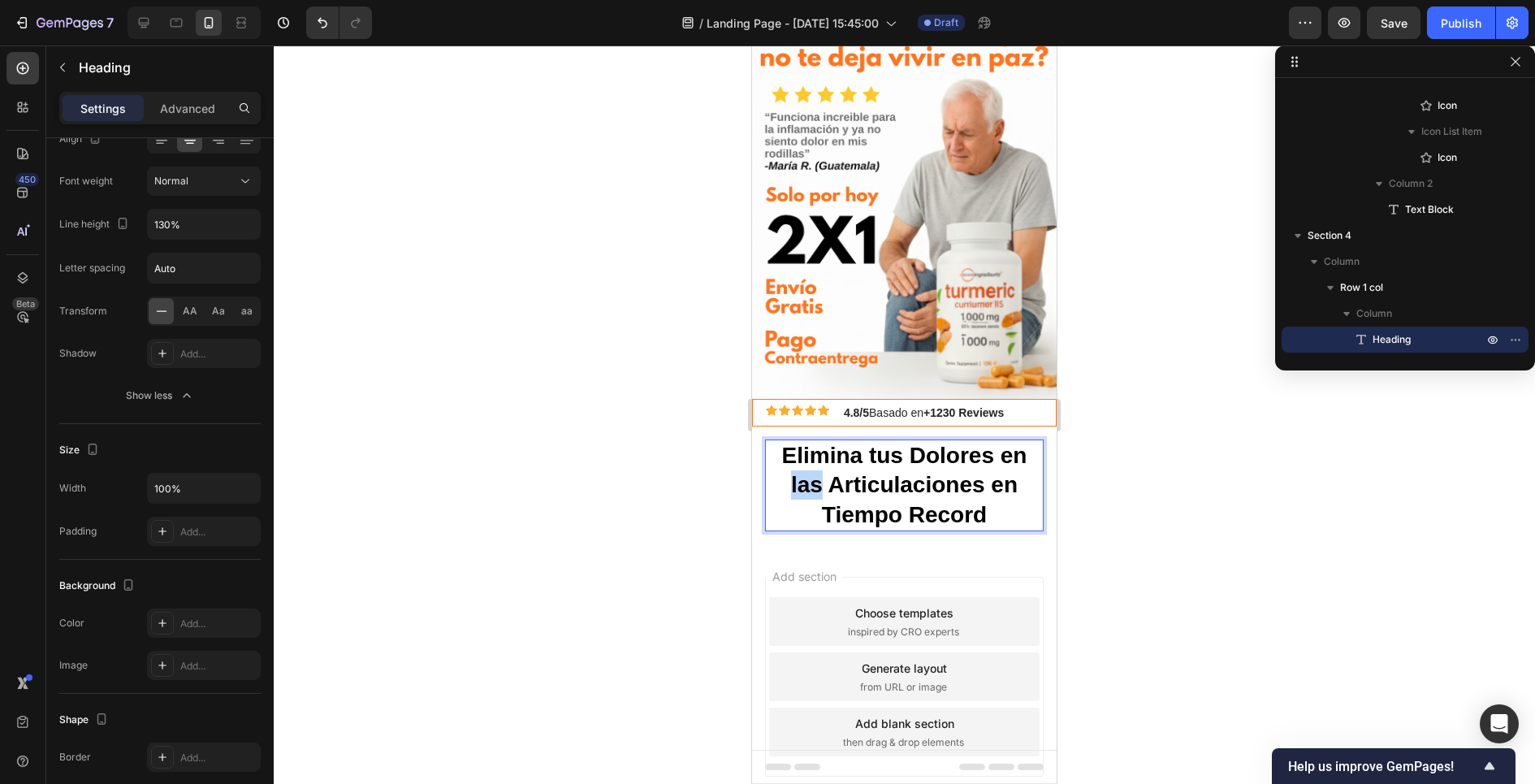
click at [815, 493] on p "Elimina tus Dolores en las Articulaciones en Tiempo Record" at bounding box center [904, 484] width 275 height 89
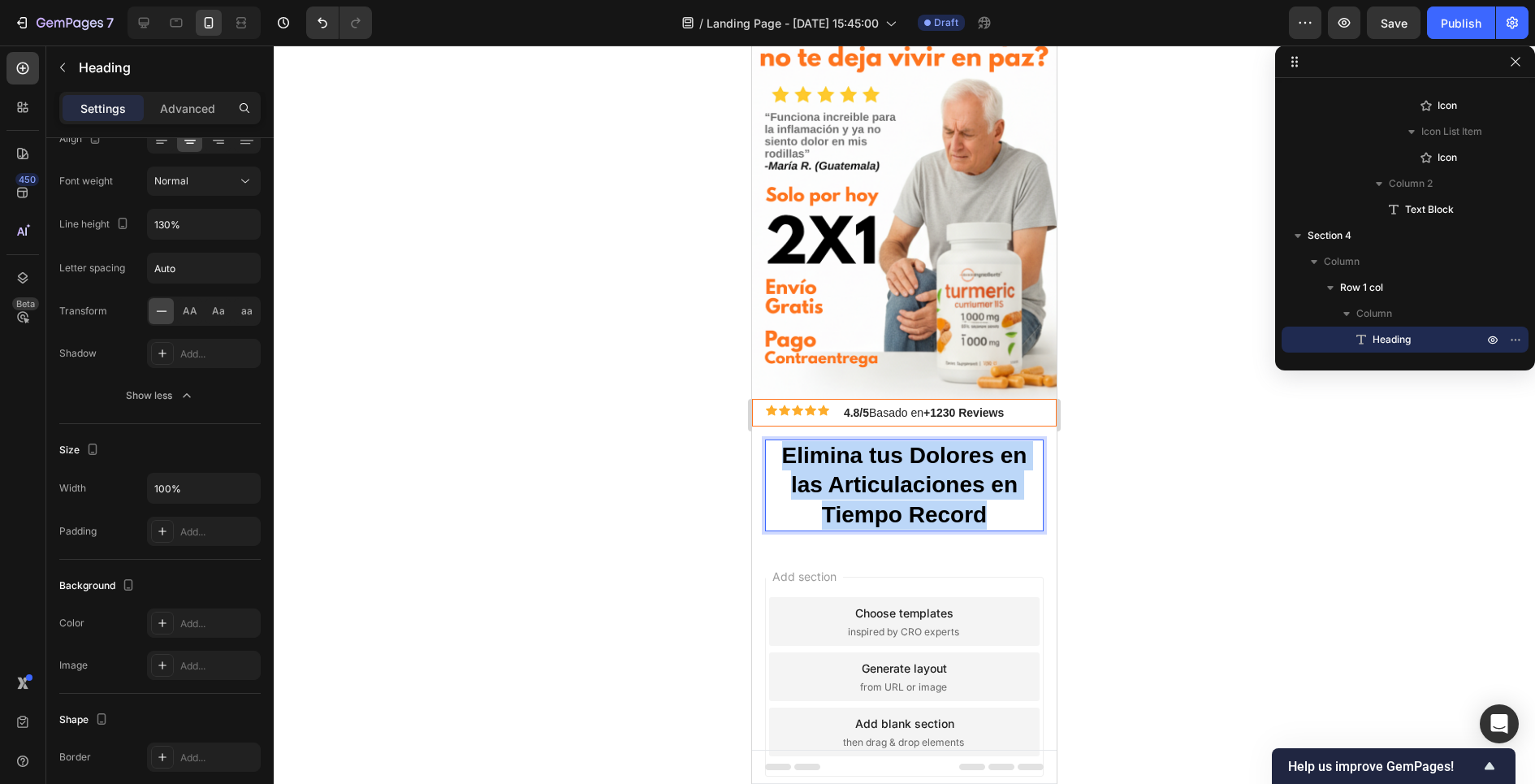
click at [815, 493] on p "Elimina tus Dolores en las Articulaciones en Tiempo Record" at bounding box center [904, 484] width 275 height 89
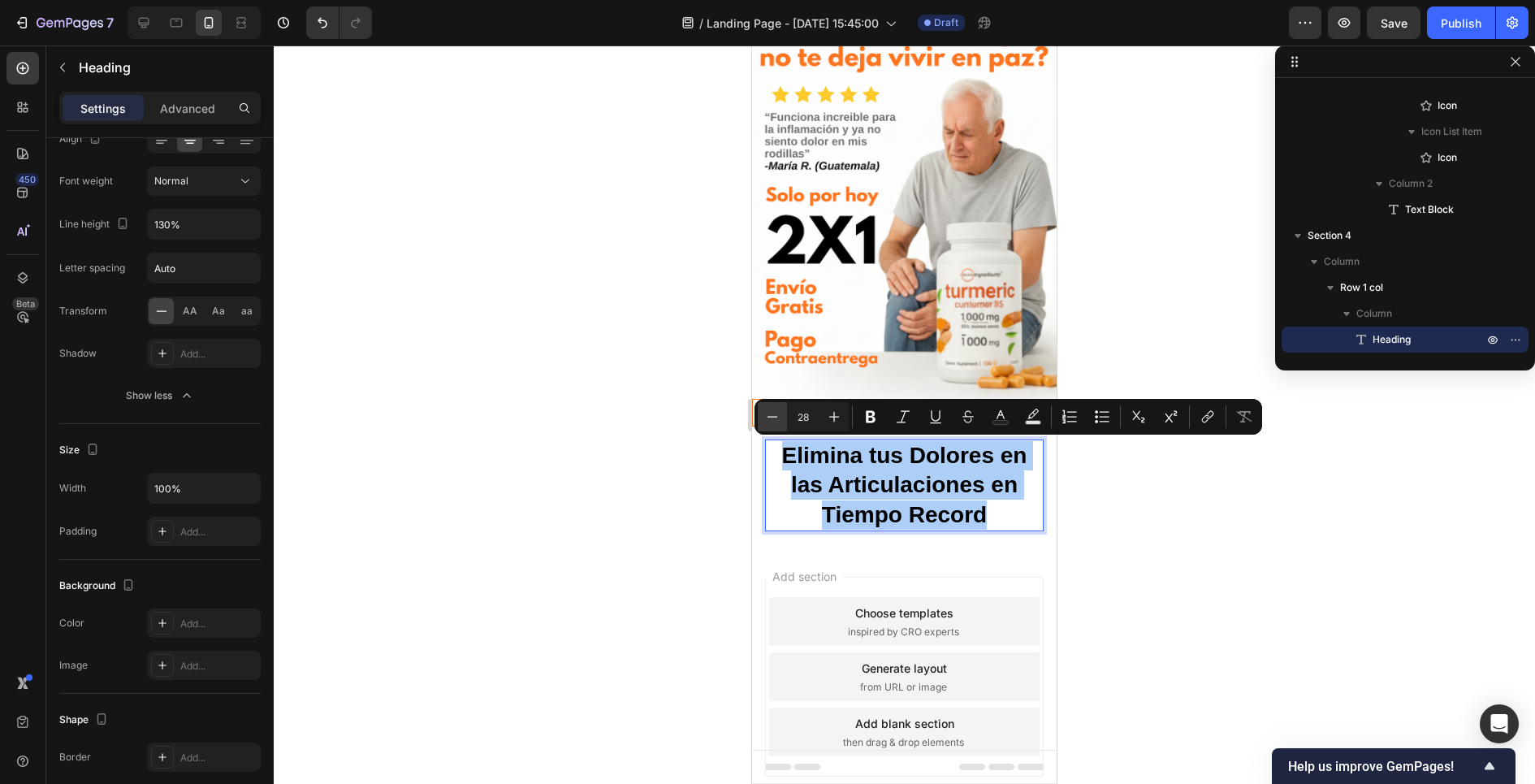
click at [776, 425] on button "Minus" at bounding box center [772, 416] width 29 height 29
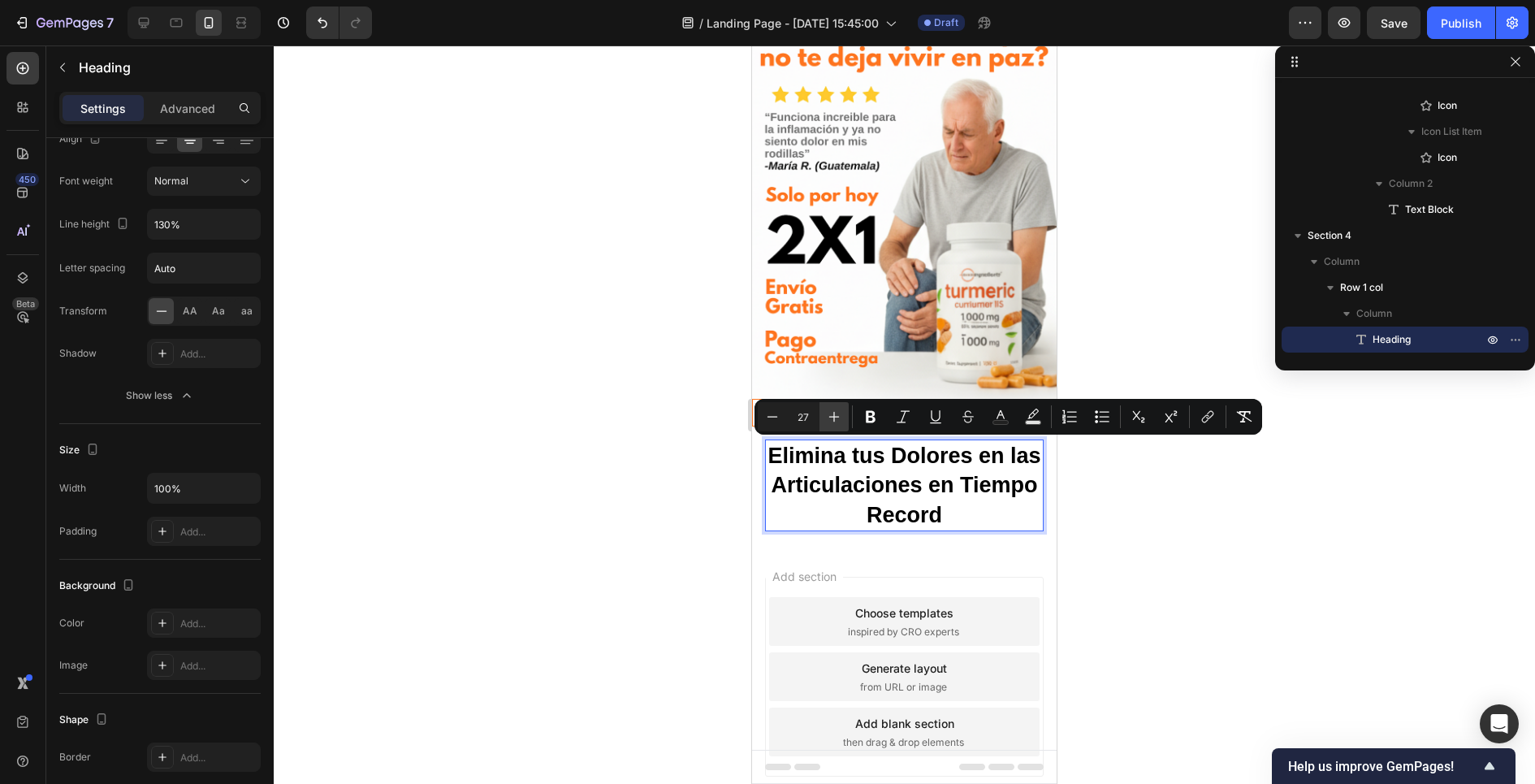
click at [833, 421] on icon "Editor contextual toolbar" at bounding box center [834, 416] width 17 height 17
type input "28"
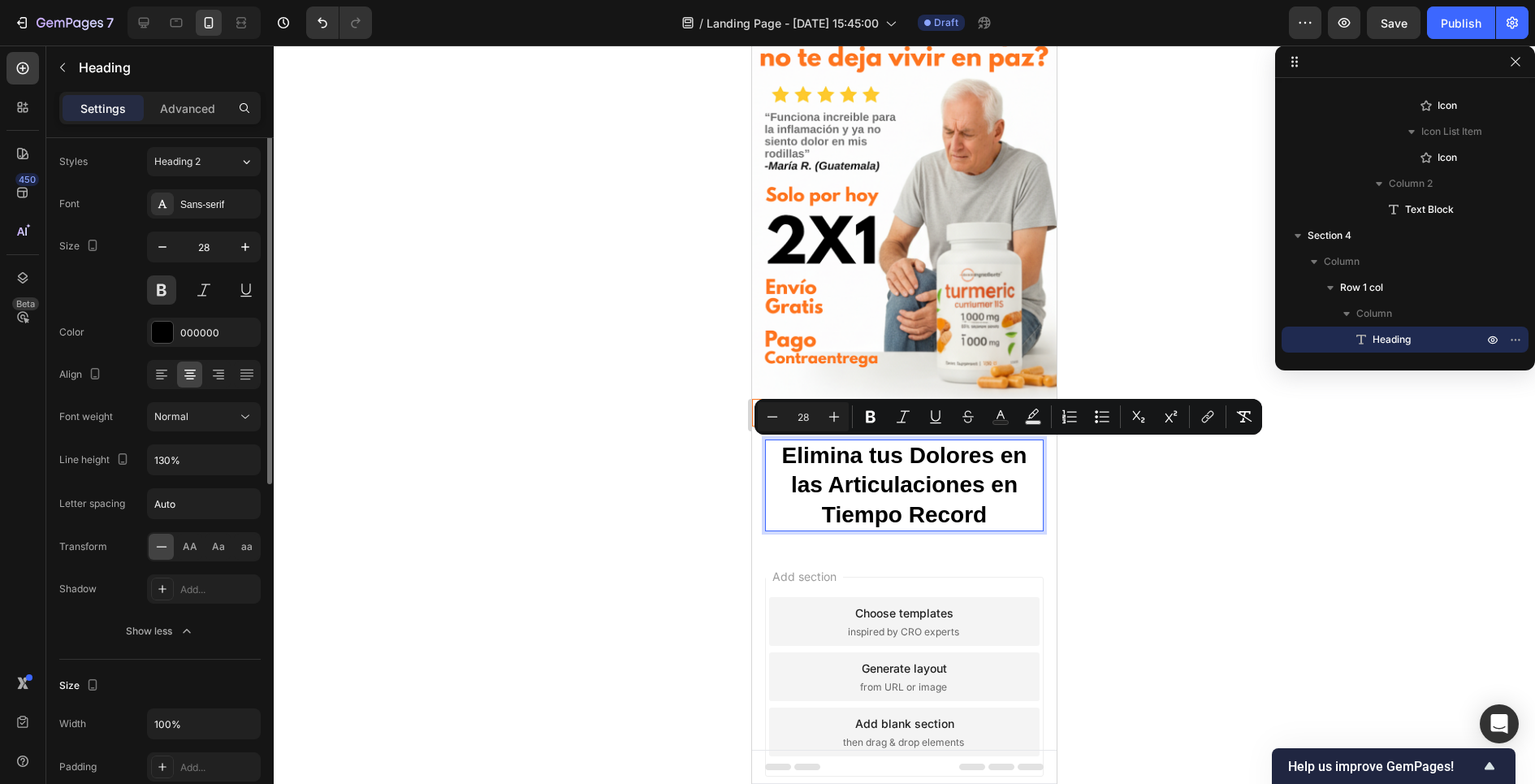
scroll to position [0, 0]
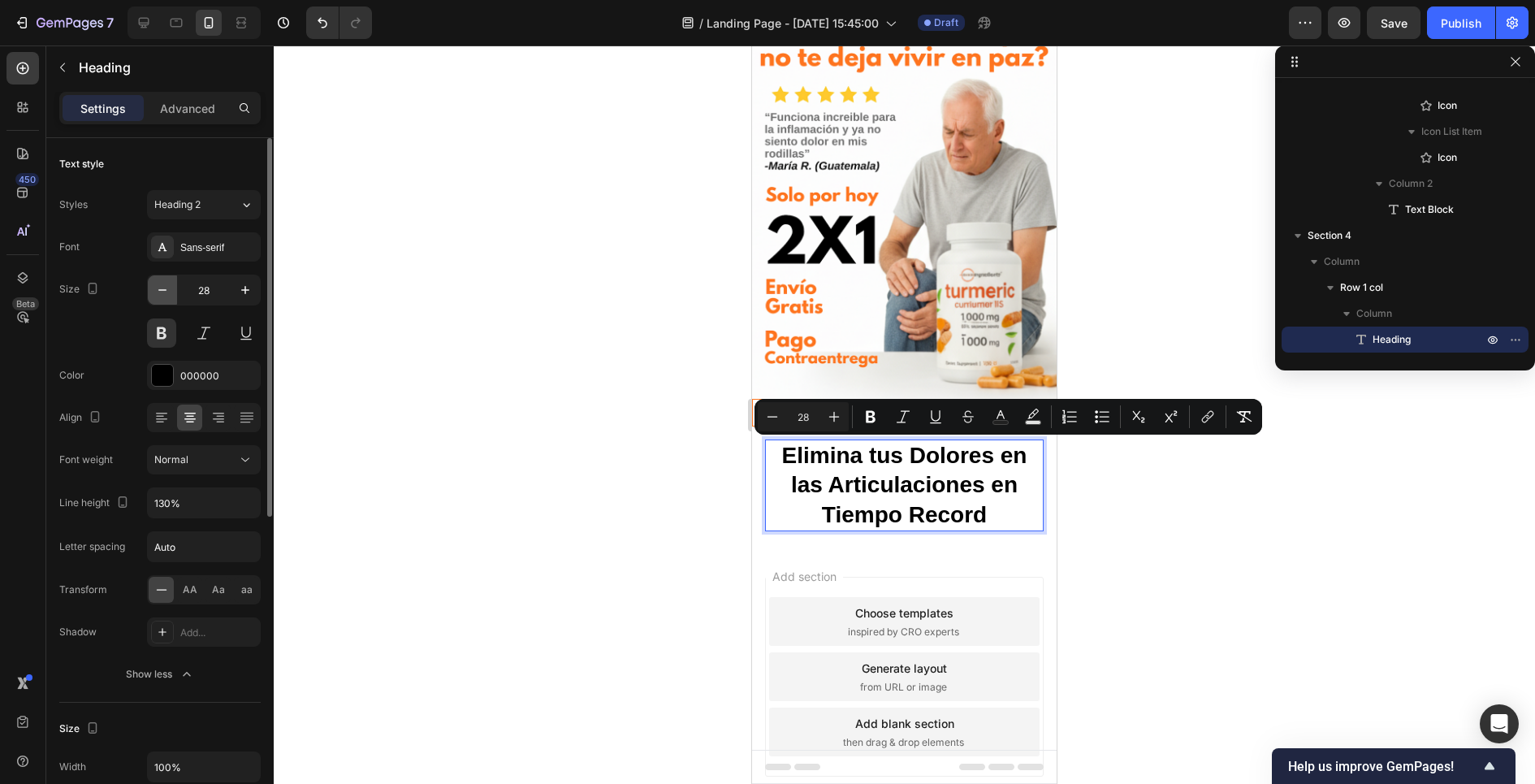
click at [167, 293] on icon "button" at bounding box center [162, 290] width 17 height 17
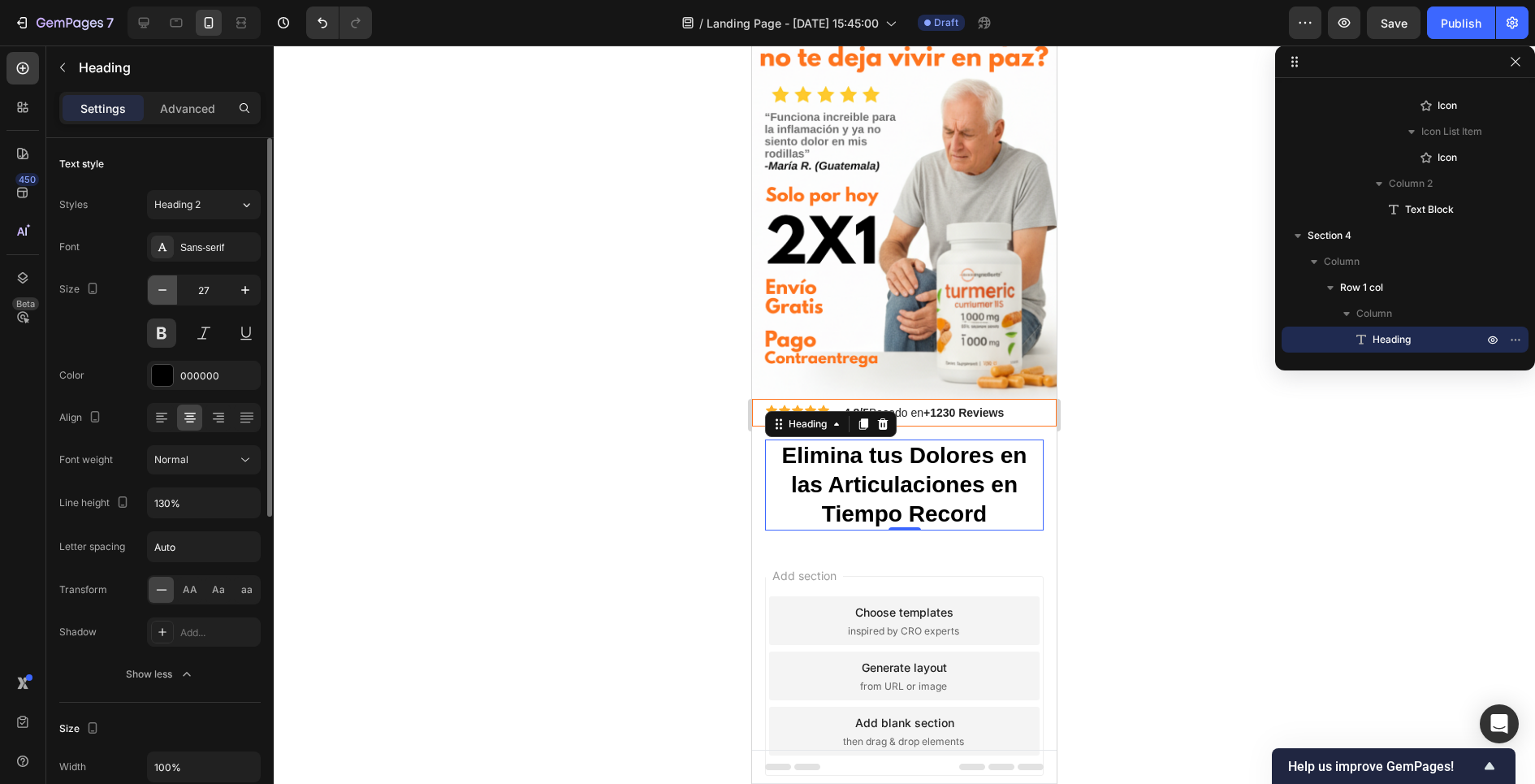
click at [167, 293] on icon "button" at bounding box center [162, 290] width 17 height 17
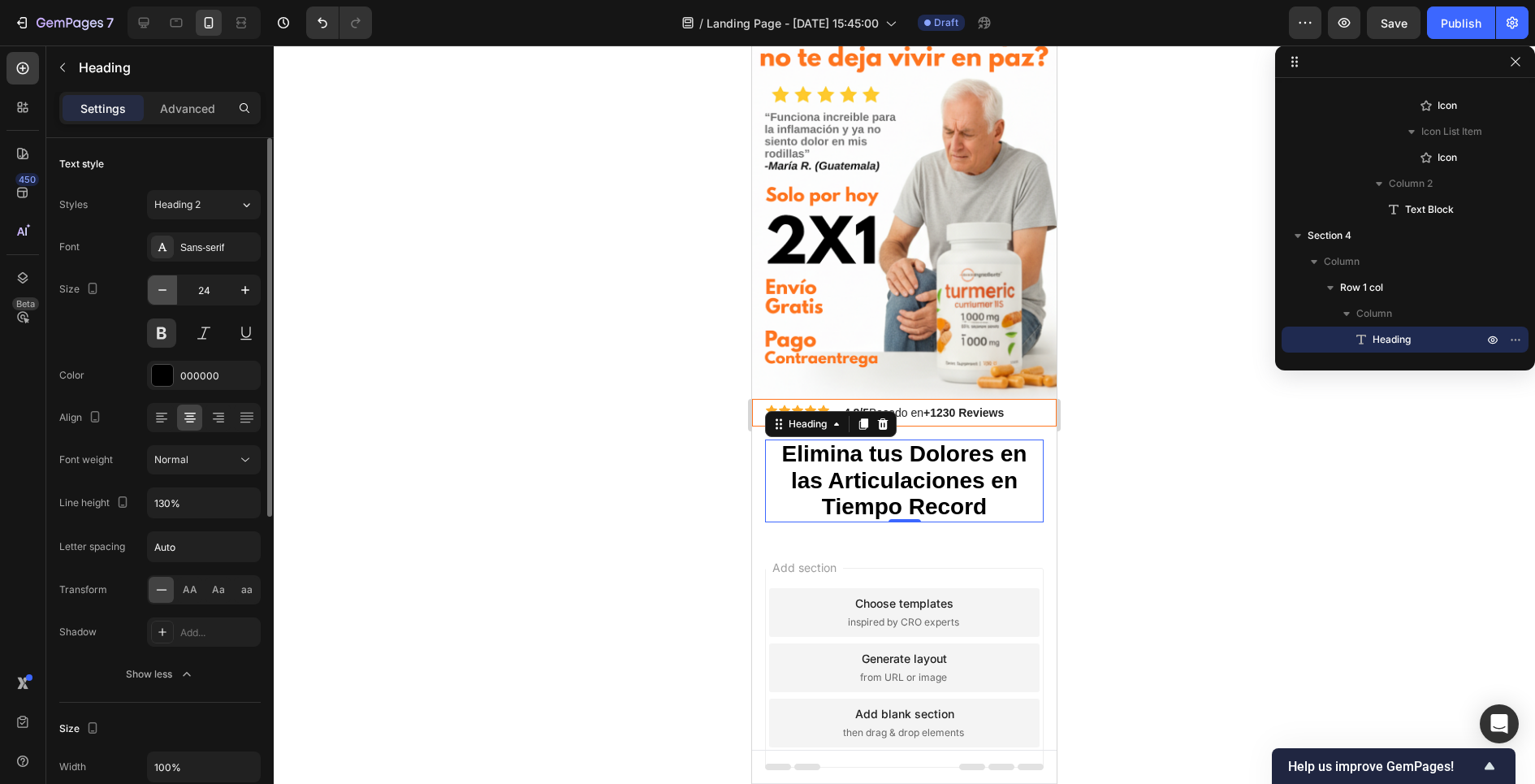
click at [167, 293] on icon "button" at bounding box center [162, 290] width 17 height 17
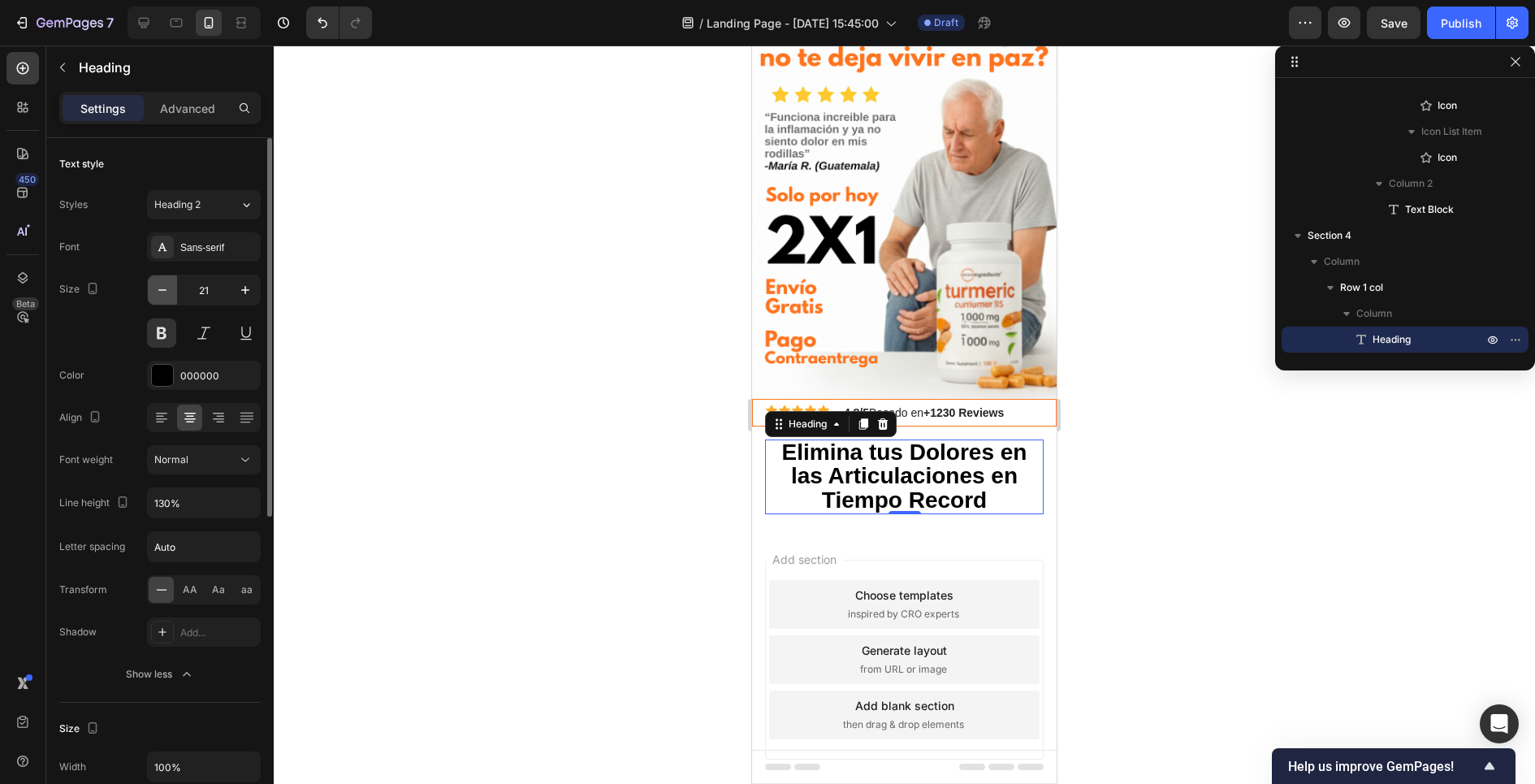
click at [167, 293] on icon "button" at bounding box center [162, 290] width 17 height 17
type input "20"
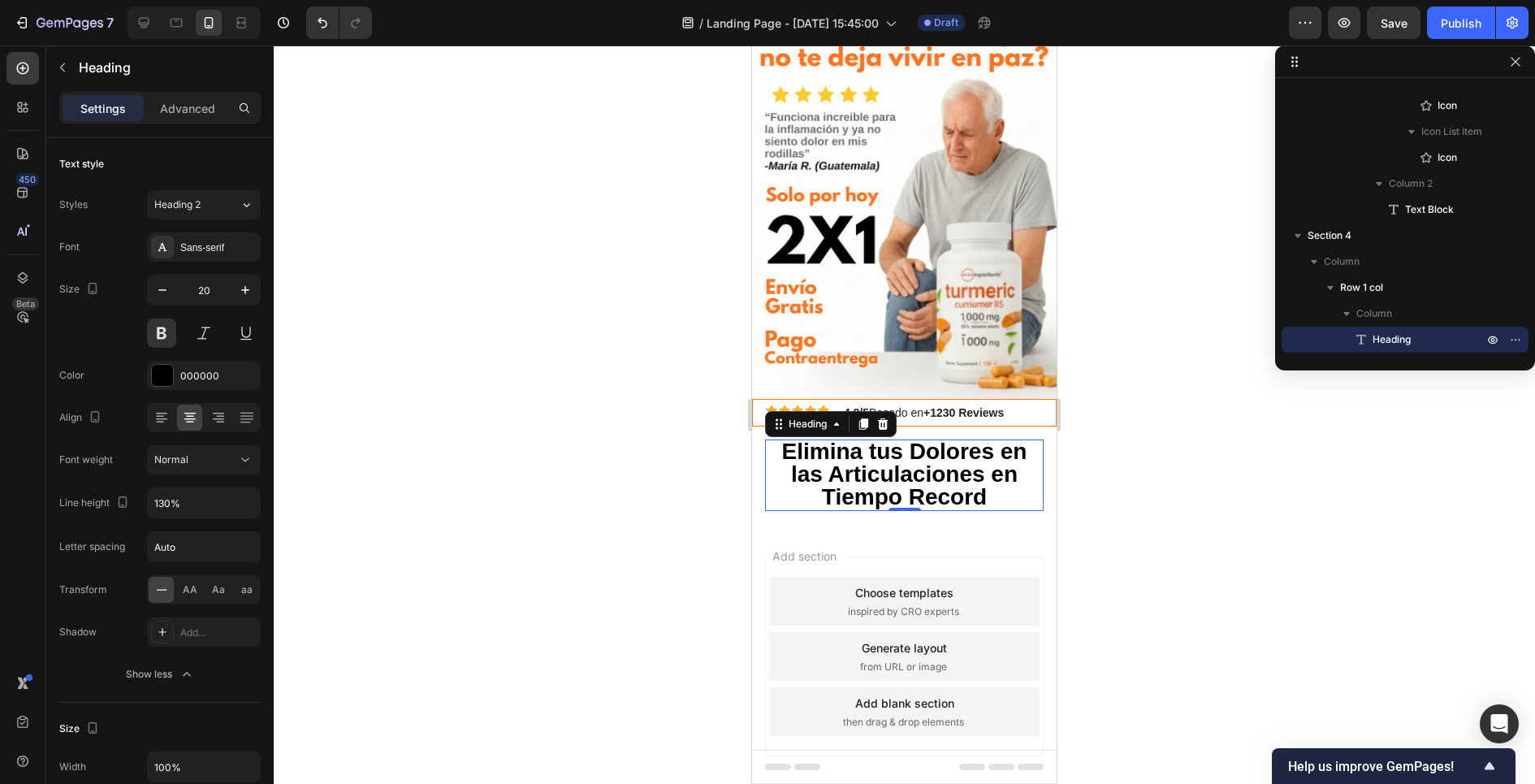
click at [445, 362] on div at bounding box center [904, 414] width 1261 height 738
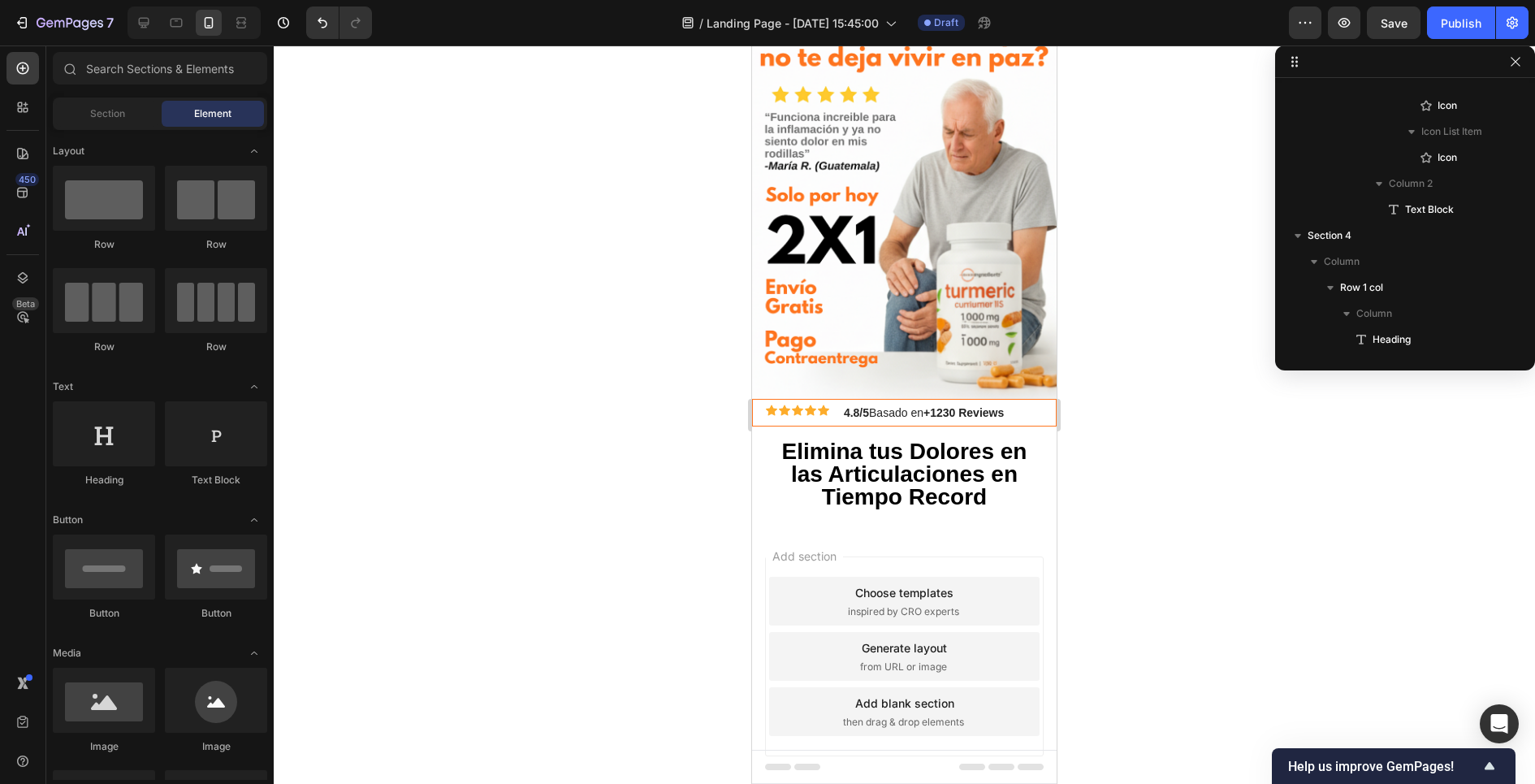
click at [445, 362] on div at bounding box center [904, 414] width 1261 height 738
click at [784, 450] on span "Elimina tus Dolores en las Articulaciones en Tiempo Record" at bounding box center [905, 474] width 245 height 71
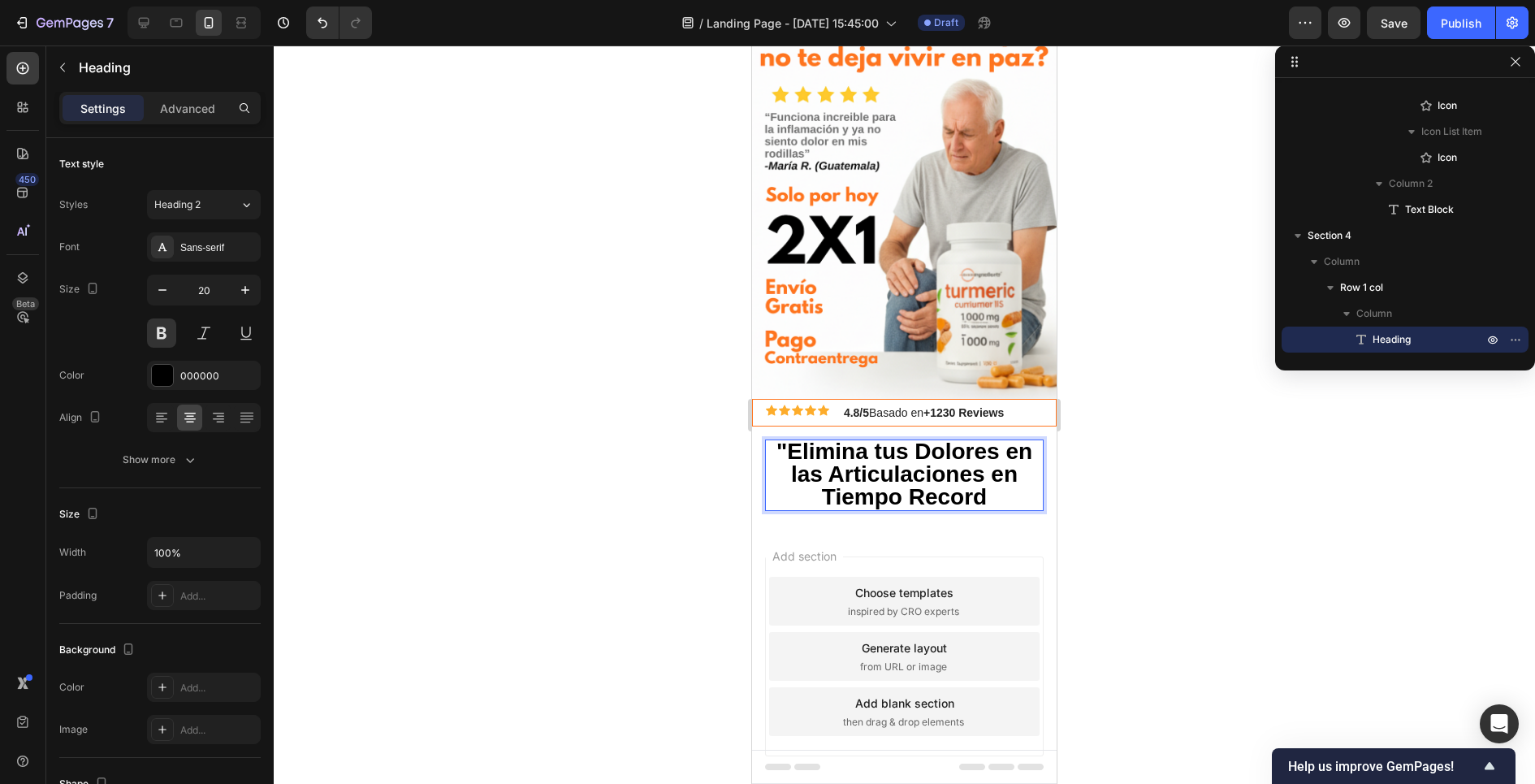
click at [1003, 498] on p ""Elimina tus Dolores en las Articulaciones en Tiempo Record" at bounding box center [904, 475] width 275 height 68
click at [696, 518] on div at bounding box center [904, 414] width 1261 height 738
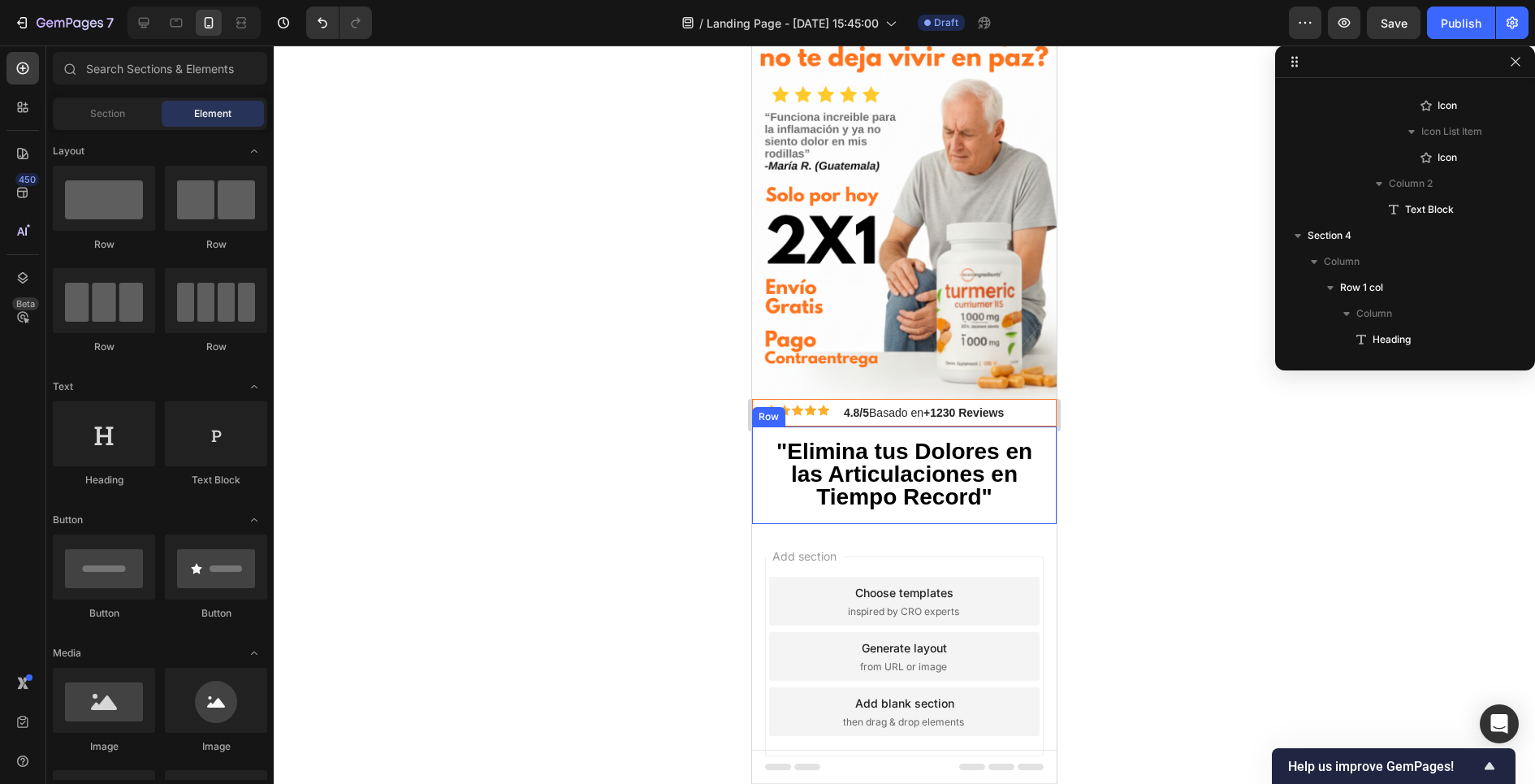
click at [803, 511] on div "⁠⁠⁠⁠⁠⁠⁠ "Elimina tus Dolores en las Articulaciones en Tiempo Record" Heading Row" at bounding box center [904, 475] width 304 height 97
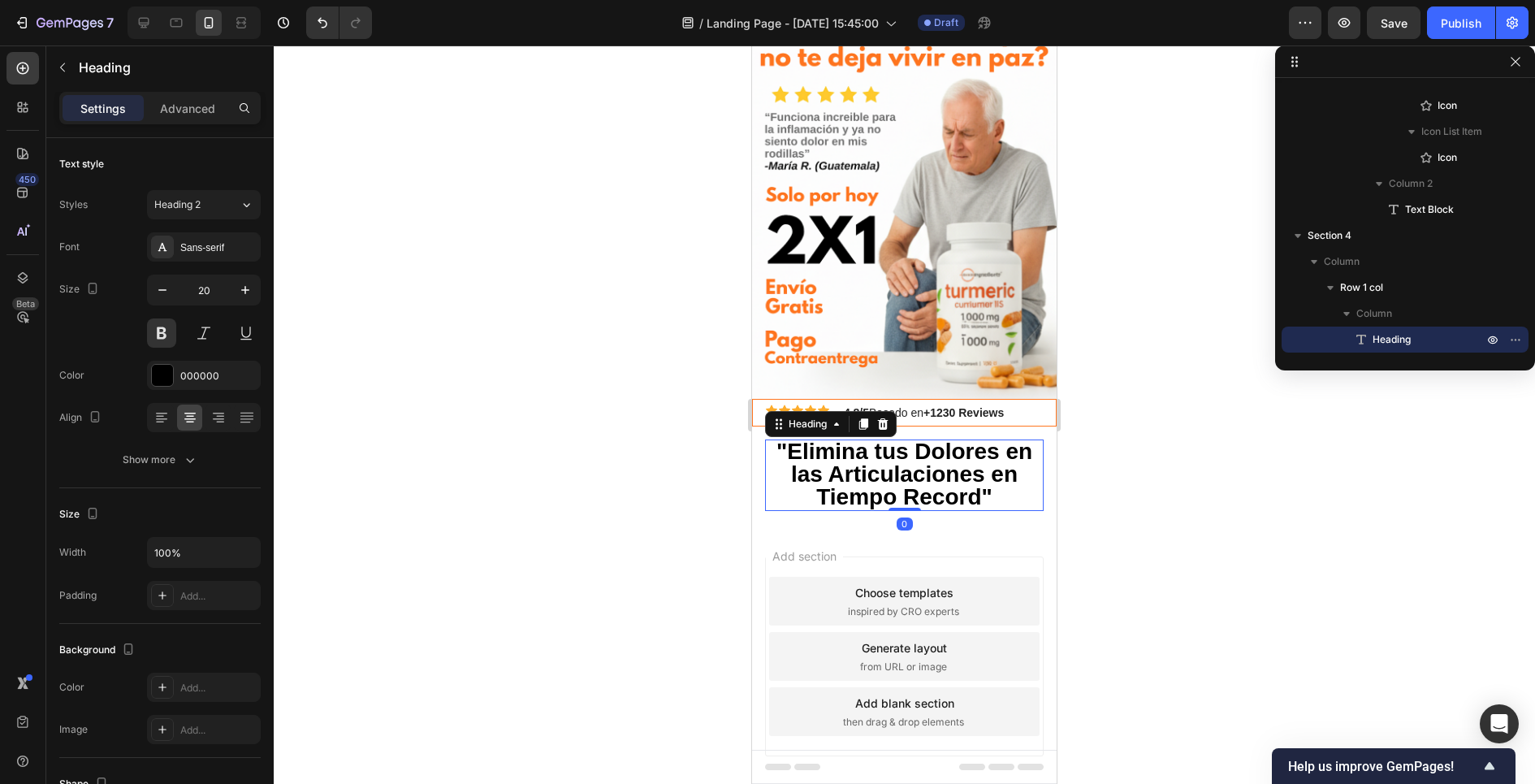
click at [947, 491] on span ""Elimina tus Dolores en las Articulaciones en Tiempo Record"" at bounding box center [904, 474] width 256 height 71
click at [965, 480] on span ""Elimina tus Dolores en las Articulaciones en Tiempo Record"" at bounding box center [904, 474] width 256 height 71
click at [983, 474] on span ""Elimina tus Dolores en las Articulaciones en Tiempo Record"" at bounding box center [904, 474] width 256 height 71
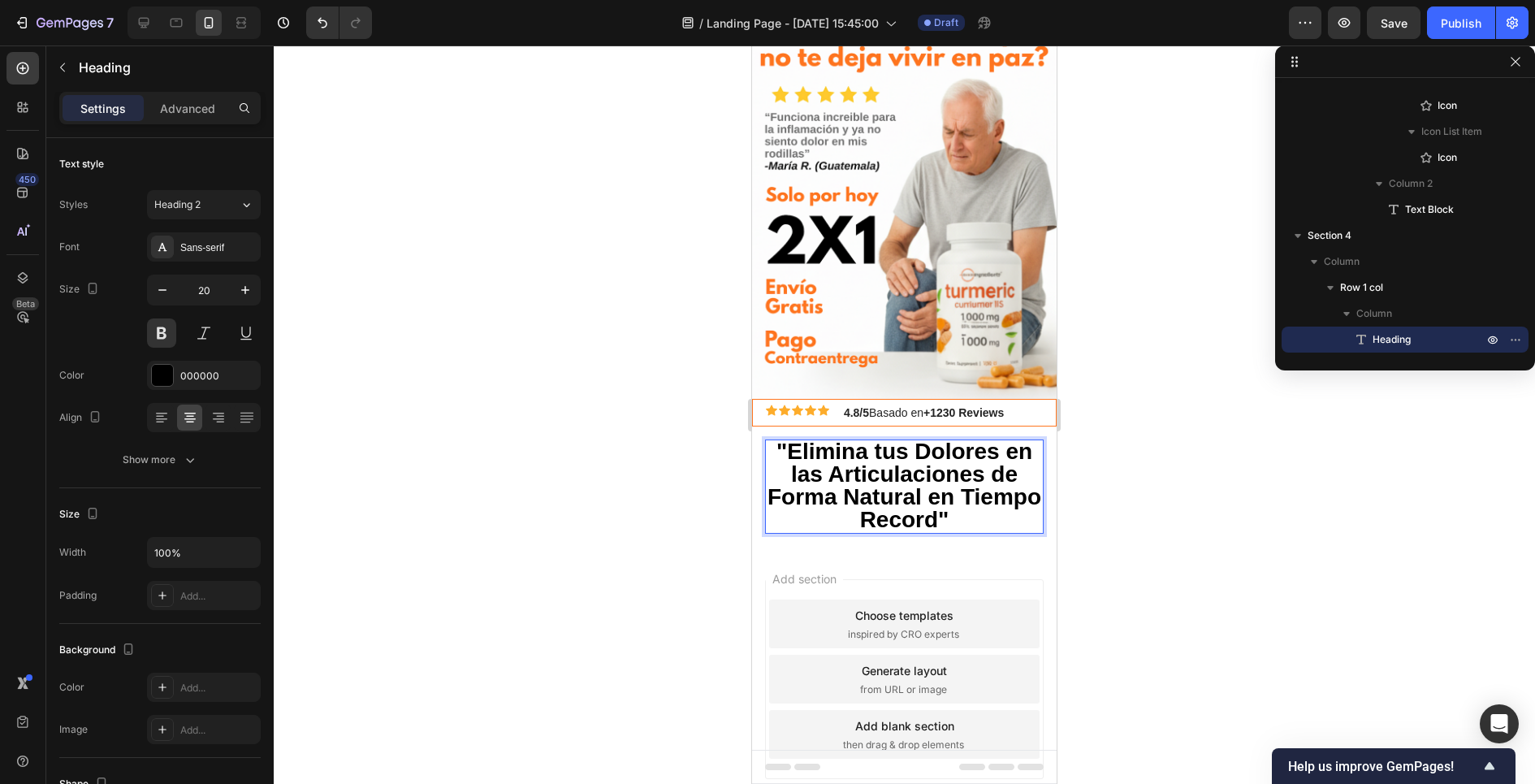
click at [666, 542] on div at bounding box center [904, 414] width 1261 height 738
click at [830, 496] on span ""Elimina tus Dolores en las Articulaciones de Forma Natural en Tiempo Record"" at bounding box center [904, 485] width 273 height 93
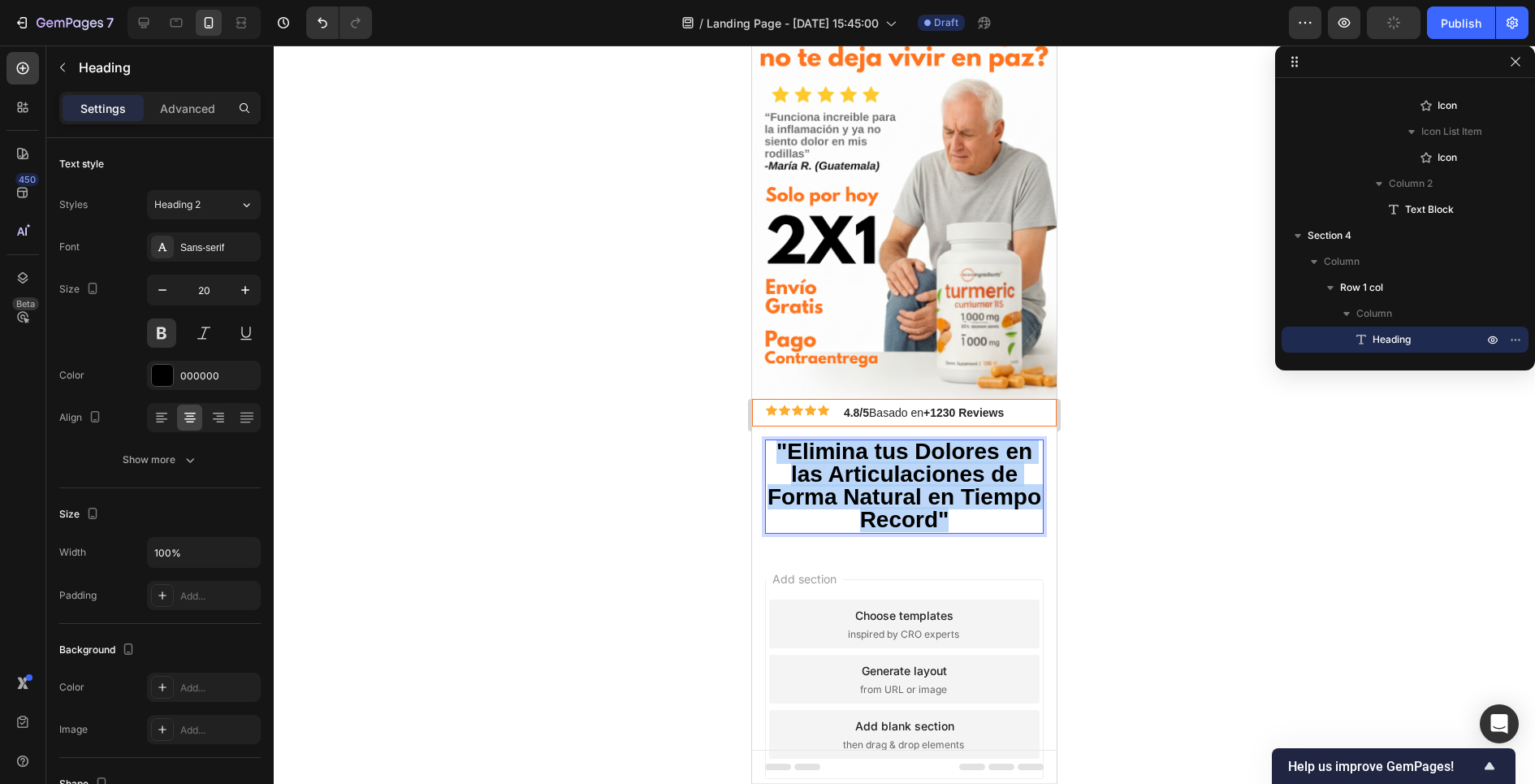
click at [830, 496] on span ""Elimina tus Dolores en las Articulaciones de Forma Natural en Tiempo Record"" at bounding box center [904, 485] width 273 height 93
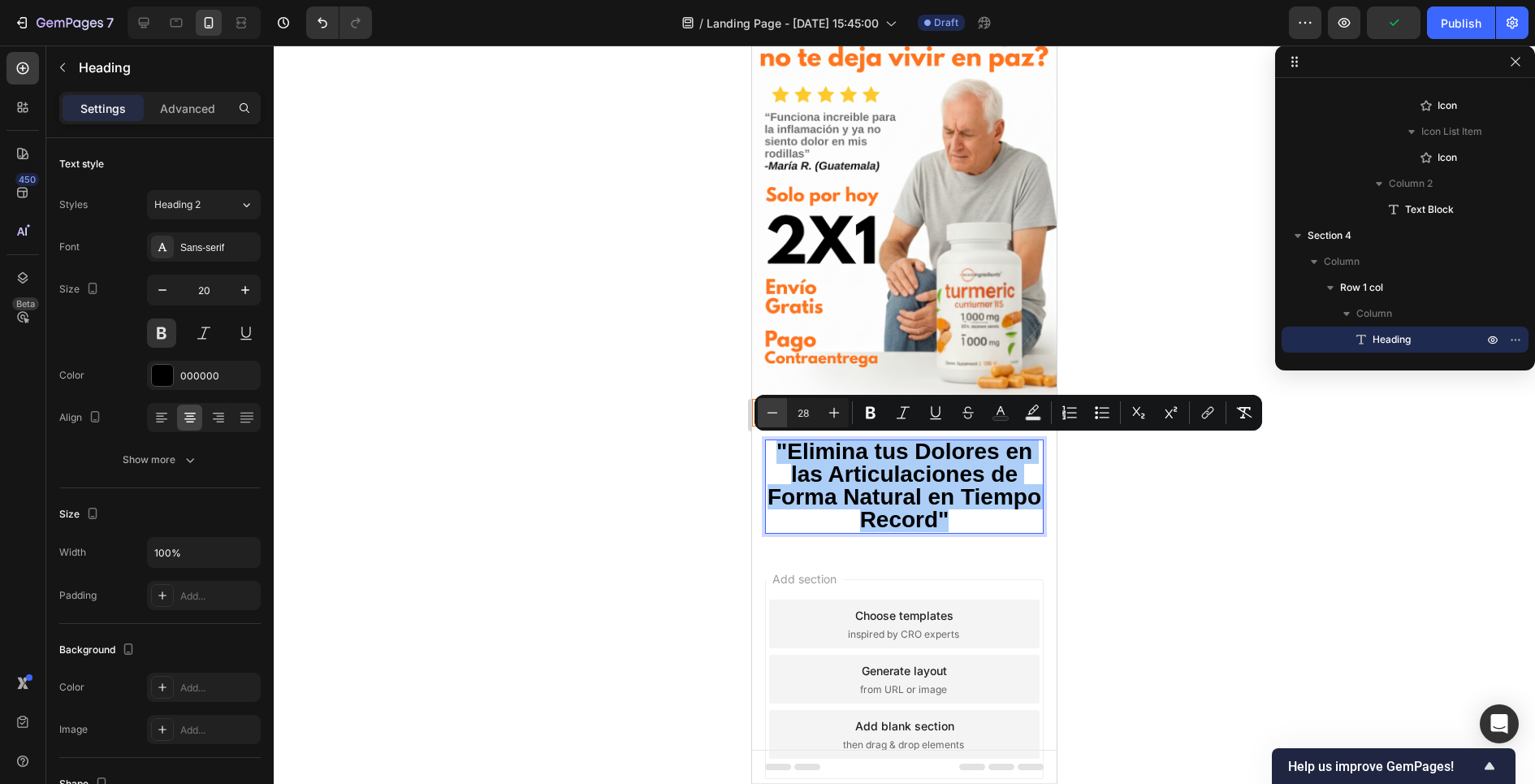
click at [768, 401] on button "Minus" at bounding box center [772, 412] width 29 height 29
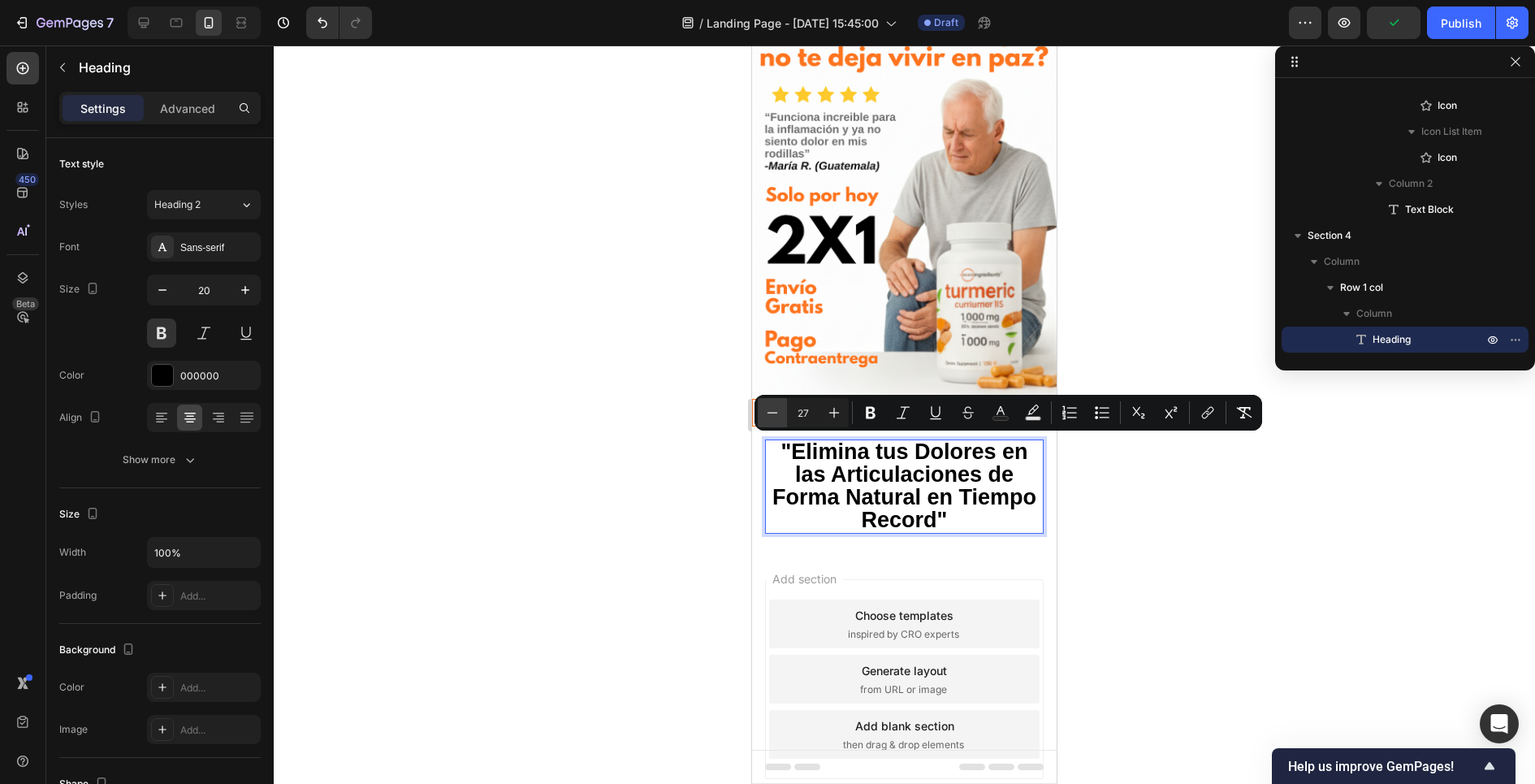
click at [768, 401] on button "Minus" at bounding box center [772, 412] width 29 height 29
type input "26"
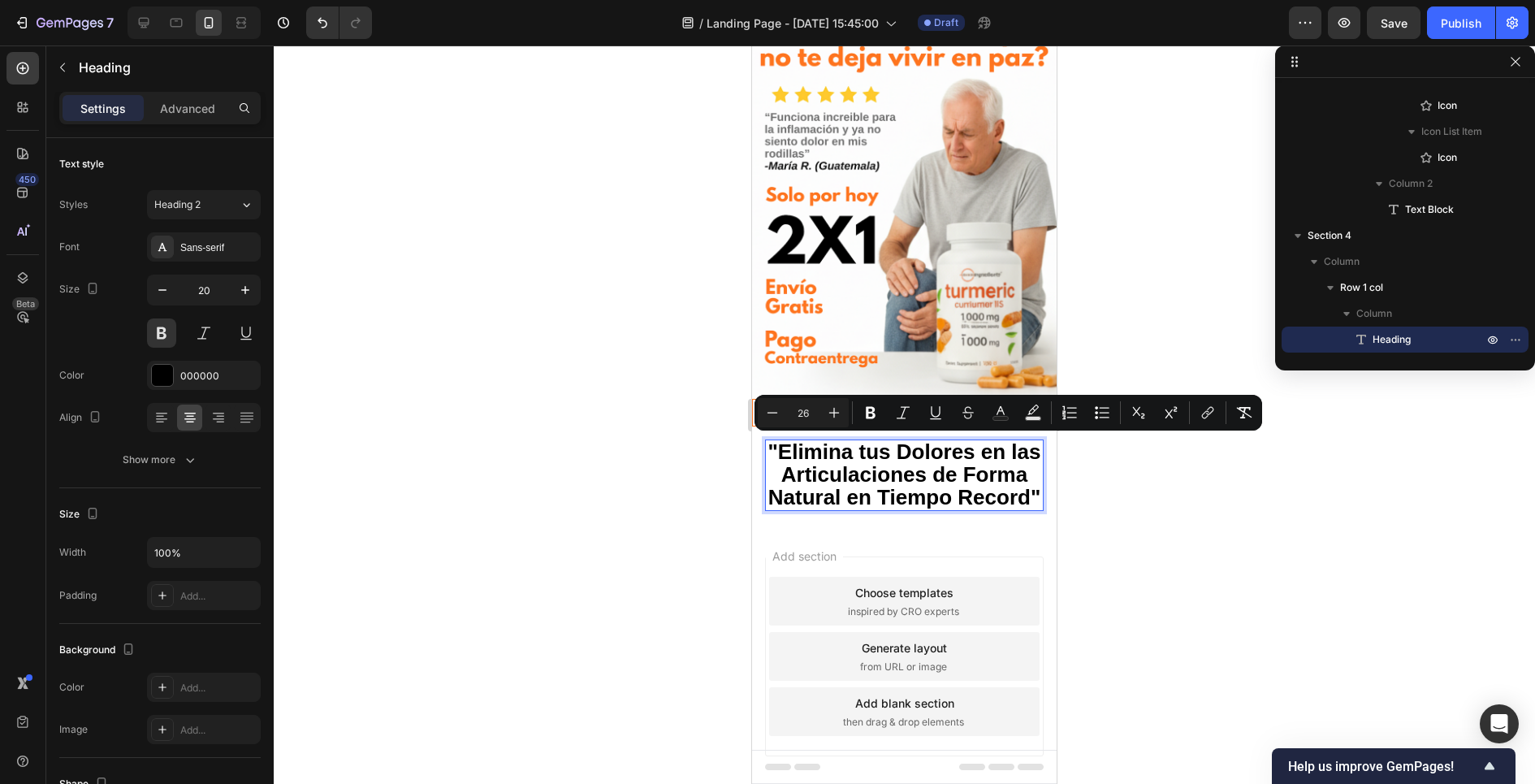
click at [683, 536] on div at bounding box center [904, 414] width 1261 height 738
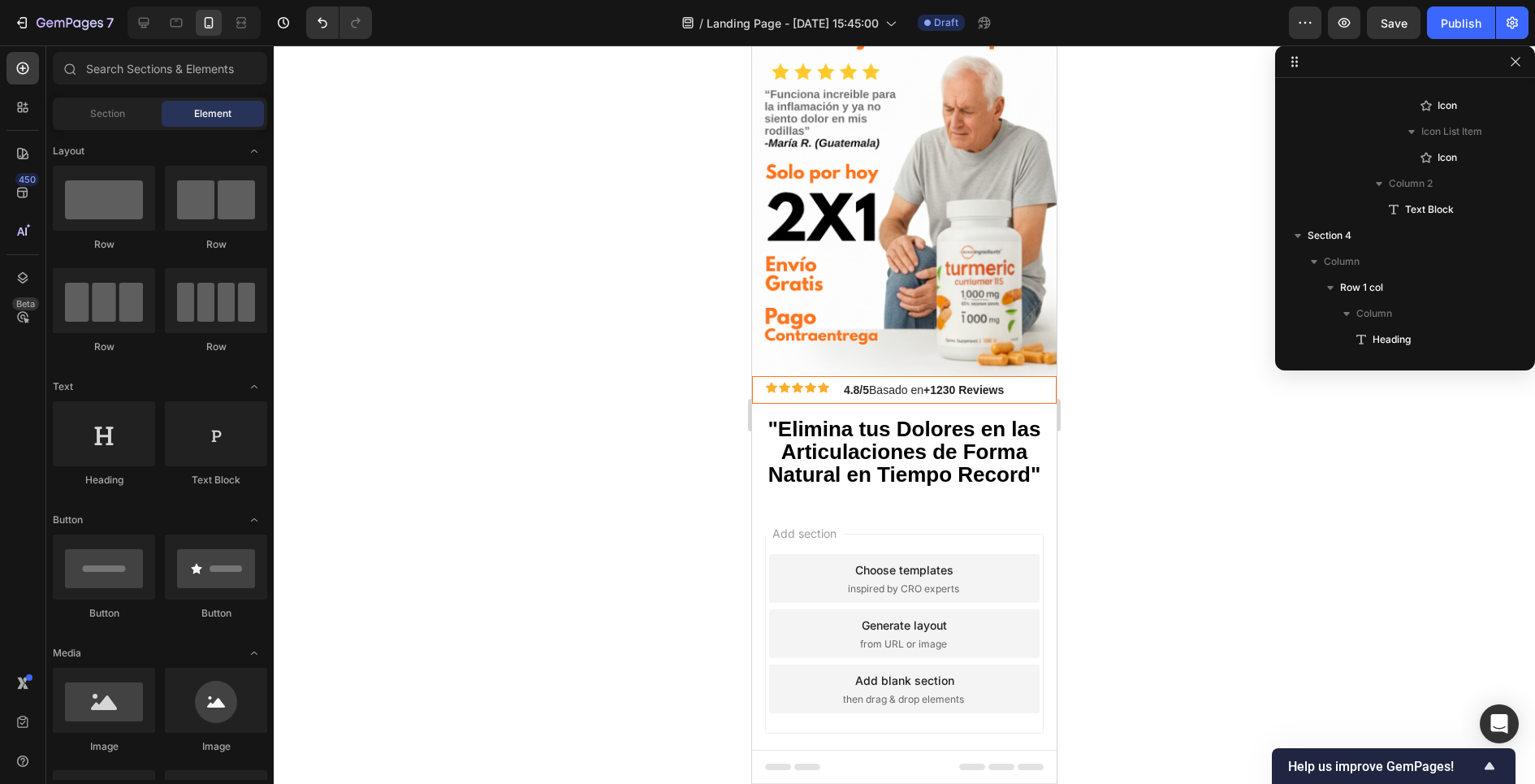
scroll to position [181, 0]
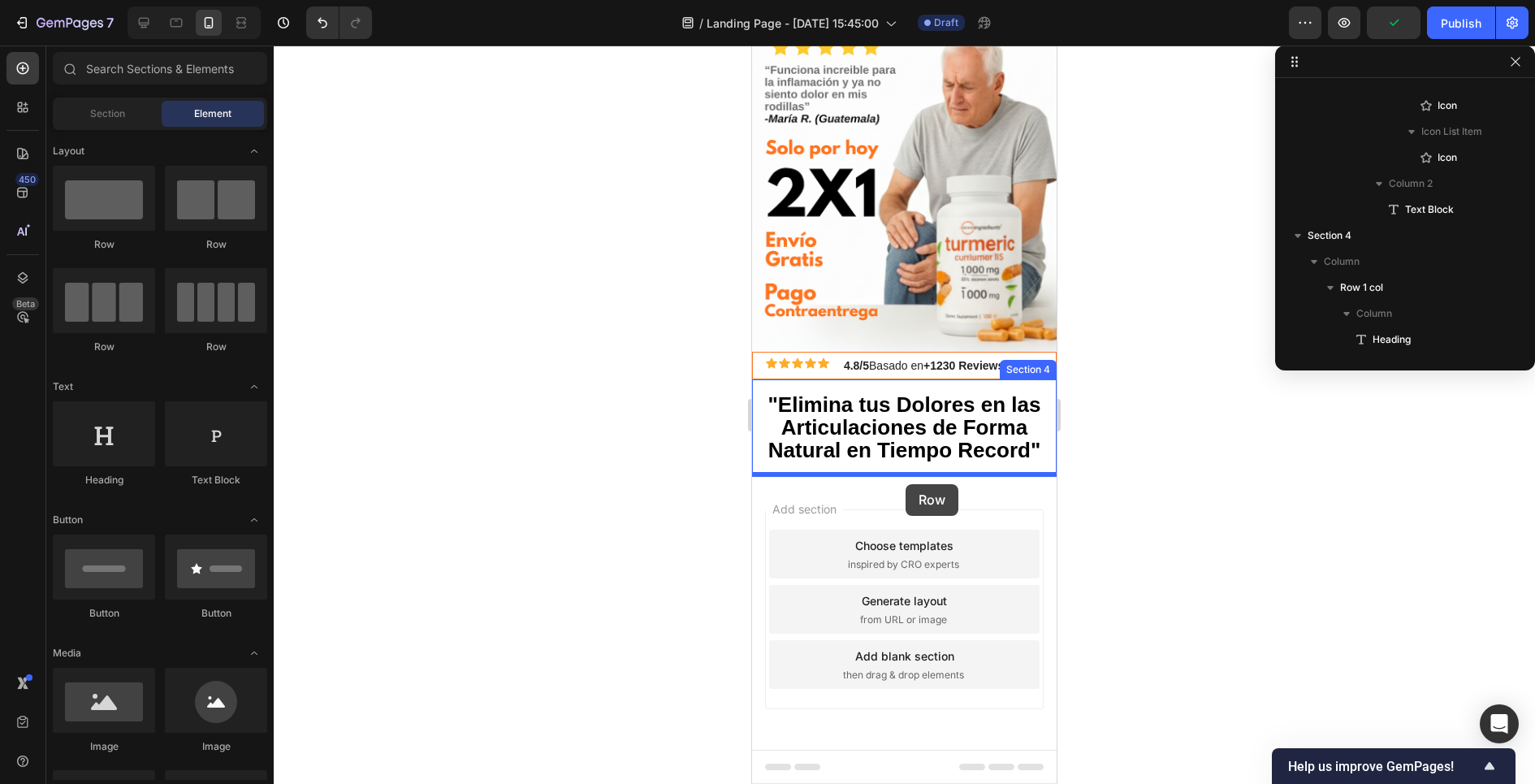
drag, startPoint x: 876, startPoint y: 253, endPoint x: 906, endPoint y: 484, distance: 232.9
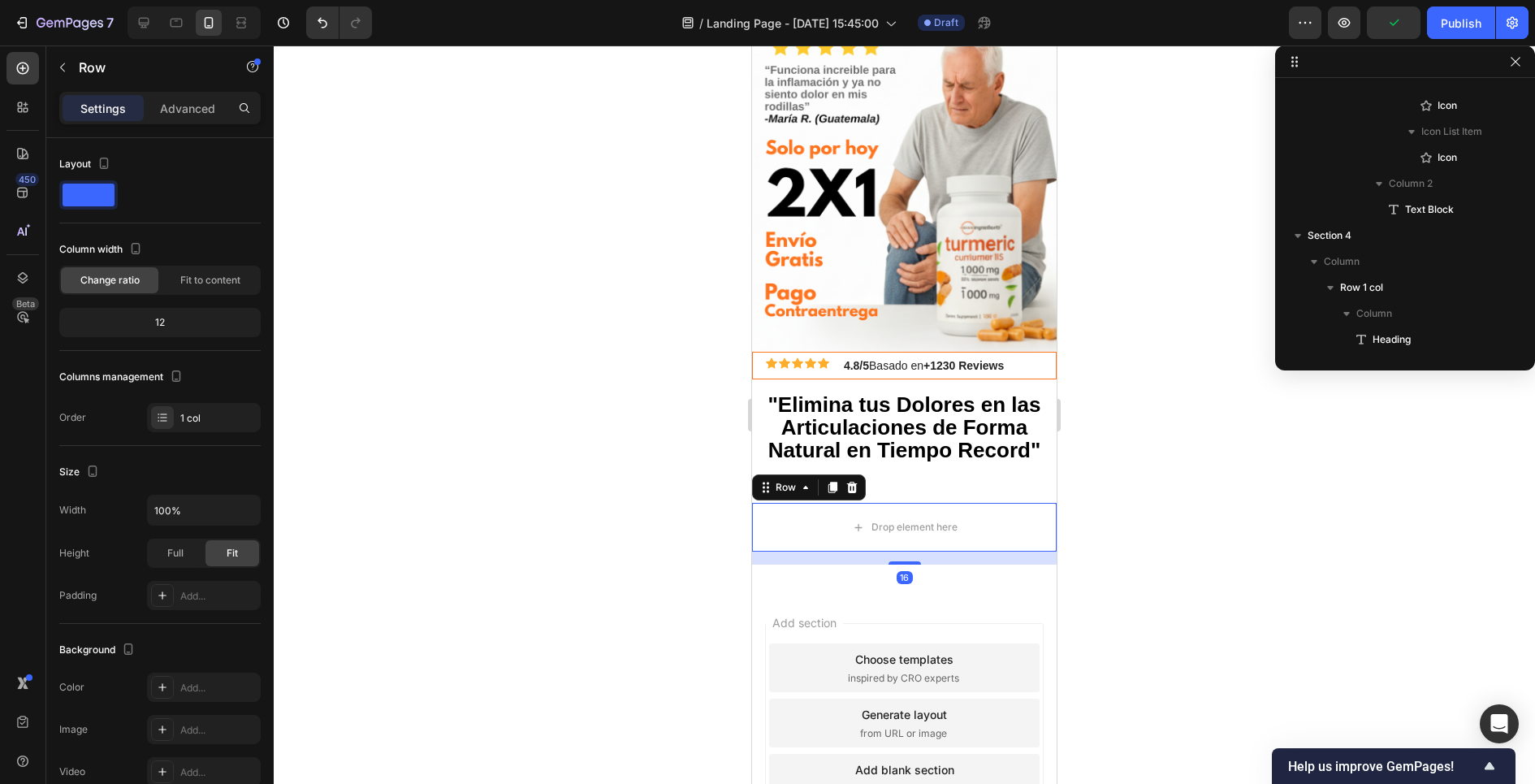
scroll to position [848, 0]
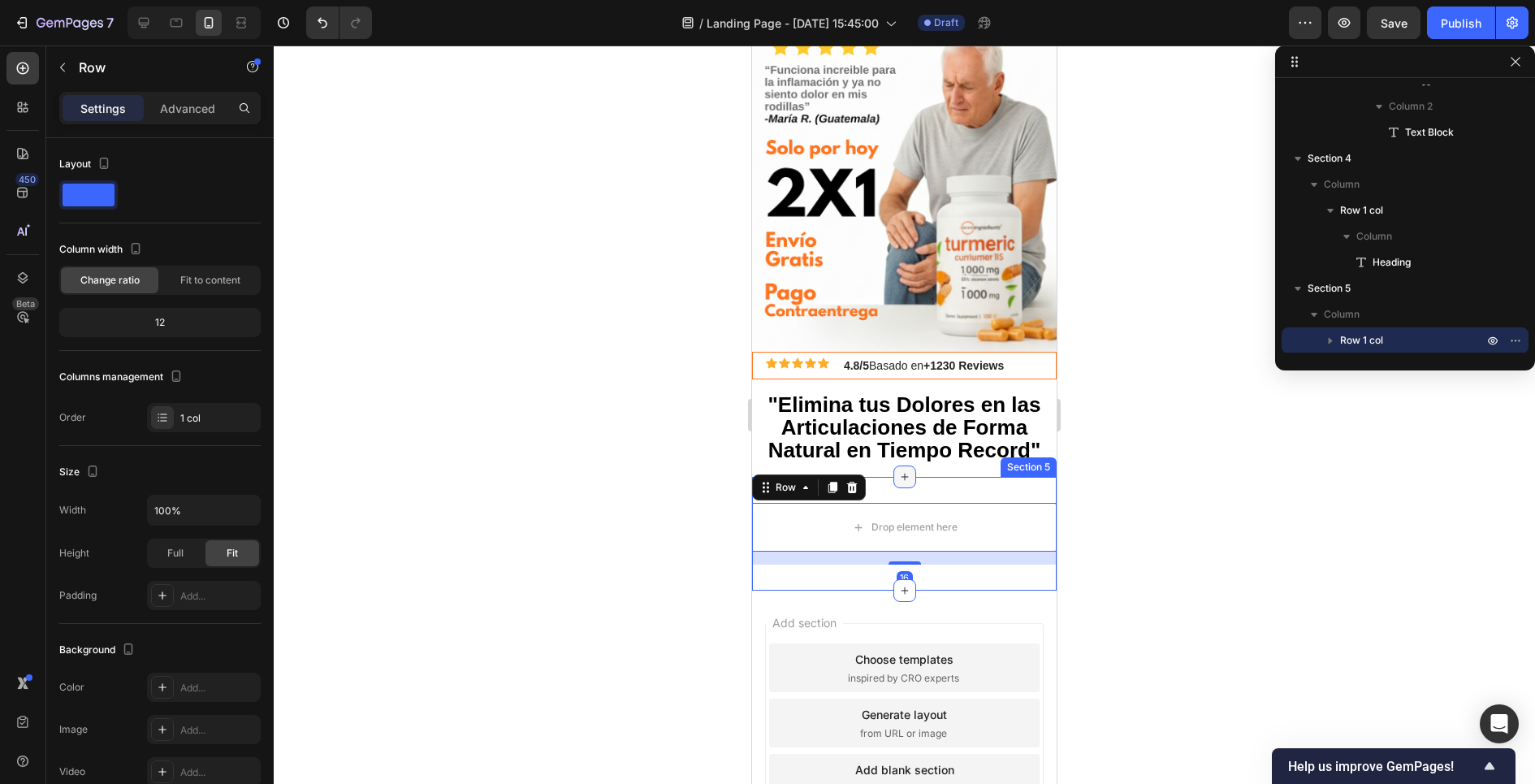
click at [905, 470] on icon at bounding box center [904, 476] width 13 height 13
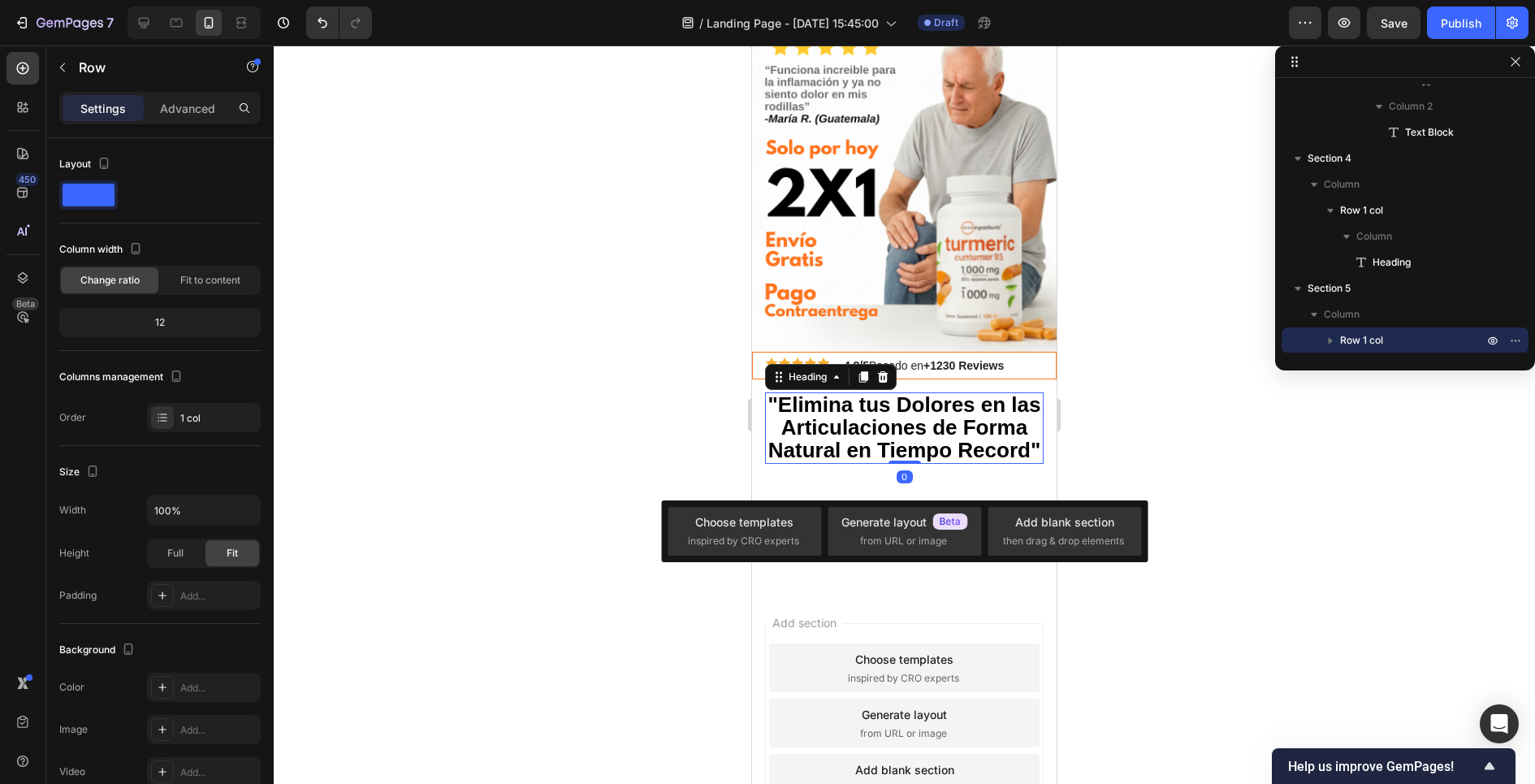
click at [940, 460] on h2 "⁠⁠⁠⁠⁠⁠⁠ "Elimina tus Dolores en las Articulaciones de Forma Natural en Tiempo R…" at bounding box center [904, 427] width 278 height 71
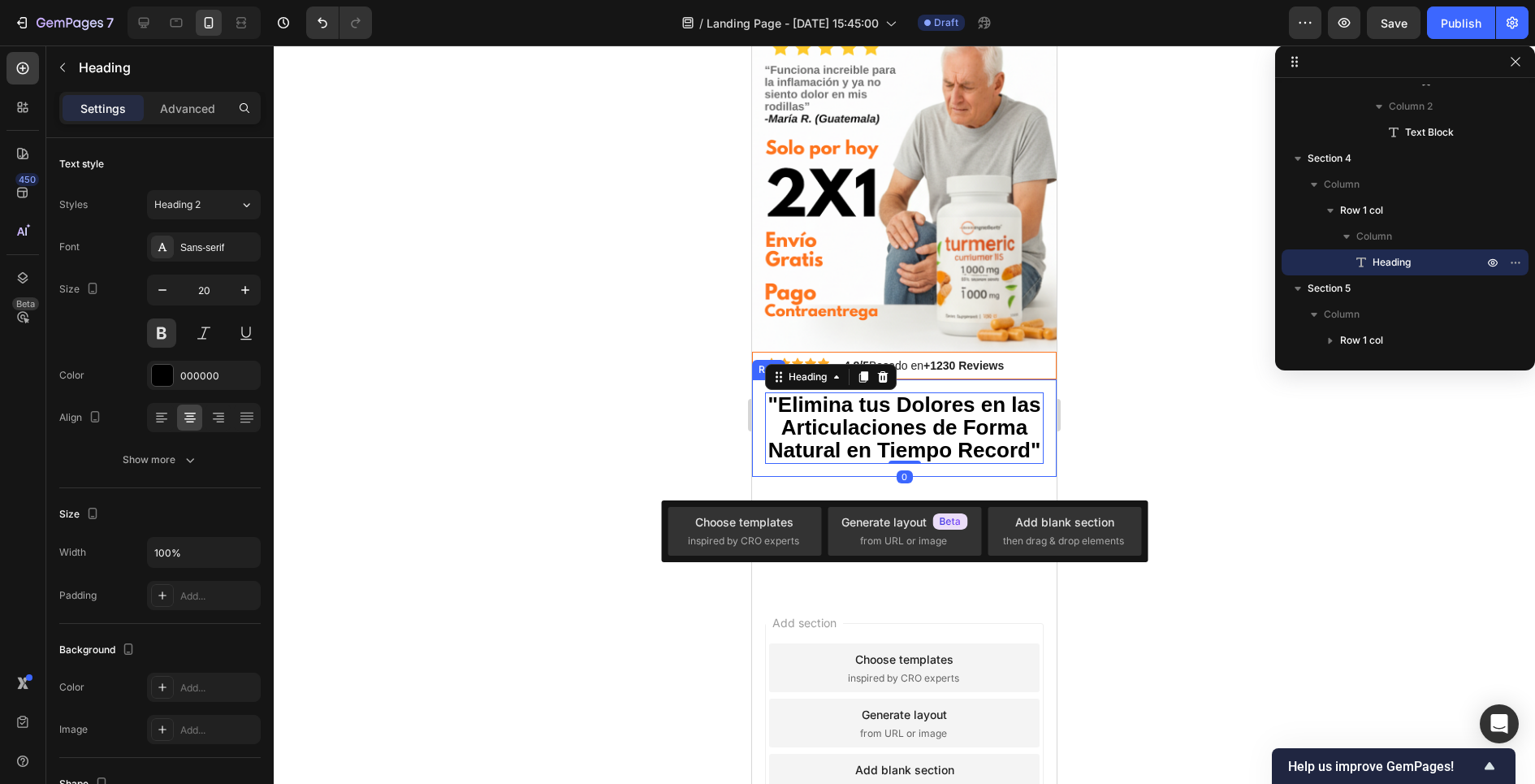
click at [940, 464] on div "⁠⁠⁠⁠⁠⁠⁠ "Elimina tus Dolores en las Articulaciones de Forma Natural en Tiempo R…" at bounding box center [904, 428] width 304 height 97
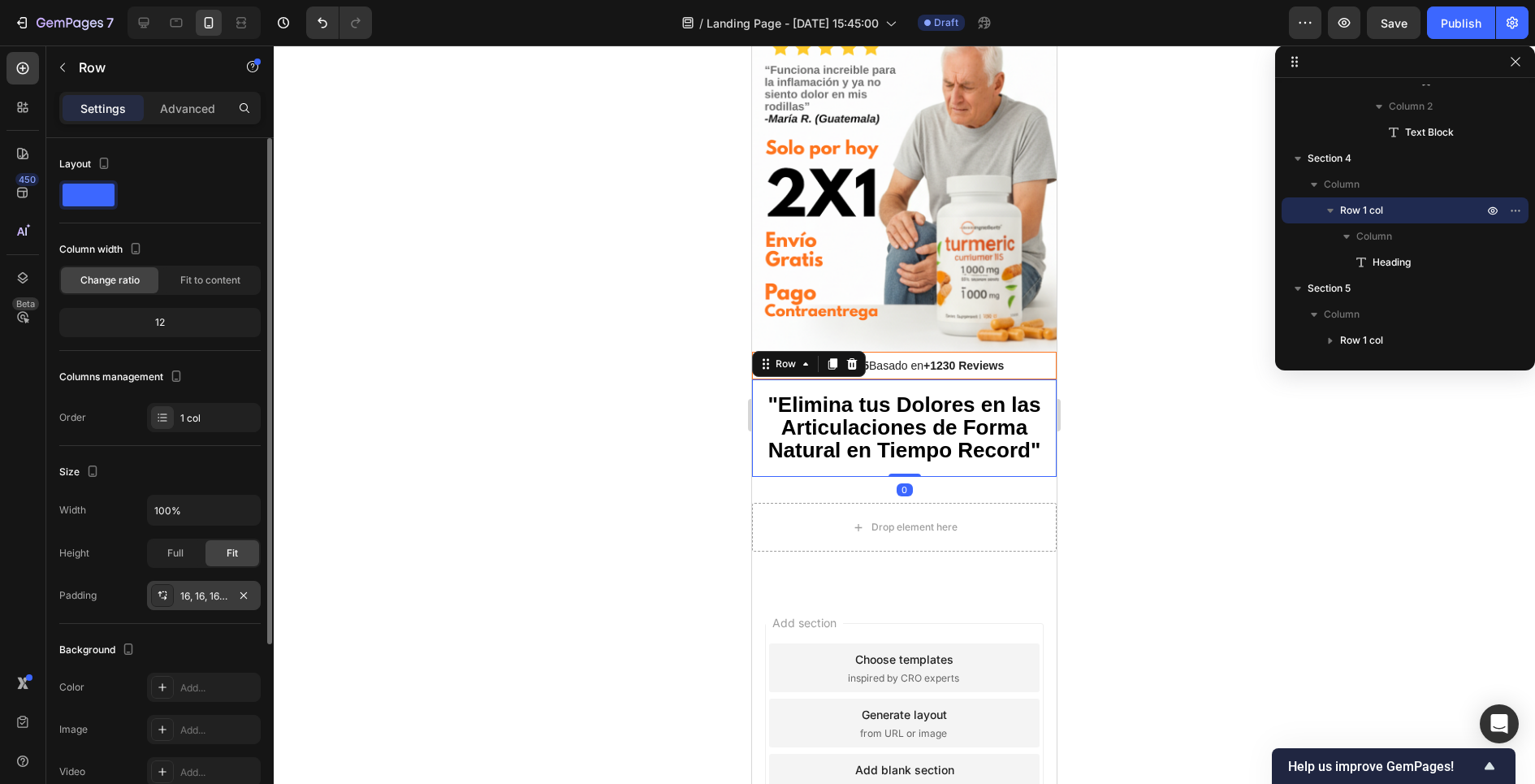
click at [212, 597] on div "16, 16, 16, 16" at bounding box center [203, 595] width 47 height 15
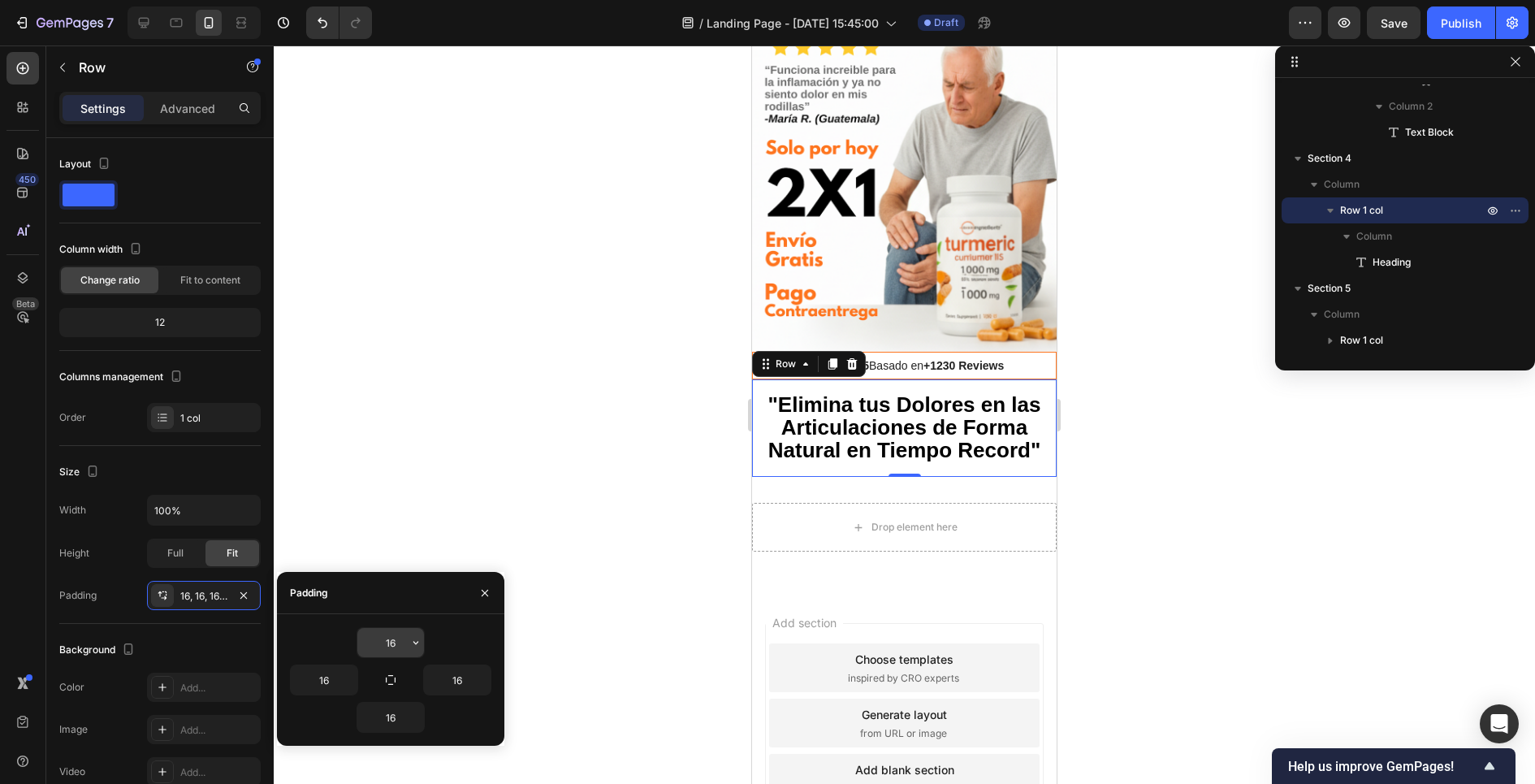
click at [389, 641] on input "16" at bounding box center [390, 642] width 66 height 29
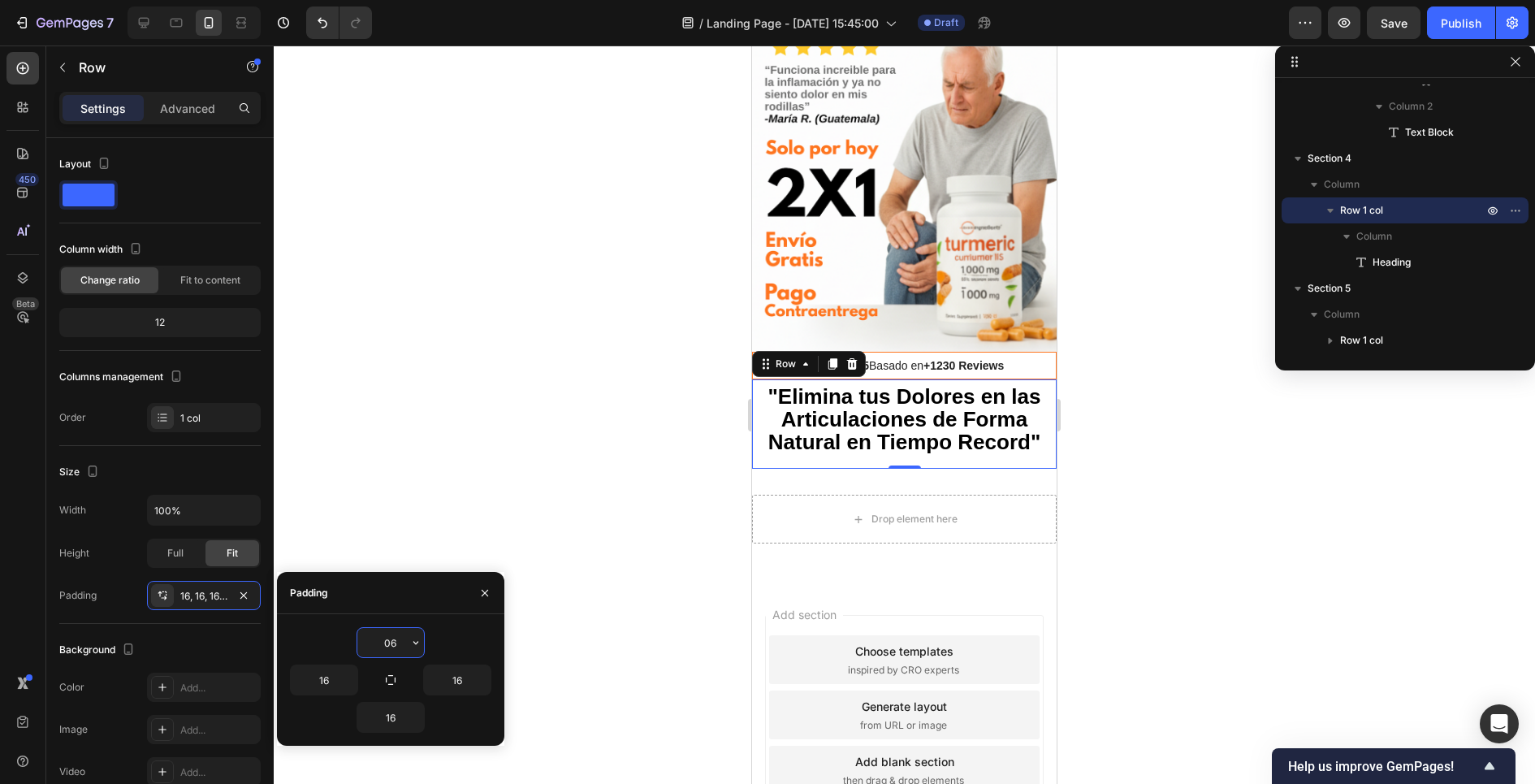
click at [400, 650] on input "06" at bounding box center [390, 642] width 66 height 29
type input "0"
type input "5"
type input "10"
click at [394, 724] on input "16" at bounding box center [390, 717] width 66 height 29
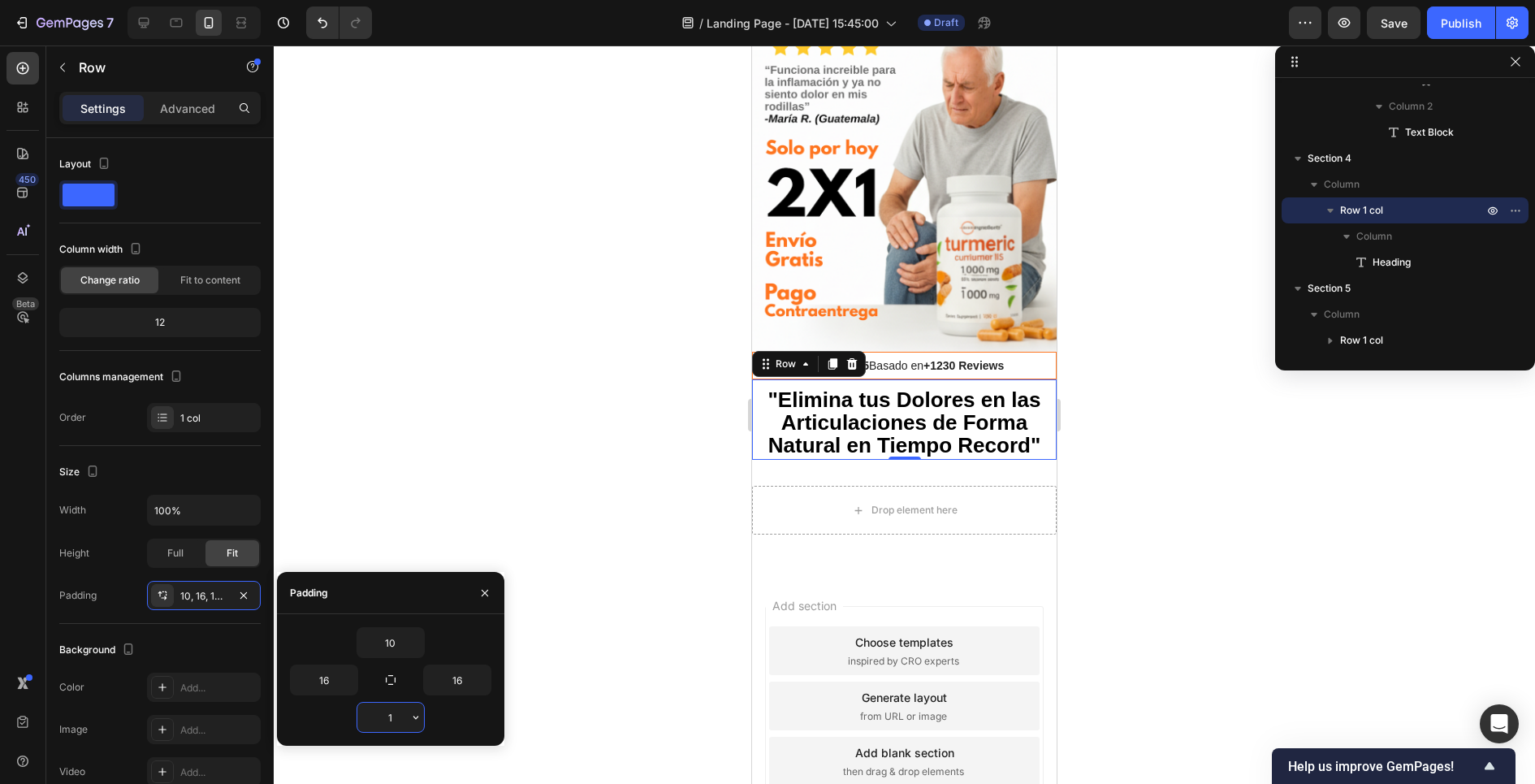
type input "10"
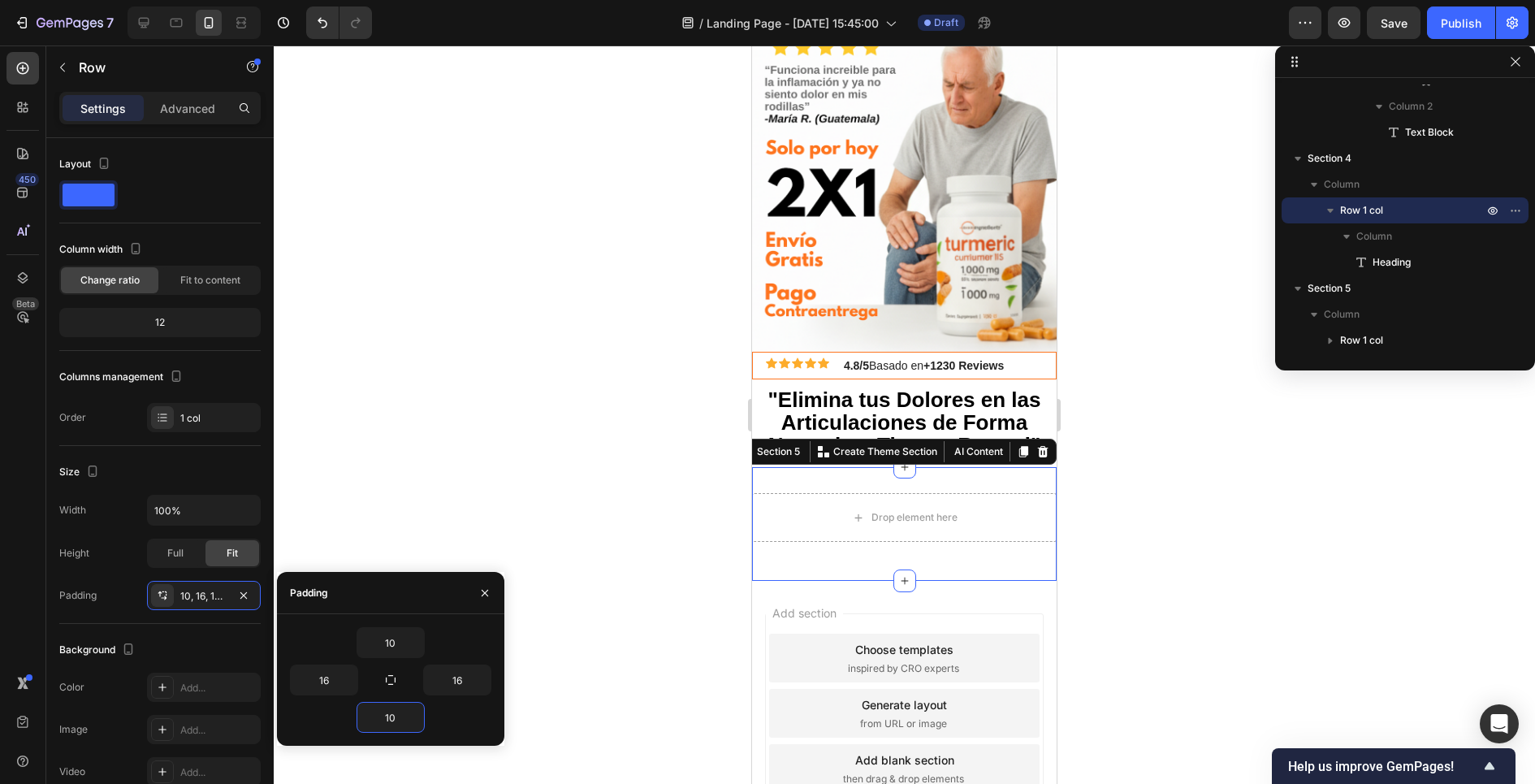
click at [845, 480] on div "Drop element here Row Section 5 You can create reusable sections Create Theme S…" at bounding box center [904, 523] width 304 height 114
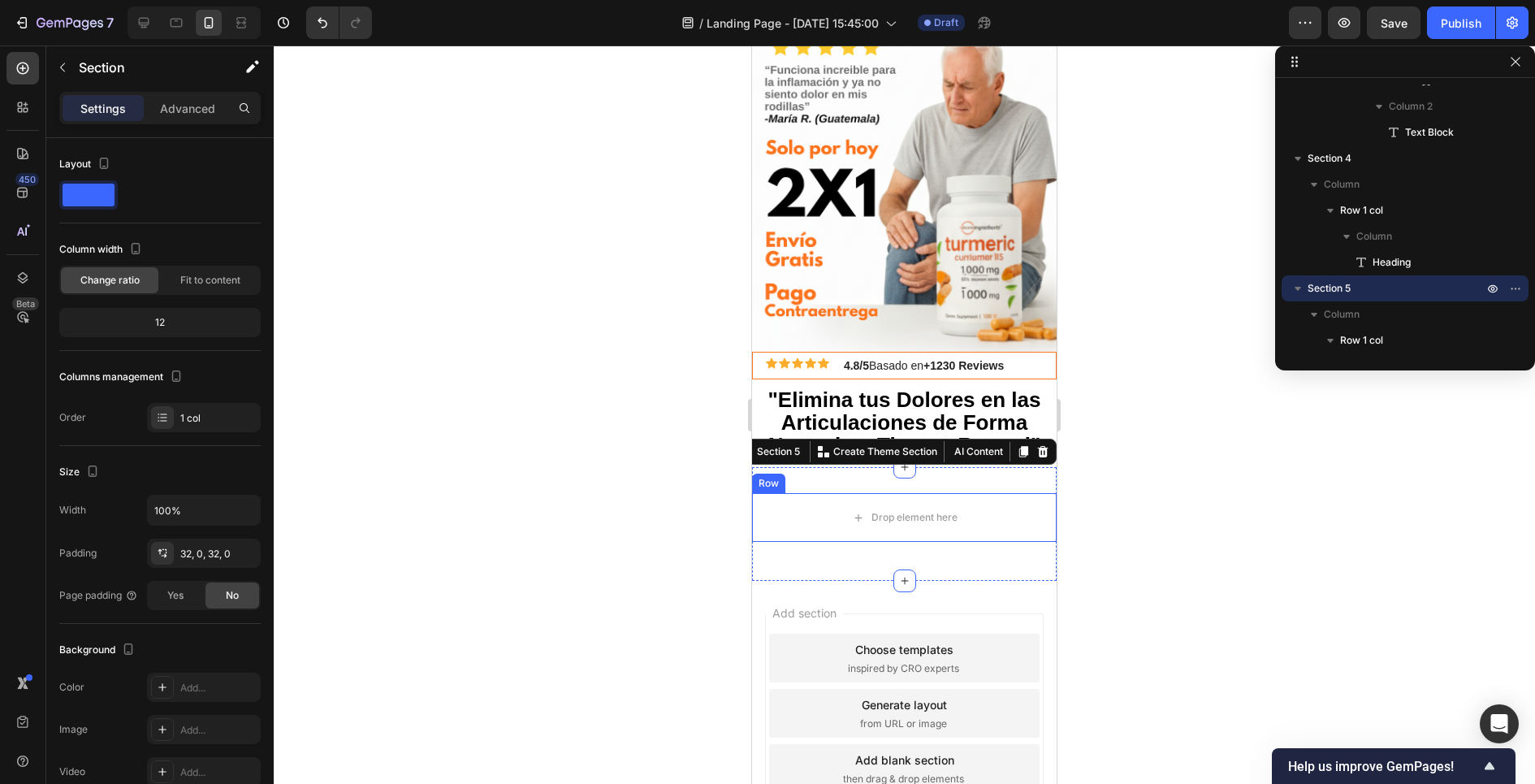
click at [705, 505] on div at bounding box center [904, 414] width 1261 height 738
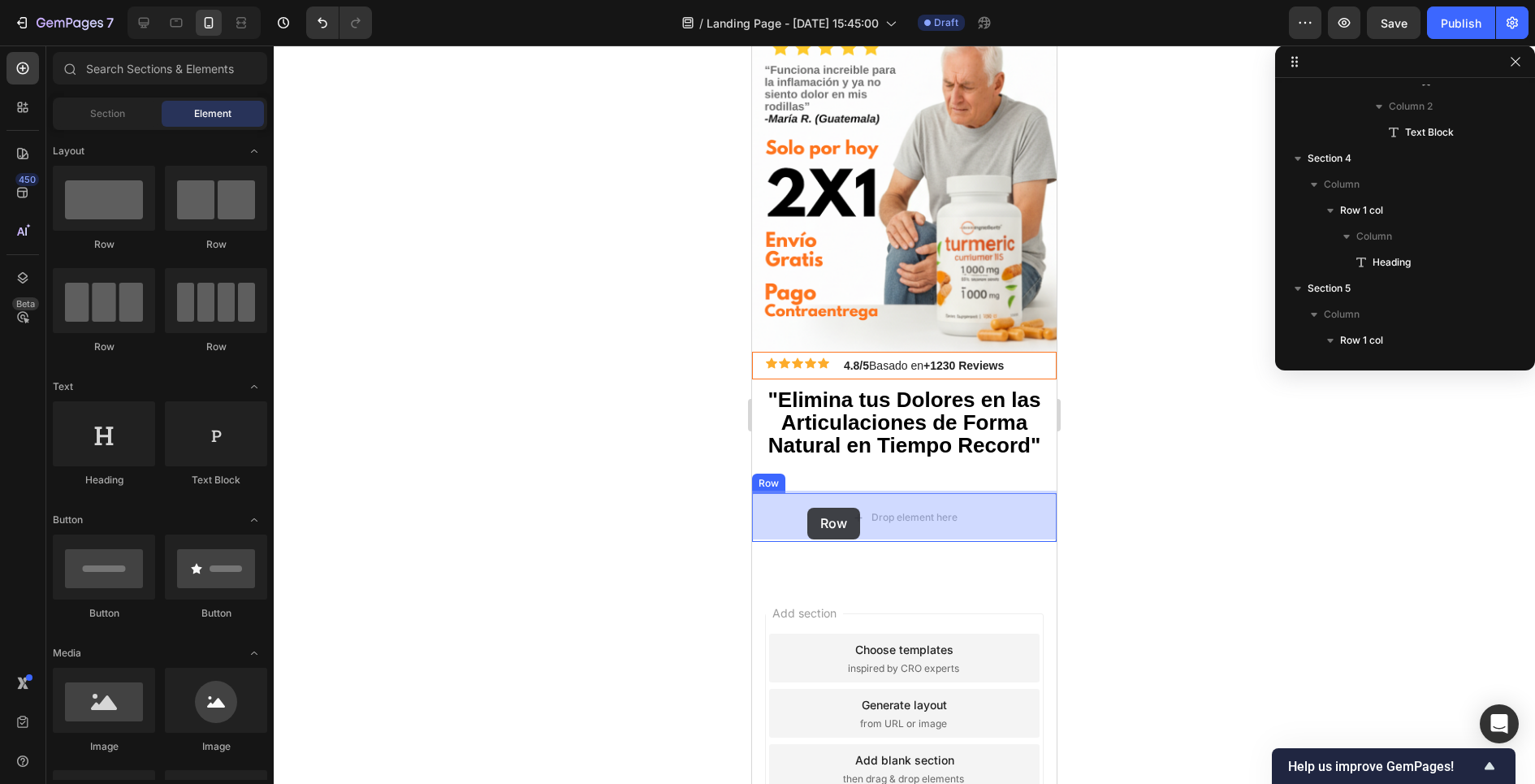
drag, startPoint x: 864, startPoint y: 245, endPoint x: 807, endPoint y: 508, distance: 269.1
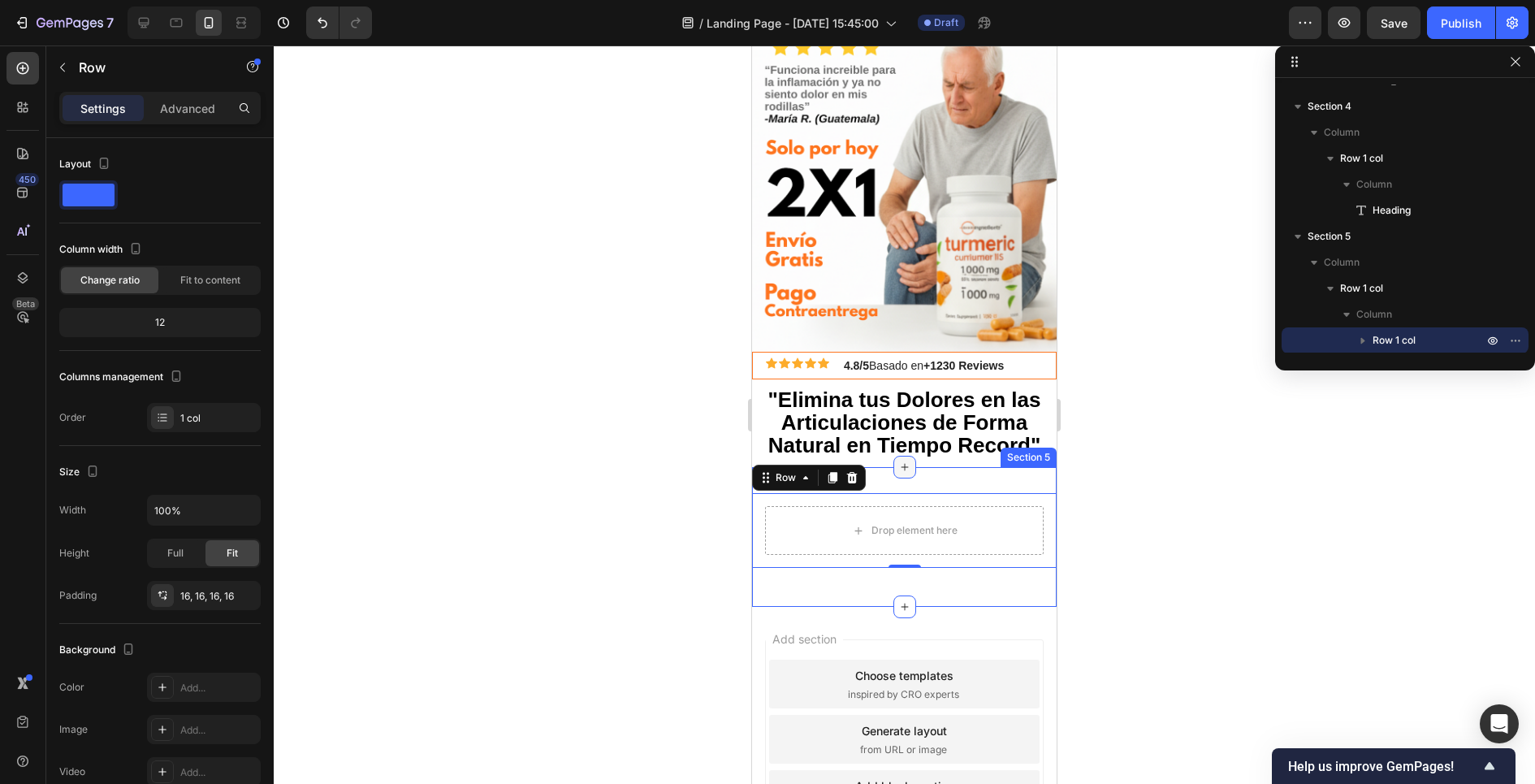
click at [904, 474] on div at bounding box center [904, 466] width 22 height 22
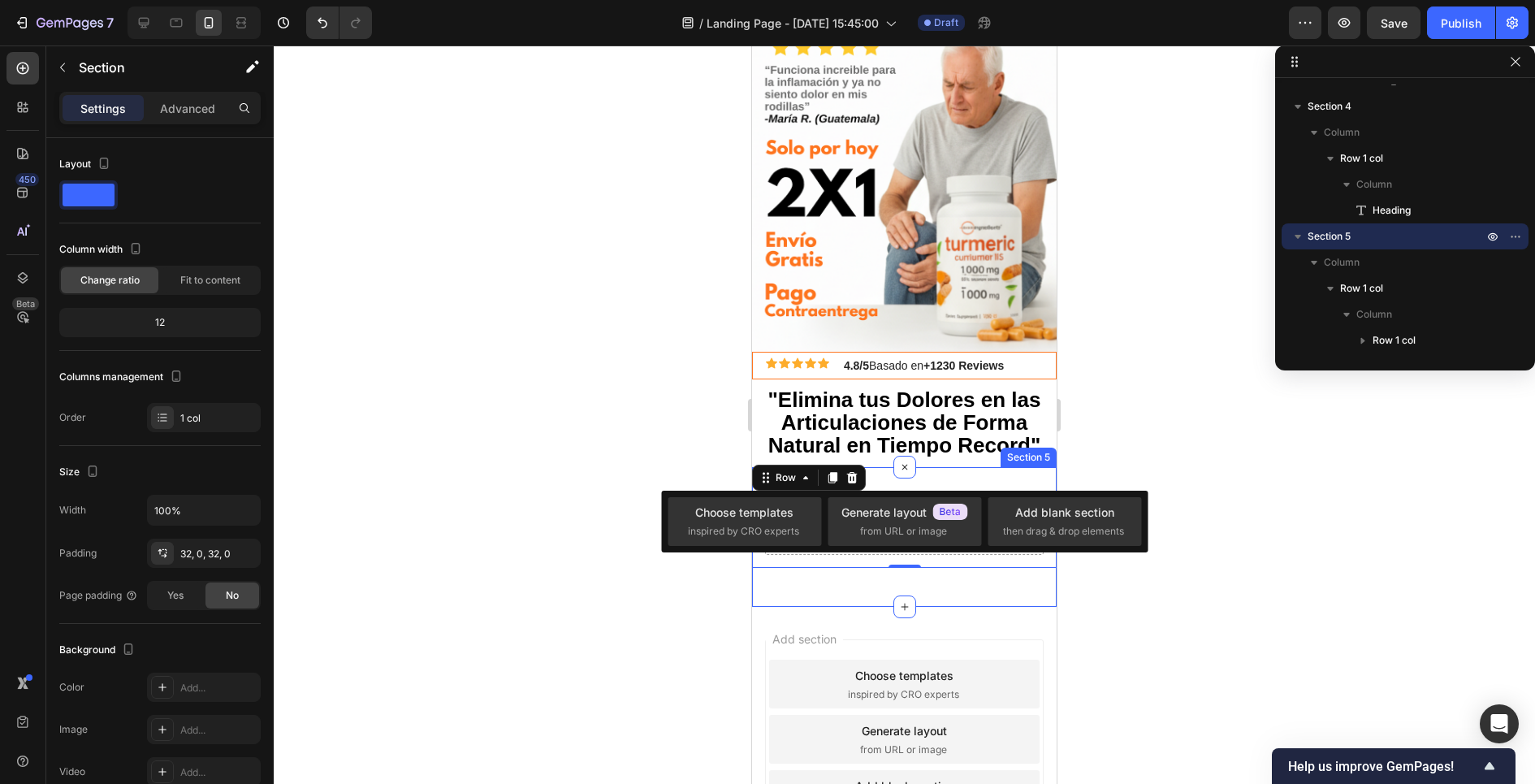
click at [948, 473] on div "Drop element here Row 0 Row Section 5" at bounding box center [904, 537] width 304 height 140
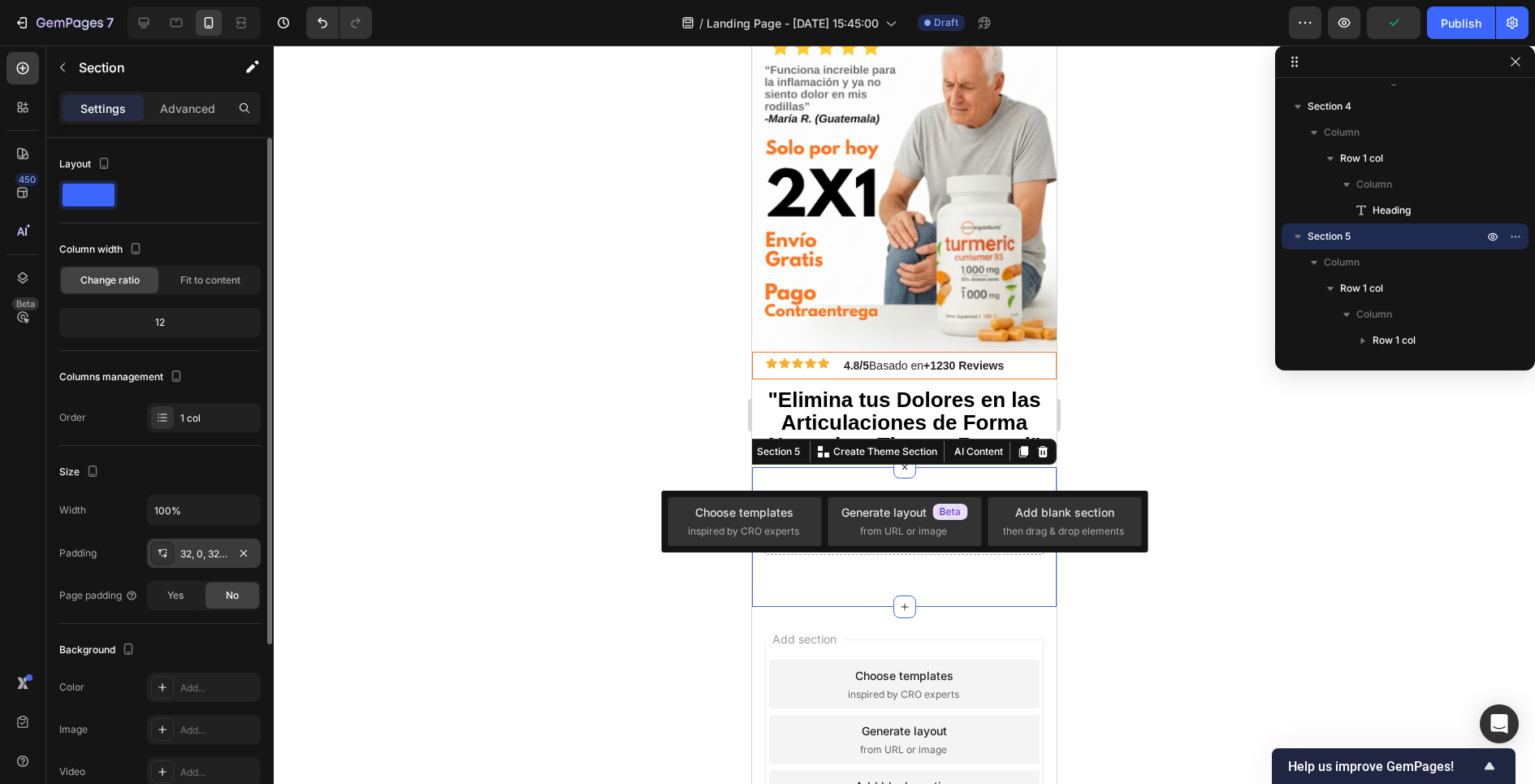
click at [190, 550] on div "32, 0, 32, 0" at bounding box center [203, 553] width 47 height 15
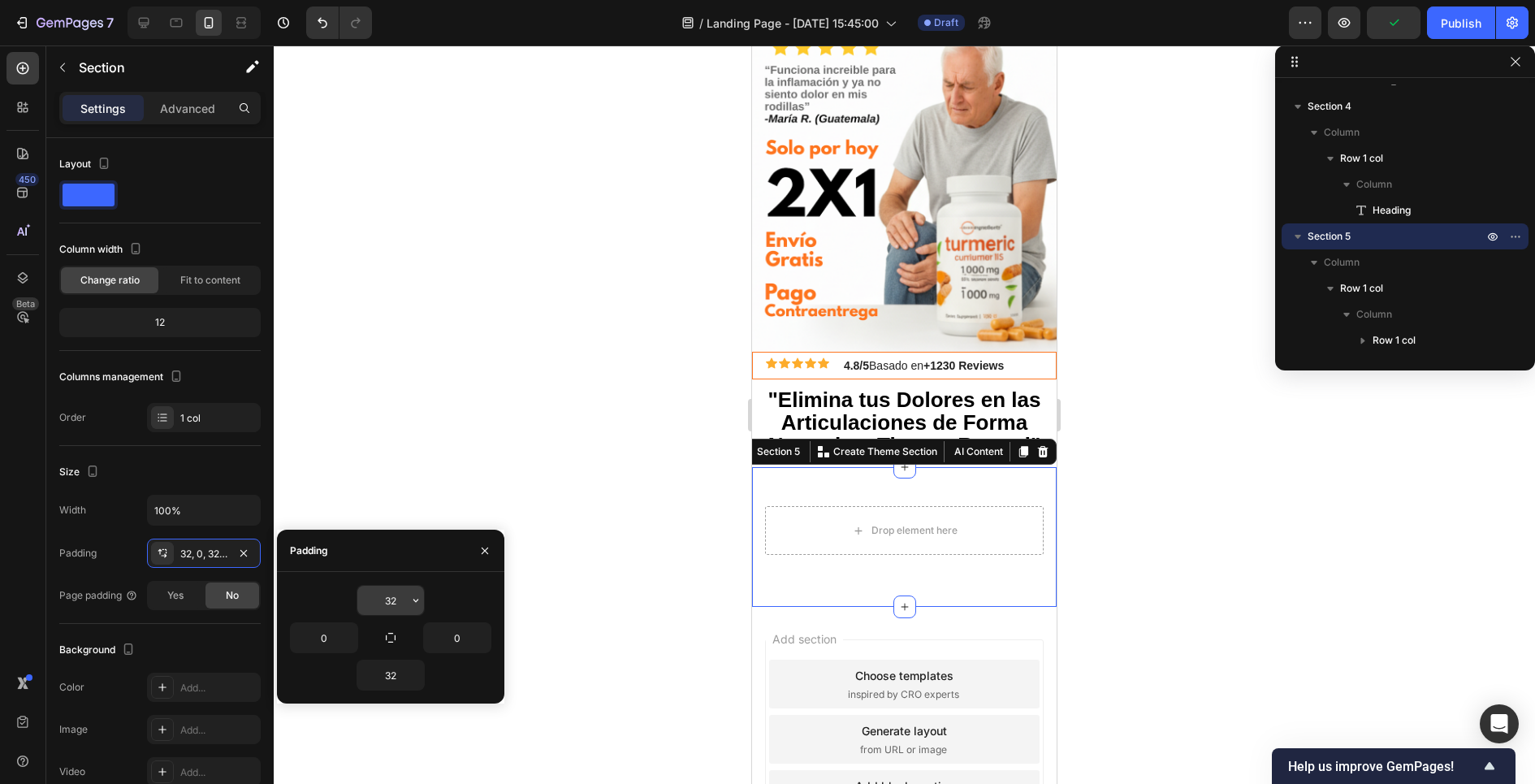
click at [391, 592] on input "32" at bounding box center [390, 600] width 66 height 29
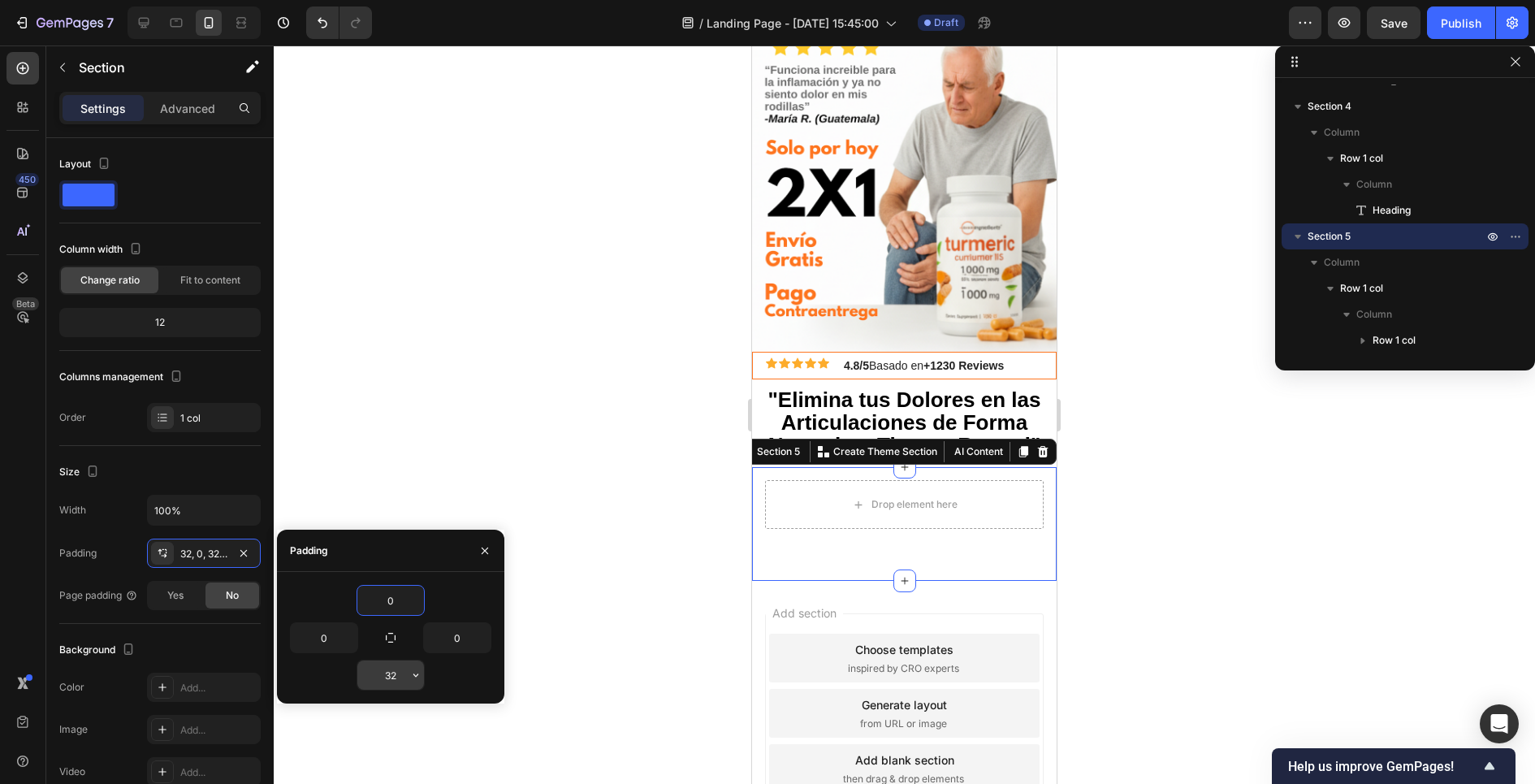
type input "0"
click at [386, 677] on input "32" at bounding box center [390, 675] width 66 height 29
click at [391, 676] on input "32" at bounding box center [390, 675] width 66 height 29
type input "0"
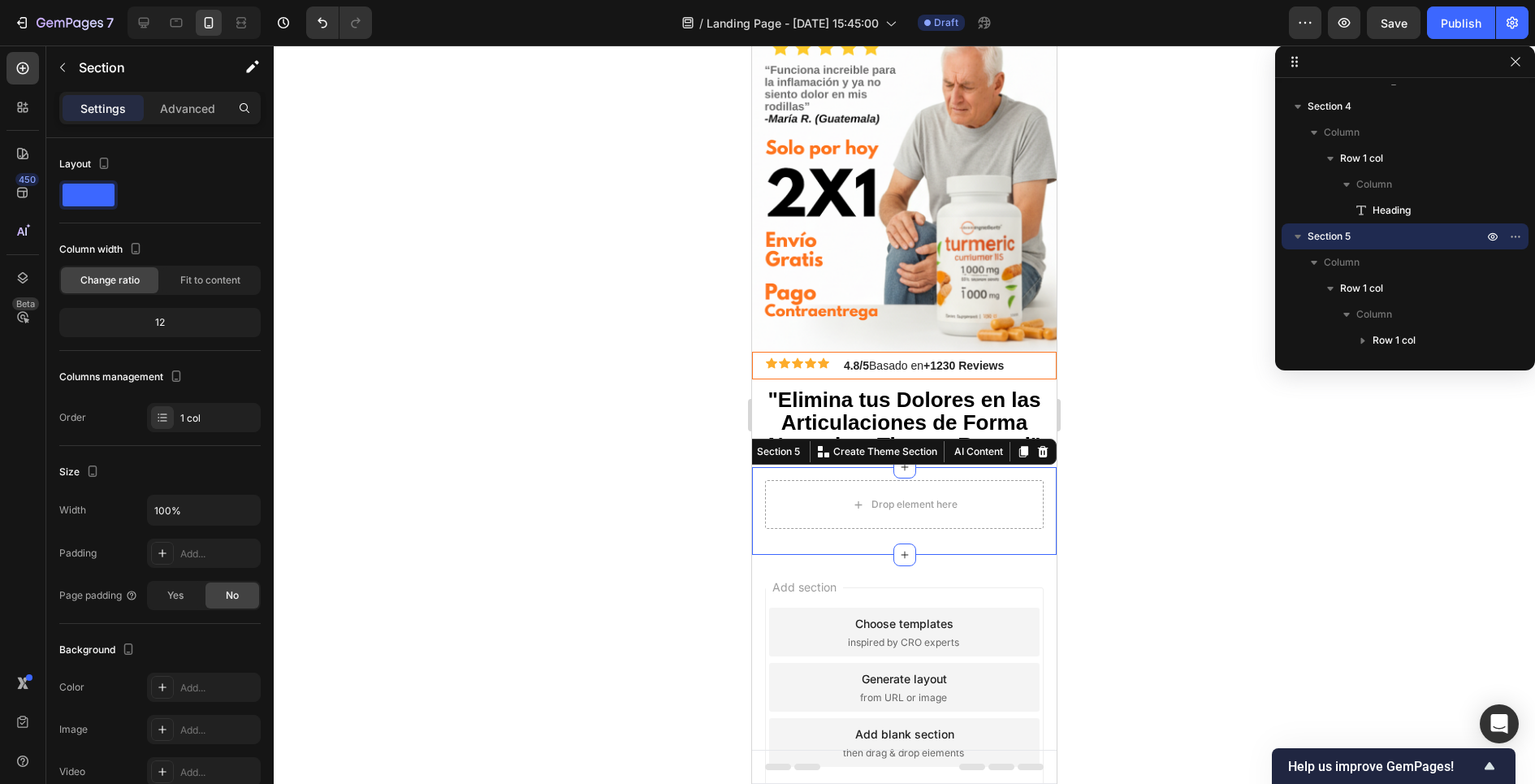
click at [523, 413] on div at bounding box center [904, 414] width 1261 height 738
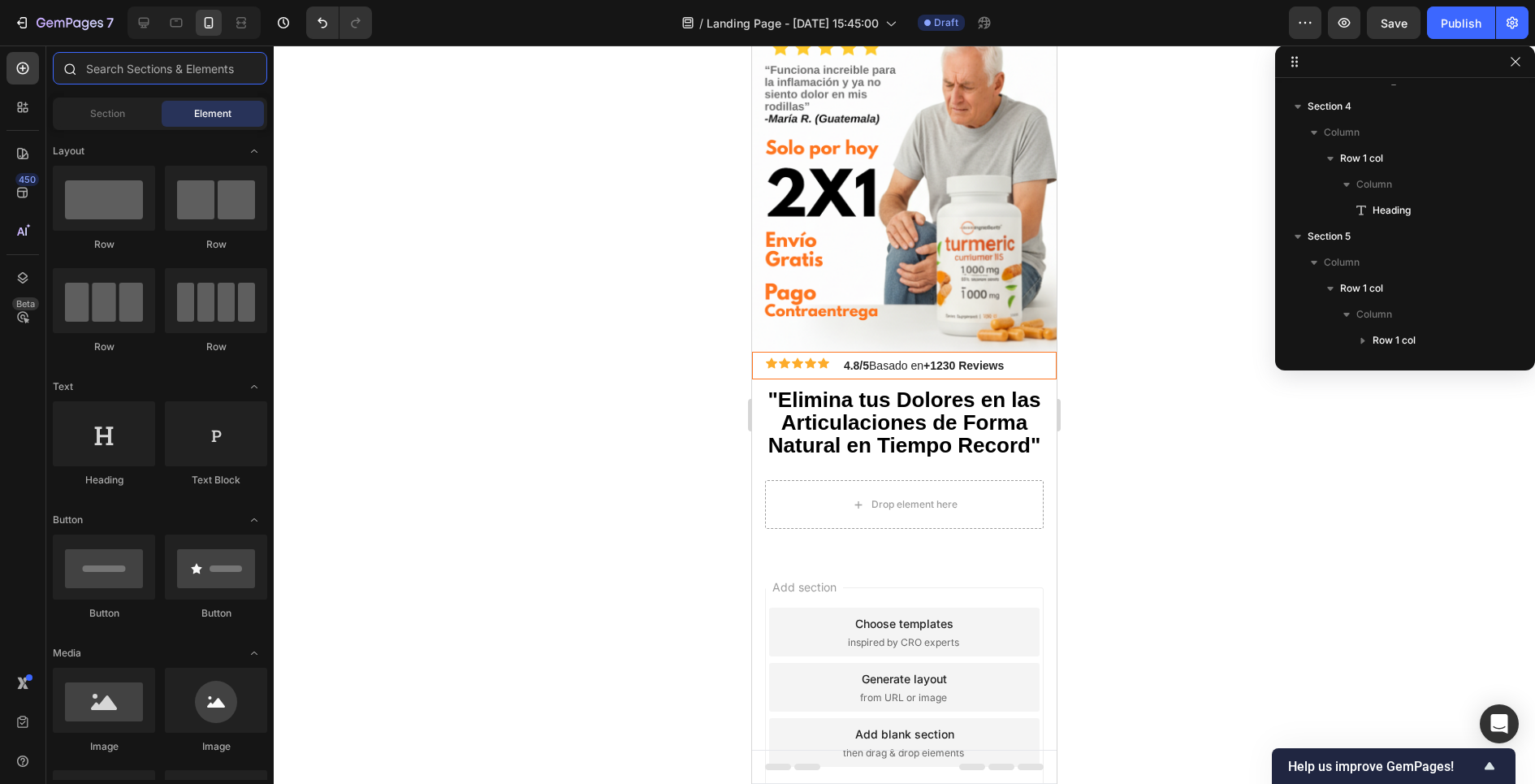
click at [150, 74] on input "text" at bounding box center [160, 67] width 214 height 32
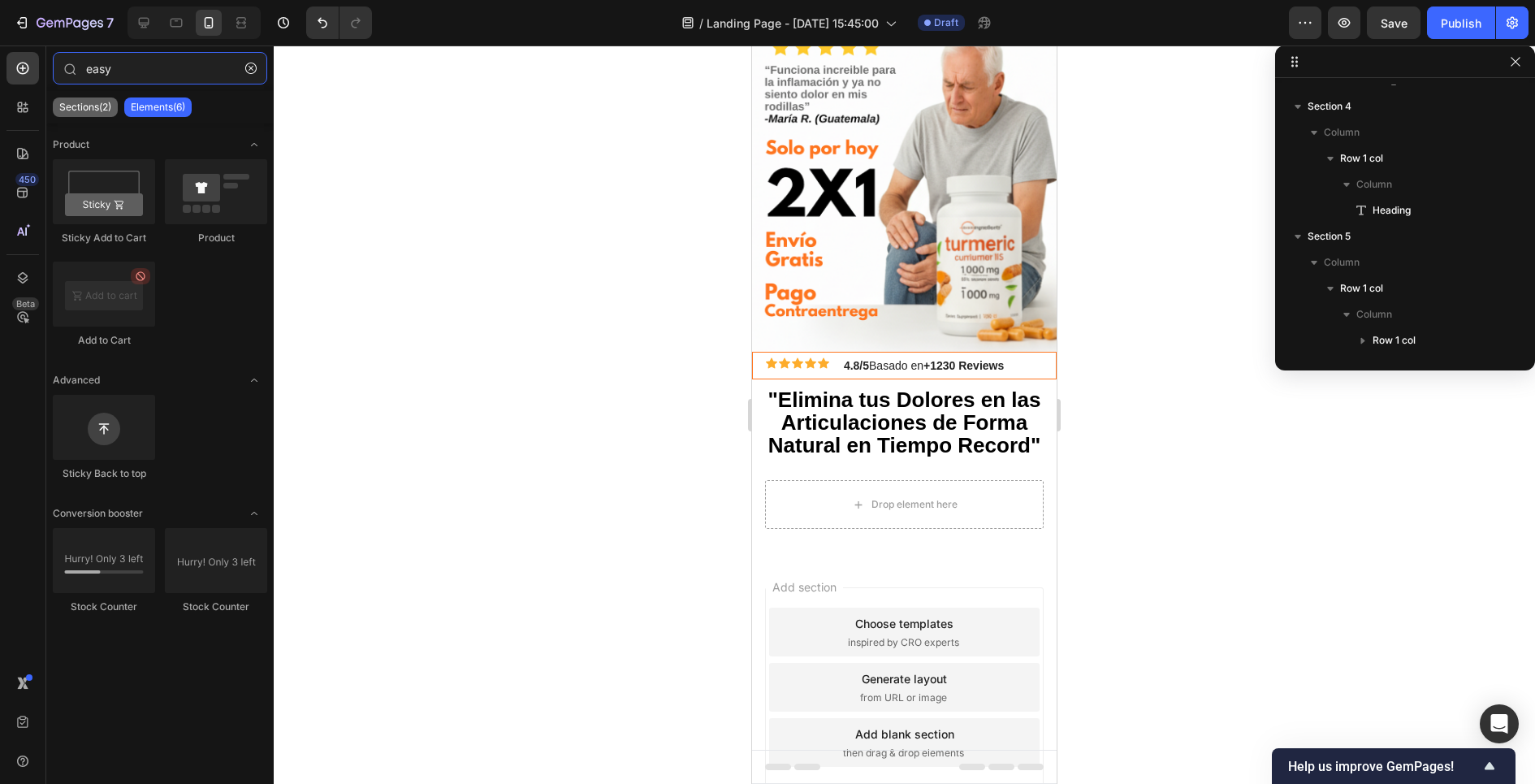
type input "easy"
click at [93, 112] on p "Sections(2)" at bounding box center [85, 107] width 52 height 13
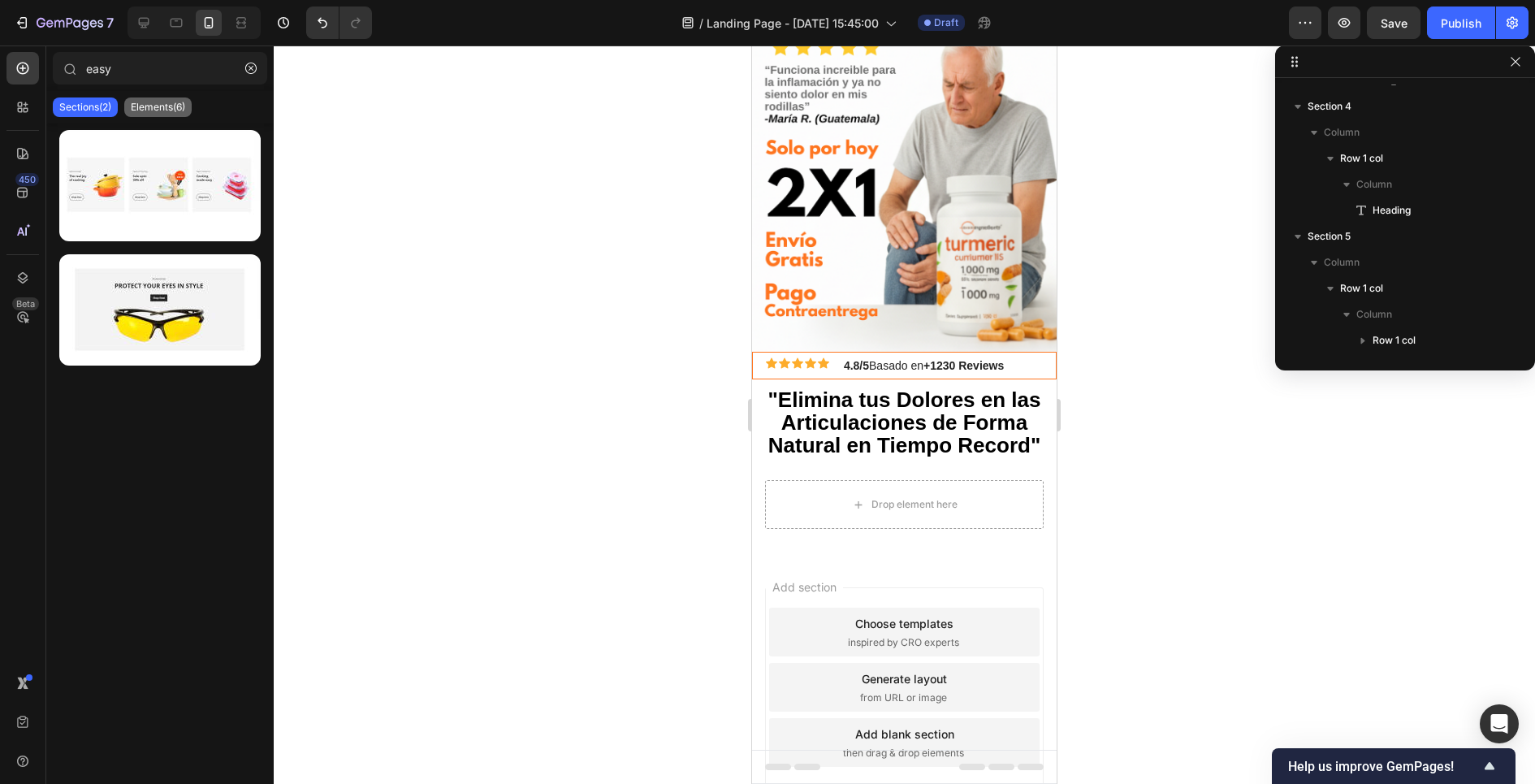
click at [138, 109] on p "Elements(6)" at bounding box center [158, 107] width 54 height 13
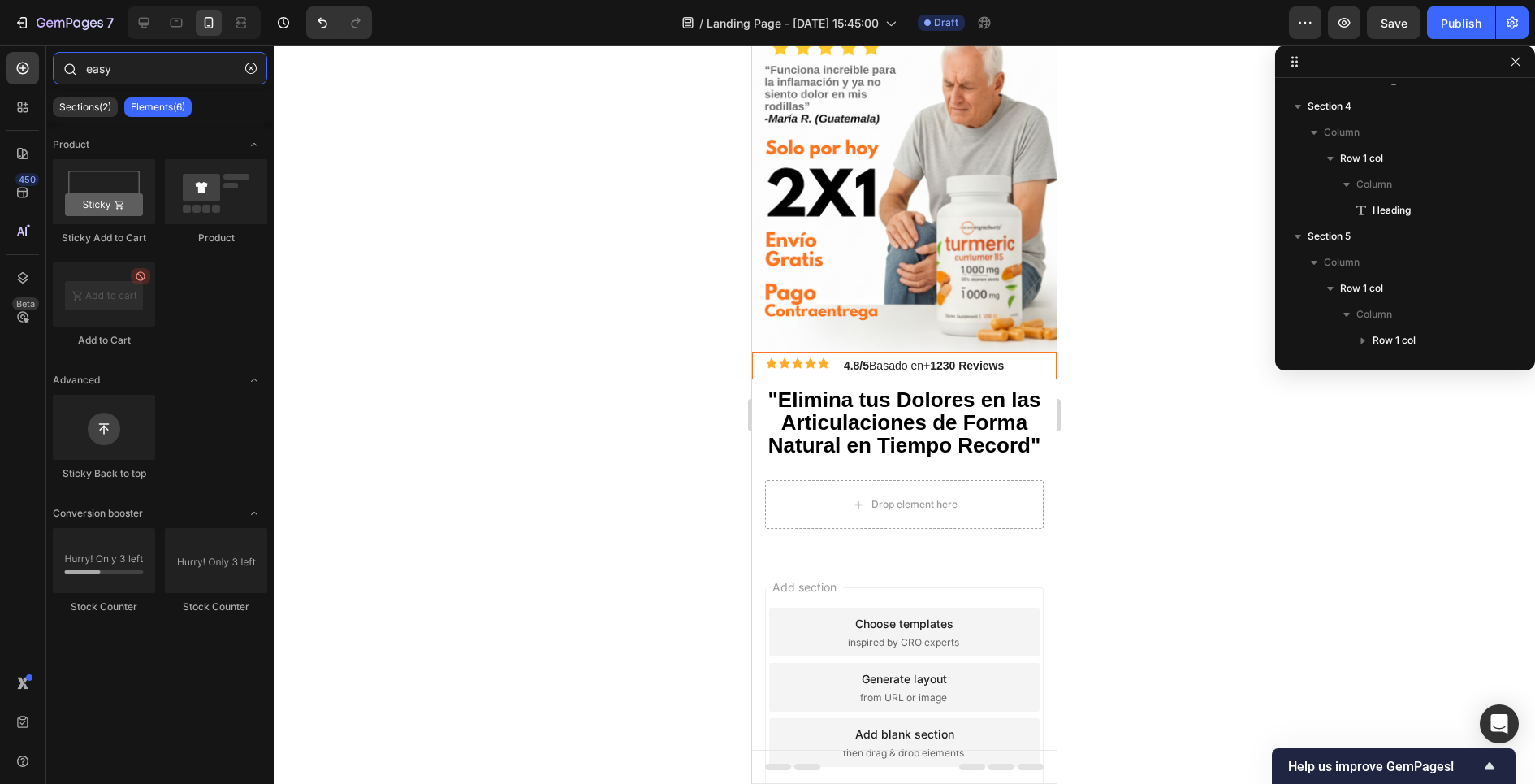
click at [96, 70] on input "easy" at bounding box center [160, 67] width 214 height 32
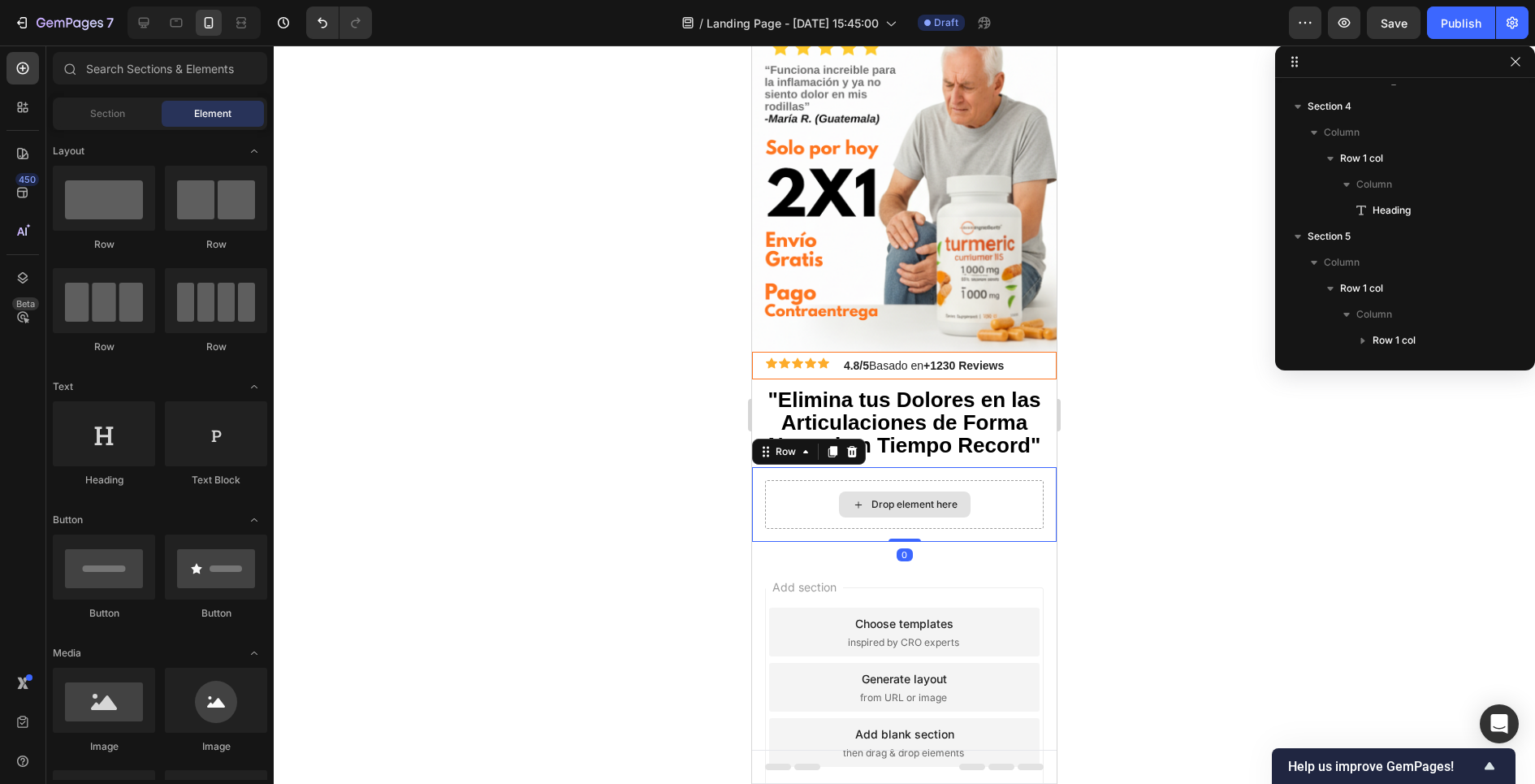
scroll to position [946, 0]
click at [810, 517] on div "Drop element here" at bounding box center [904, 504] width 278 height 49
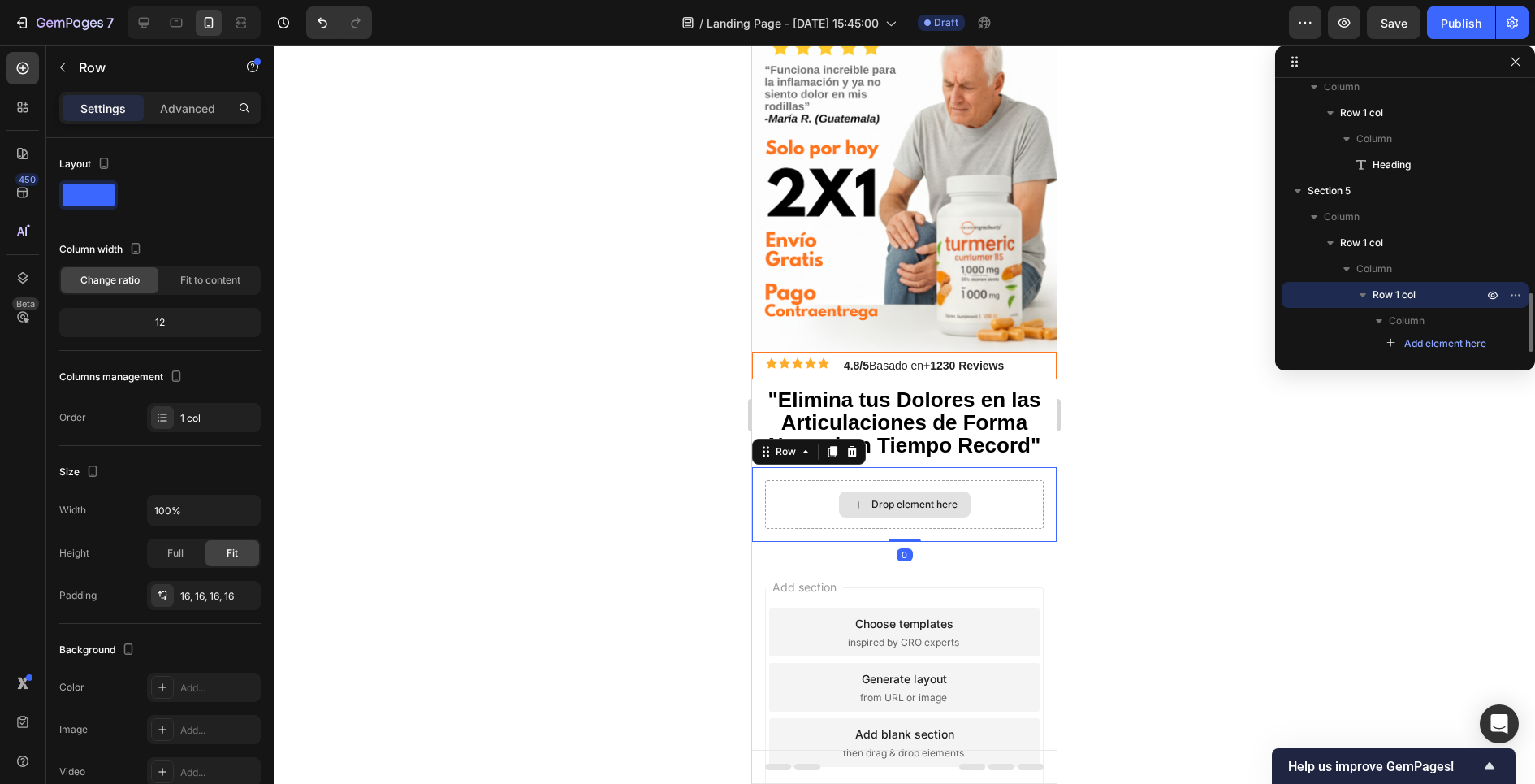
click at [810, 517] on div "Drop element here" at bounding box center [904, 504] width 278 height 49
click at [18, 96] on div at bounding box center [22, 106] width 32 height 32
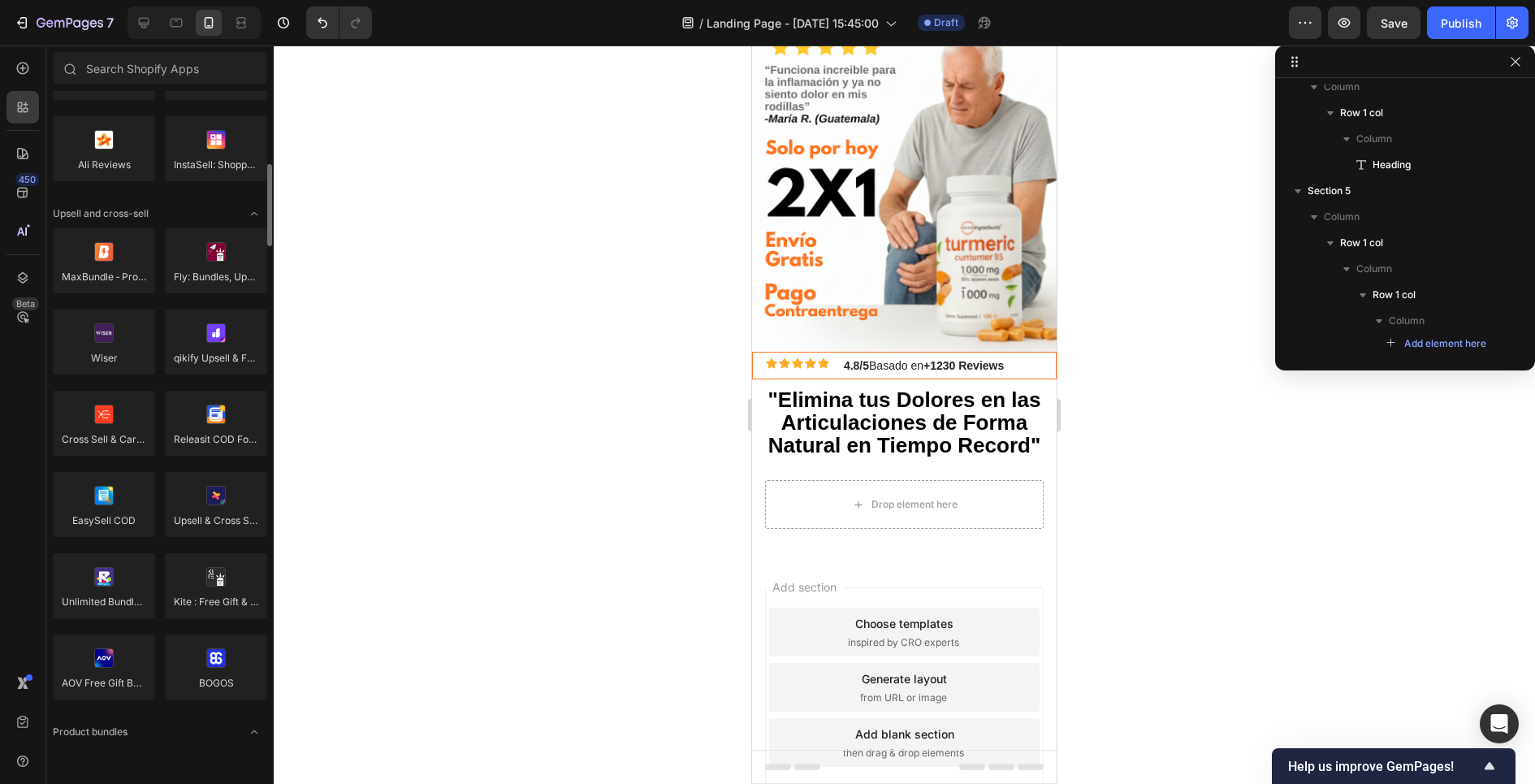
scroll to position [588, 0]
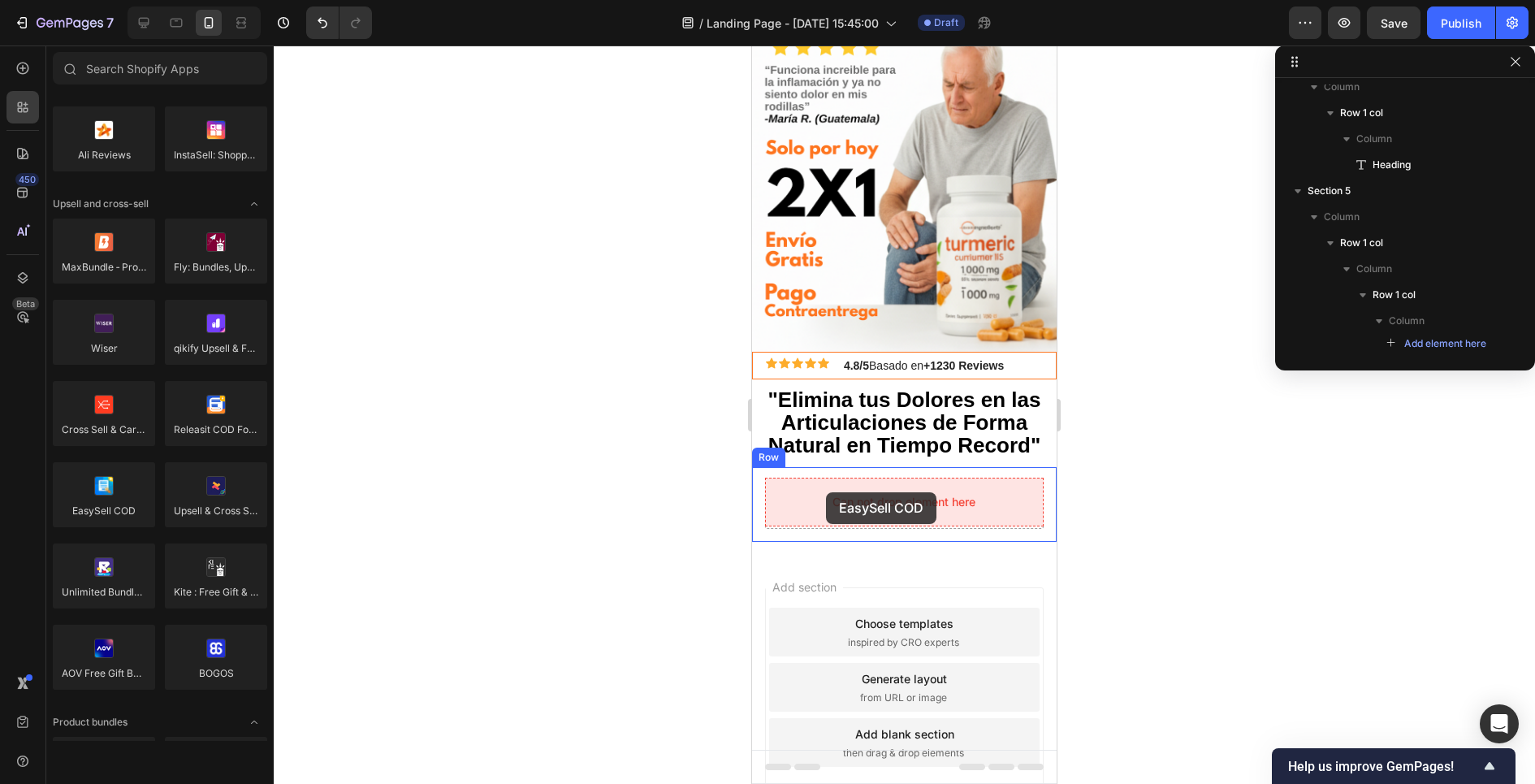
drag, startPoint x: 858, startPoint y: 548, endPoint x: 826, endPoint y: 492, distance: 64.5
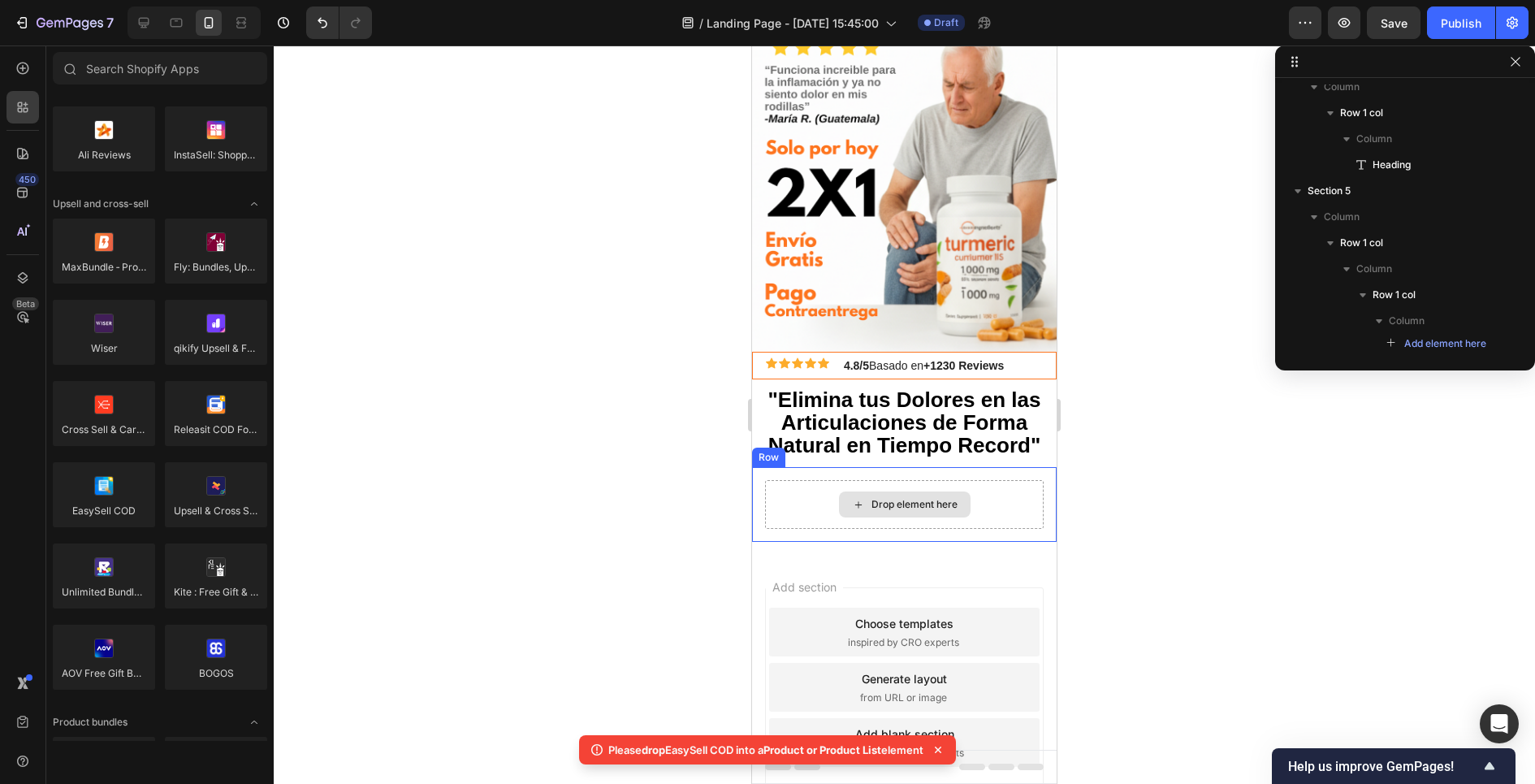
click at [818, 484] on div "Drop element here" at bounding box center [904, 504] width 278 height 49
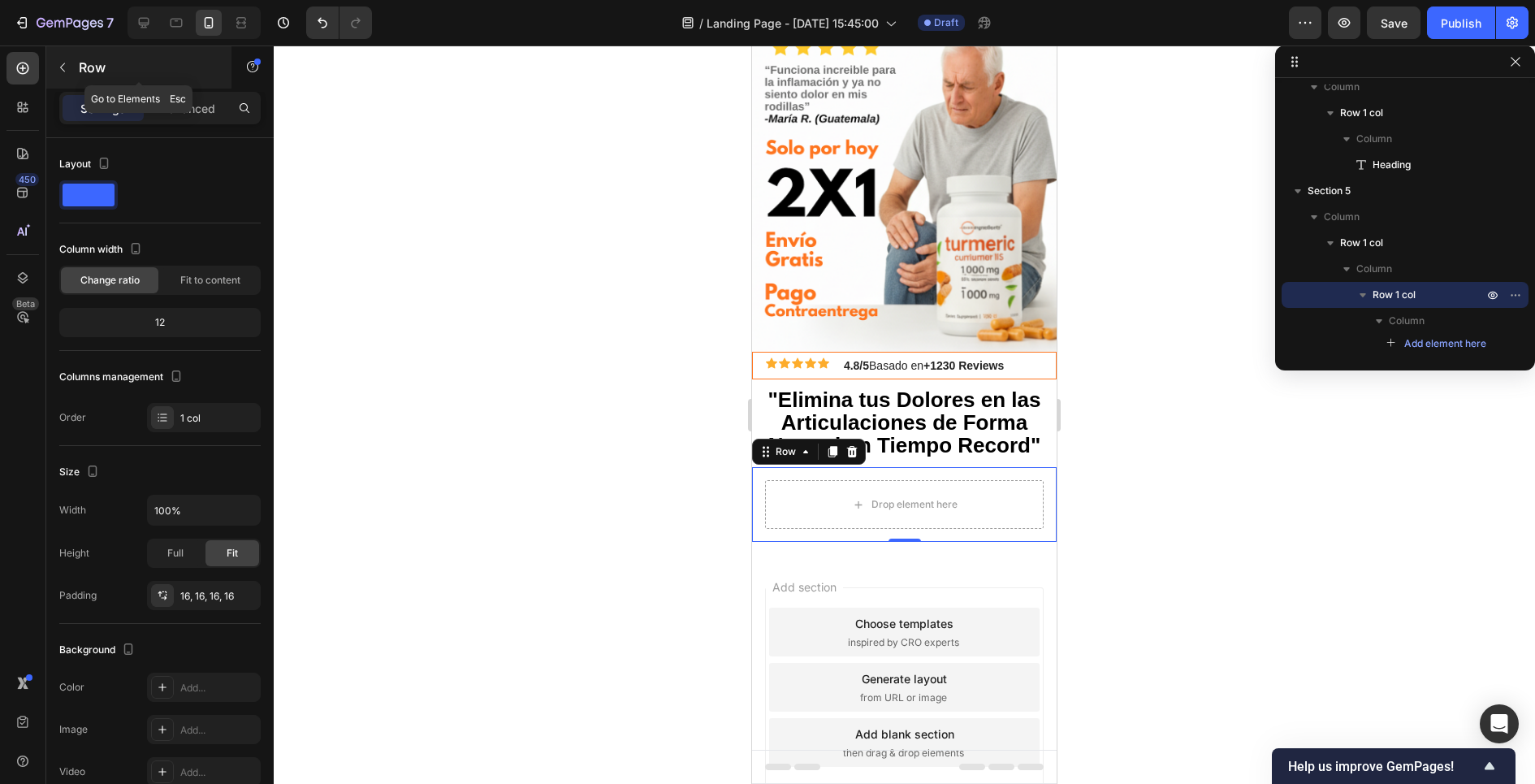
click at [64, 72] on icon "button" at bounding box center [62, 67] width 13 height 13
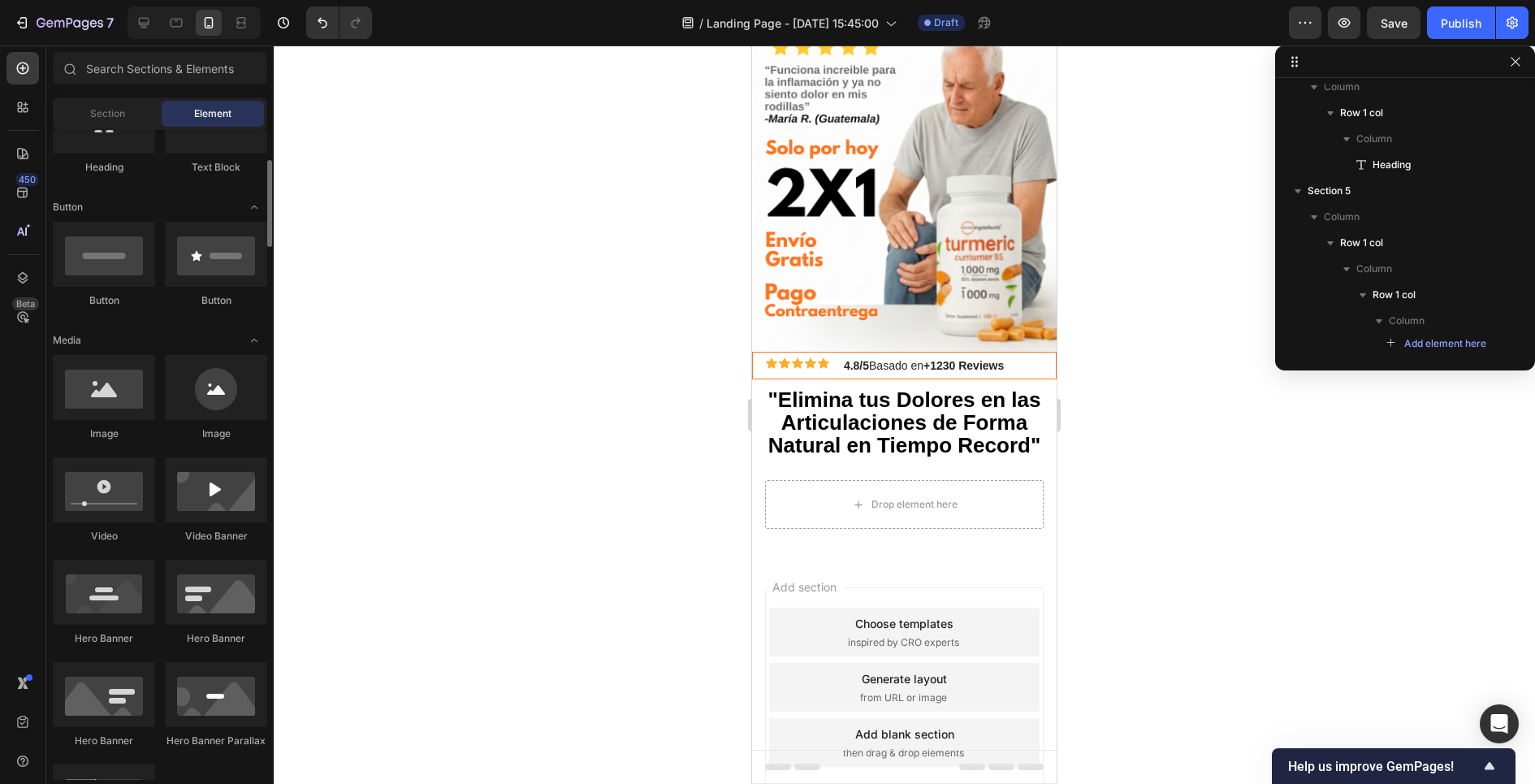
scroll to position [342, 0]
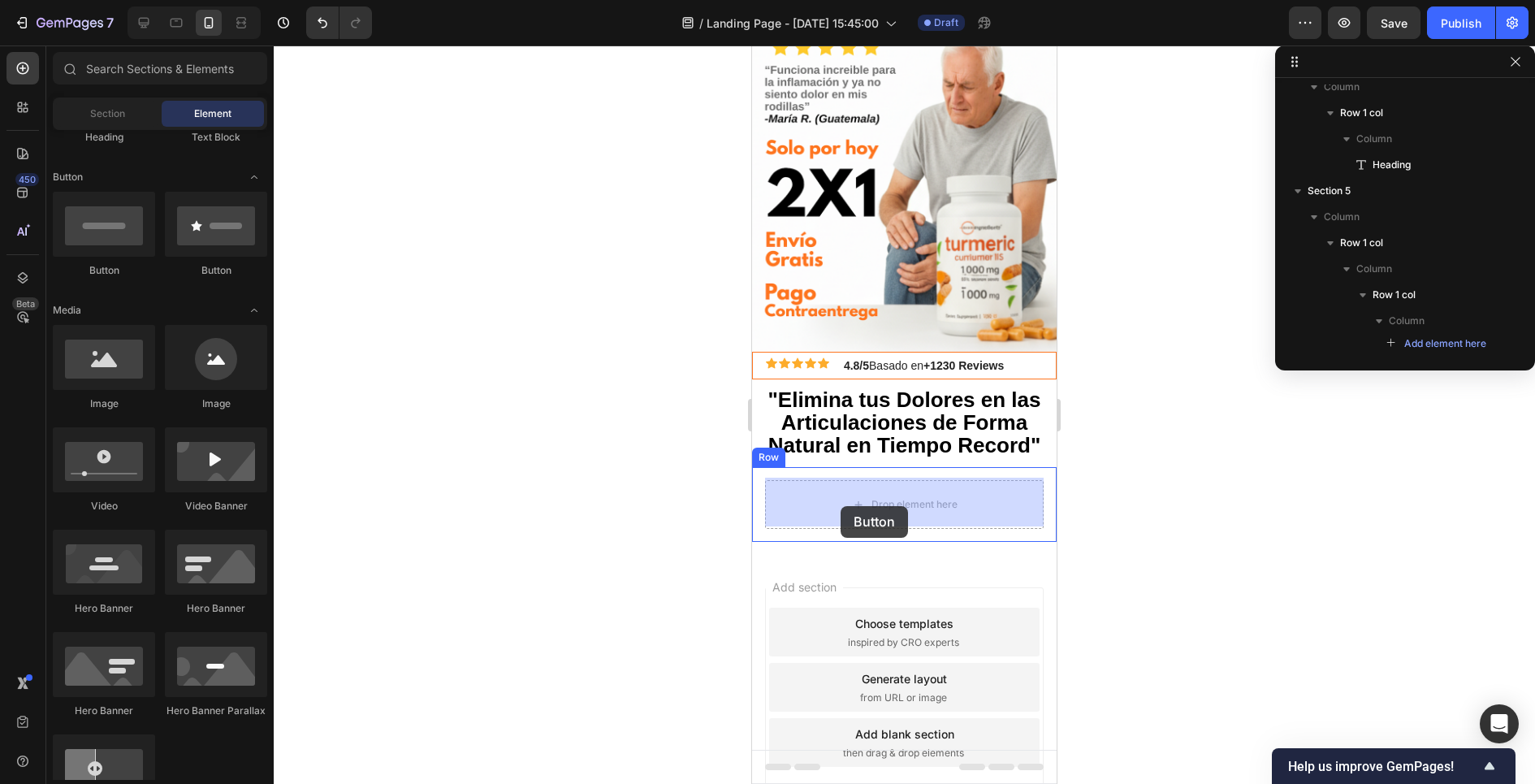
drag, startPoint x: 856, startPoint y: 283, endPoint x: 840, endPoint y: 506, distance: 223.6
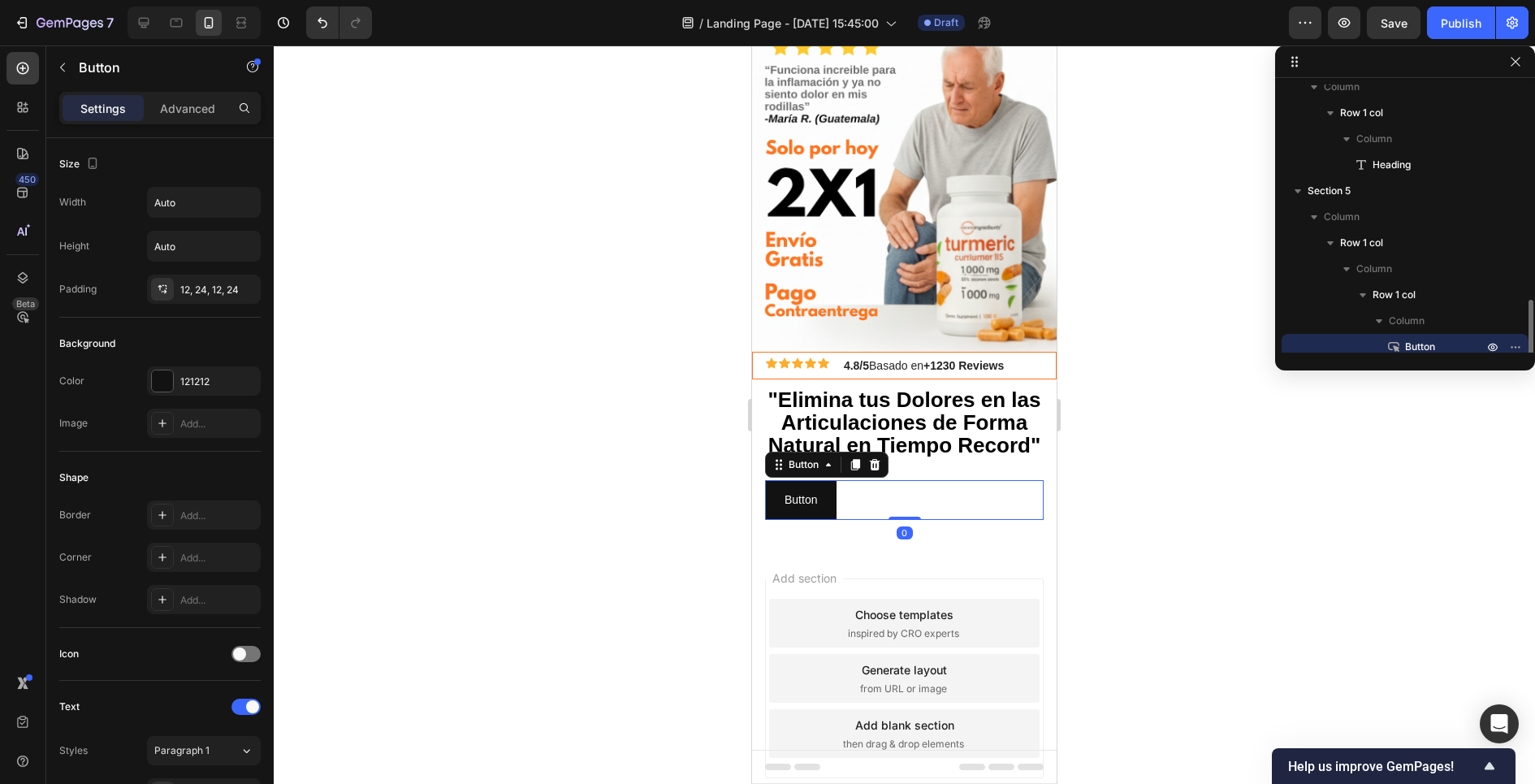
scroll to position [952, 0]
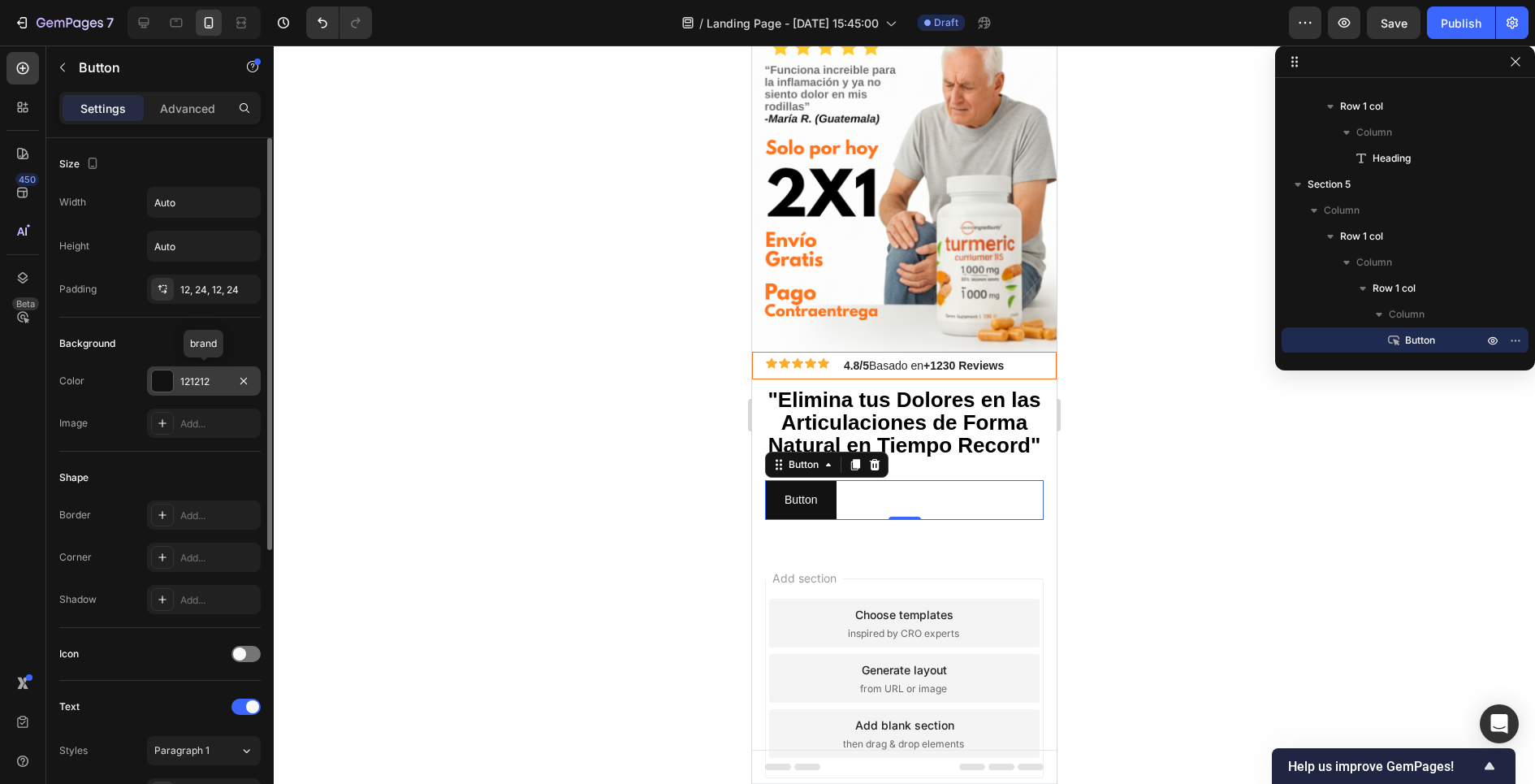
click at [159, 375] on div at bounding box center [162, 381] width 21 height 21
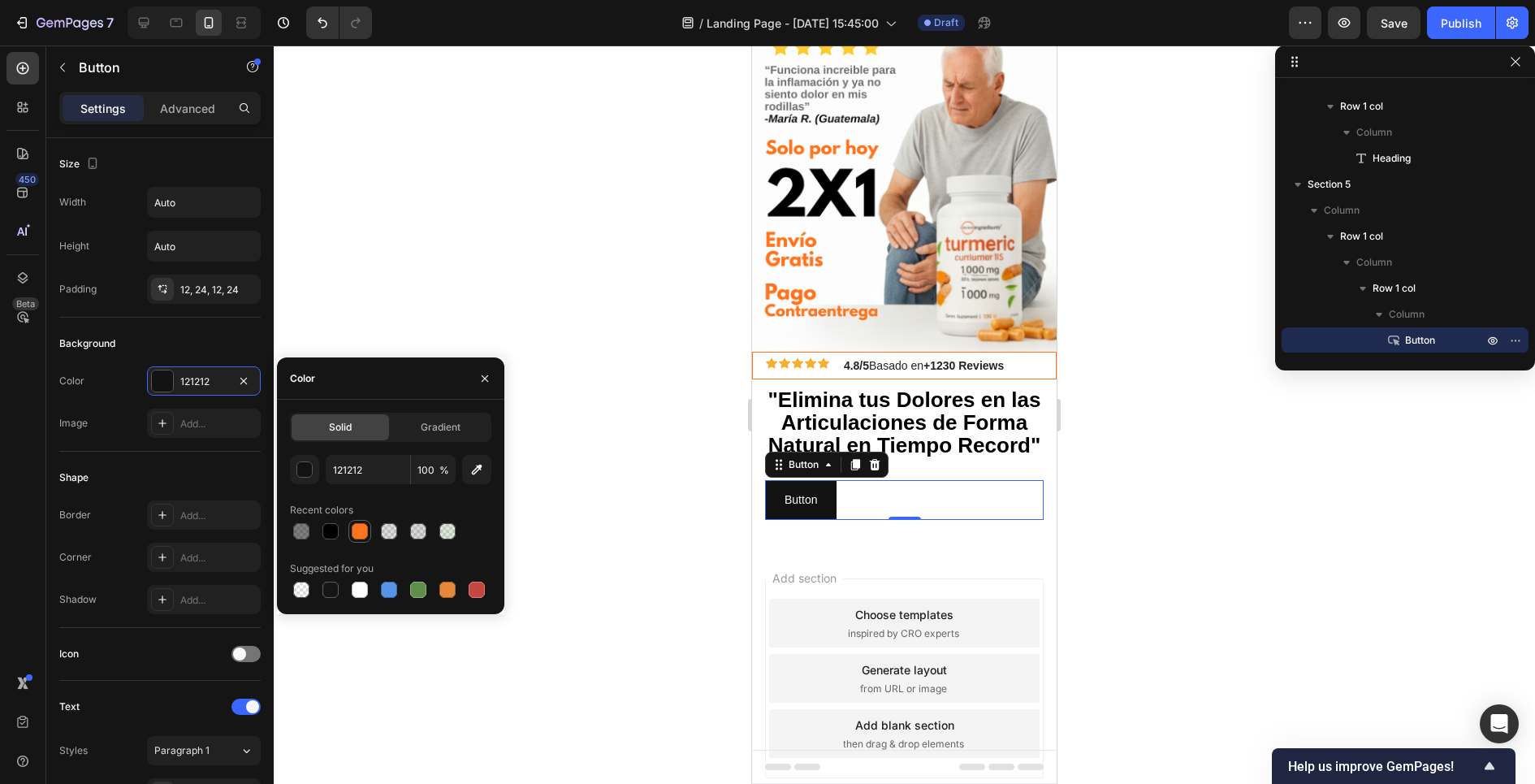
click at [360, 530] on div at bounding box center [359, 531] width 17 height 17
type input "FF751F"
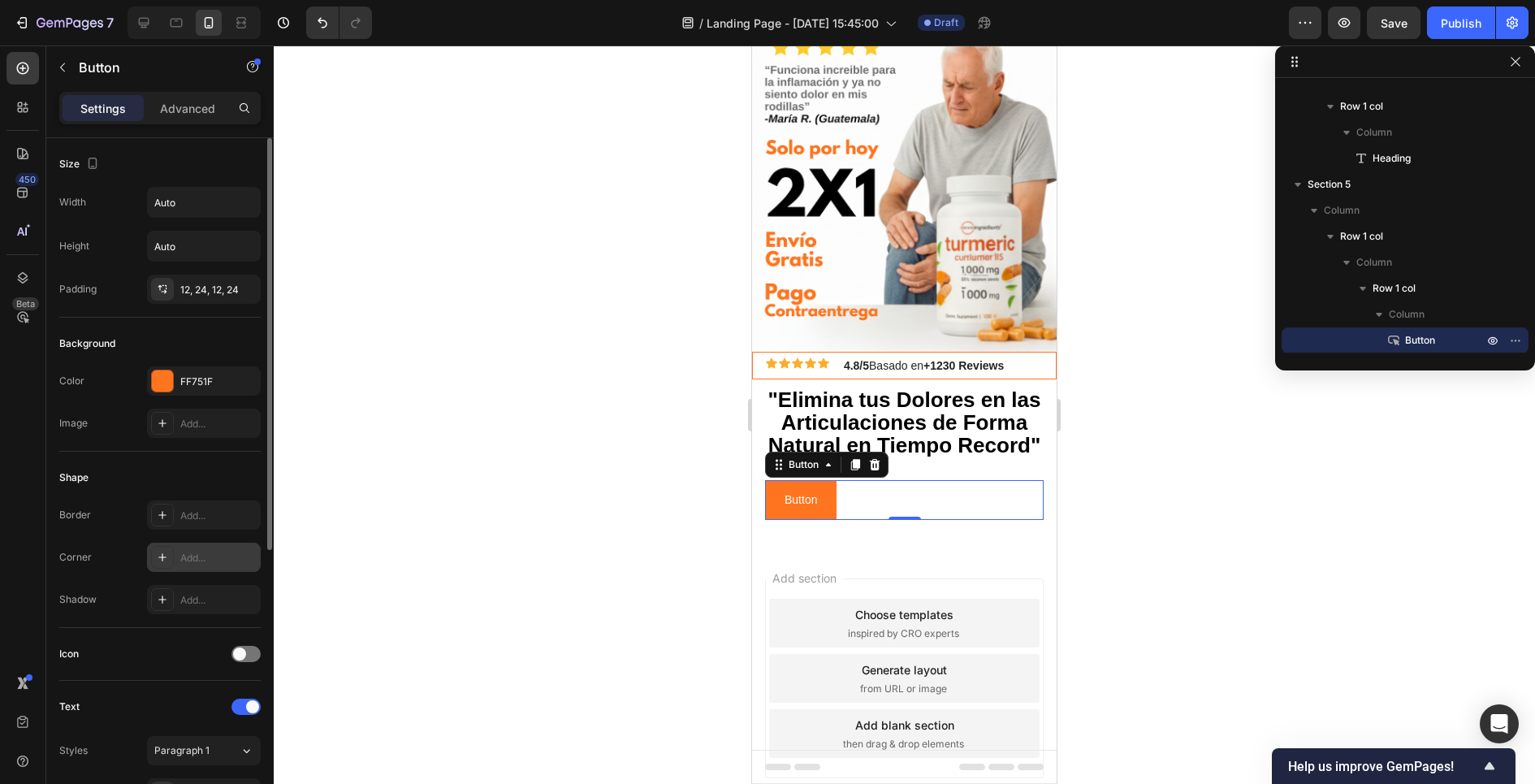
click at [155, 557] on div at bounding box center [161, 556] width 22 height 22
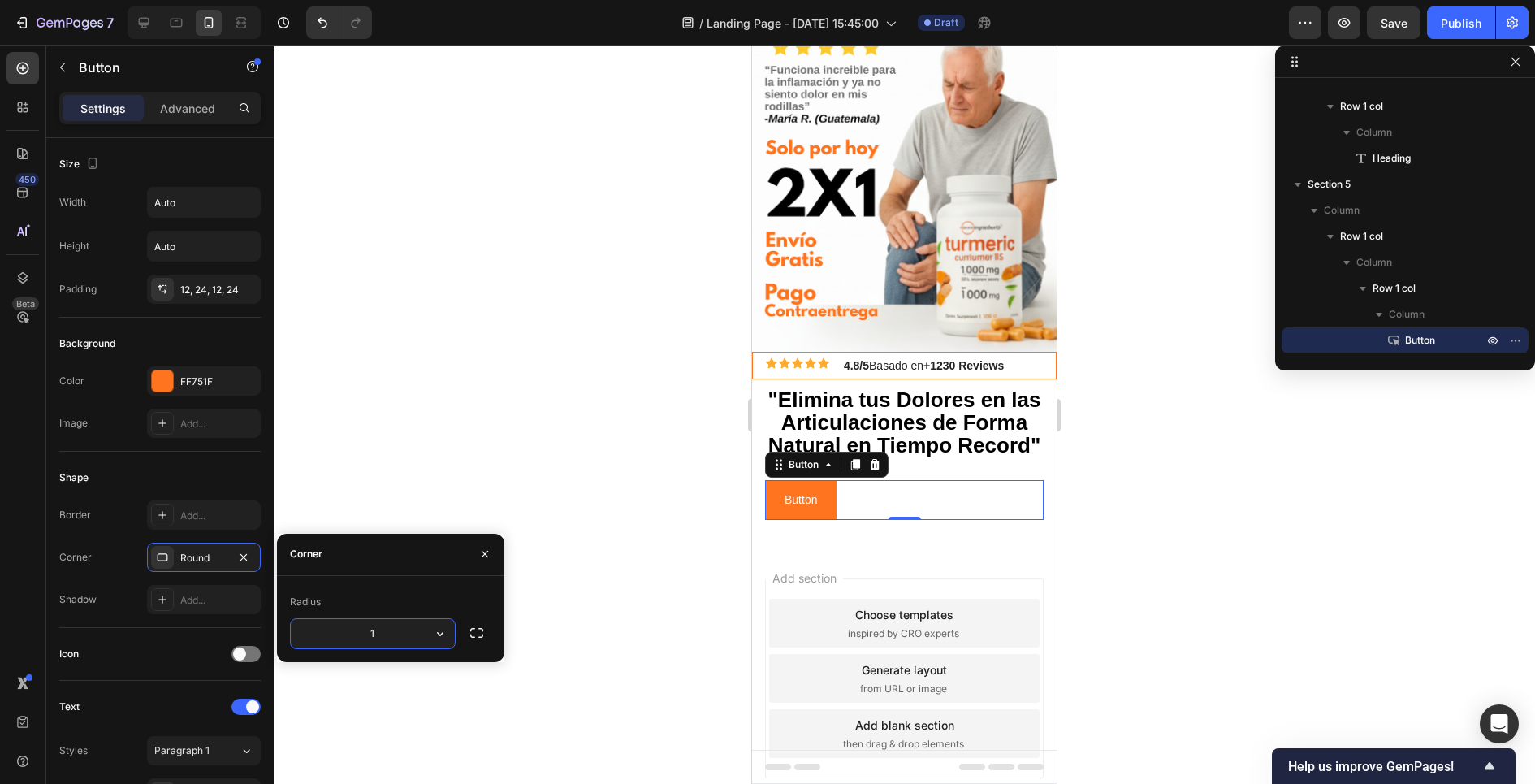
type input "15"
click at [124, 543] on div "Corner Round" at bounding box center [160, 557] width 201 height 29
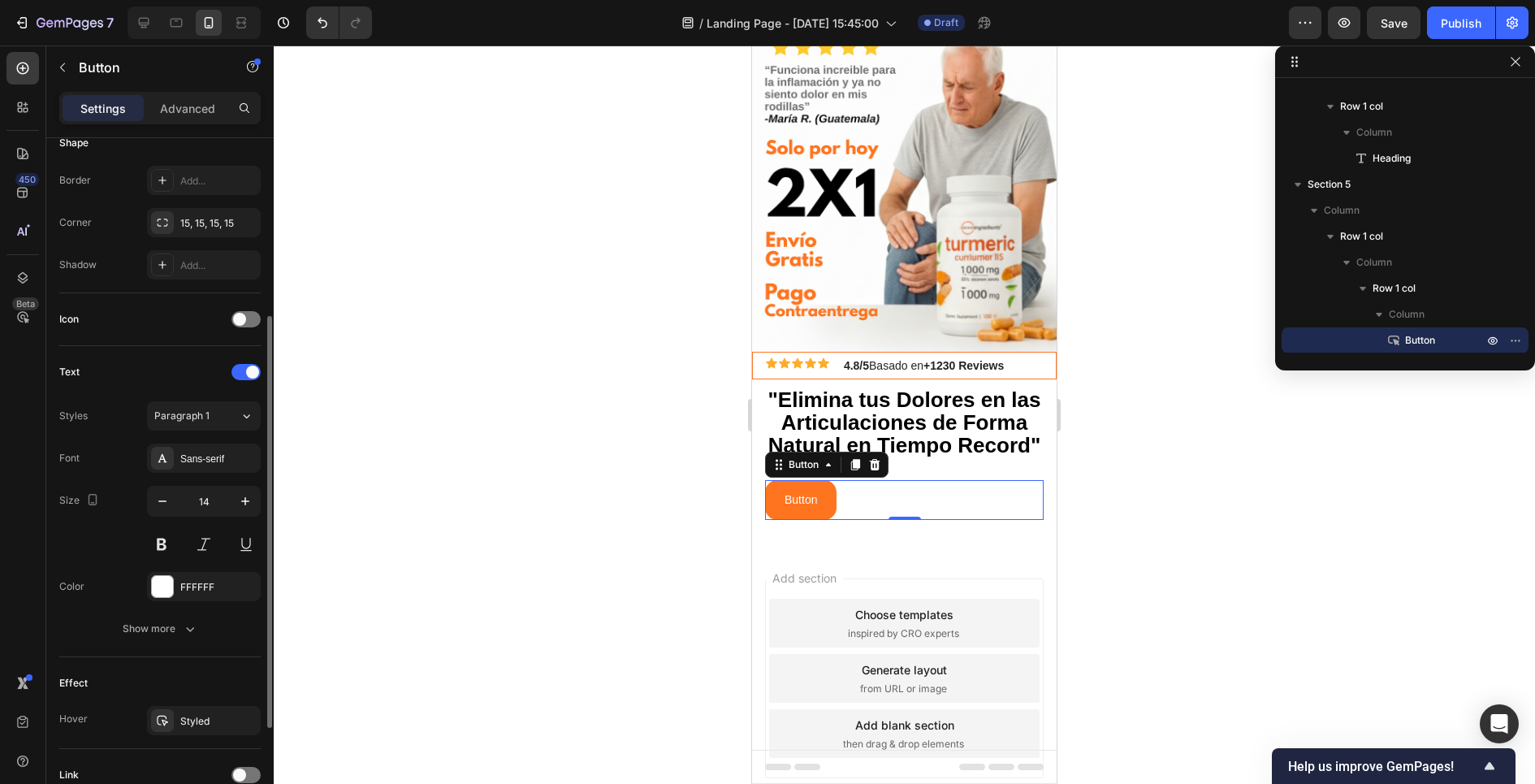
scroll to position [391, 0]
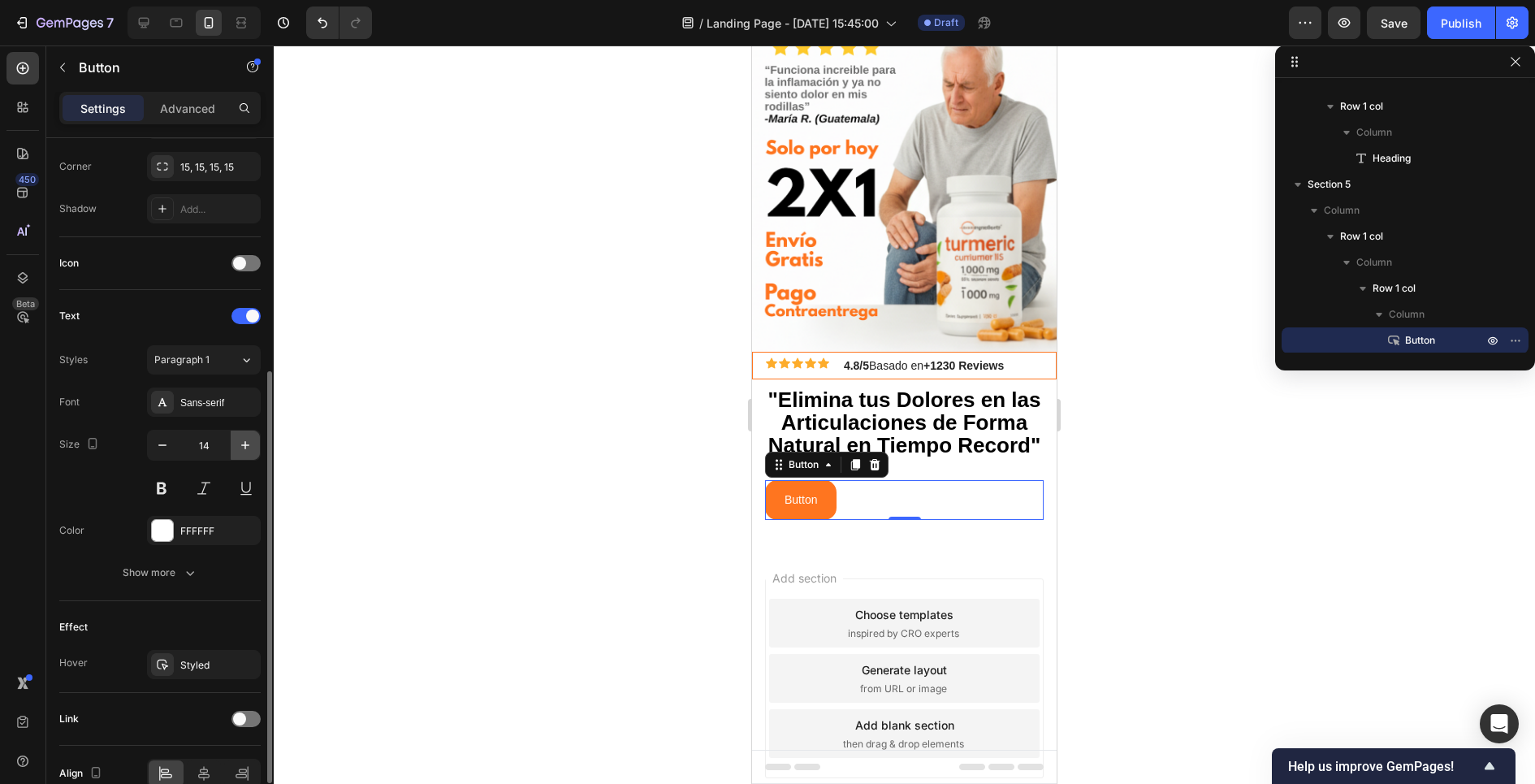
click at [238, 449] on button "button" at bounding box center [245, 445] width 29 height 29
click at [159, 440] on icon "button" at bounding box center [162, 445] width 17 height 17
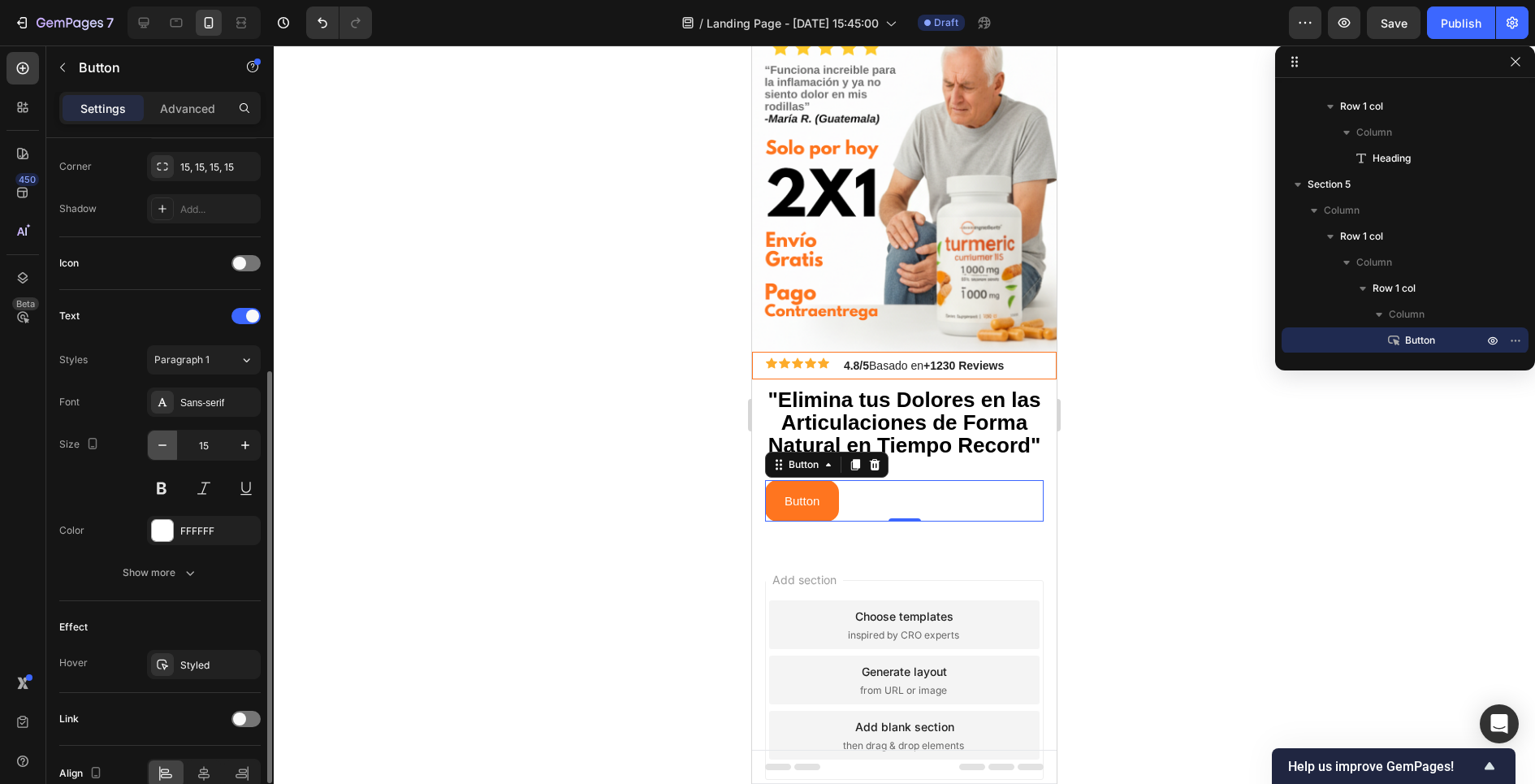
click at [159, 440] on icon "button" at bounding box center [162, 445] width 17 height 17
type input "14"
click at [160, 484] on button at bounding box center [161, 488] width 29 height 29
click at [196, 396] on div "Sans-serif" at bounding box center [218, 403] width 76 height 15
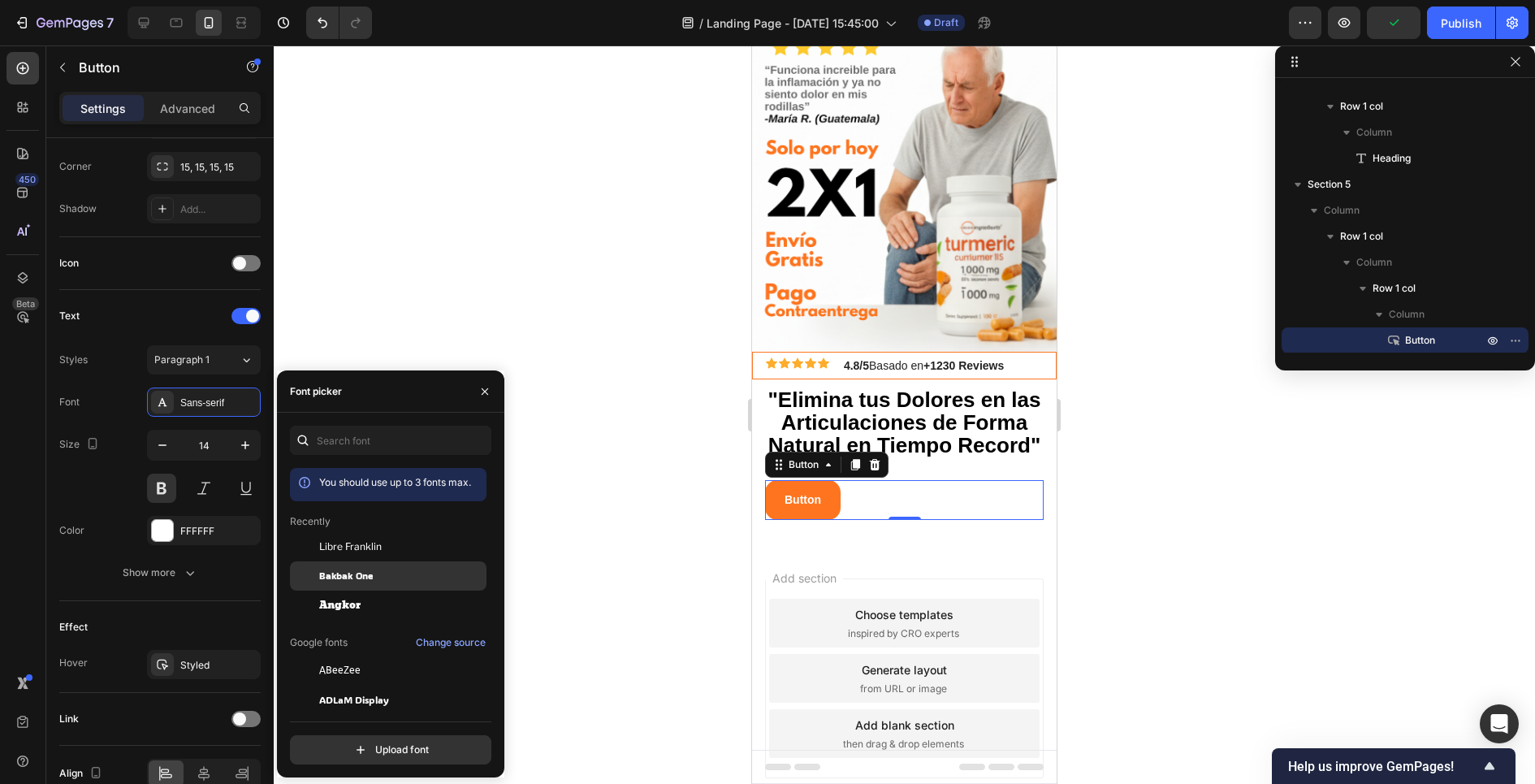
click at [332, 569] on span "Bakbak One" at bounding box center [345, 575] width 54 height 15
click at [334, 545] on span "Libre Franklin" at bounding box center [350, 546] width 62 height 15
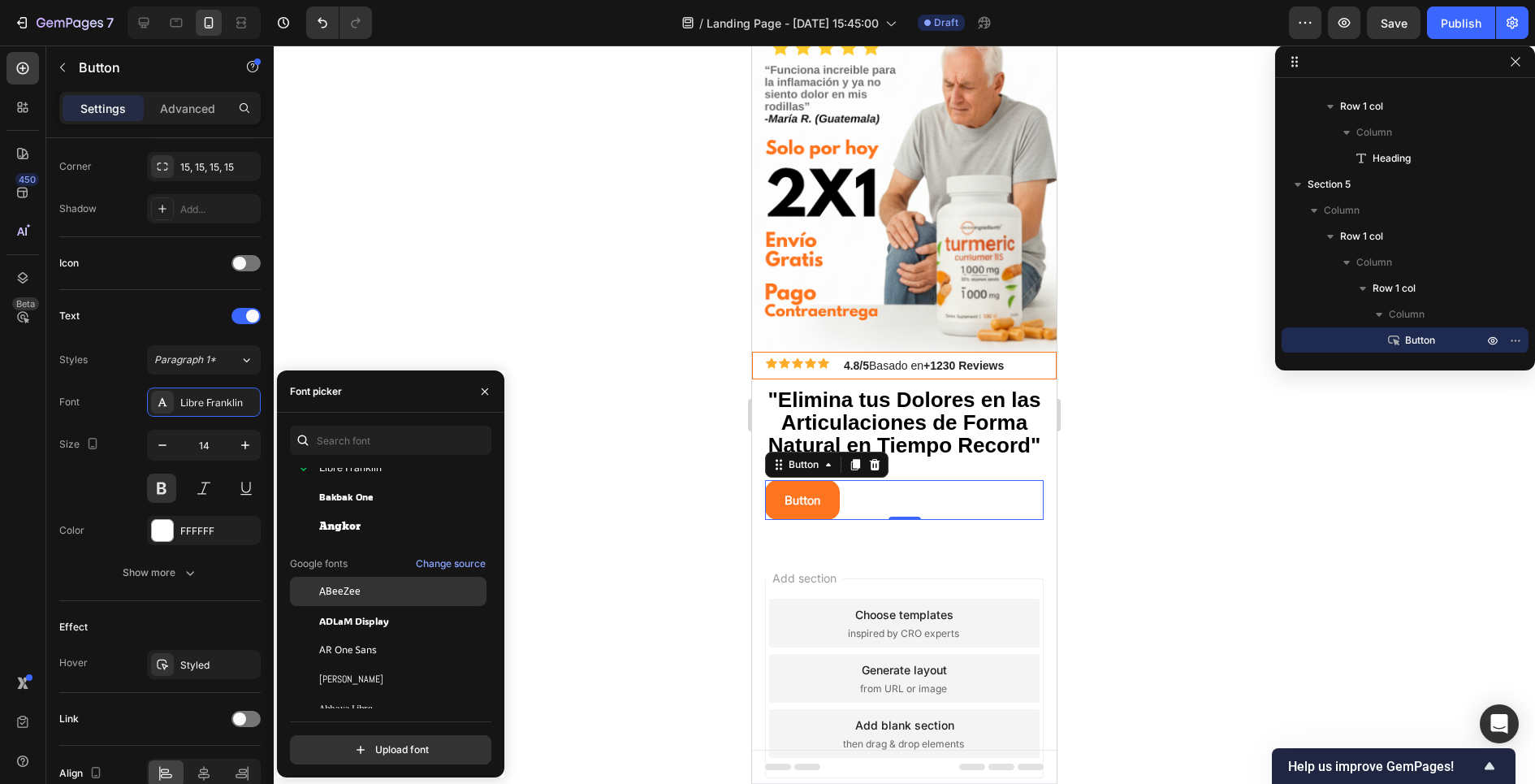
scroll to position [149, 0]
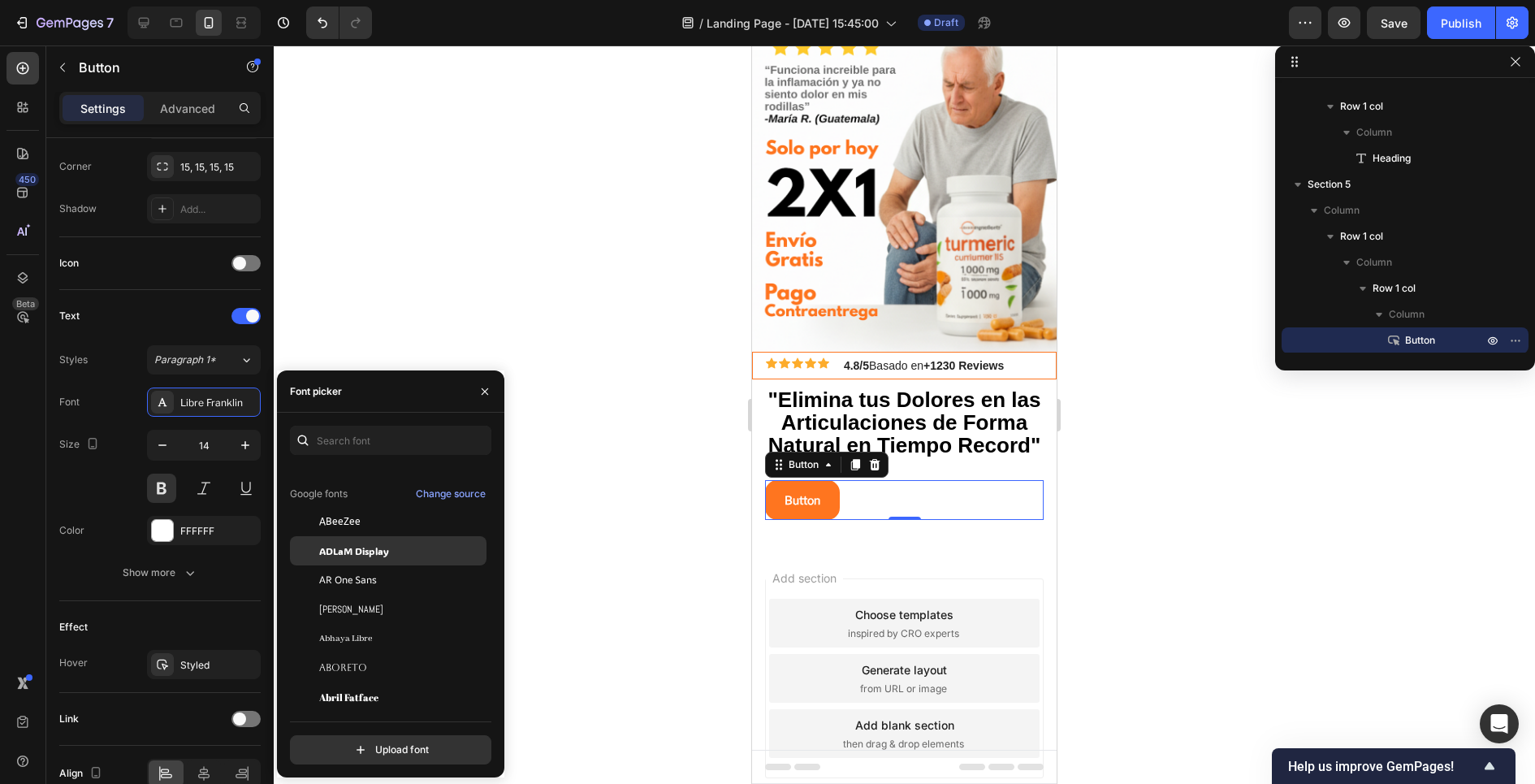
click at [346, 548] on span "ADLaM Display" at bounding box center [354, 550] width 70 height 15
click at [799, 504] on p "Button" at bounding box center [803, 499] width 39 height 20
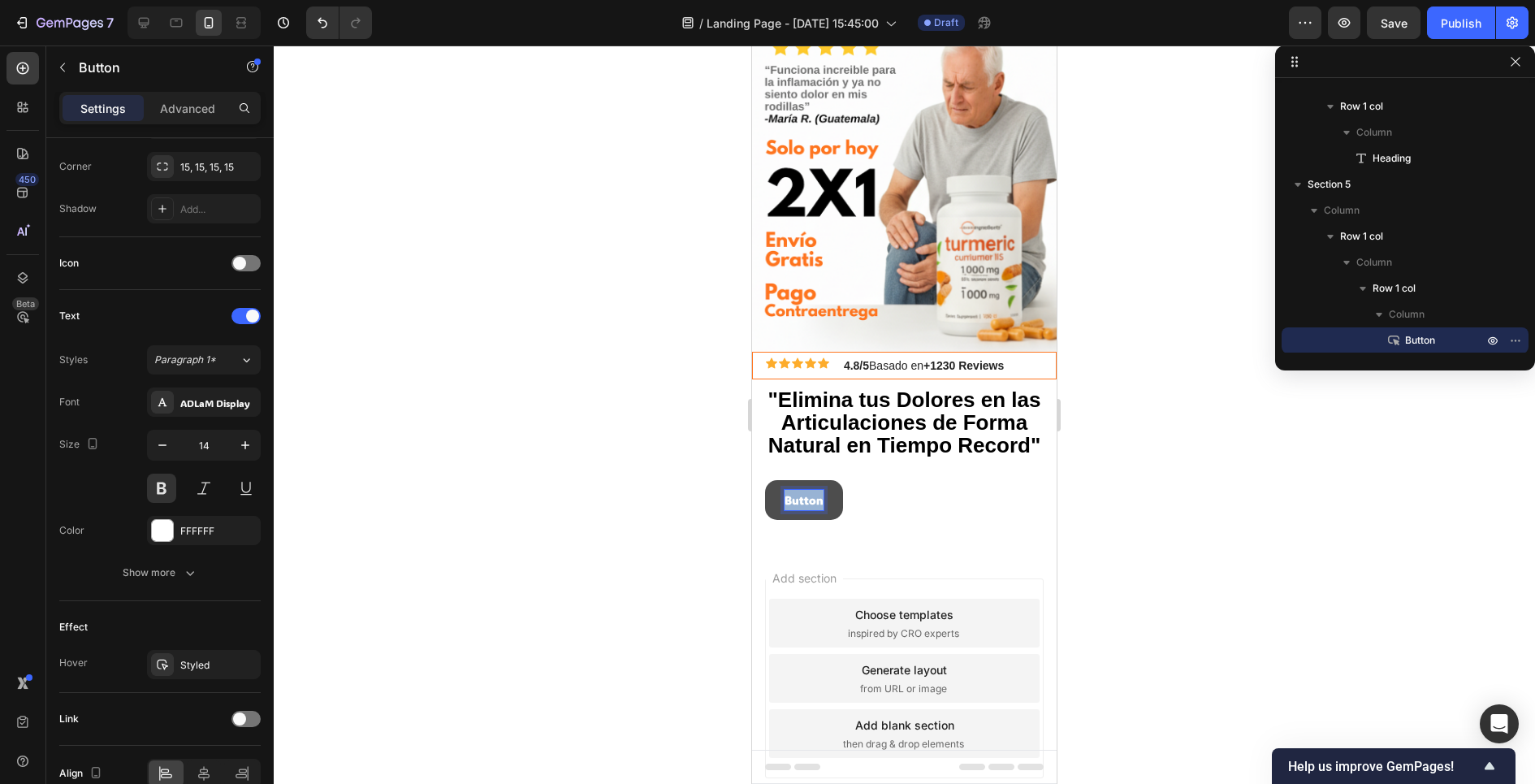
click at [799, 504] on p "Button" at bounding box center [803, 499] width 39 height 20
click at [765, 480] on button "COMPRA" at bounding box center [808, 499] width 89 height 40
click at [821, 496] on p "COMPRA AHORA" at bounding box center [831, 499] width 94 height 20
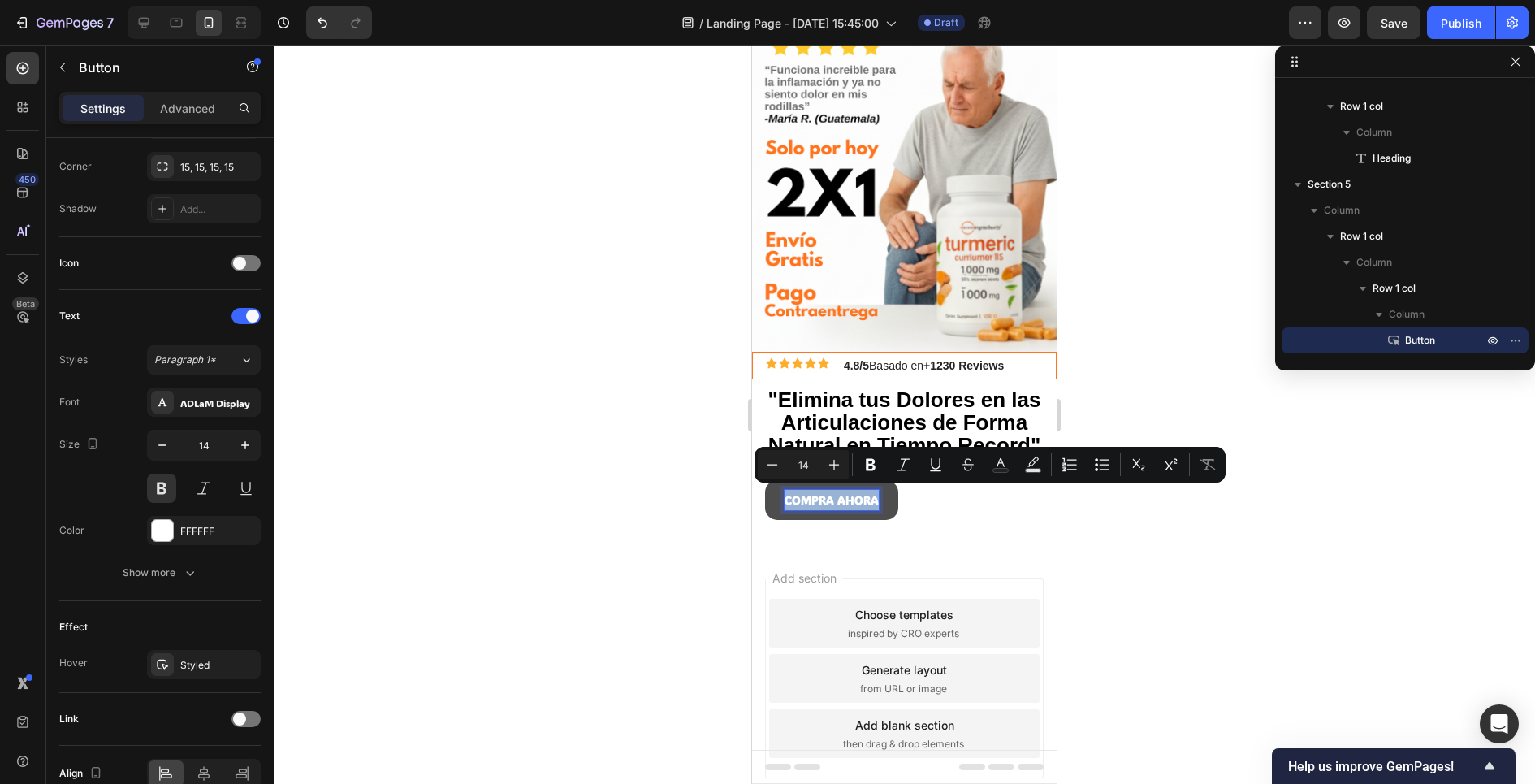
click at [821, 496] on p "COMPRA AHORA" at bounding box center [831, 499] width 94 height 20
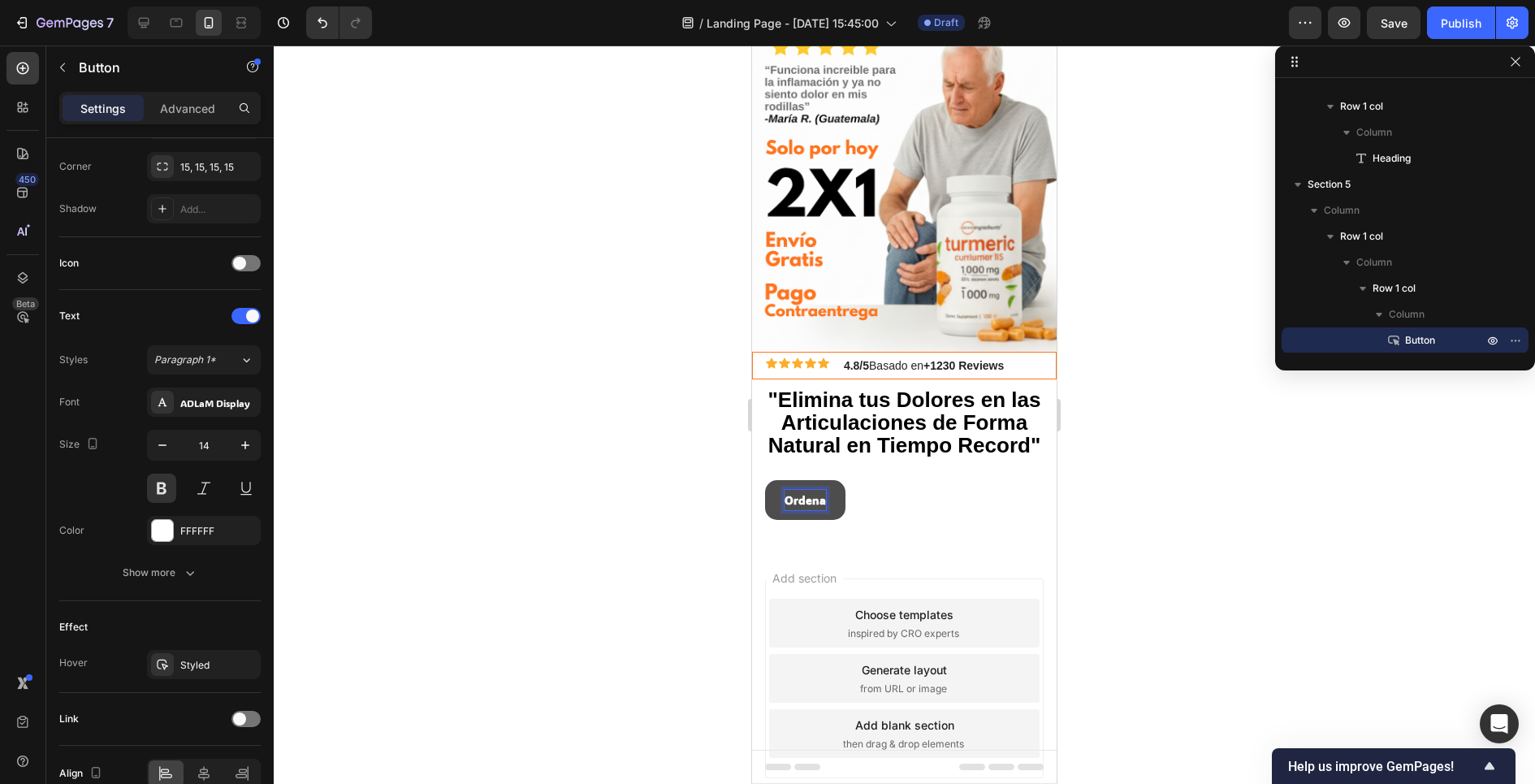
click at [765, 480] on button "Ordena" at bounding box center [804, 499] width 81 height 40
click at [816, 495] on p "Ordena Ahora" at bounding box center [823, 499] width 79 height 20
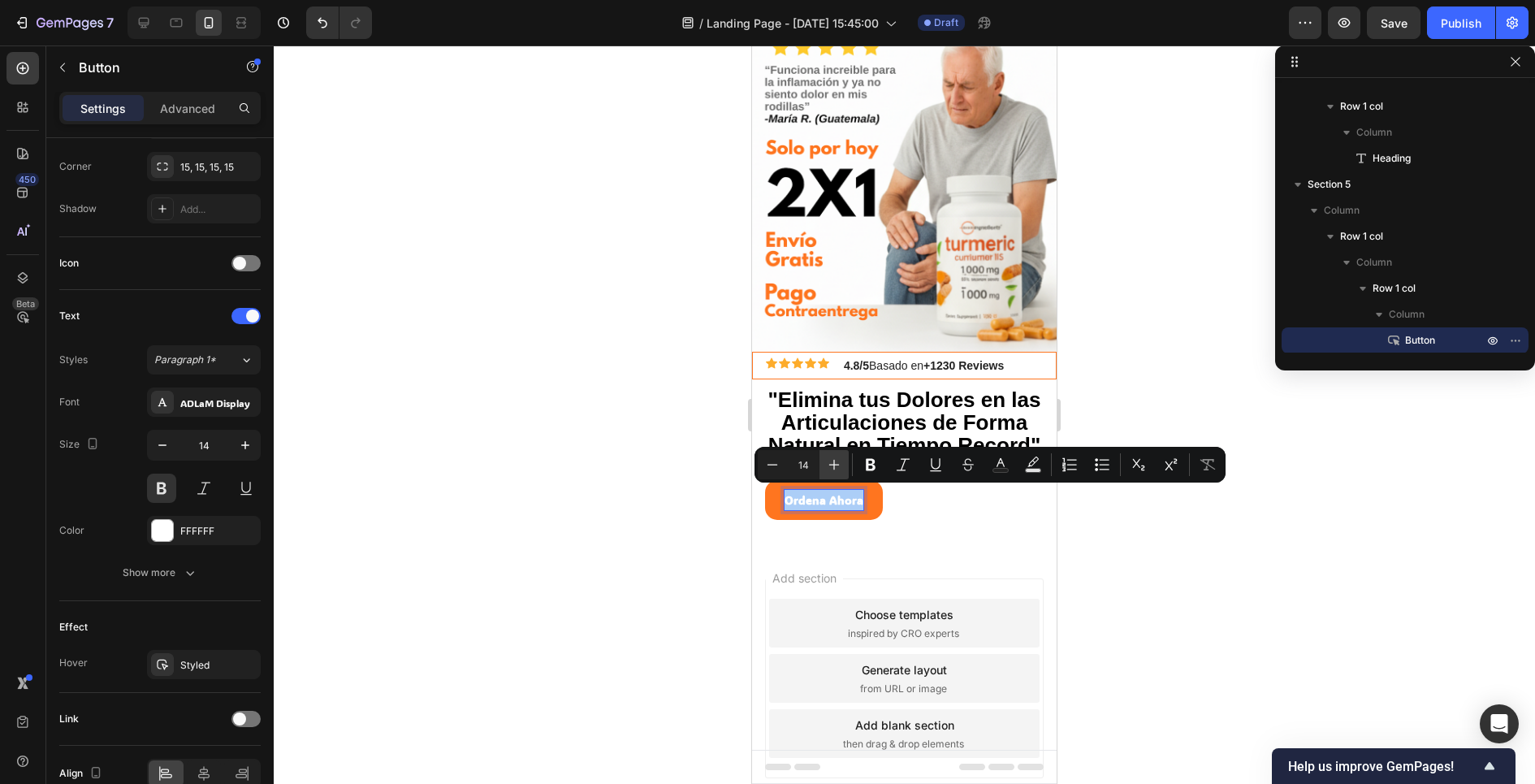
click at [829, 476] on button "Plus" at bounding box center [834, 464] width 29 height 29
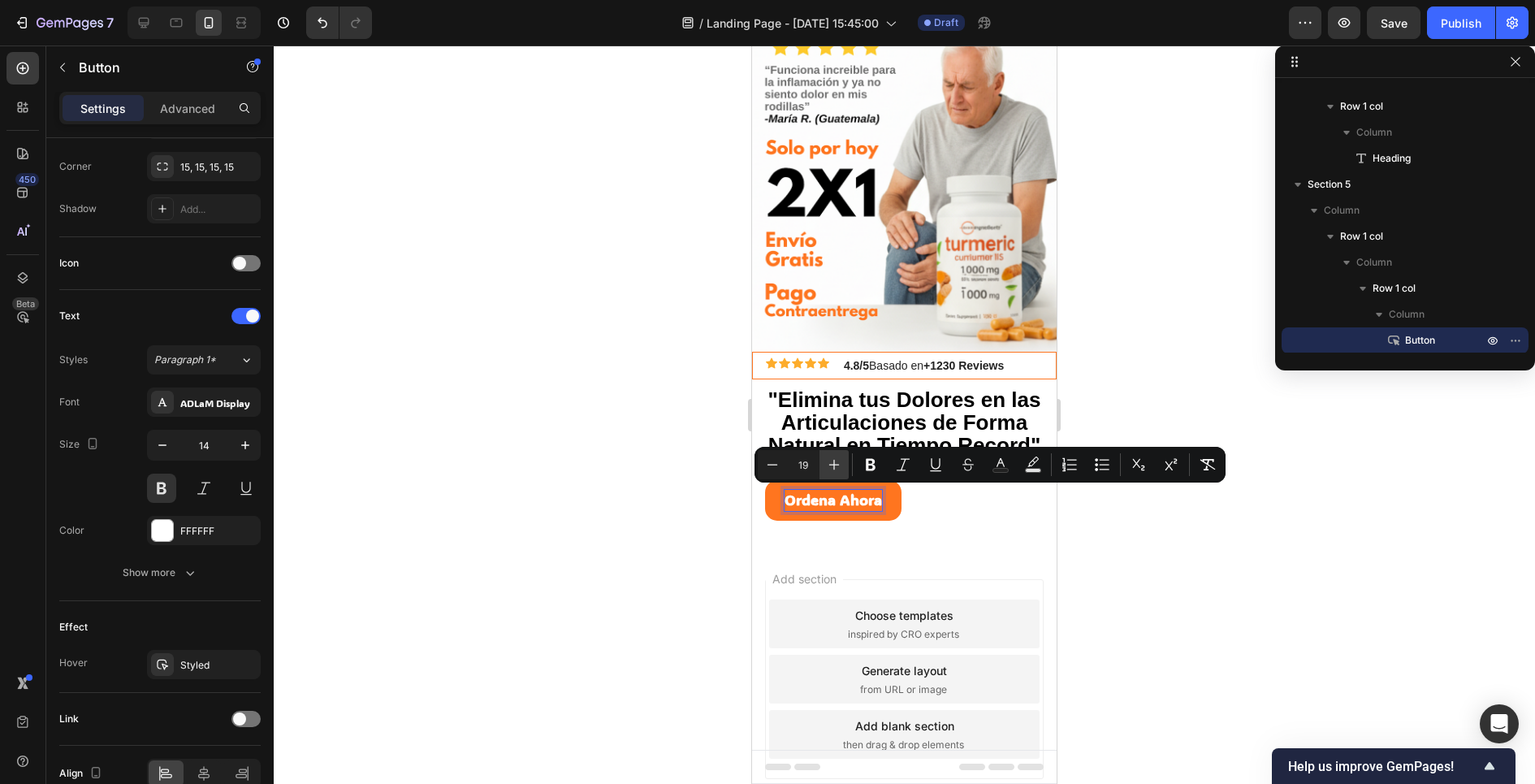
click at [829, 476] on button "Plus" at bounding box center [834, 464] width 29 height 29
click at [839, 470] on icon "Editor contextual toolbar" at bounding box center [834, 464] width 17 height 17
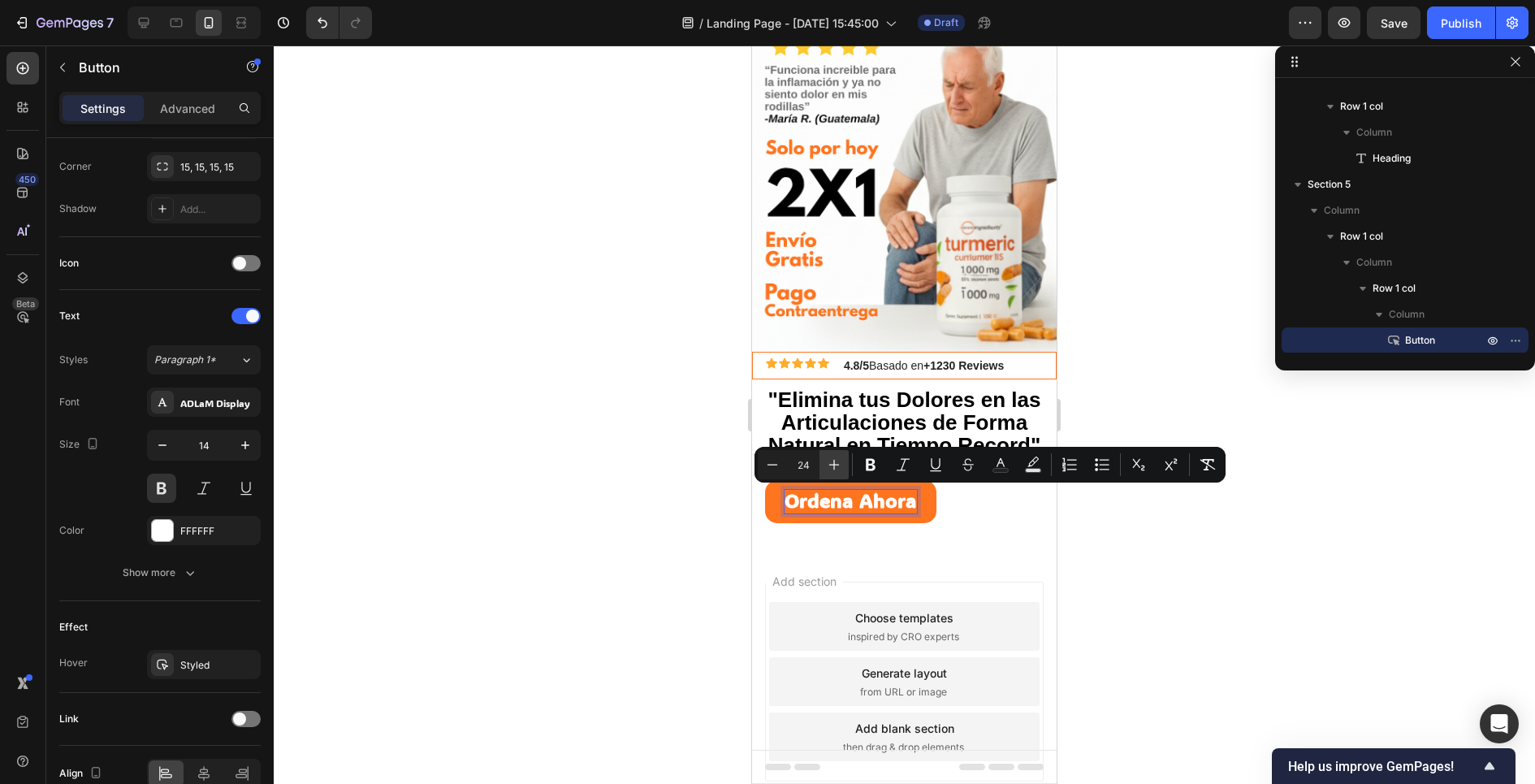
click at [839, 470] on icon "Editor contextual toolbar" at bounding box center [834, 464] width 17 height 17
type input "25"
click at [731, 506] on div at bounding box center [904, 414] width 1261 height 738
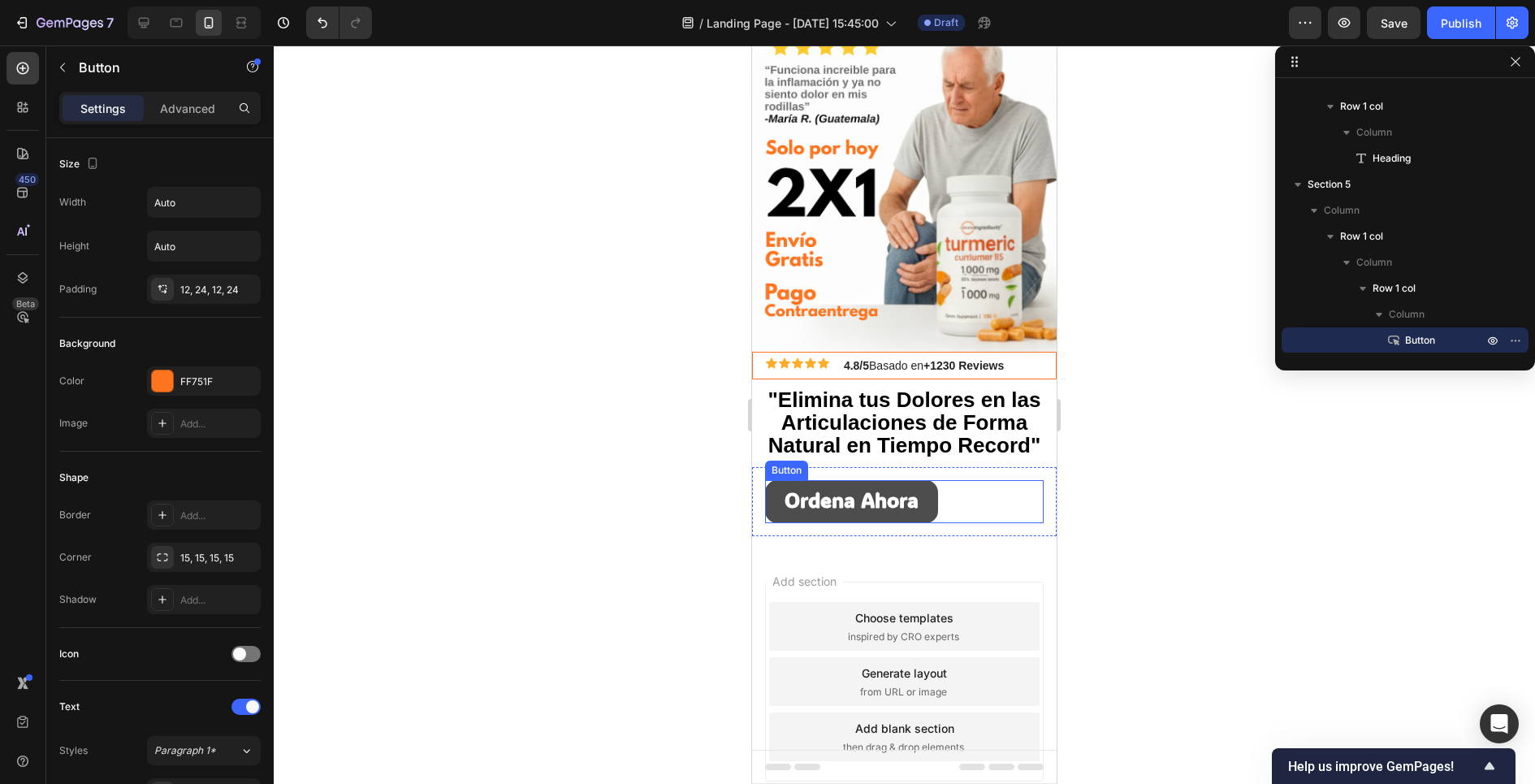
click at [776, 493] on button "Ordena Ahora" at bounding box center [851, 501] width 173 height 43
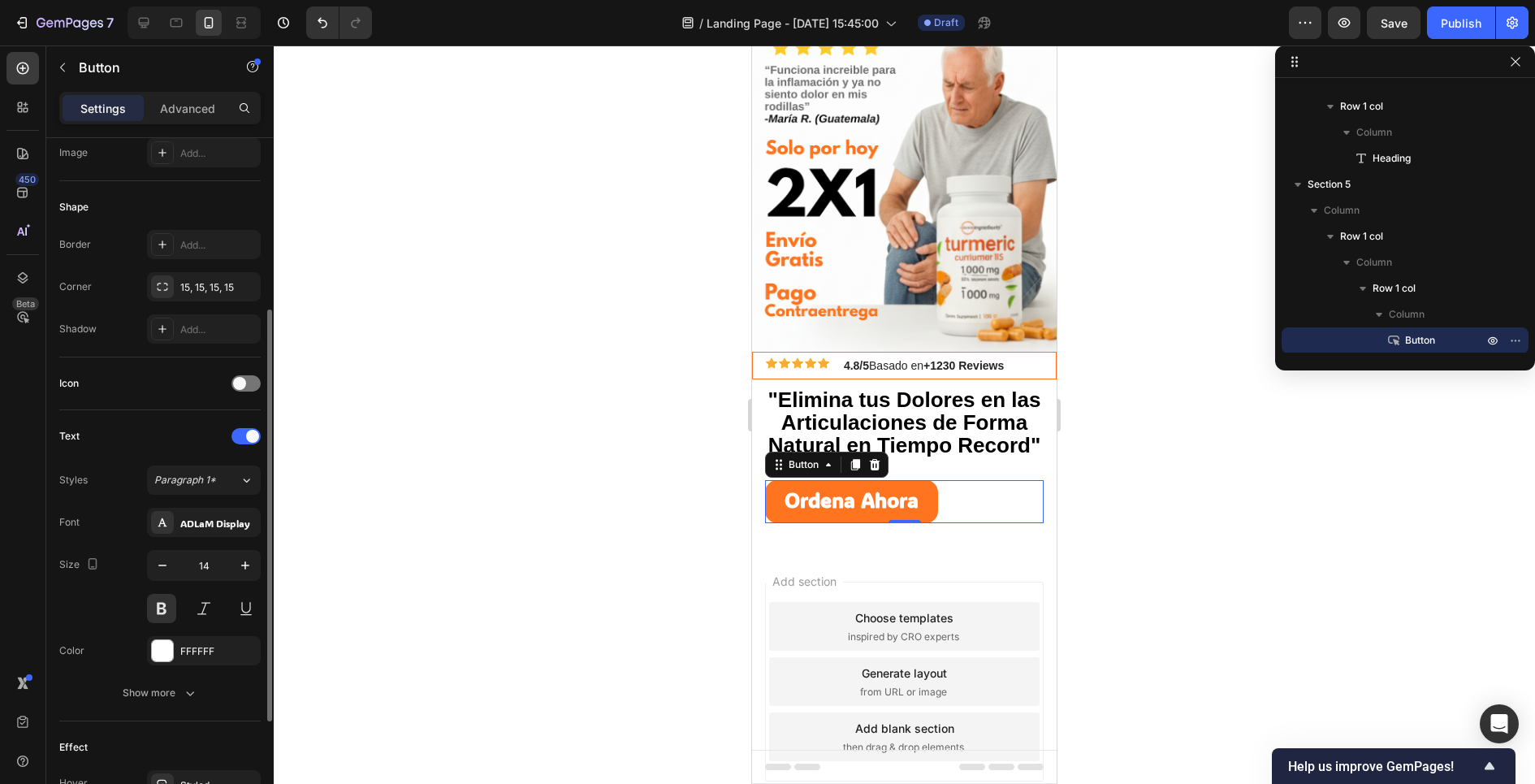
scroll to position [295, 0]
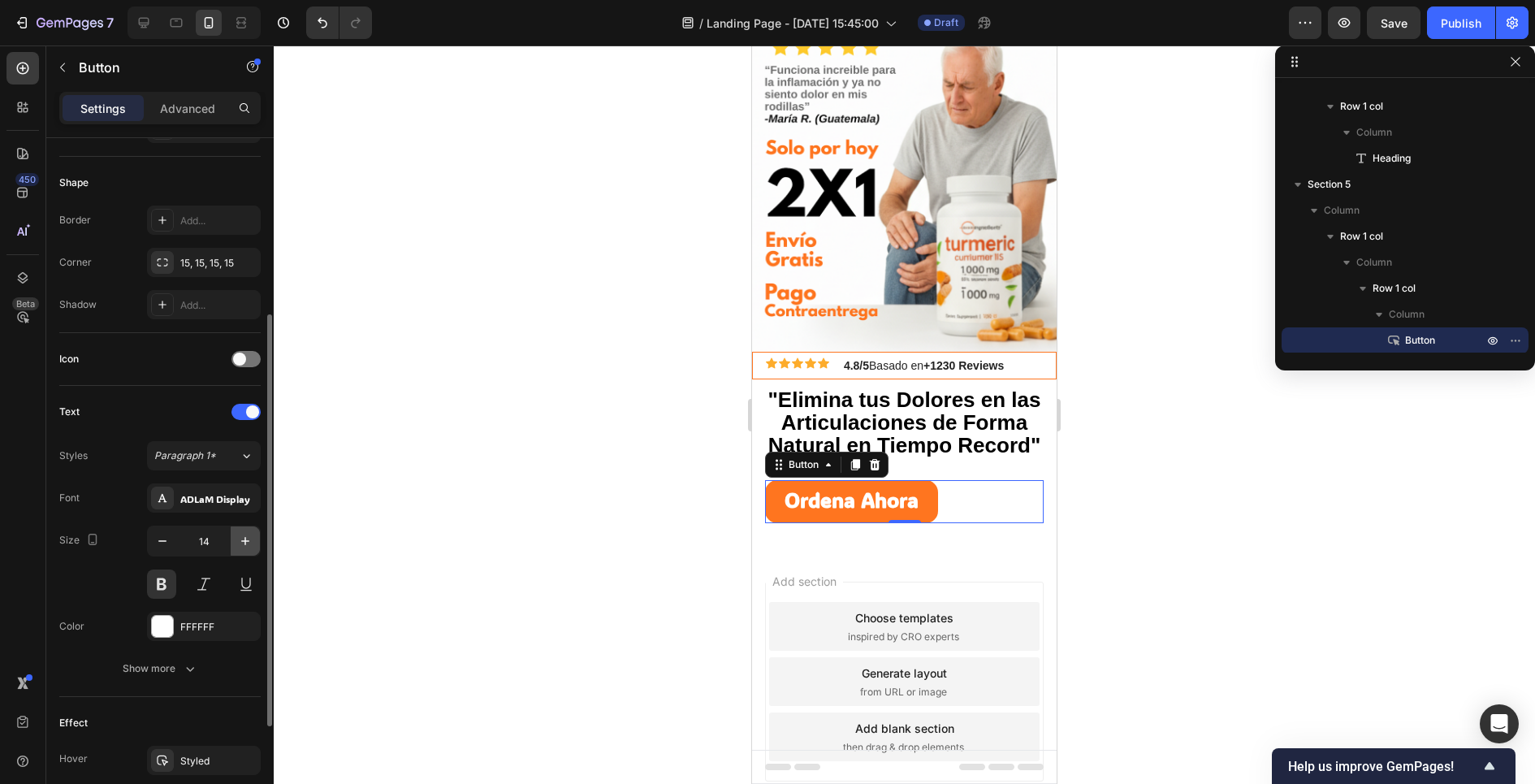
click at [238, 543] on icon "button" at bounding box center [245, 541] width 17 height 17
click at [168, 542] on icon "button" at bounding box center [162, 541] width 17 height 17
type input "12"
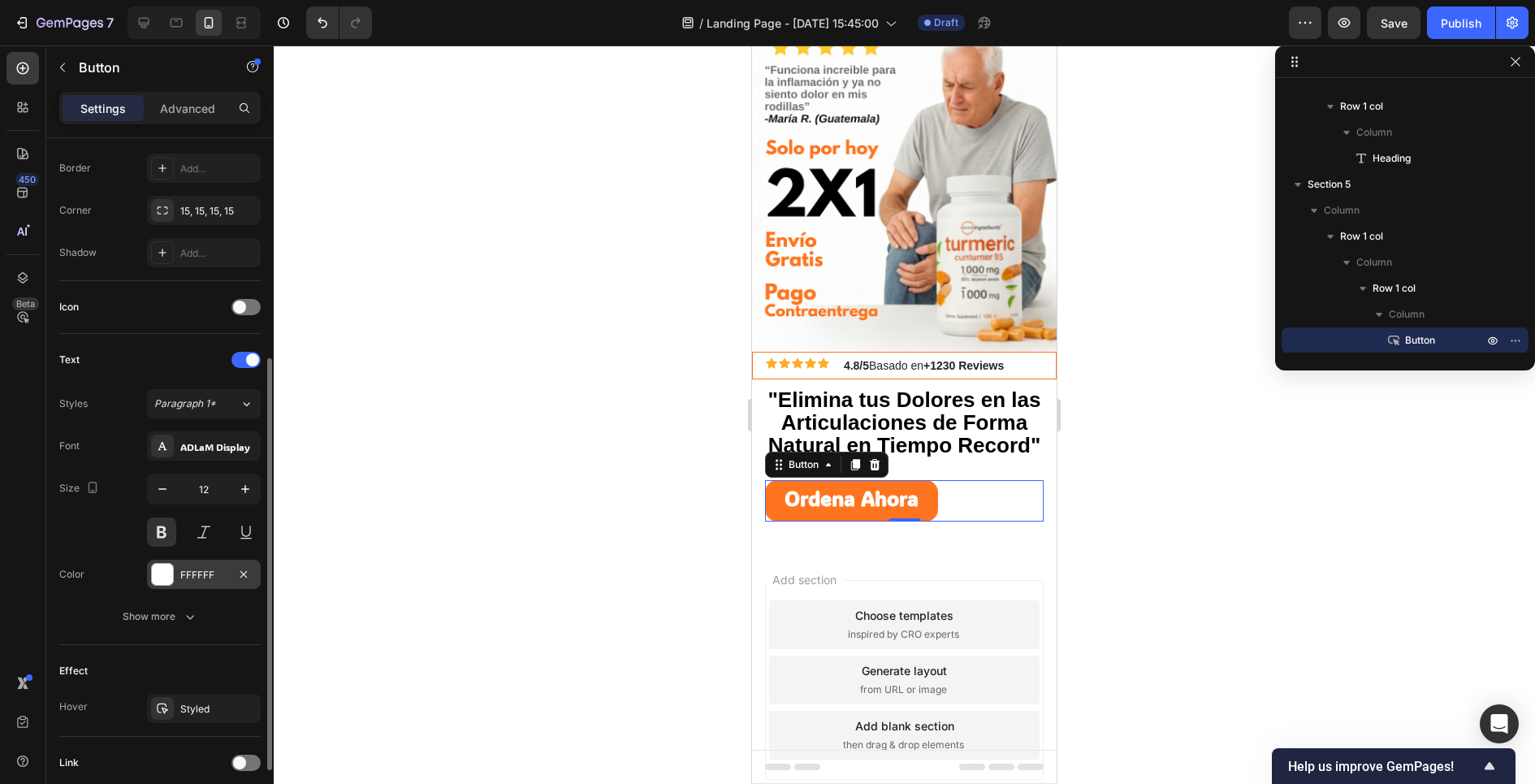
scroll to position [355, 0]
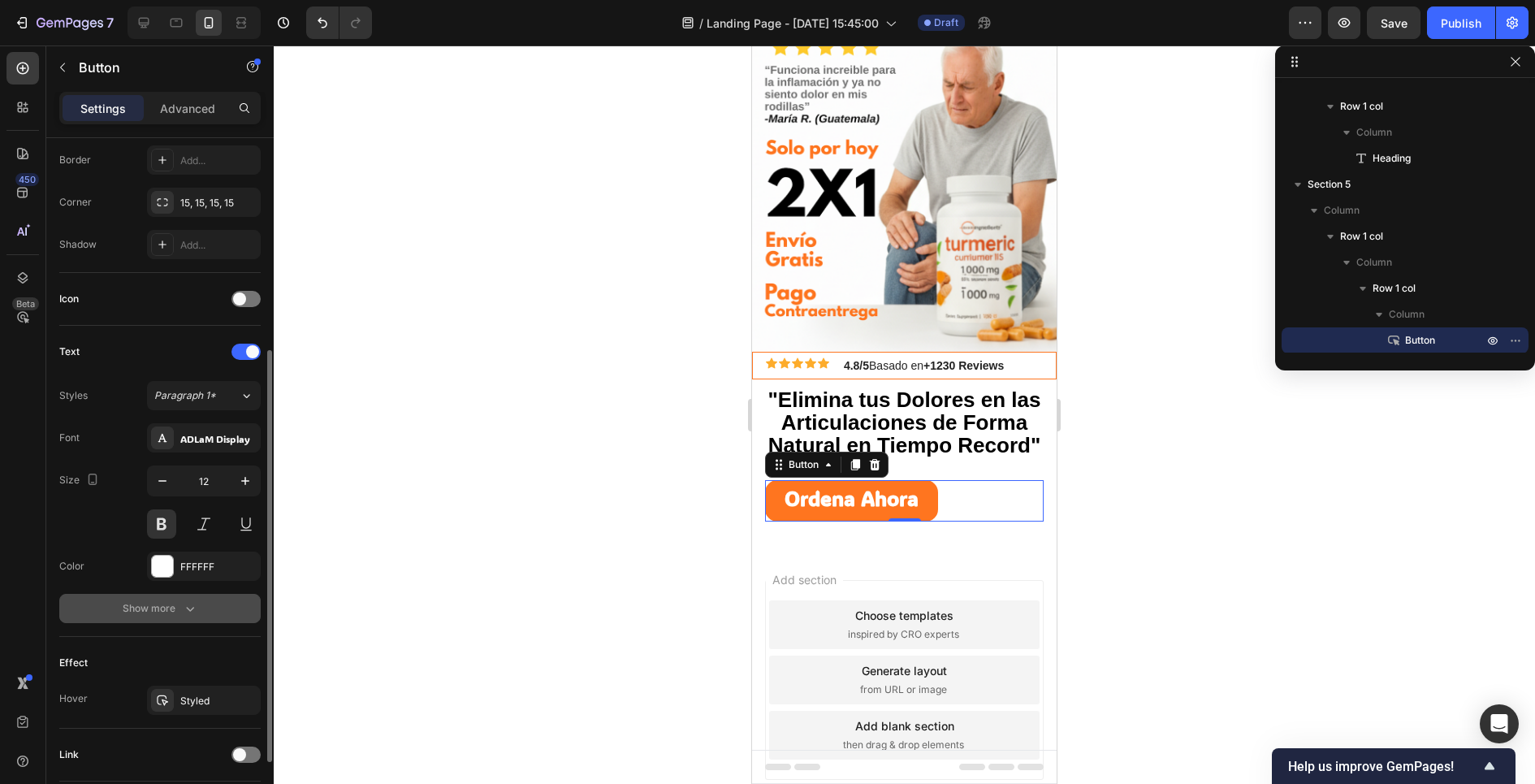
click at [165, 610] on div "Show more" at bounding box center [161, 608] width 76 height 17
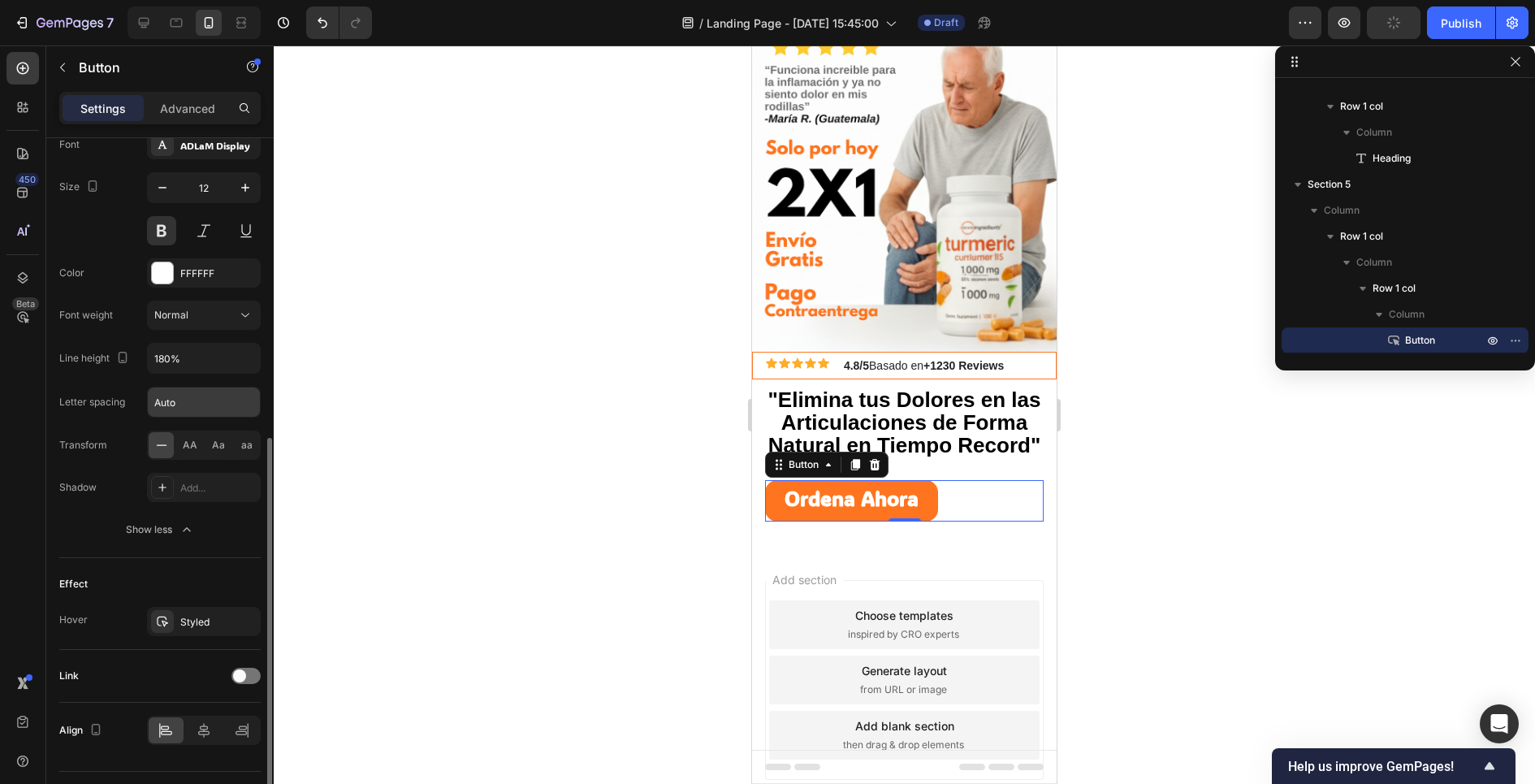
scroll to position [681, 0]
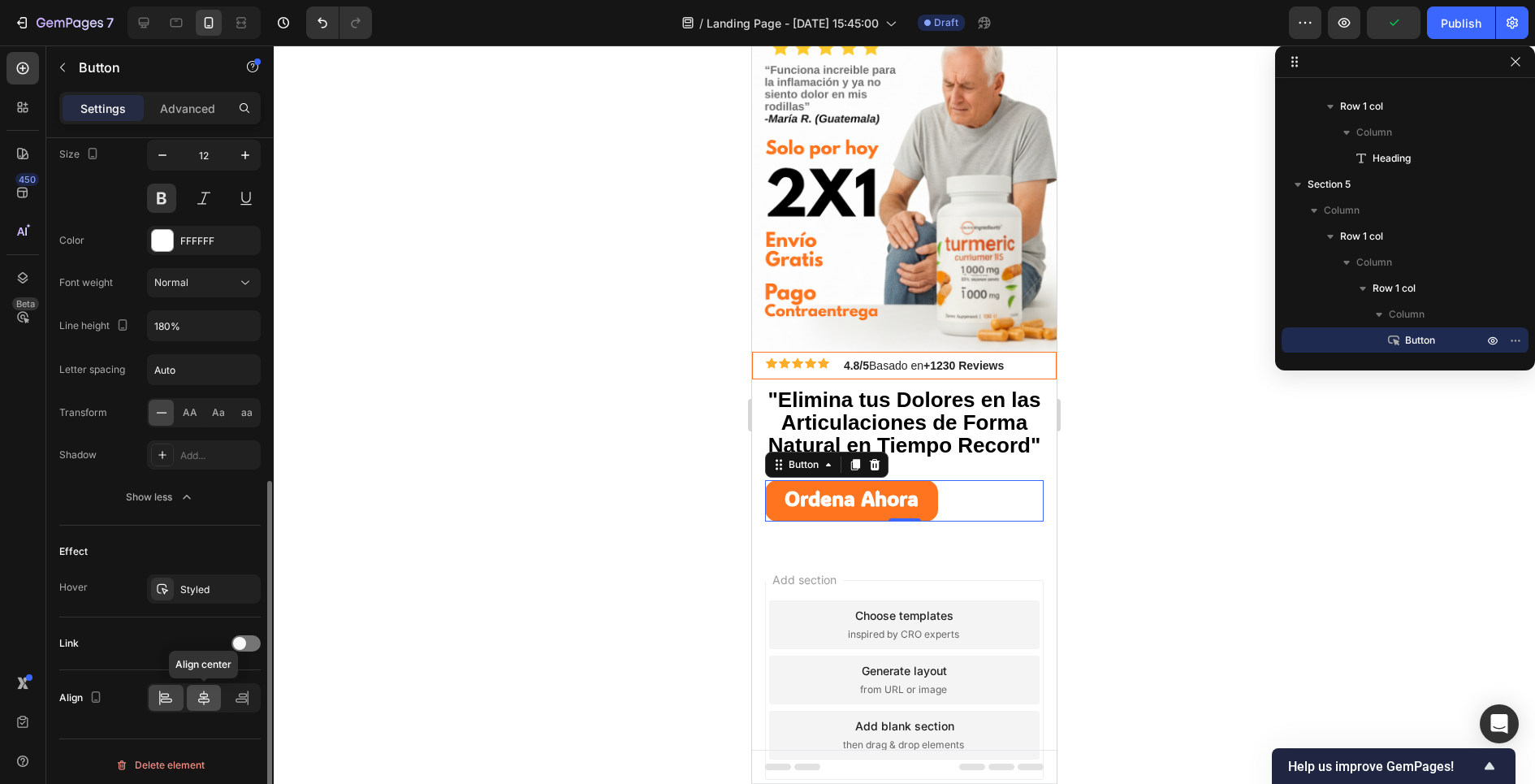
click at [196, 690] on icon at bounding box center [203, 697] width 17 height 17
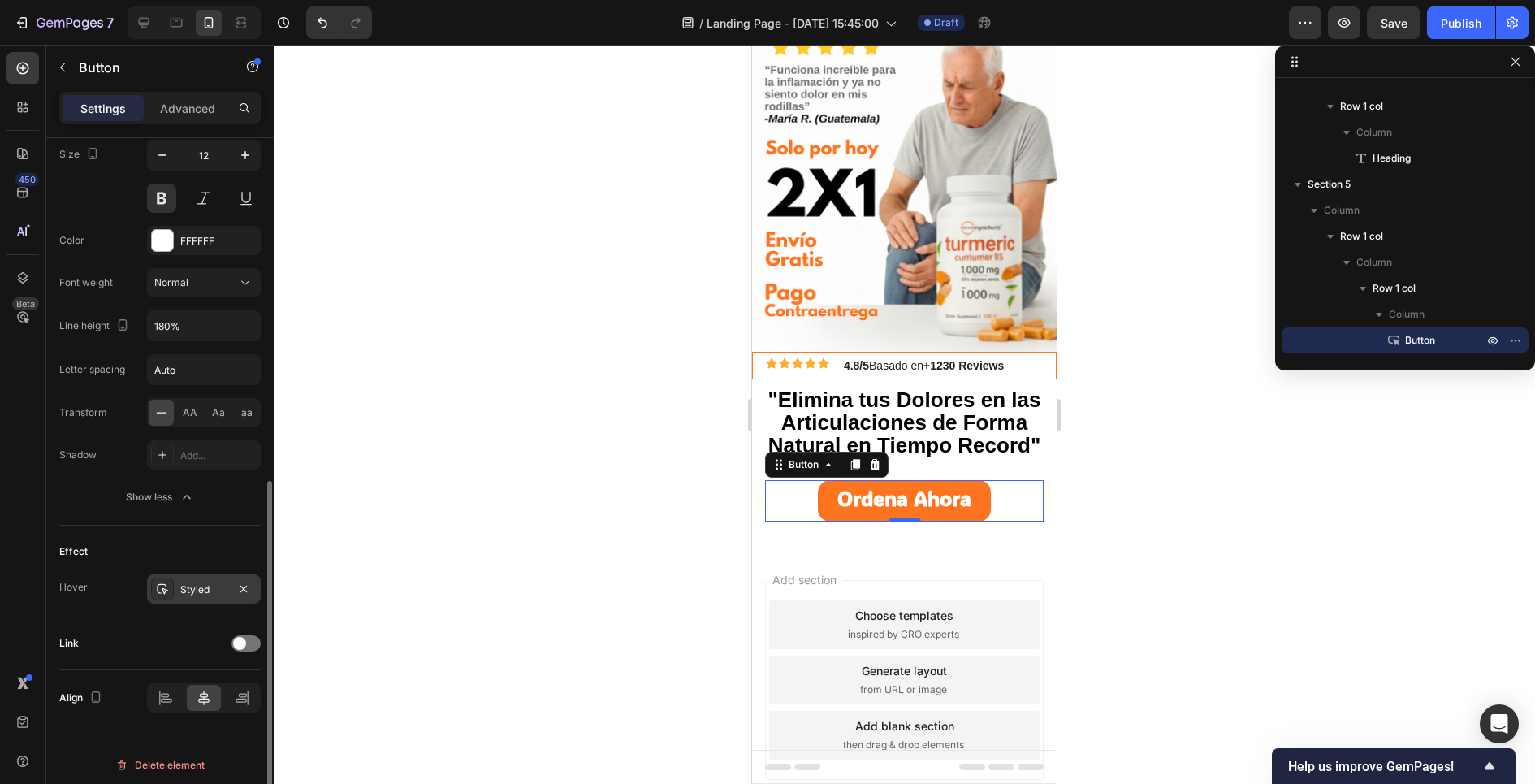
click at [190, 590] on div "Styled" at bounding box center [203, 588] width 114 height 29
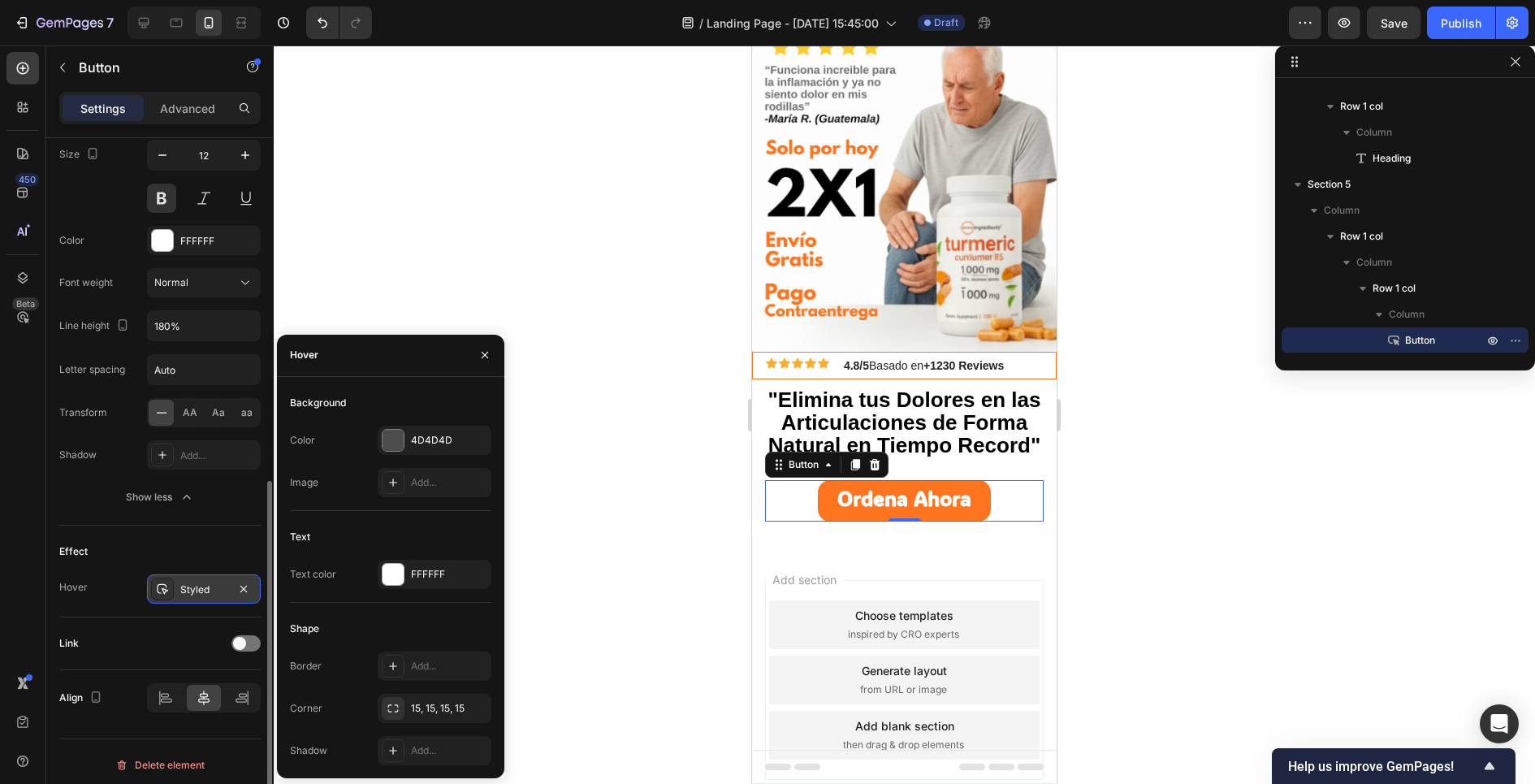
click at [165, 585] on icon at bounding box center [162, 588] width 12 height 11
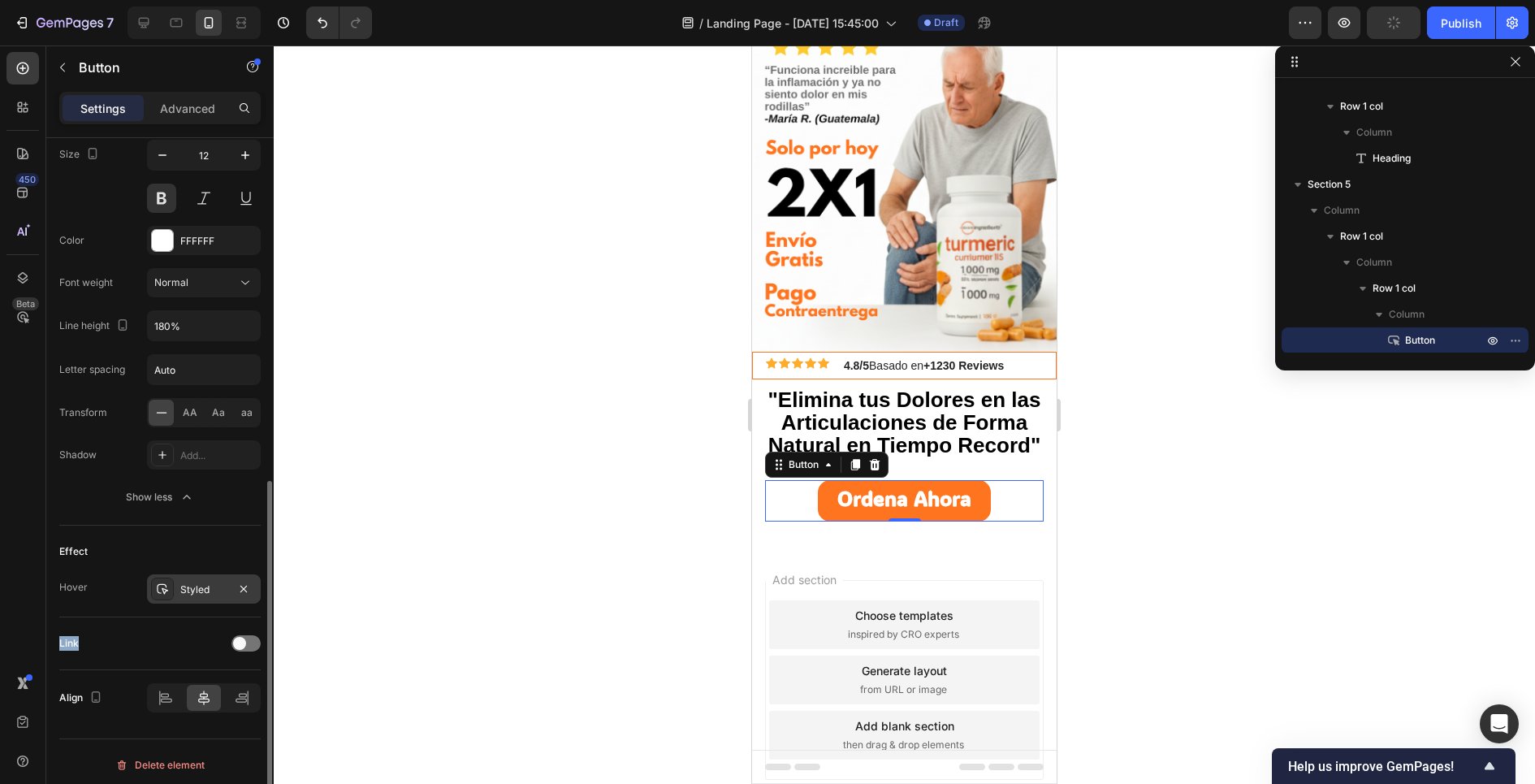
click at [165, 585] on icon at bounding box center [162, 588] width 12 height 11
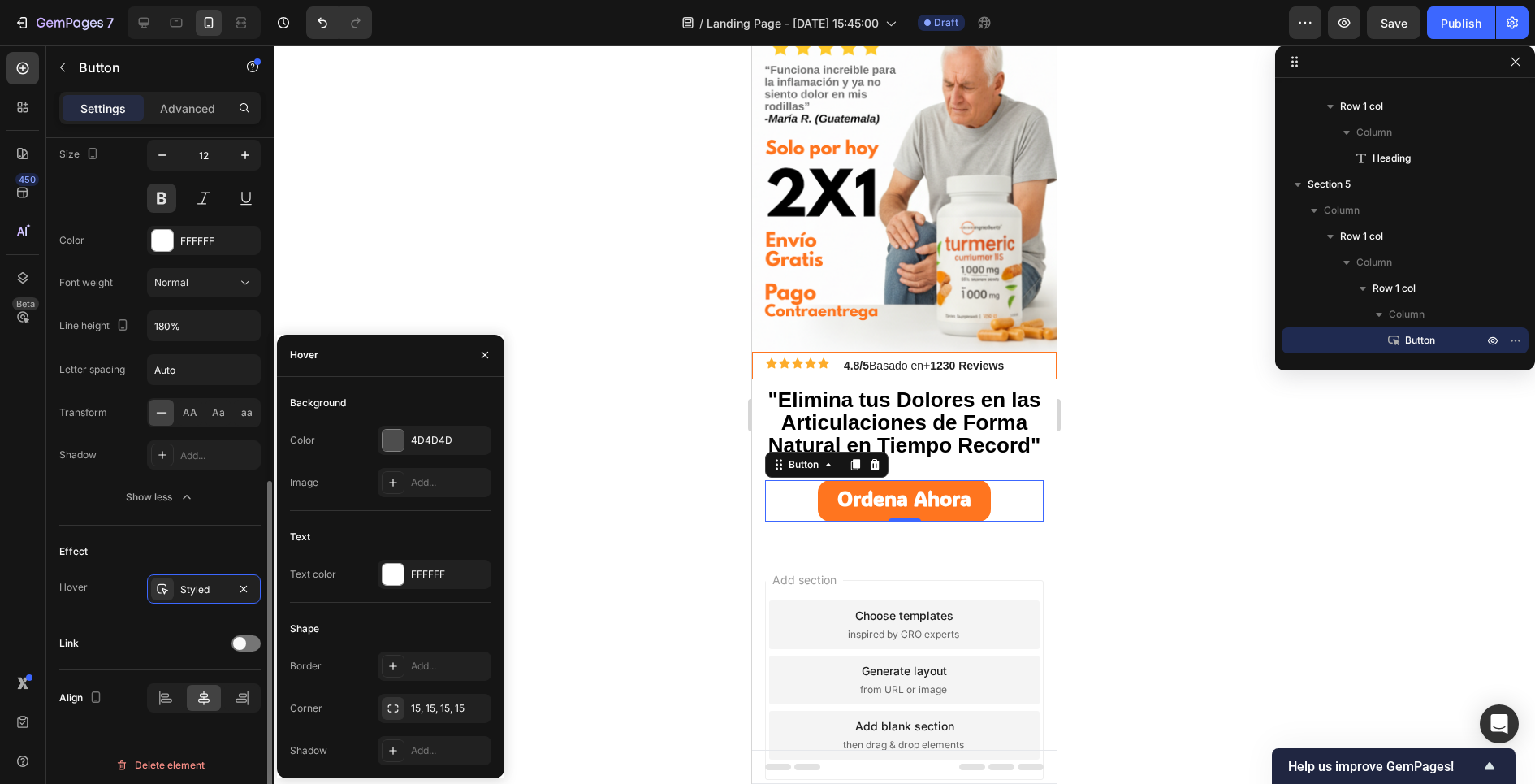
click at [189, 608] on div "Effect Hover Styled" at bounding box center [160, 571] width 201 height 91
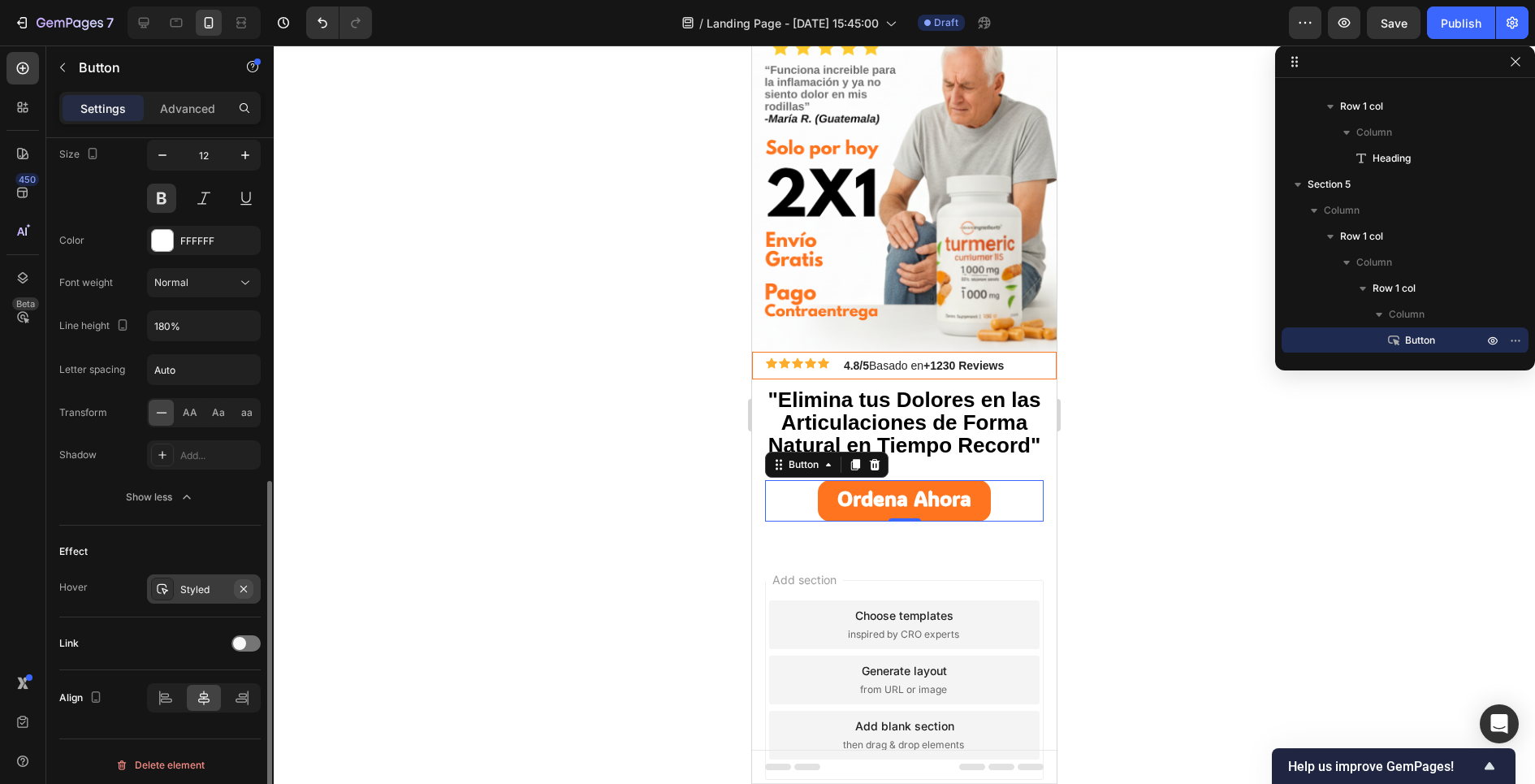
click at [246, 583] on icon "button" at bounding box center [243, 588] width 13 height 13
click at [173, 588] on div "Add..." at bounding box center [203, 588] width 114 height 29
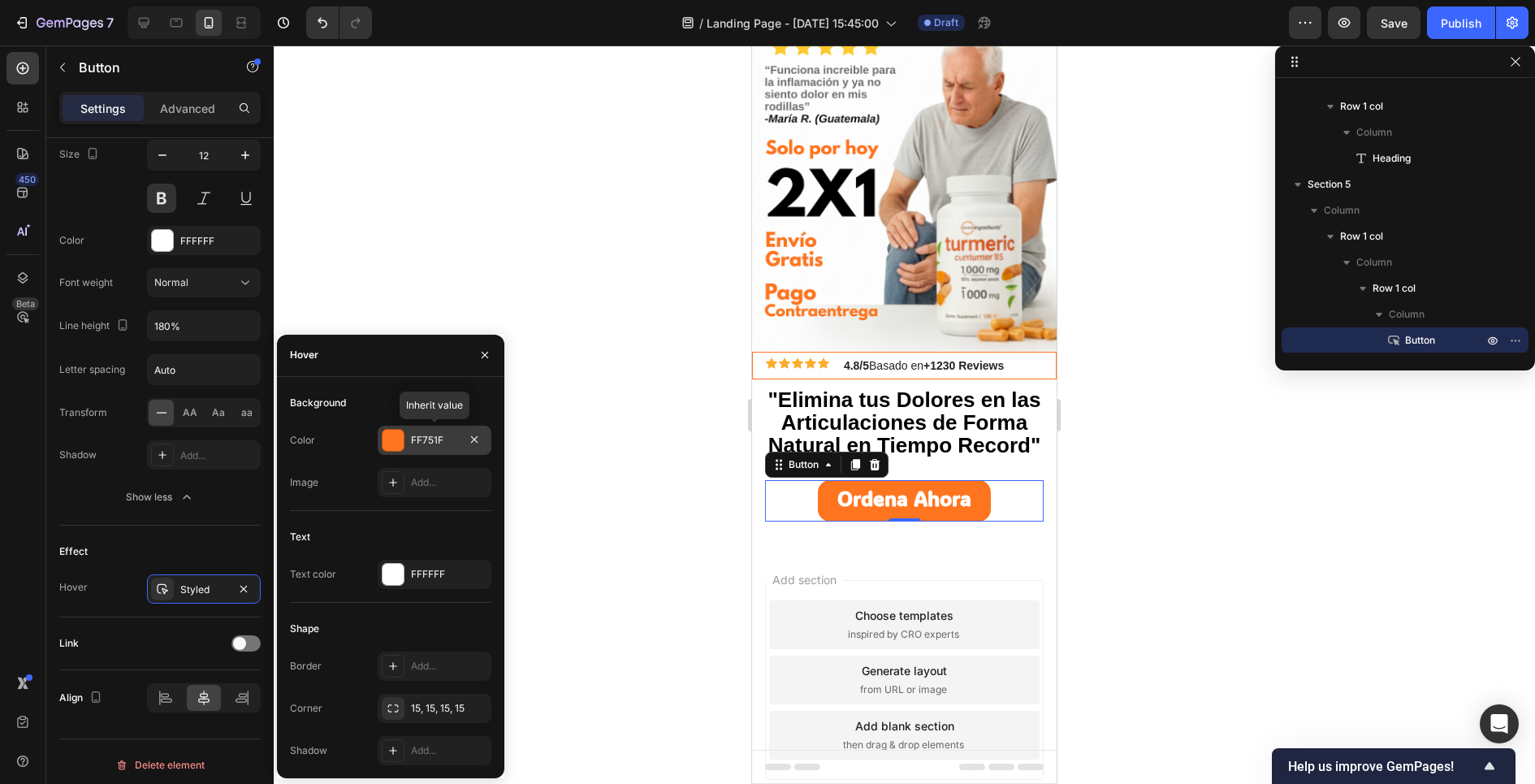
click at [397, 438] on div at bounding box center [393, 441] width 21 height 21
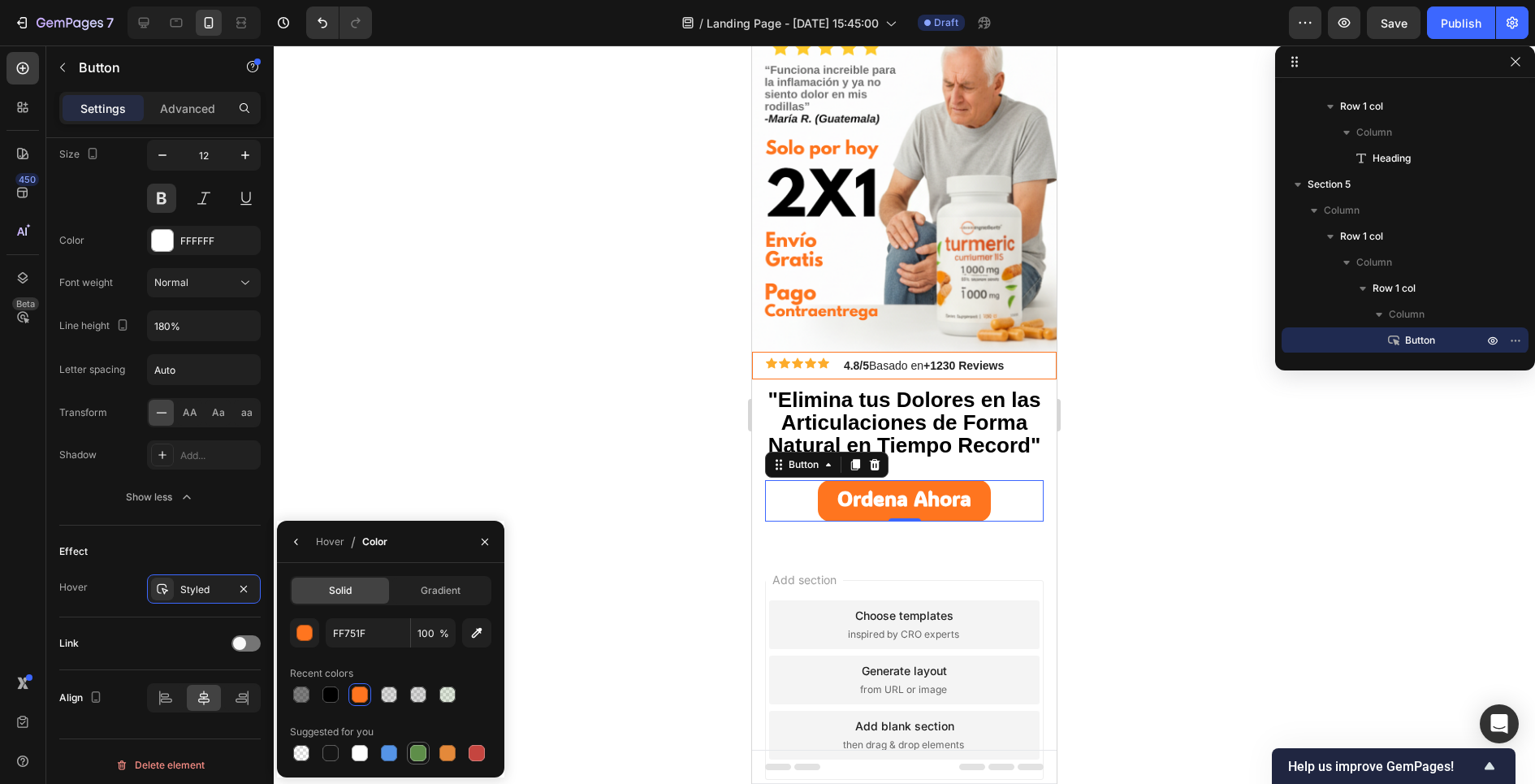
click at [417, 755] on div at bounding box center [418, 753] width 17 height 17
type input "5E8E49"
click at [159, 554] on div "Effect" at bounding box center [160, 551] width 201 height 26
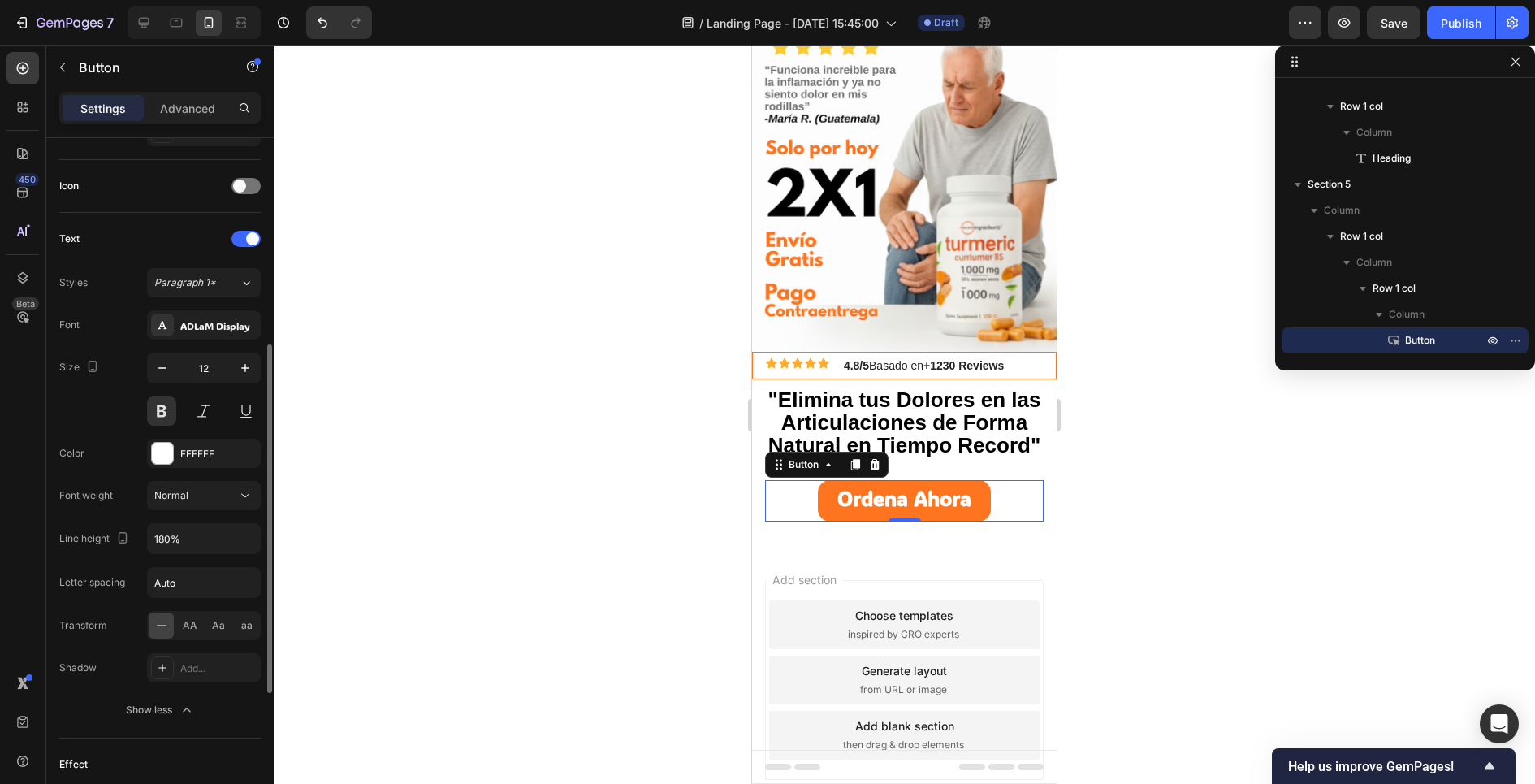
scroll to position [483, 0]
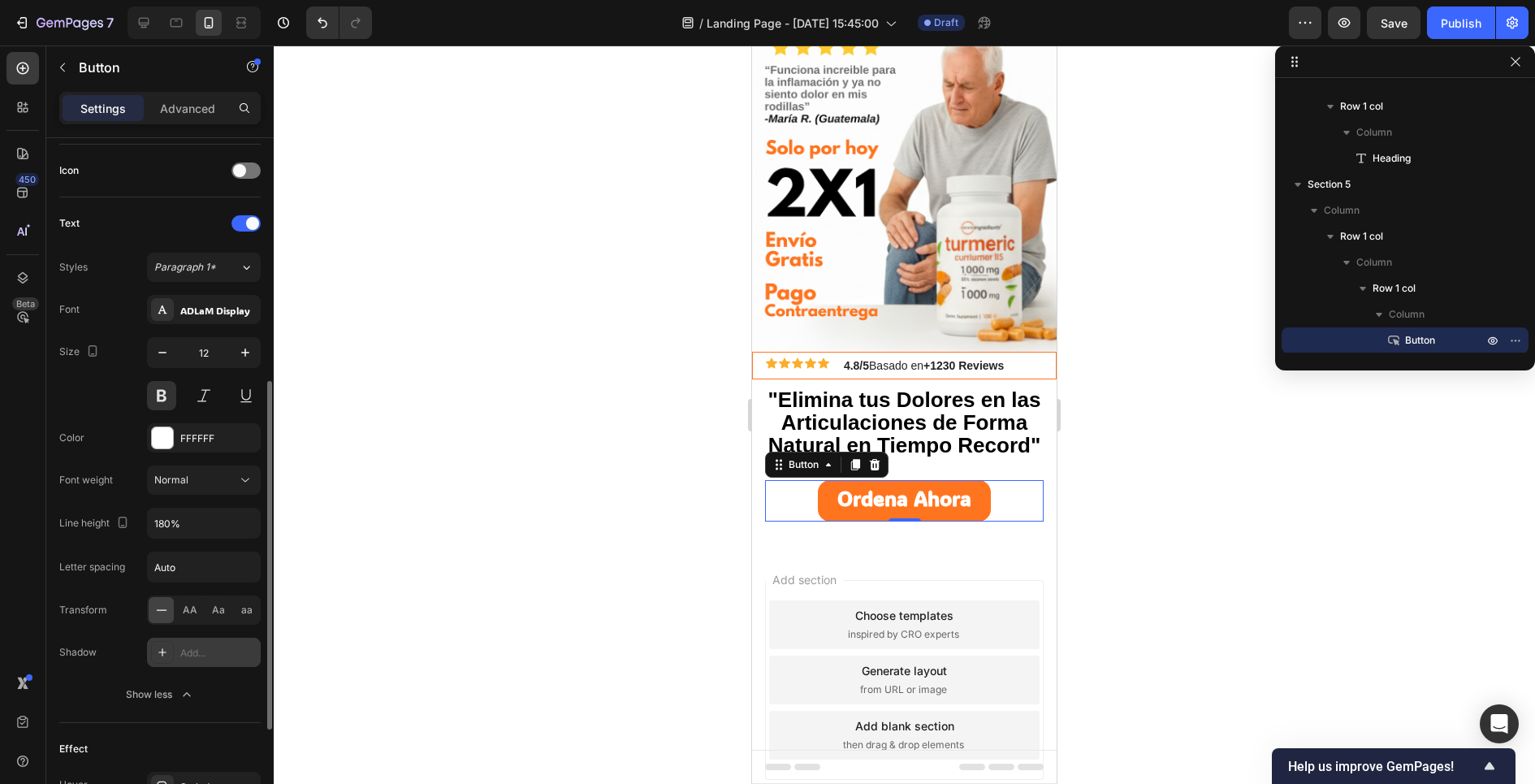
click at [157, 659] on div "Add..." at bounding box center [203, 652] width 114 height 29
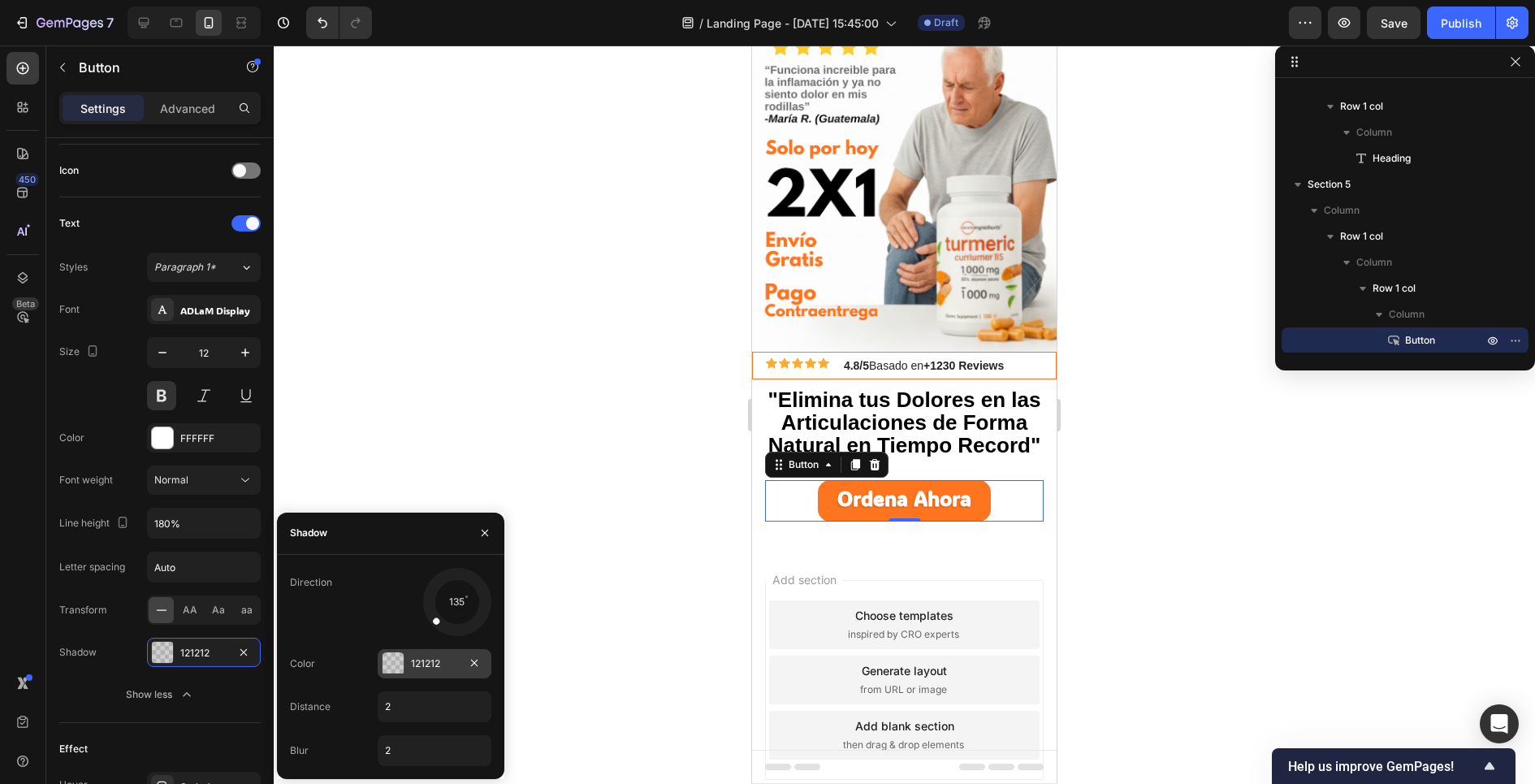
click at [389, 660] on div at bounding box center [393, 663] width 21 height 21
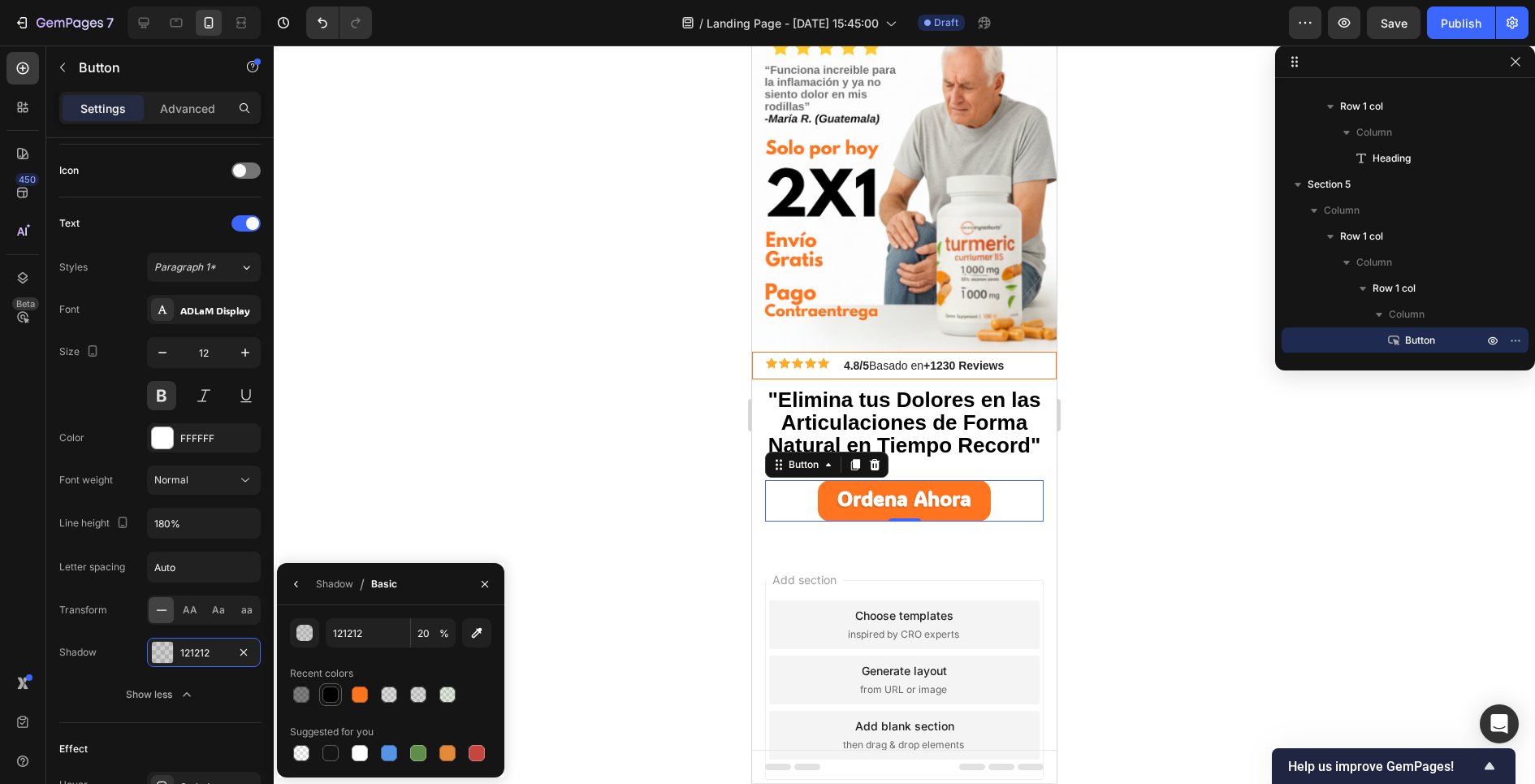
click at [324, 695] on div at bounding box center [330, 694] width 17 height 17
type input "000000"
type input "100"
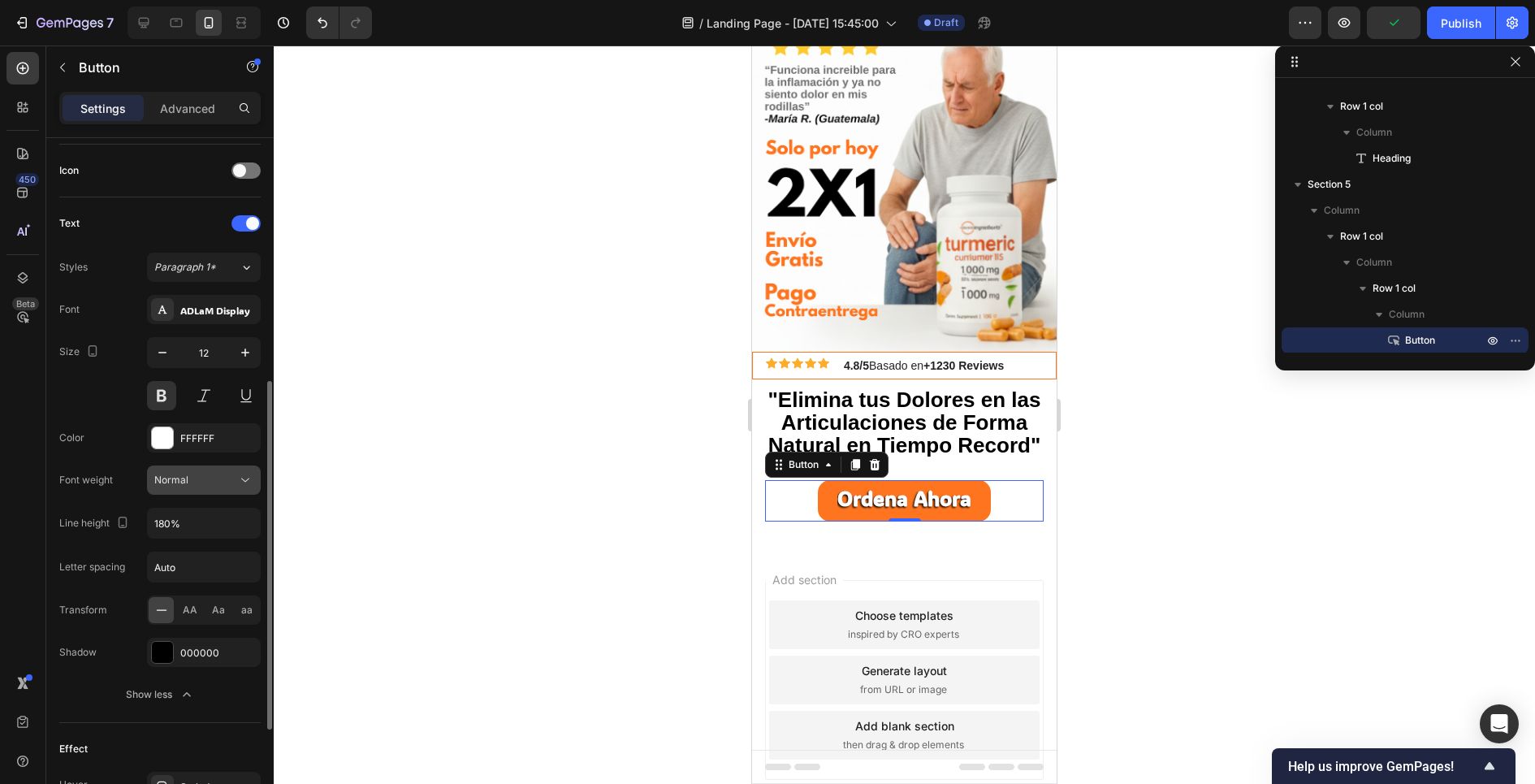
click at [174, 474] on span "Normal" at bounding box center [171, 480] width 34 height 13
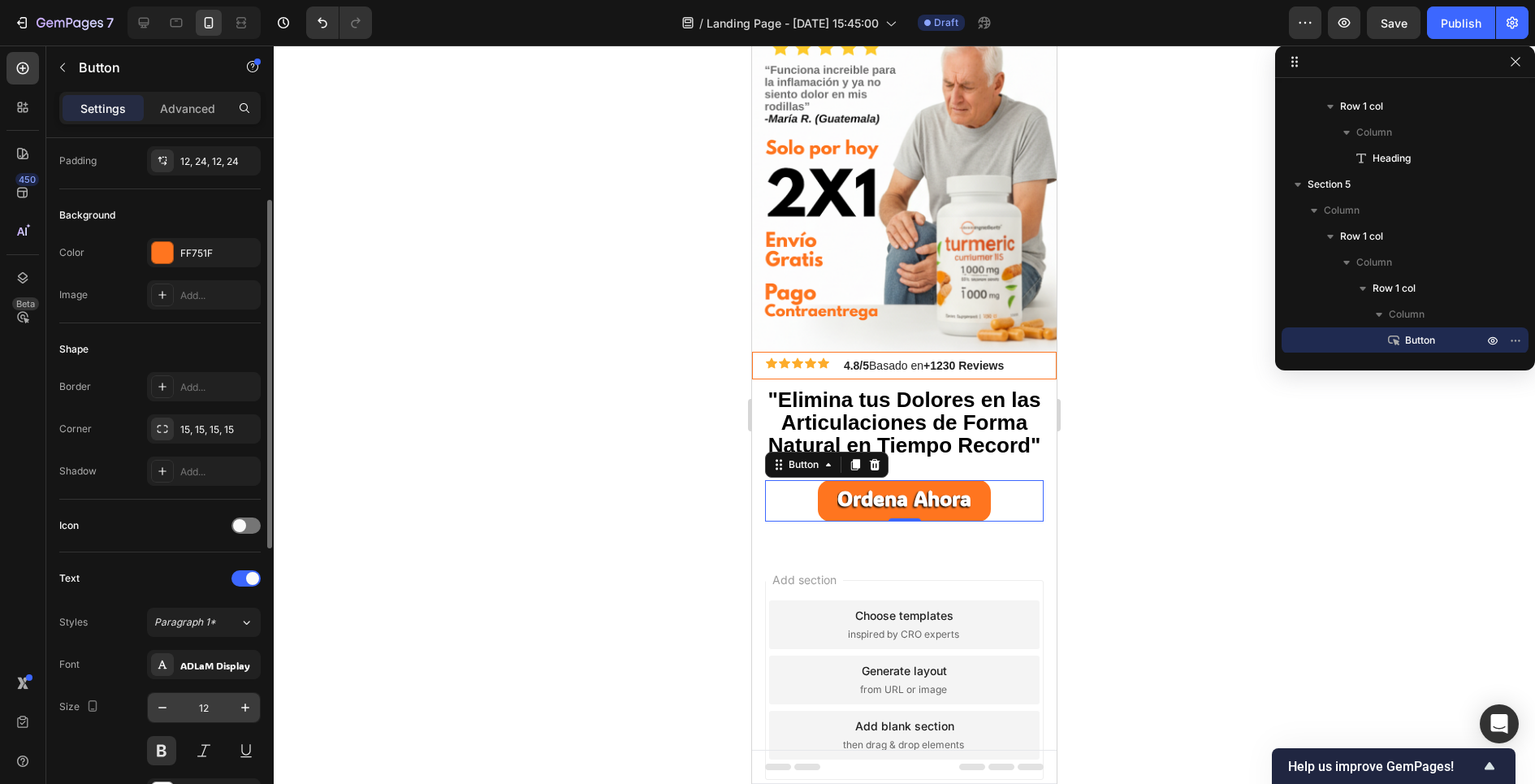
scroll to position [122, 0]
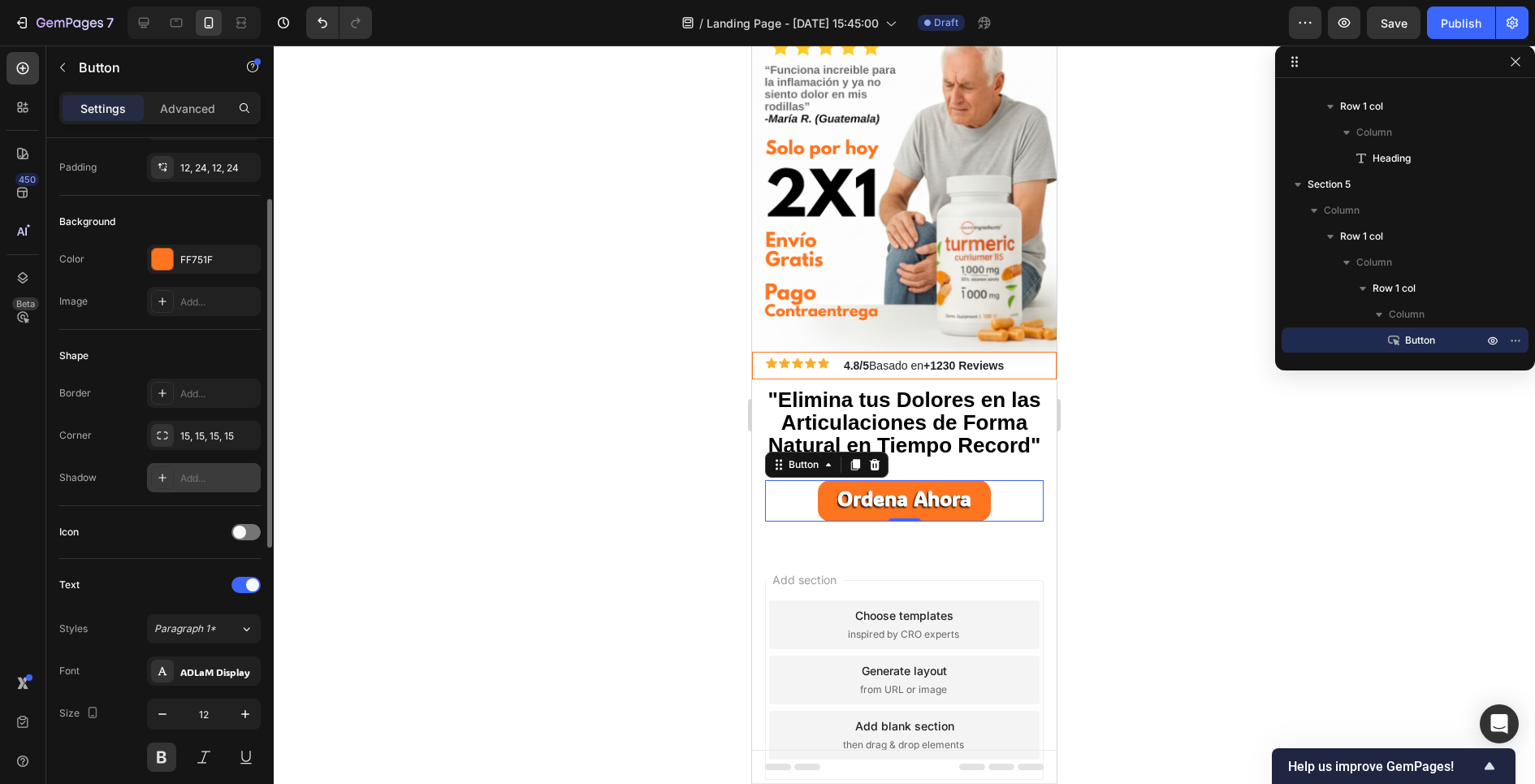
click at [159, 475] on icon at bounding box center [161, 477] width 13 height 13
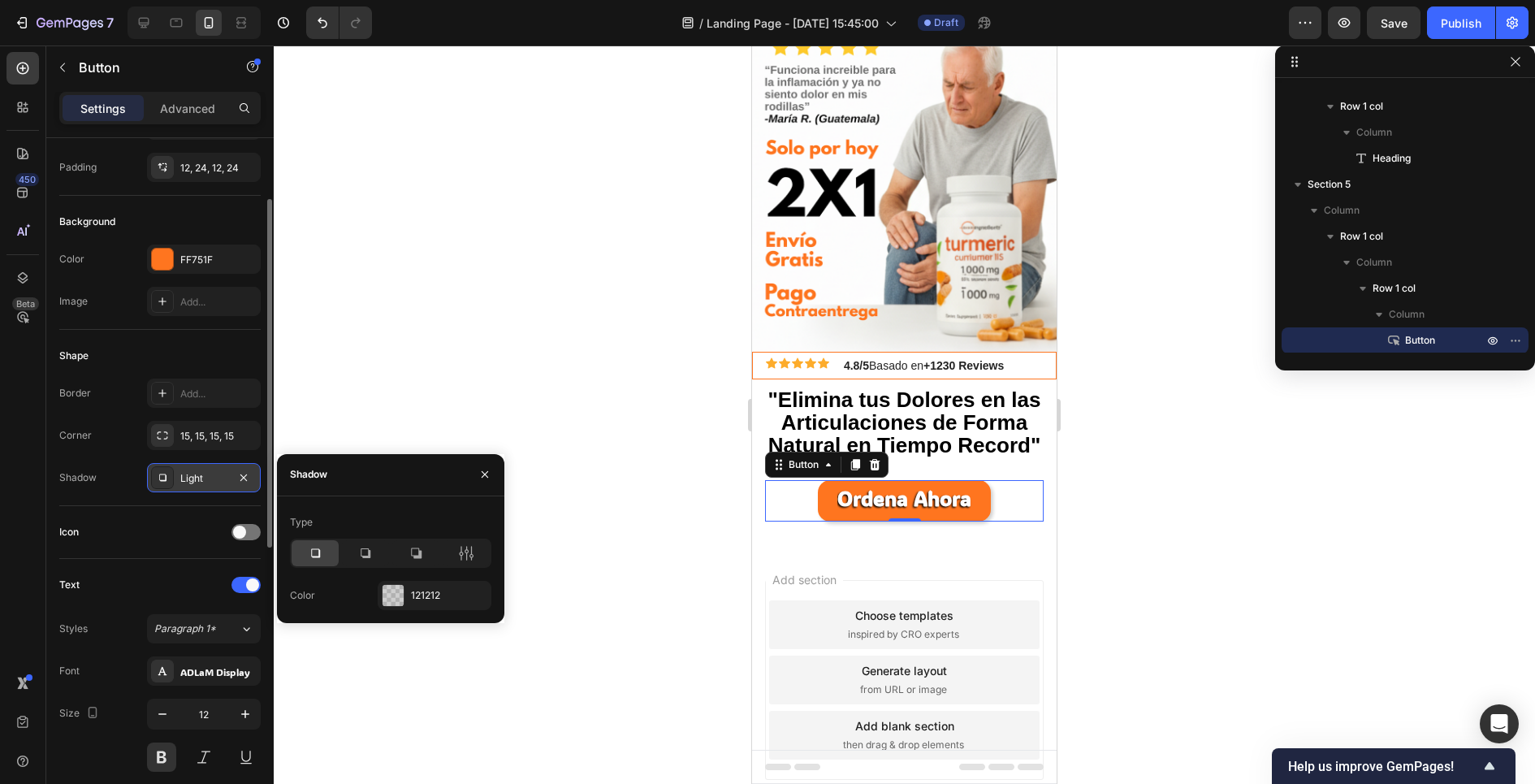
click at [122, 492] on div "Shape Border Add... Corner 15, 15, 15, 15 Shadow Light" at bounding box center [160, 417] width 201 height 176
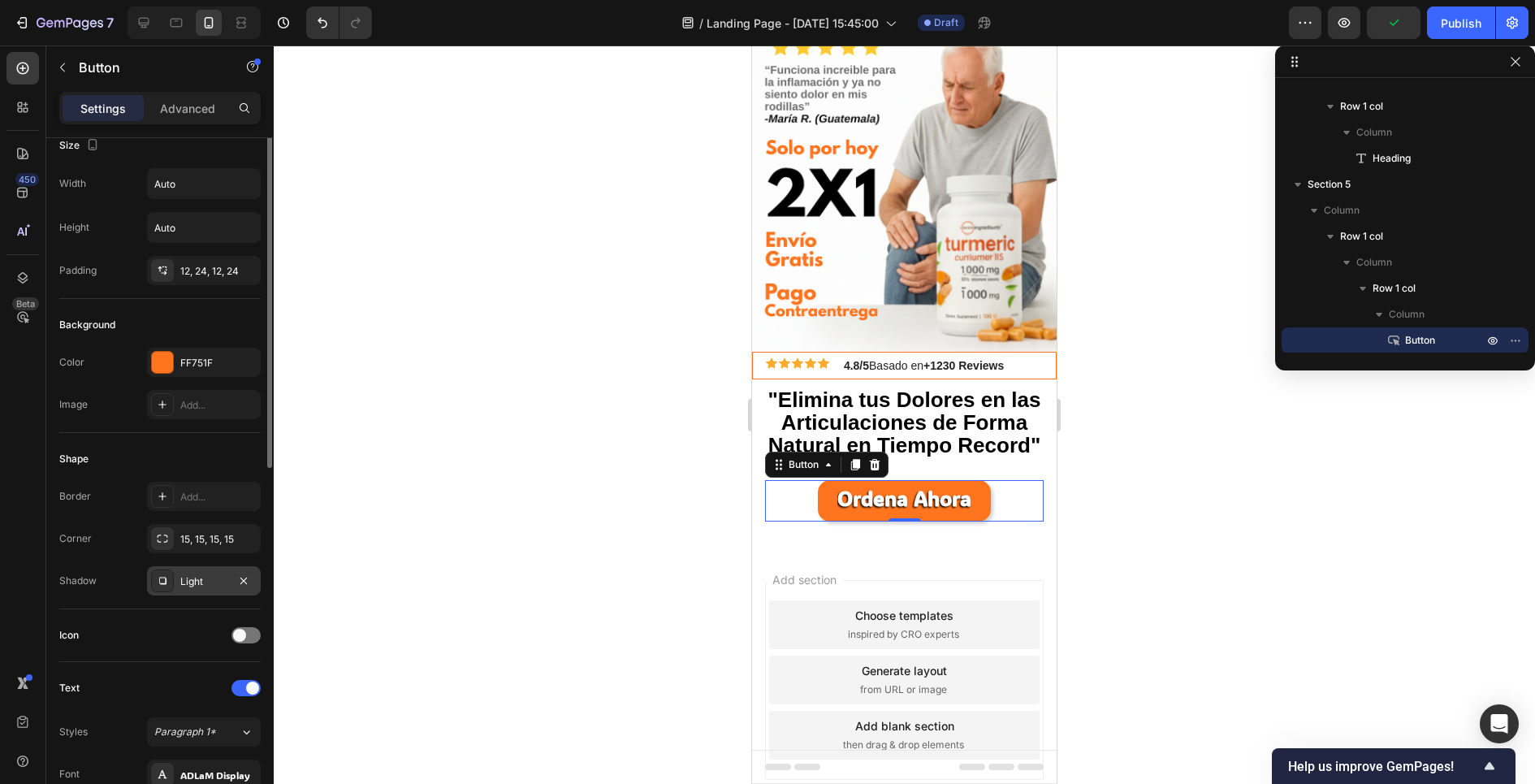
scroll to position [0, 0]
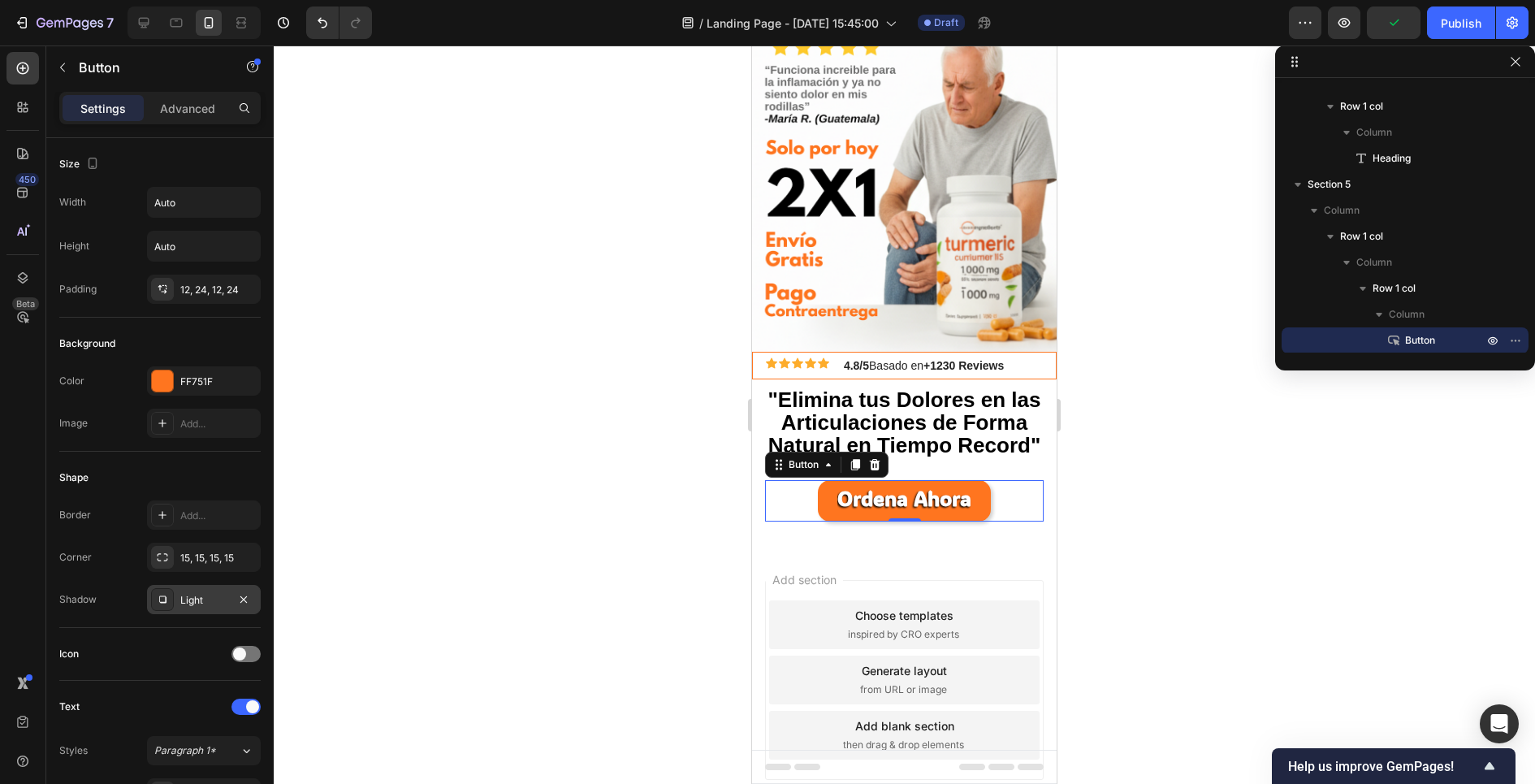
click at [450, 456] on div at bounding box center [904, 414] width 1261 height 738
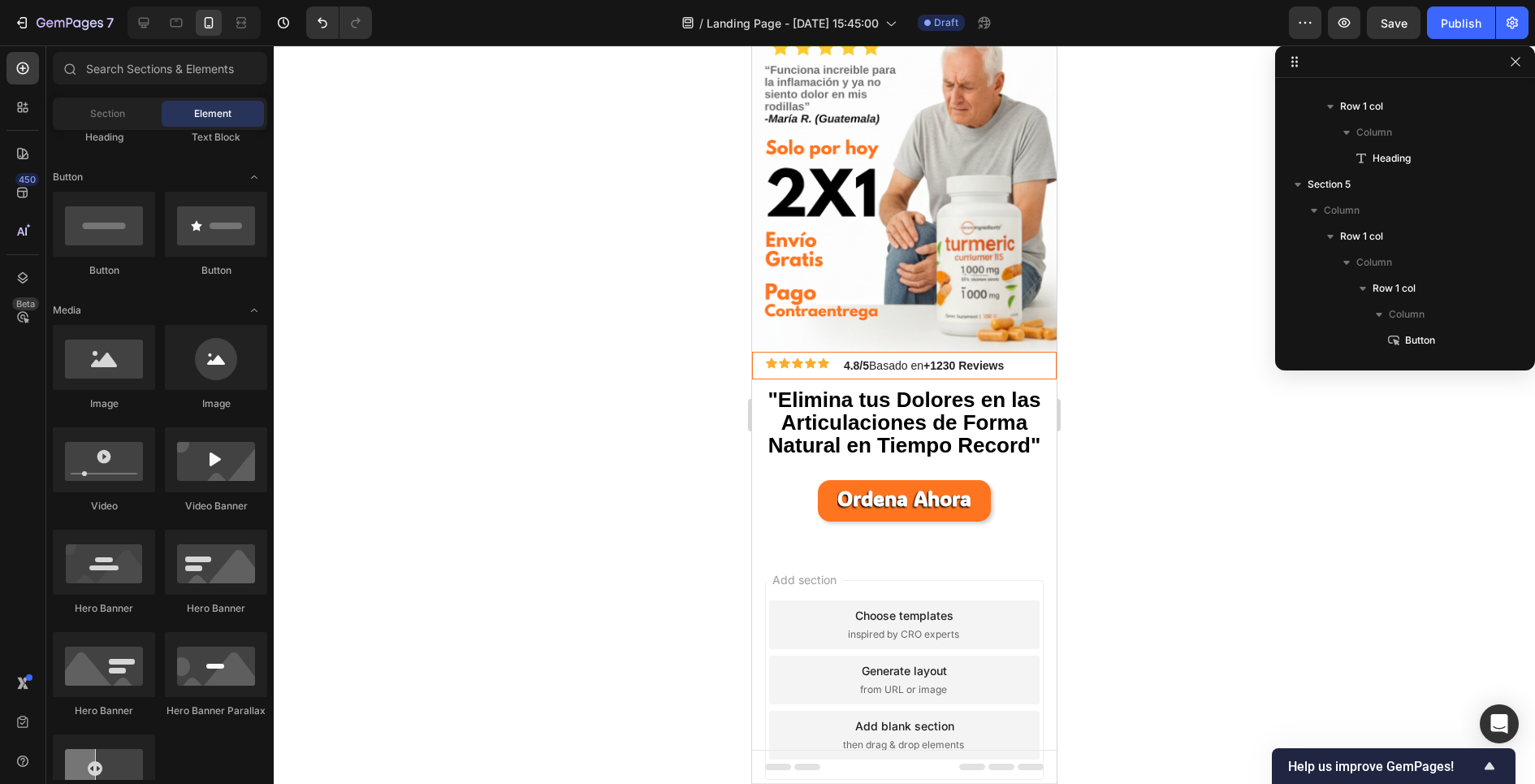
click at [450, 456] on div at bounding box center [904, 414] width 1261 height 738
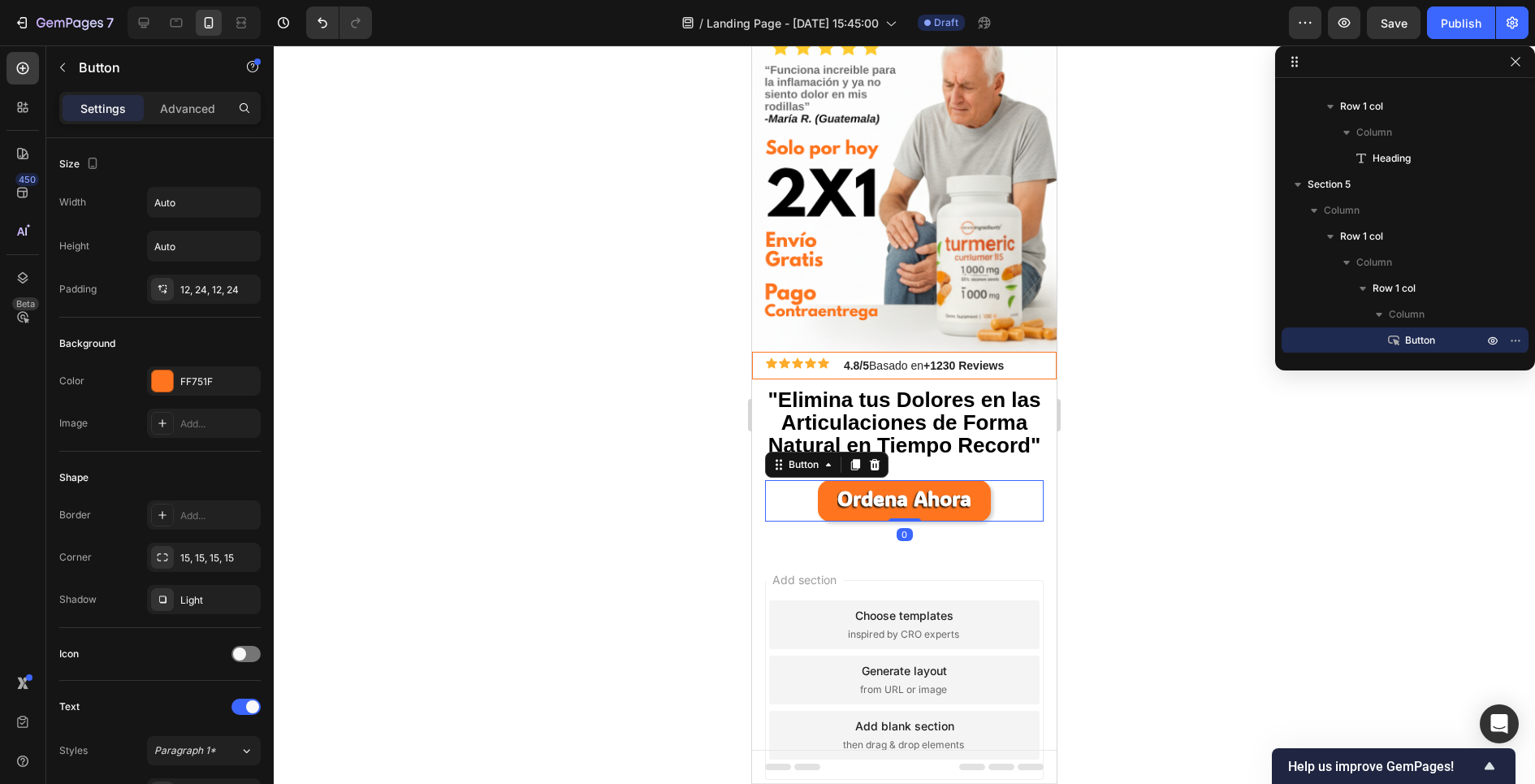
click at [796, 480] on div "Ordena Ahora Button 0" at bounding box center [904, 500] width 278 height 42
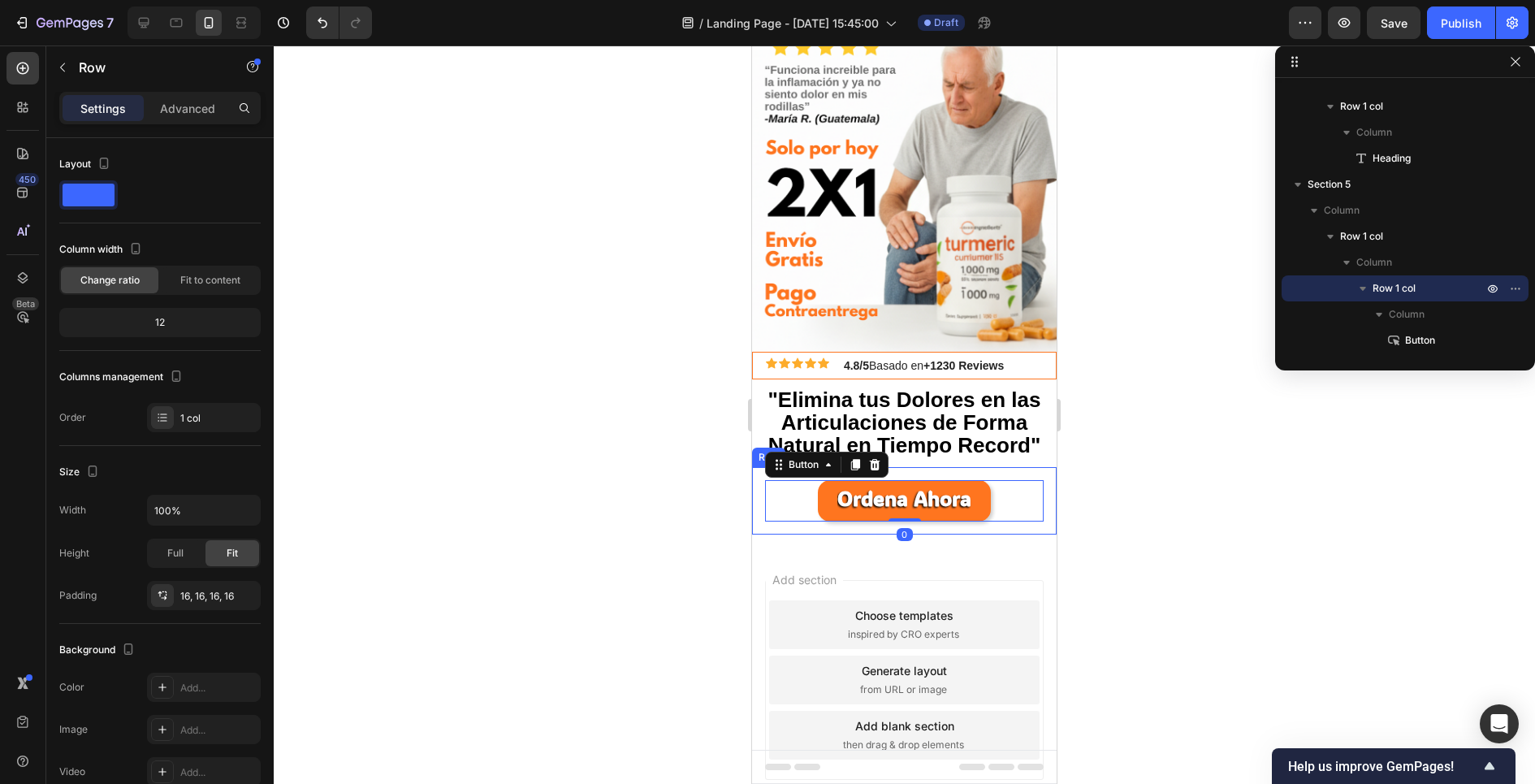
click at [760, 508] on div "Ordena Ahora Button 0 Row" at bounding box center [904, 500] width 304 height 67
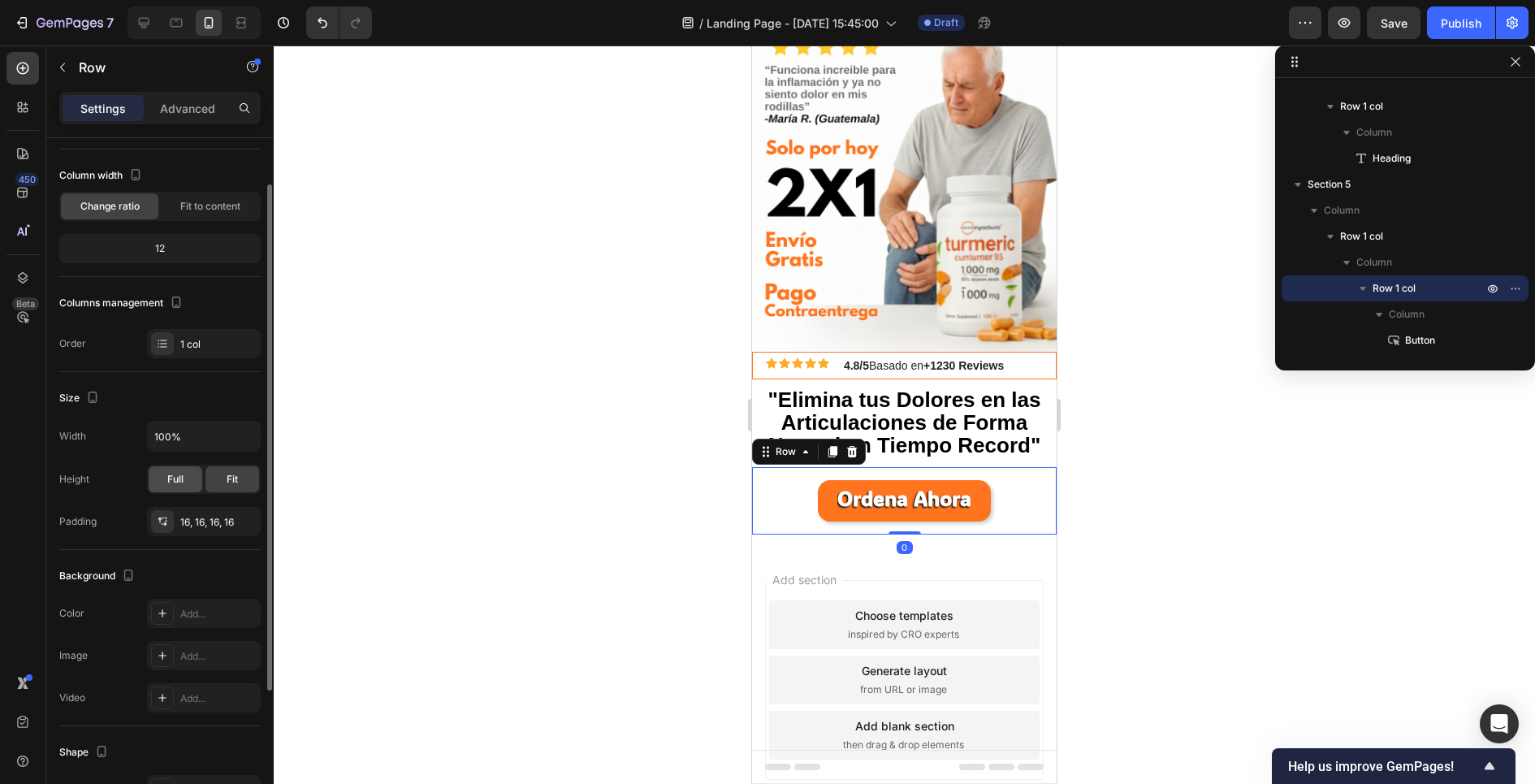
scroll to position [97, 0]
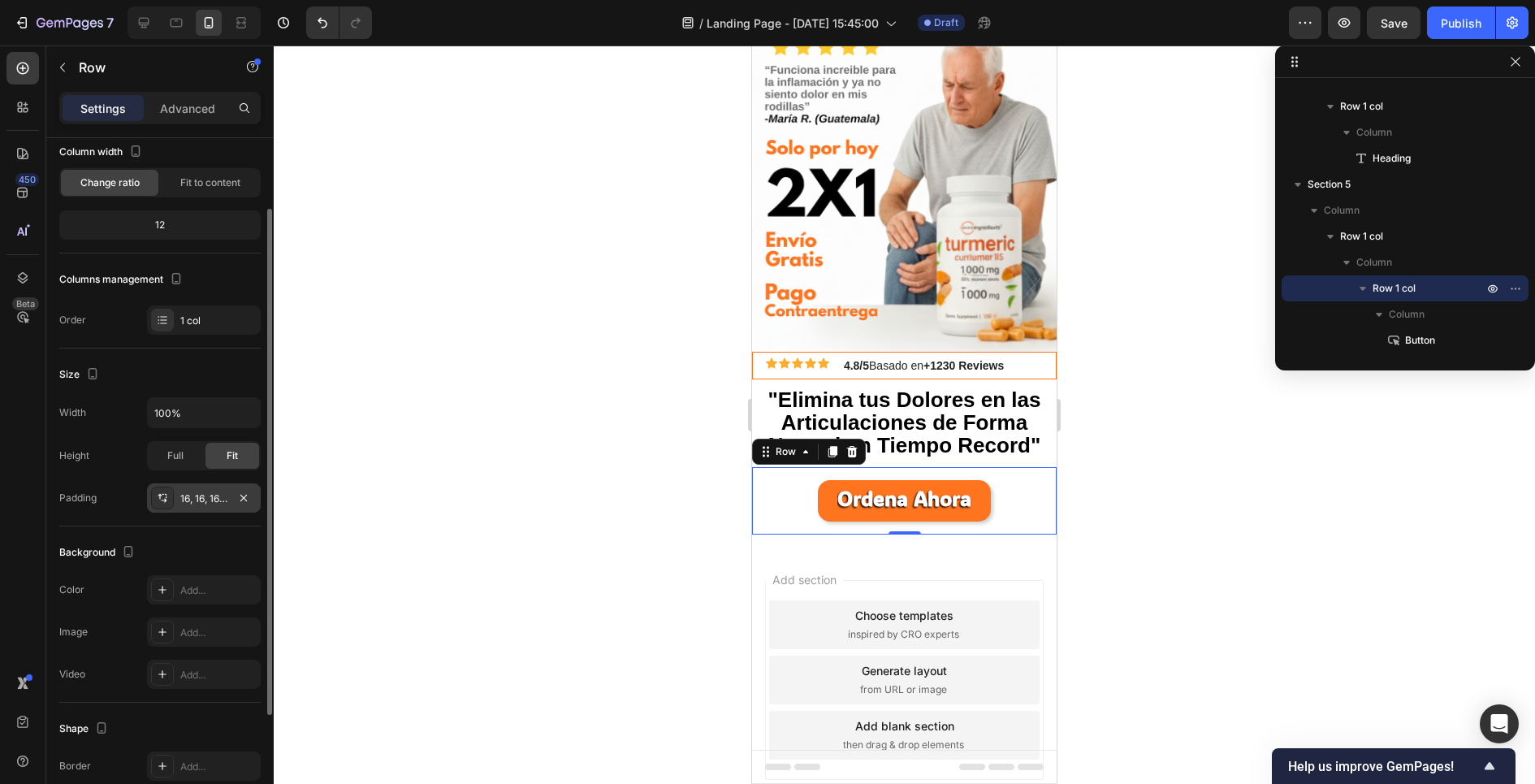
click at [165, 487] on div at bounding box center [161, 497] width 22 height 22
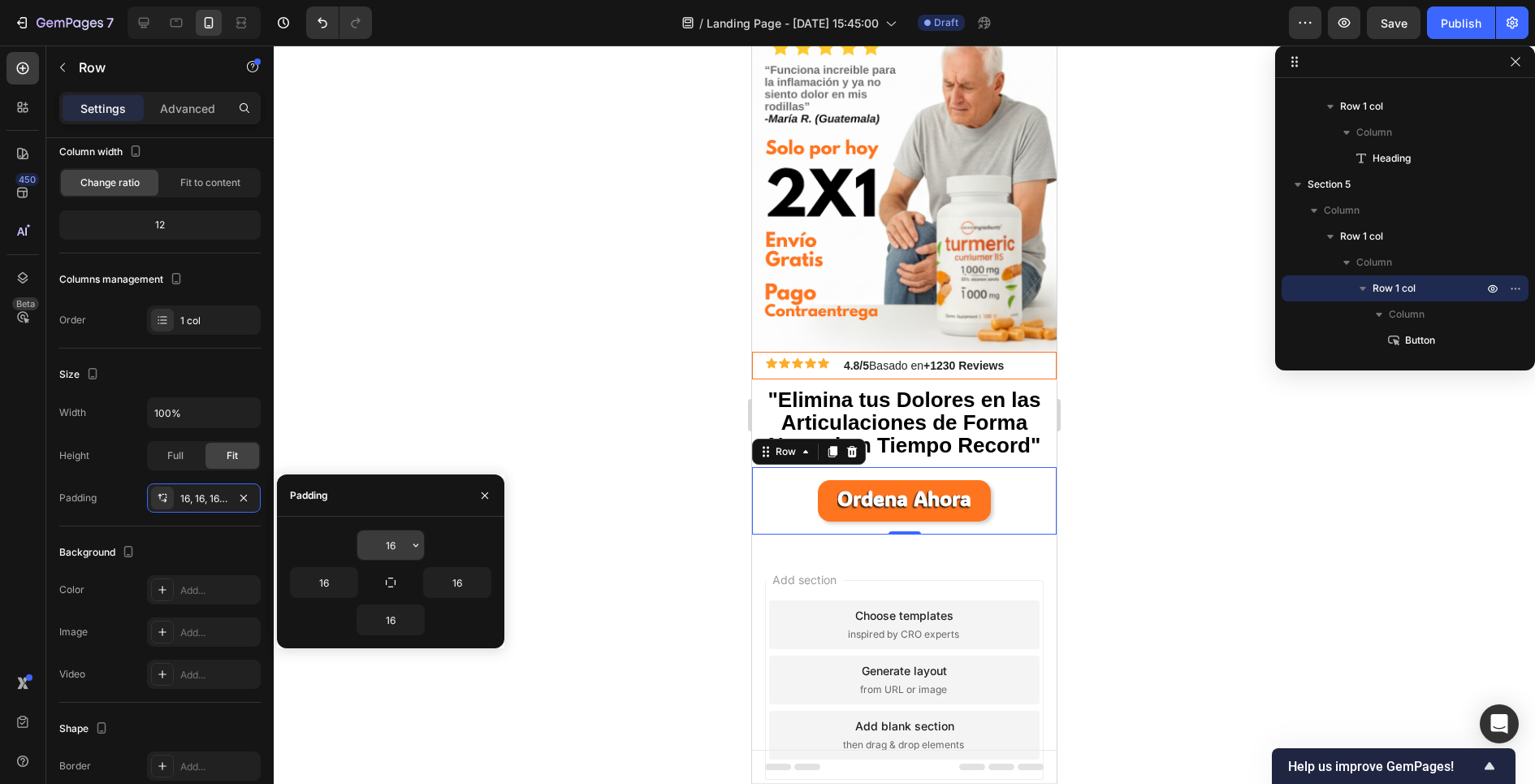
click at [405, 548] on input "16" at bounding box center [390, 545] width 66 height 29
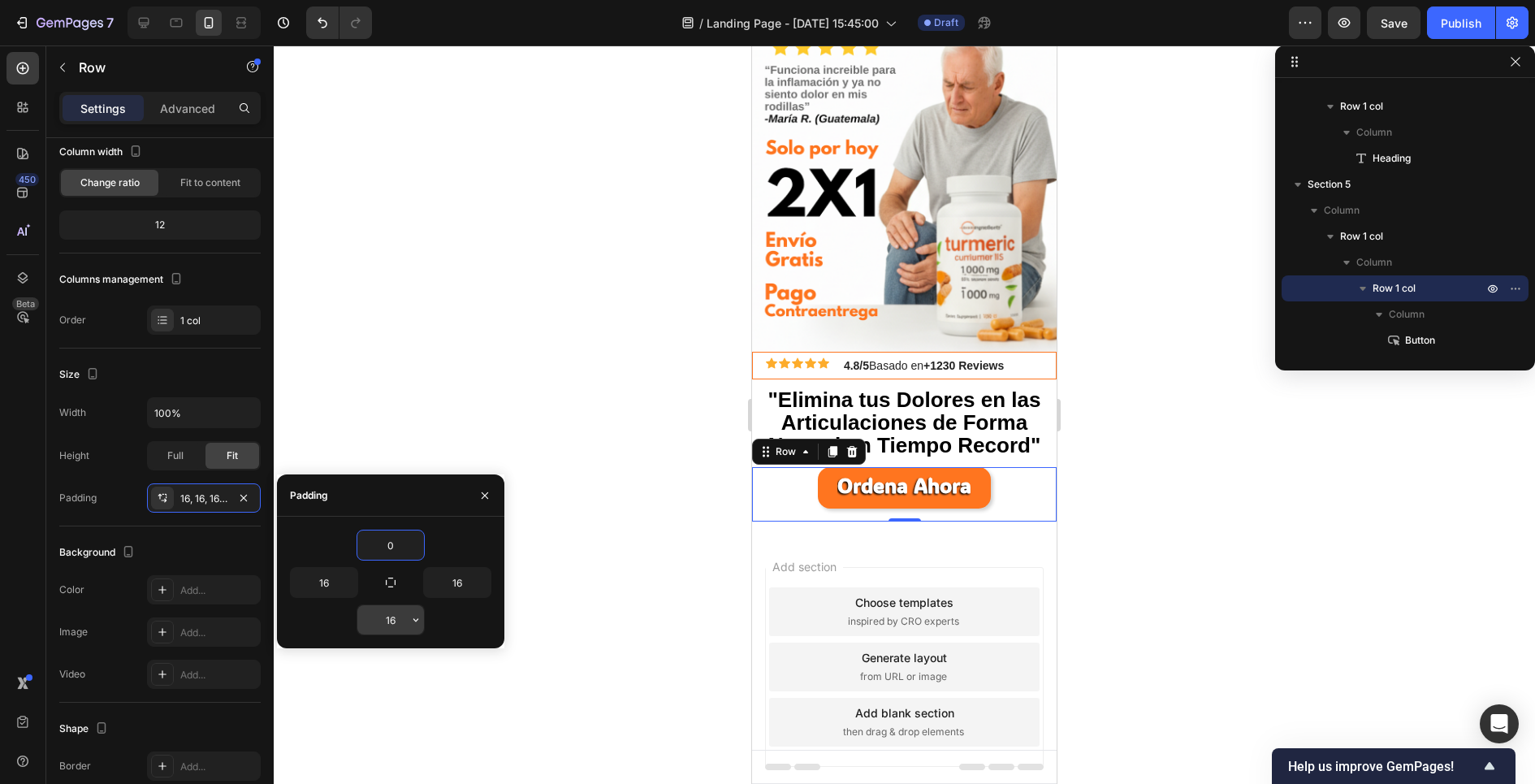
type input "0"
click at [388, 618] on input "16" at bounding box center [390, 620] width 66 height 29
click at [389, 617] on input "06" at bounding box center [390, 620] width 66 height 29
type input "0"
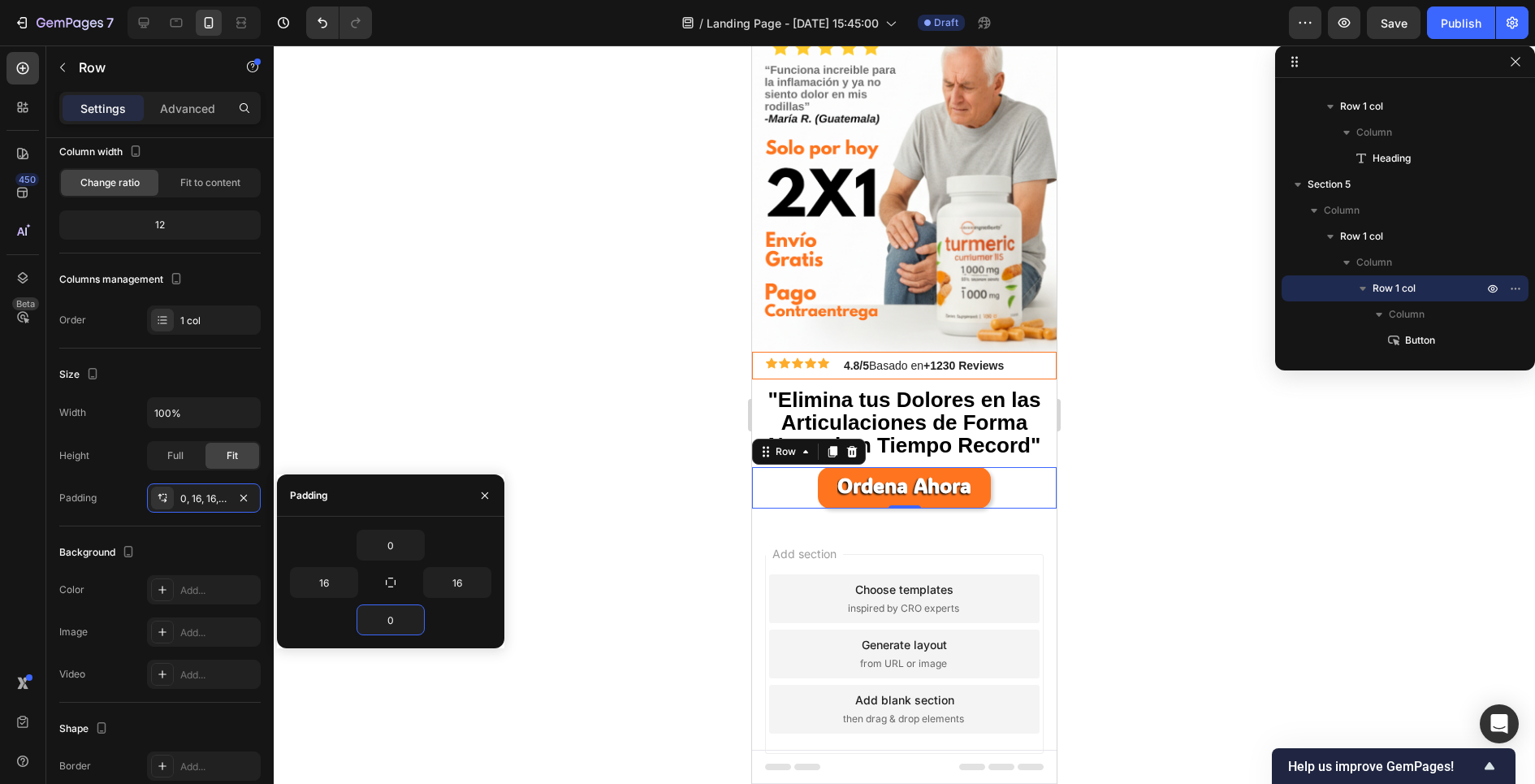
click at [478, 425] on div at bounding box center [904, 414] width 1261 height 738
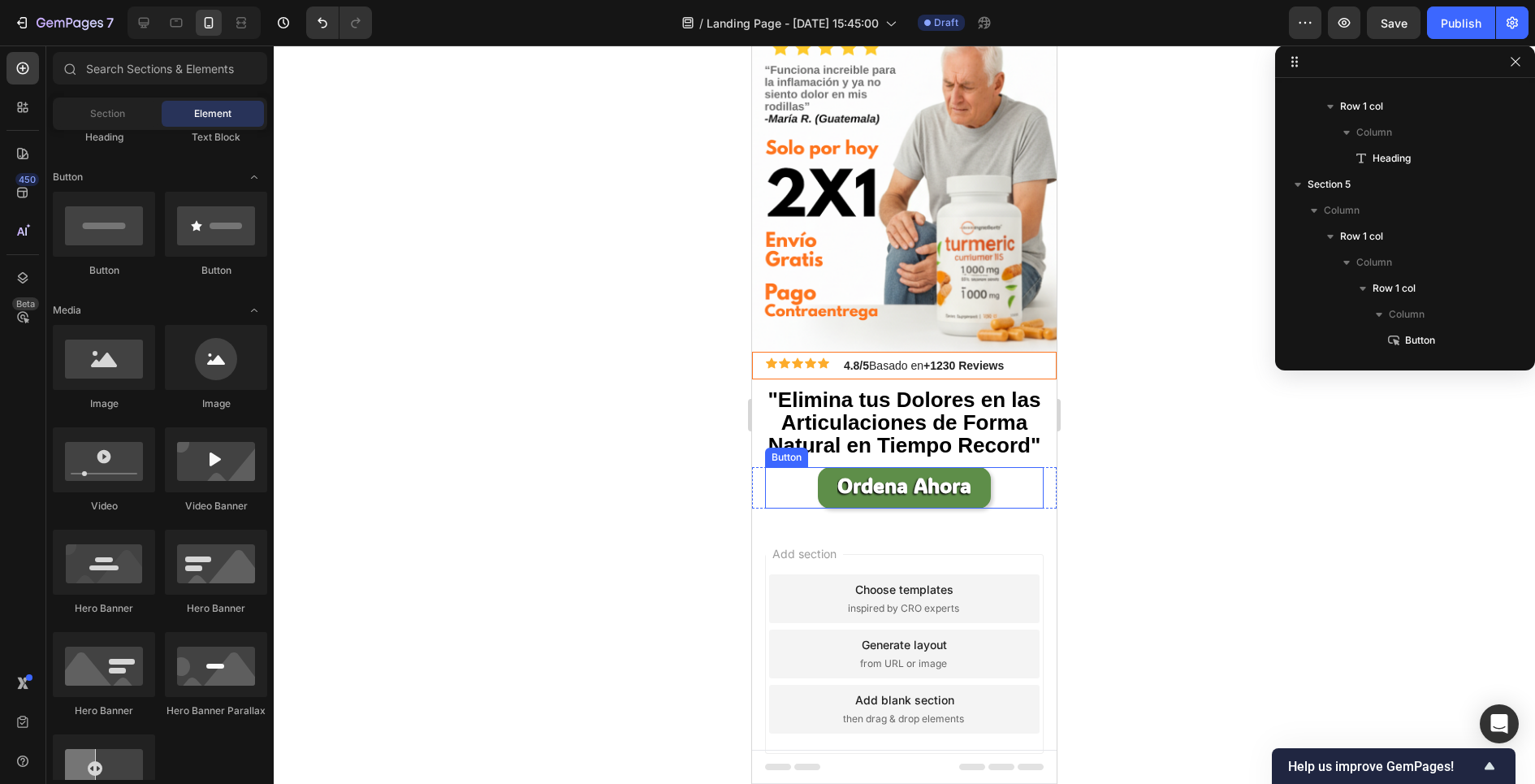
click at [820, 489] on button "Ordena Ahora" at bounding box center [905, 487] width 173 height 42
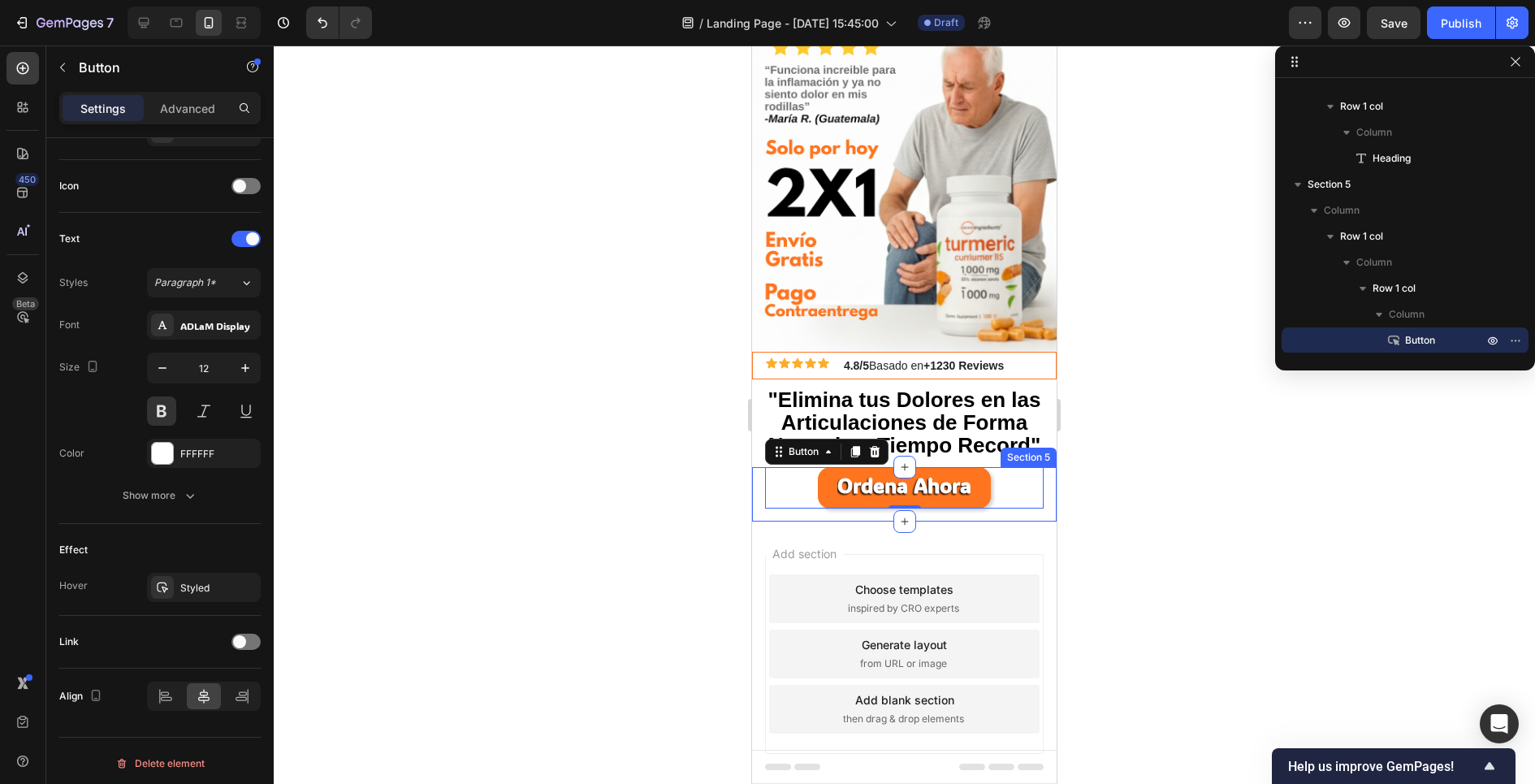
scroll to position [0, 0]
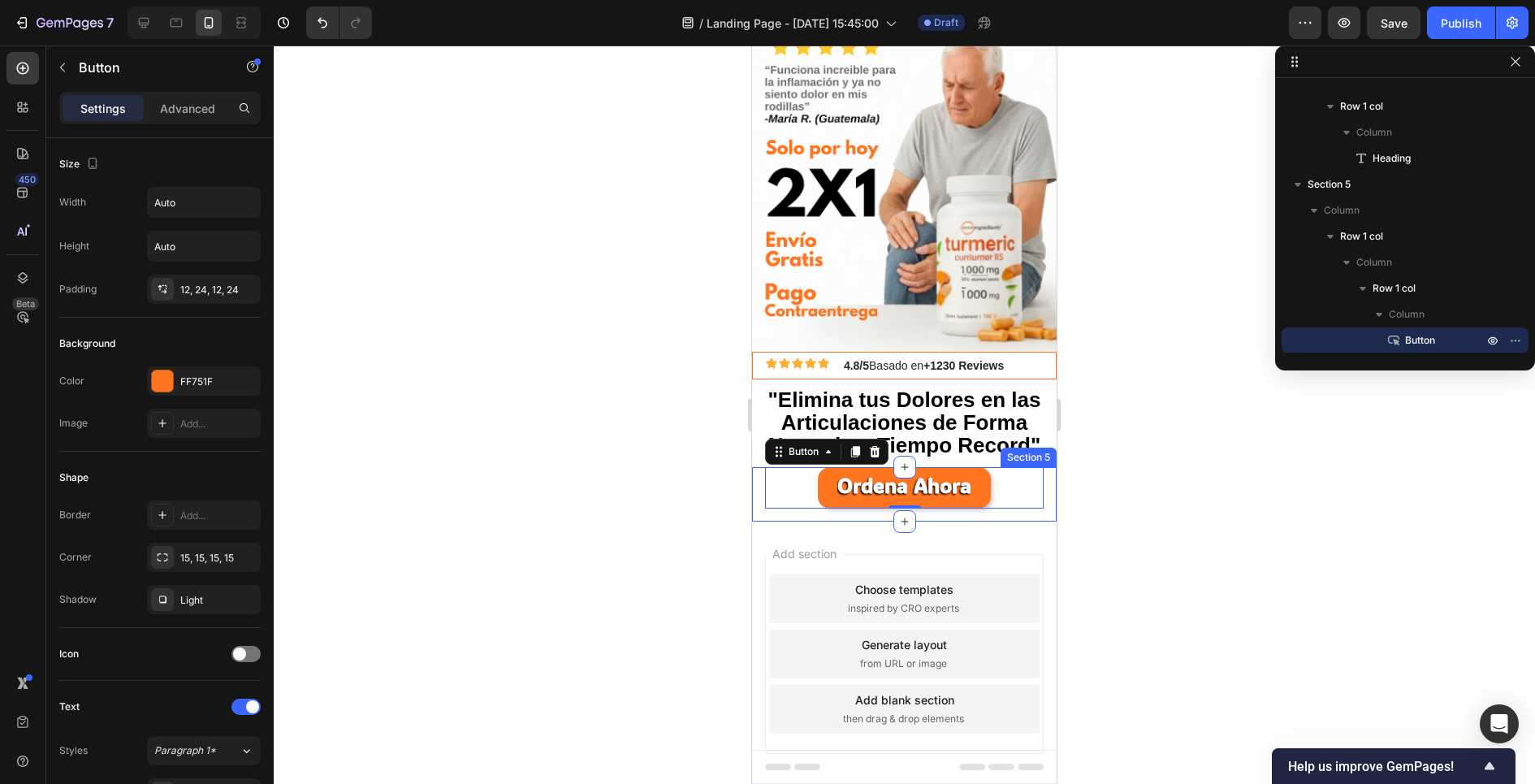
click at [846, 514] on div "Ordena Ahora Button 0 Row Row" at bounding box center [904, 494] width 304 height 54
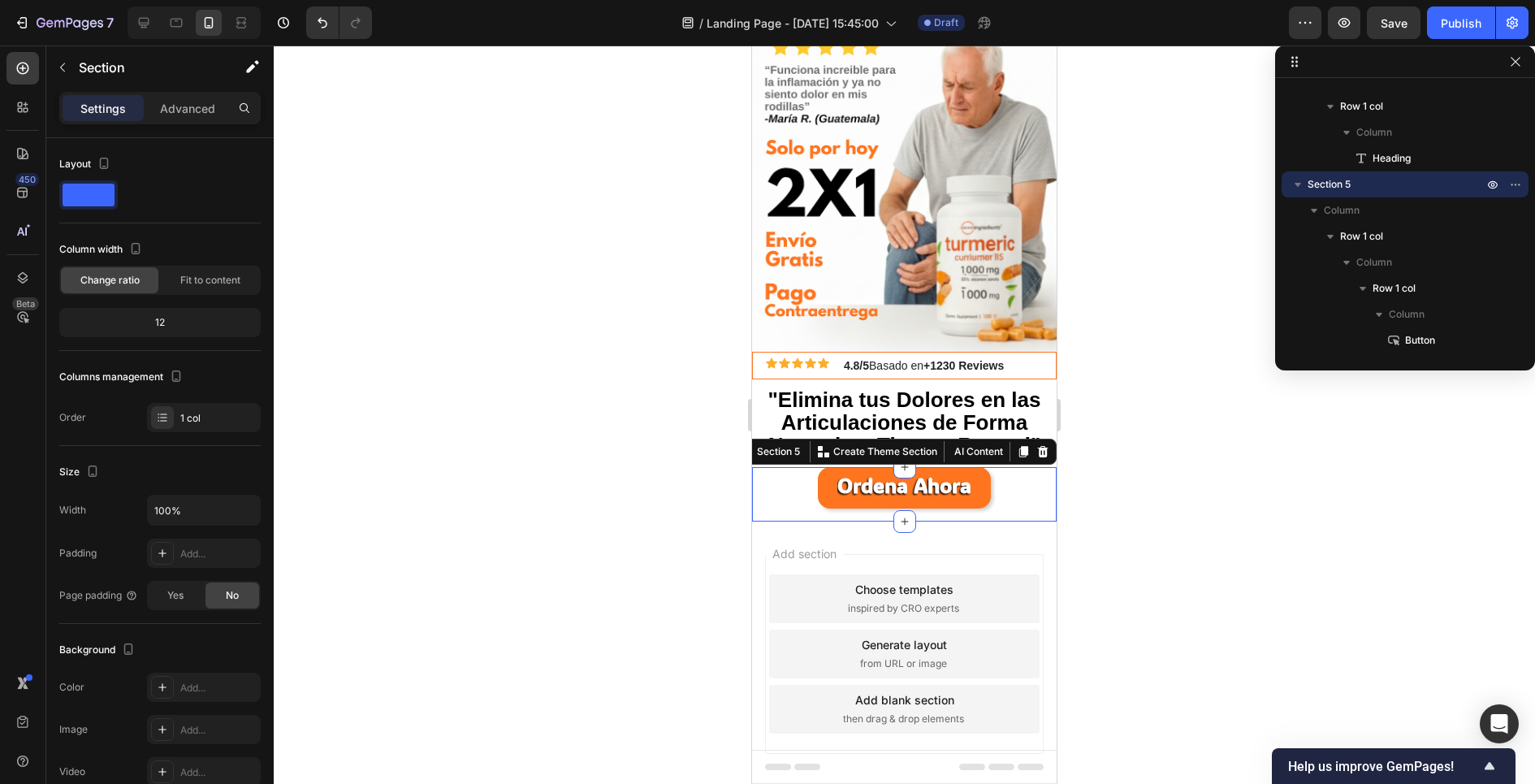
click at [700, 543] on div at bounding box center [904, 414] width 1261 height 738
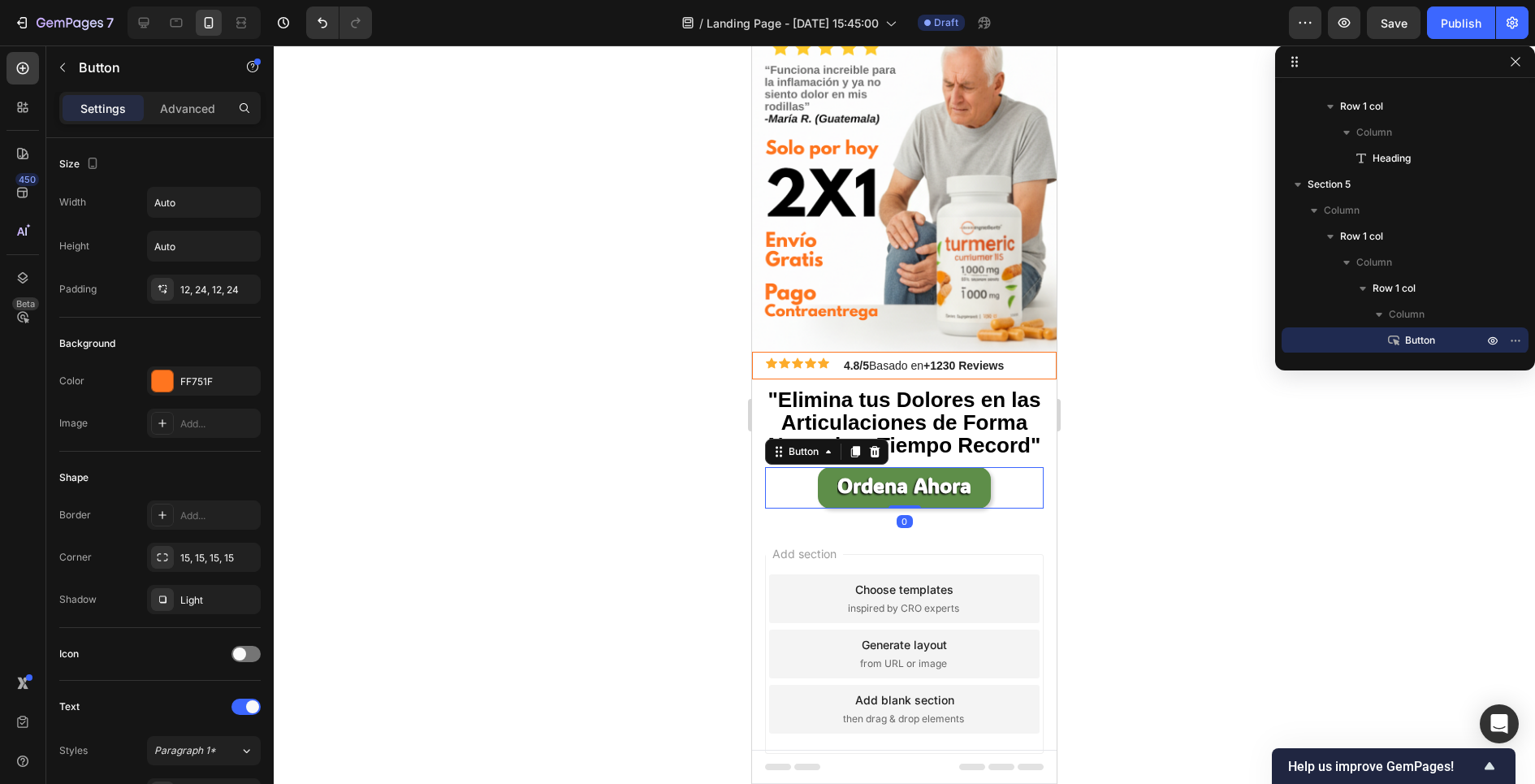
click at [829, 498] on button "Ordena Ahora" at bounding box center [905, 487] width 173 height 42
click at [202, 105] on p "Advanced" at bounding box center [187, 109] width 55 height 18
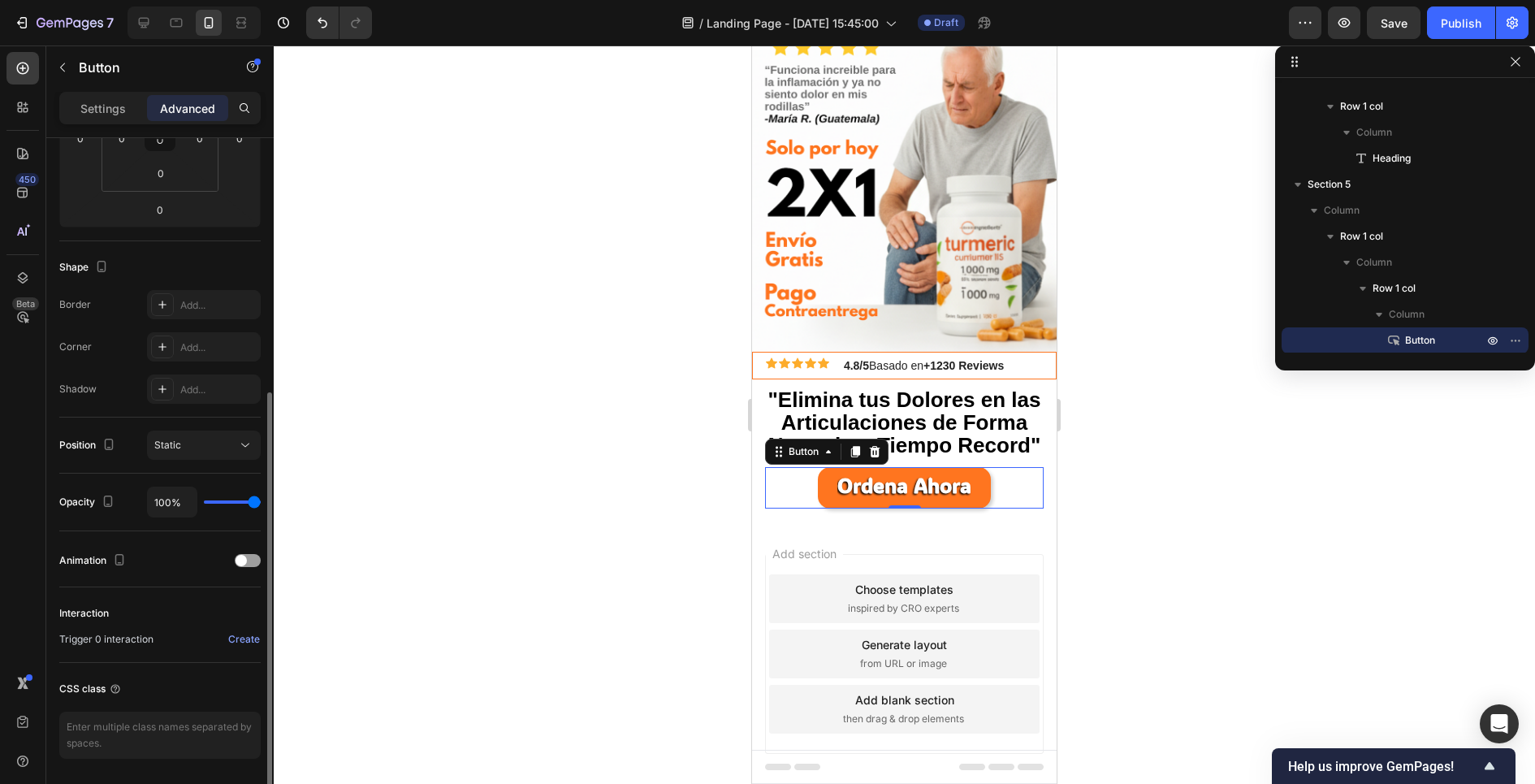
scroll to position [364, 0]
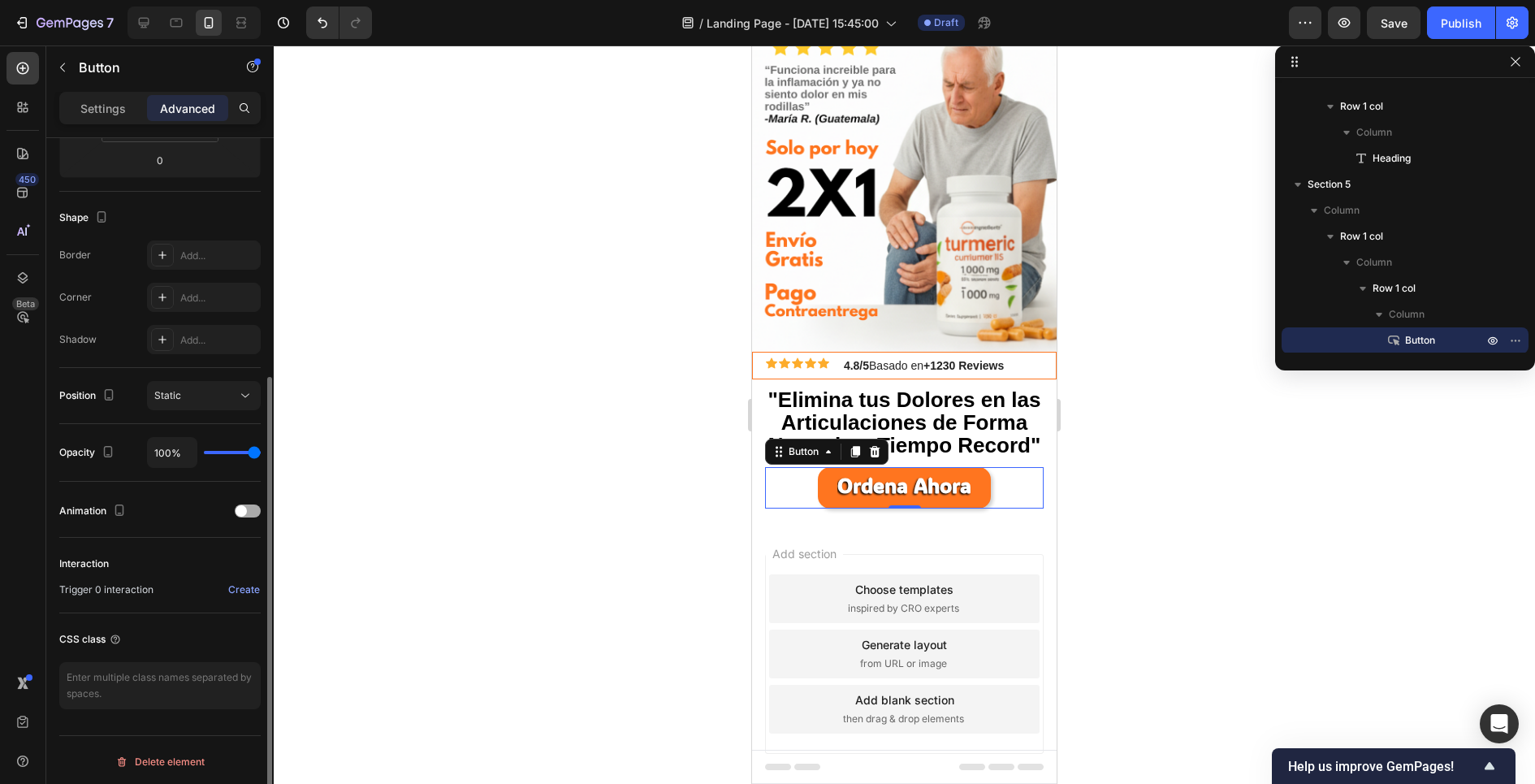
click at [248, 508] on div at bounding box center [247, 510] width 26 height 13
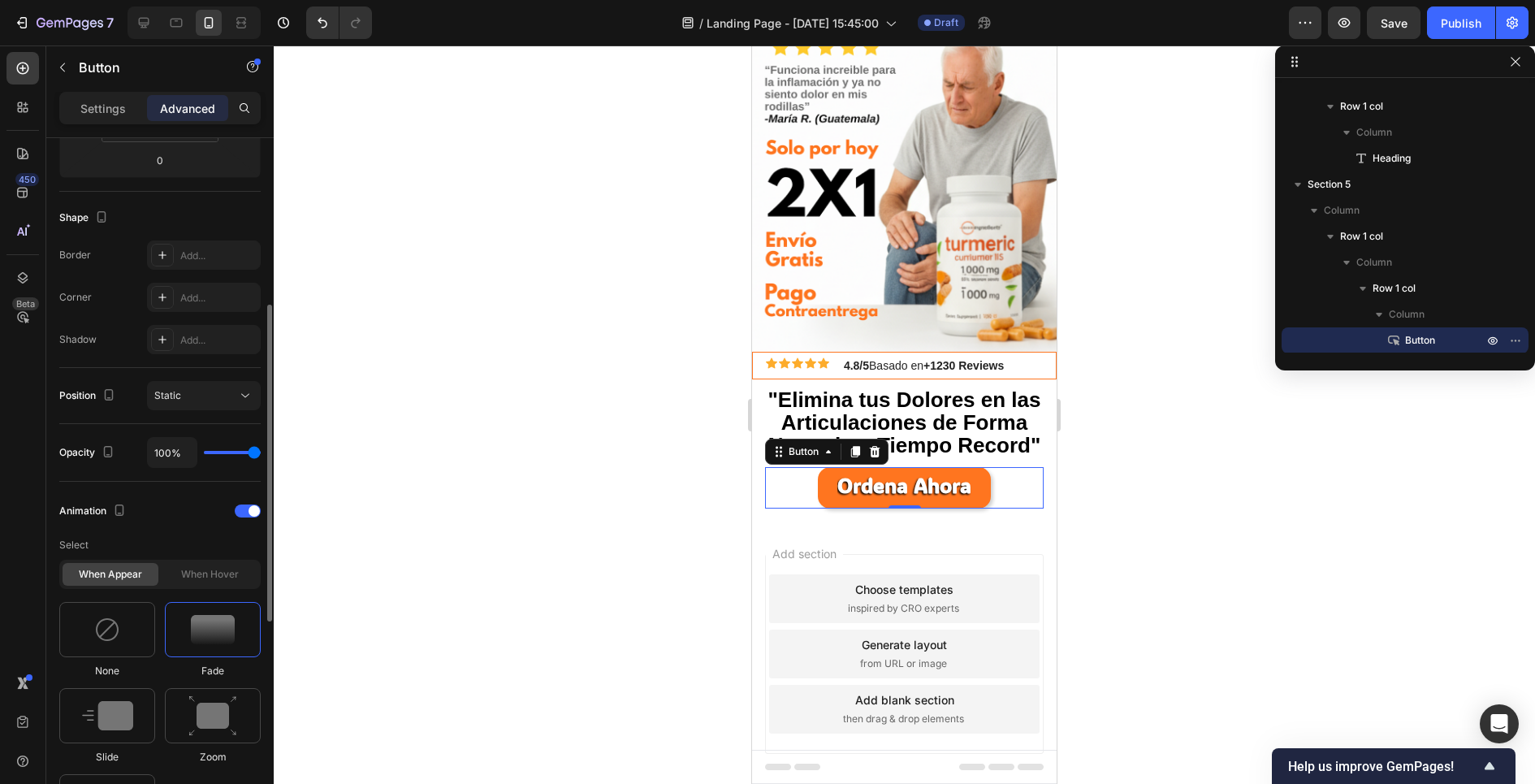
click at [205, 578] on div "When hover" at bounding box center [209, 574] width 96 height 22
click at [172, 577] on div "When hover" at bounding box center [209, 574] width 96 height 22
click at [118, 632] on img at bounding box center [107, 629] width 26 height 26
click at [183, 582] on div "When hover" at bounding box center [209, 574] width 96 height 22
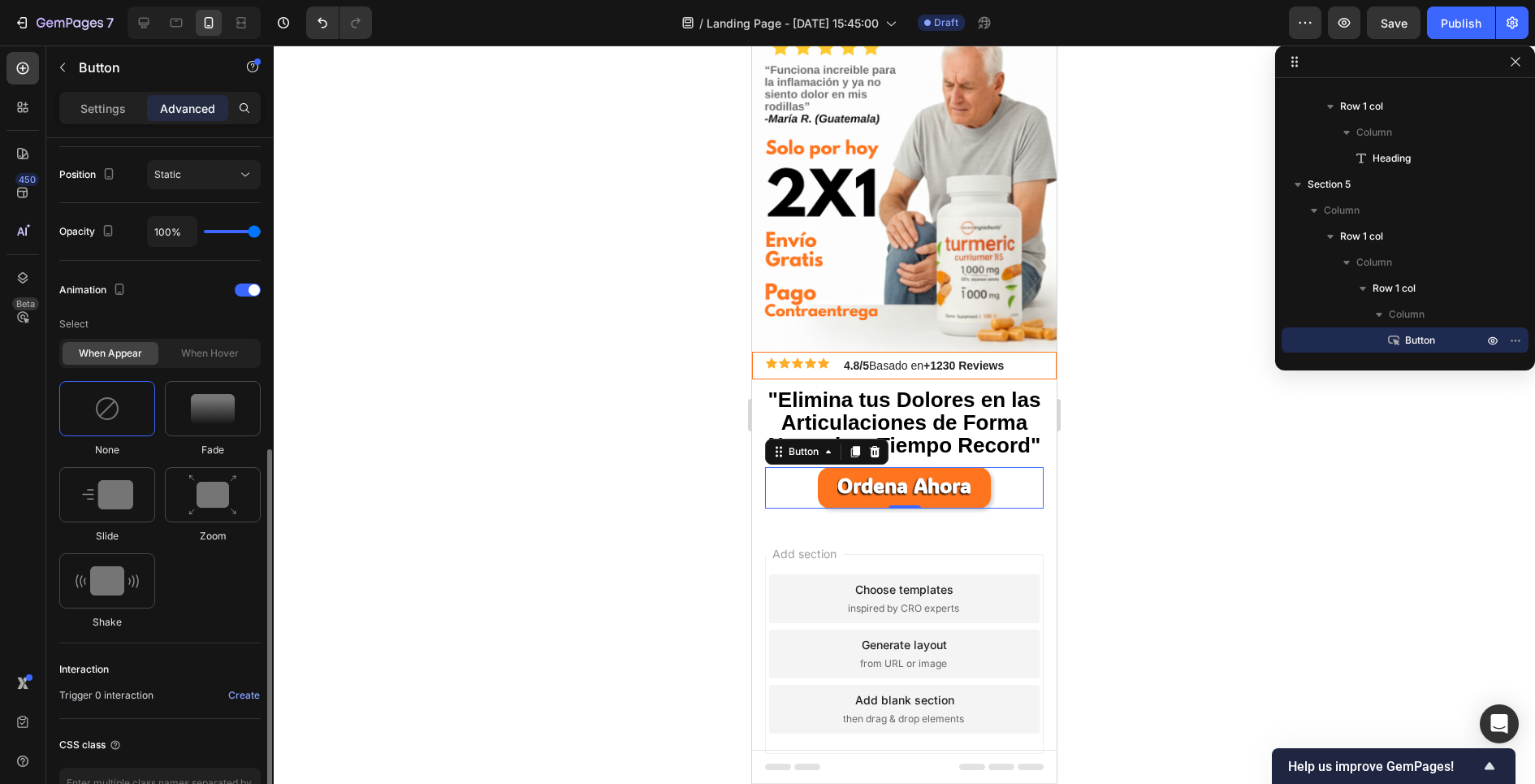
scroll to position [597, 0]
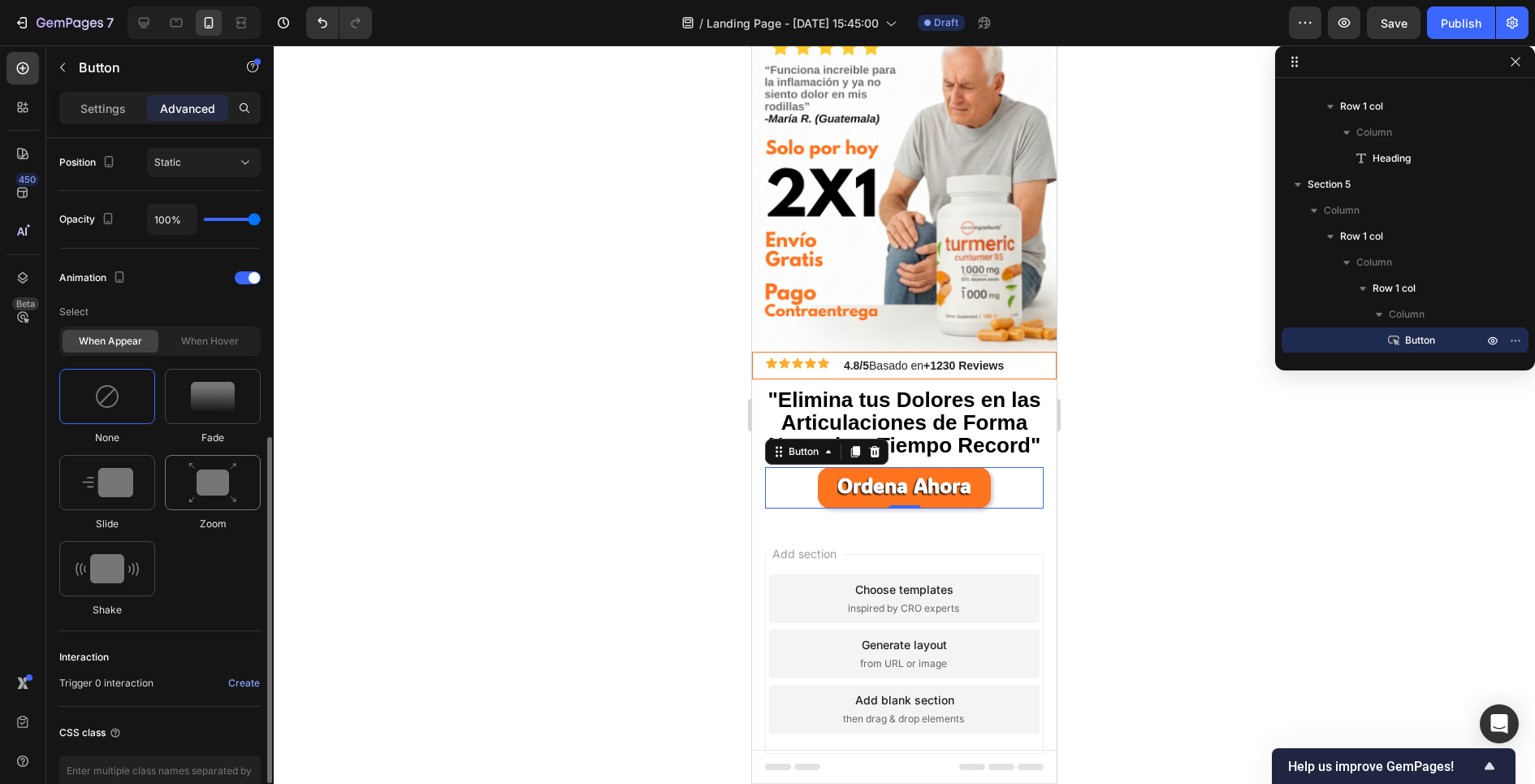
click at [204, 472] on img at bounding box center [213, 482] width 49 height 42
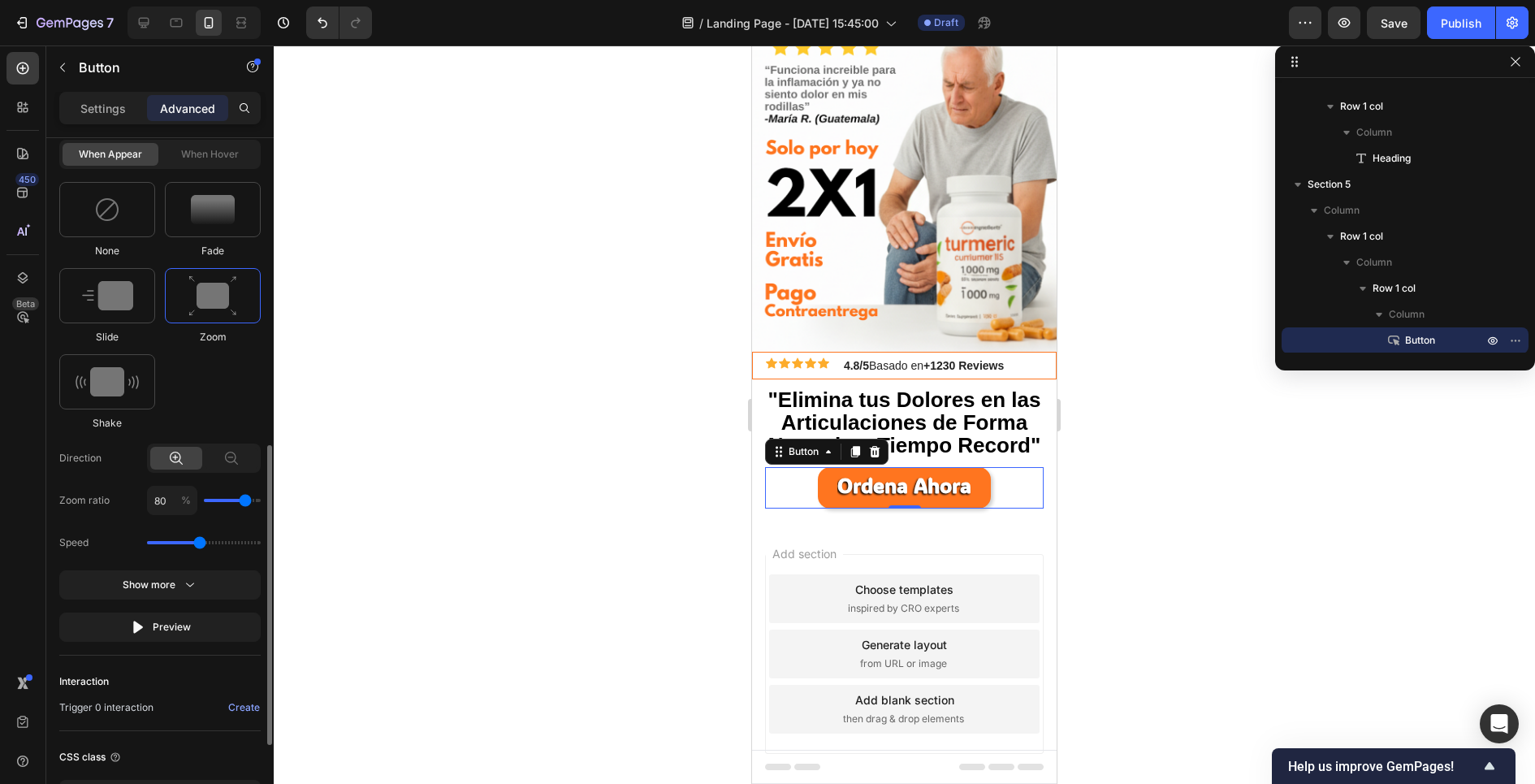
scroll to position [791, 0]
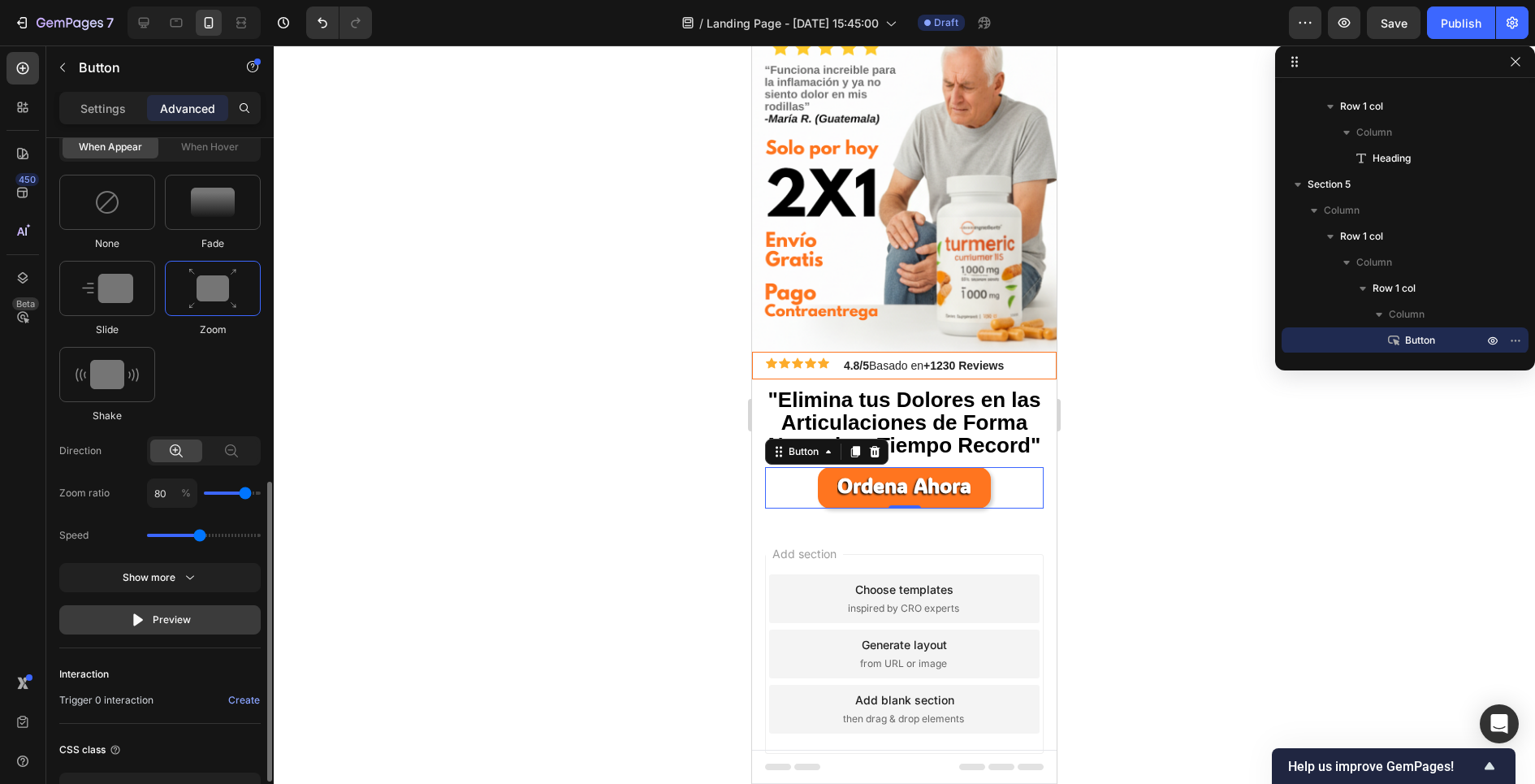
click at [169, 612] on div "Preview" at bounding box center [161, 620] width 61 height 17
click at [174, 586] on button "Show more" at bounding box center [160, 578] width 201 height 29
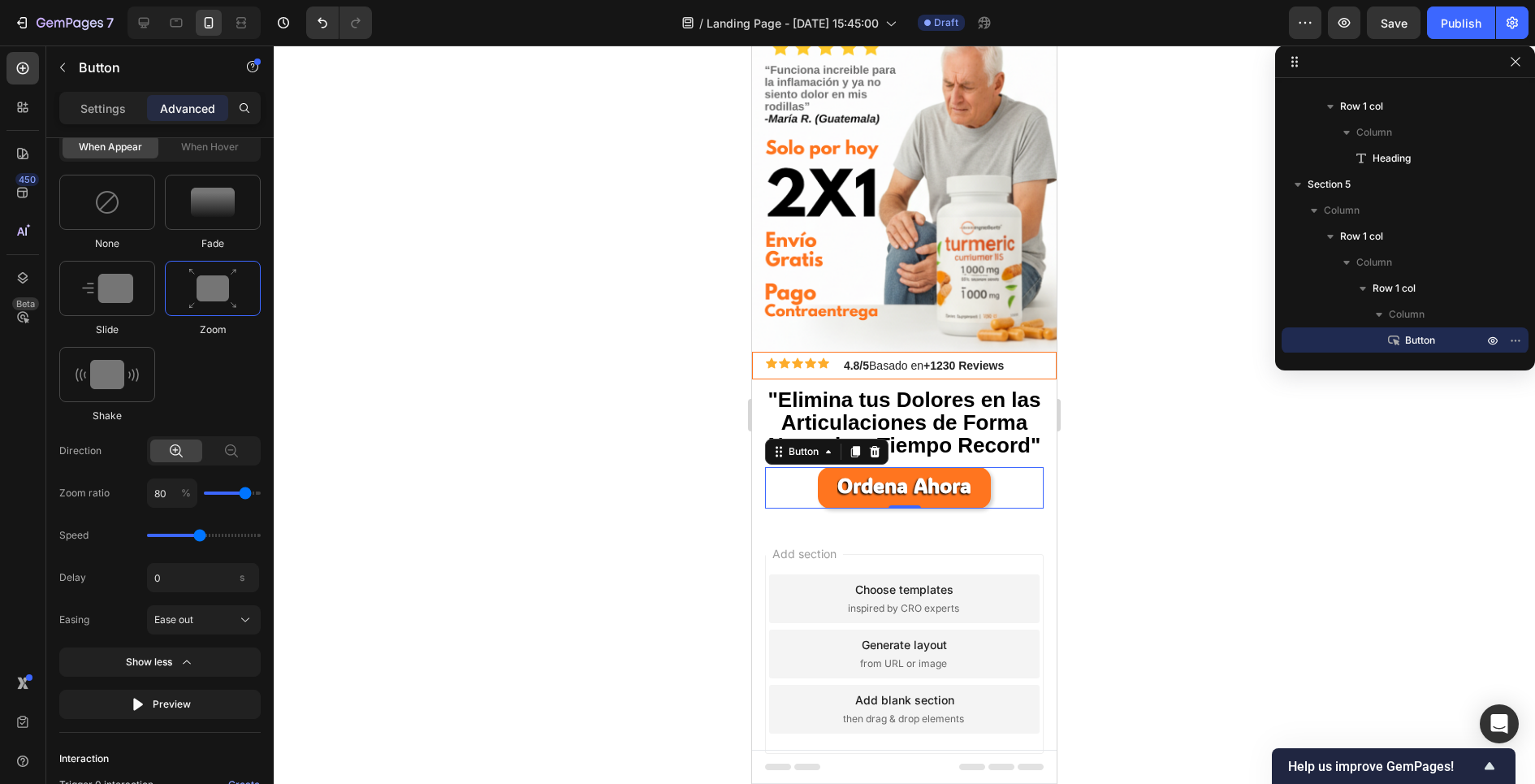
click at [305, 574] on div at bounding box center [904, 414] width 1261 height 738
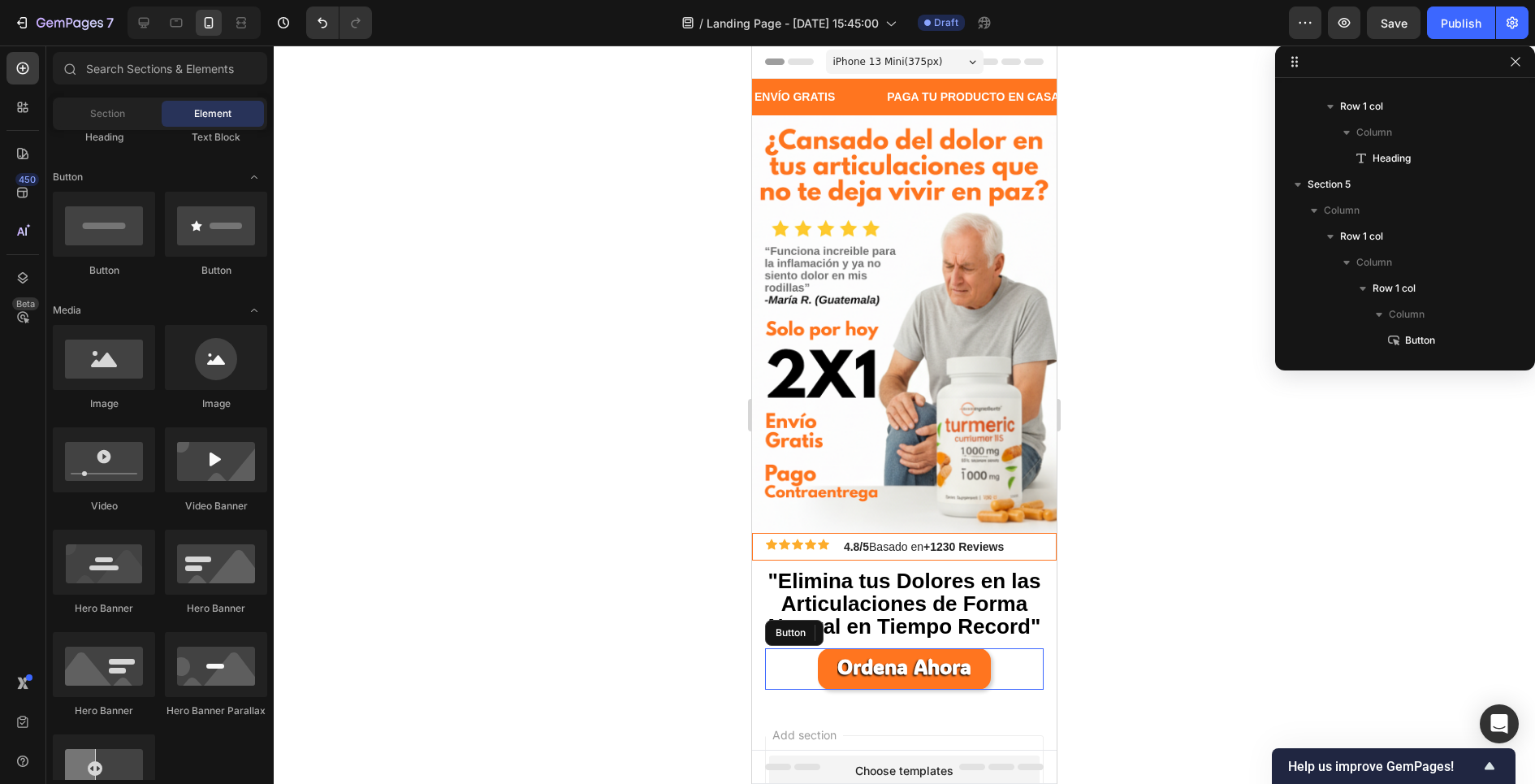
scroll to position [226, 0]
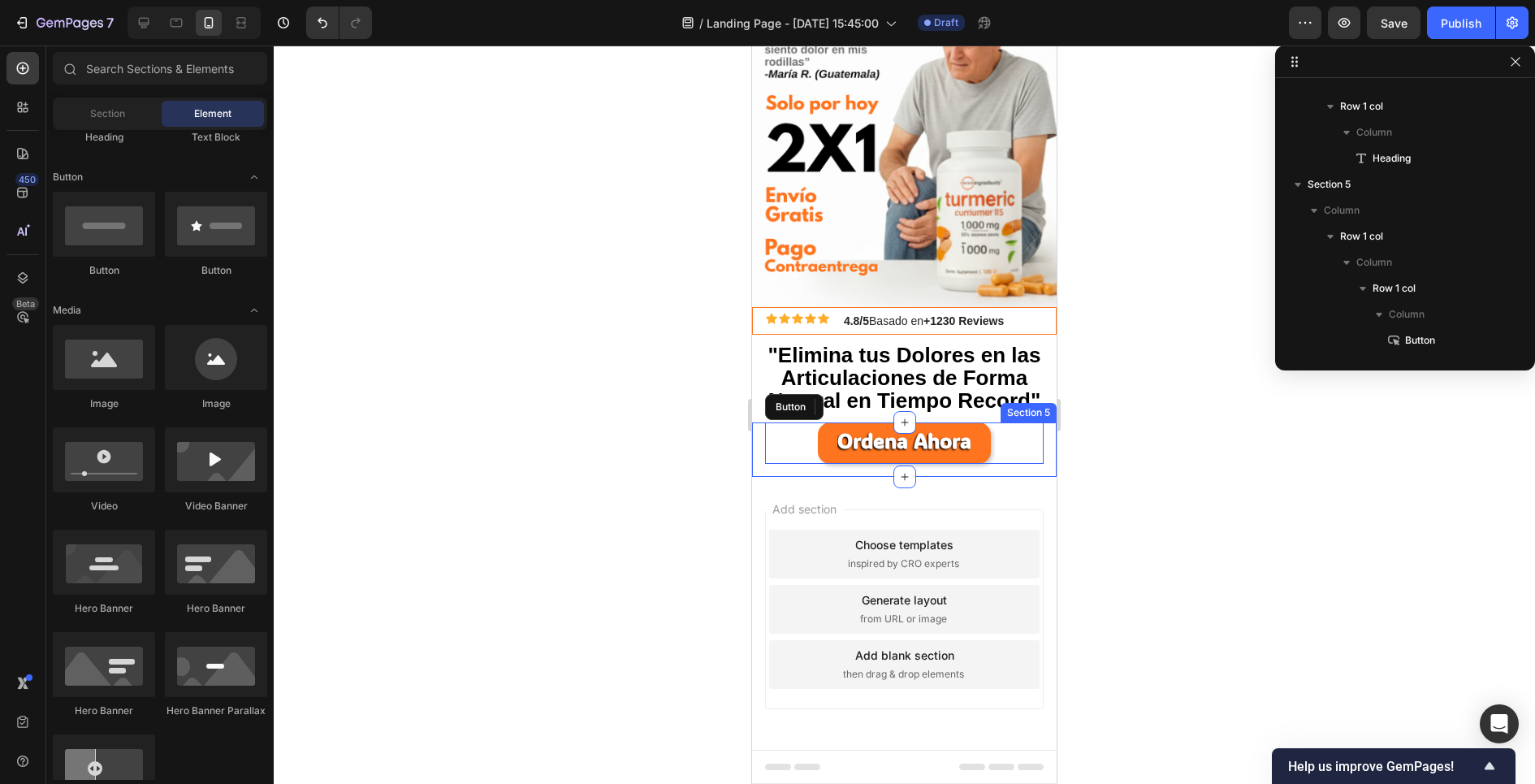
click at [826, 472] on div "Ordena Ahora Button Row Row" at bounding box center [904, 449] width 304 height 54
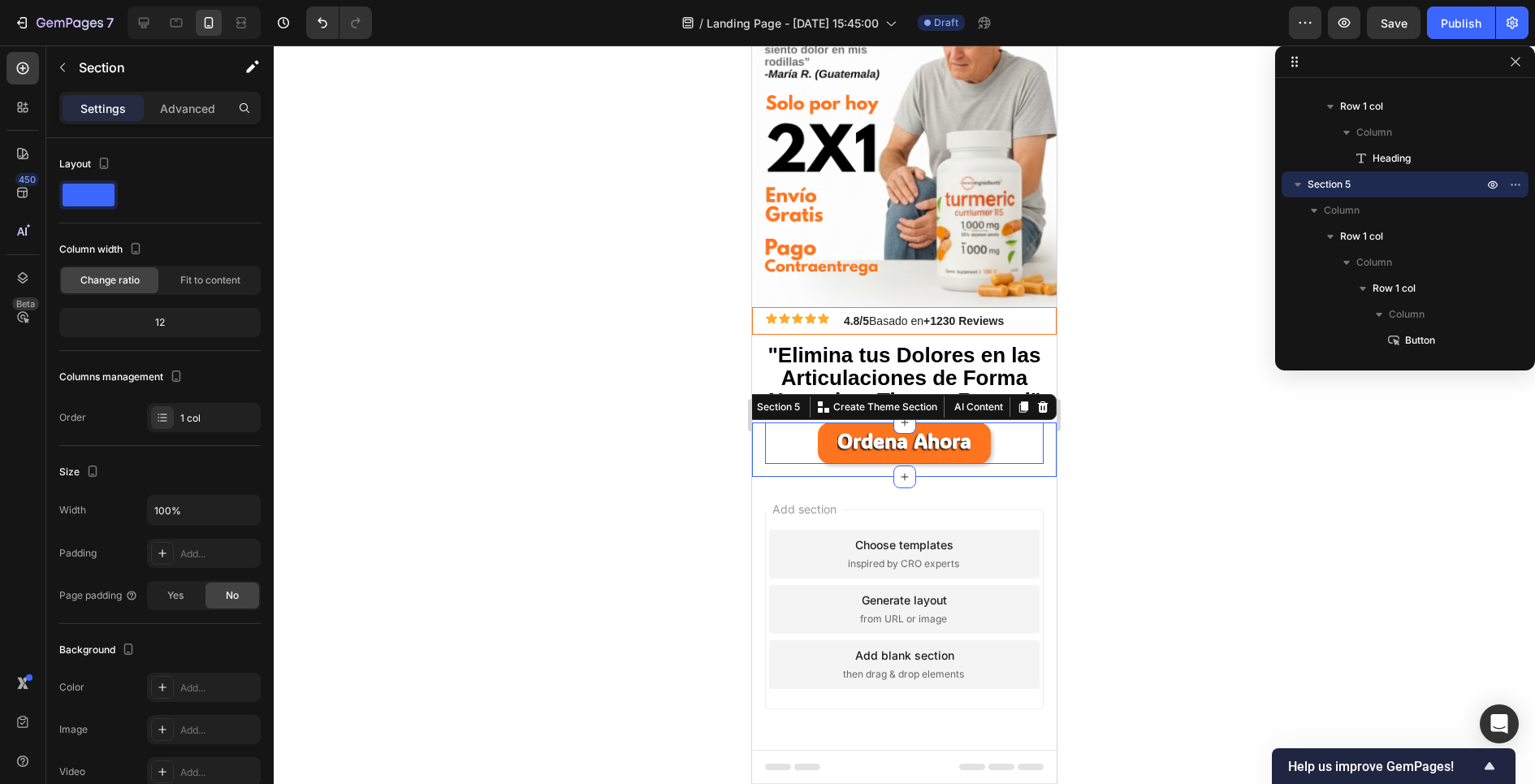
click at [720, 500] on div at bounding box center [904, 414] width 1261 height 738
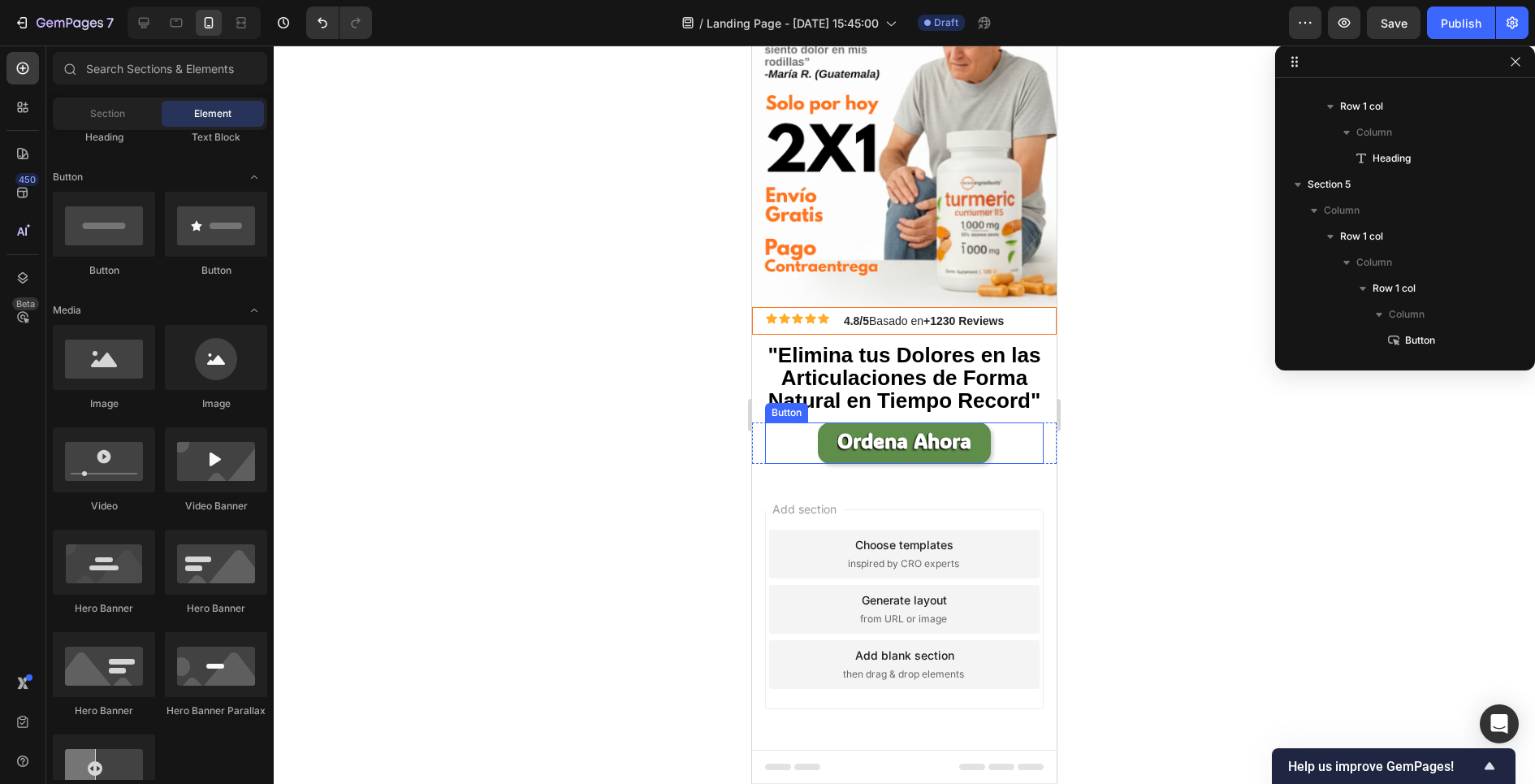
click at [828, 439] on button "Ordena Ahora" at bounding box center [905, 443] width 173 height 42
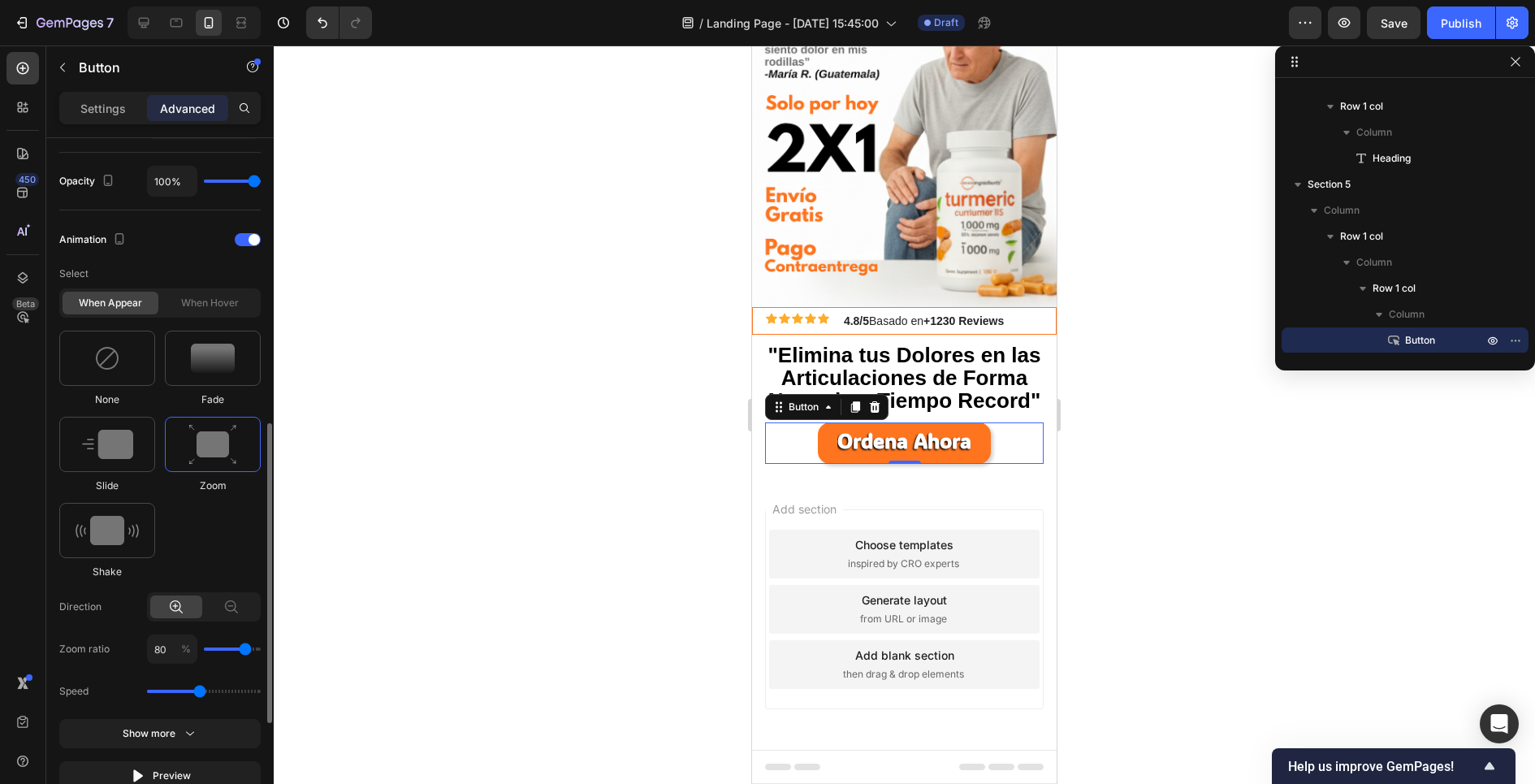
scroll to position [613, 0]
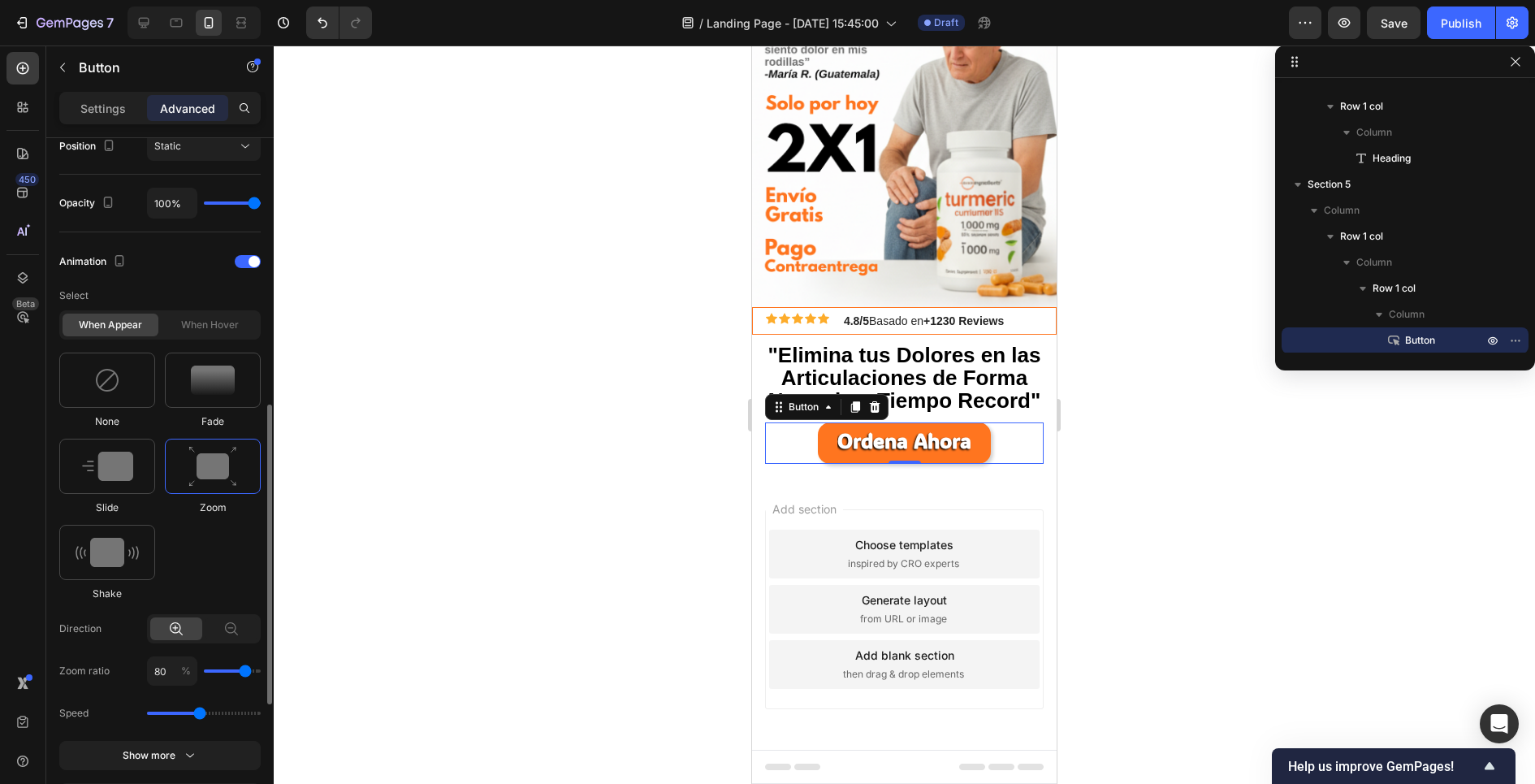
click at [132, 320] on div "When appear" at bounding box center [110, 324] width 96 height 22
click at [173, 322] on div "When hover" at bounding box center [209, 324] width 96 height 22
click at [139, 327] on div "When appear" at bounding box center [110, 324] width 96 height 22
click at [182, 322] on div "When hover" at bounding box center [209, 324] width 96 height 22
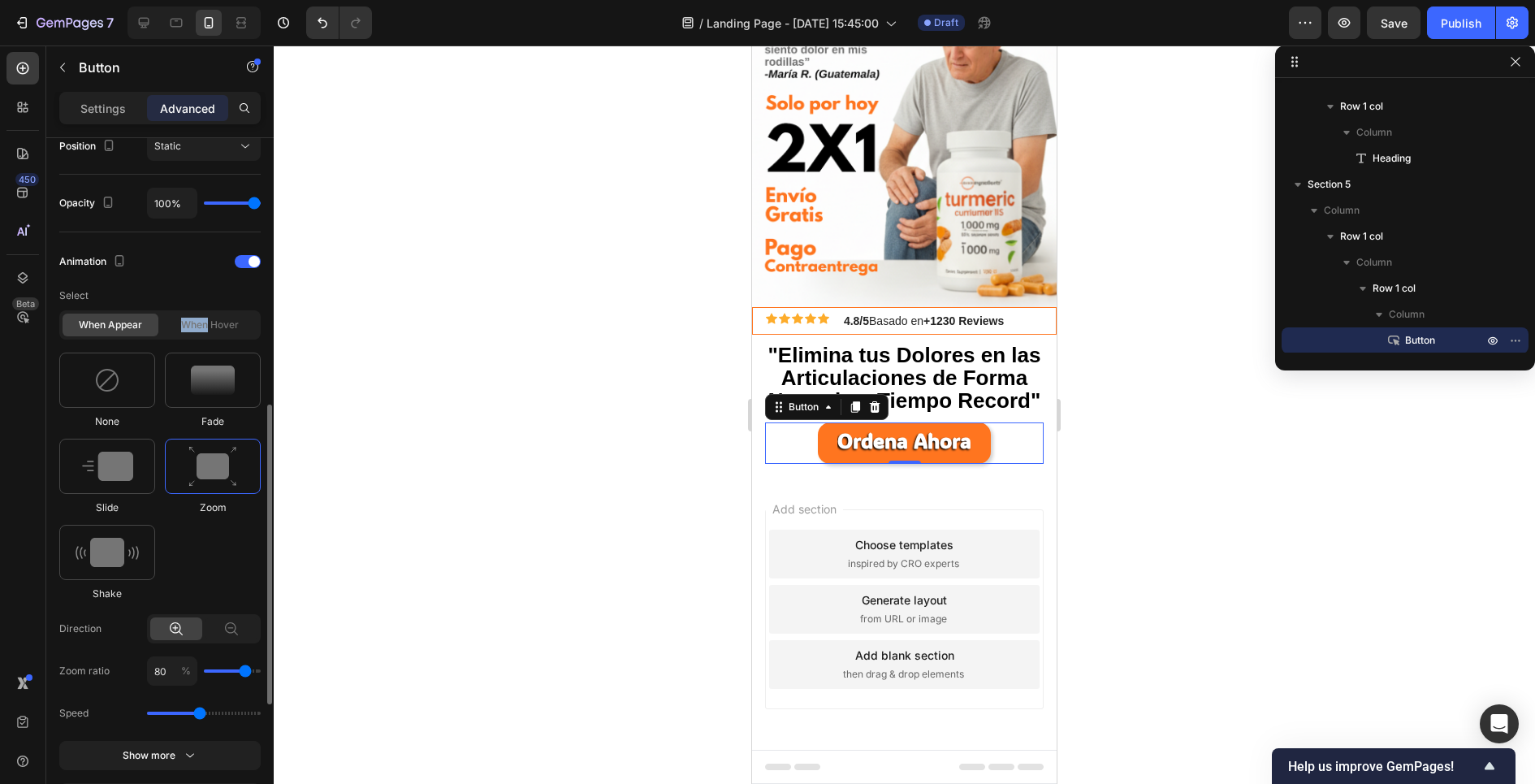
click at [182, 322] on div "When hover" at bounding box center [209, 324] width 96 height 22
click at [196, 322] on div "When hover" at bounding box center [209, 324] width 96 height 22
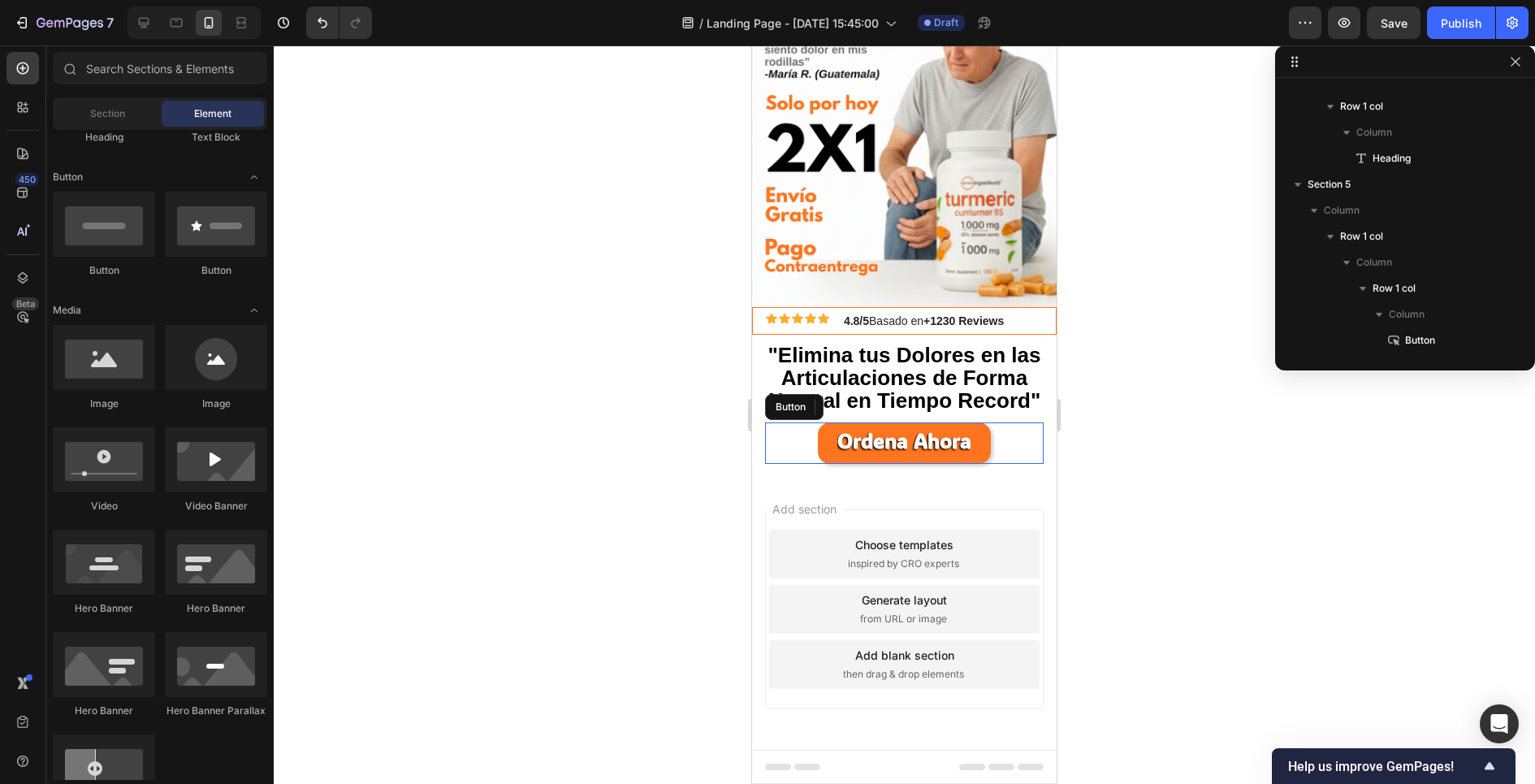
click at [808, 479] on div "Add section Choose templates inspired by CRO experts Generate layout from URL o…" at bounding box center [904, 631] width 304 height 310
click at [993, 467] on div "Ordena Ahora Button Row Row" at bounding box center [904, 449] width 304 height 54
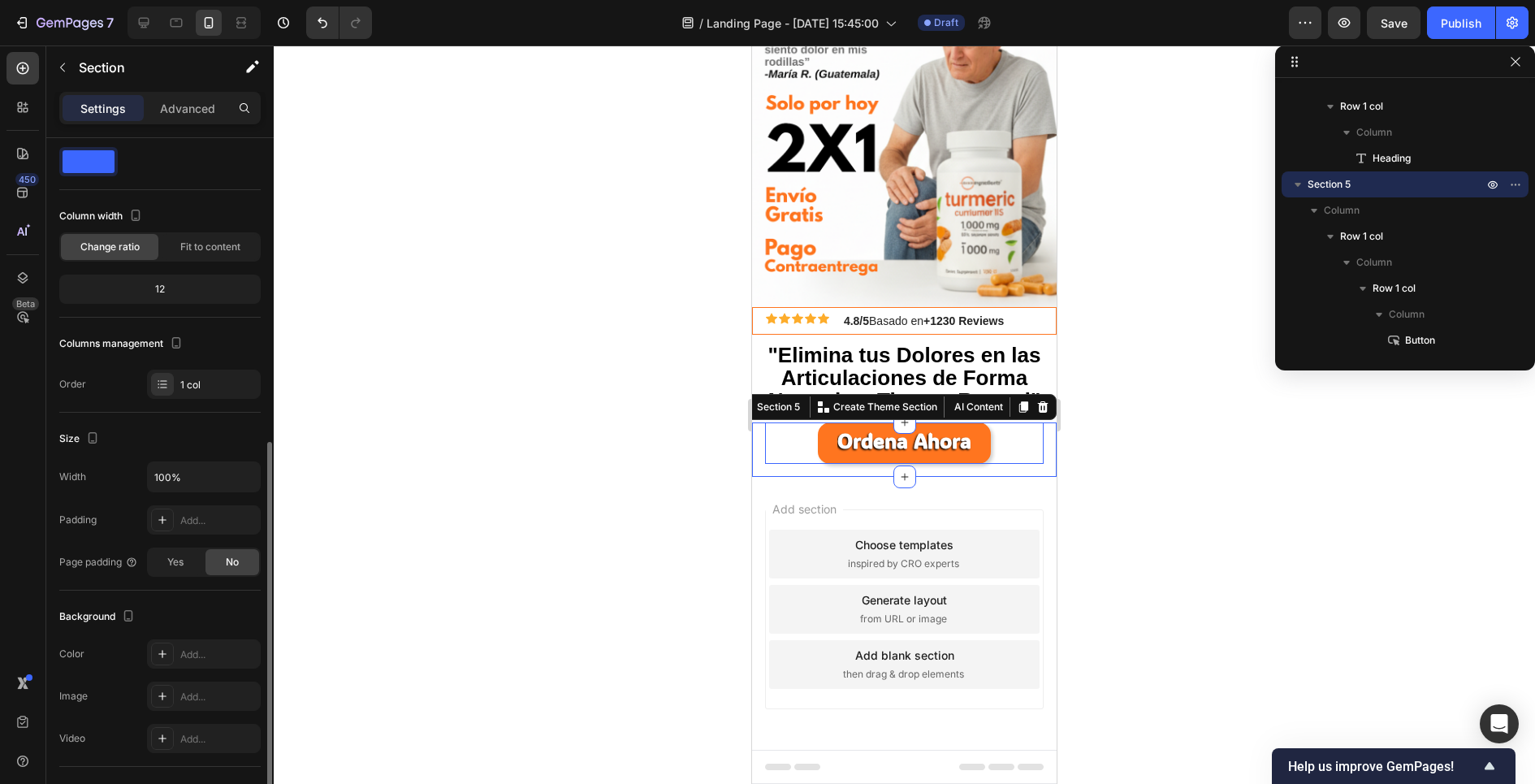
scroll to position [0, 0]
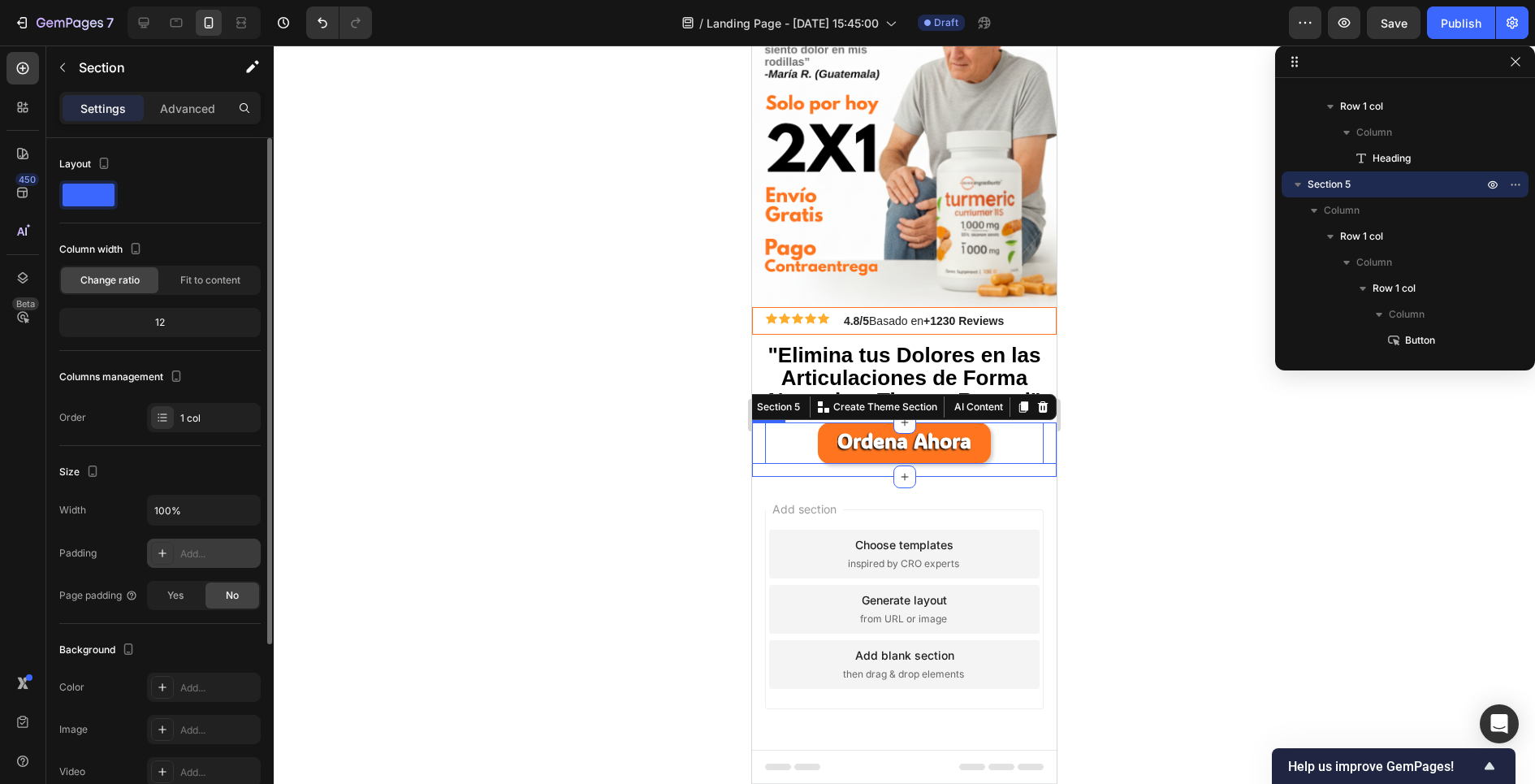
click at [162, 558] on div at bounding box center [161, 552] width 22 height 22
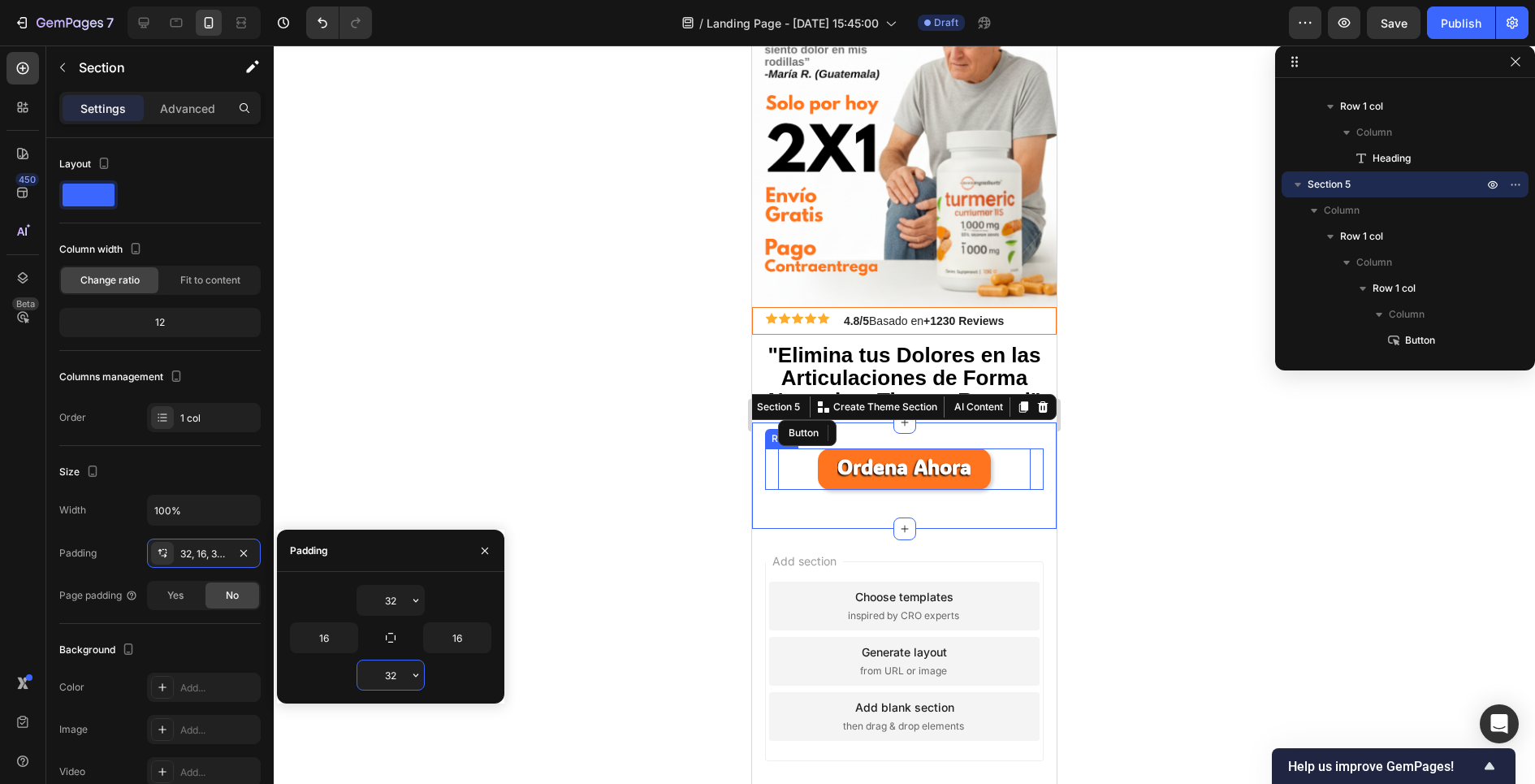
click at [386, 670] on input "32" at bounding box center [390, 675] width 66 height 29
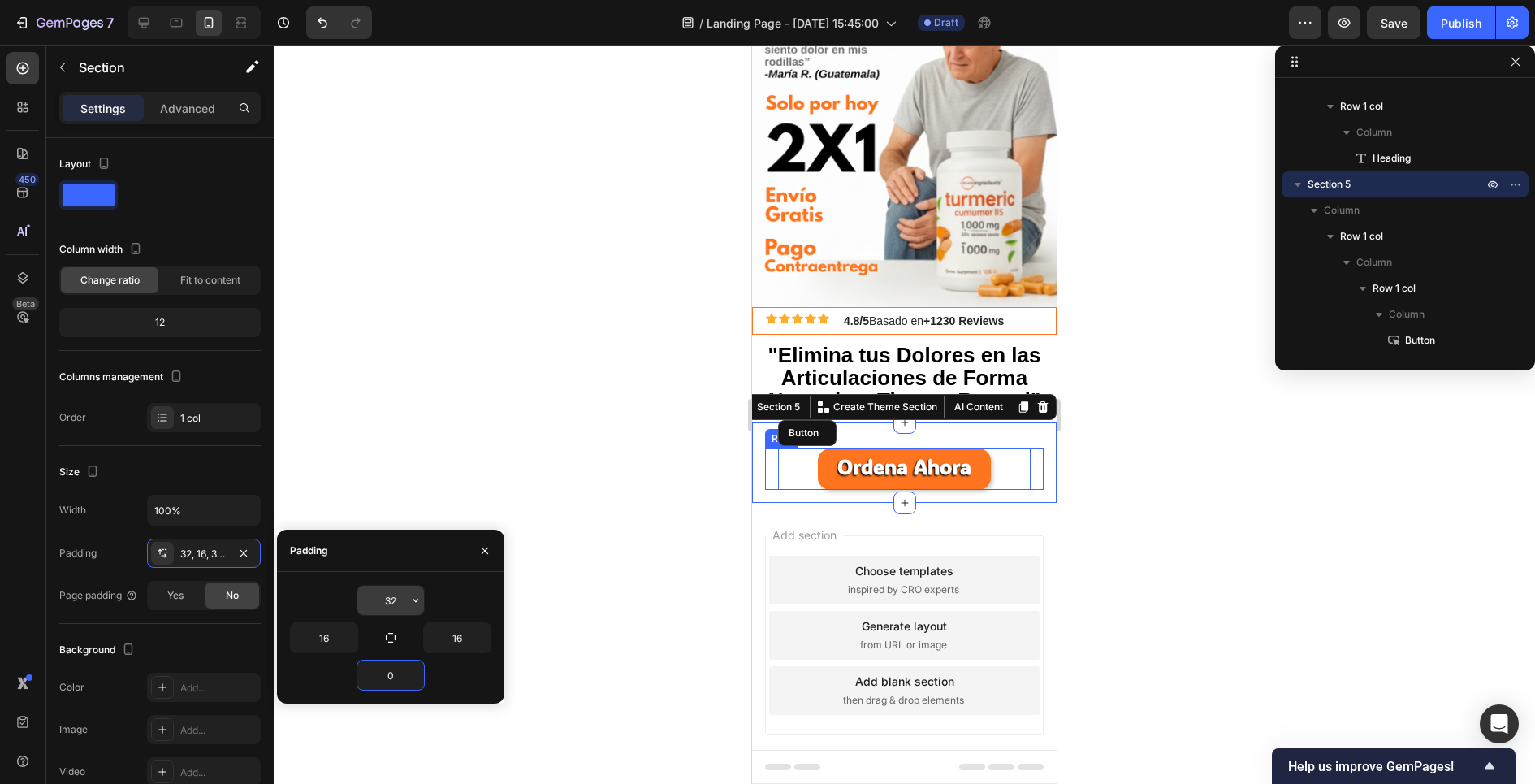
type input "0"
click at [390, 604] on input "32" at bounding box center [390, 600] width 66 height 29
type input "02"
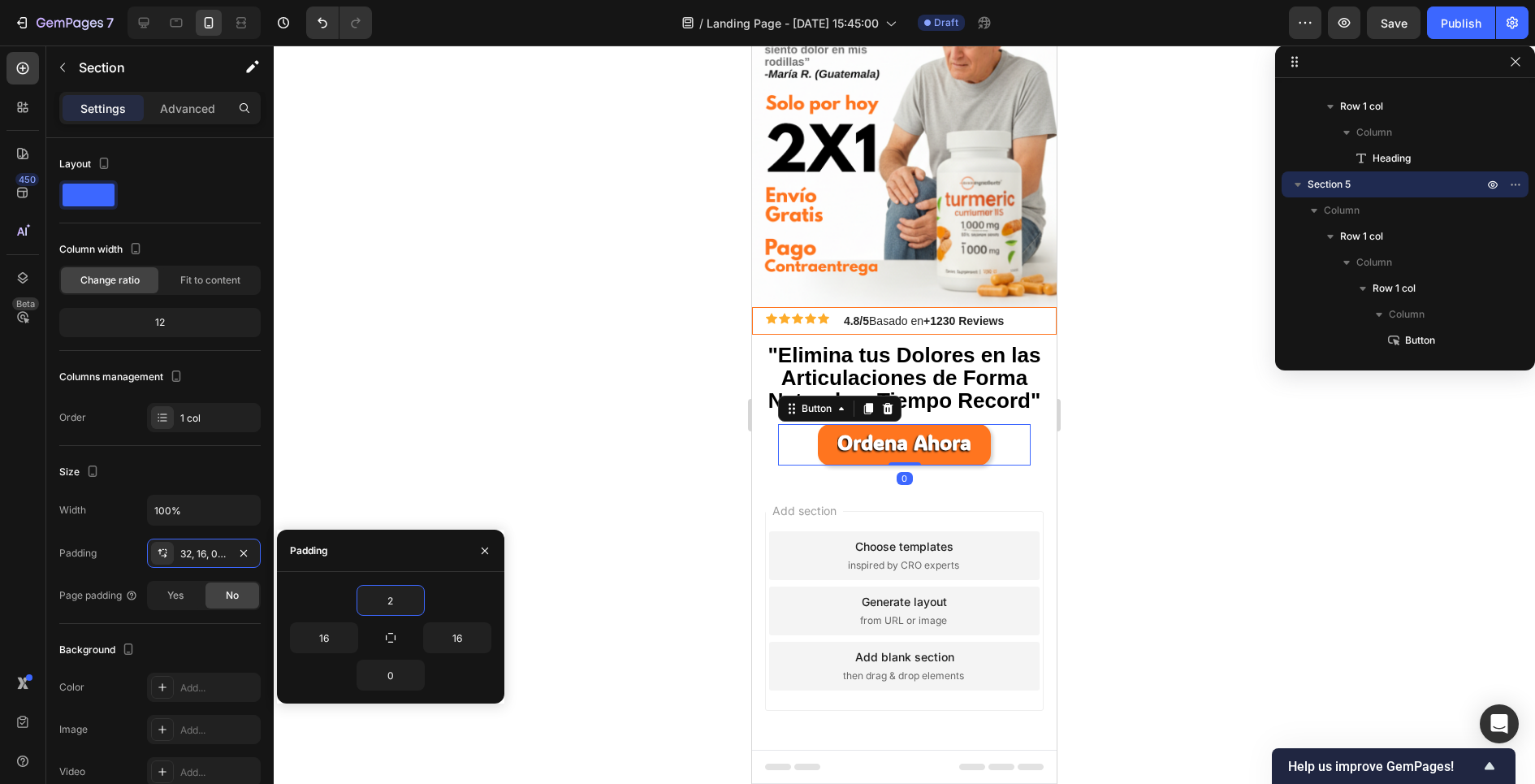
click at [804, 459] on div "Ordena Ahora Button 0" at bounding box center [905, 445] width 253 height 42
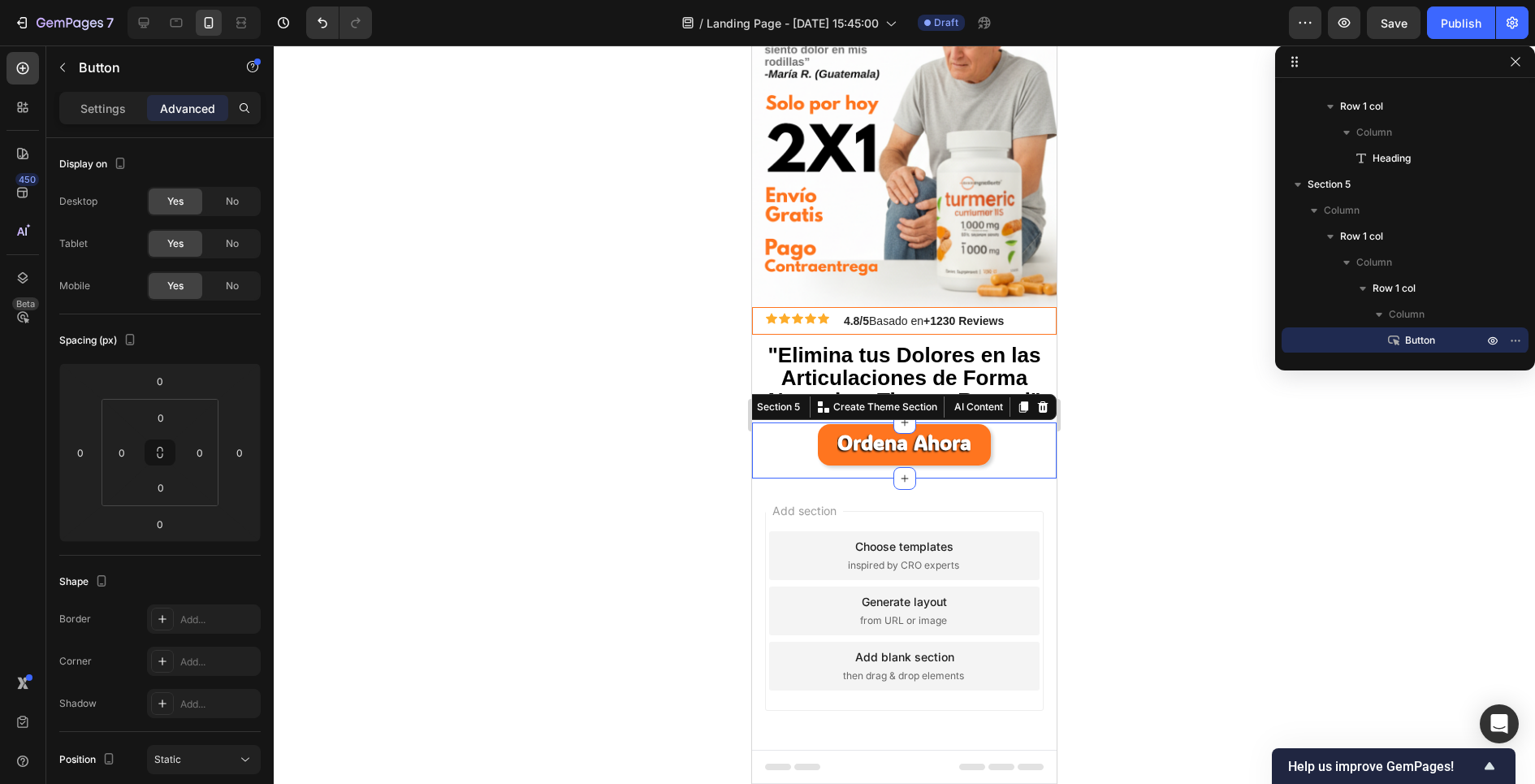
click at [839, 470] on div "Ordena Ahora Button Row Row" at bounding box center [904, 451] width 278 height 54
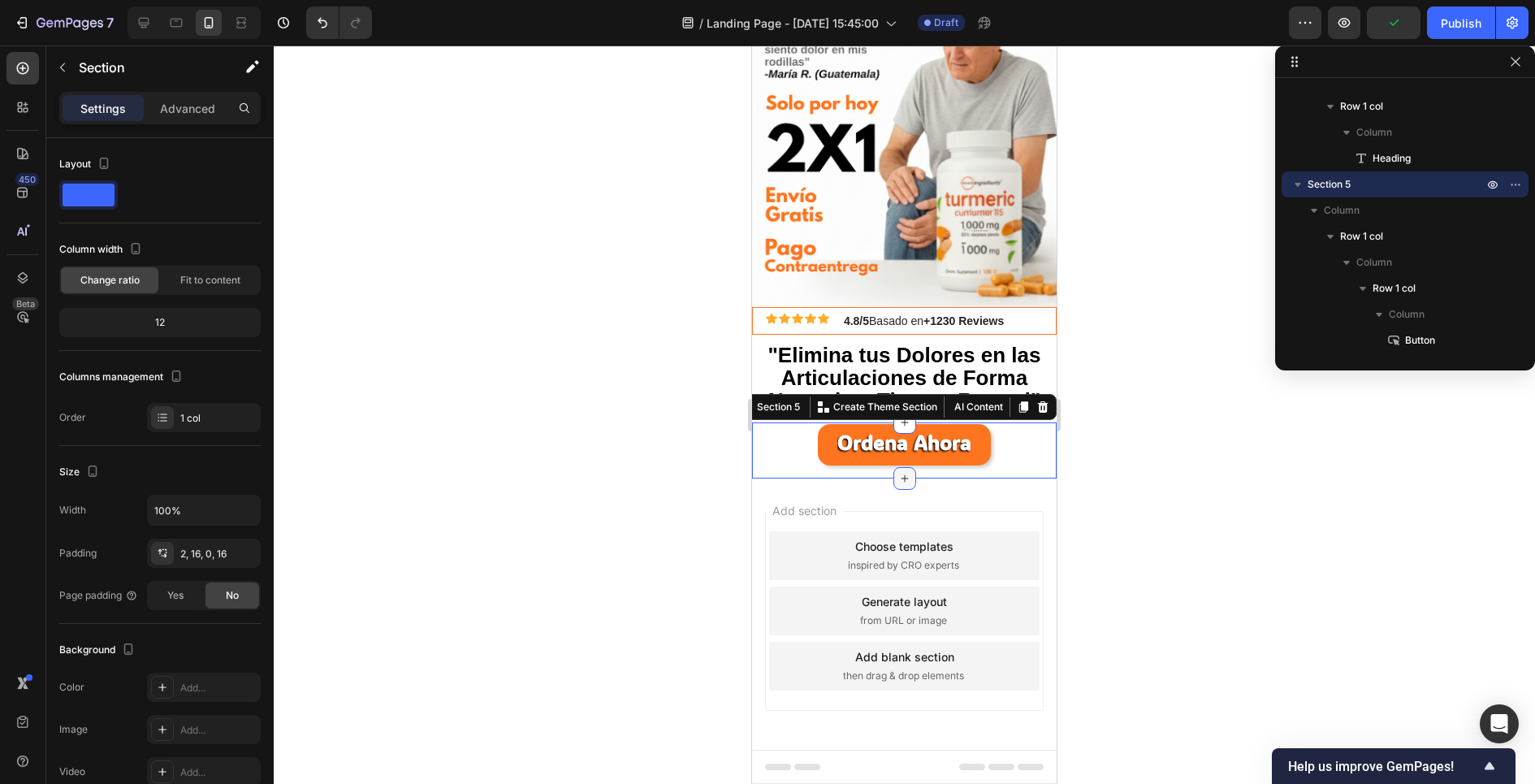
click at [905, 476] on icon at bounding box center [904, 478] width 13 height 13
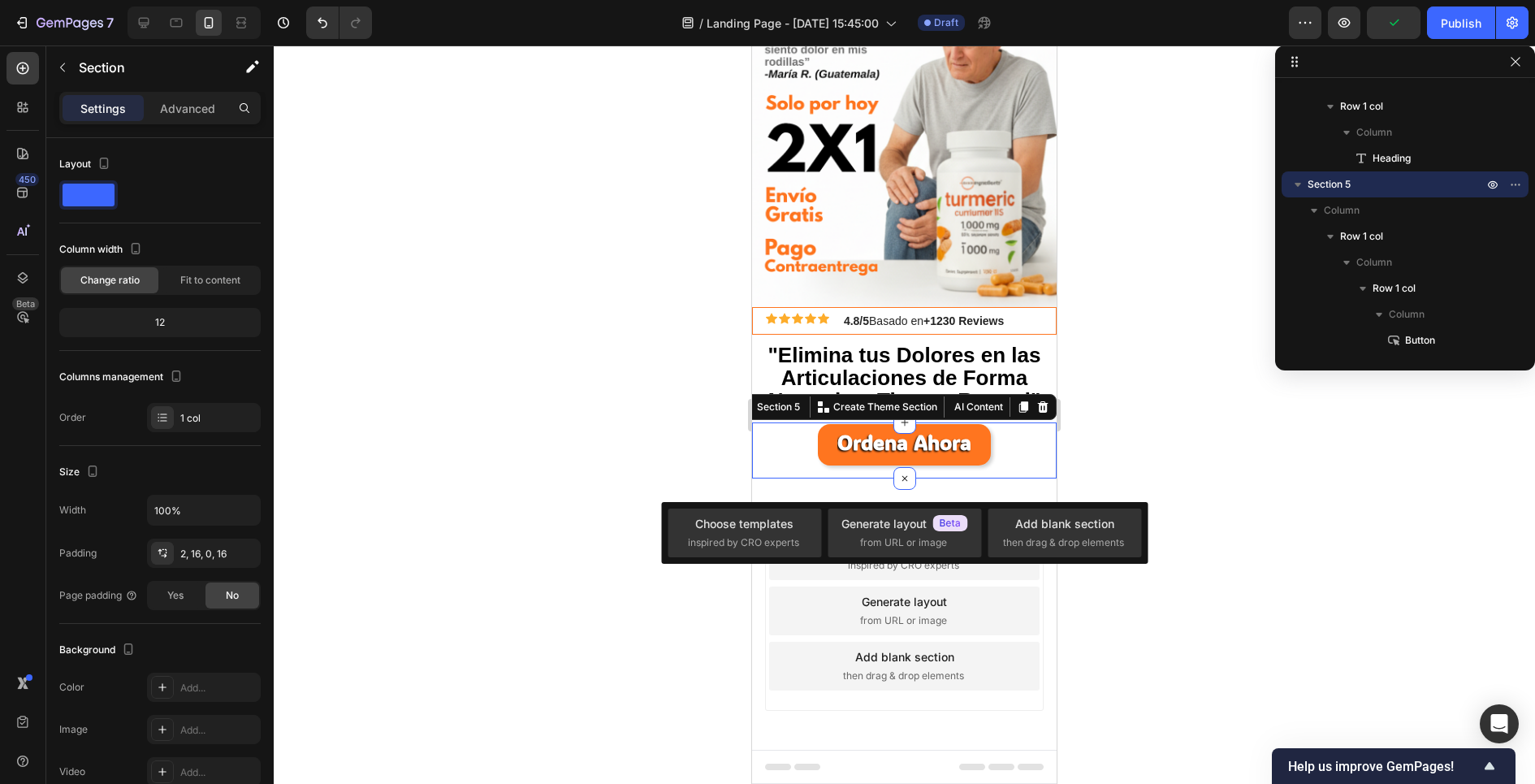
click at [671, 457] on div at bounding box center [904, 414] width 1261 height 738
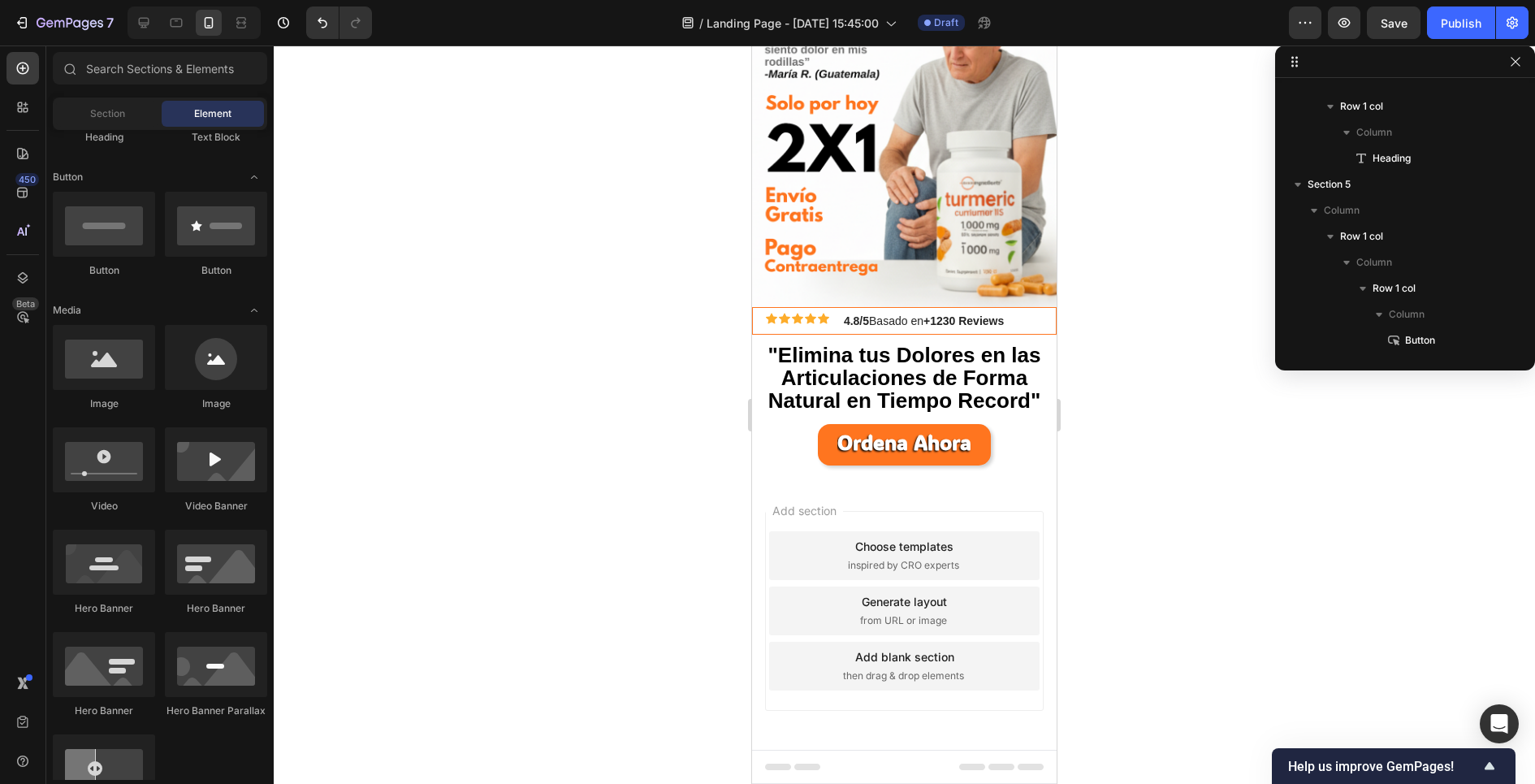
click at [621, 454] on div at bounding box center [904, 414] width 1261 height 738
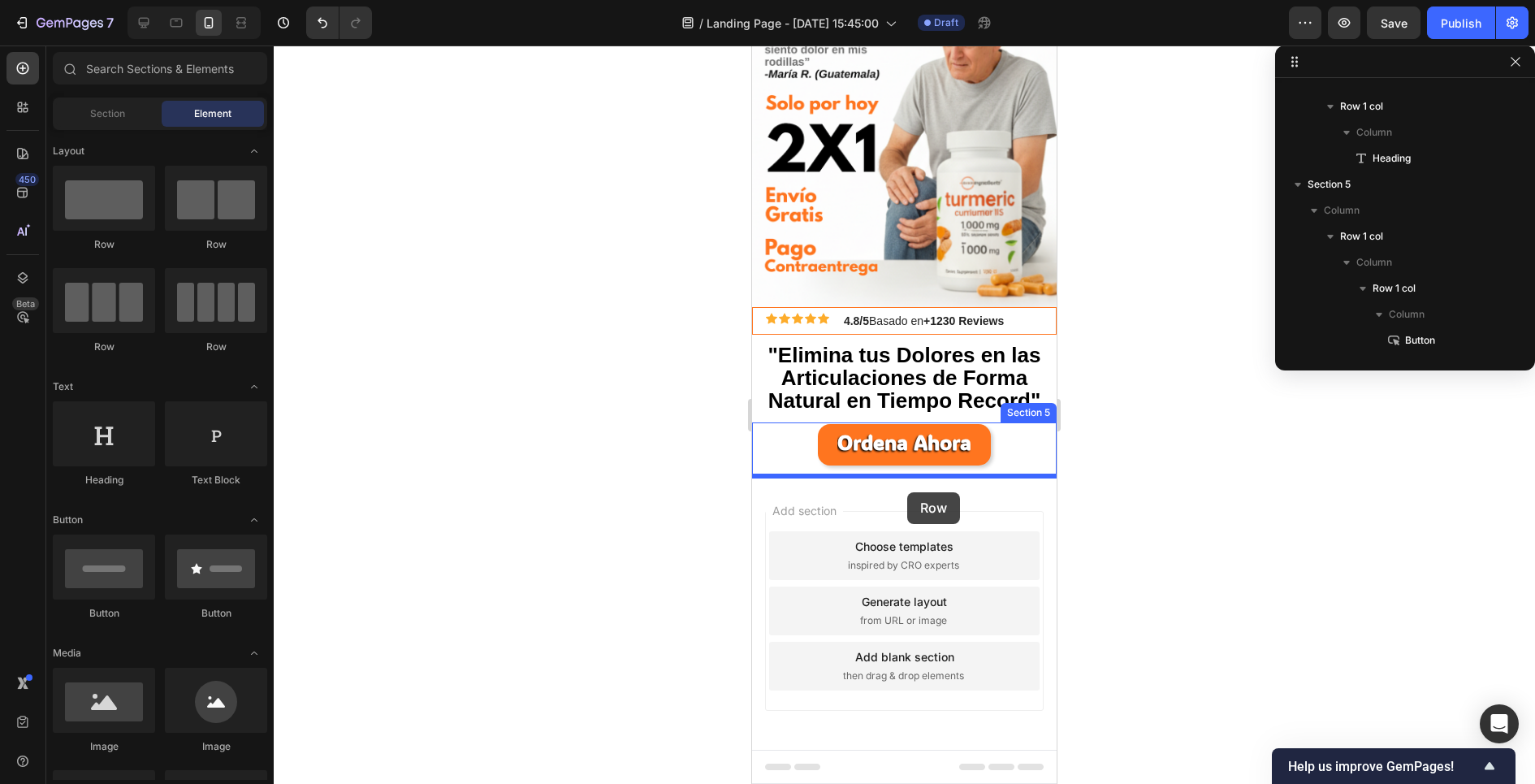
drag, startPoint x: 855, startPoint y: 257, endPoint x: 907, endPoint y: 492, distance: 240.7
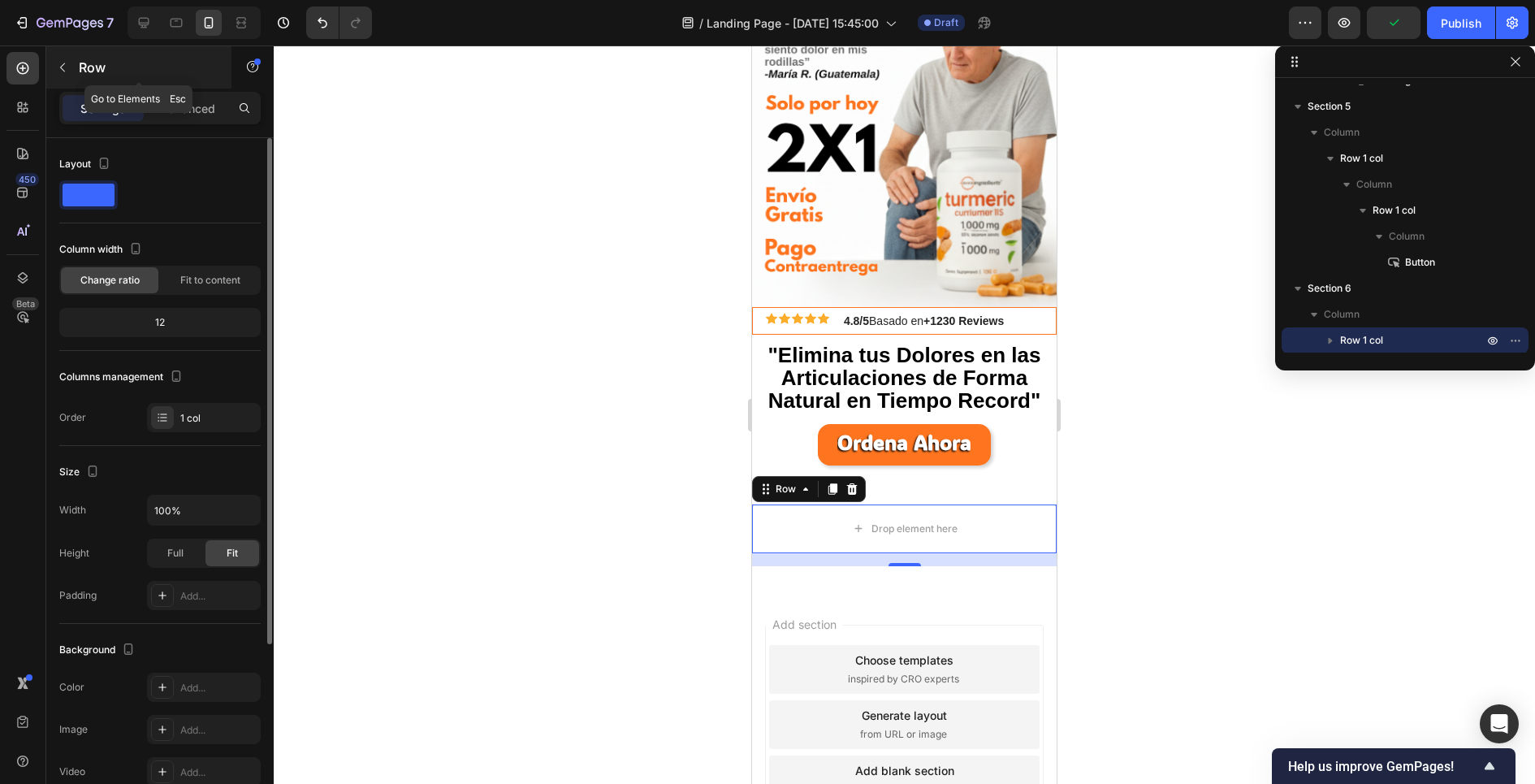
click at [63, 68] on icon "button" at bounding box center [62, 67] width 13 height 13
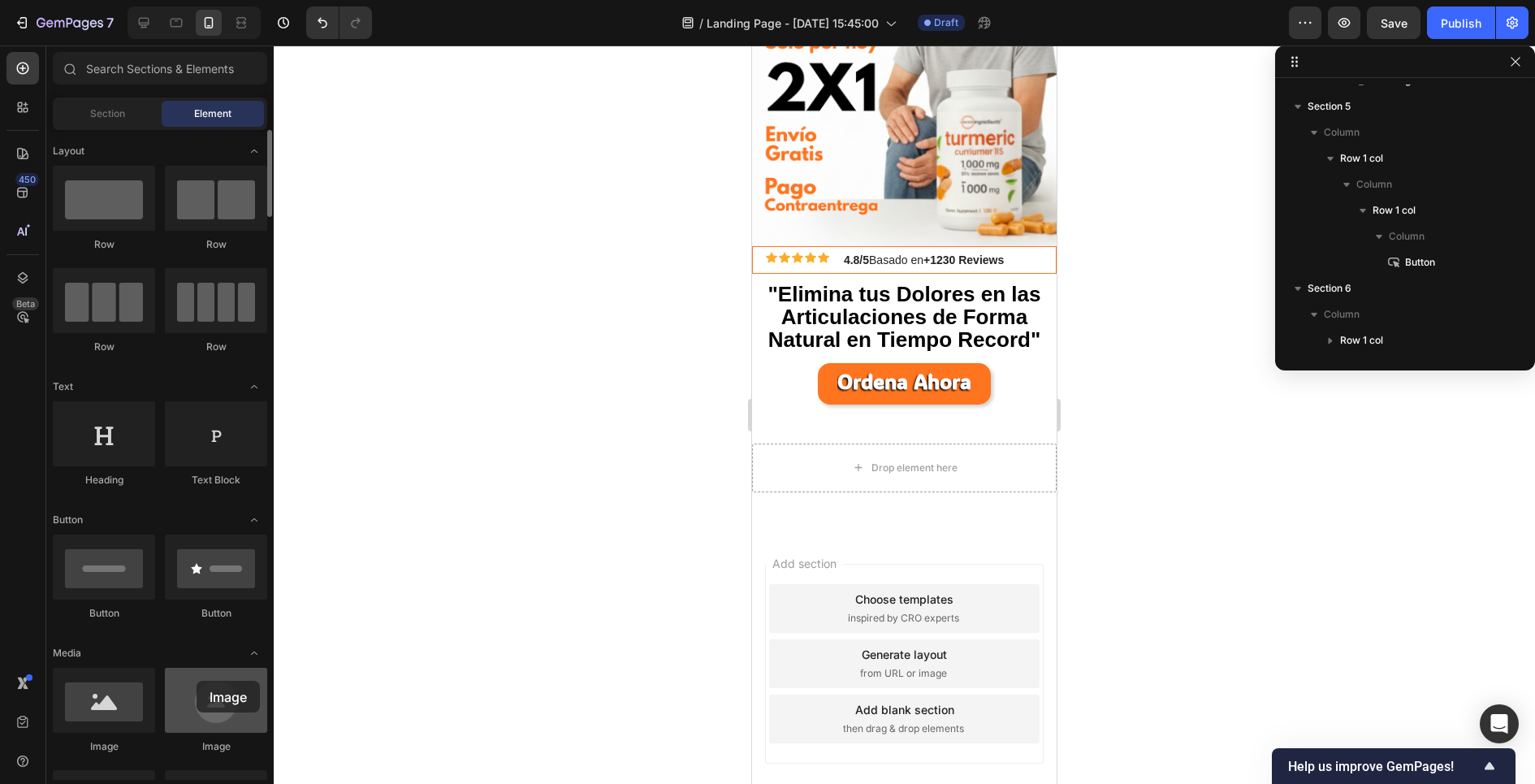
drag, startPoint x: 199, startPoint y: 706, endPoint x: 187, endPoint y: 691, distance: 19.2
click at [187, 691] on div at bounding box center [215, 699] width 102 height 65
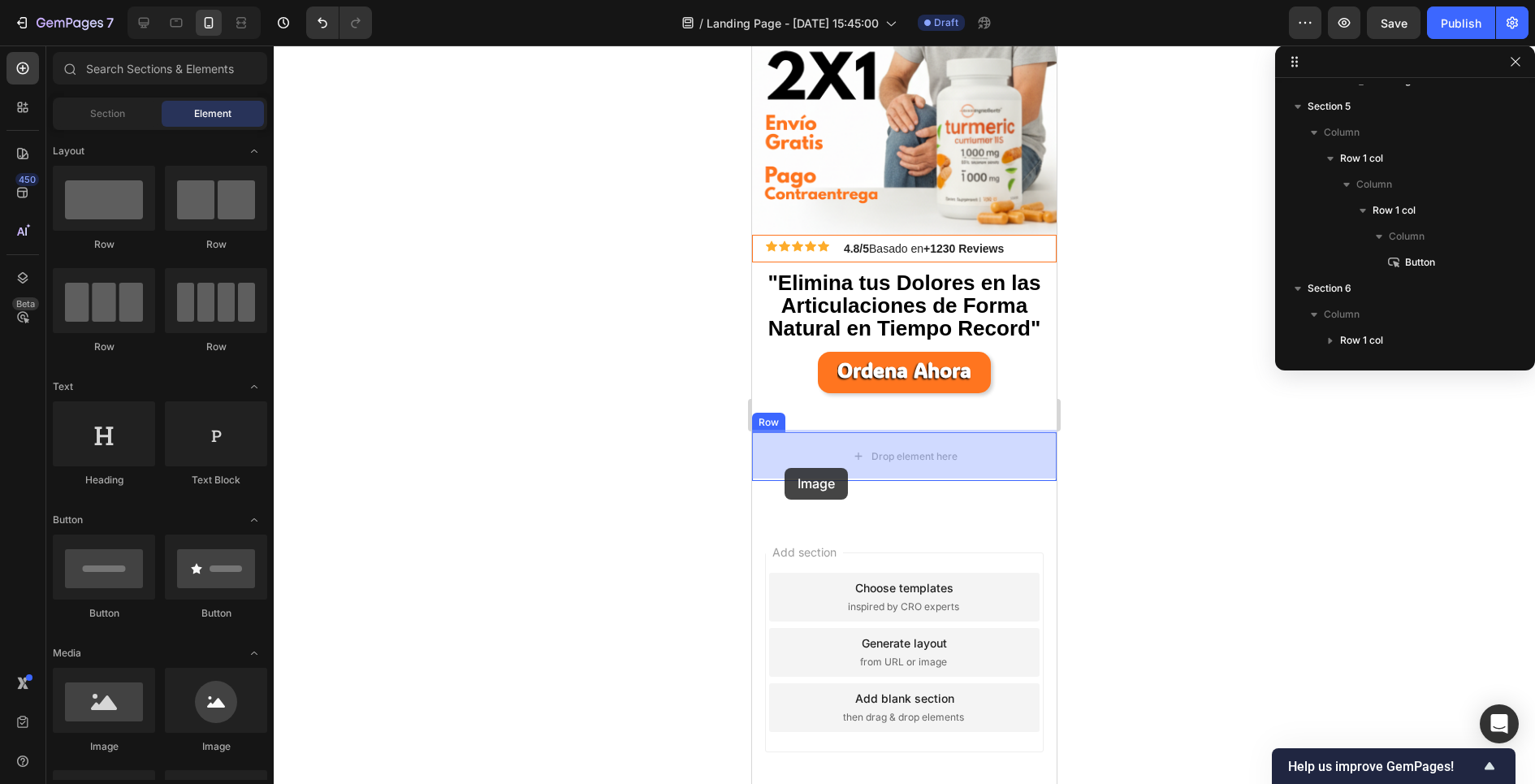
drag, startPoint x: 857, startPoint y: 745, endPoint x: 785, endPoint y: 468, distance: 286.2
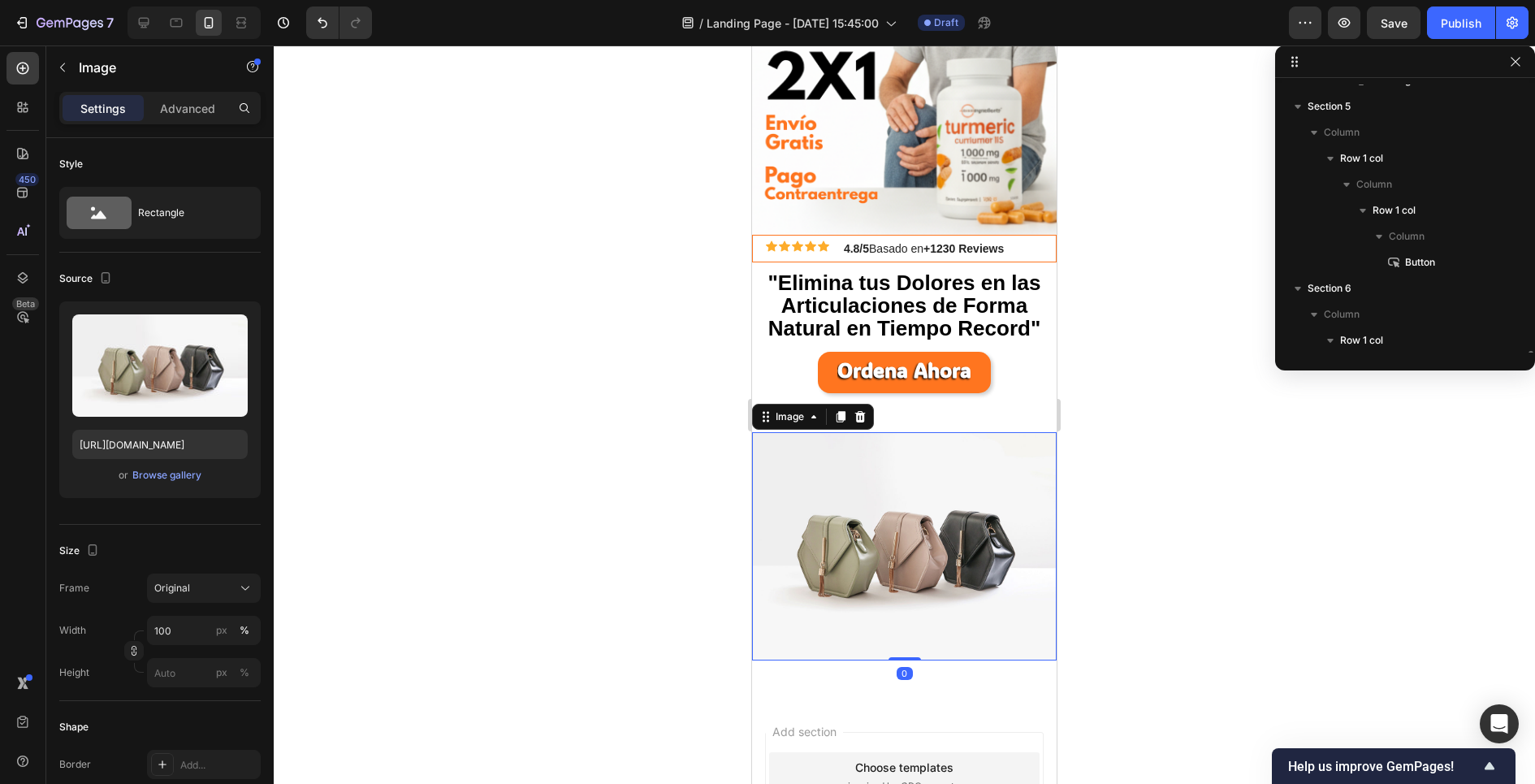
scroll to position [1083, 0]
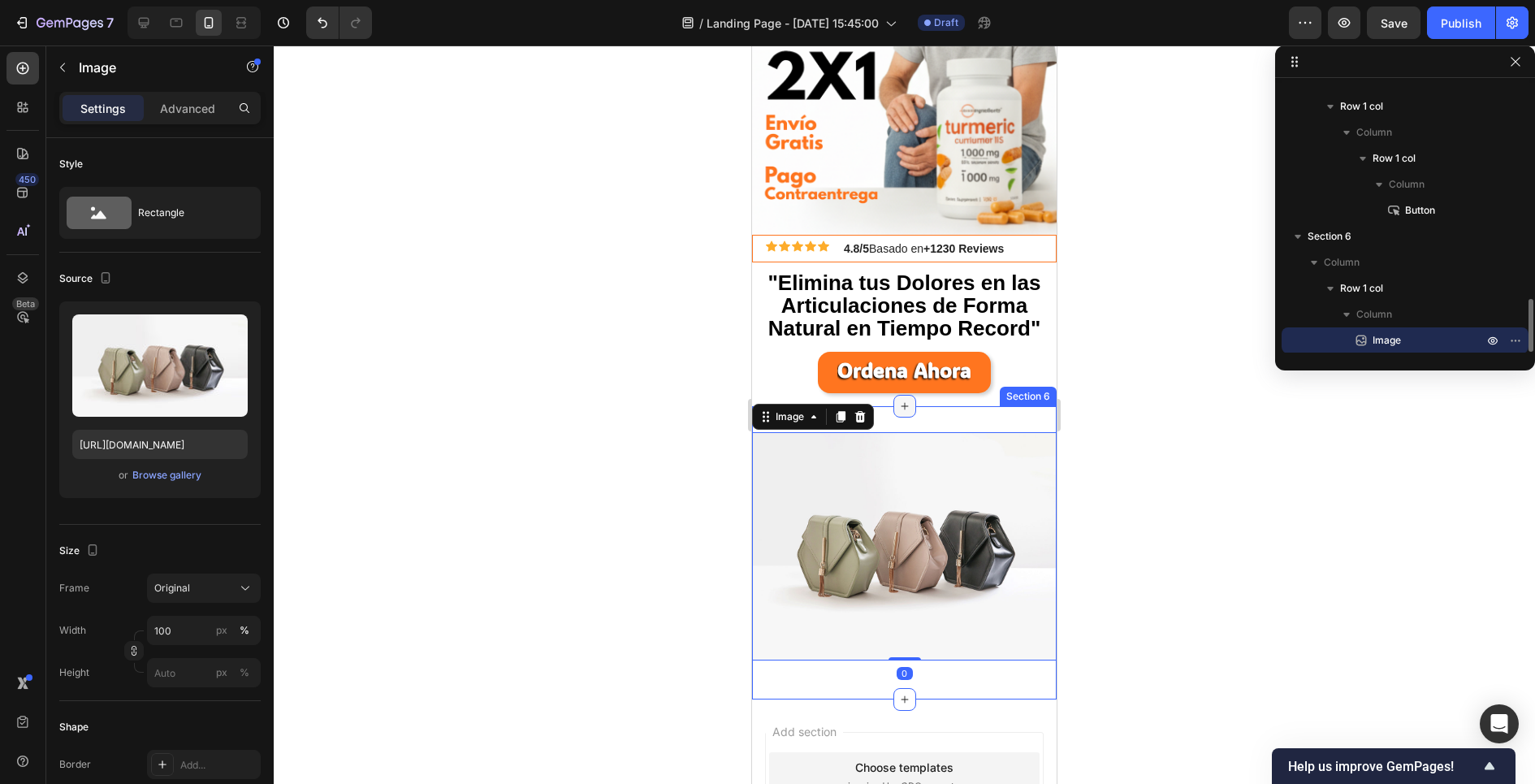
click at [909, 410] on div at bounding box center [904, 406] width 22 height 22
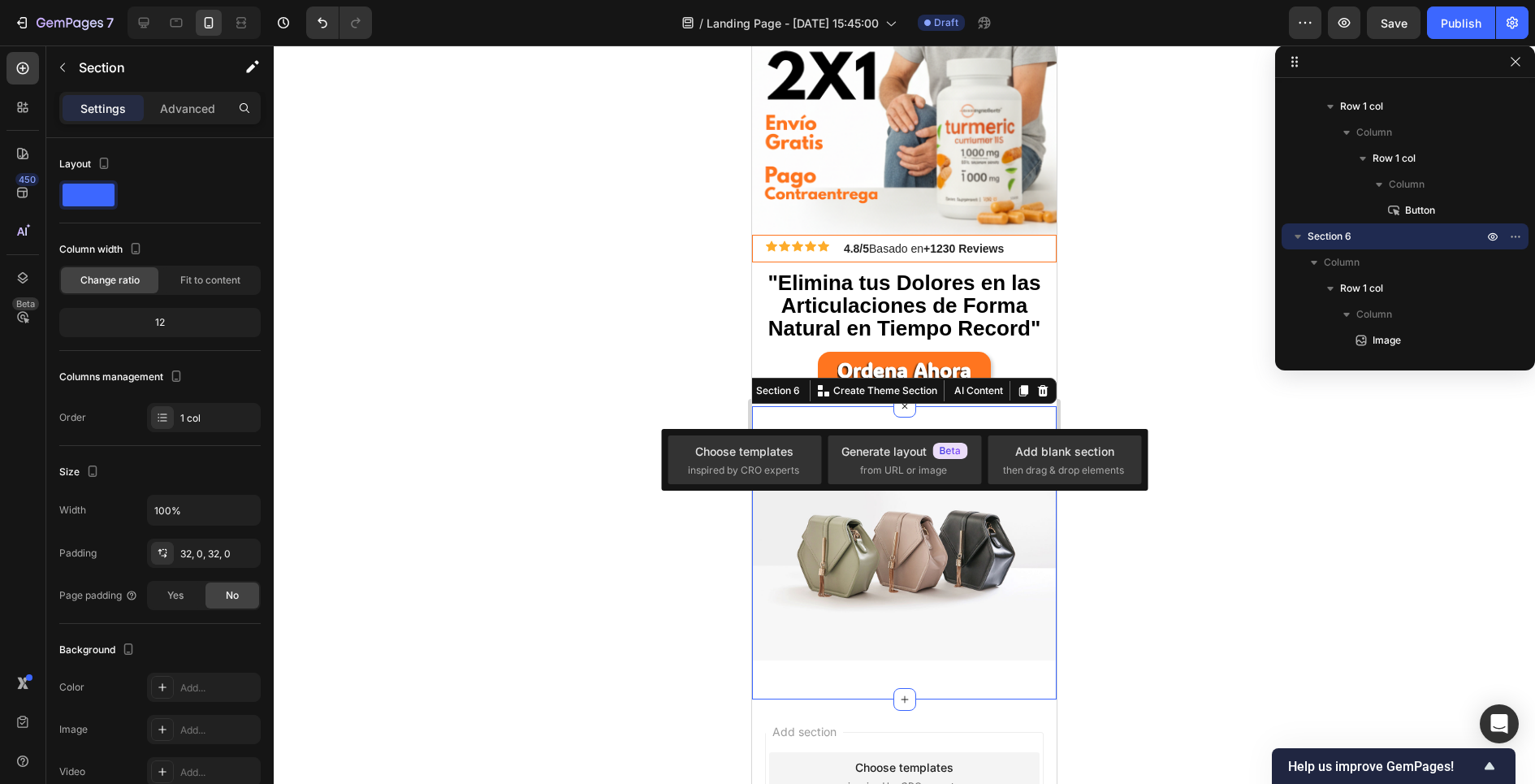
click at [947, 414] on div "Image Row Section 6 You can create reusable sections Create Theme Section AI Co…" at bounding box center [904, 552] width 304 height 293
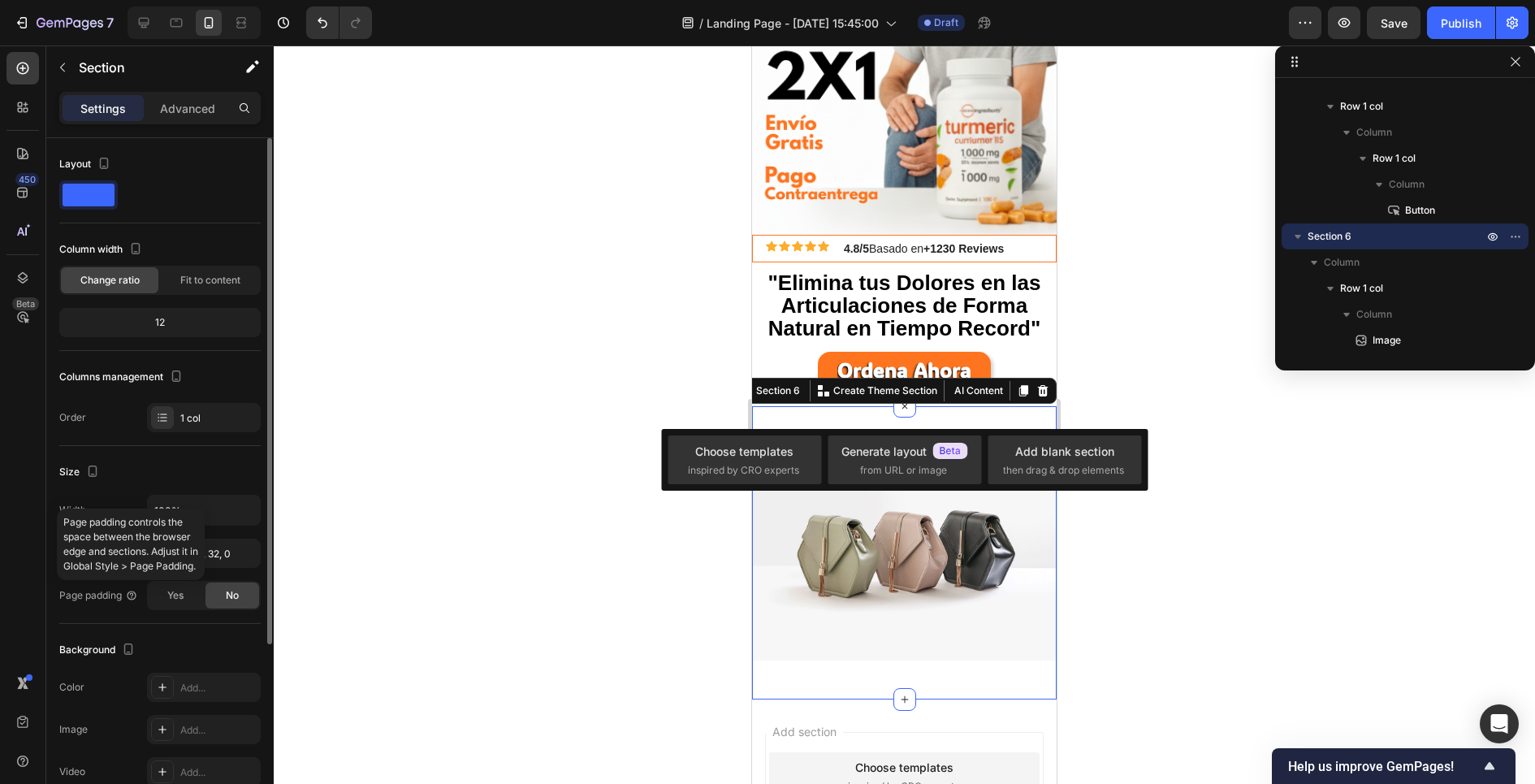
scroll to position [253, 0]
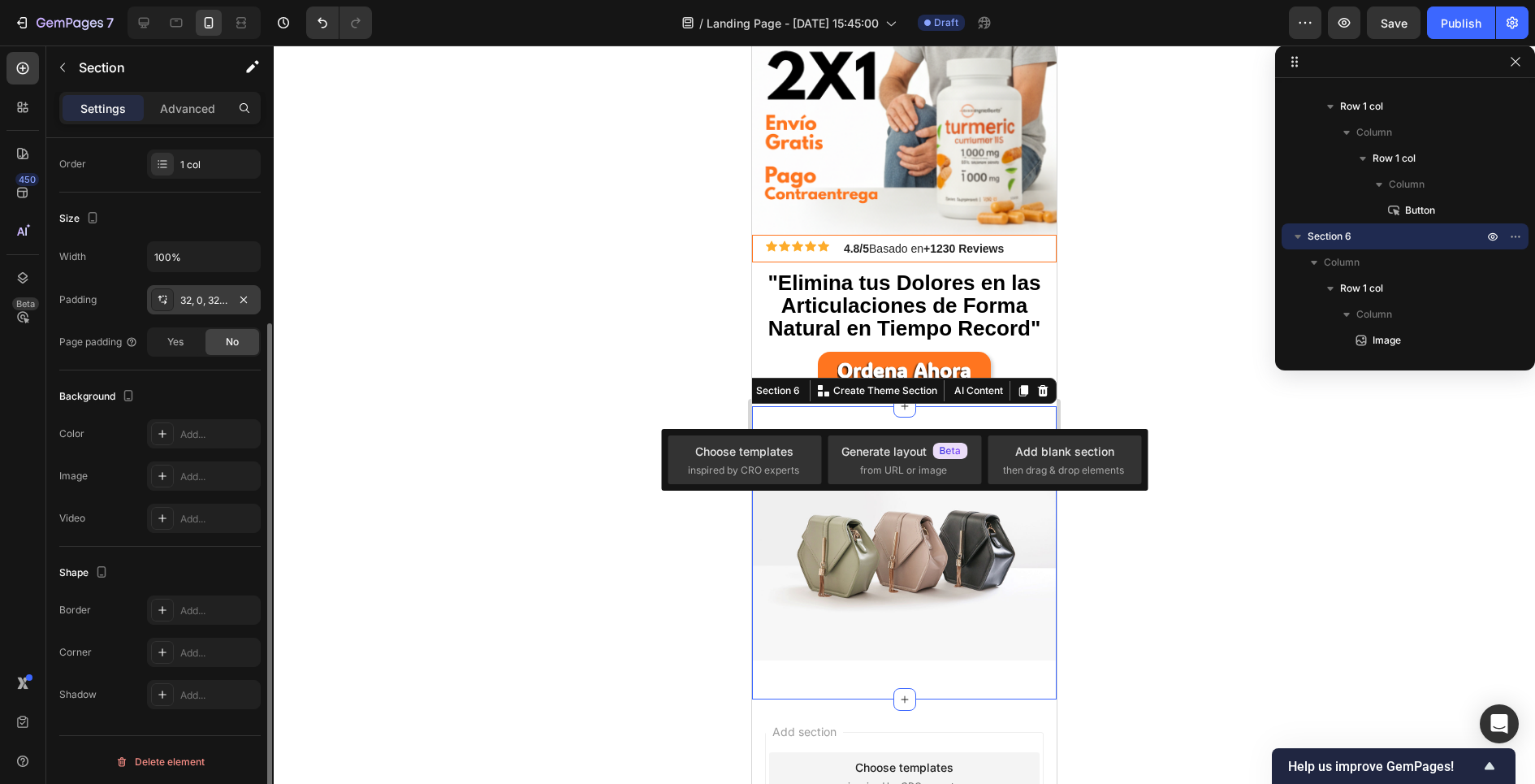
click at [198, 298] on div "32, 0, 32, 0" at bounding box center [203, 300] width 47 height 15
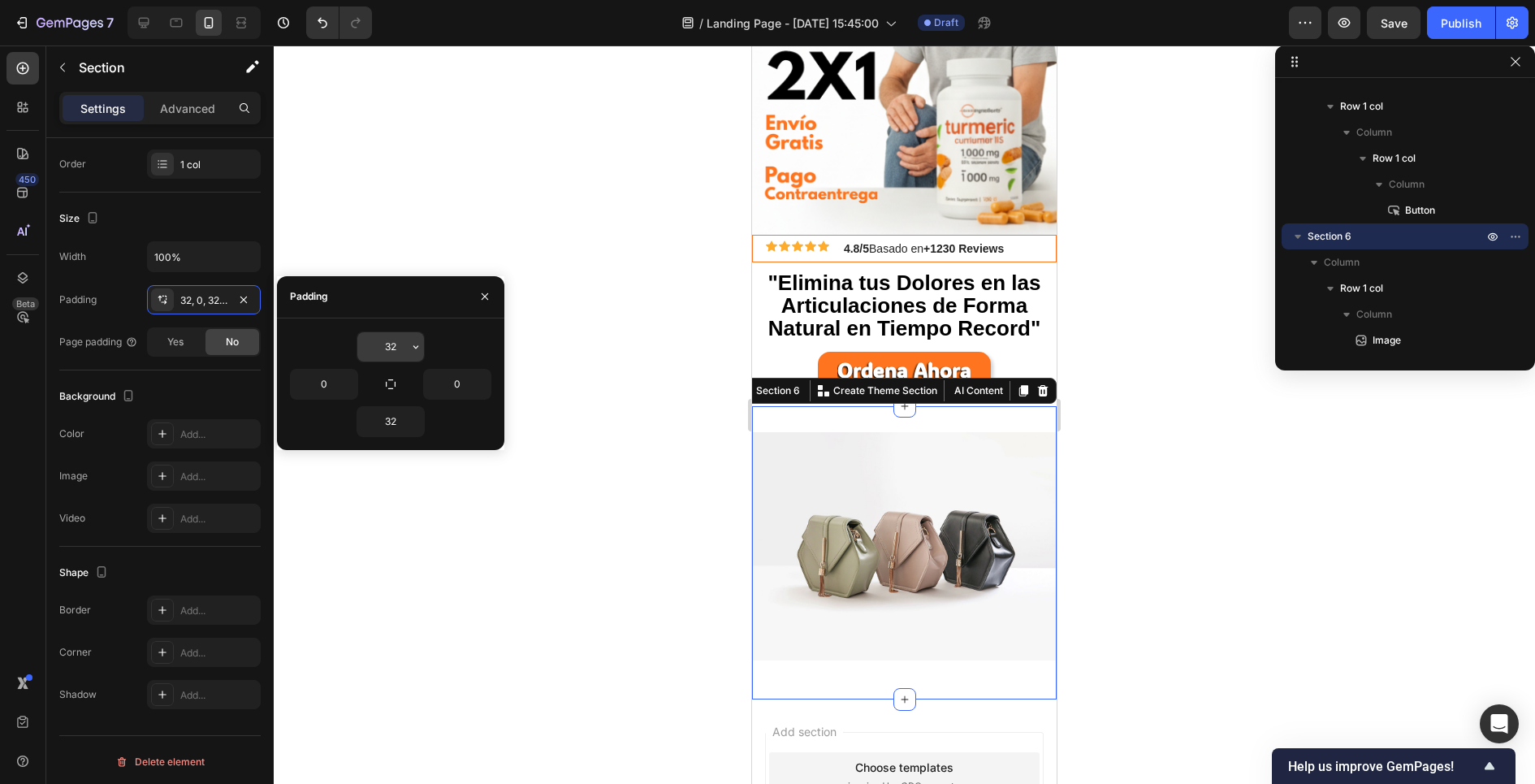
click at [384, 346] on input "32" at bounding box center [390, 346] width 66 height 29
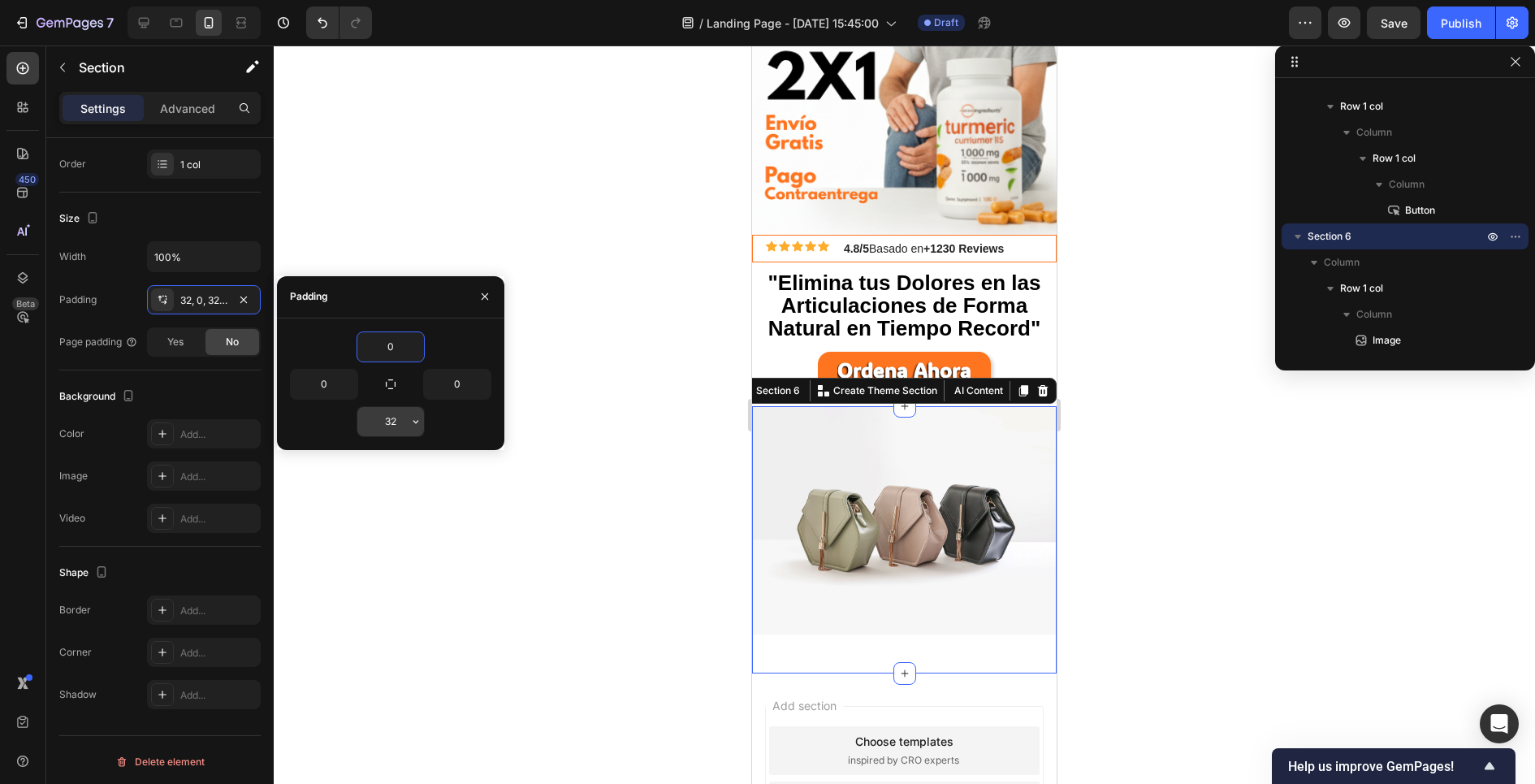
type input "0"
click at [384, 421] on input "32" at bounding box center [390, 421] width 66 height 29
type input "0"
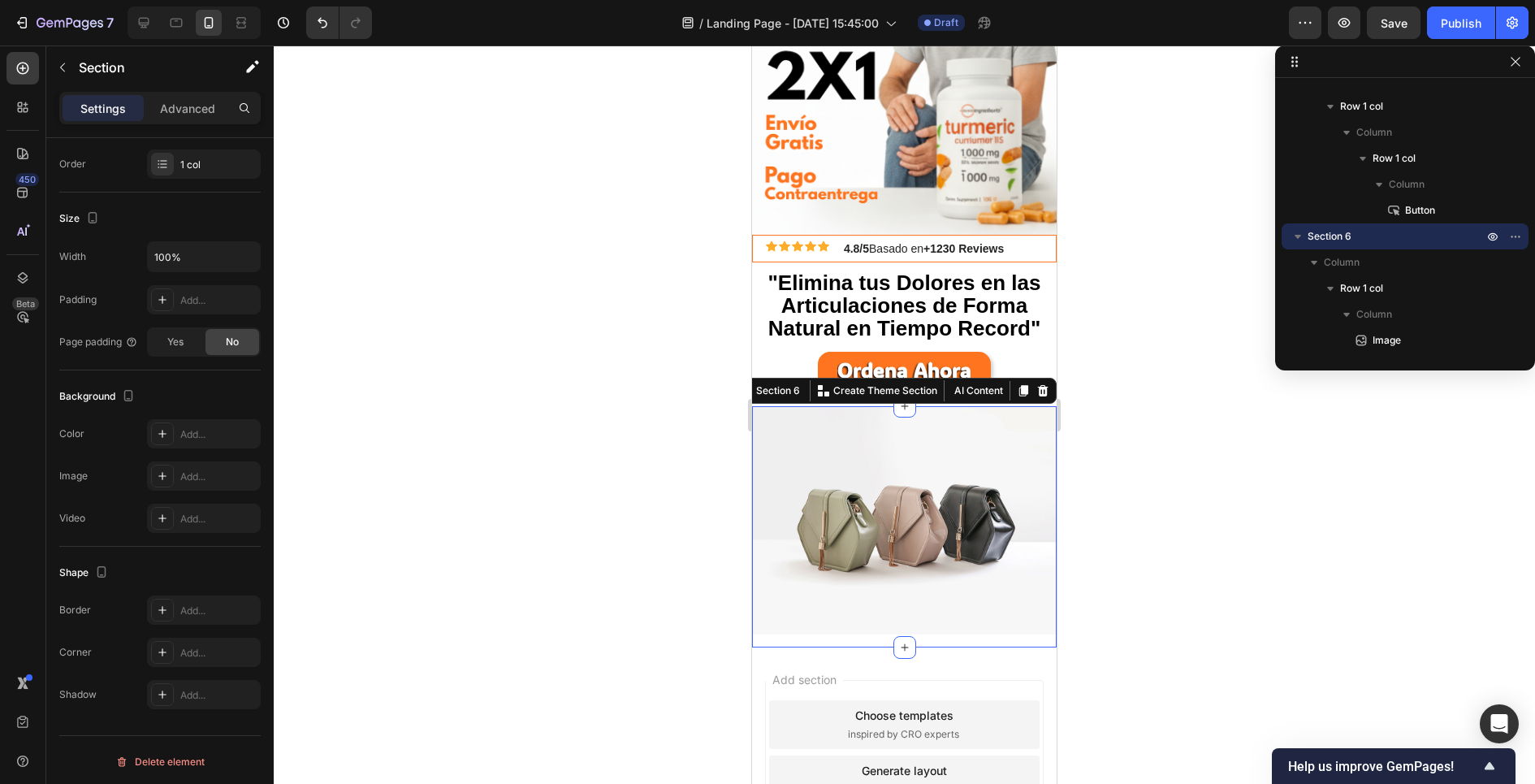
click at [567, 440] on div at bounding box center [904, 414] width 1261 height 738
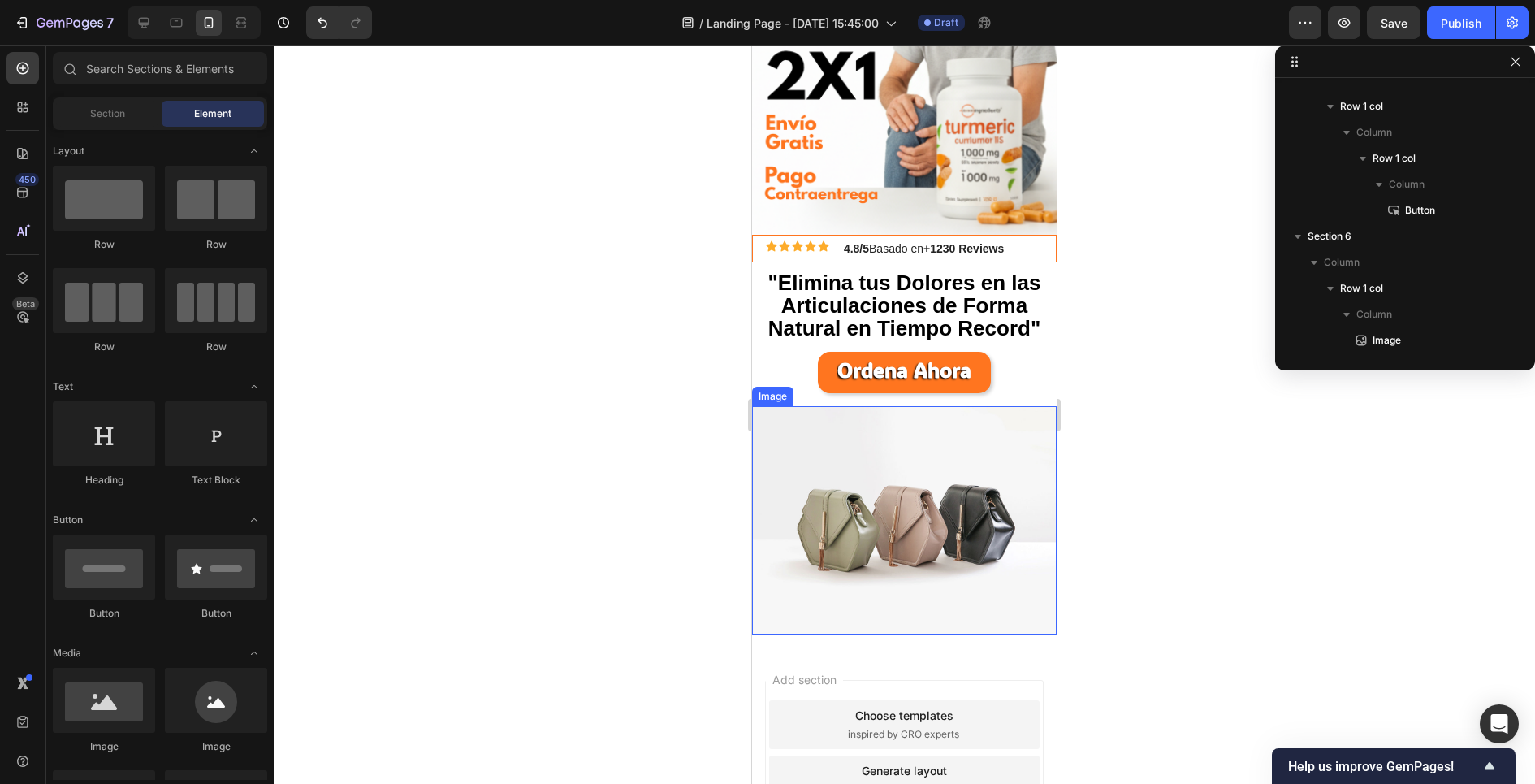
click at [854, 464] on img at bounding box center [904, 519] width 304 height 229
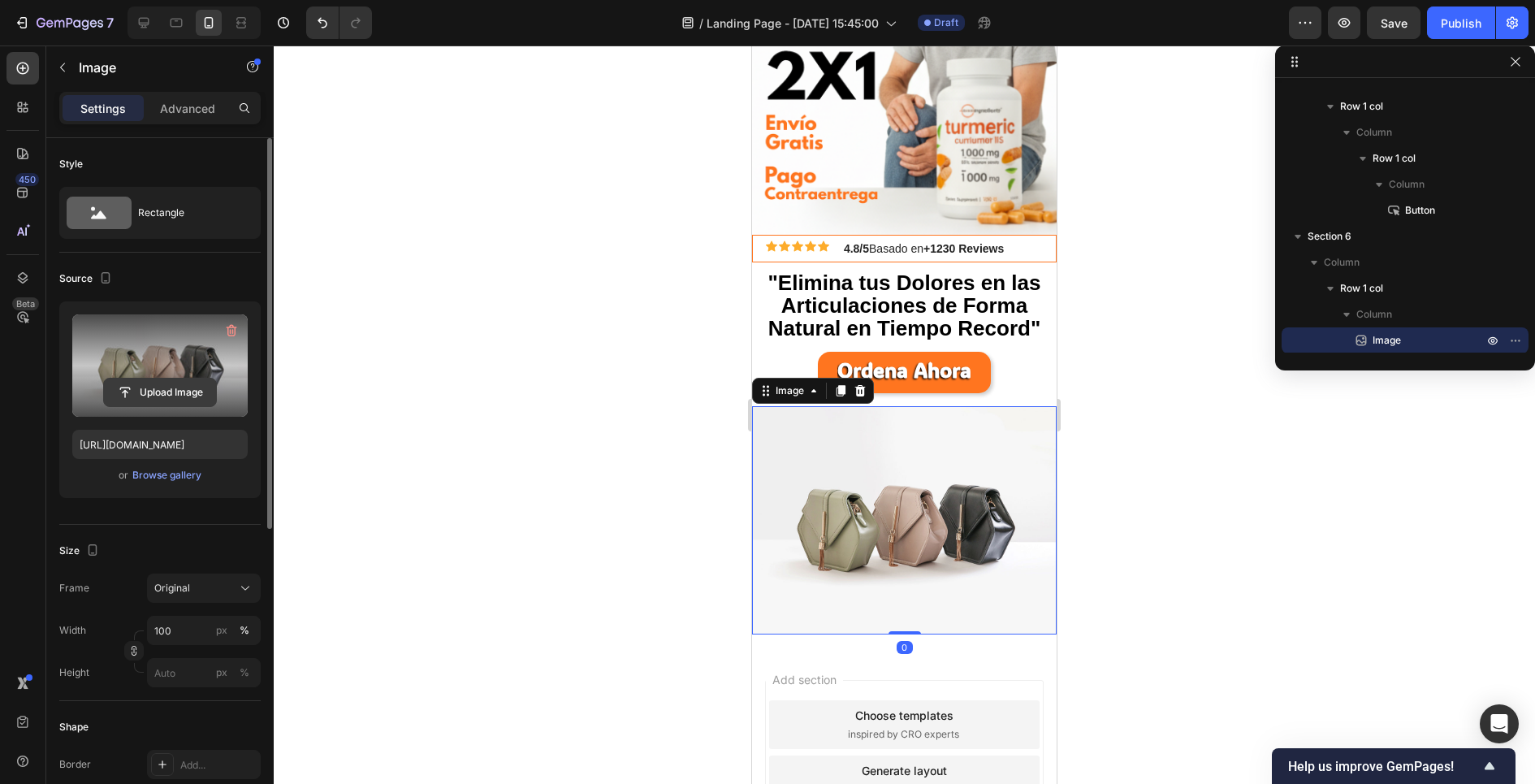
click at [162, 384] on input "file" at bounding box center [160, 392] width 112 height 27
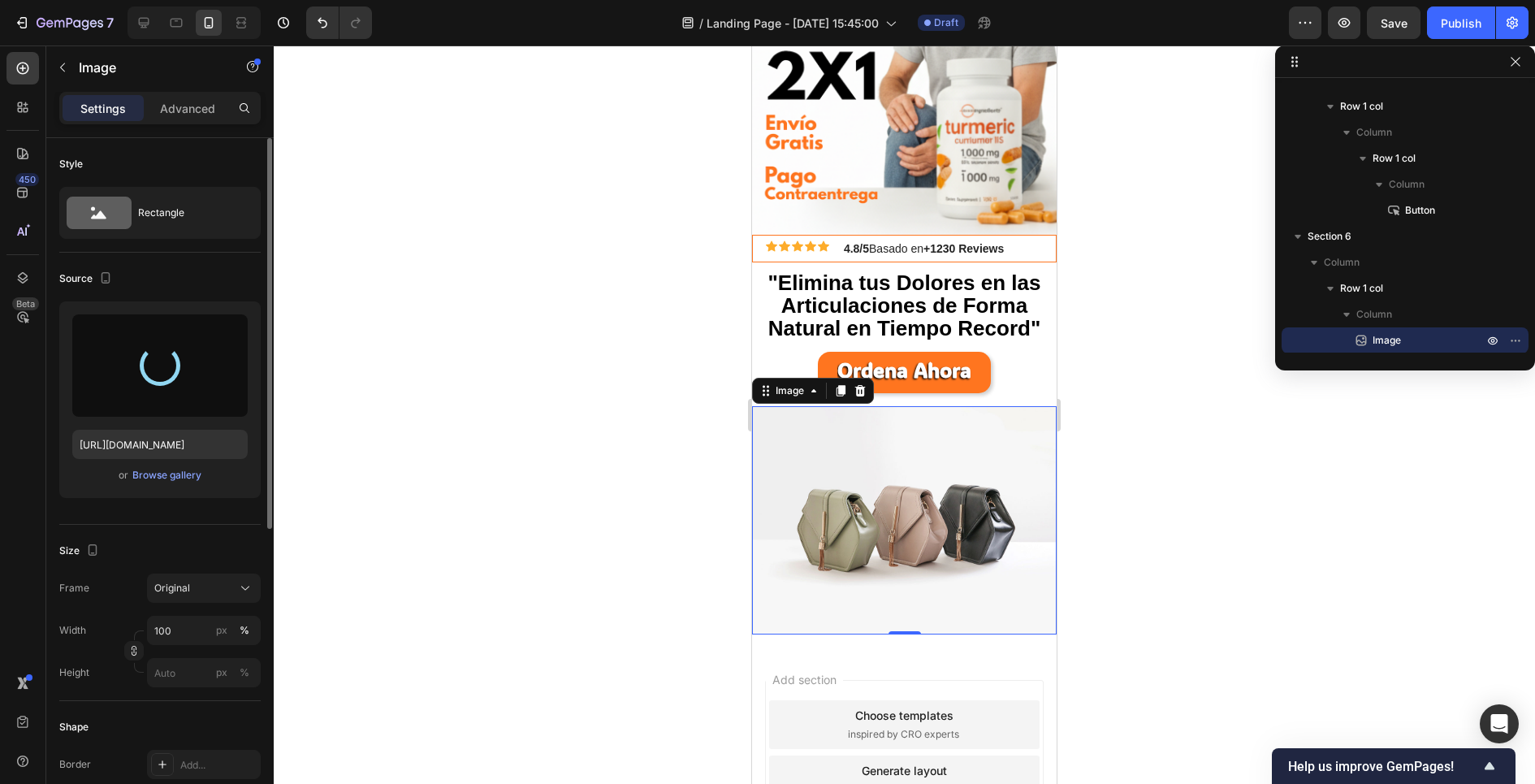
type input "[URL][DOMAIN_NAME]"
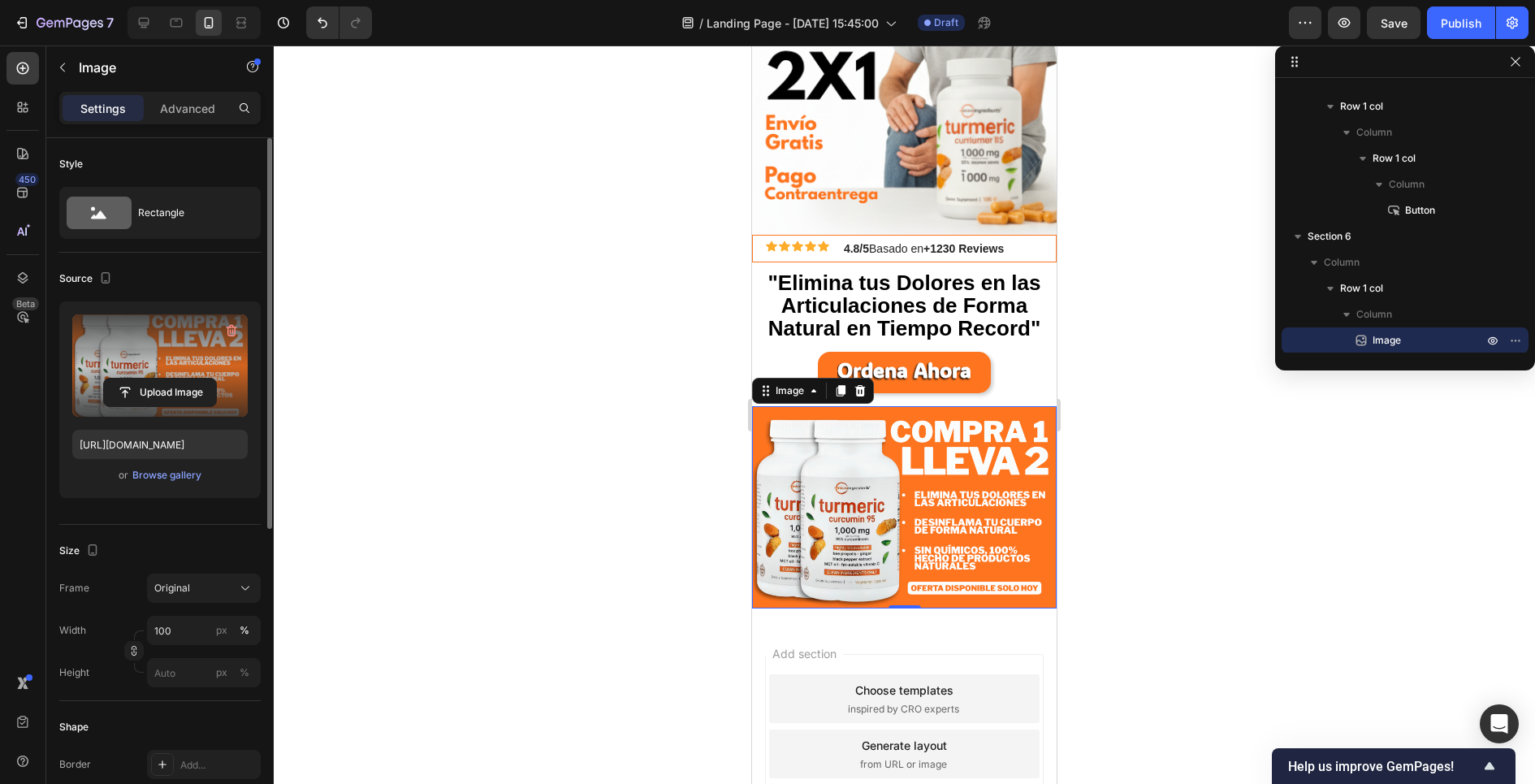
click at [653, 574] on div at bounding box center [904, 414] width 1261 height 738
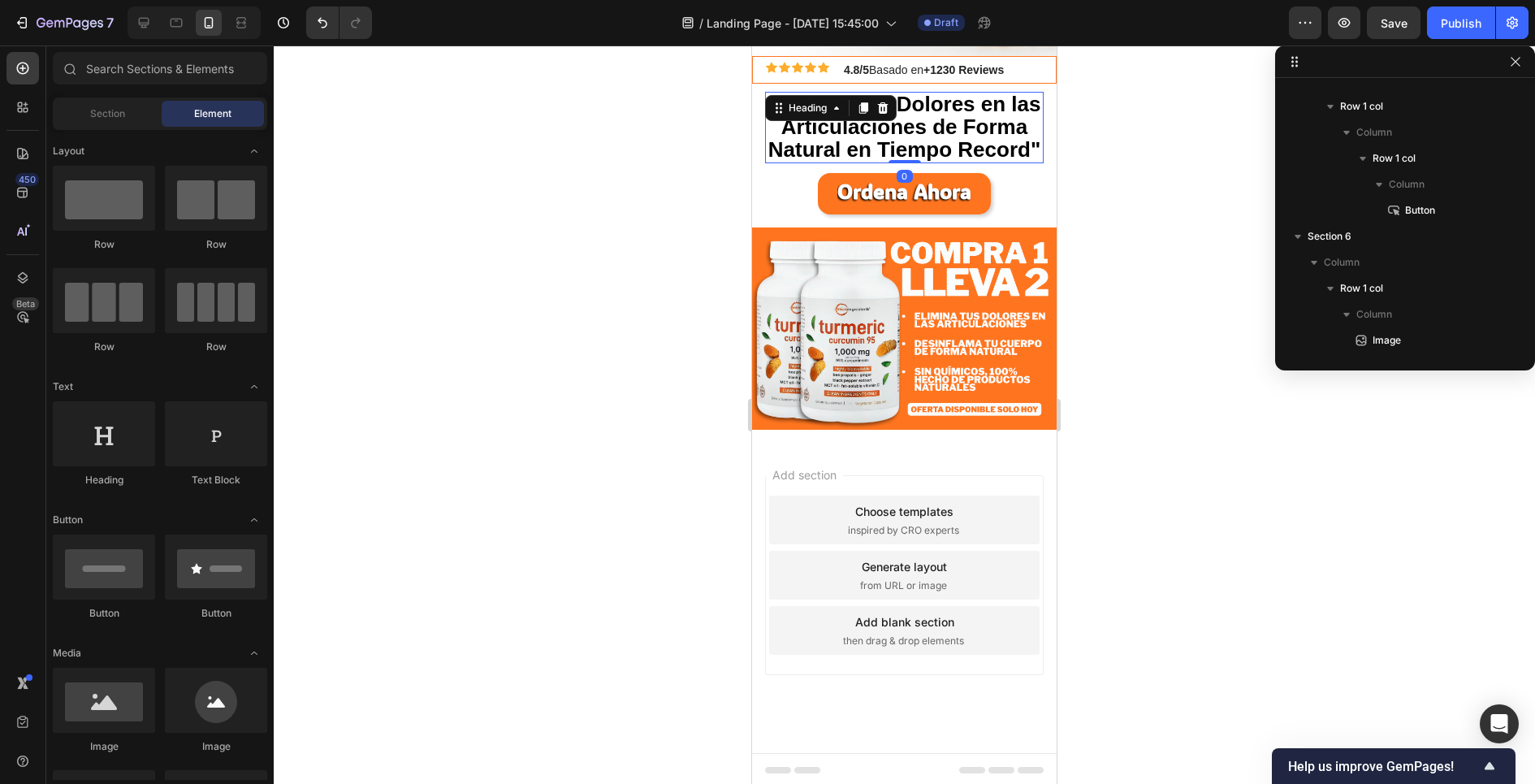
scroll to position [905, 0]
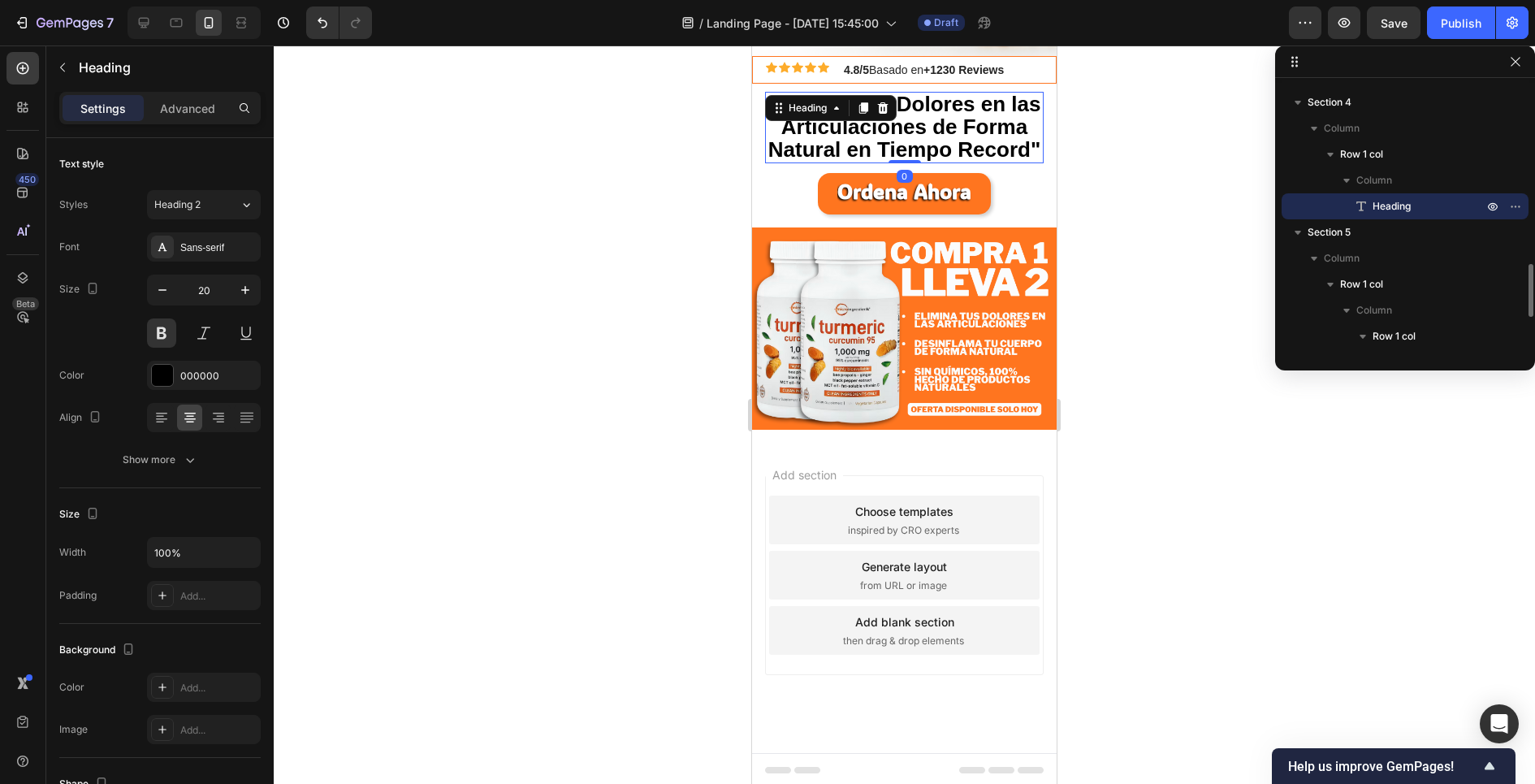
click at [852, 130] on span ""Elimina tus Dolores en las Articulaciones de Forma Natural en Tiempo Record"" at bounding box center [905, 126] width 272 height 70
click at [863, 102] on icon at bounding box center [863, 108] width 9 height 12
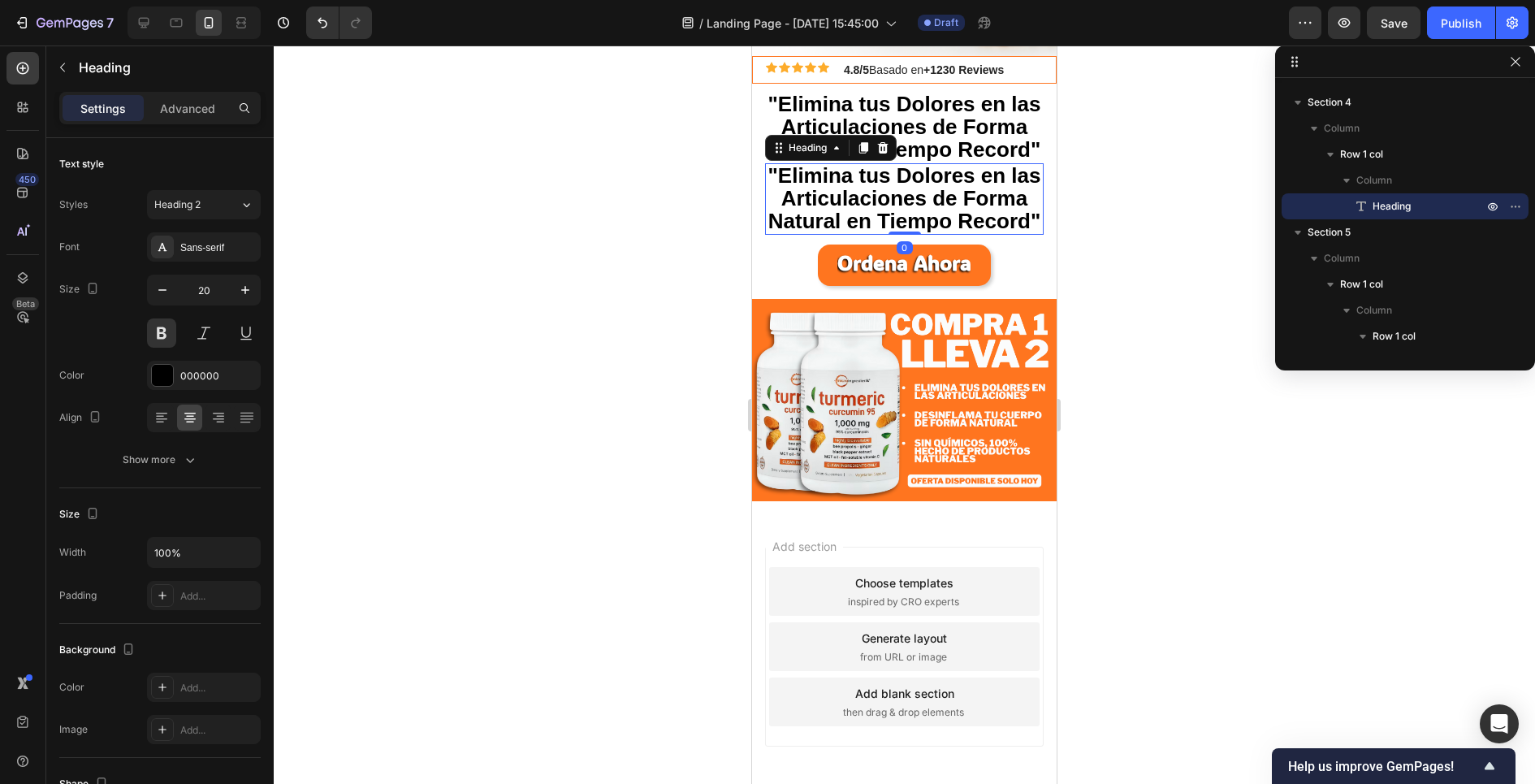
scroll to position [253, 0]
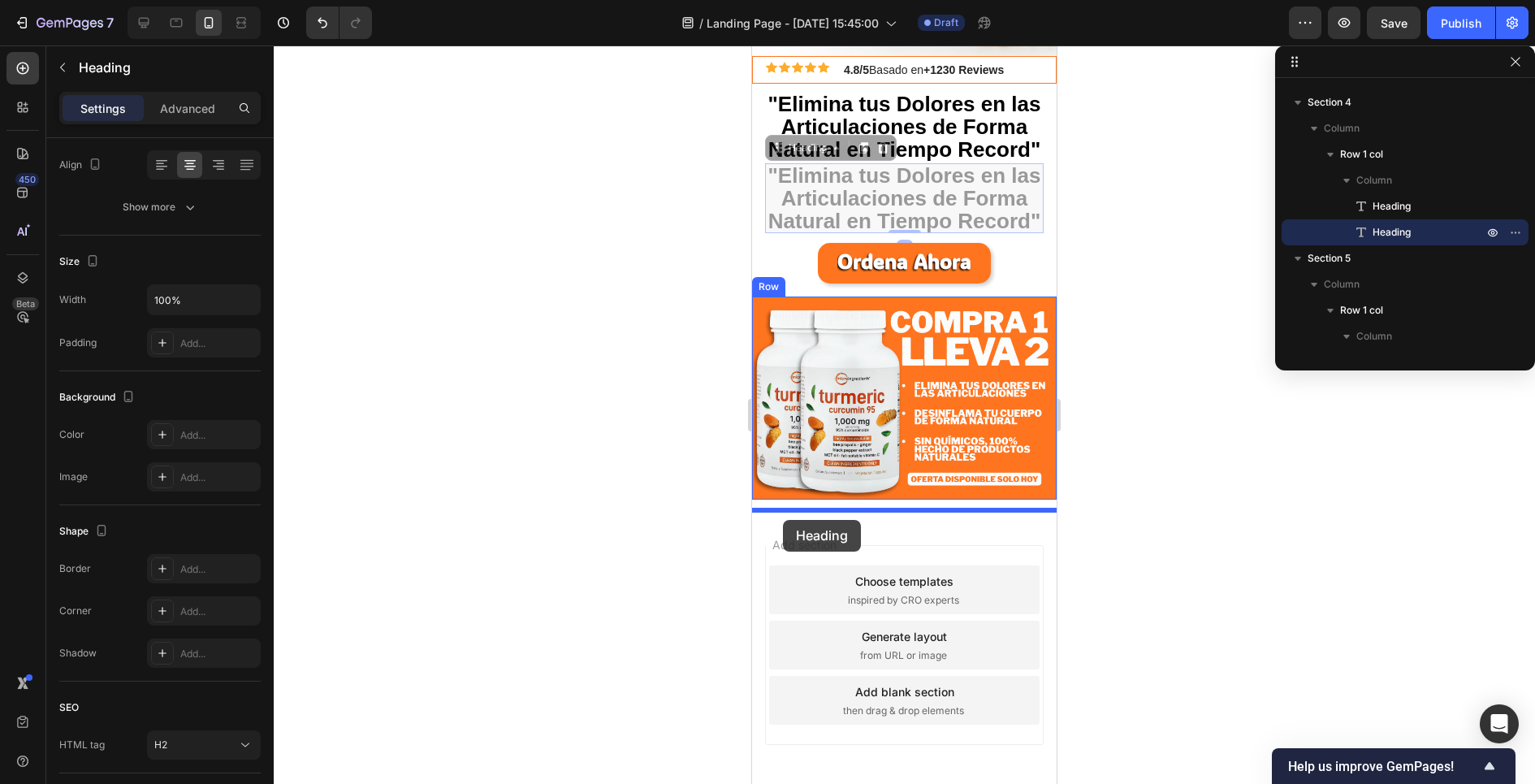
drag, startPoint x: 784, startPoint y: 150, endPoint x: 783, endPoint y: 519, distance: 369.0
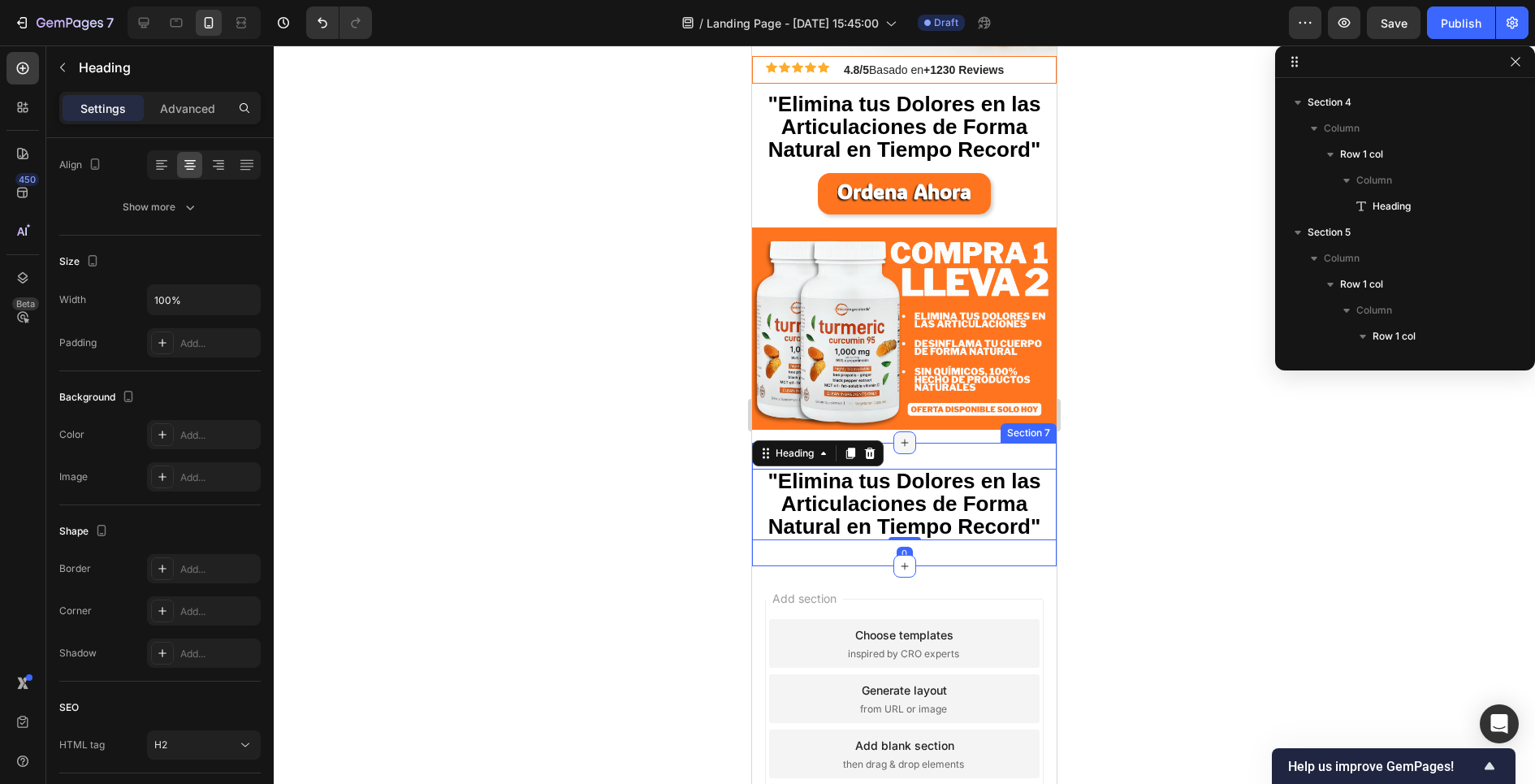
click at [898, 444] on icon at bounding box center [904, 442] width 13 height 13
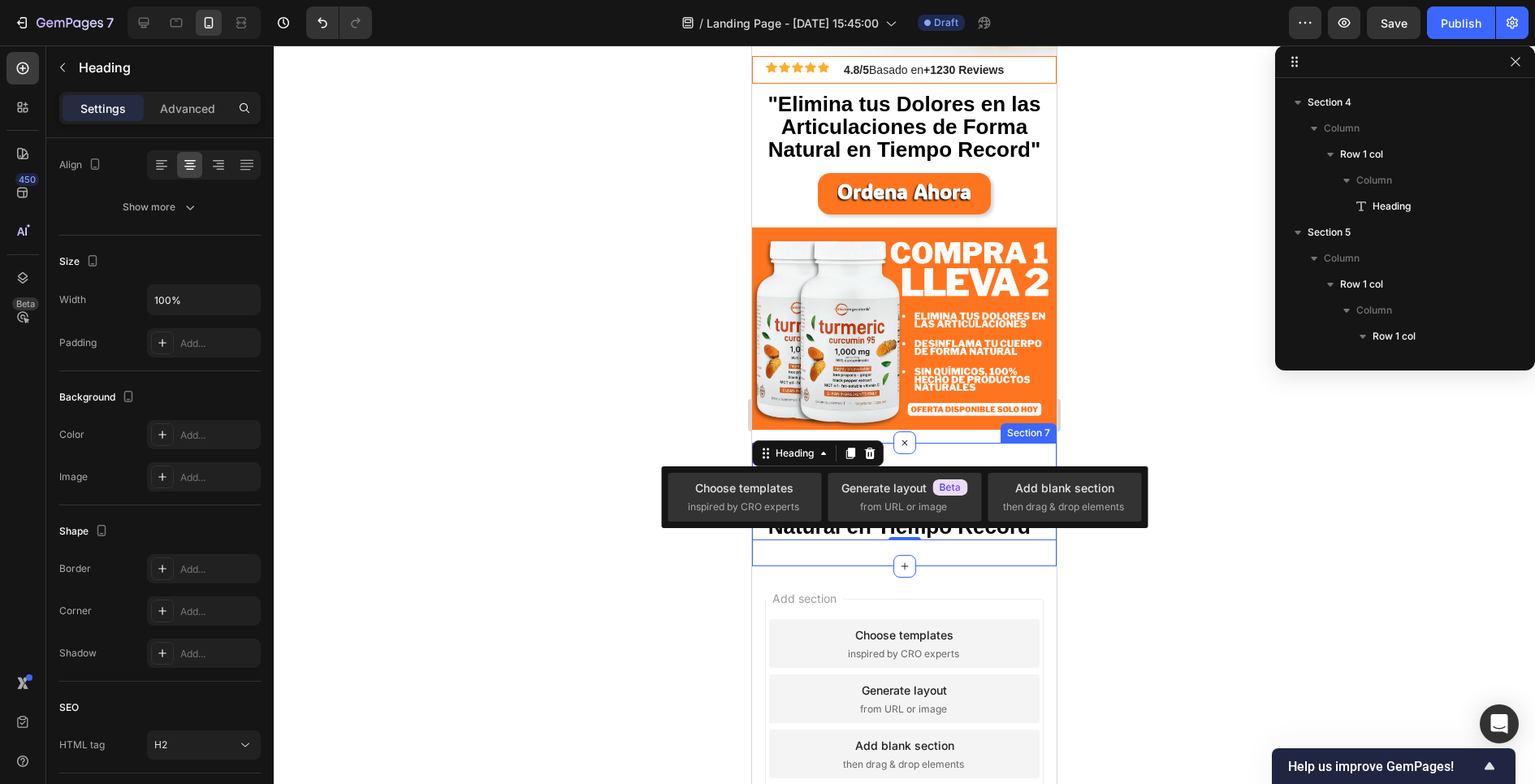
click at [942, 437] on div "Image Row" at bounding box center [904, 336] width 304 height 216
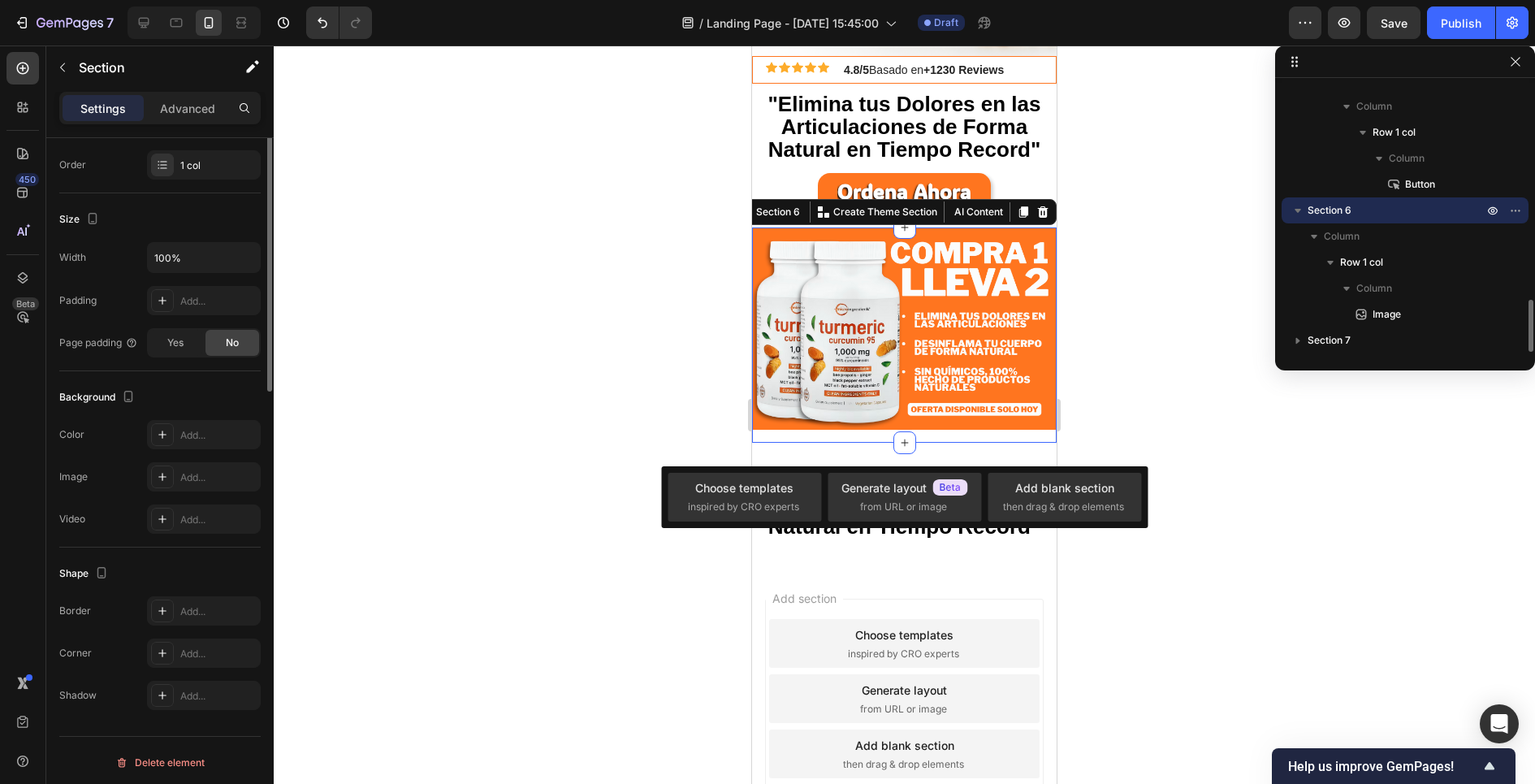
scroll to position [0, 0]
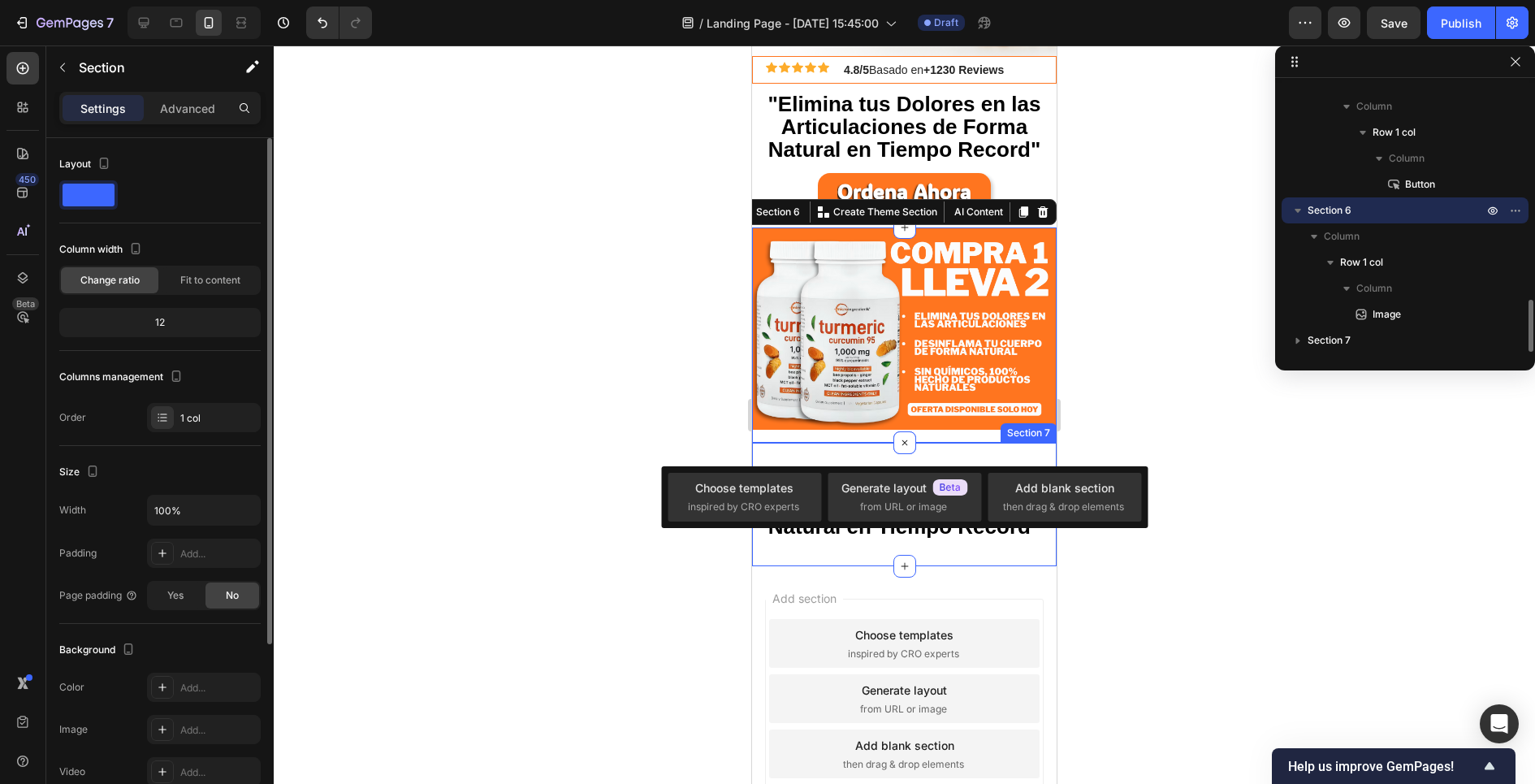
click at [948, 451] on div ""Elimina tus Dolores en las Articulaciones de Forma Natural en Tiempo Record" H…" at bounding box center [904, 504] width 304 height 124
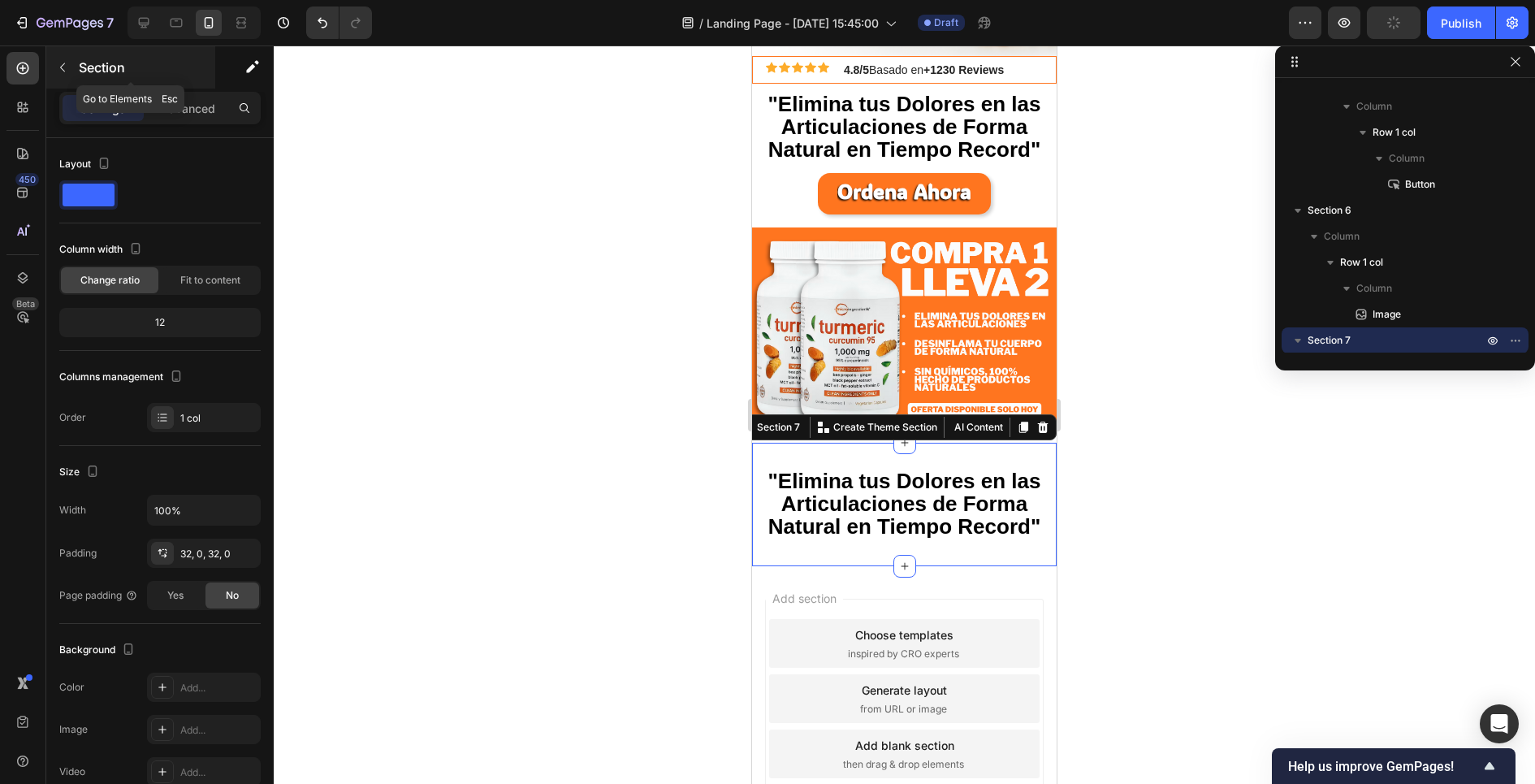
click at [71, 65] on button "button" at bounding box center [62, 67] width 26 height 26
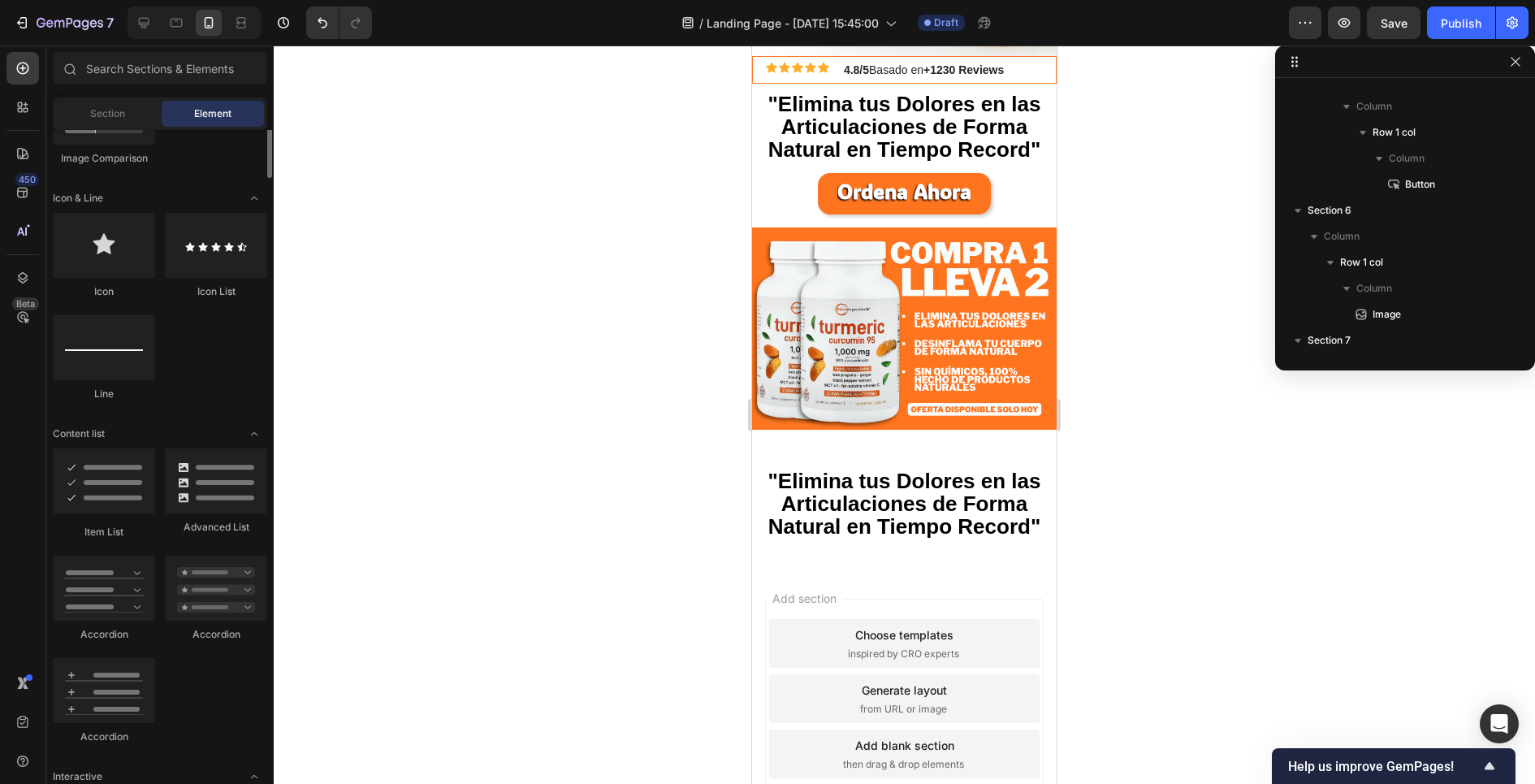
scroll to position [1166, 0]
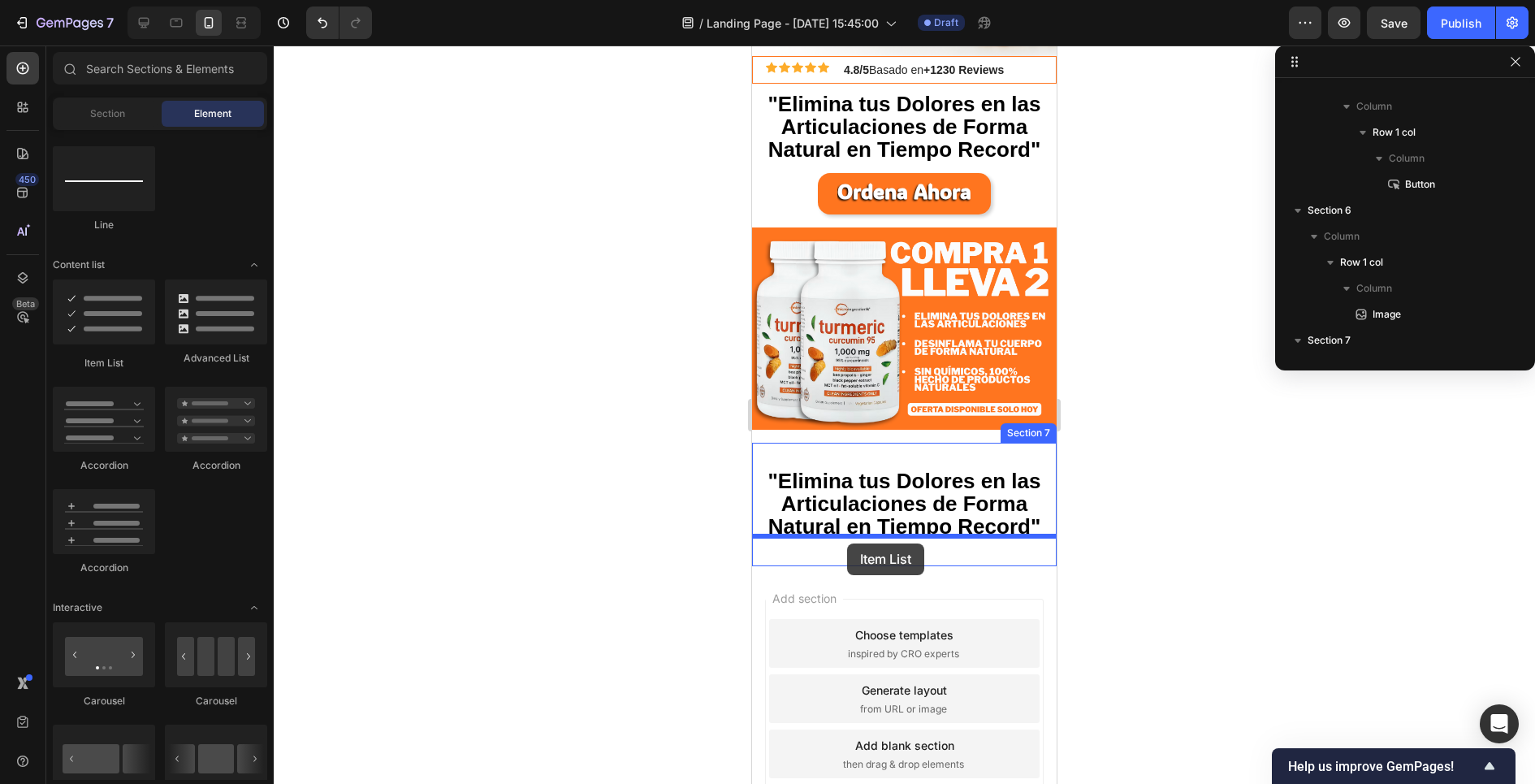
drag, startPoint x: 860, startPoint y: 379, endPoint x: 847, endPoint y: 543, distance: 164.5
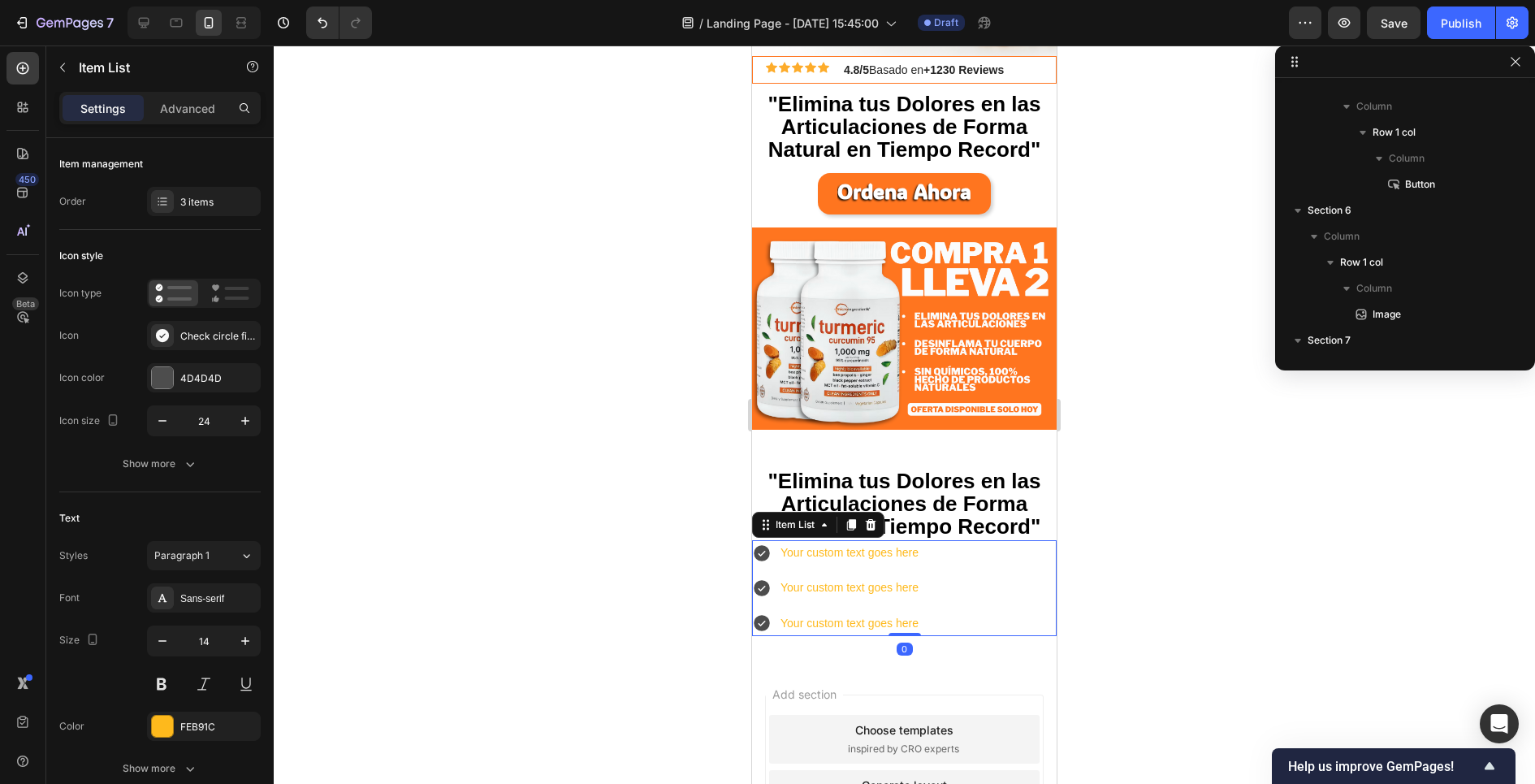
scroll to position [1187, 0]
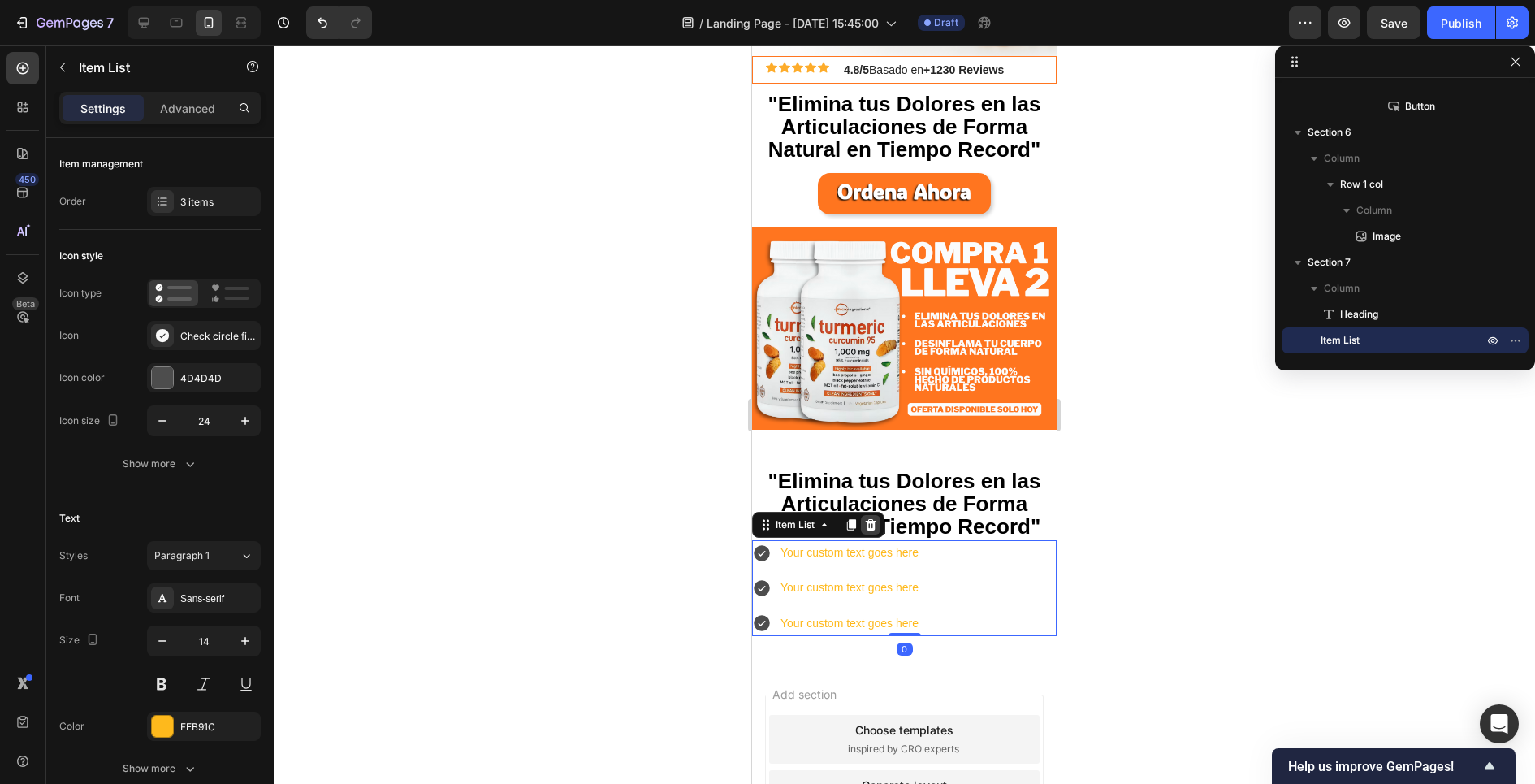
click at [874, 519] on icon at bounding box center [871, 524] width 11 height 12
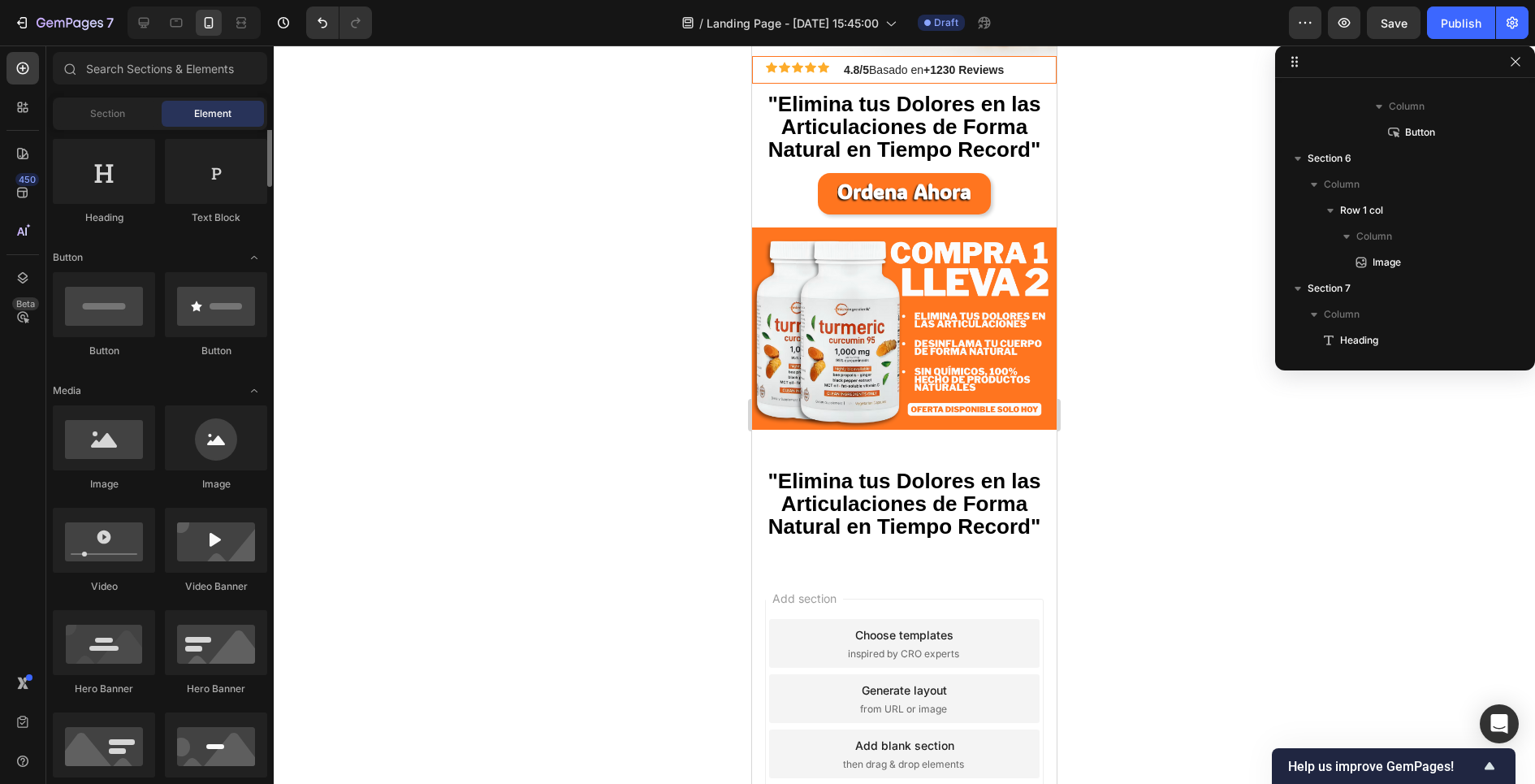
scroll to position [0, 0]
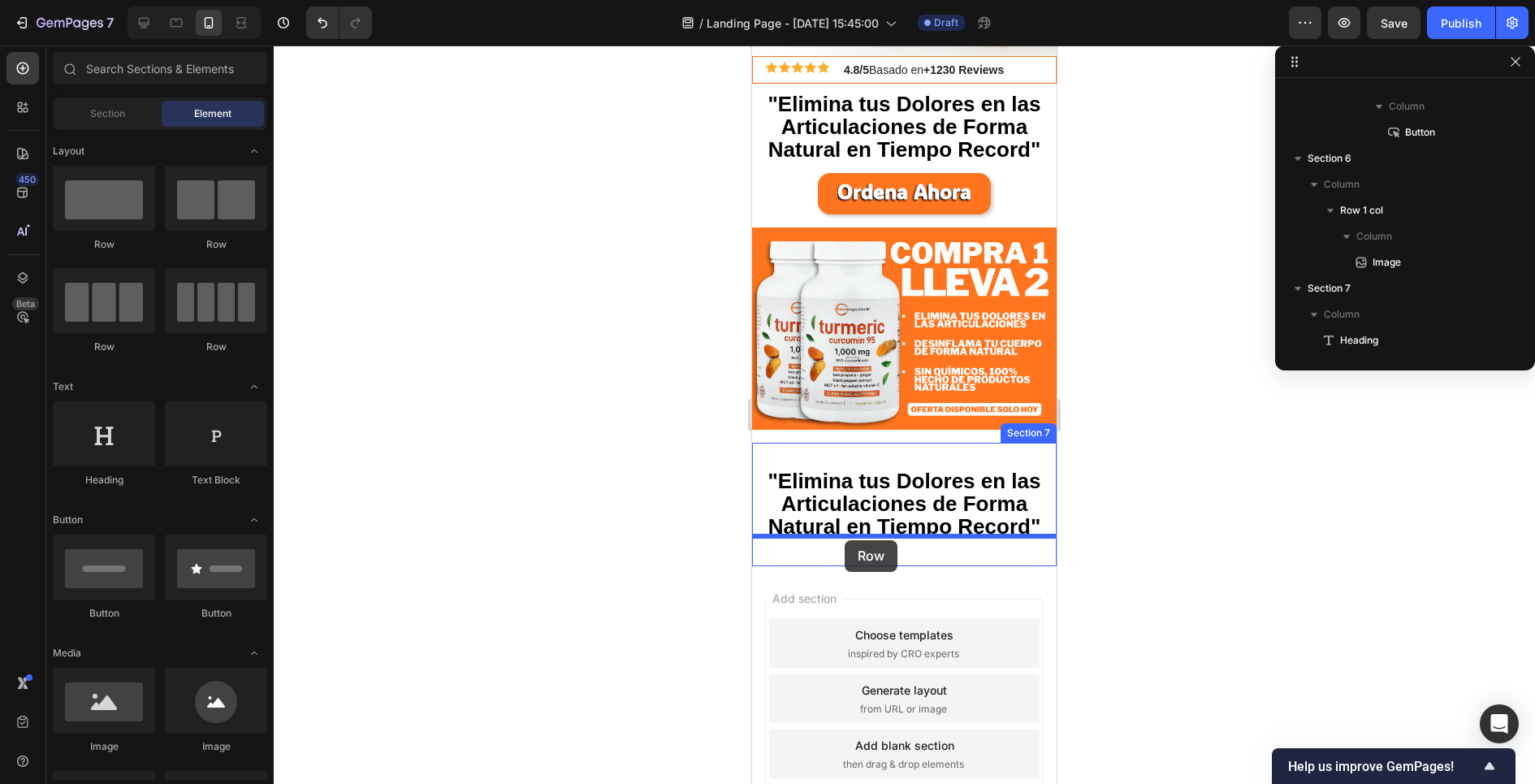
drag, startPoint x: 863, startPoint y: 268, endPoint x: 844, endPoint y: 540, distance: 272.7
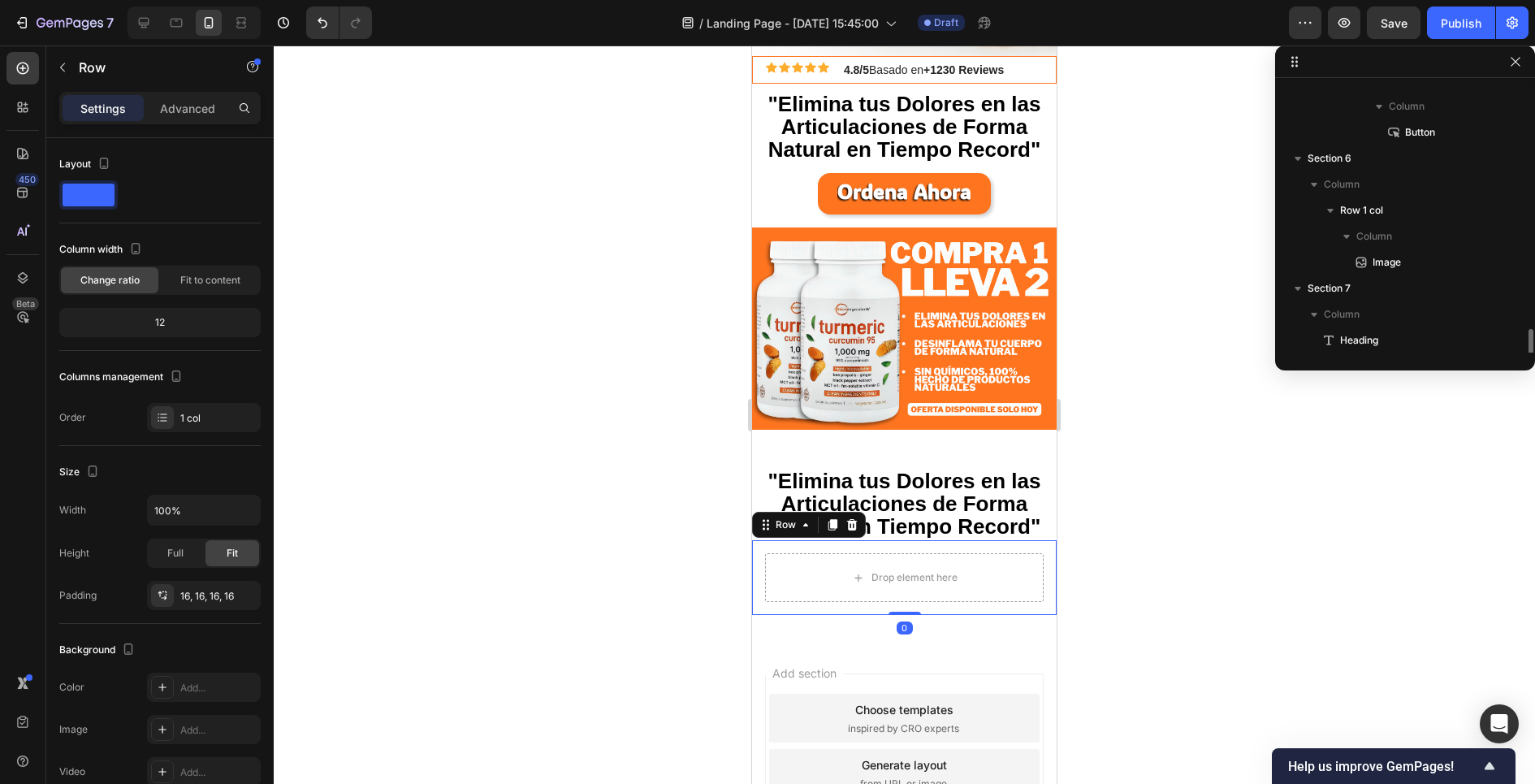
scroll to position [1187, 0]
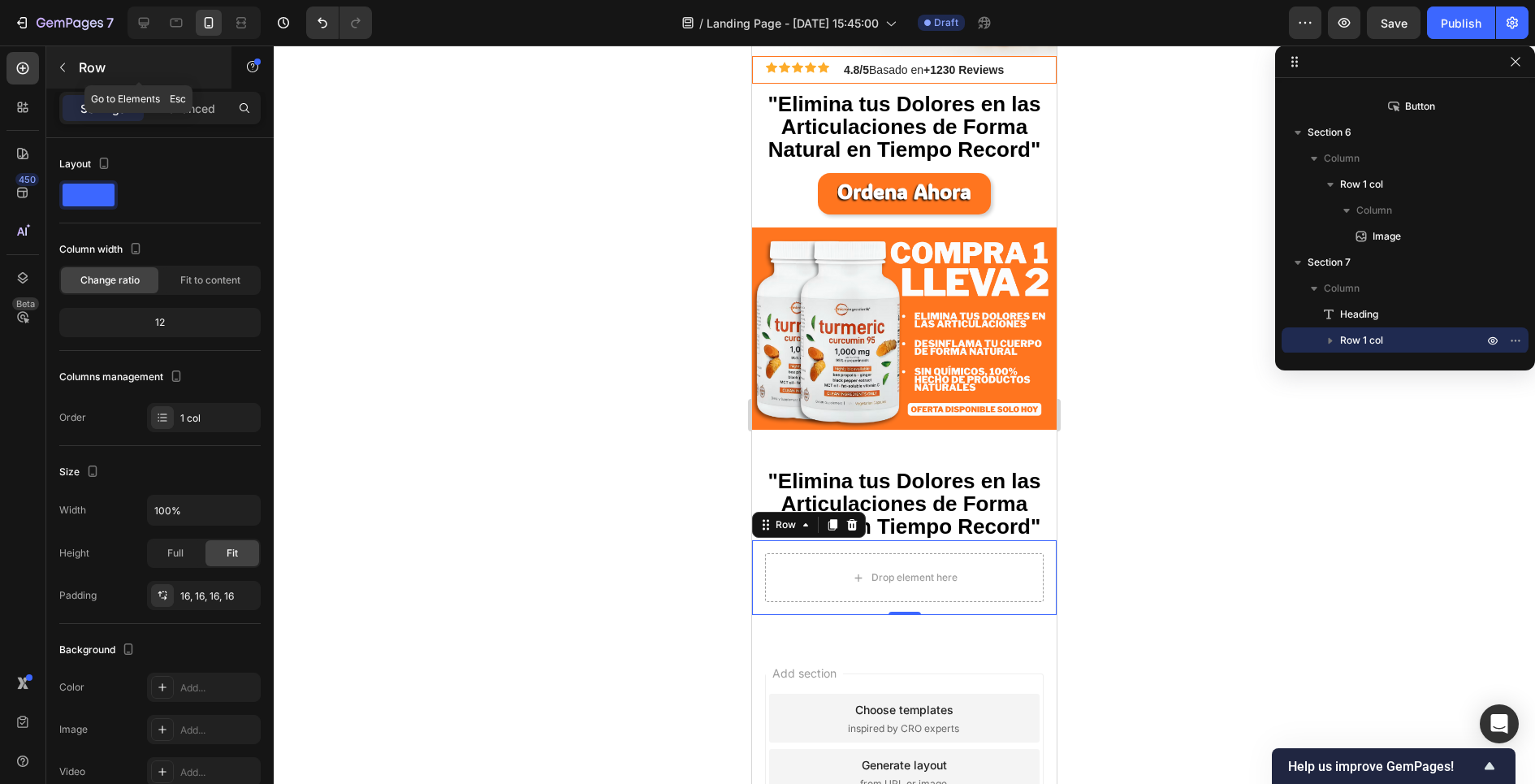
click at [71, 71] on button "button" at bounding box center [62, 67] width 26 height 26
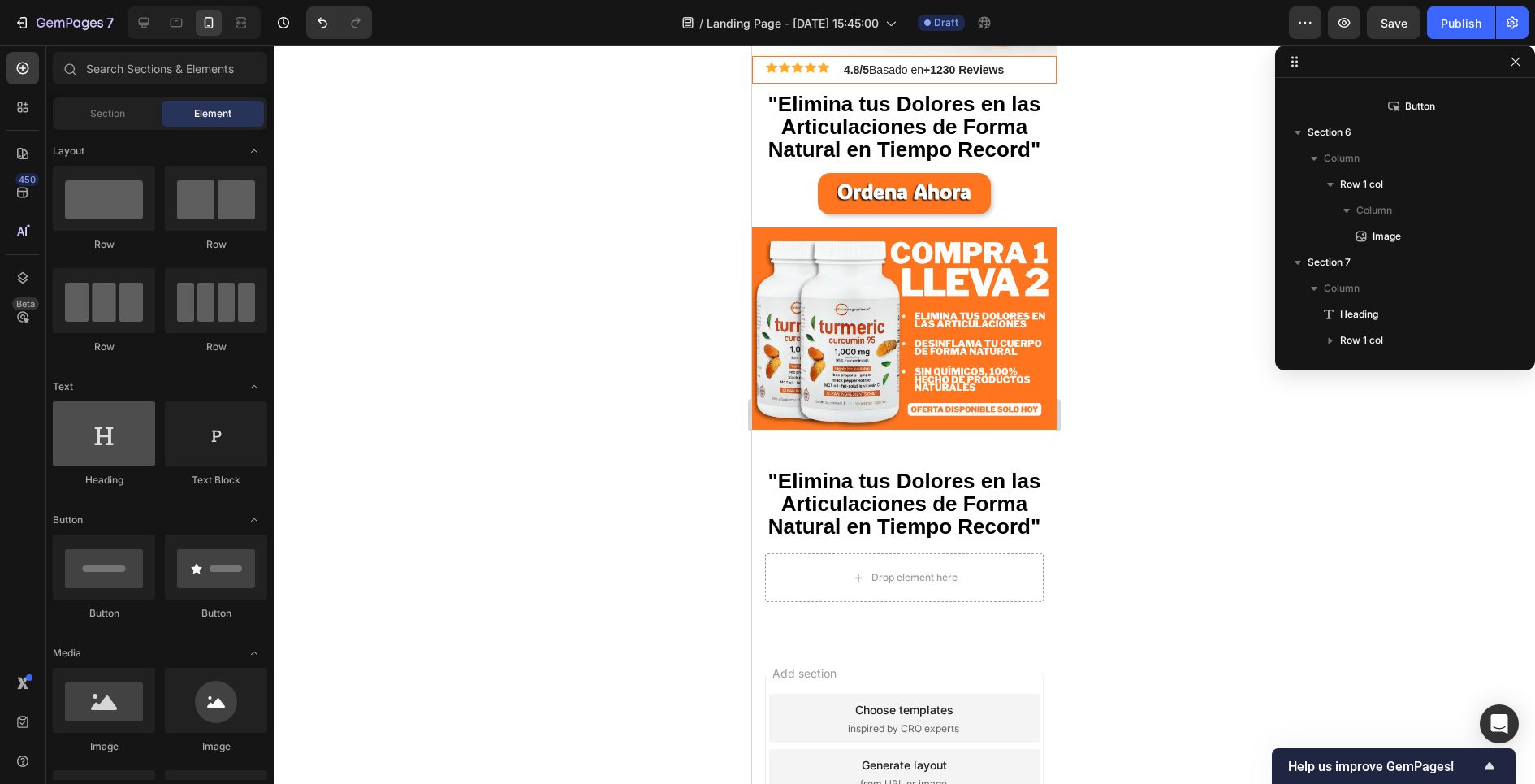
scroll to position [65, 0]
